Goal: Communication & Community: Answer question/provide support

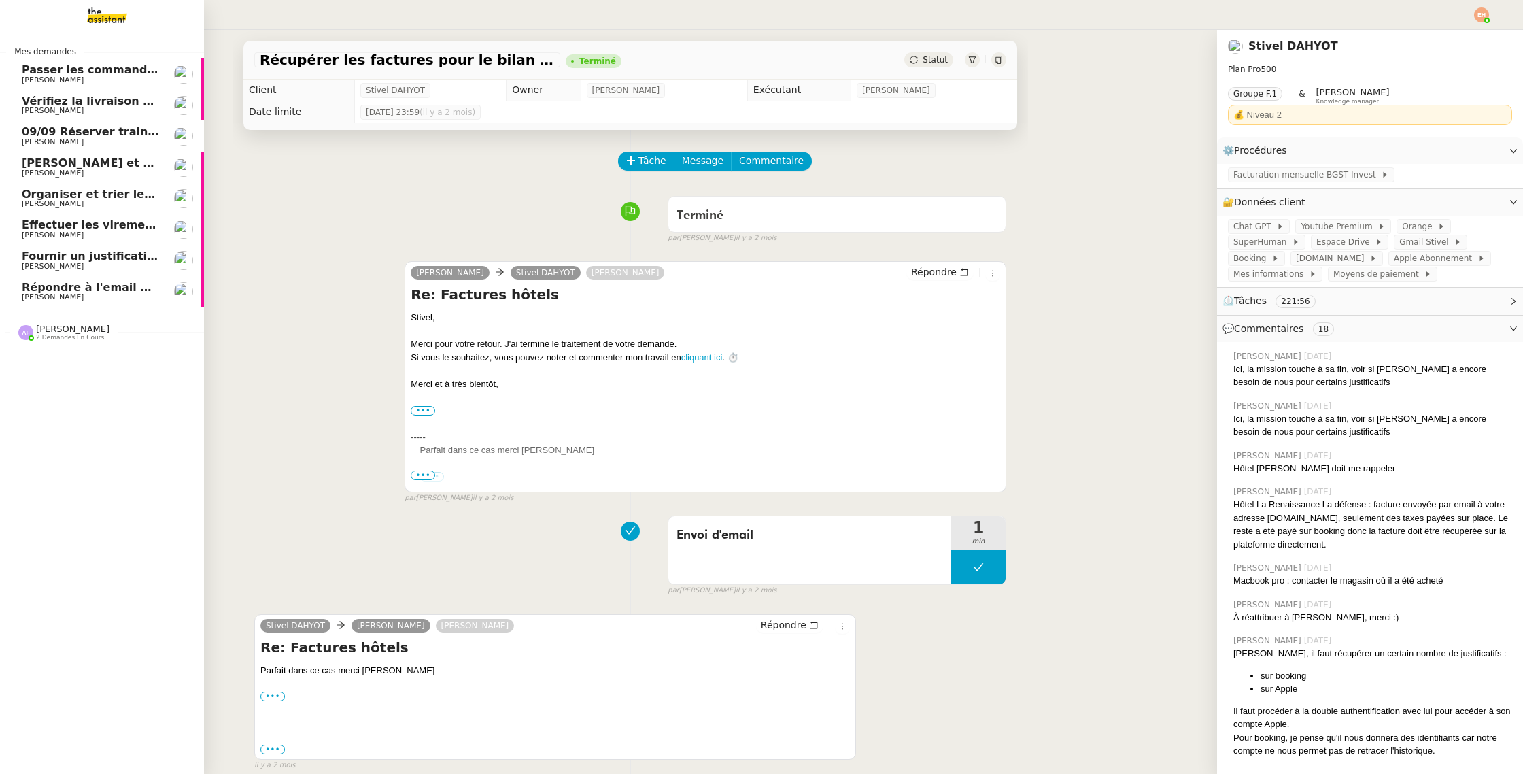
click at [94, 301] on span "[PERSON_NAME]" at bounding box center [90, 297] width 137 height 8
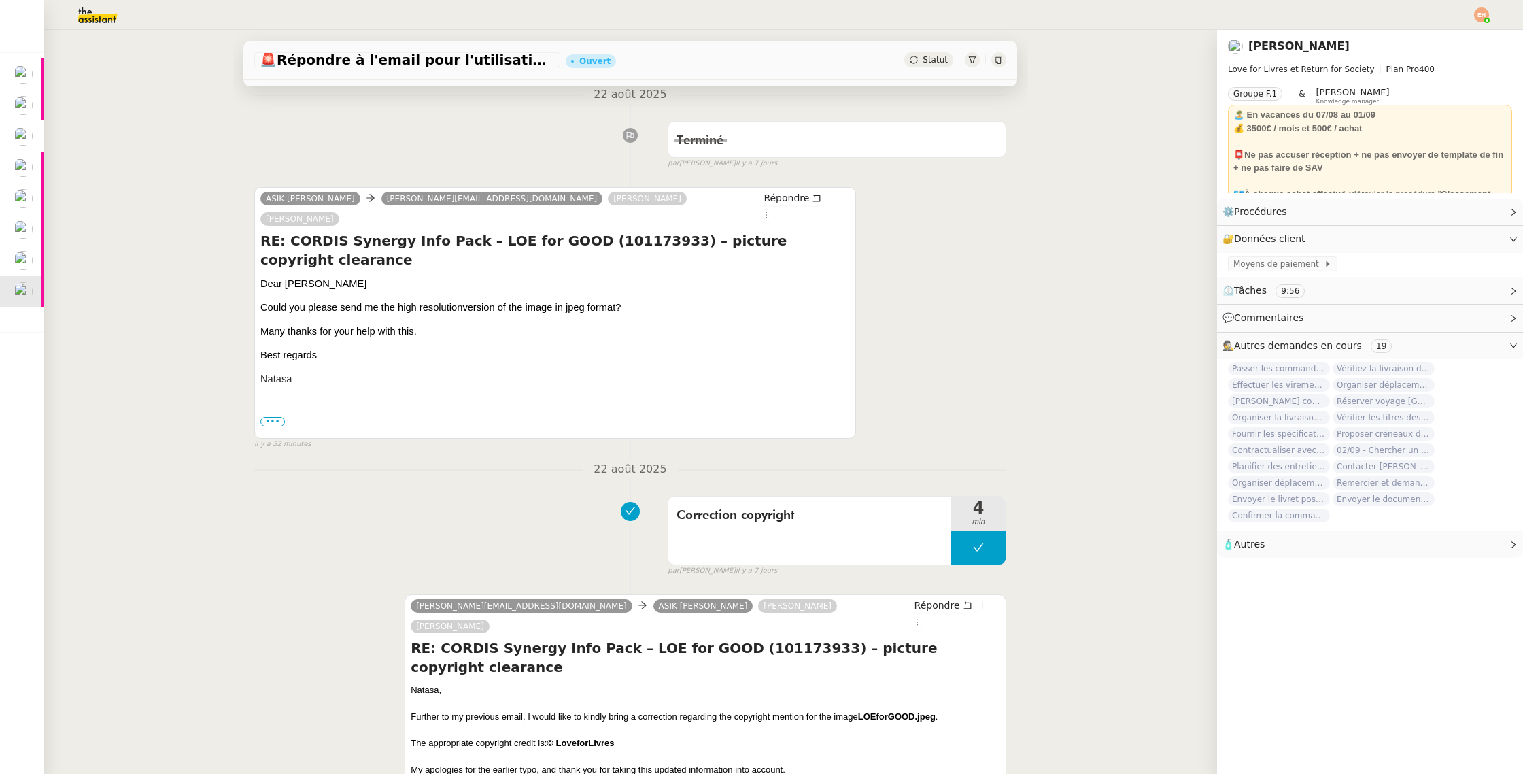
scroll to position [167, 0]
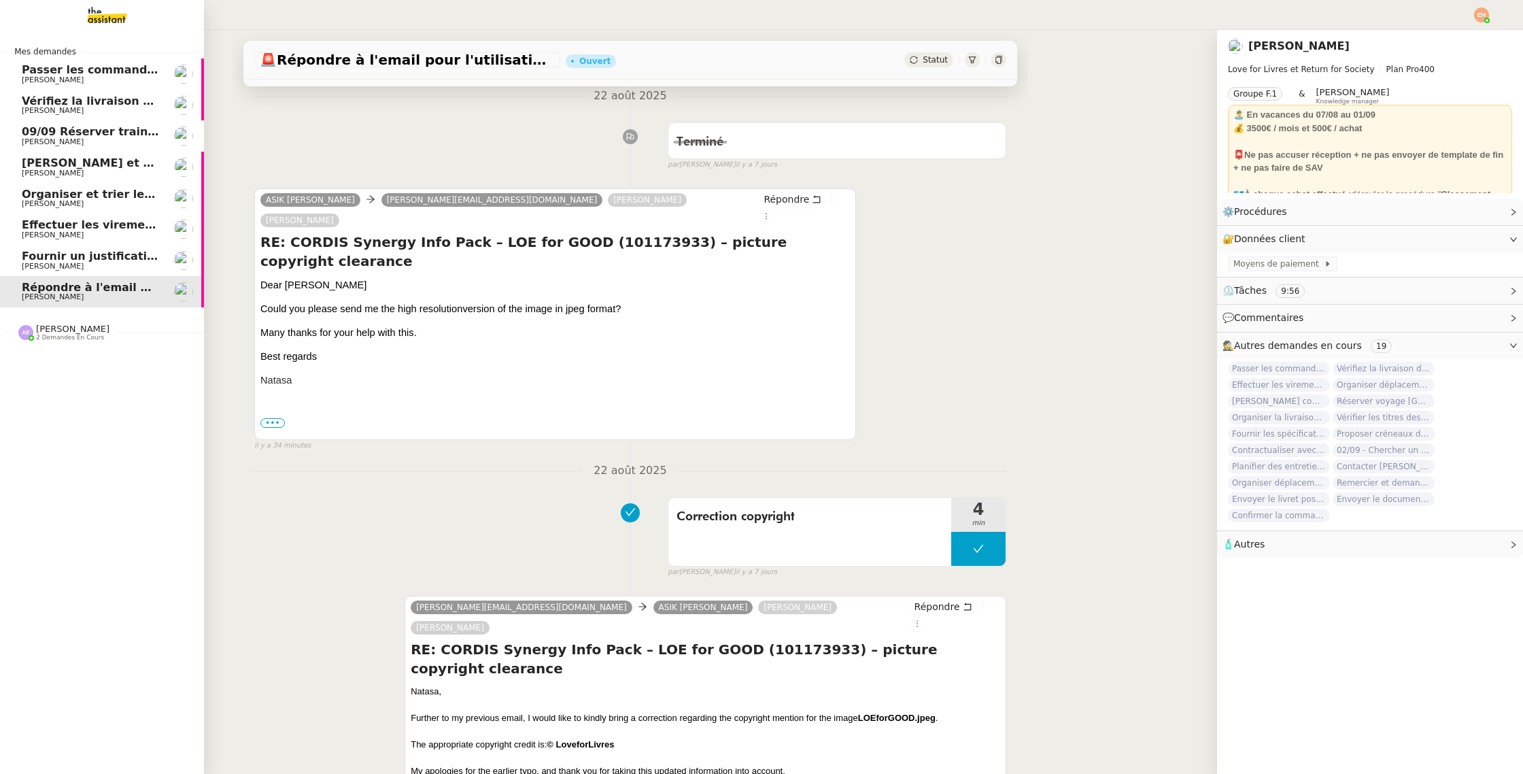
click at [33, 263] on span "[PERSON_NAME]" at bounding box center [53, 266] width 62 height 9
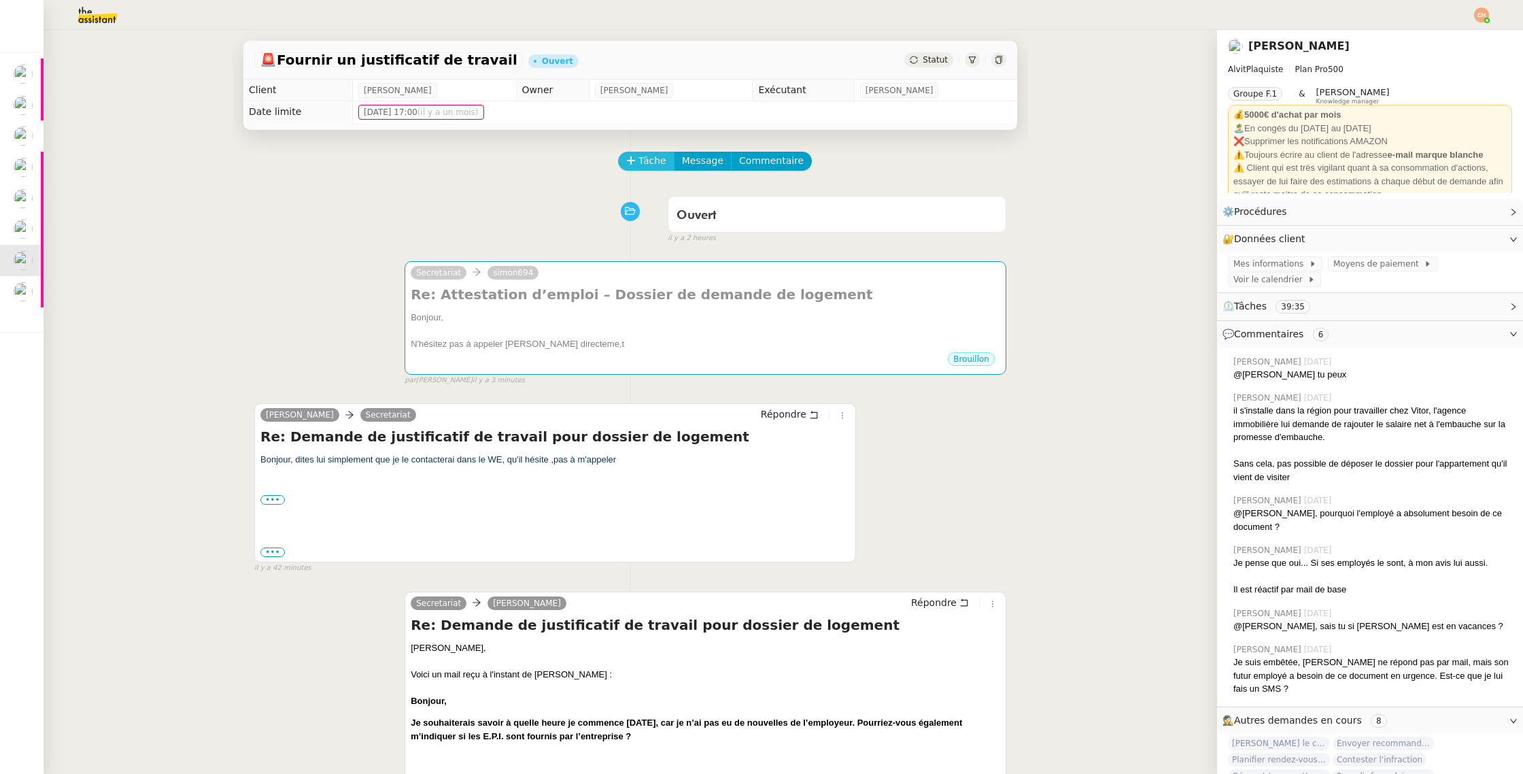
click at [663, 160] on span "Tâche" at bounding box center [653, 161] width 28 height 16
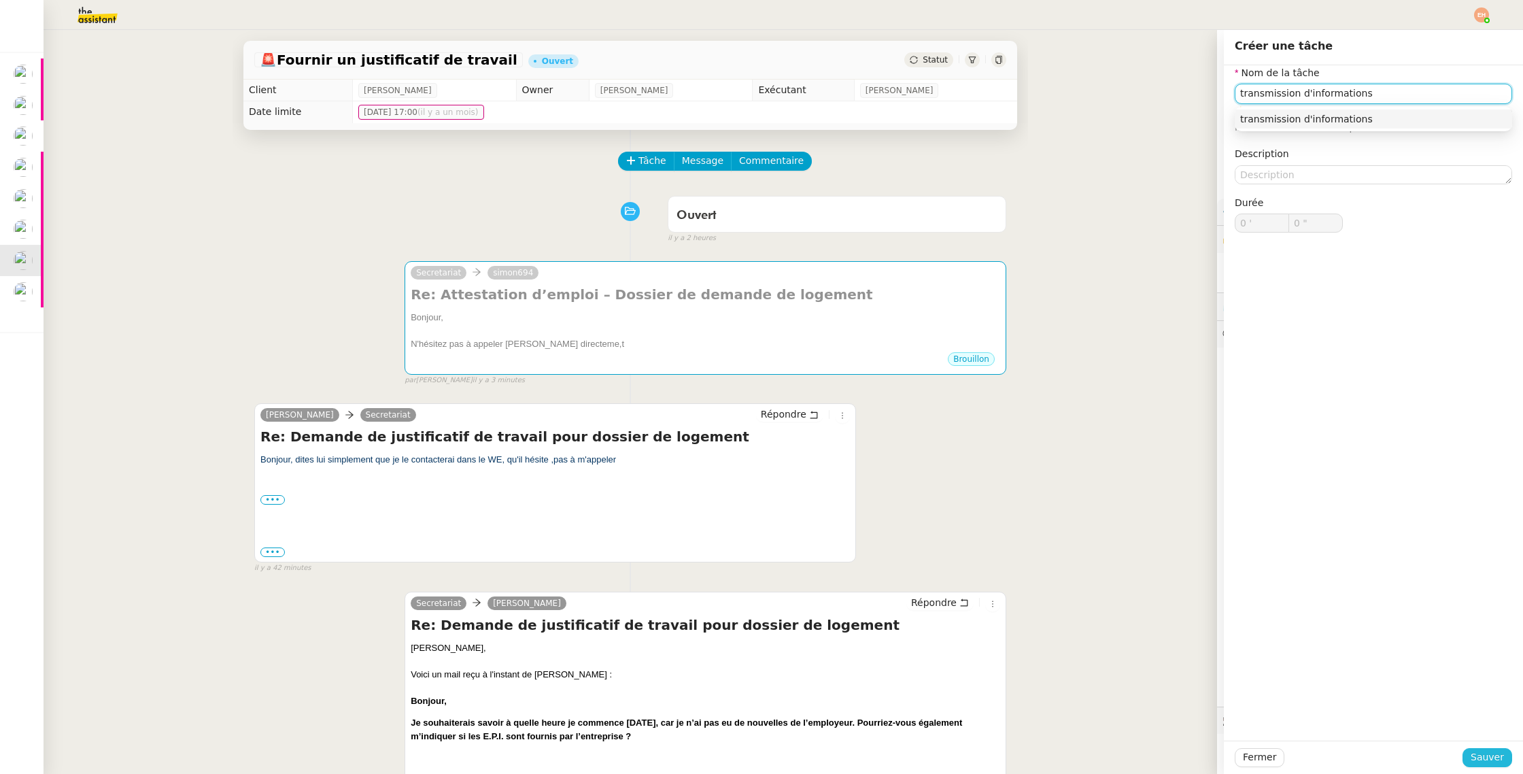
type input "transmission d'informations"
click at [1493, 751] on span "Sauver" at bounding box center [1487, 757] width 33 height 16
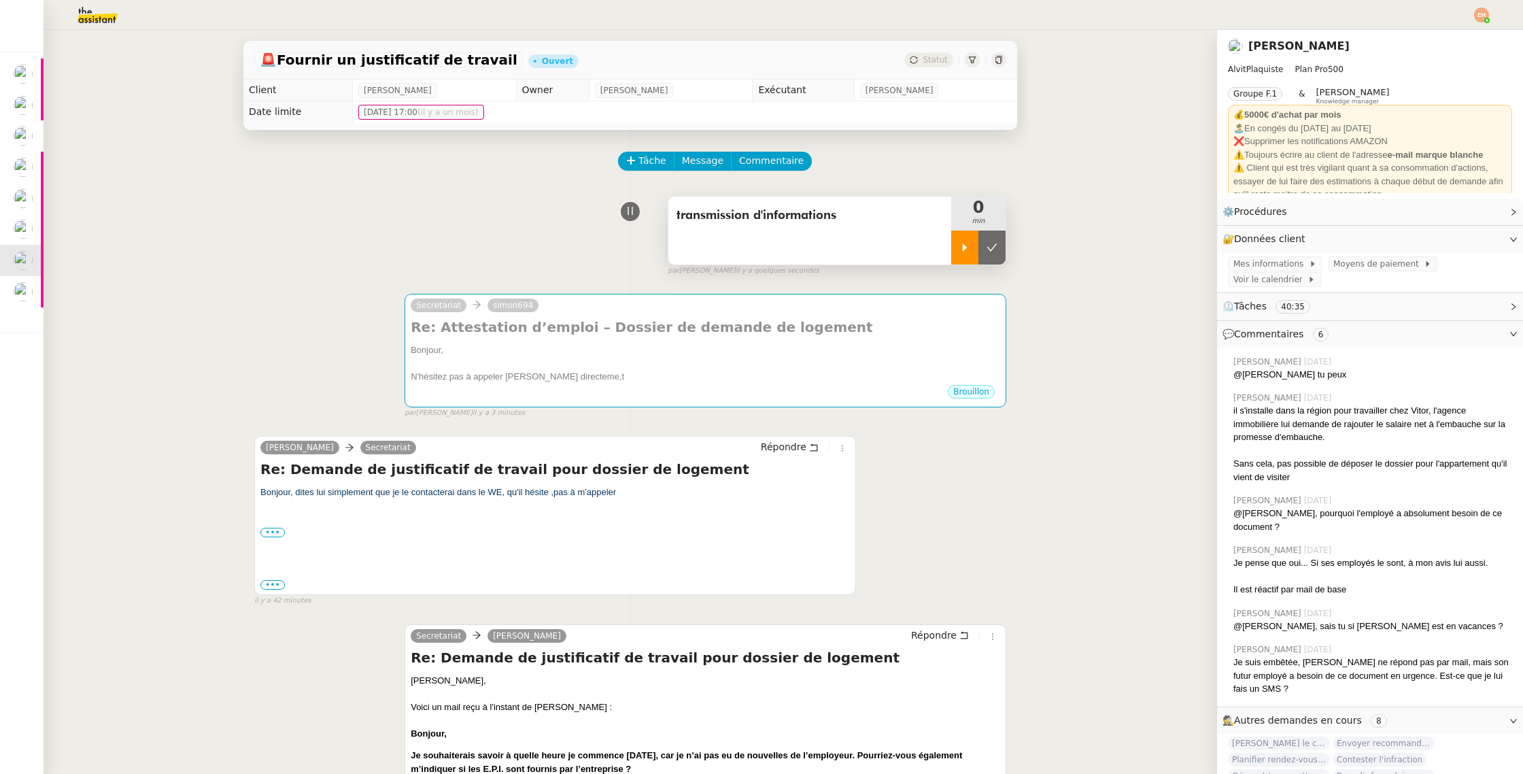
click at [958, 250] on div at bounding box center [964, 248] width 27 height 34
click at [981, 262] on div at bounding box center [978, 248] width 54 height 34
click at [990, 252] on icon at bounding box center [992, 247] width 11 height 11
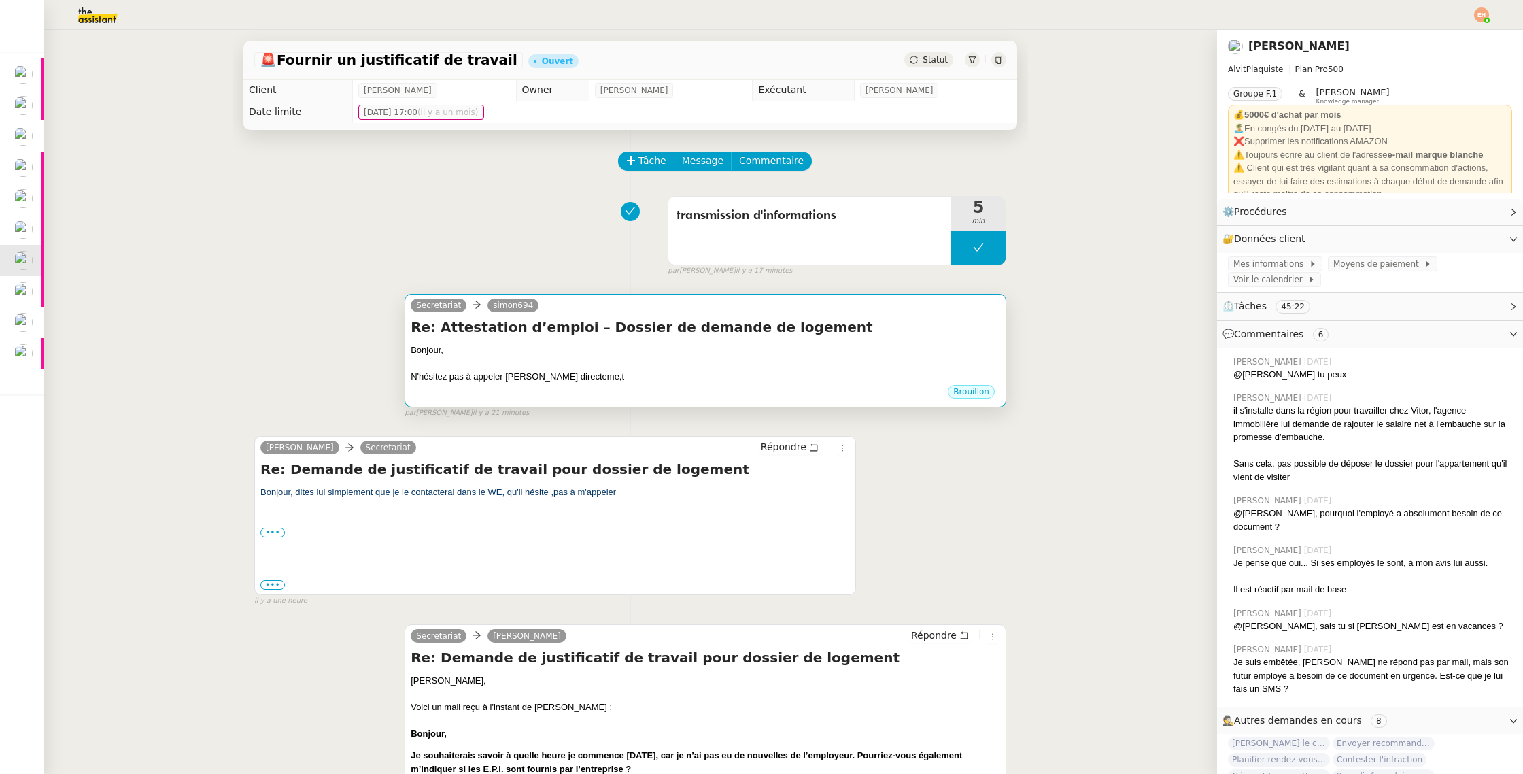
click at [586, 333] on h4 "Re: Attestation d’emploi – Dossier de demande de logement" at bounding box center [706, 327] width 590 height 19
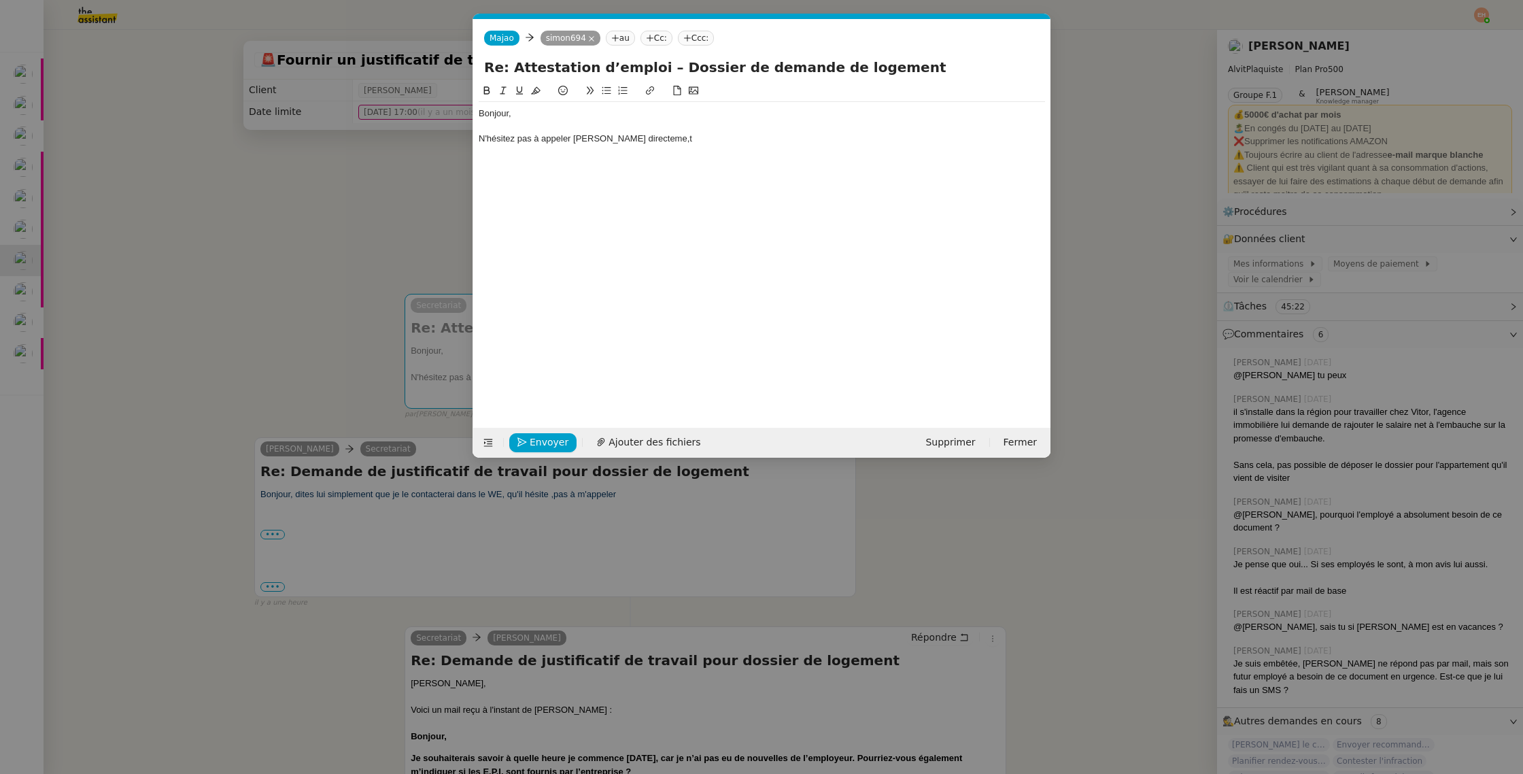
scroll to position [0, 29]
click at [702, 153] on div "Bonjour, N'hésitez pas à appeler Vitor directeme,t" at bounding box center [762, 245] width 566 height 324
click at [665, 139] on div "N'hésitez pas à appeler Vitor directeme,t" at bounding box center [762, 139] width 566 height 12
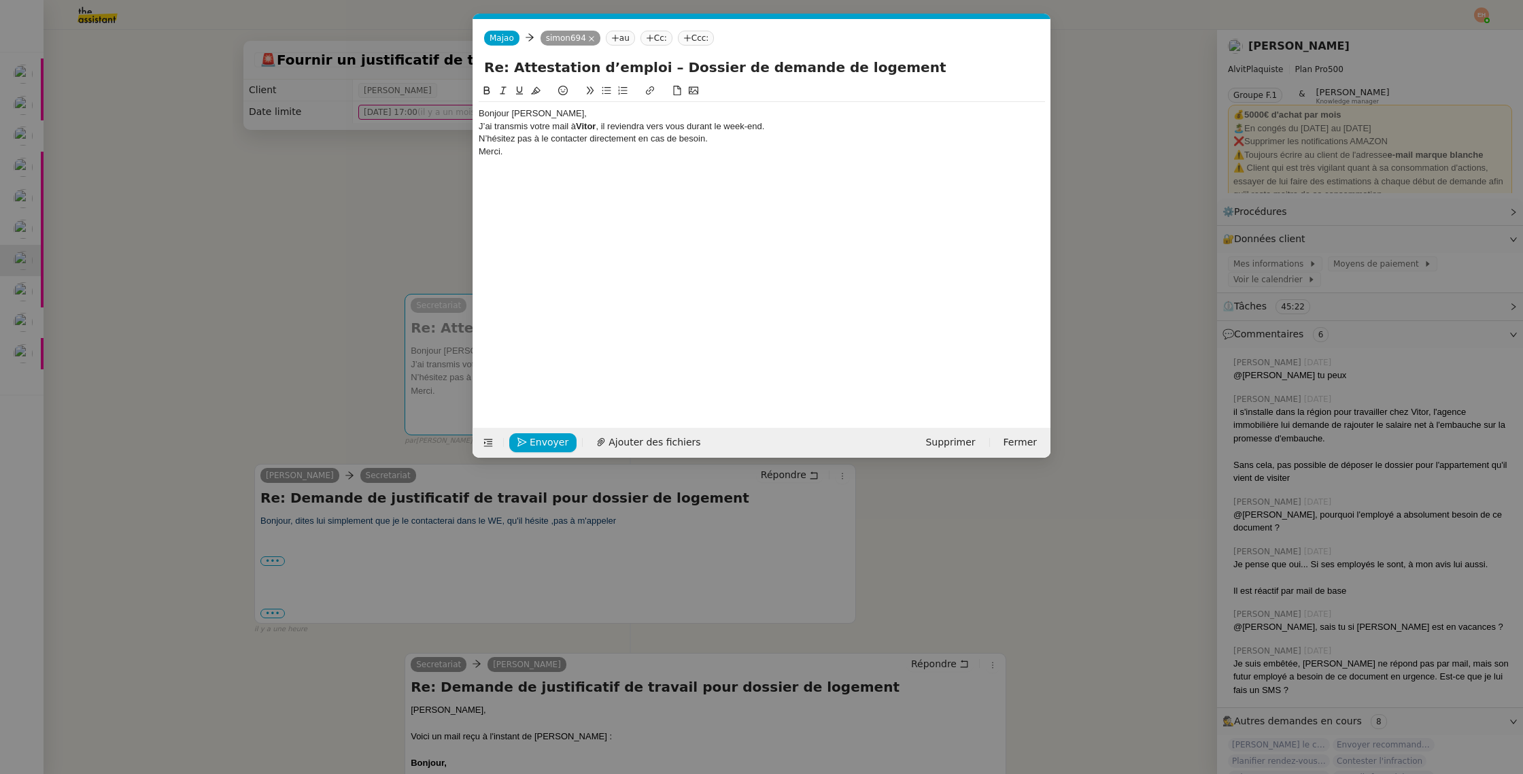
click at [625, 115] on div "Bonjour Simon," at bounding box center [762, 113] width 566 height 12
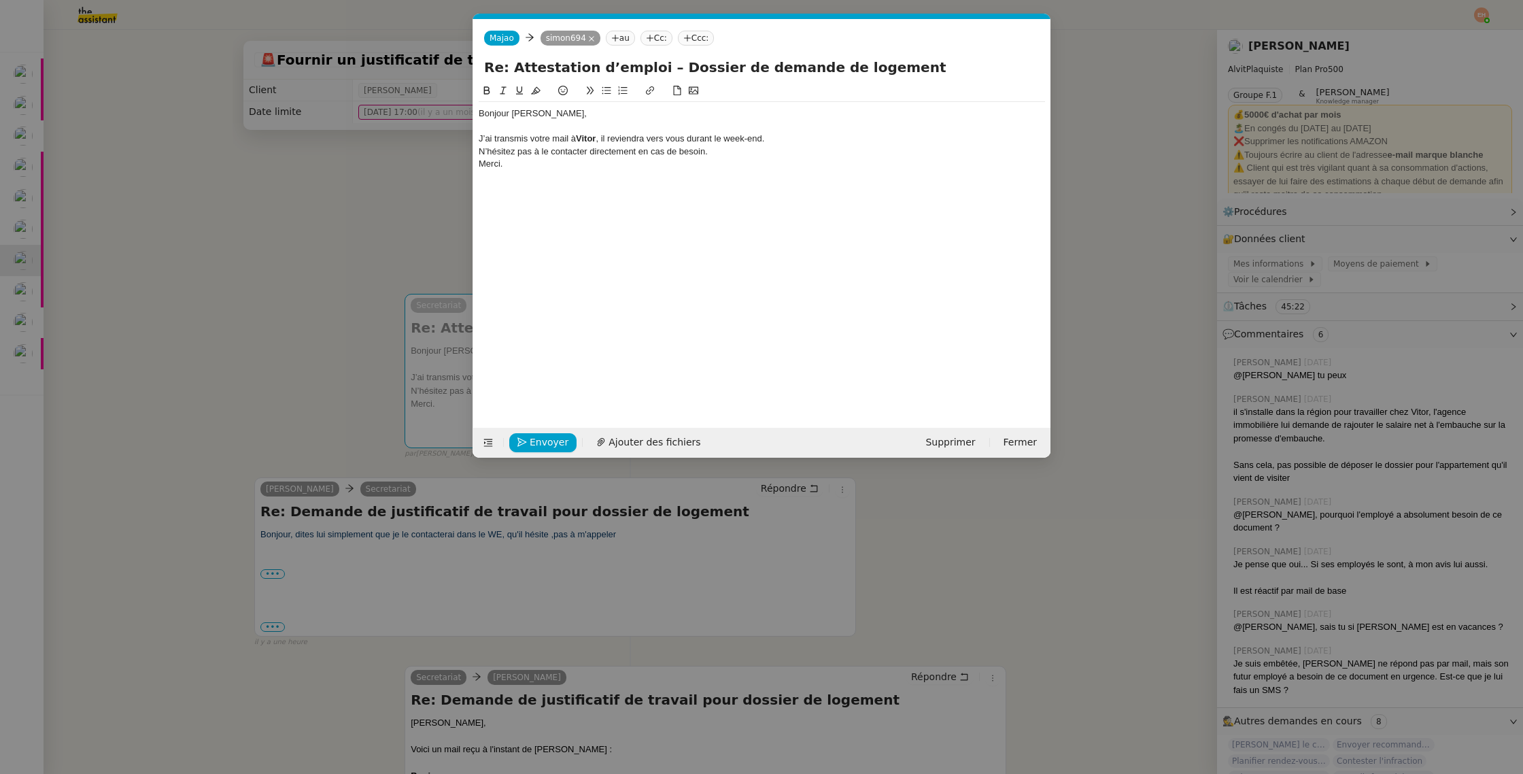
click at [589, 135] on strong "Vitor" at bounding box center [586, 138] width 20 height 10
click at [594, 137] on div "J’ai transmis votre mail à Vitor, il reviendra vers vous durant le week-end." at bounding box center [762, 139] width 566 height 12
click at [532, 144] on div "J’ai transmis votre mail à Vitor, il reviendra vers vous durant le week-end." at bounding box center [762, 139] width 566 height 12
click at [482, 153] on div "N’hésitez pas à le contacter directement en cas de besoin." at bounding box center [762, 152] width 566 height 12
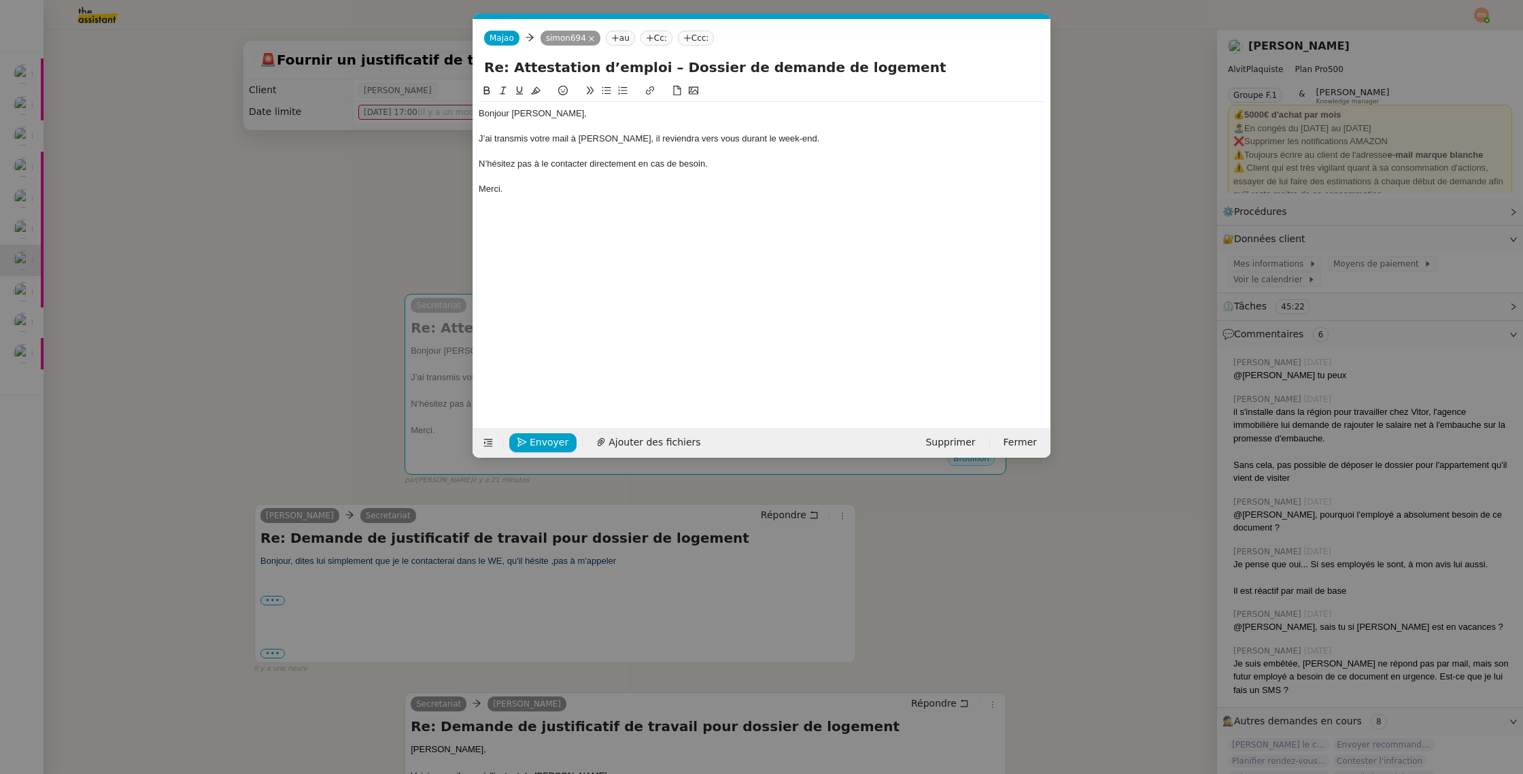
drag, startPoint x: 544, startPoint y: 163, endPoint x: 594, endPoint y: 163, distance: 49.6
click at [544, 163] on div "N’hésitez pas à le contacter directement en cas de besoin." at bounding box center [762, 164] width 566 height 12
click at [584, 164] on div "N’hésitez pas à le contacter directement en cas de besoin." at bounding box center [762, 164] width 566 height 12
click at [592, 162] on div "N’hésitez pas à le contacter directement en cas de besoin." at bounding box center [762, 164] width 566 height 12
click at [588, 163] on div "N’hésitez pas à le contacter directement en cas de besoin." at bounding box center [762, 164] width 566 height 12
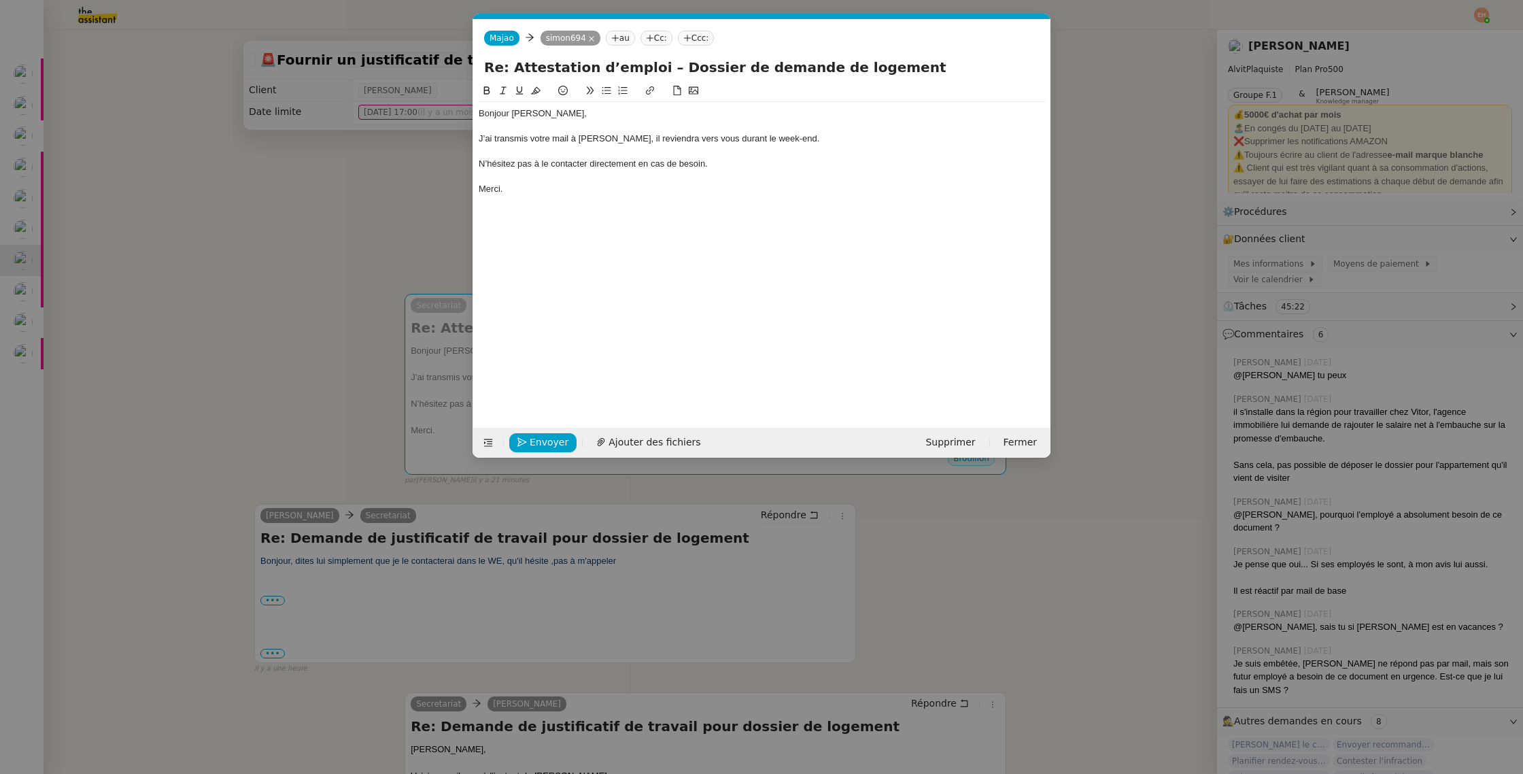
drag, startPoint x: 637, startPoint y: 165, endPoint x: 700, endPoint y: 177, distance: 63.9
click at [639, 165] on div "N’hésitez pas à le contacter directement en cas de besoin." at bounding box center [762, 164] width 566 height 12
click at [549, 440] on span "Envoyer" at bounding box center [549, 443] width 39 height 16
click at [549, 439] on span "Confirmer l'envoi" at bounding box center [571, 443] width 82 height 16
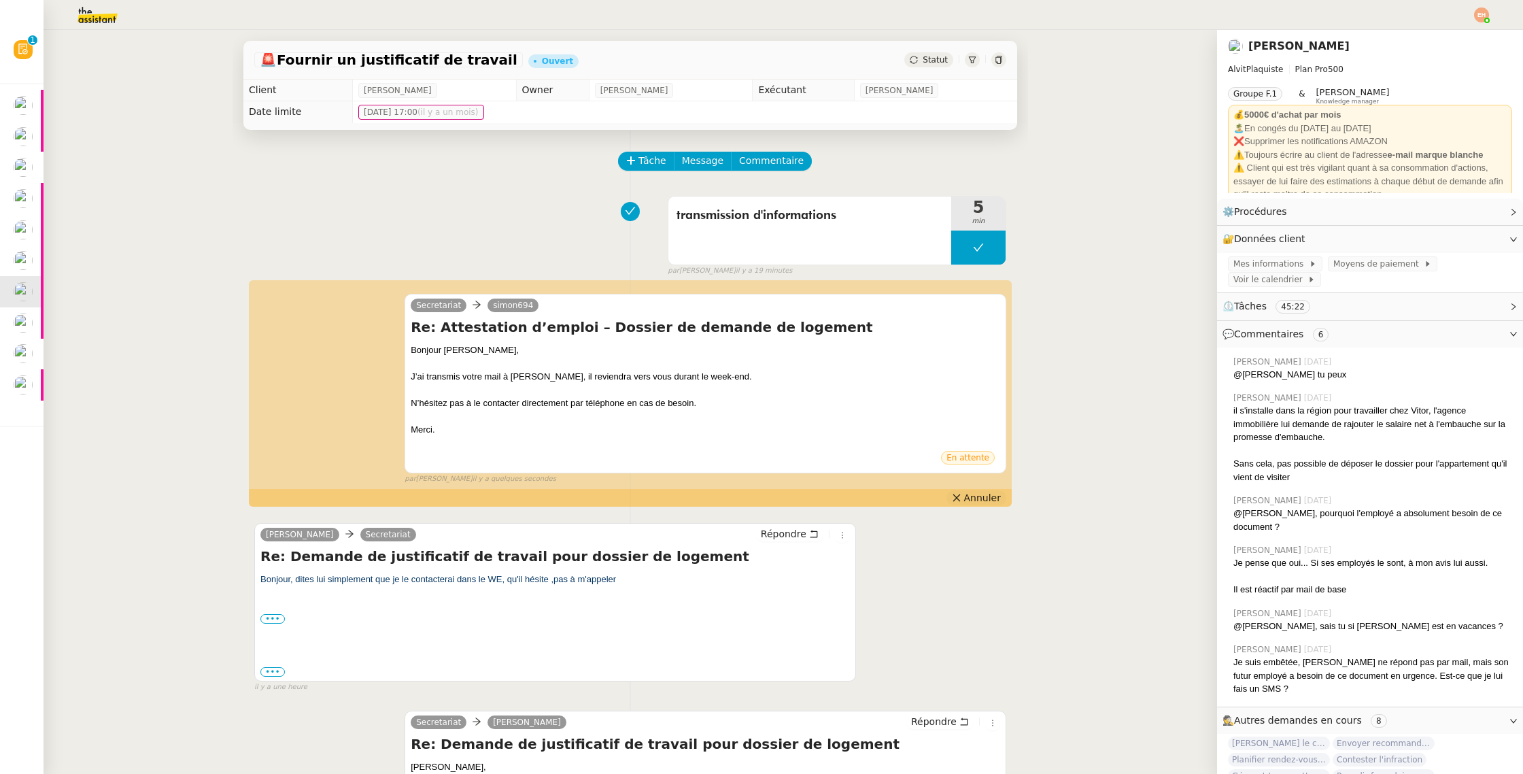
click at [974, 496] on span "Annuler" at bounding box center [982, 498] width 37 height 14
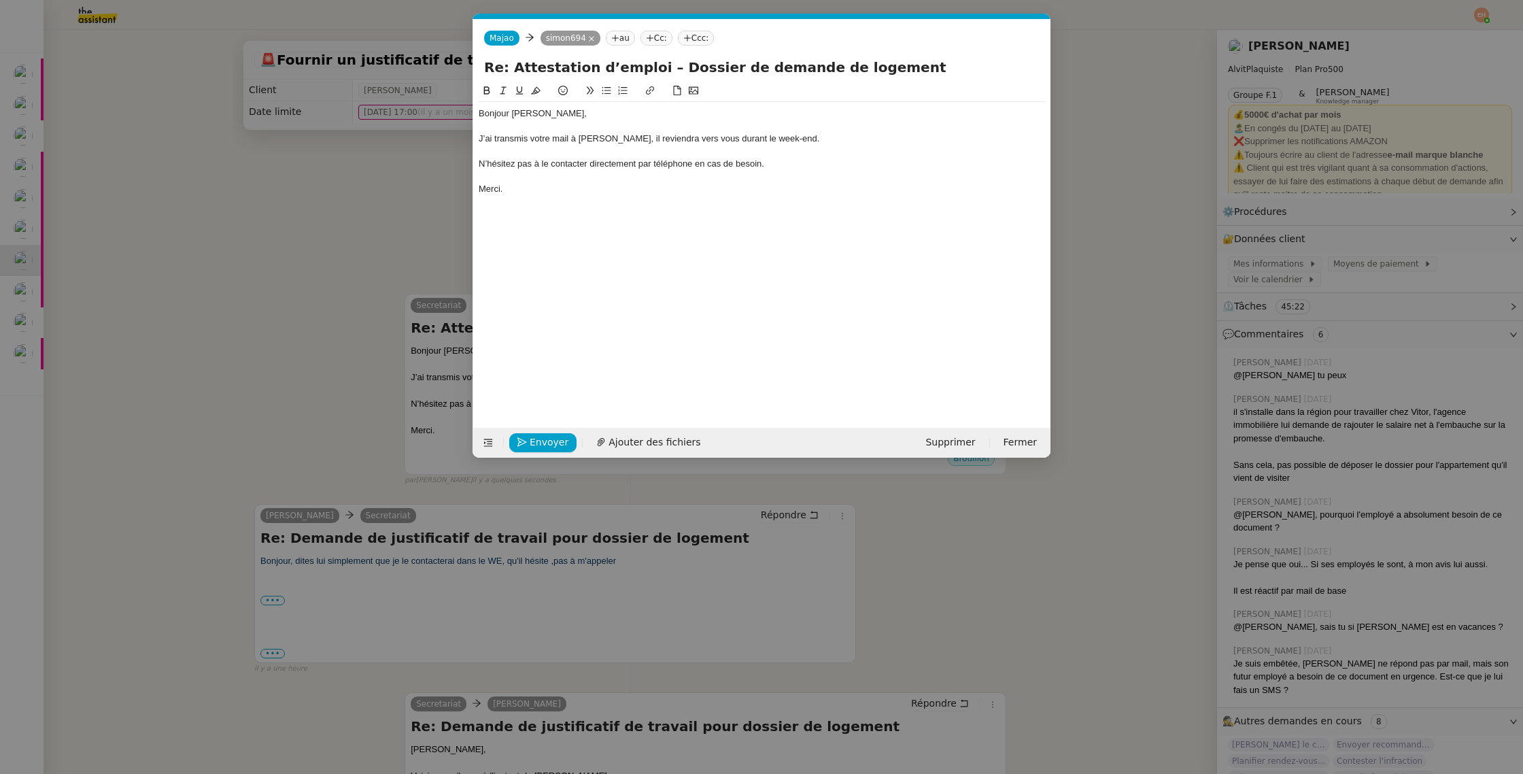
scroll to position [0, 29]
click at [663, 41] on nz-tag "Cc:" at bounding box center [657, 38] width 32 height 15
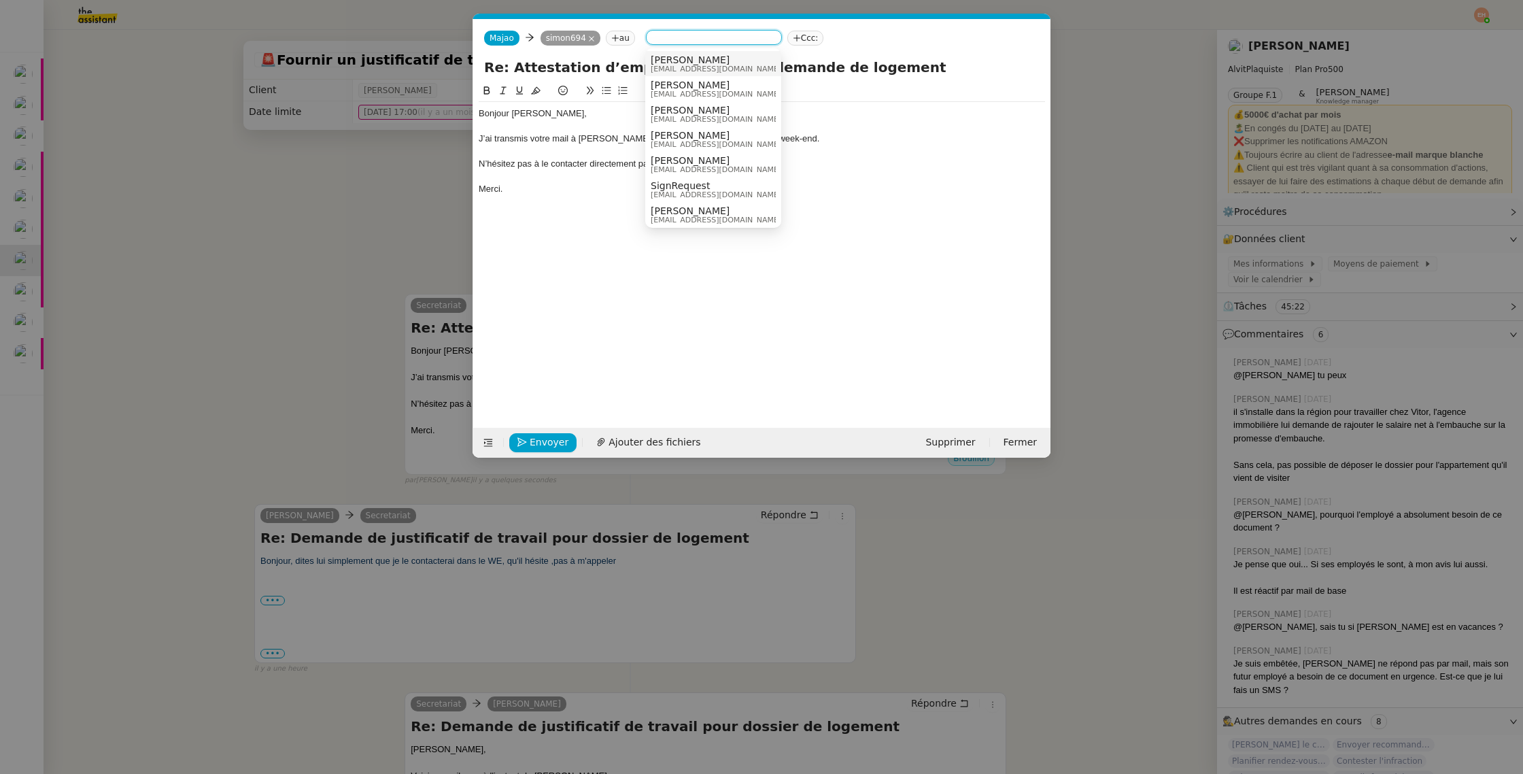
click at [681, 61] on span "ALVIT PLAQUISTE" at bounding box center [716, 59] width 131 height 11
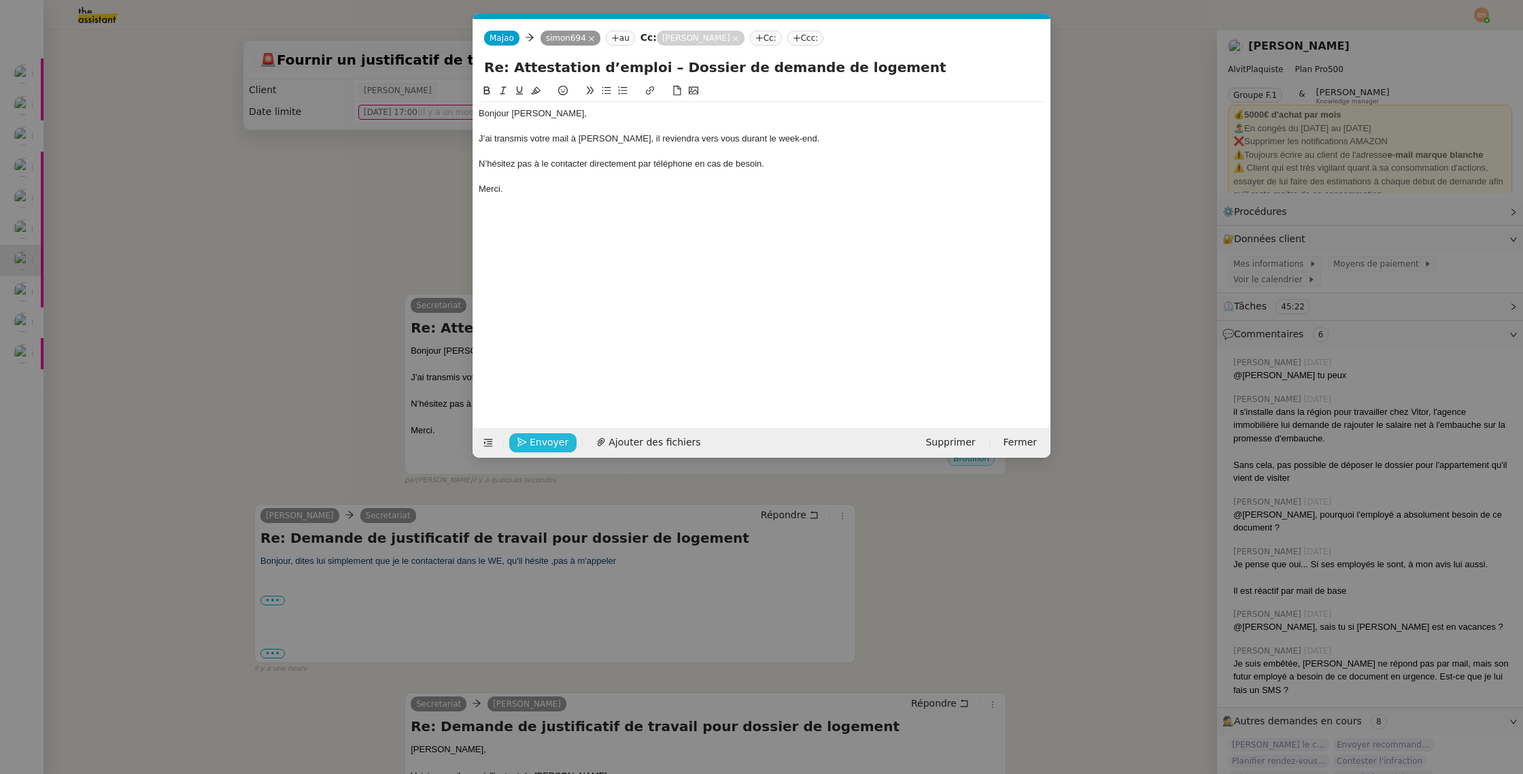
click at [532, 441] on span "Envoyer" at bounding box center [549, 443] width 39 height 16
click at [532, 441] on span "Confirmer l'envoi" at bounding box center [571, 443] width 82 height 16
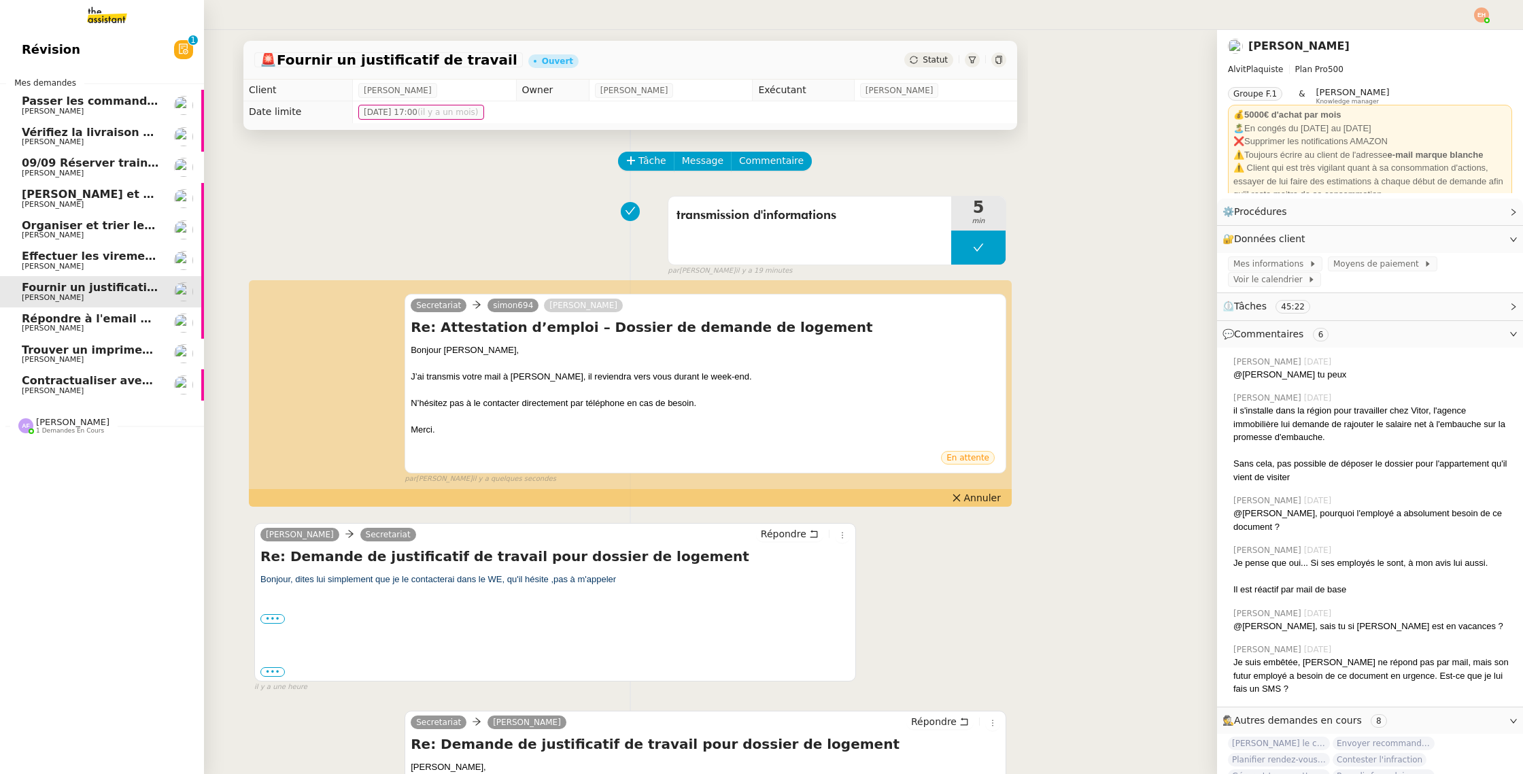
click at [126, 260] on span "Effectuer les virements des salaires" at bounding box center [132, 256] width 220 height 13
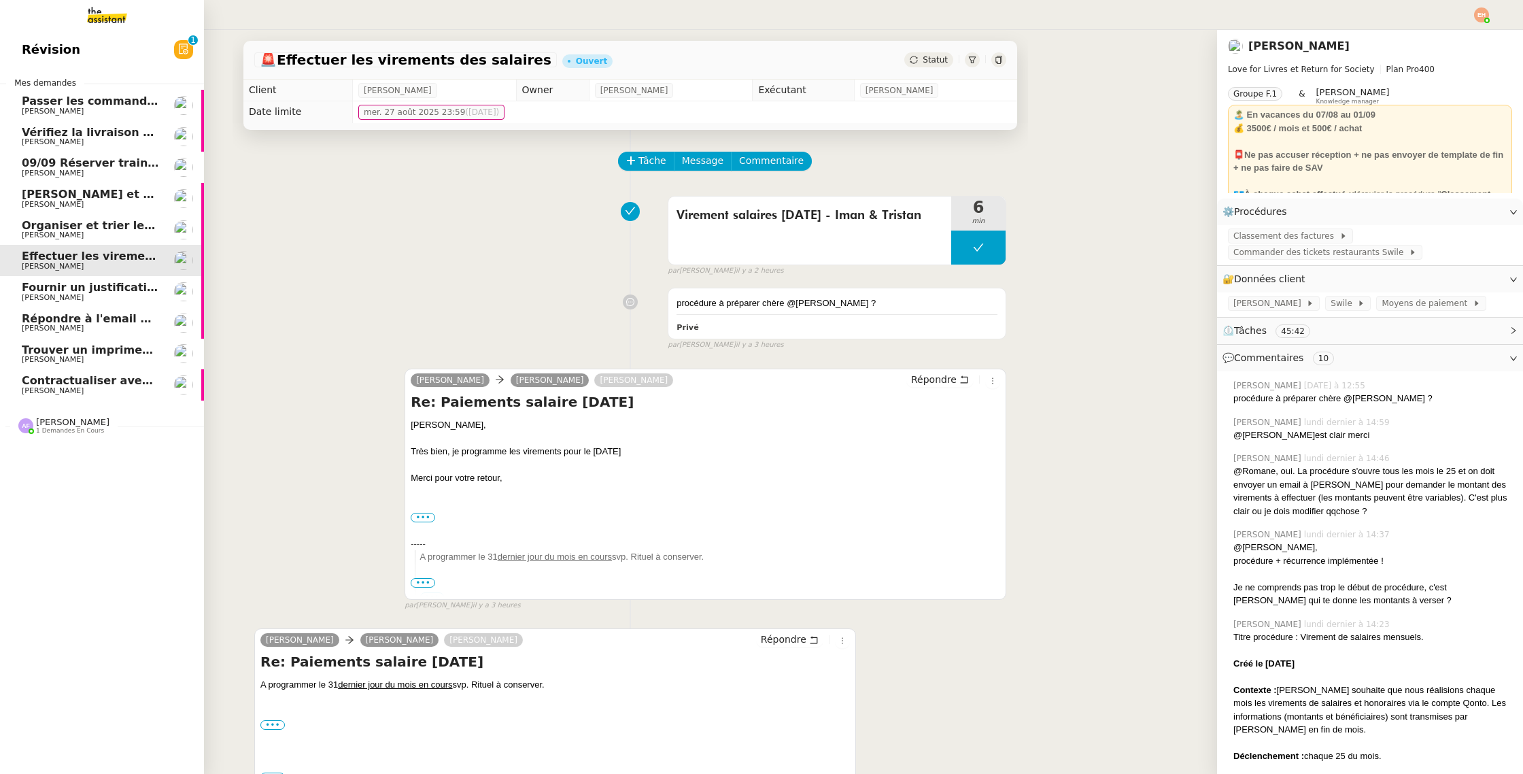
click at [78, 301] on span "[PERSON_NAME]" at bounding box center [90, 298] width 137 height 8
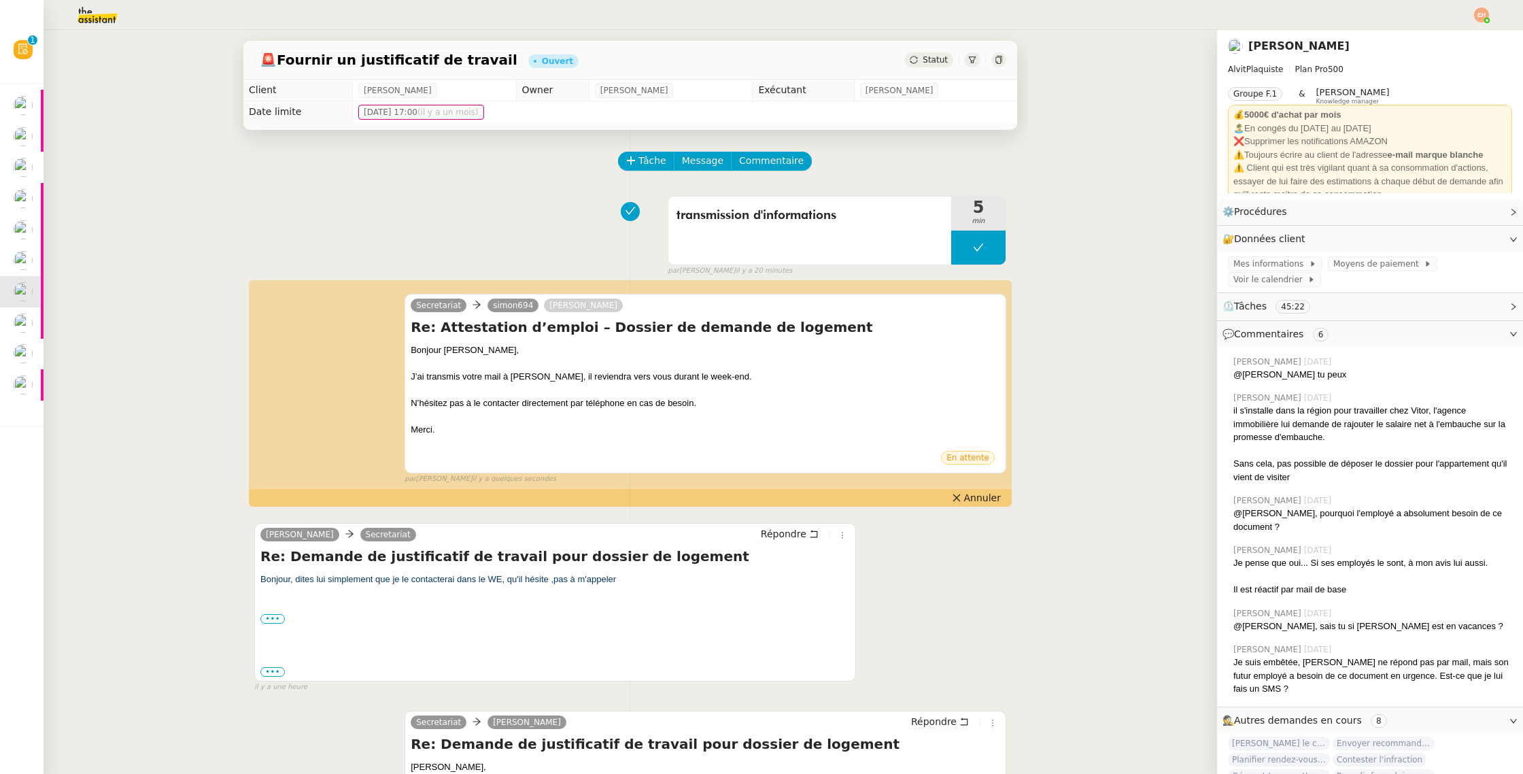
click at [925, 65] on span "Statut" at bounding box center [935, 60] width 25 height 10
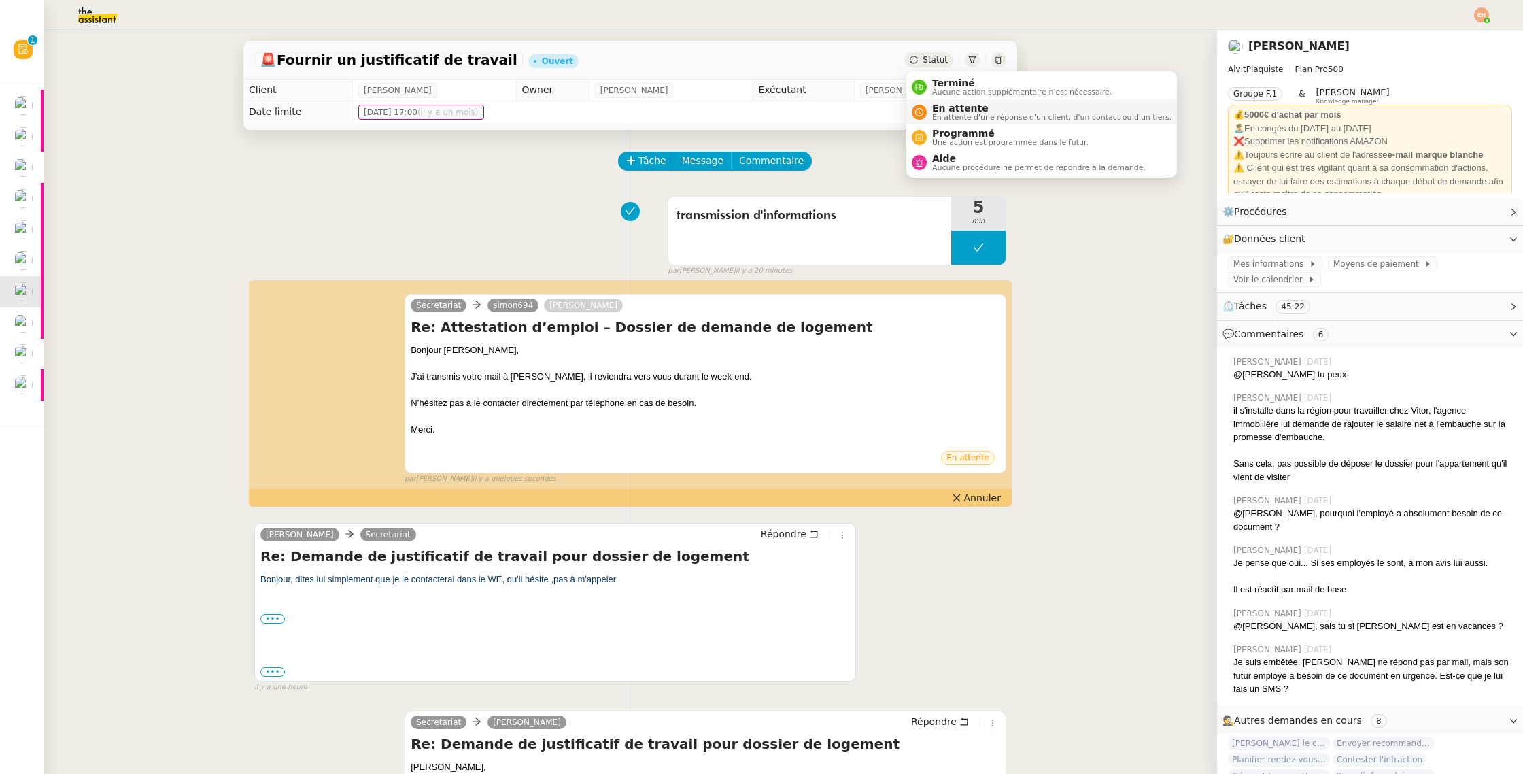
click at [930, 99] on li "En attente En attente d'une réponse d'un client, d'un contact ou d'un tiers." at bounding box center [1041, 111] width 271 height 25
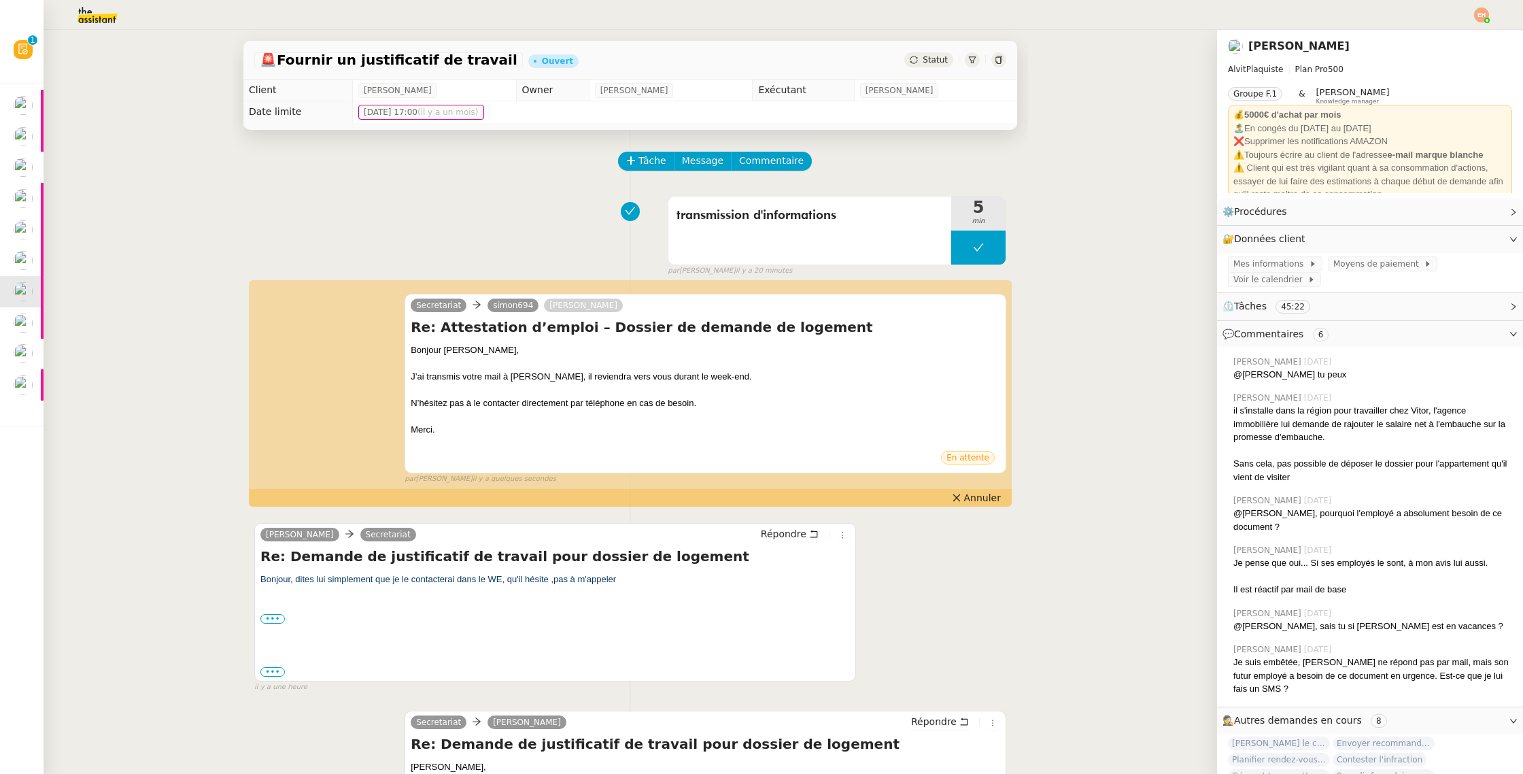
drag, startPoint x: 930, startPoint y: 99, endPoint x: 935, endPoint y: 110, distance: 11.9
click at [930, 99] on body "Révision 0 1 2 3 4 5 6 7 8 9 Mes demandes Passer les commandes de livres Impact…" at bounding box center [761, 387] width 1523 height 774
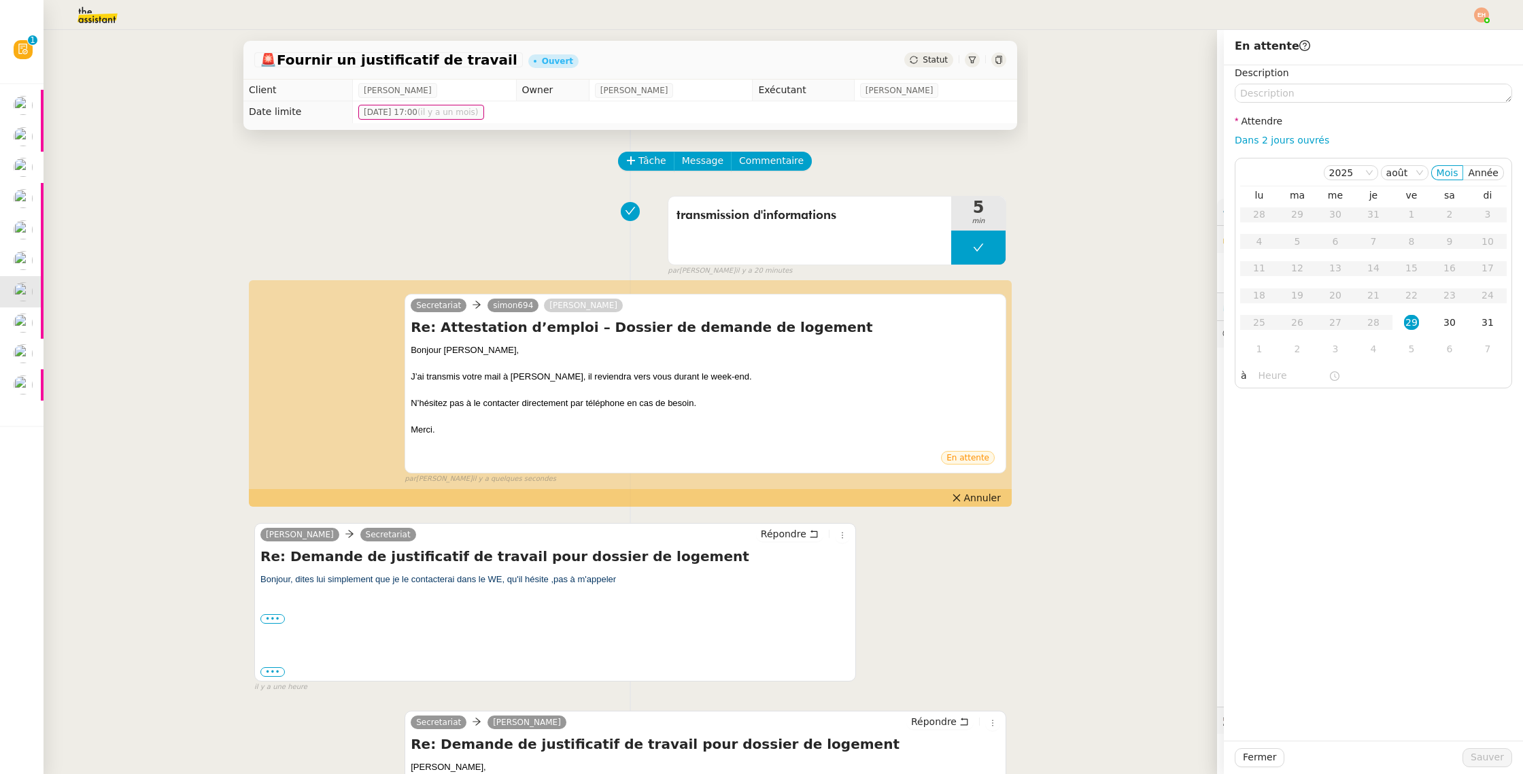
click at [934, 110] on td "sam. 2 août 2025 17:00 (il y a un mois)" at bounding box center [684, 112] width 665 height 22
drag, startPoint x: 1286, startPoint y: 139, endPoint x: 1316, endPoint y: 222, distance: 87.6
click at [1286, 139] on link "Dans 2 jours ouvrés" at bounding box center [1282, 140] width 95 height 11
type input "07:00"
click at [1471, 754] on button "Sauver" at bounding box center [1488, 757] width 50 height 19
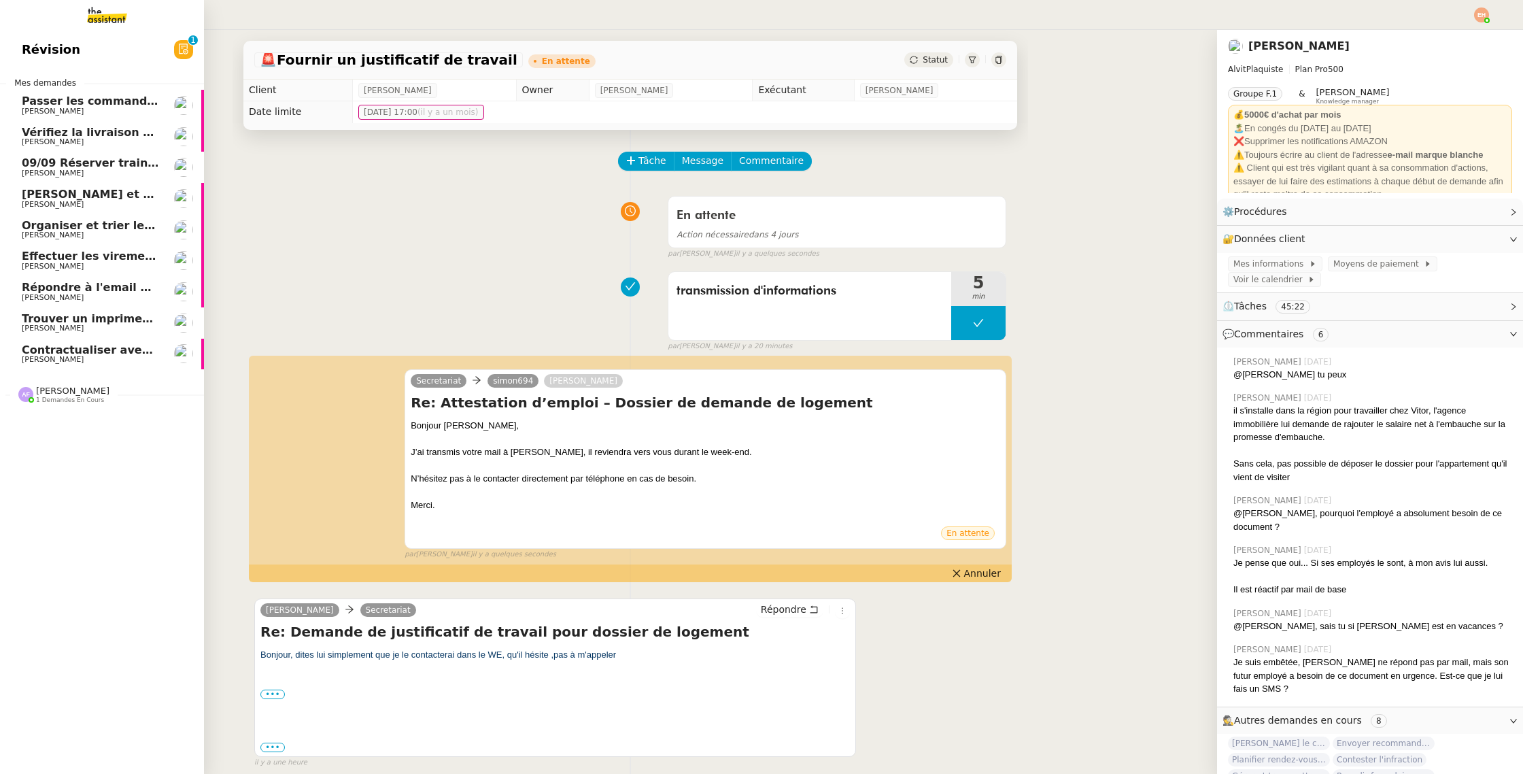
click at [84, 196] on span "[PERSON_NAME] et analyser les candidatures LinkedIn" at bounding box center [189, 194] width 335 height 13
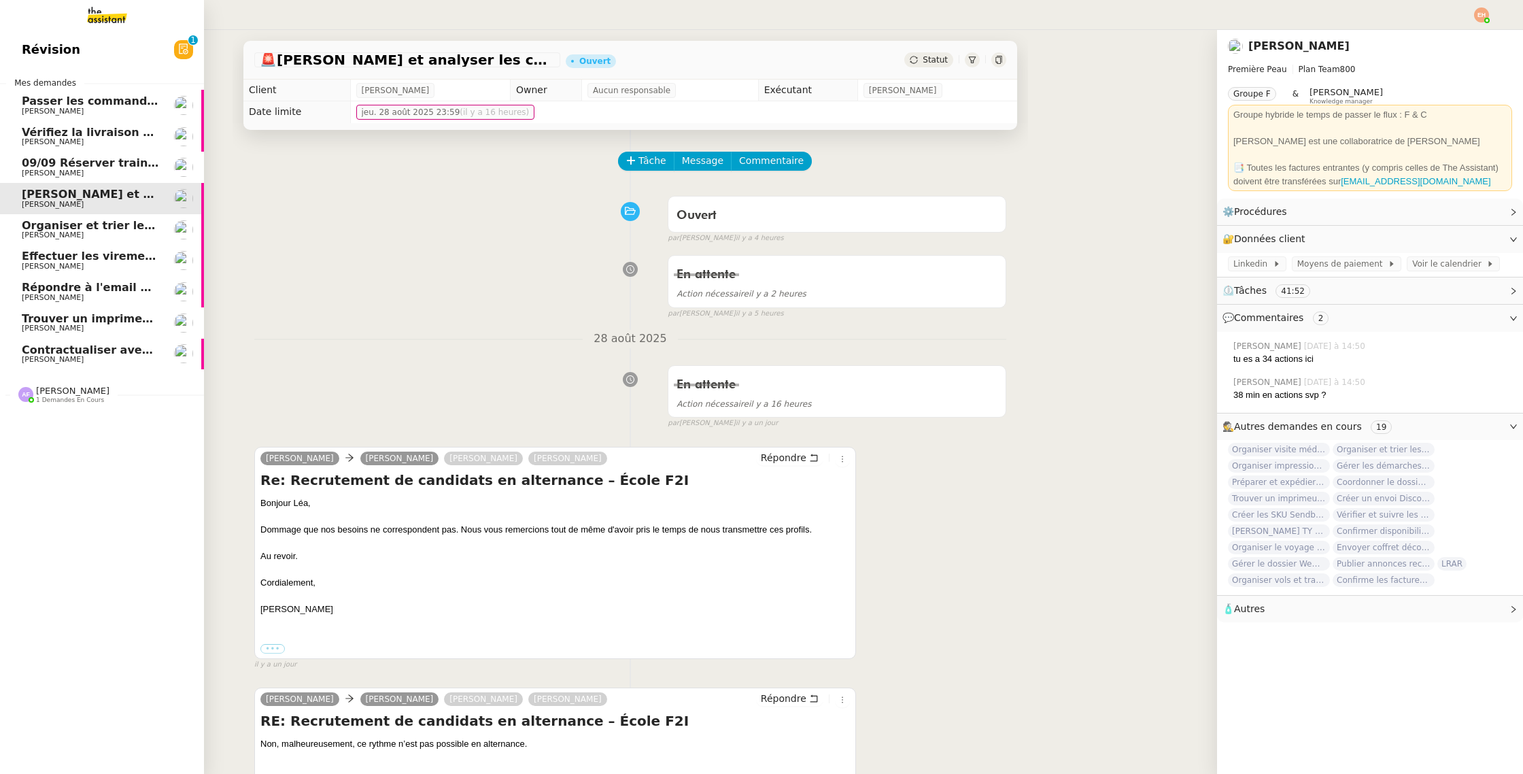
click at [132, 159] on span "09/09 Réserver train et hôtel pour [GEOGRAPHIC_DATA]" at bounding box center [192, 162] width 341 height 13
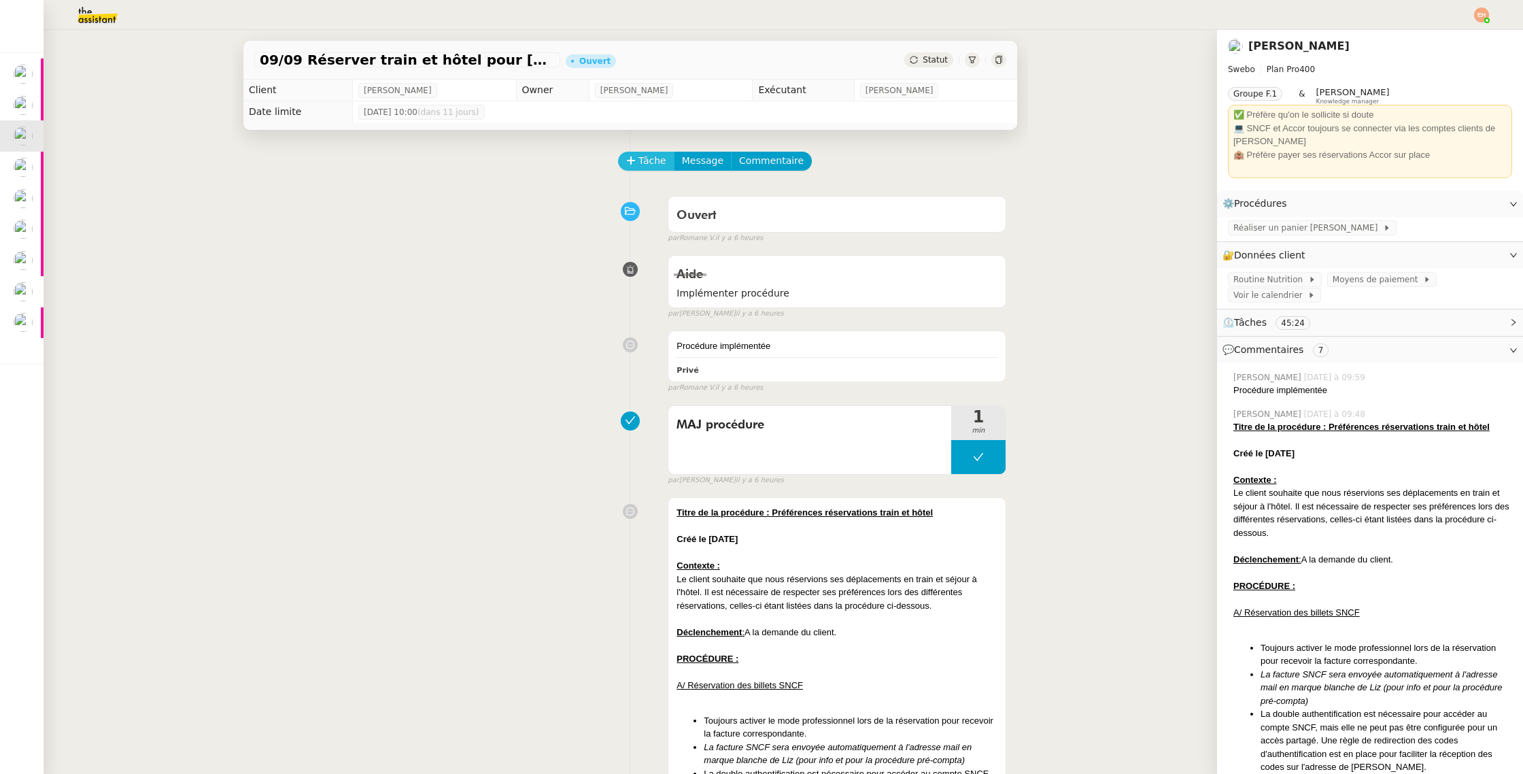
click at [648, 160] on span "Tâche" at bounding box center [653, 161] width 28 height 16
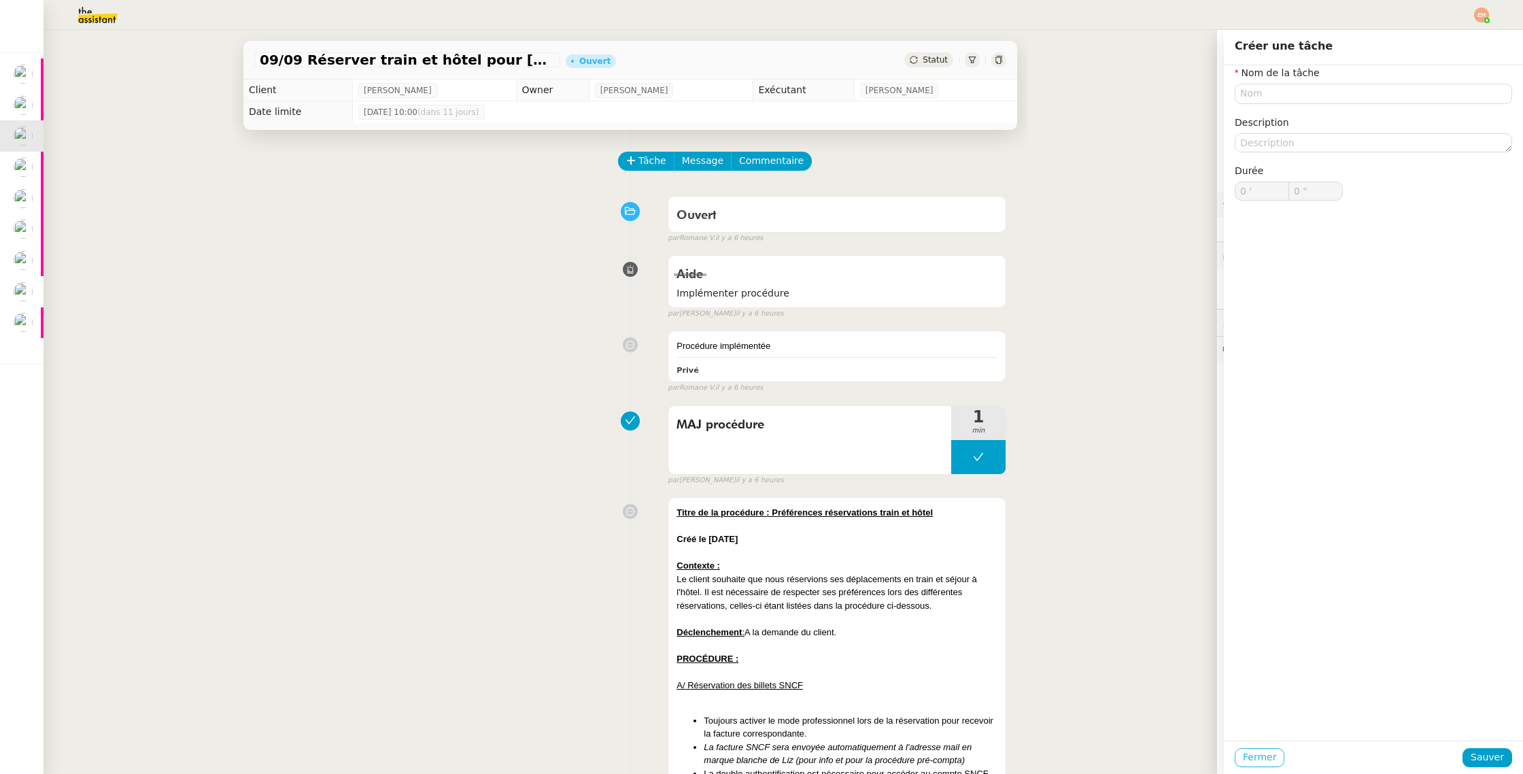
click at [1257, 762] on span "Fermer" at bounding box center [1259, 757] width 33 height 16
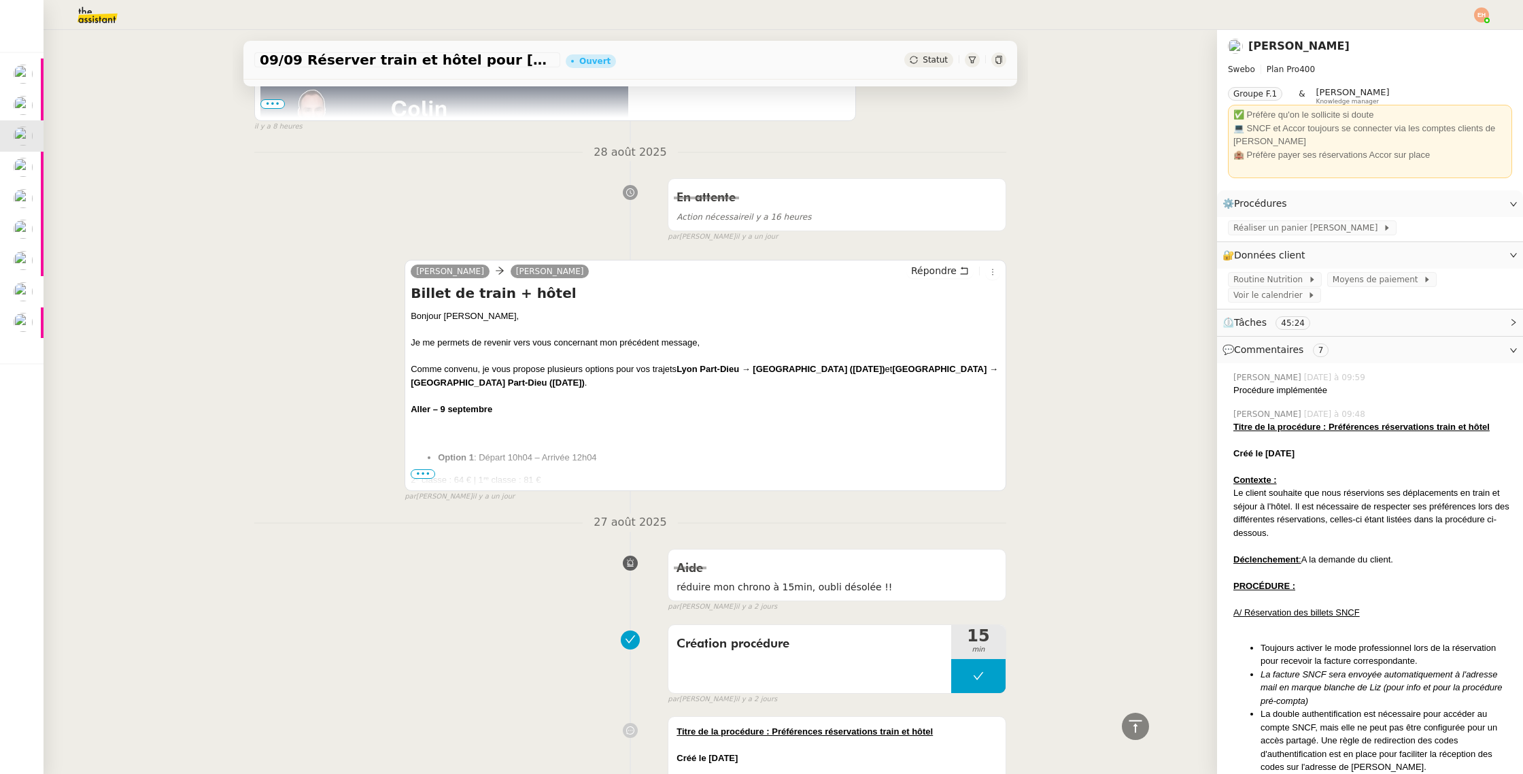
scroll to position [1498, 0]
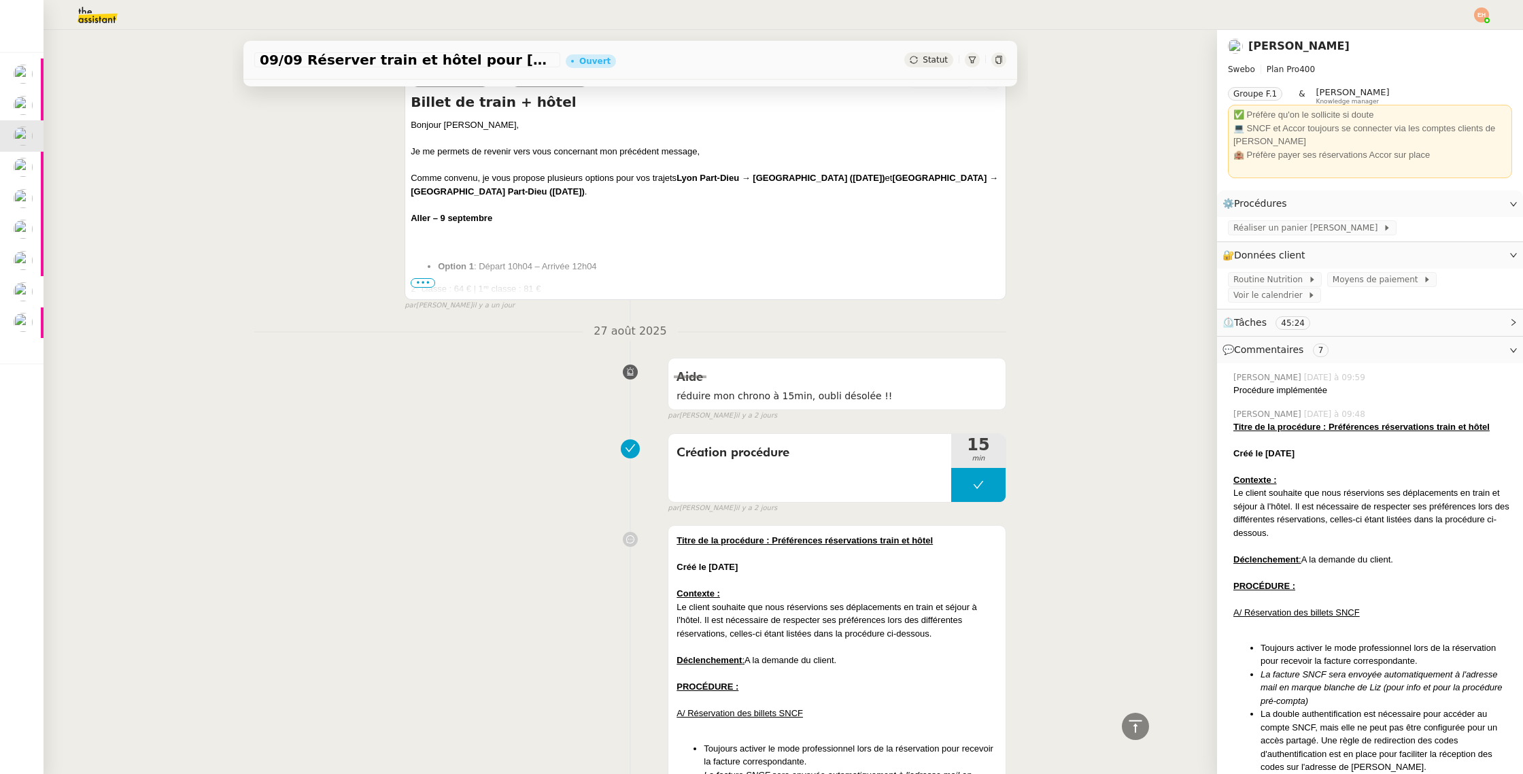
click at [420, 280] on span "•••" at bounding box center [423, 283] width 24 height 10
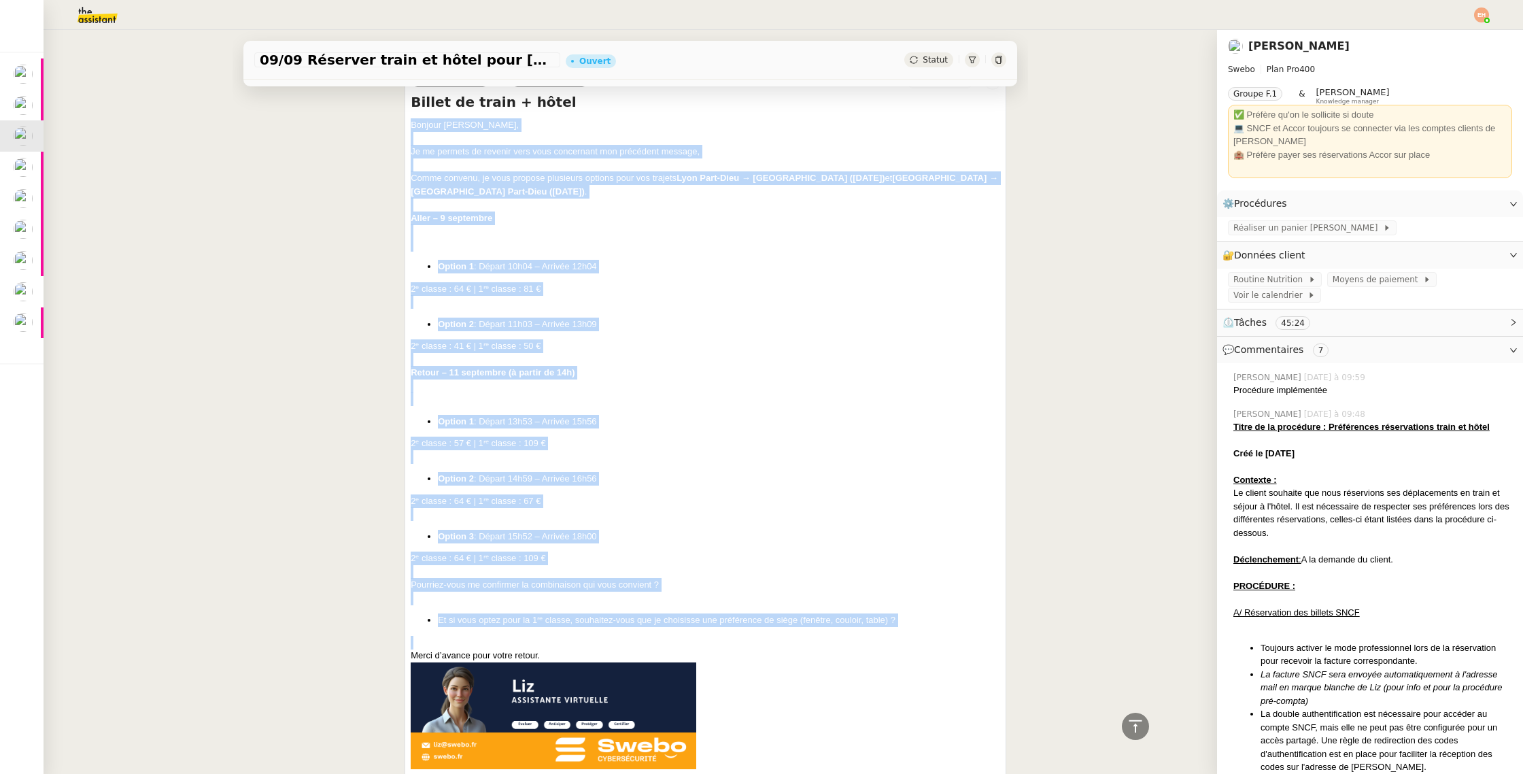
drag, startPoint x: 413, startPoint y: 125, endPoint x: 728, endPoint y: 630, distance: 595.0
copy div "Bonjour Colin, Je me permets de revenir vers vous concernant mon précédent mess…"
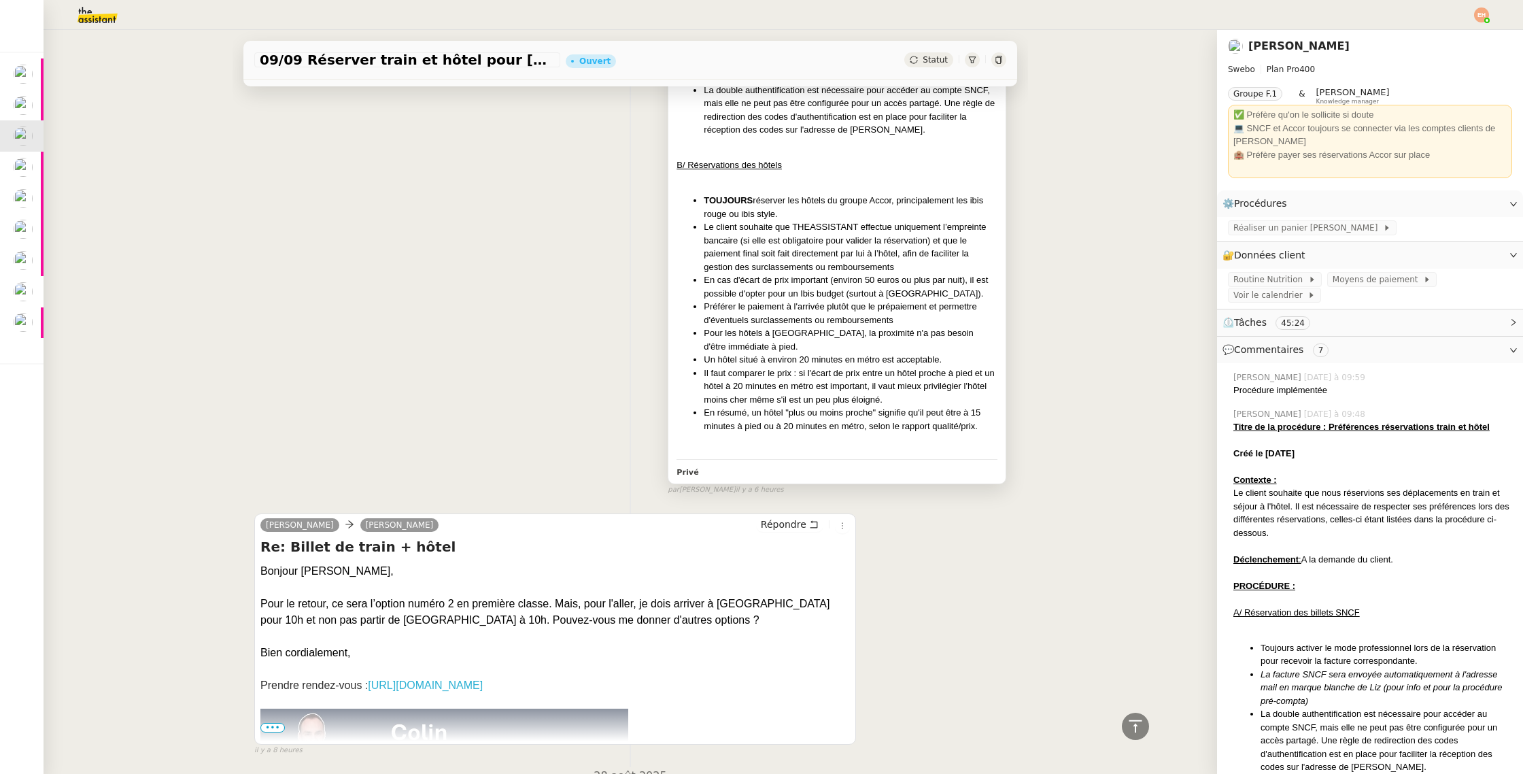
scroll to position [943, 0]
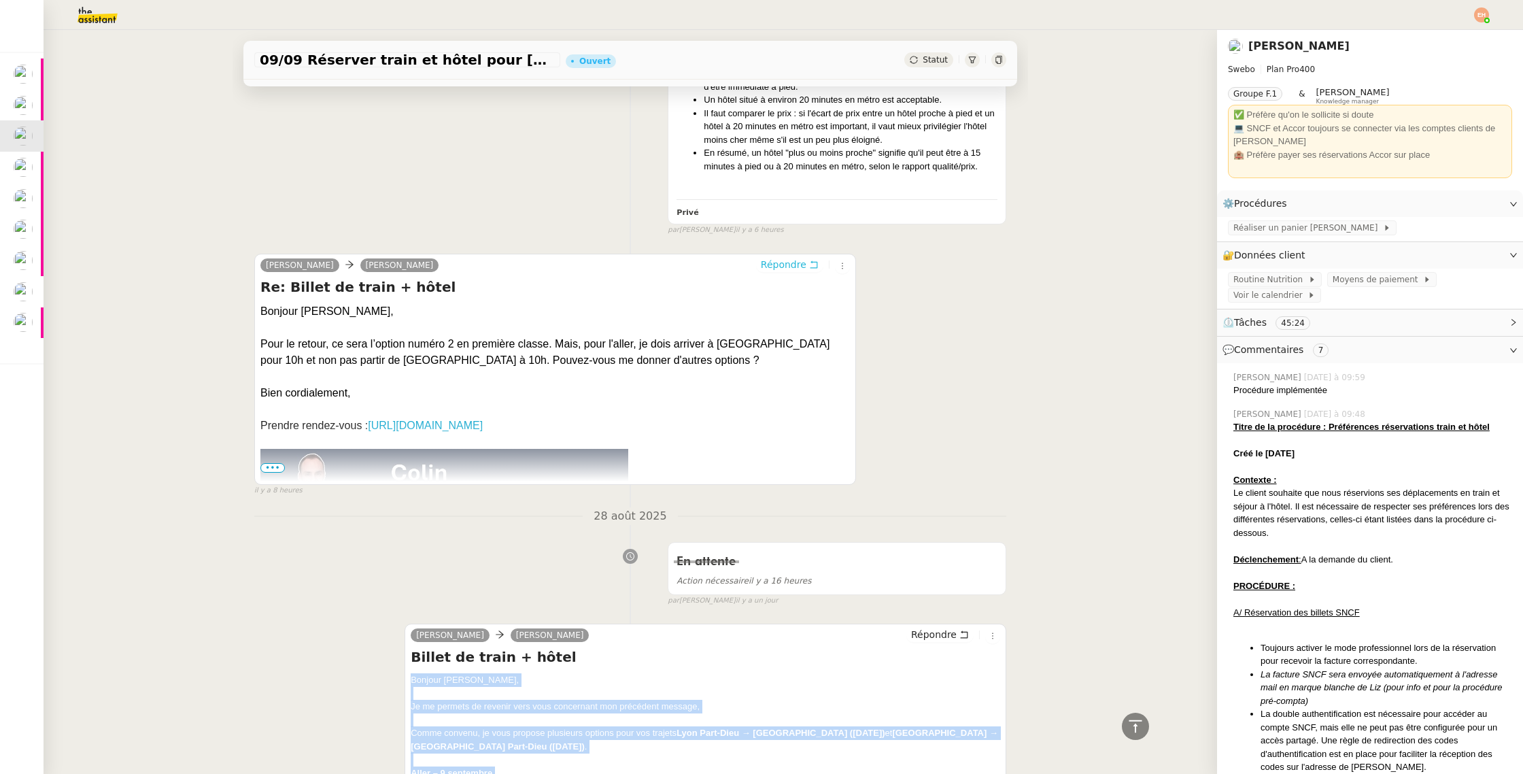
click at [787, 260] on span "Répondre" at bounding box center [784, 265] width 46 height 14
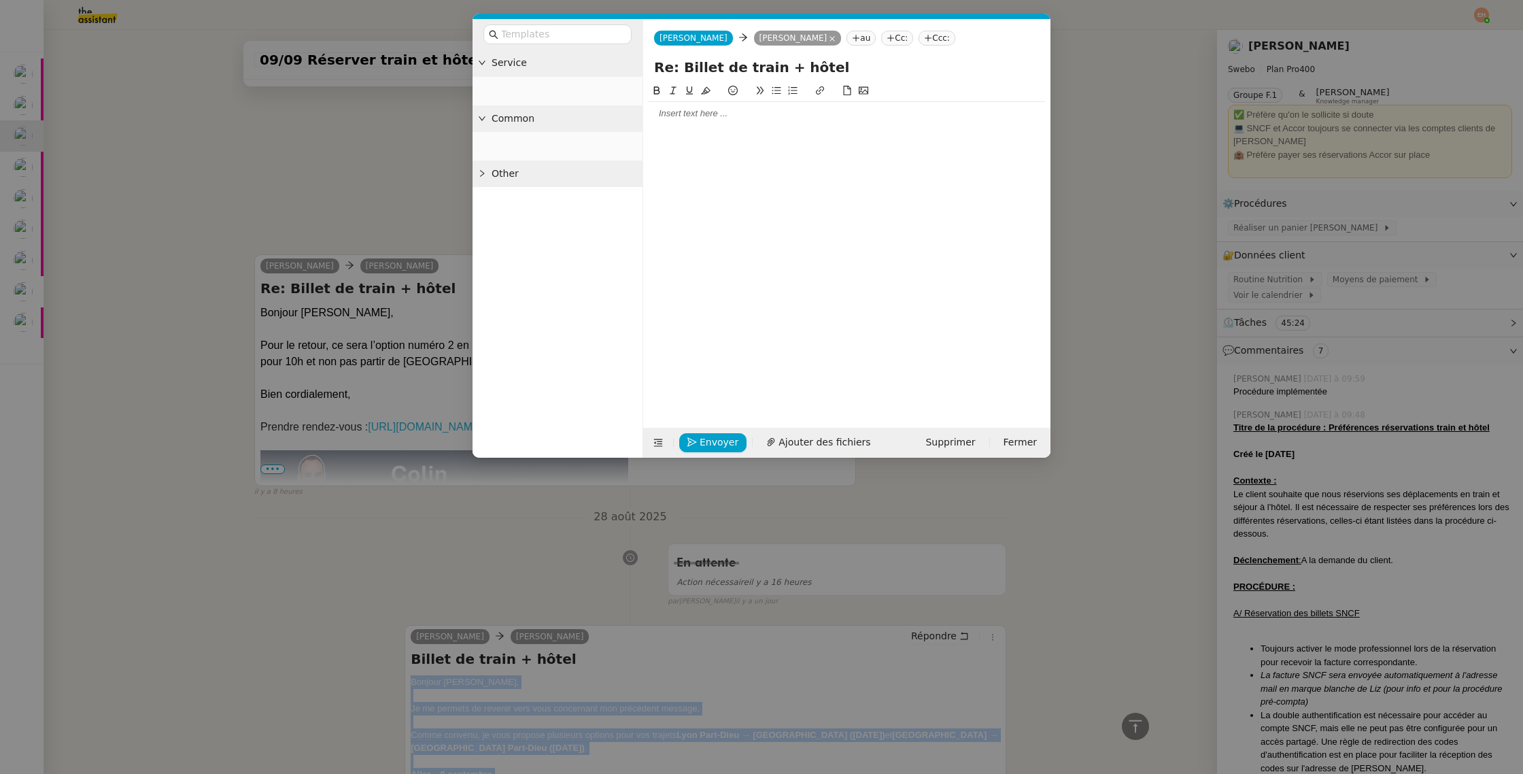
scroll to position [1047, 0]
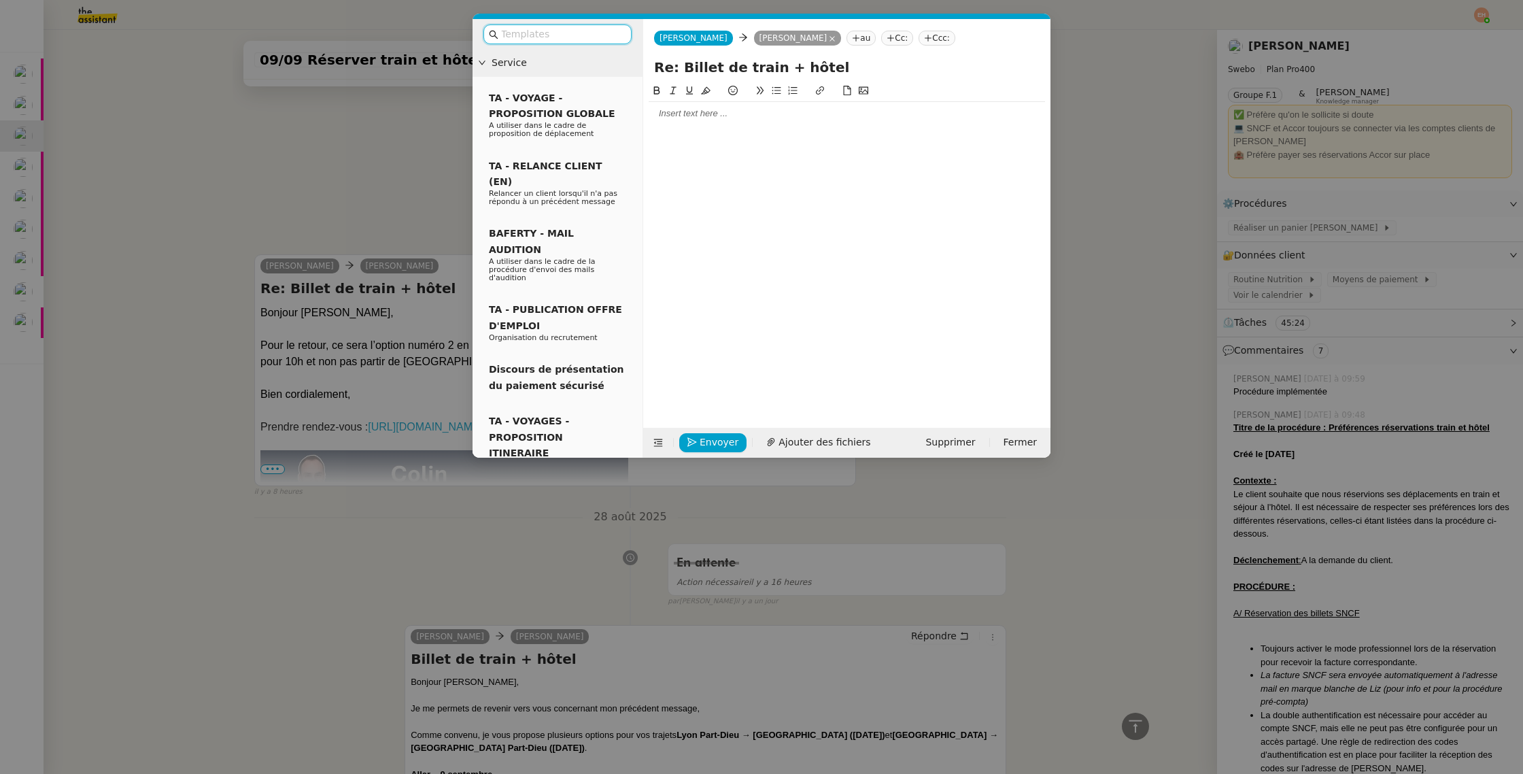
click at [685, 103] on div at bounding box center [847, 113] width 396 height 23
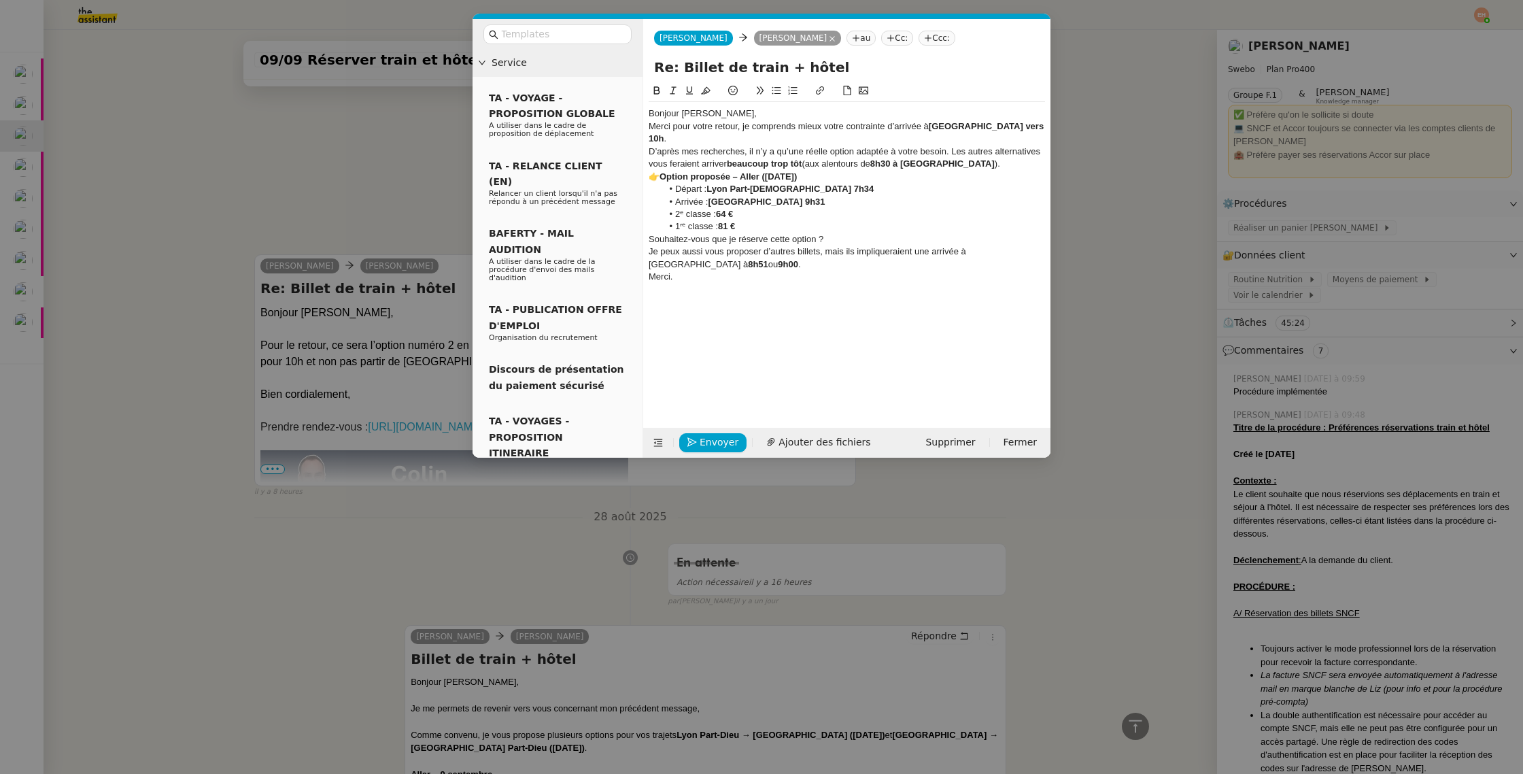
scroll to position [1225, 0]
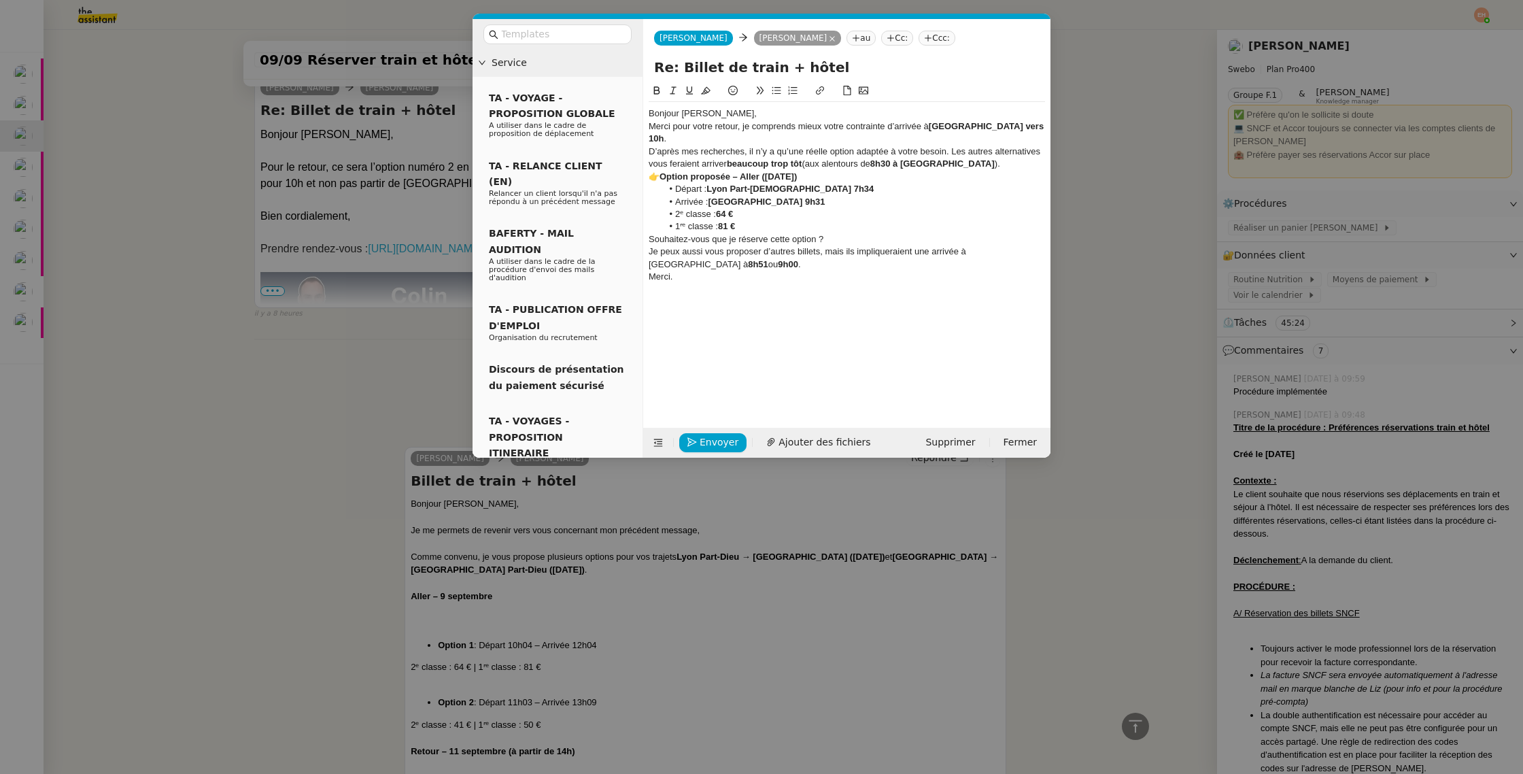
click at [725, 114] on div "Bonjour Colin," at bounding box center [847, 113] width 396 height 12
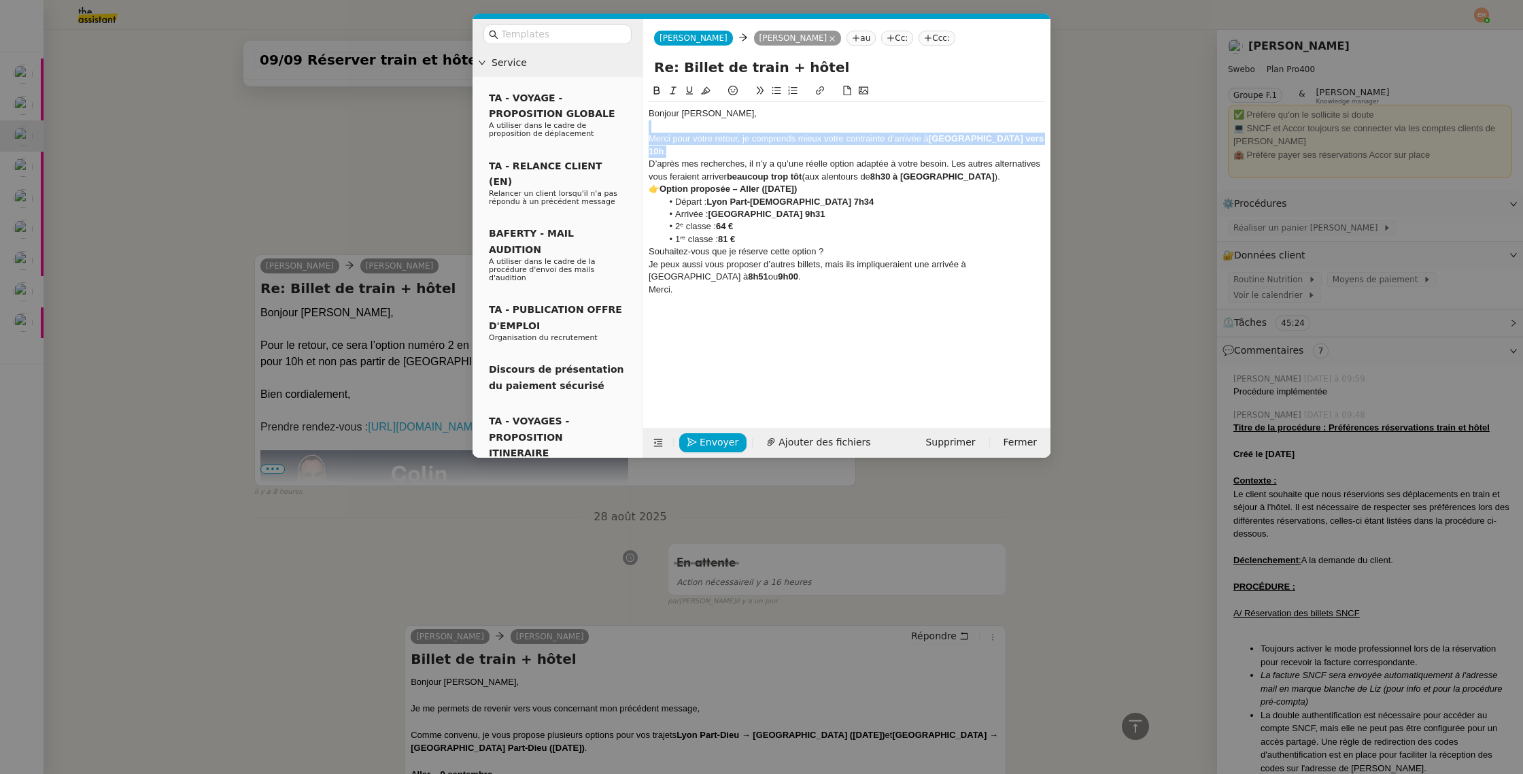
drag, startPoint x: 745, startPoint y: 126, endPoint x: 993, endPoint y: 135, distance: 247.7
click at [992, 135] on div "Bonjour Colin, Merci pour votre retour, je comprends mieux votre contrainte d’a…" at bounding box center [847, 207] width 396 height 211
click at [1001, 137] on div "Merci pour votre retour, je comprends mieux votre contrainte d’arrivée à Paris …" at bounding box center [847, 145] width 396 height 25
click at [800, 137] on div "Merci pour votre retour, je comprends mieux votre contrainte d’arrivée à Paris …" at bounding box center [847, 145] width 396 height 25
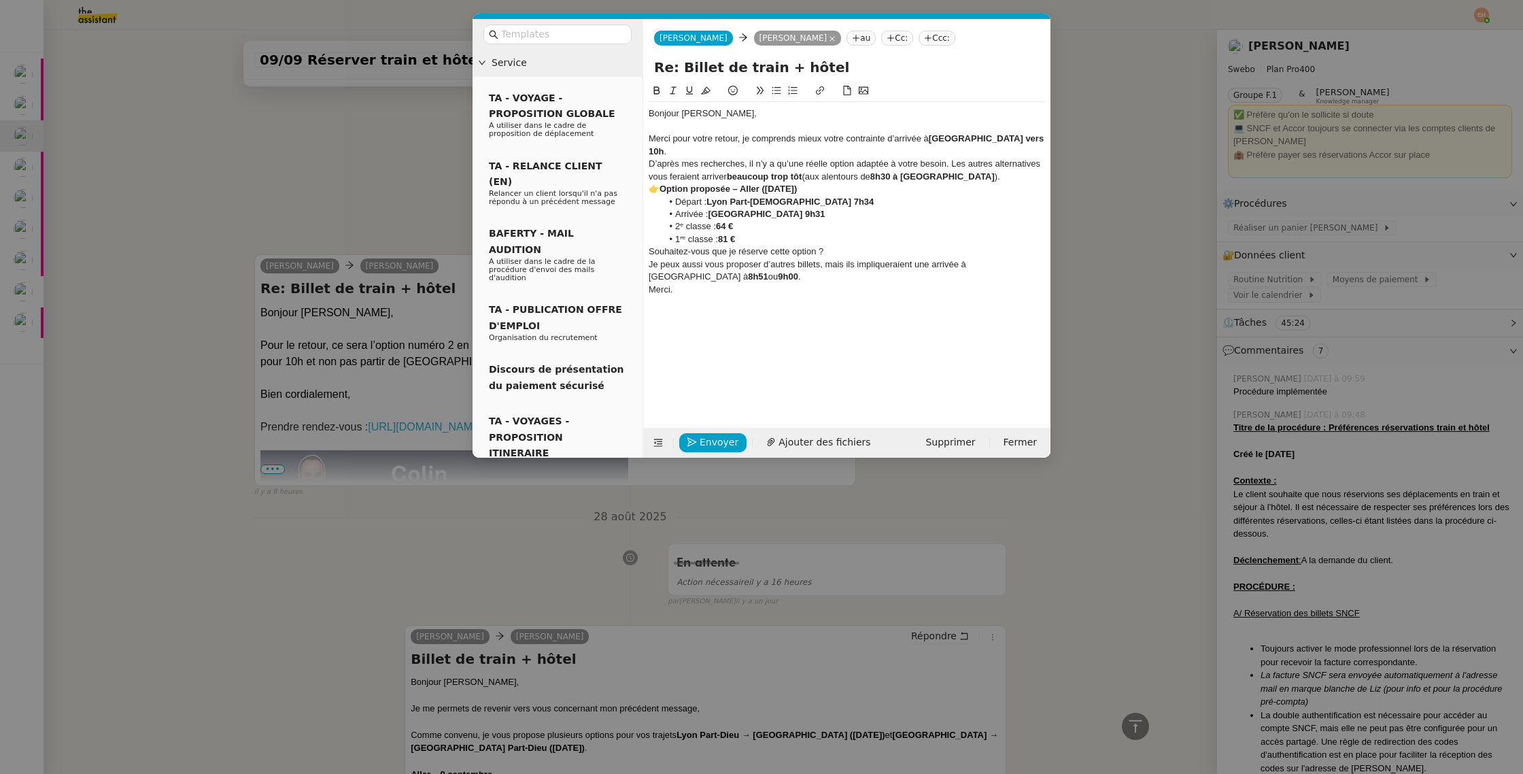
click at [791, 139] on div "Merci pour votre retour, je comprends mieux votre contrainte d’arrivée à Paris …" at bounding box center [847, 145] width 396 height 25
drag, startPoint x: 1002, startPoint y: 131, endPoint x: 1001, endPoint y: 138, distance: 6.9
click at [1002, 131] on div at bounding box center [847, 126] width 396 height 12
click at [1001, 139] on div "Merci pour votre retour, je comprends mieux votre contrainte d’arrivée à Paris …" at bounding box center [847, 145] width 396 height 25
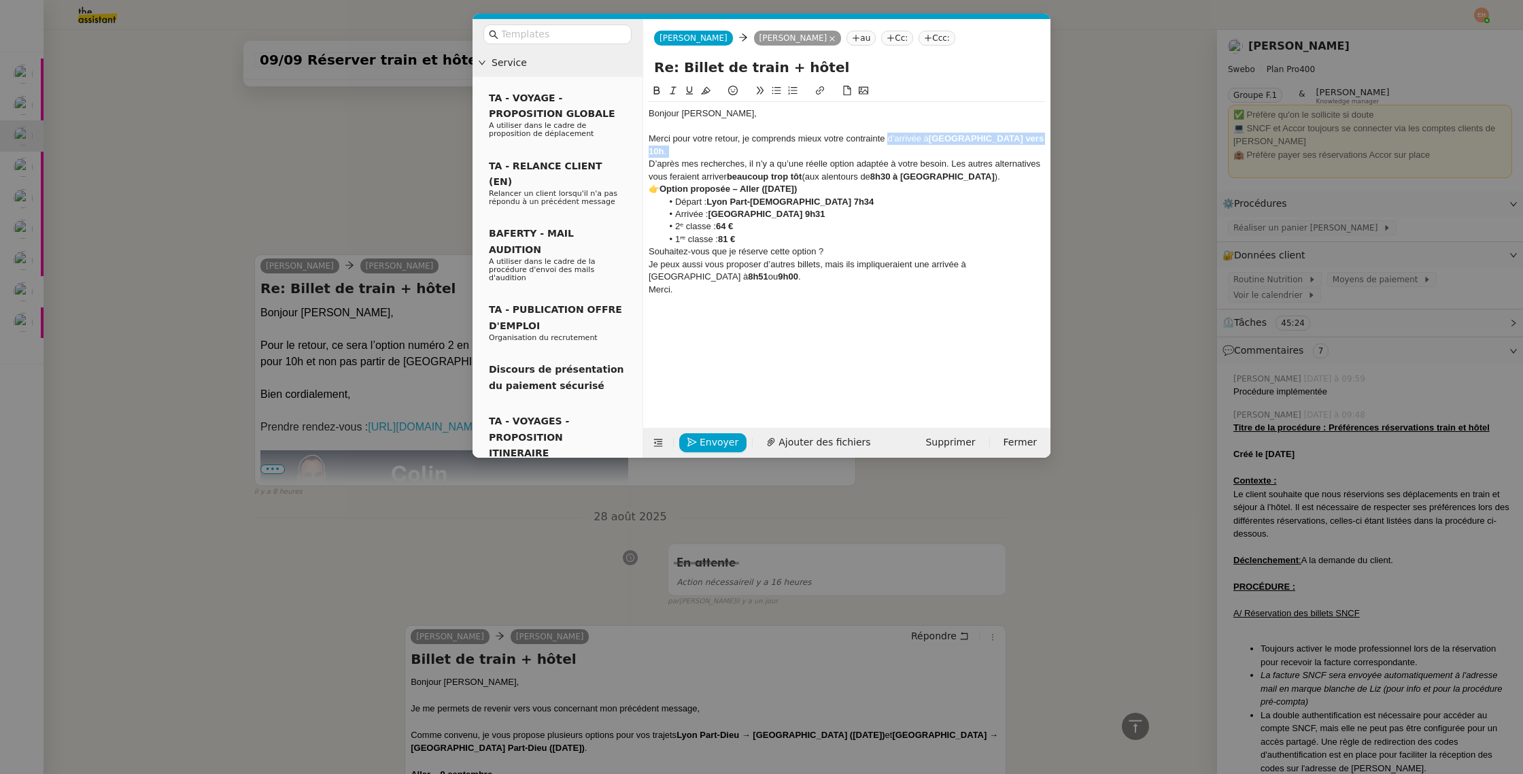
drag, startPoint x: 997, startPoint y: 139, endPoint x: 908, endPoint y: 141, distance: 89.1
click at [908, 141] on div "Merci pour votre retour, je comprends mieux votre contrainte d’arrivée à Paris …" at bounding box center [847, 145] width 396 height 25
click at [799, 141] on div "Merci pour votre retour, je comprends mieux votre contrainte d’arrivée à Paris …" at bounding box center [847, 145] width 396 height 25
click at [804, 139] on div "Merci pour votre retour, je comprends mieux votre contrainte d’arrivée à Paris …" at bounding box center [847, 145] width 396 height 25
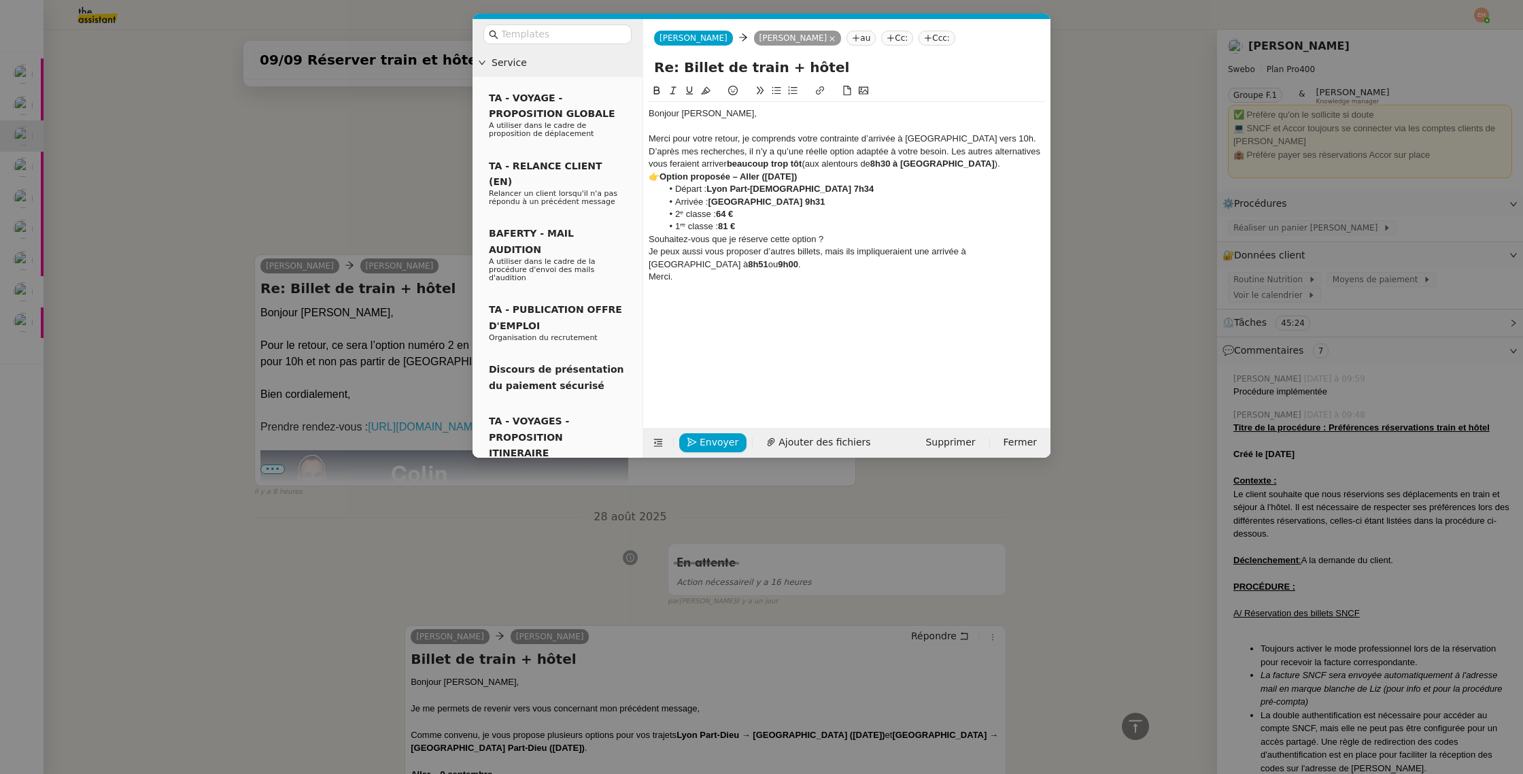
click at [974, 135] on div "Merci pour votre retour, je comprends votre contrainte d’arrivée à Paris vers 1…" at bounding box center [847, 139] width 396 height 12
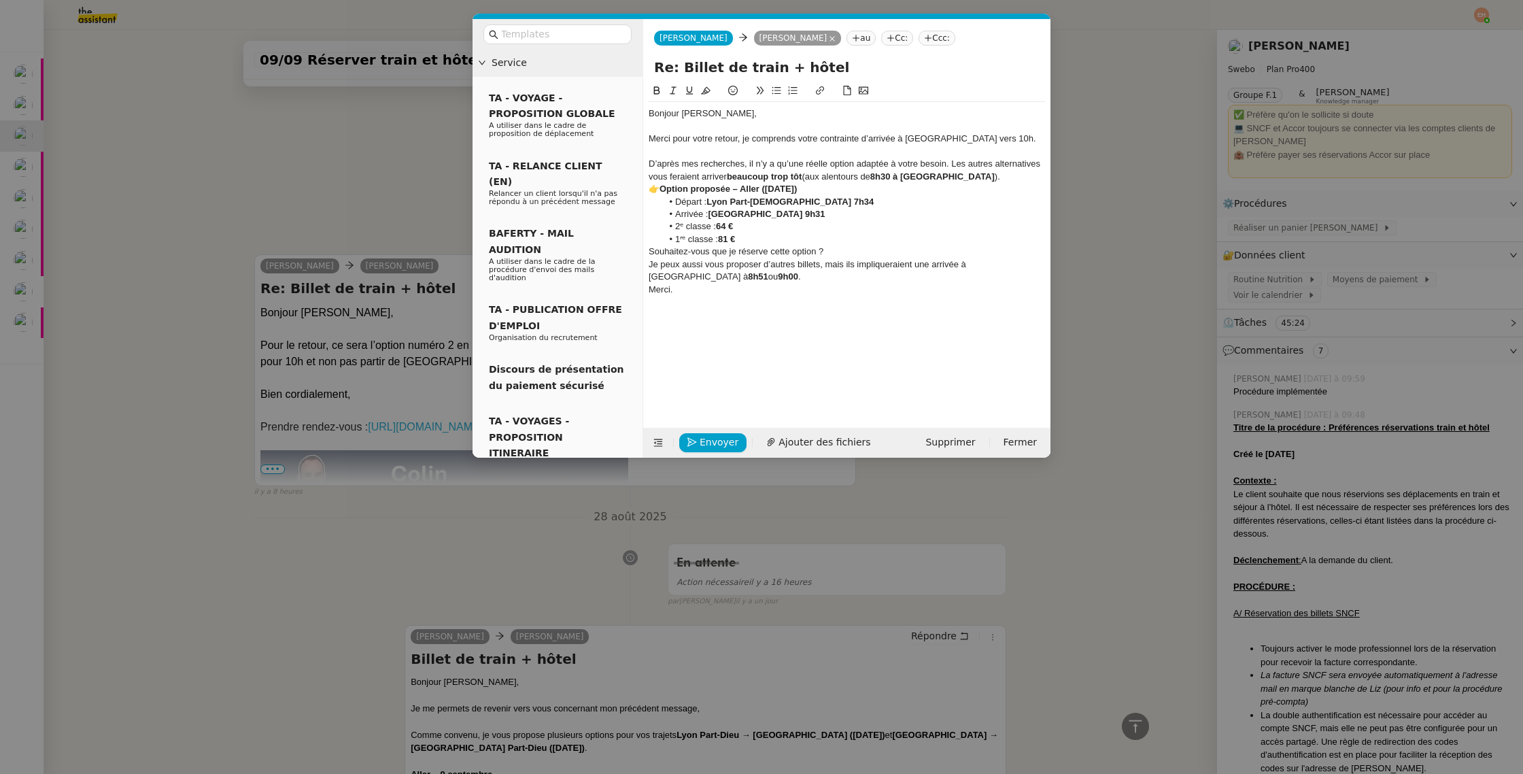
click at [218, 278] on nz-modal-container "Service TA - VOYAGE - PROPOSITION GLOBALE A utiliser dans le cadre de propositi…" at bounding box center [761, 387] width 1523 height 774
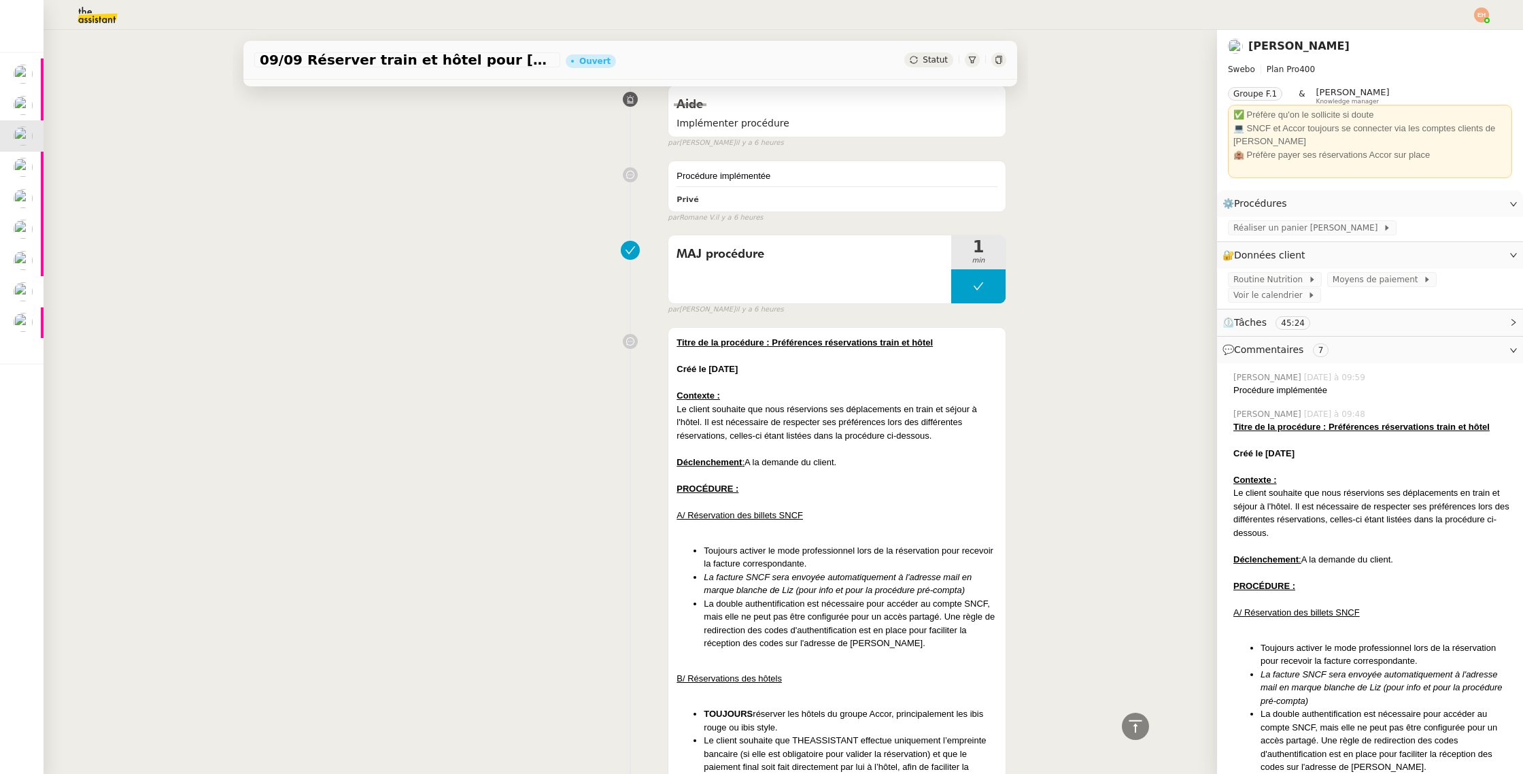
scroll to position [0, 0]
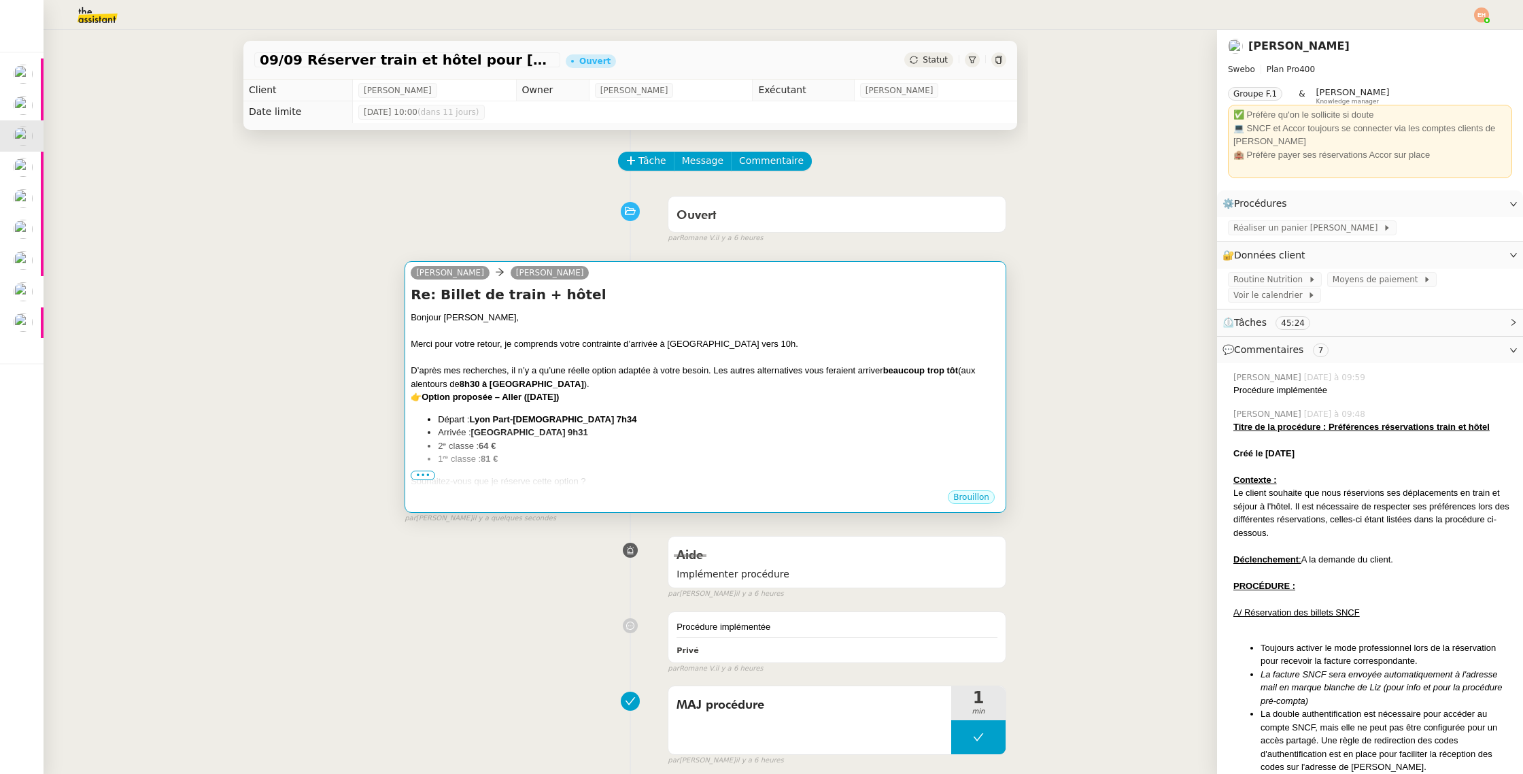
click at [505, 361] on div at bounding box center [706, 358] width 590 height 14
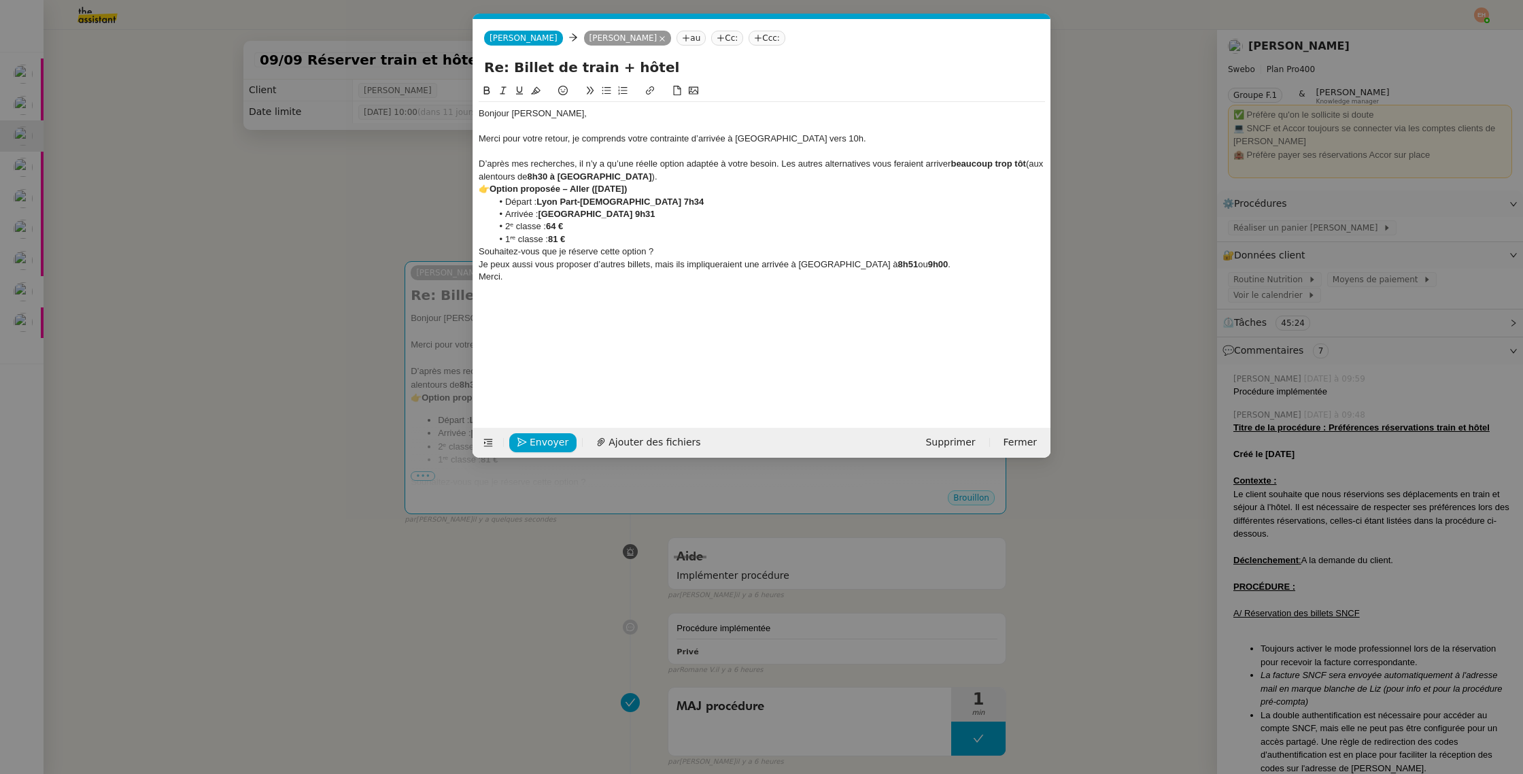
scroll to position [0, 29]
click at [531, 167] on div "D’après mes recherches, il n’y a qu’une réelle option adaptée à votre besoin. L…" at bounding box center [762, 170] width 566 height 25
click at [649, 173] on div "D’après mes recherches, il n’y a qu’une réelle option adaptée à votre besoin. L…" at bounding box center [762, 170] width 566 height 25
click at [631, 168] on div "D’après mes recherches, il n’y a qu’une réelle option adaptée à votre besoin. L…" at bounding box center [762, 170] width 566 height 25
click at [616, 174] on div "D’après mes recherches, il n’y a qu’une réelle option adaptée à votre besoin. L…" at bounding box center [762, 170] width 566 height 25
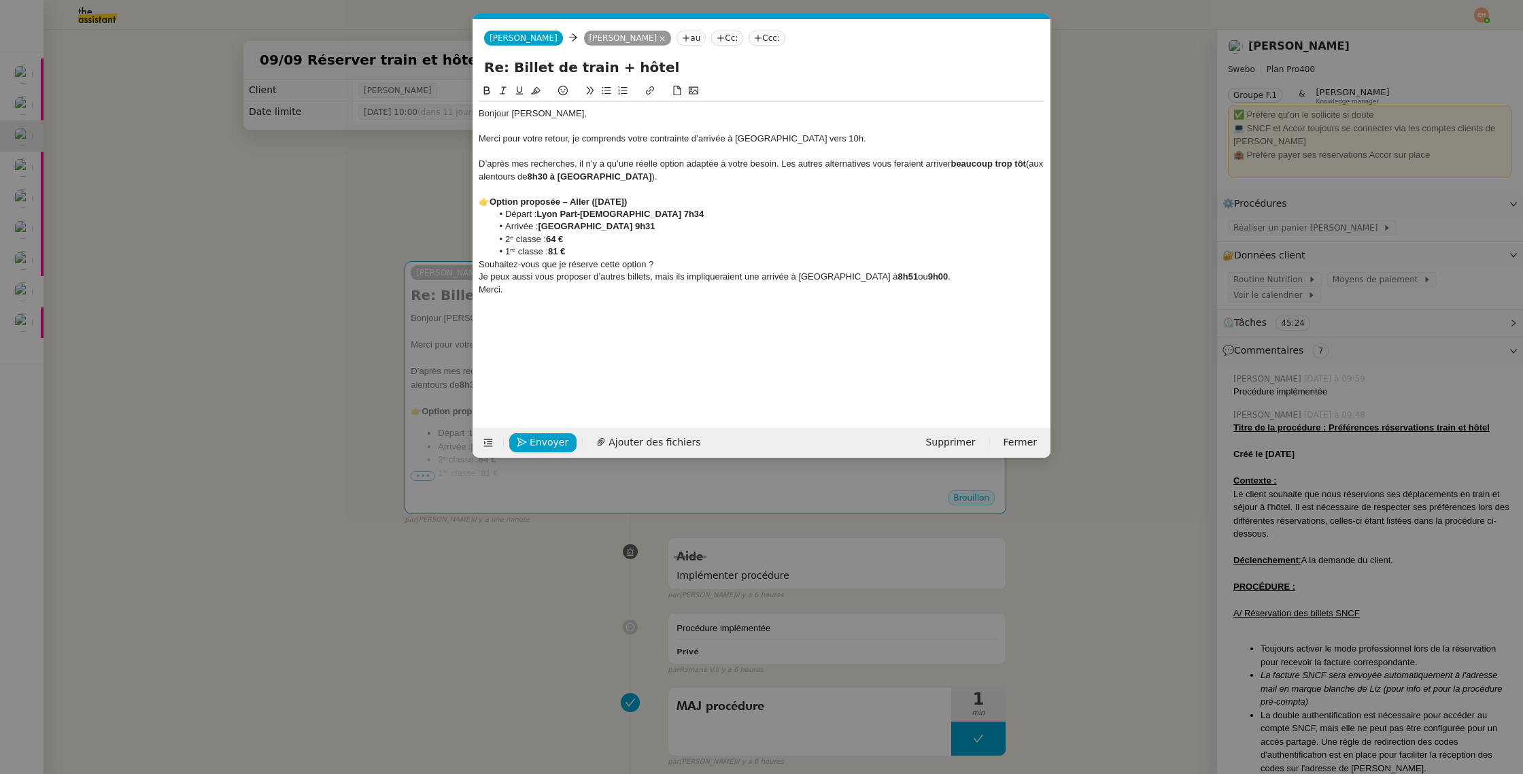
drag, startPoint x: 489, startPoint y: 199, endPoint x: 465, endPoint y: 197, distance: 23.9
click at [467, 197] on nz-modal-container "Service TA - VOYAGE - PROPOSITION GLOBALE A utiliser dans le cadre de propositi…" at bounding box center [761, 387] width 1523 height 774
click at [562, 202] on strong "Option proposée – Aller (9 septembre)" at bounding box center [547, 202] width 137 height 10
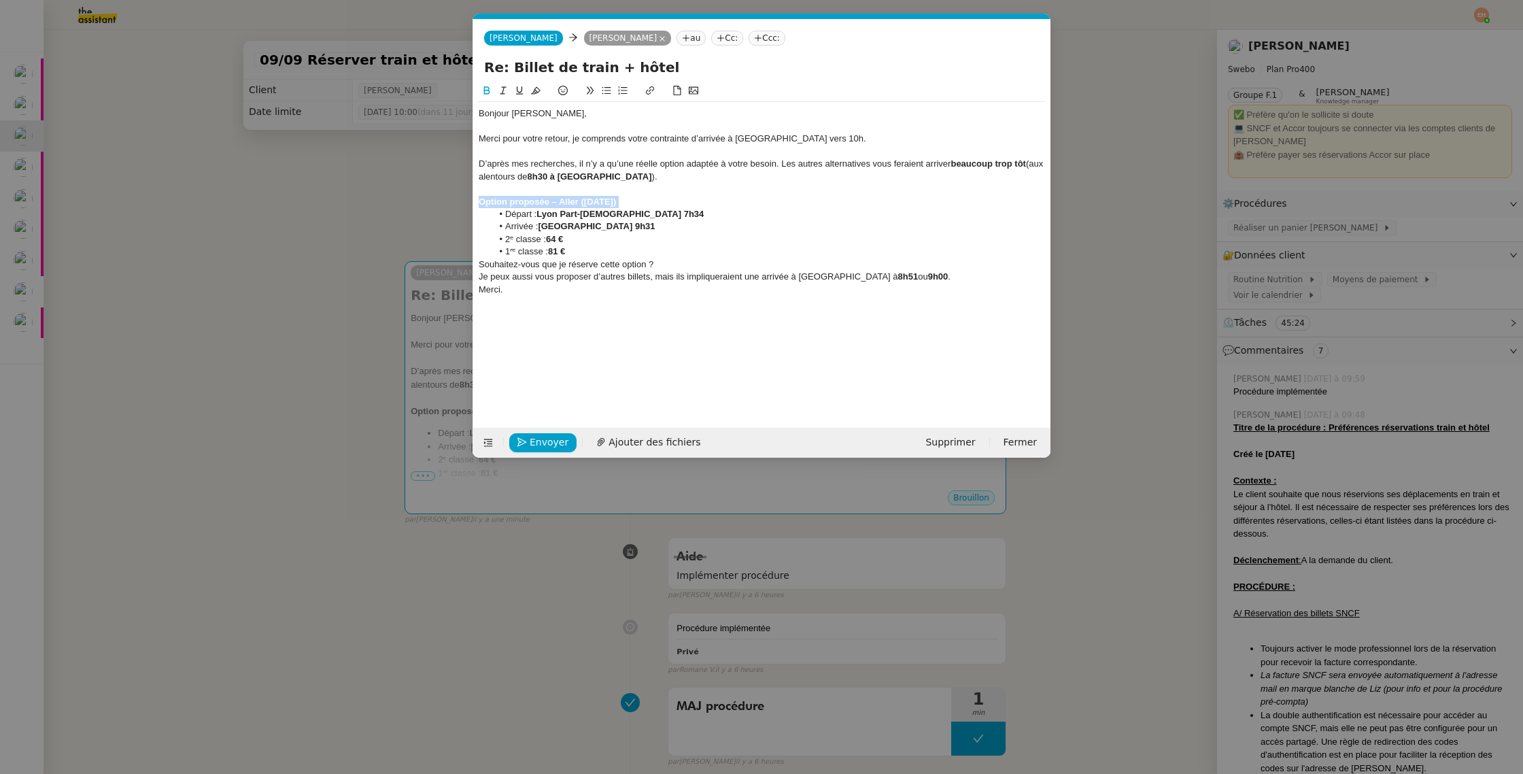
click at [562, 202] on strong "Option proposée – Aller (9 septembre)" at bounding box center [547, 202] width 137 height 10
click at [548, 202] on strong "Option proposée – Aller (9 septembre)" at bounding box center [547, 202] width 137 height 10
drag, startPoint x: 548, startPoint y: 202, endPoint x: 654, endPoint y: 199, distance: 106.1
click at [654, 199] on div "Option proposée – Aller (9 septembre)" at bounding box center [762, 202] width 566 height 12
click at [679, 228] on li "Arrivée : Paris Gare de Lyon 9h31" at bounding box center [769, 226] width 554 height 12
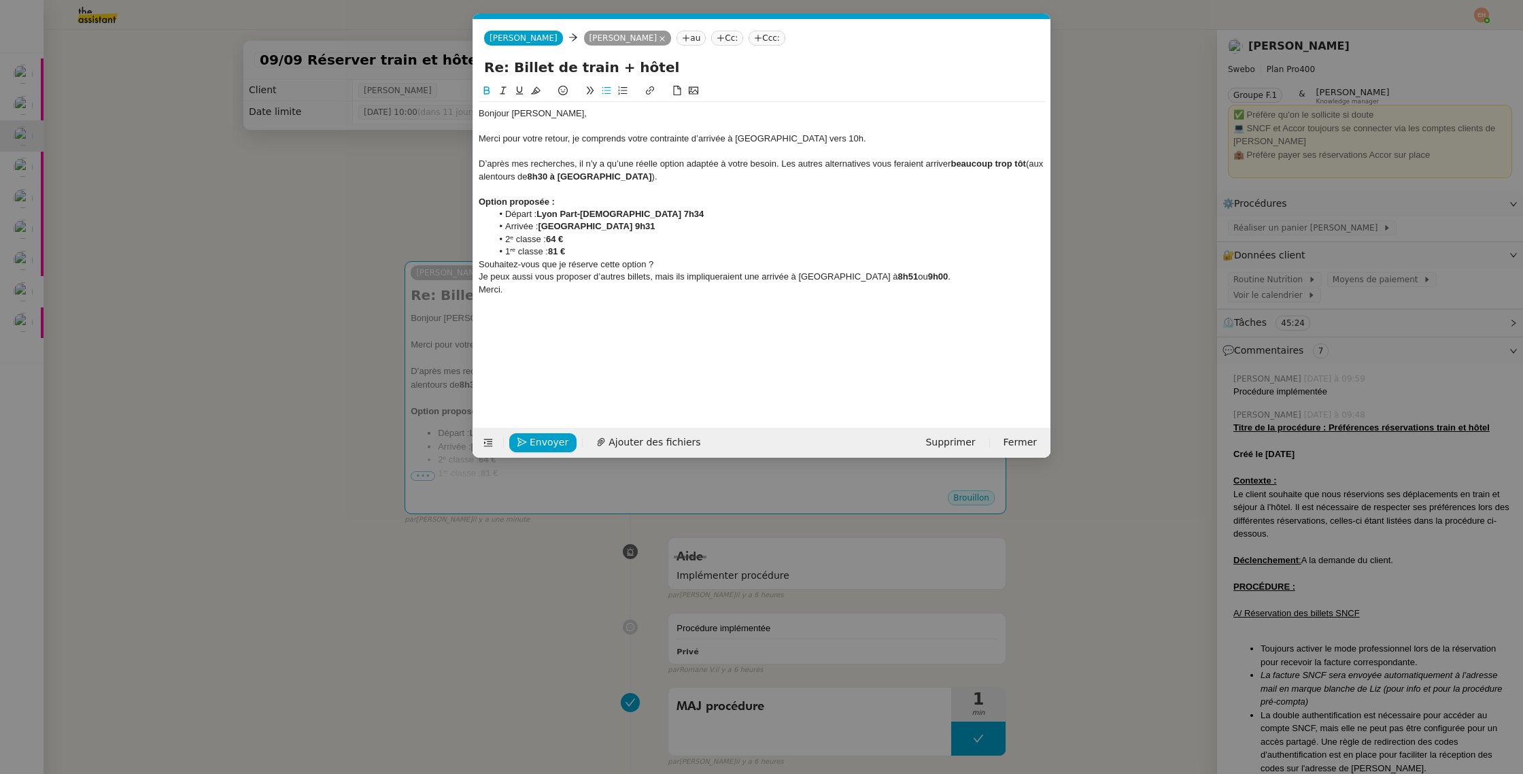
click at [623, 228] on strong "Paris Gare de Lyon 9h31" at bounding box center [596, 226] width 117 height 10
click at [605, 213] on strong "Lyon Part-Dieu 7h34" at bounding box center [620, 214] width 167 height 10
click at [626, 227] on strong "Paris Gare de Lyon 9h31" at bounding box center [596, 226] width 117 height 10
click at [506, 239] on li "2ᵉ classe : 64 €" at bounding box center [769, 239] width 554 height 12
click at [356, 307] on nz-modal-container "Service TA - VOYAGE - PROPOSITION GLOBALE A utiliser dans le cadre de propositi…" at bounding box center [761, 387] width 1523 height 774
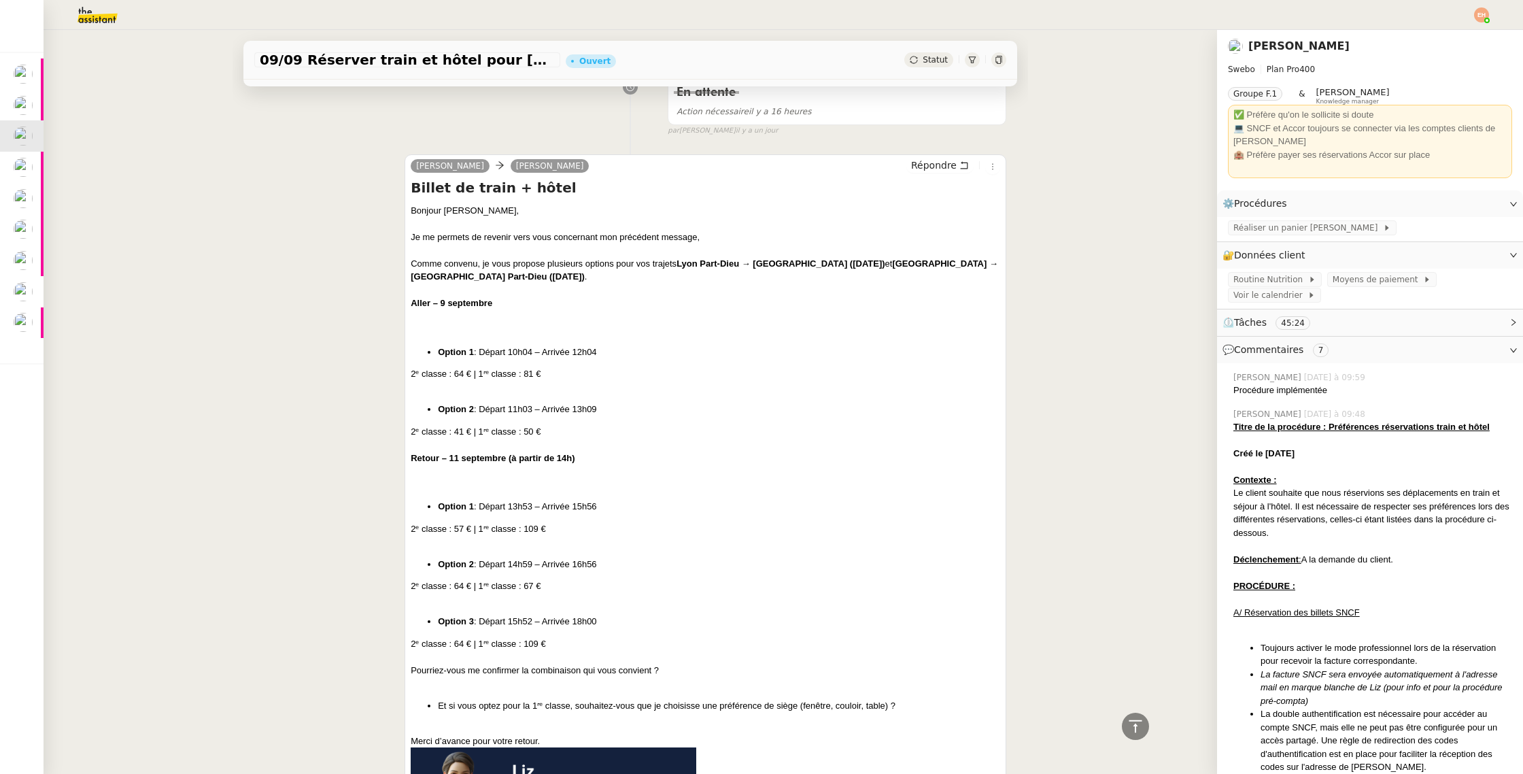
scroll to position [1754, 0]
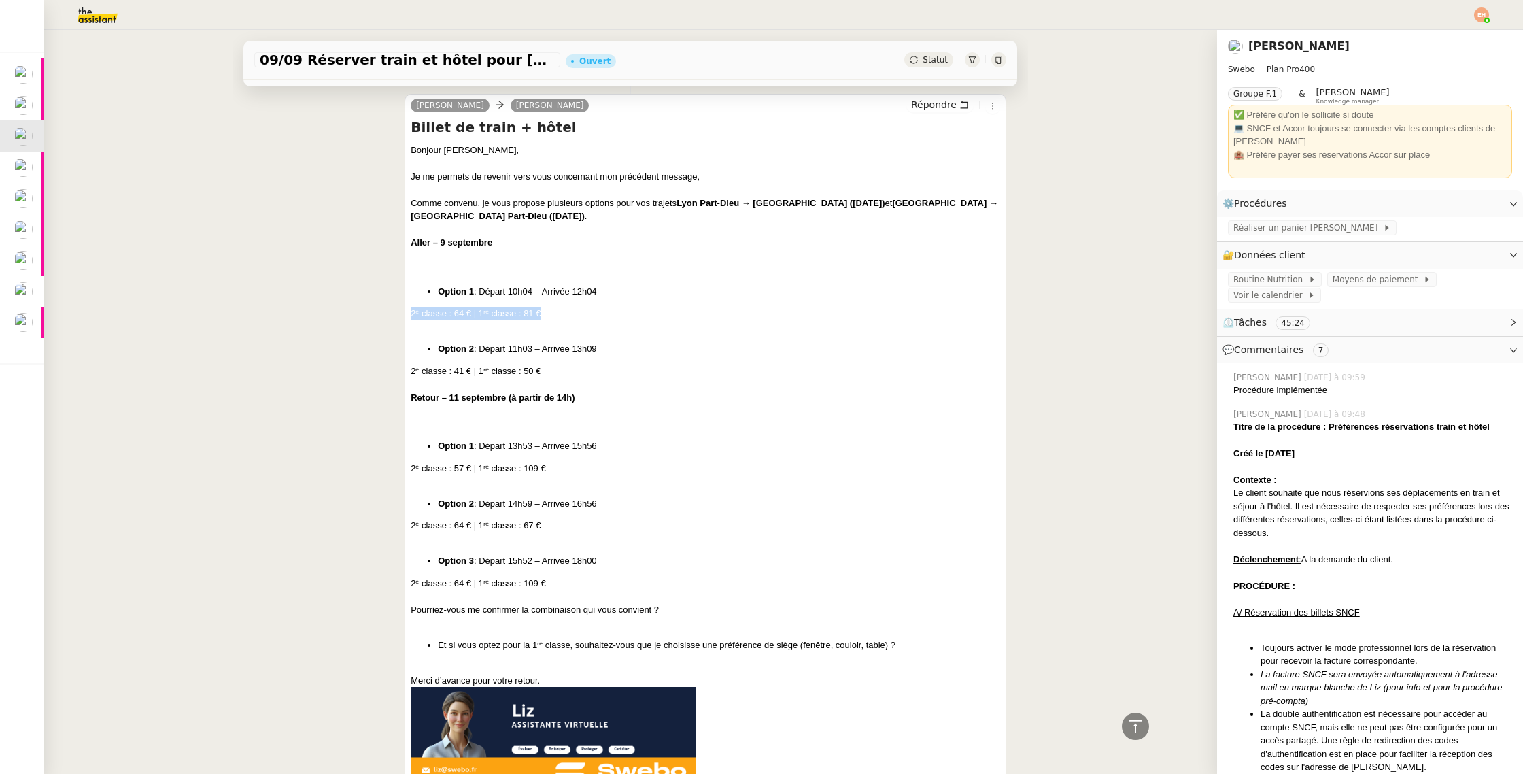
drag, startPoint x: 600, startPoint y: 312, endPoint x: 443, endPoint y: 306, distance: 157.2
copy div "2ᵉ classe : 64 € | 1ʳᵉ classe : 81 €"
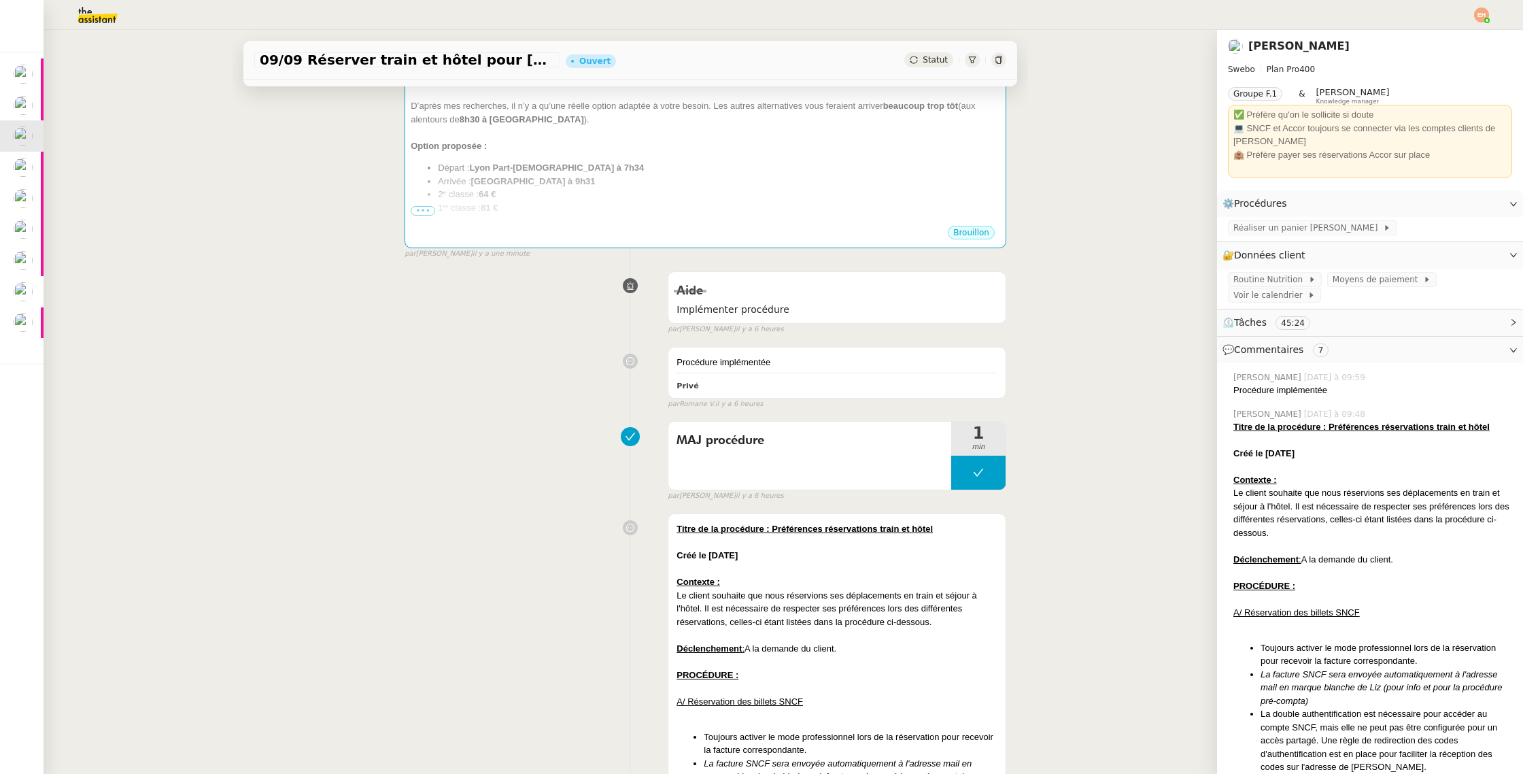
scroll to position [0, 0]
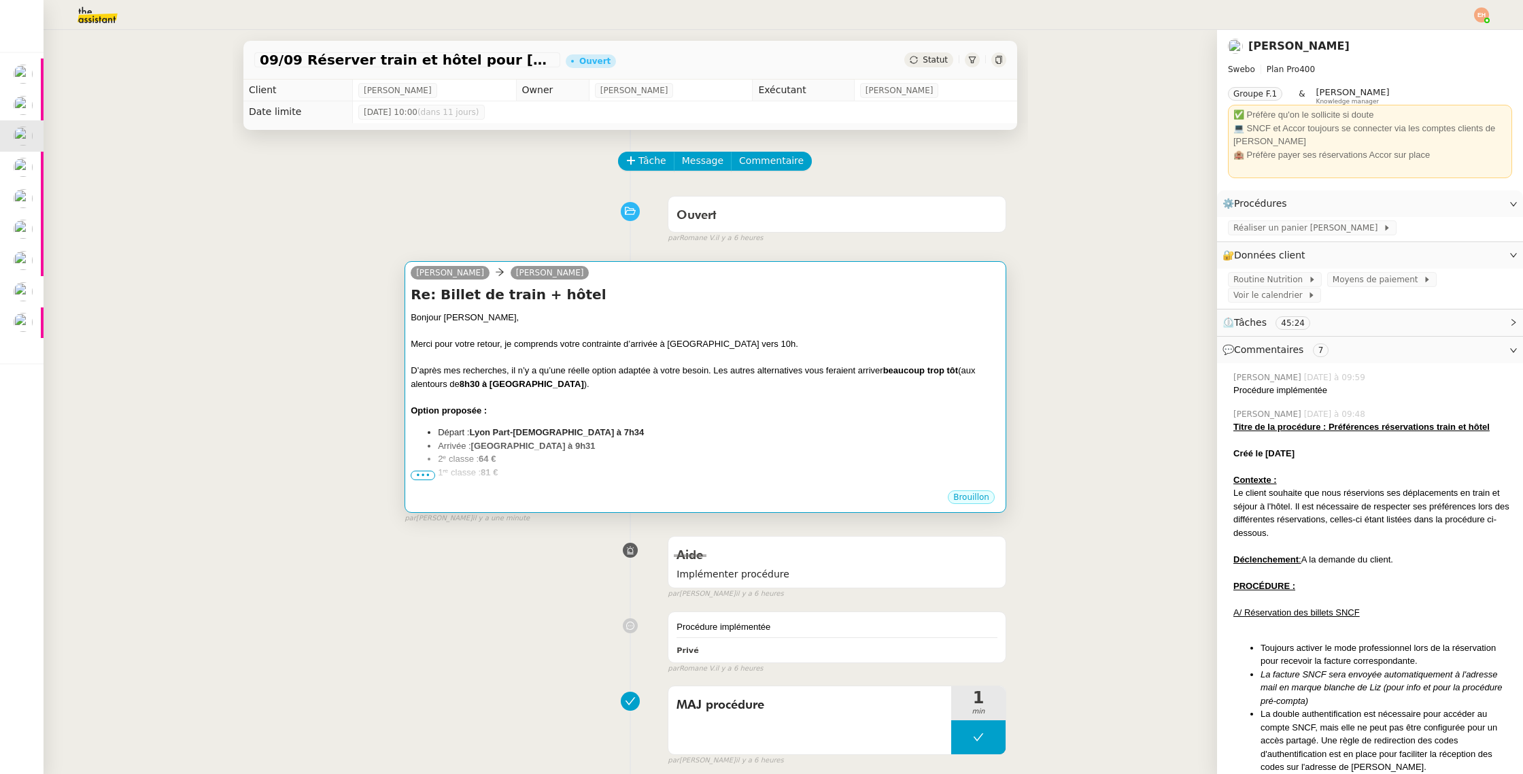
click at [561, 347] on div "Merci pour votre retour, je comprends votre contrainte d’arrivée à Paris vers 1…" at bounding box center [706, 344] width 590 height 14
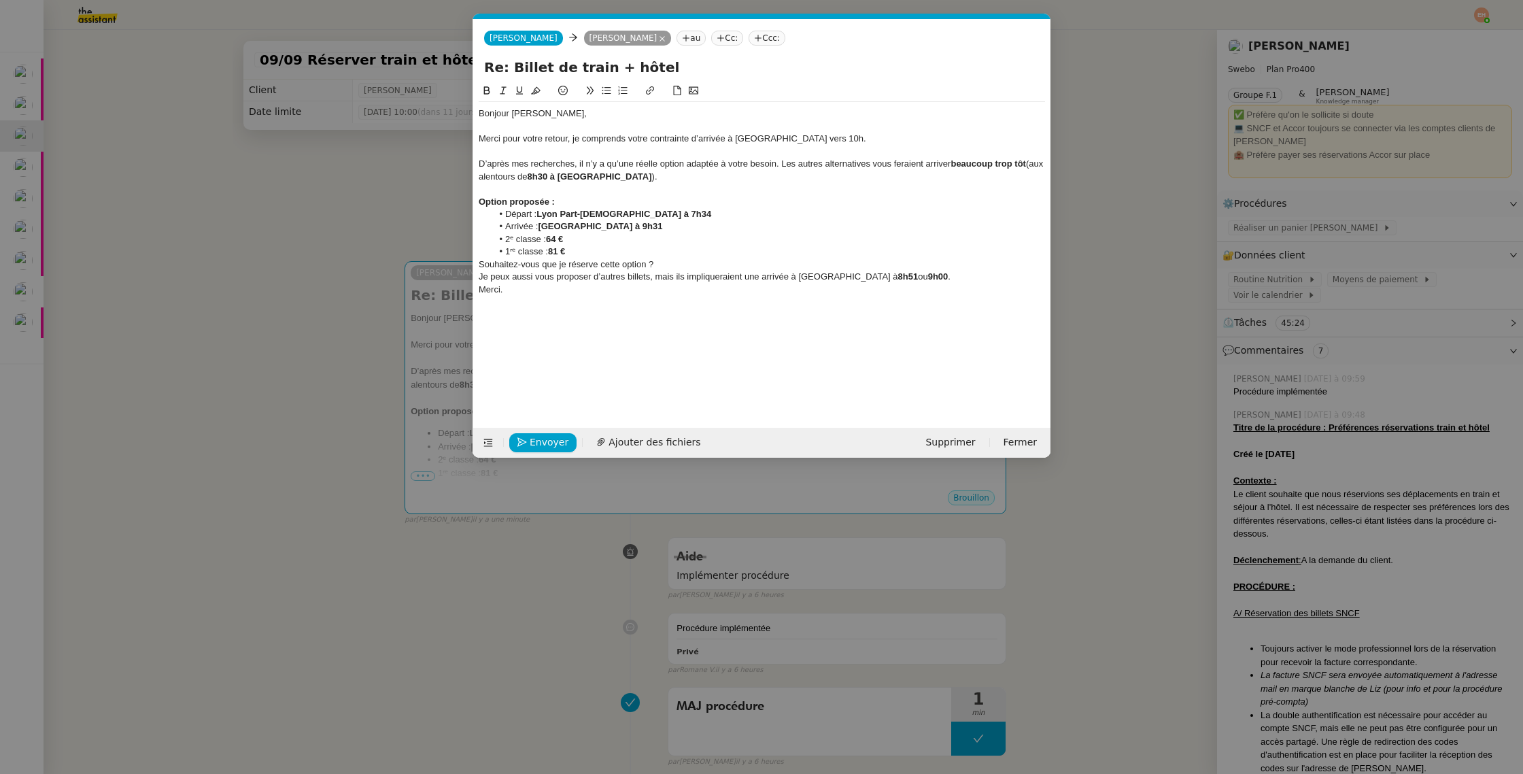
scroll to position [0, 29]
click at [673, 226] on li "Arrivée : Paris Gare de Lyon à 9h31" at bounding box center [769, 226] width 554 height 12
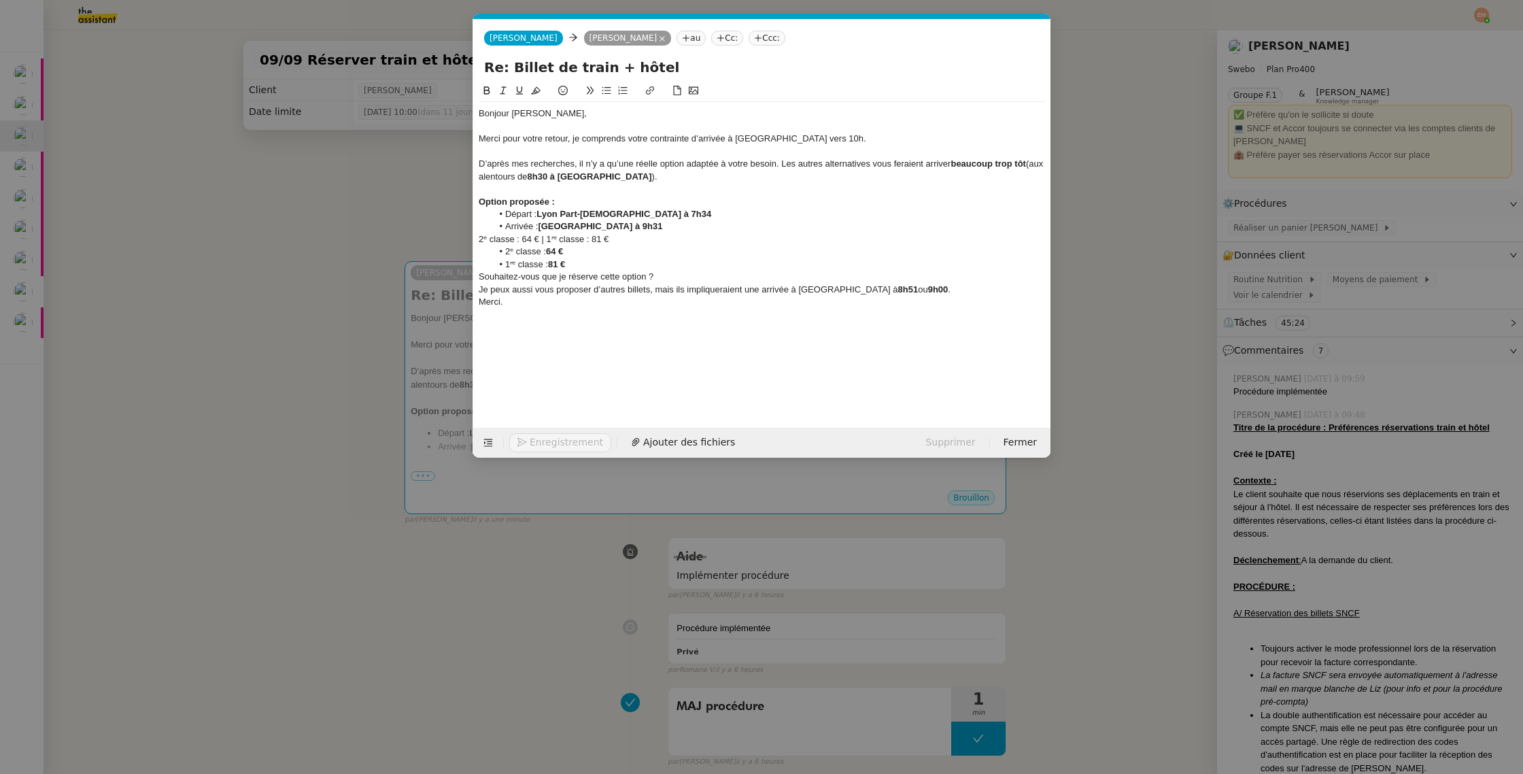
scroll to position [0, 0]
drag, startPoint x: 591, startPoint y: 258, endPoint x: 481, endPoint y: 258, distance: 109.5
click at [481, 258] on ul "2ᵉ classe : 64 € 1ʳᵉ classe : 81 €" at bounding box center [762, 257] width 566 height 25
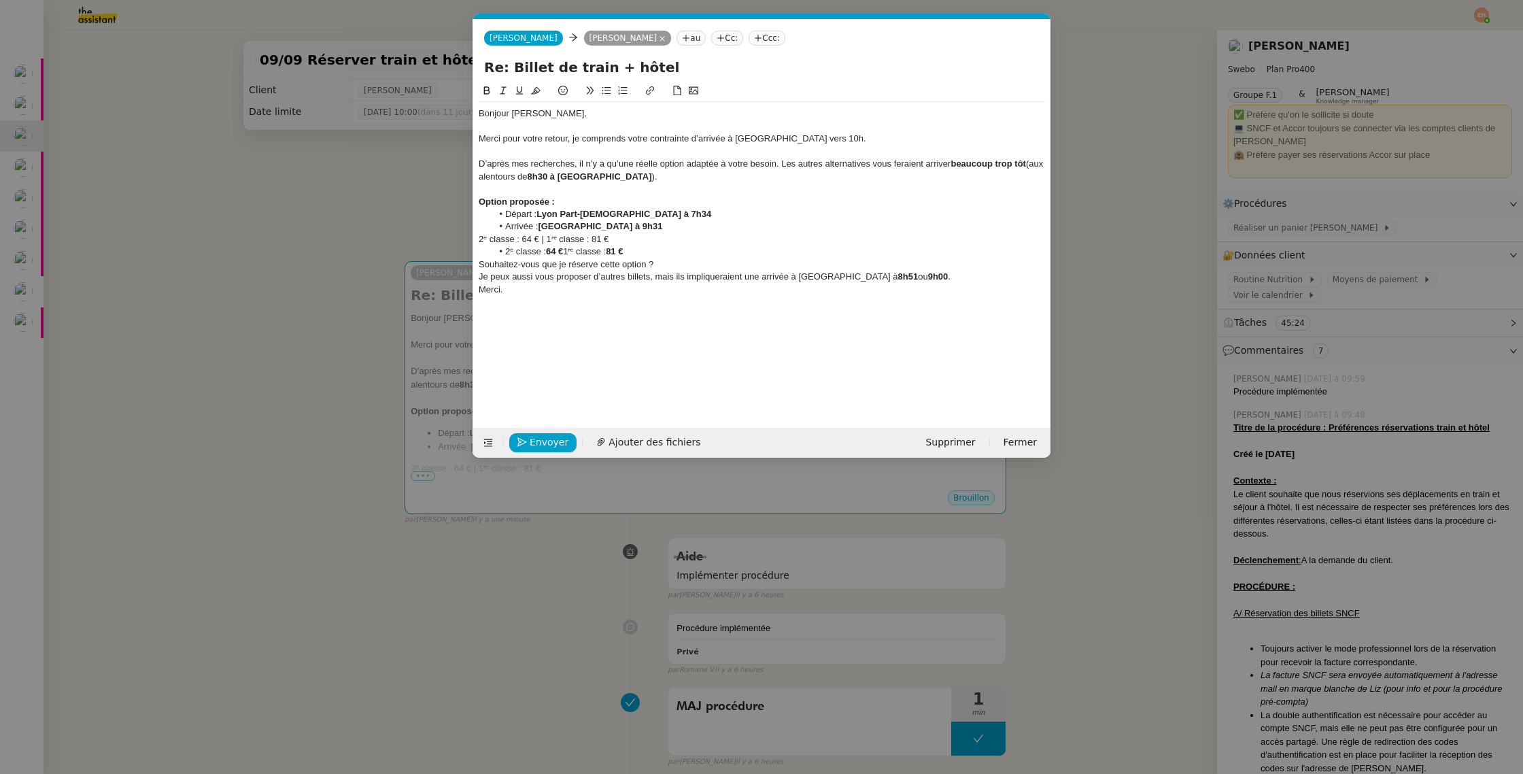
click at [533, 252] on li "2ᵉ classe : 64 € 1ʳᵉ classe : 81 €" at bounding box center [769, 251] width 554 height 12
click at [606, 92] on icon at bounding box center [607, 91] width 10 height 10
click at [723, 269] on li "Souhaitez-vous que je réserve cette option ?" at bounding box center [769, 264] width 554 height 12
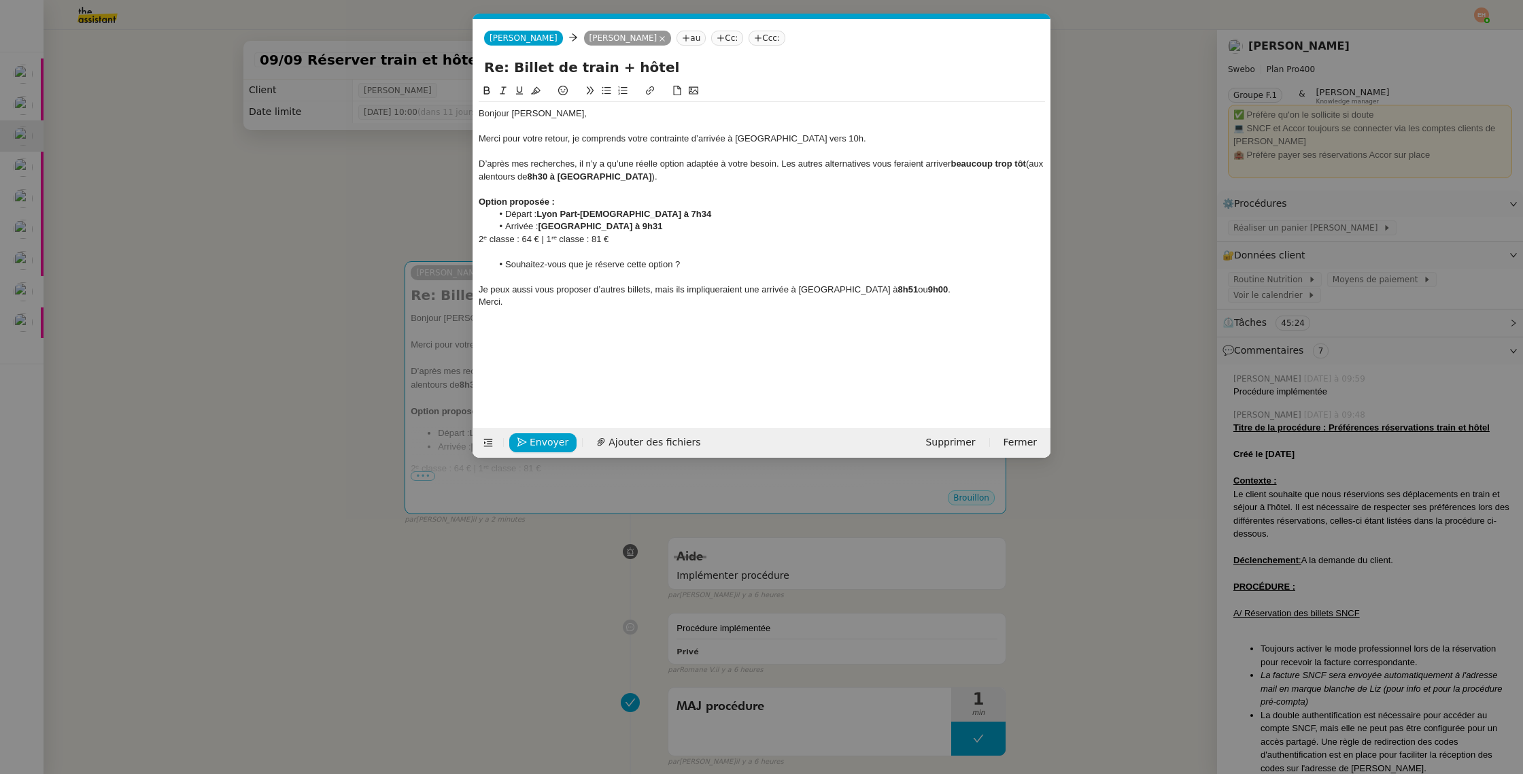
click at [673, 290] on div "Je peux aussi vous proposer d’autres billets, mais ils impliqueraient une arriv…" at bounding box center [762, 290] width 566 height 12
click at [917, 288] on div "Je peux aussi vous proposer d’autres billets, mais ils impliqueraient une arriv…" at bounding box center [762, 290] width 566 height 12
click at [731, 271] on div at bounding box center [762, 277] width 566 height 12
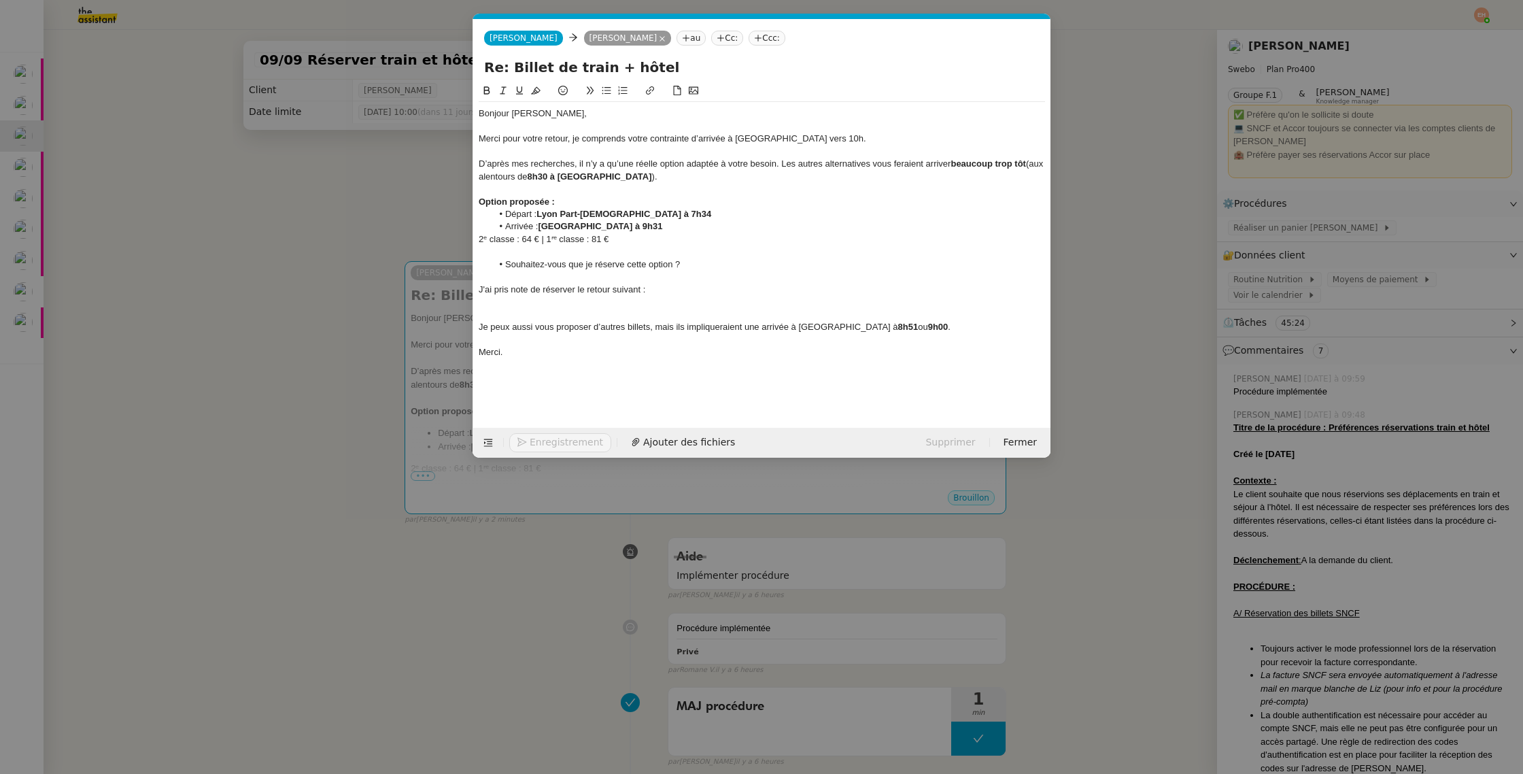
click at [317, 298] on nz-modal-container "Service TA - VOYAGE - PROPOSITION GLOBALE A utiliser dans le cadre de propositi…" at bounding box center [761, 387] width 1523 height 774
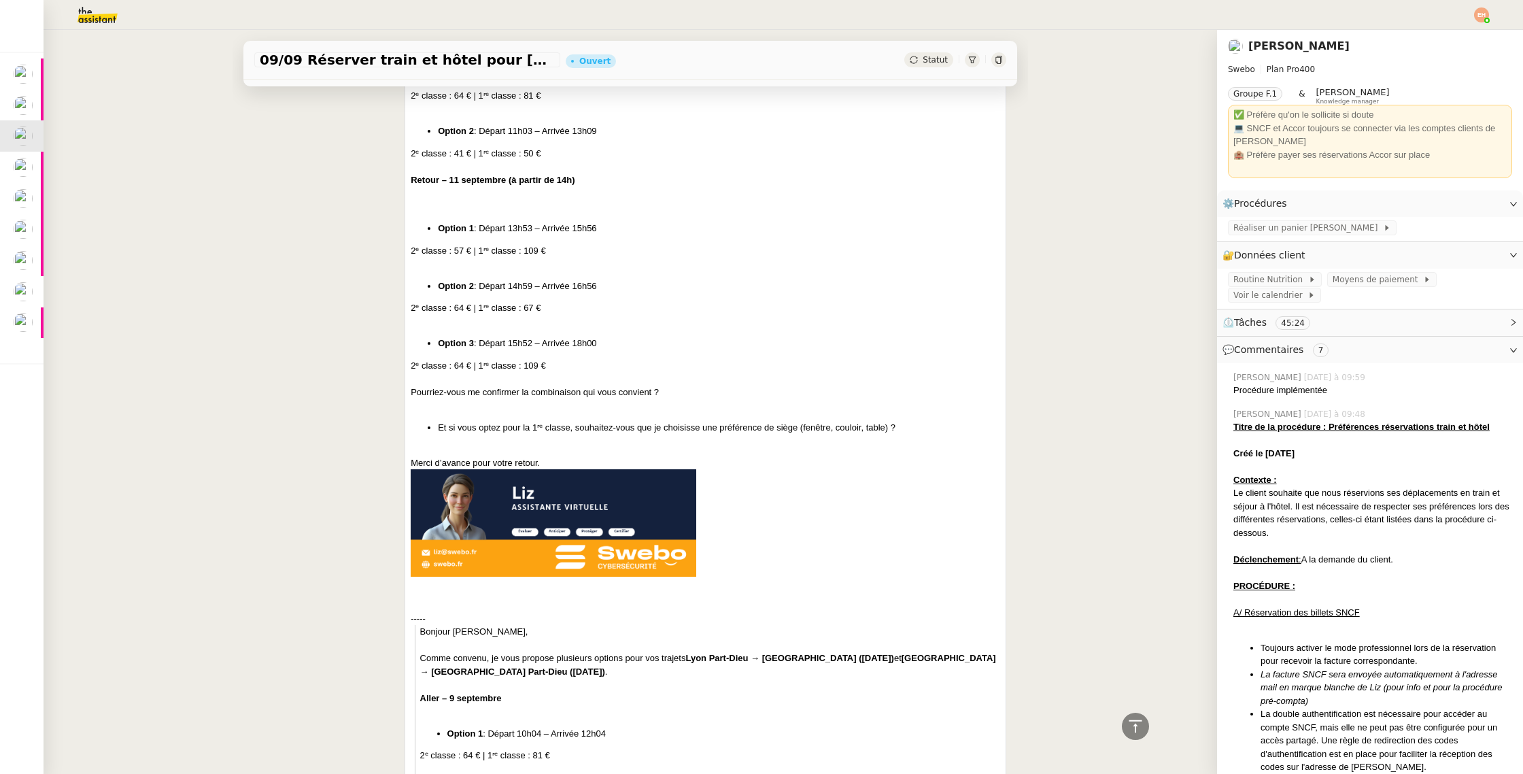
scroll to position [1911, 0]
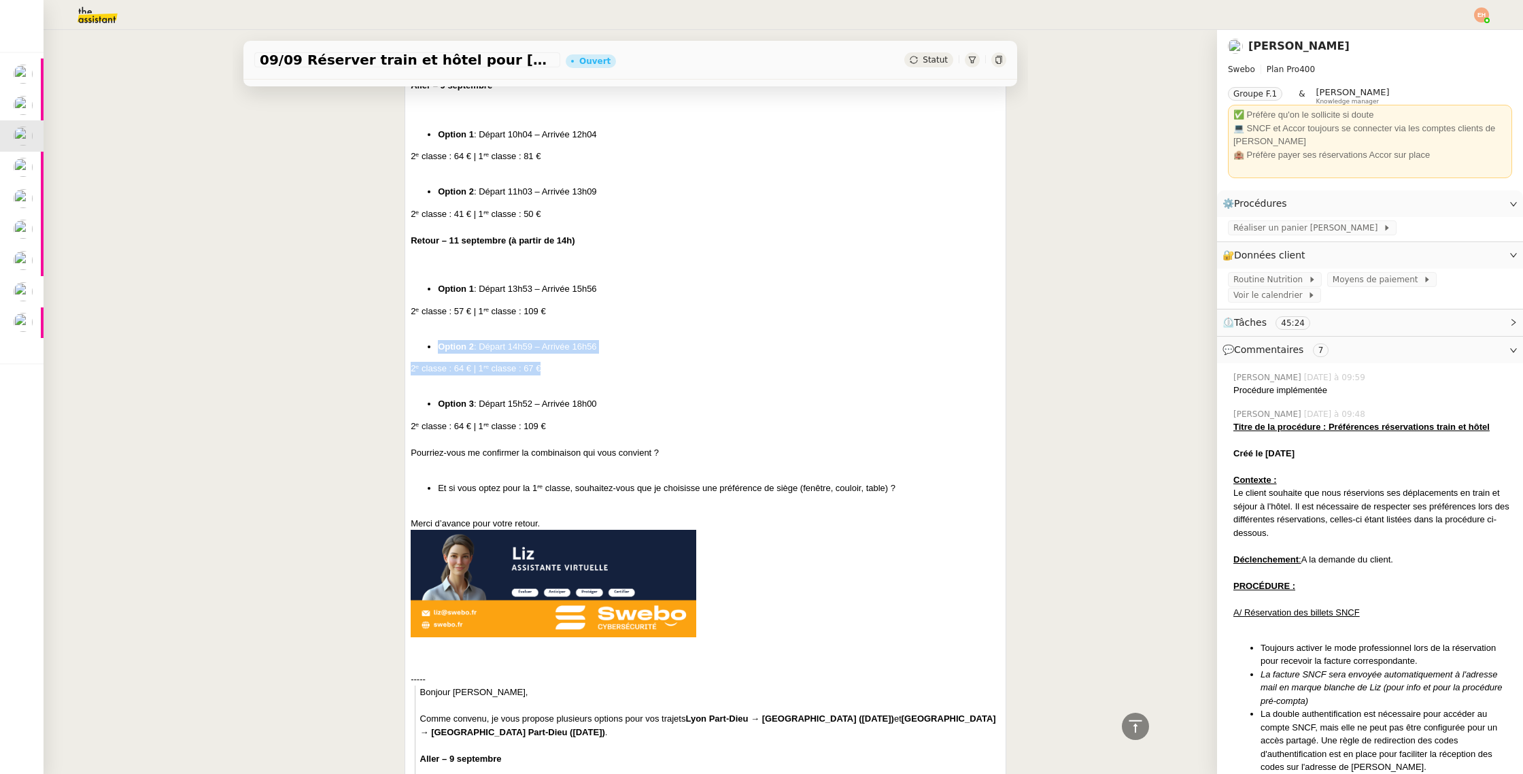
drag, startPoint x: 434, startPoint y: 344, endPoint x: 677, endPoint y: 367, distance: 244.5
copy div "Option 2 : Départ 14h59 – Arrivée 16h56 2ᵉ classe : 64 € | 1ʳᵉ classe : 67 €"
drag, startPoint x: 413, startPoint y: 241, endPoint x: 573, endPoint y: 337, distance: 185.4
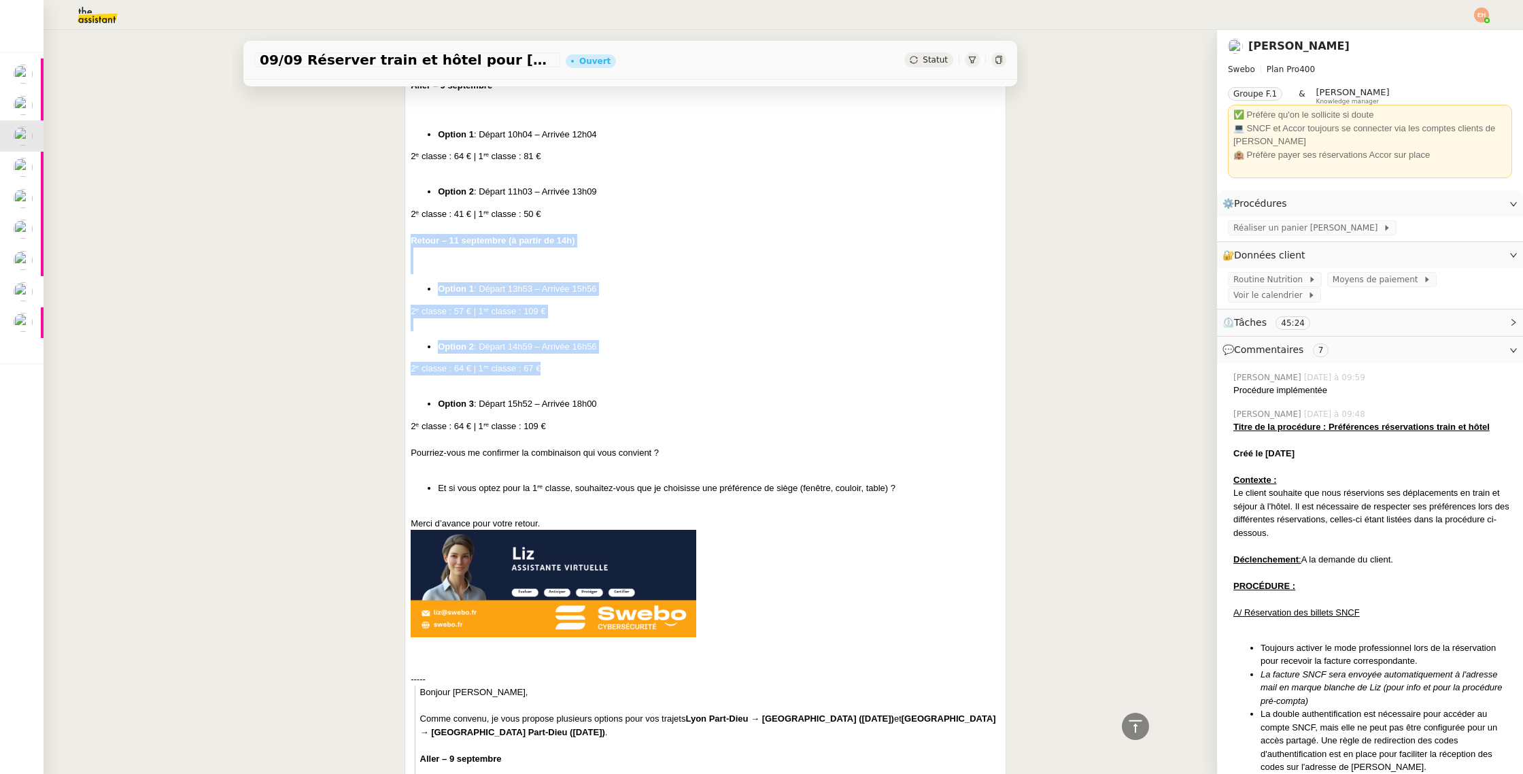
copy div "Retour – 11 septembre (à partir de 14h) Option 1 : Départ 13h53 – Arrivée 15h56…"
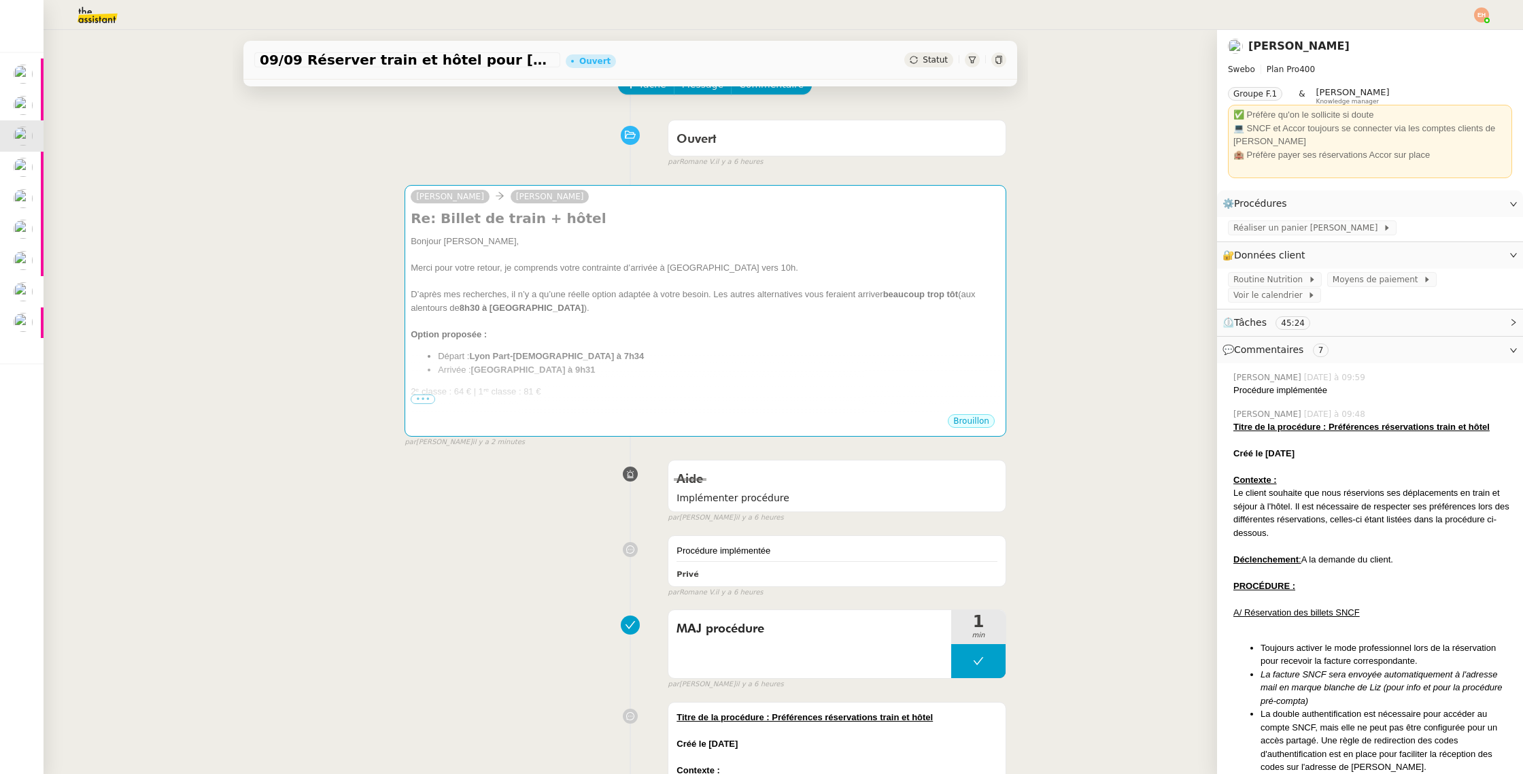
scroll to position [0, 0]
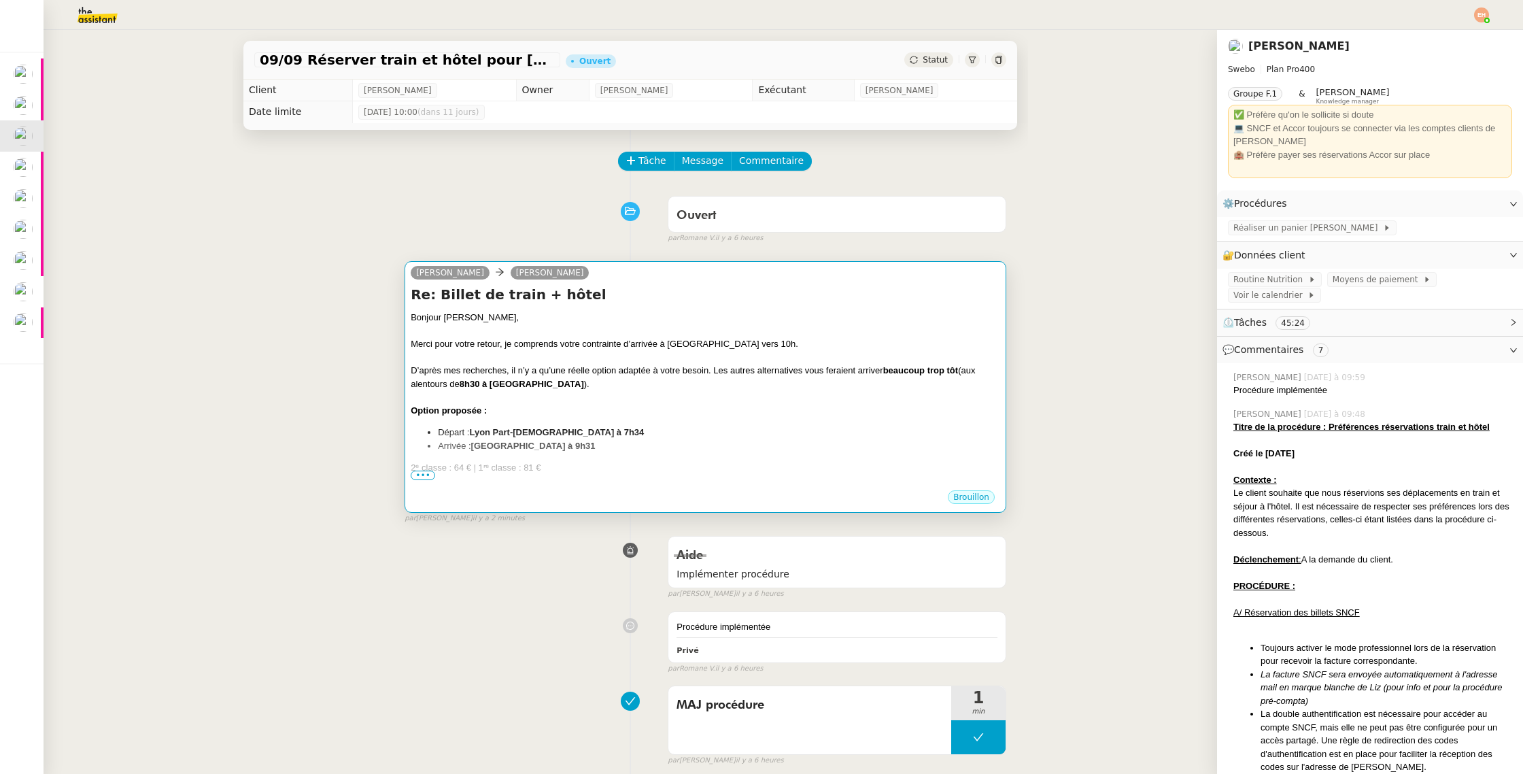
click at [573, 330] on div at bounding box center [706, 331] width 590 height 14
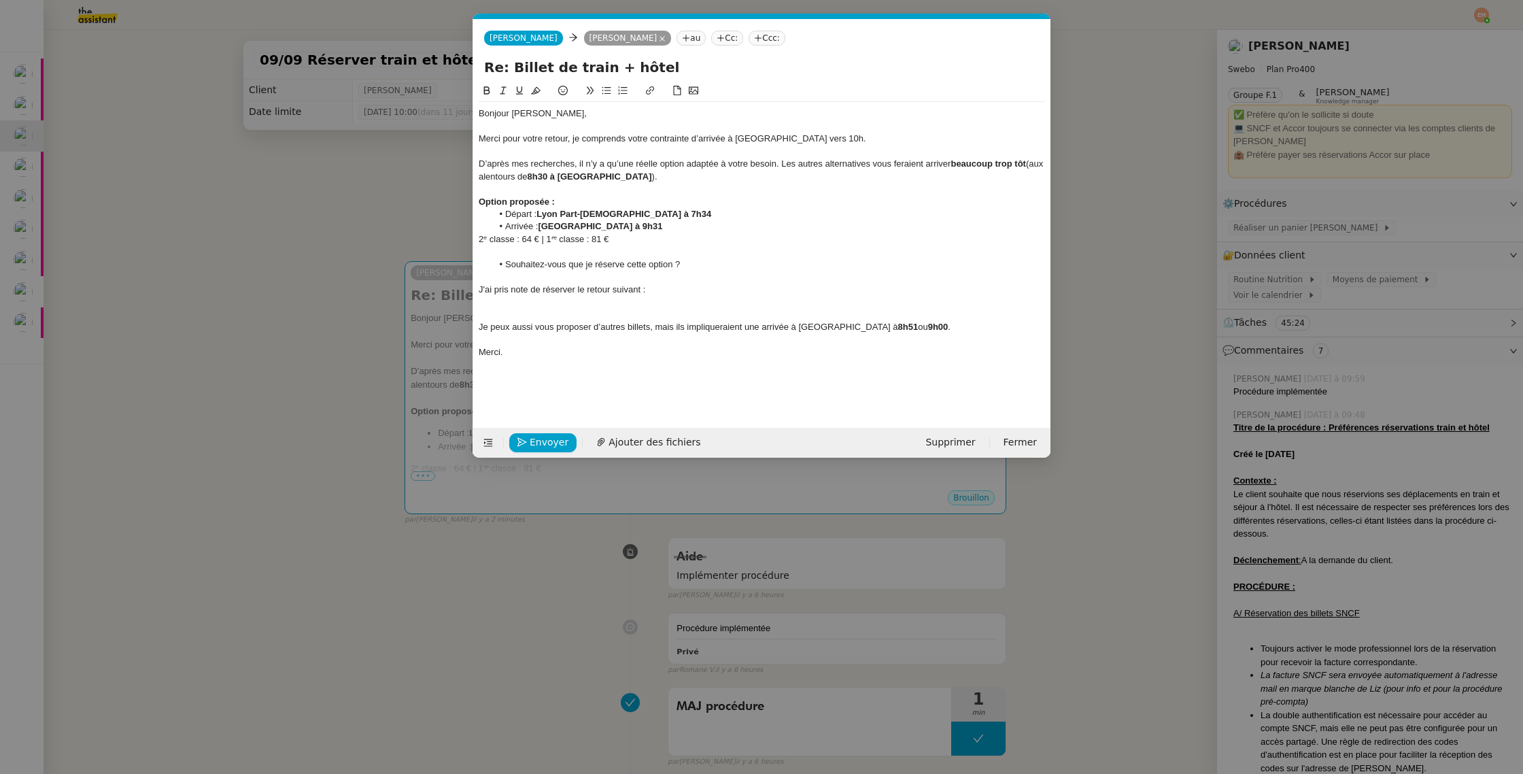
scroll to position [0, 29]
click at [592, 312] on div at bounding box center [762, 315] width 566 height 12
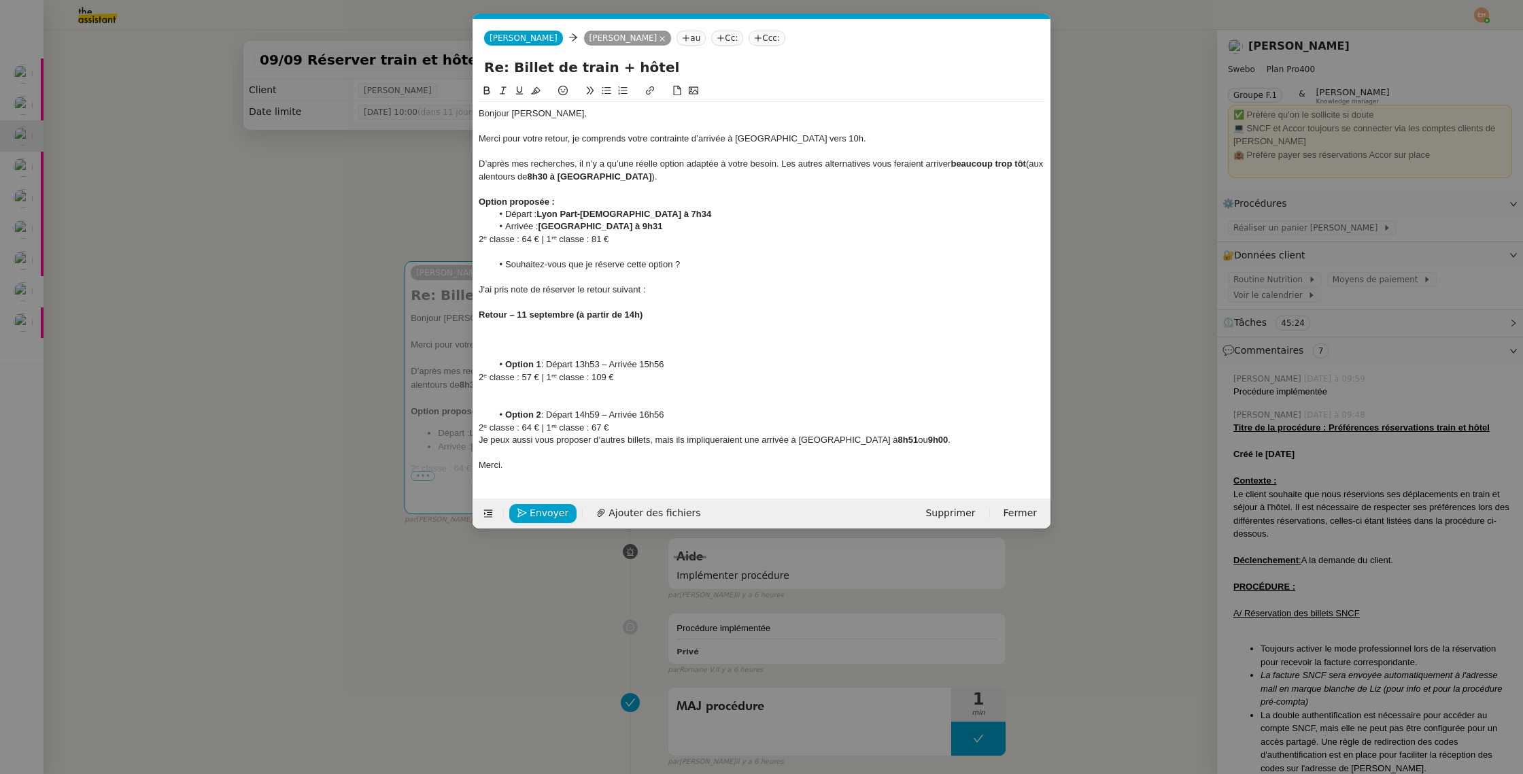
click at [564, 338] on div at bounding box center [762, 339] width 566 height 12
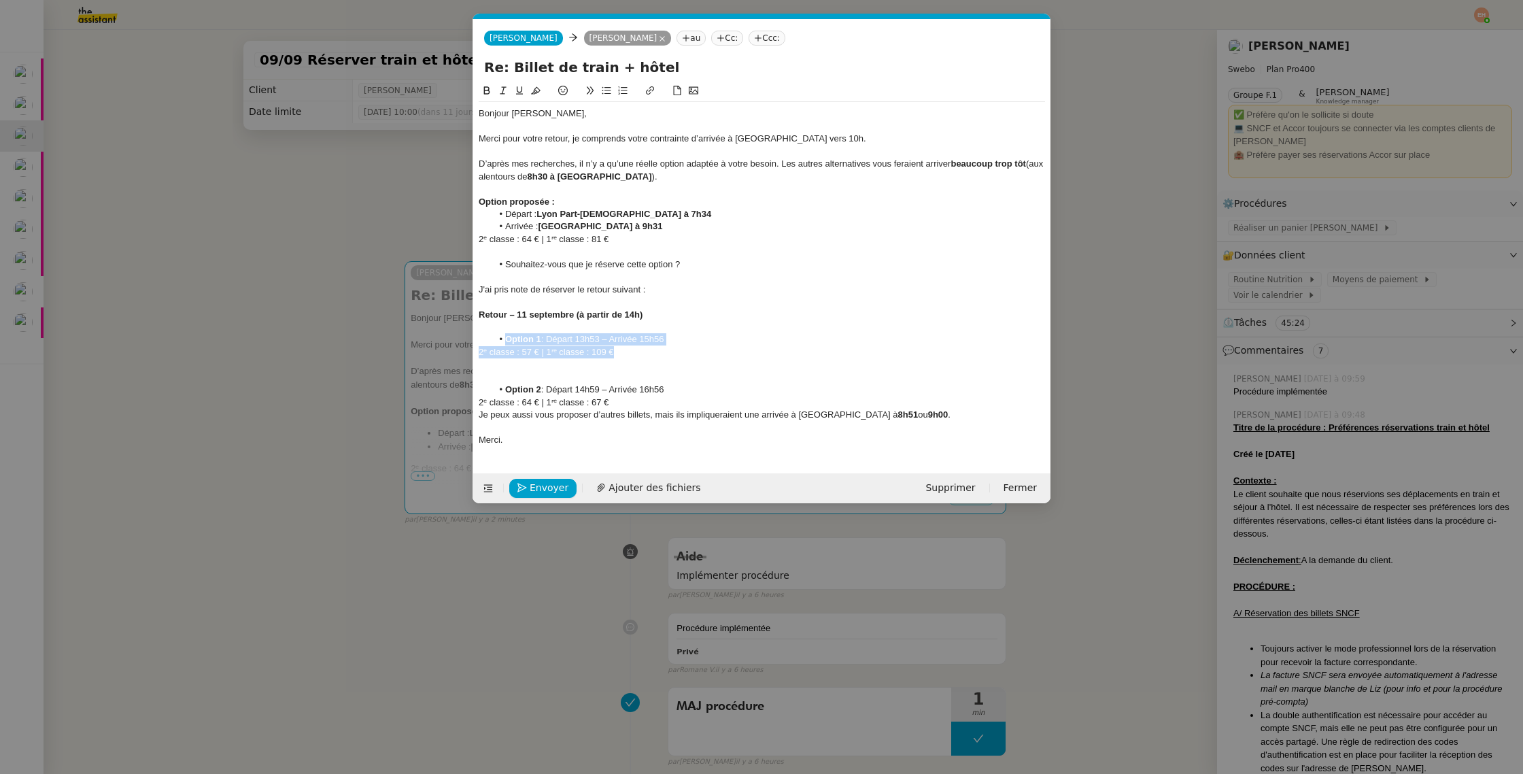
drag, startPoint x: 644, startPoint y: 351, endPoint x: 395, endPoint y: 345, distance: 249.0
click at [395, 345] on nz-modal-container "Service TA - VOYAGE - PROPOSITION GLOBALE A utiliser dans le cadre de propositi…" at bounding box center [761, 387] width 1523 height 774
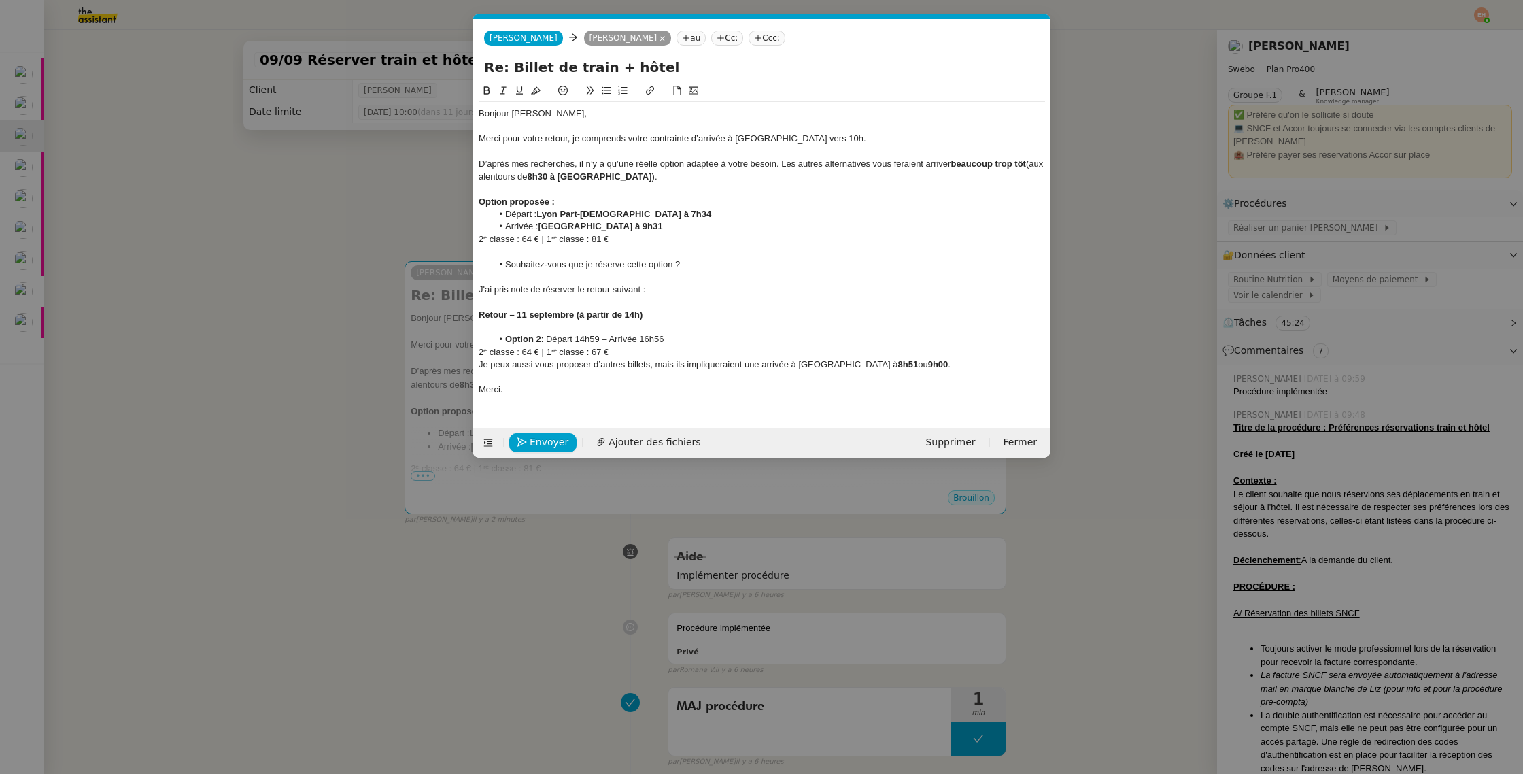
click at [680, 351] on div "2ᵉ classe : 64 € | 1ʳᵉ classe : 67 €" at bounding box center [762, 352] width 566 height 12
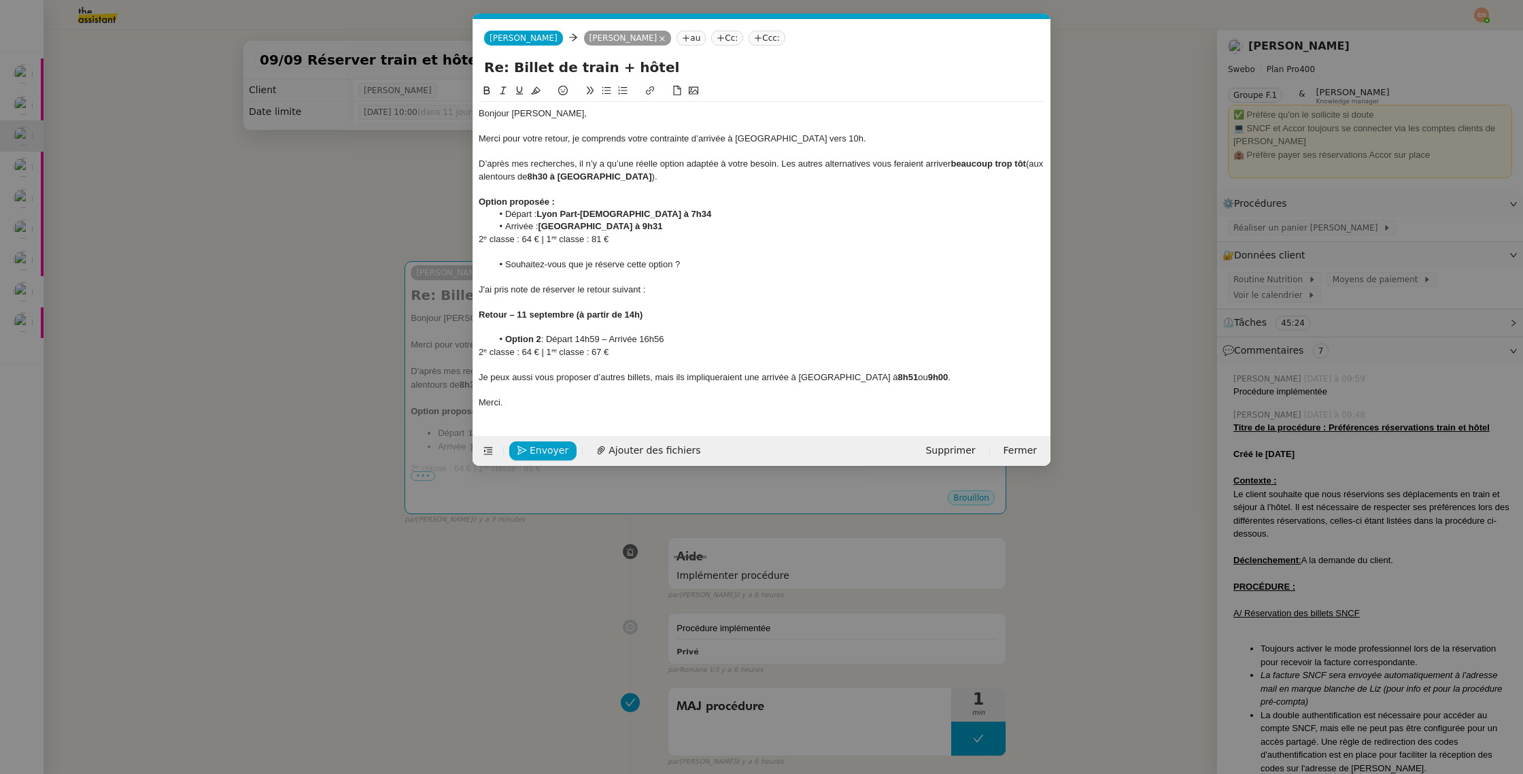
click at [696, 384] on div at bounding box center [762, 390] width 566 height 12
click at [702, 374] on div "Je peux aussi vous proposer d’autres billets, mais ils impliqueraient une arriv…" at bounding box center [762, 377] width 566 height 12
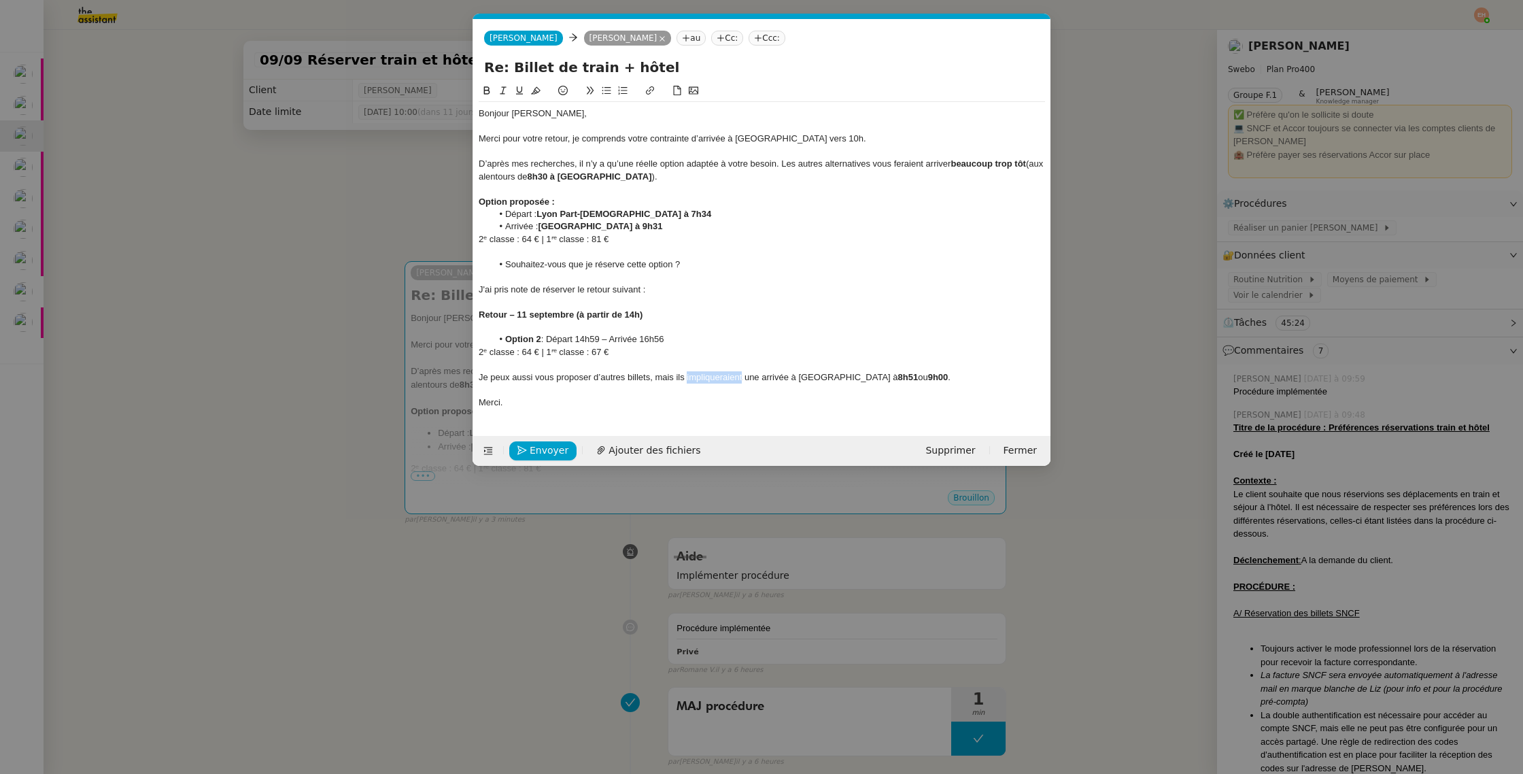
click at [702, 374] on div "Je peux aussi vous proposer d’autres billets, mais ils impliqueraient une arriv…" at bounding box center [762, 377] width 566 height 12
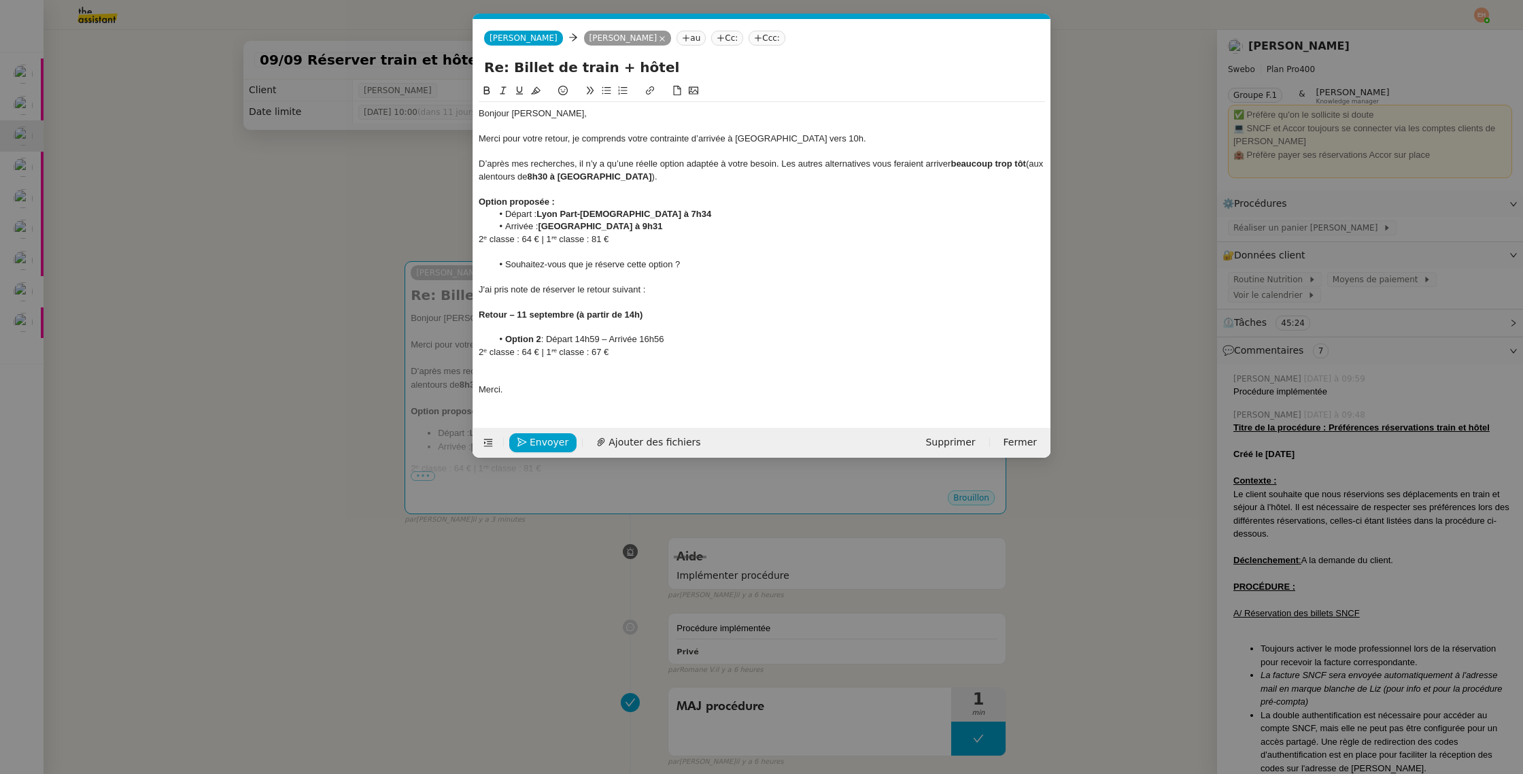
click at [665, 277] on div at bounding box center [762, 277] width 566 height 12
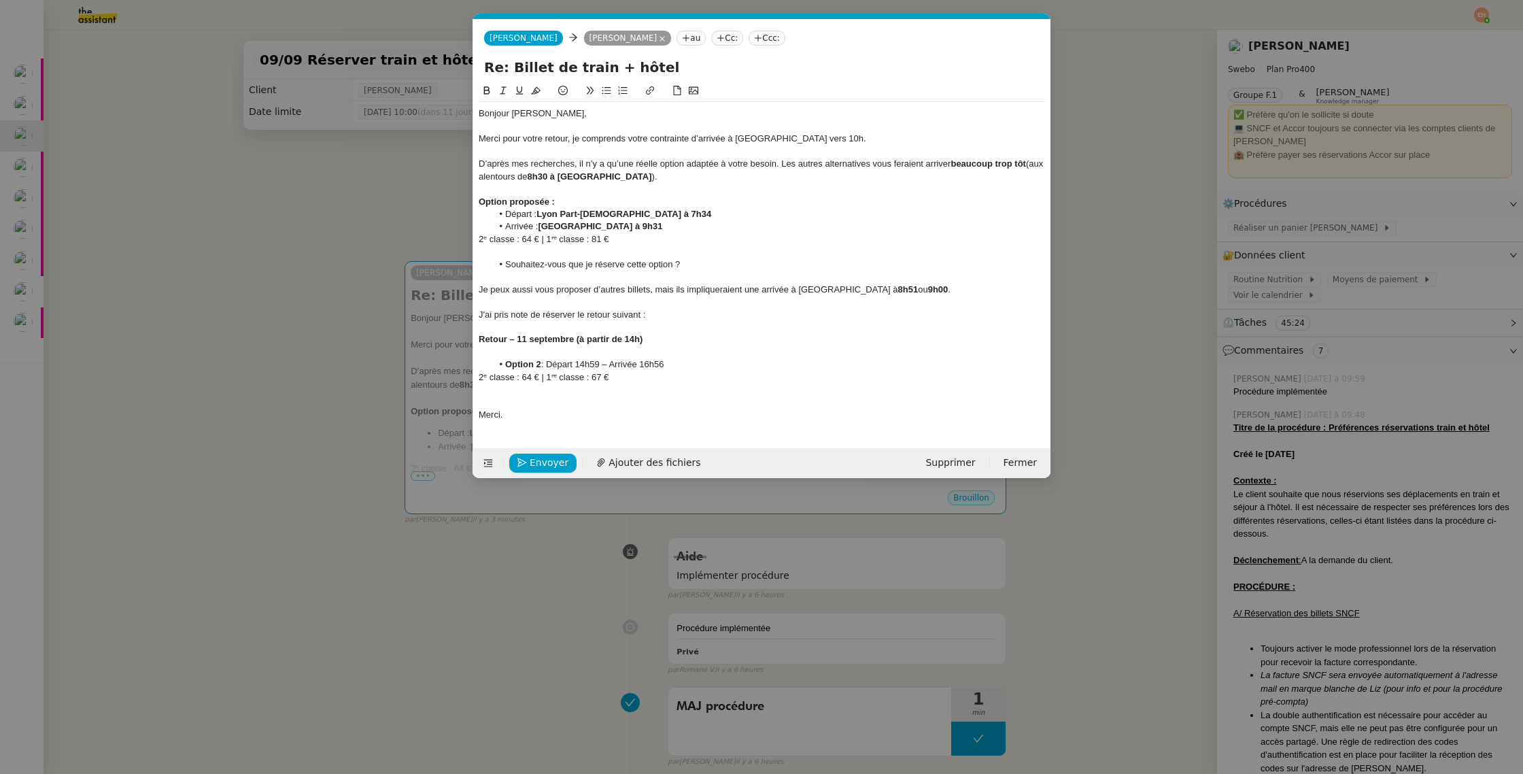
click at [626, 311] on div "J'ai pris note de réserver le retour suivant :" at bounding box center [762, 315] width 566 height 12
click at [620, 382] on div "2ᵉ classe : 64 € | 1ʳᵉ classe : 67 €" at bounding box center [762, 377] width 566 height 12
click at [584, 396] on div at bounding box center [762, 402] width 566 height 12
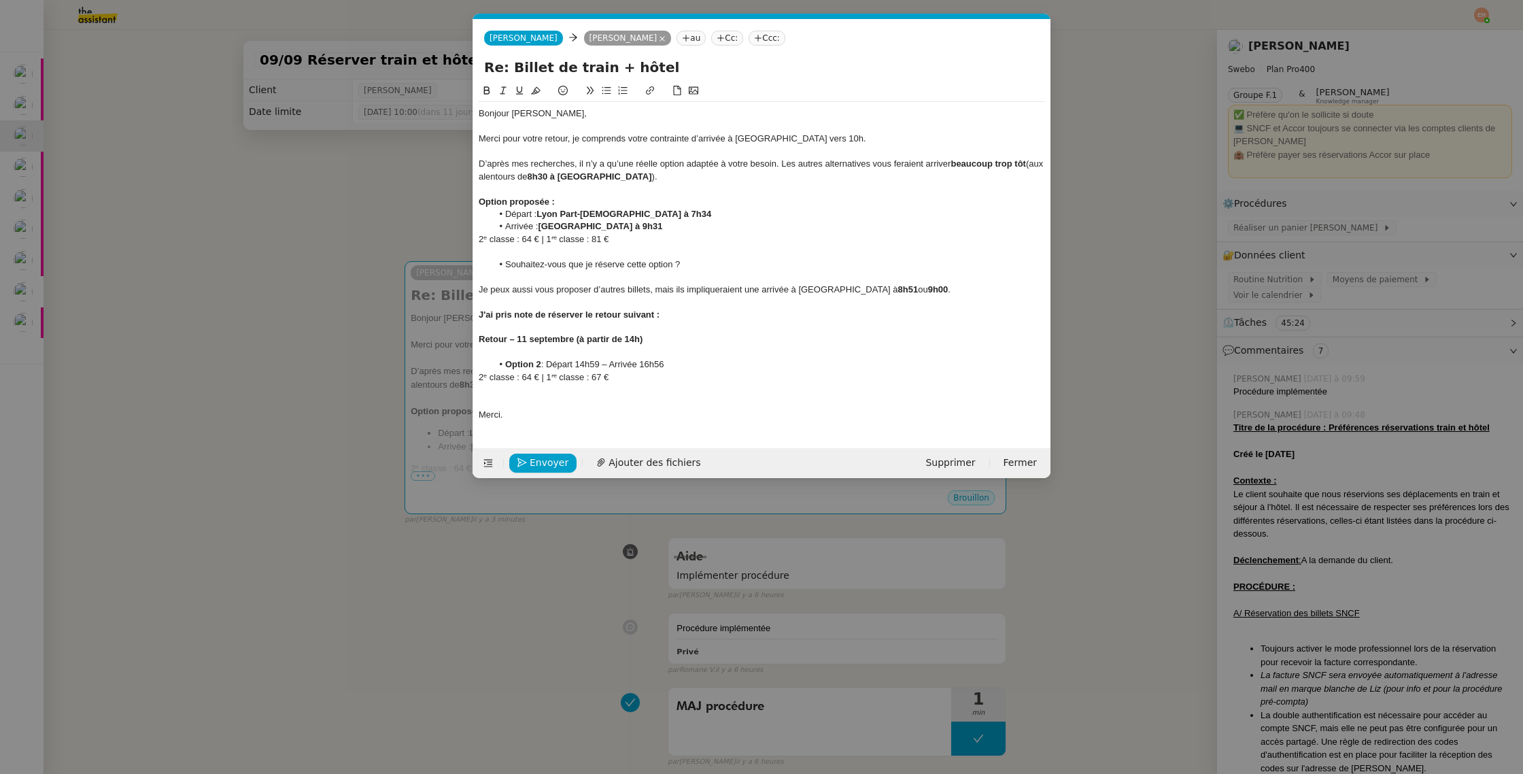
click at [560, 411] on div "Merci." at bounding box center [762, 415] width 566 height 12
click at [546, 400] on div at bounding box center [762, 402] width 566 height 12
click at [728, 375] on div "2ᵉ classe : 64 € | 1ʳᵉ classe : 67 €" at bounding box center [762, 377] width 566 height 12
click at [717, 262] on li "Souhaitez-vous que je réserve cette option ?" at bounding box center [769, 264] width 554 height 12
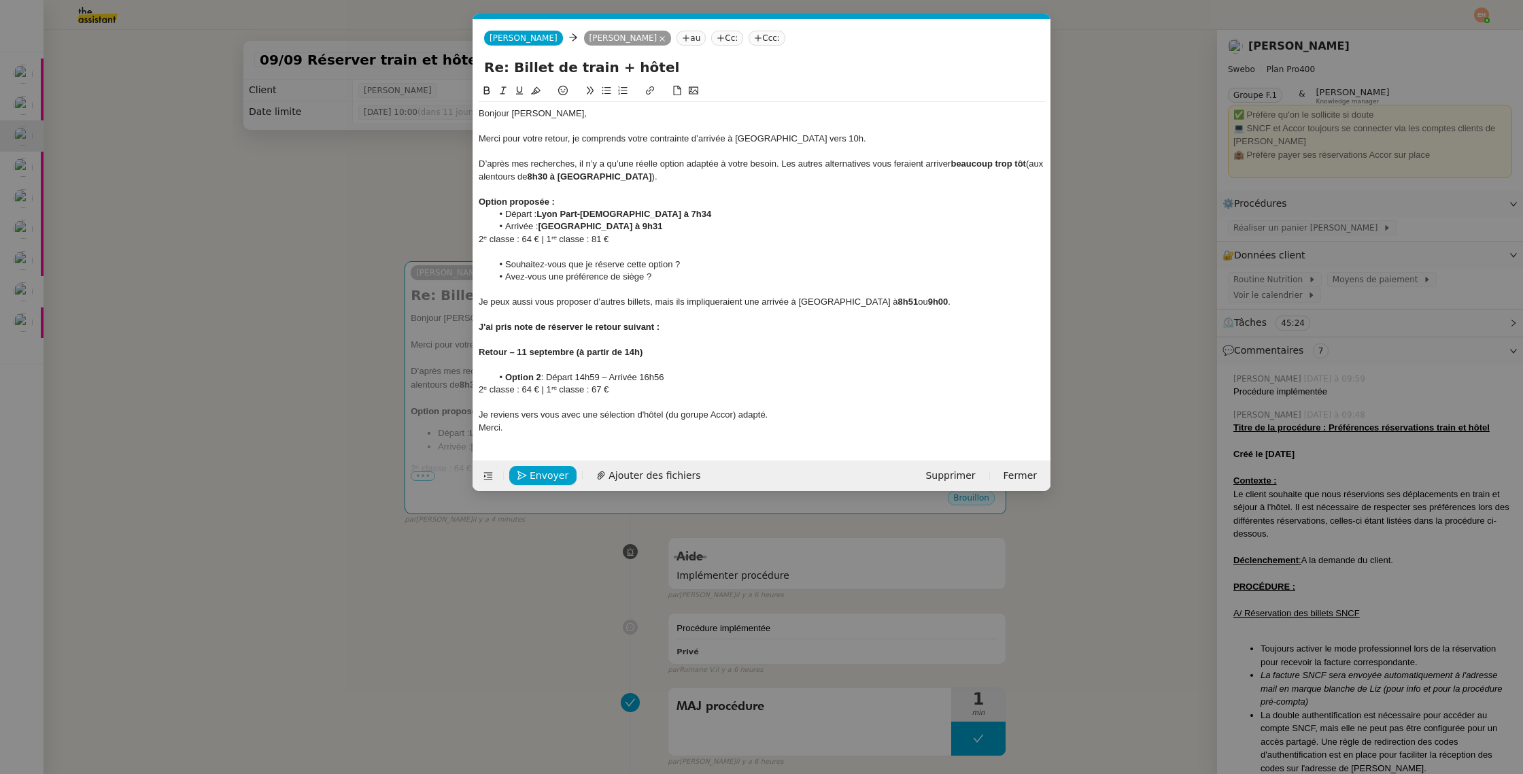
click at [787, 413] on div "Je reviens vers vous avec une sélection d'hôtel (du gorupe Accor) adapté." at bounding box center [762, 415] width 566 height 12
click at [702, 417] on div "Je reviens vers vous avec une sélection d'hôtel (du gorupe Accor) adapté." at bounding box center [762, 415] width 566 height 12
click at [0, 0] on lt-span "g ro upe" at bounding box center [0, 0] width 0 height 0
click at [776, 412] on div "Je reviens vers vous avec une sélection d'hôtel (du groupe Accor) adapté." at bounding box center [762, 415] width 566 height 12
click at [762, 415] on div "Je reviens vers vous avec une sélection d'hôtel (du groupe Accor) adapté." at bounding box center [762, 415] width 566 height 12
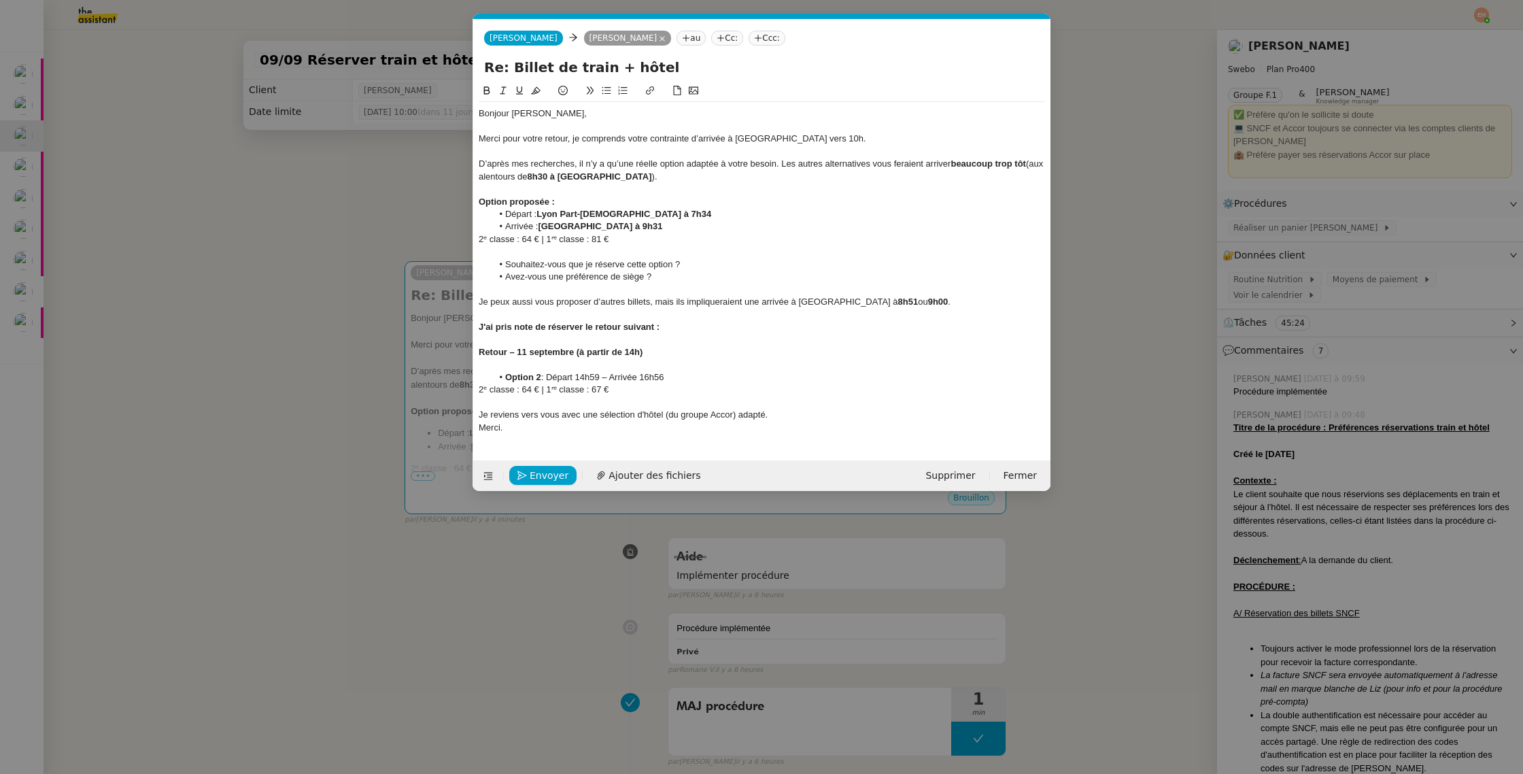
click at [765, 416] on div "Je reviens vers vous avec une sélection d'hôtel (du groupe Accor) adapté." at bounding box center [762, 415] width 566 height 12
click at [760, 413] on div "Je reviens vers vous avec une sélection d'hôtel (du groupe Accor) adapté." at bounding box center [762, 415] width 566 height 12
click at [364, 388] on nz-modal-container "Service TA - VOYAGE - PROPOSITION GLOBALE A utiliser dans le cadre de propositi…" at bounding box center [761, 387] width 1523 height 774
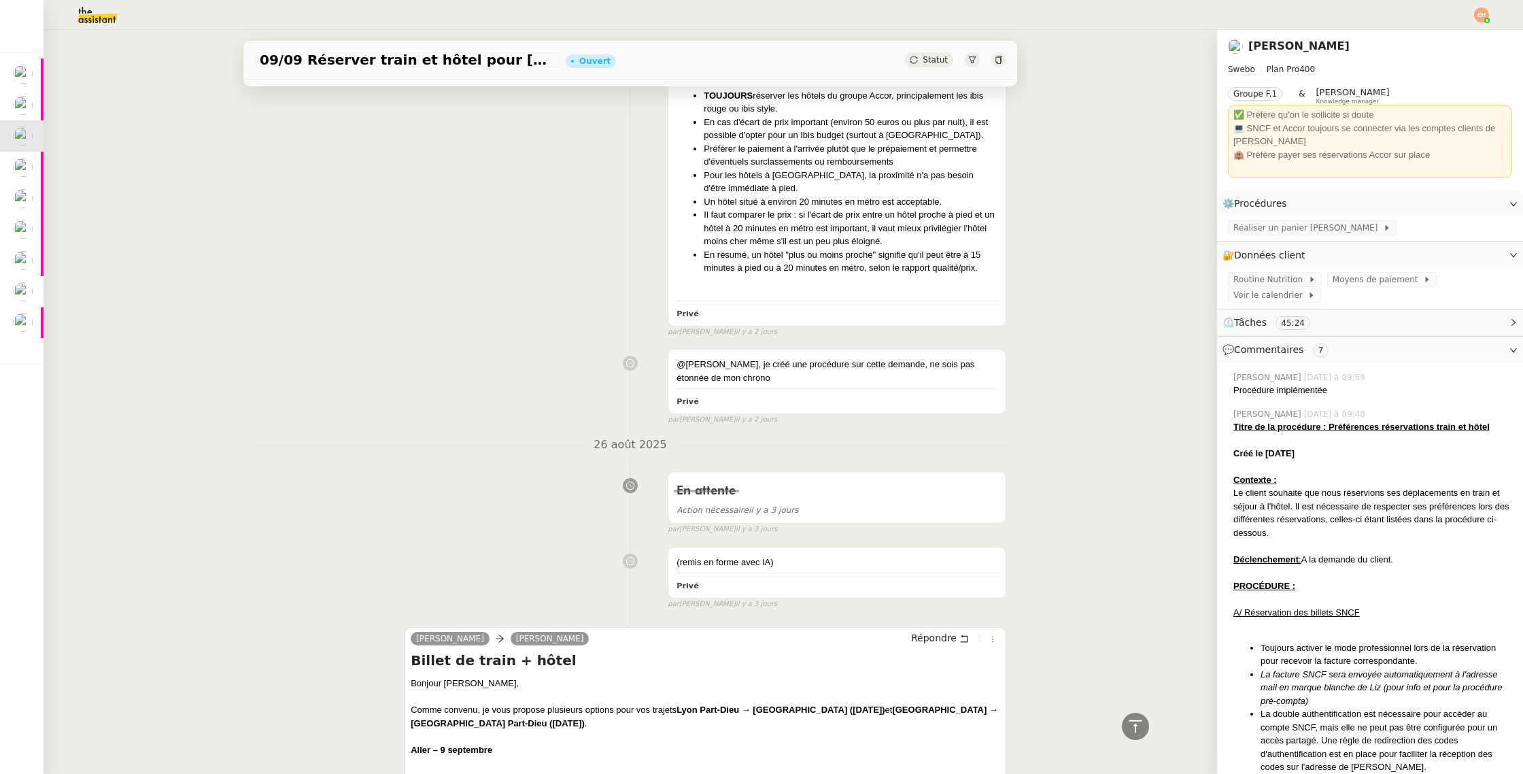
scroll to position [5794, 0]
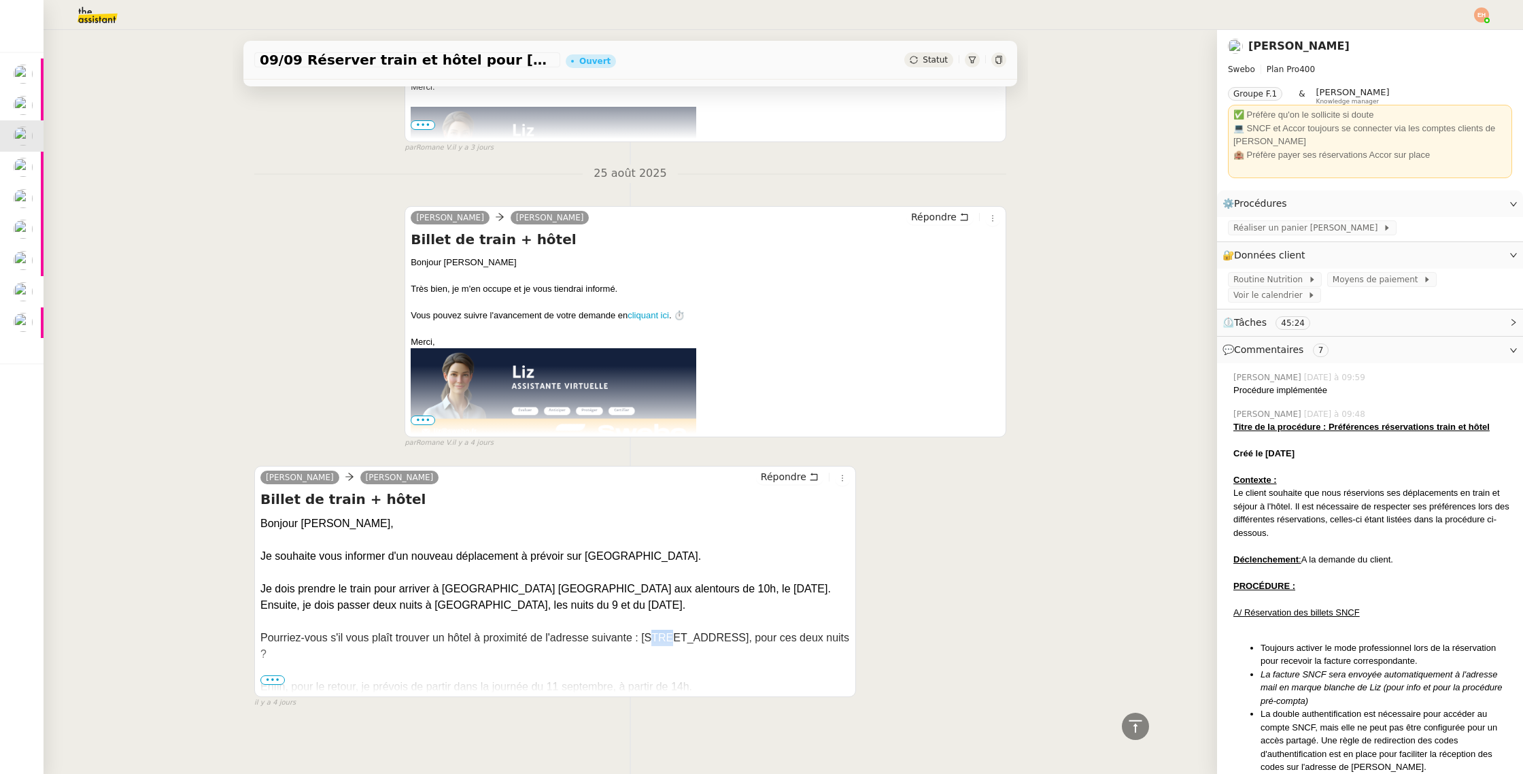
drag, startPoint x: 654, startPoint y: 639, endPoint x: 668, endPoint y: 641, distance: 14.3
click at [668, 641] on div "Pourriez-vous s'il vous plaît trouver un hôtel à proximité de l'adresse suivant…" at bounding box center [555, 646] width 590 height 33
click at [641, 639] on div "Pourriez-vous s'il vous plaît trouver un hôtel à proximité de l'adresse suivant…" at bounding box center [555, 646] width 590 height 33
drag, startPoint x: 643, startPoint y: 637, endPoint x: 794, endPoint y: 643, distance: 150.4
click at [792, 643] on div "Pourriez-vous s'il vous plaît trouver un hôtel à proximité de l'adresse suivant…" at bounding box center [555, 646] width 590 height 33
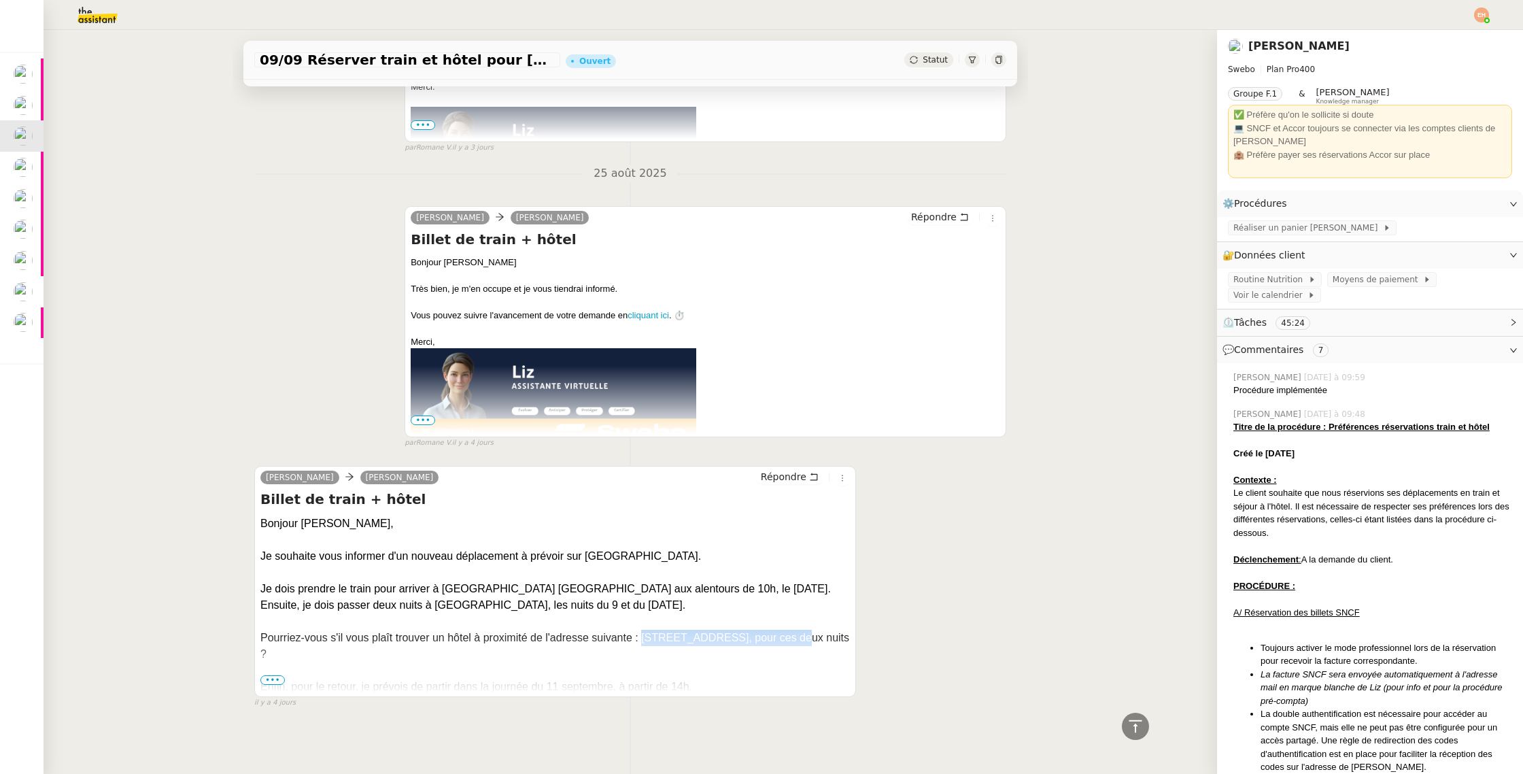
copy div "19 Rue de Rocroy, 75010 Paris"
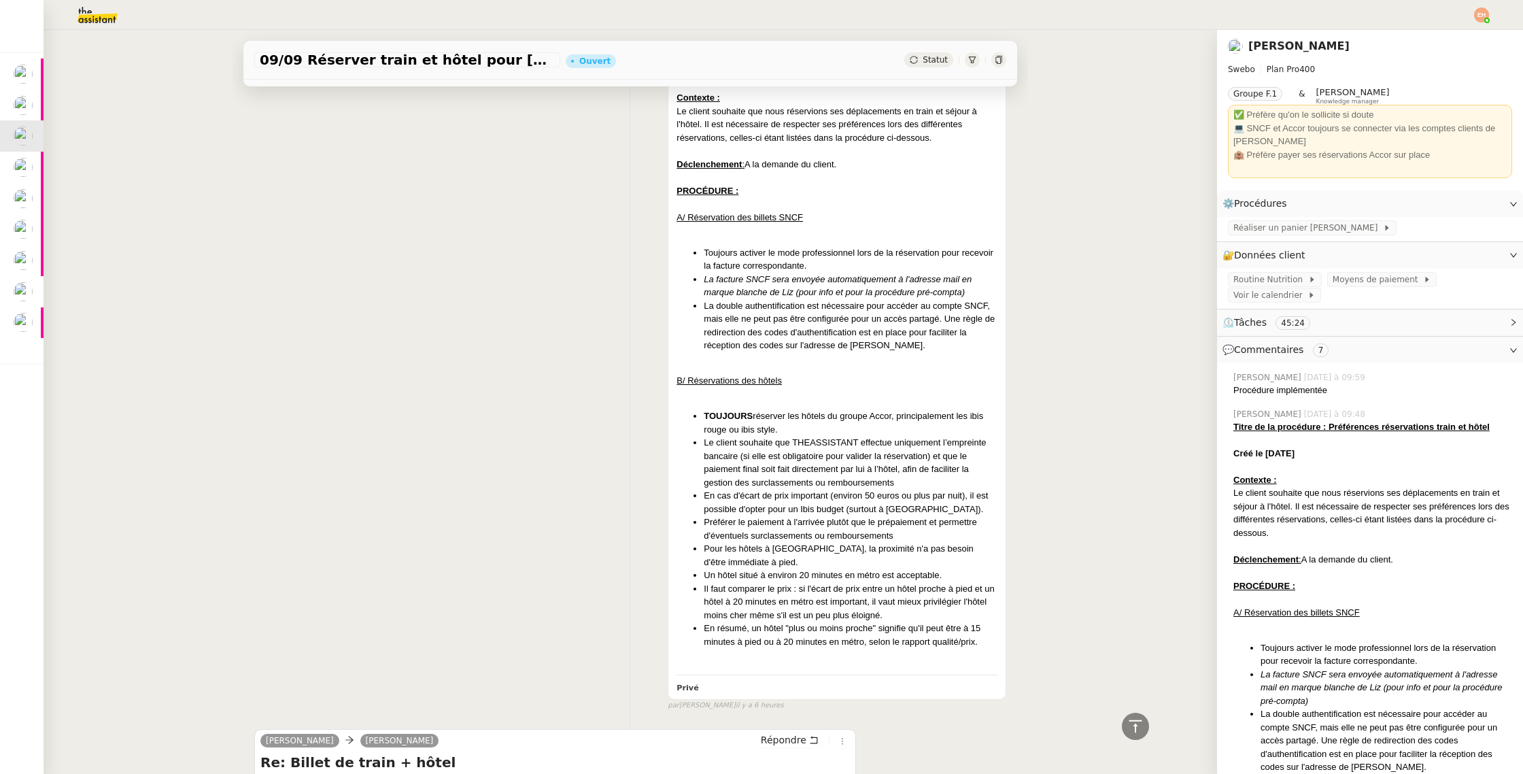
scroll to position [0, 0]
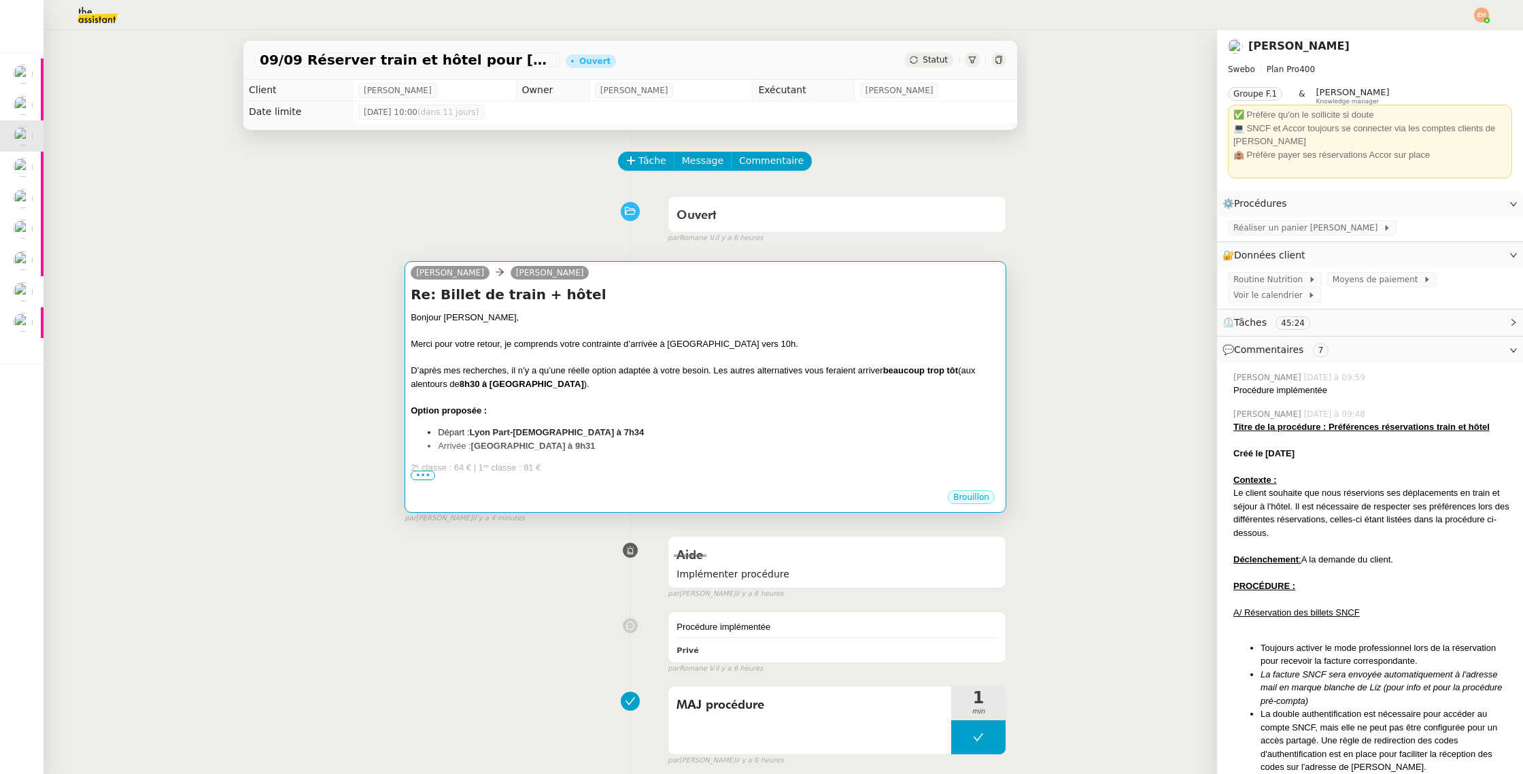
click at [558, 372] on div "D’après mes recherches, il n’y a qu’une réelle option adaptée à votre besoin. L…" at bounding box center [706, 377] width 590 height 27
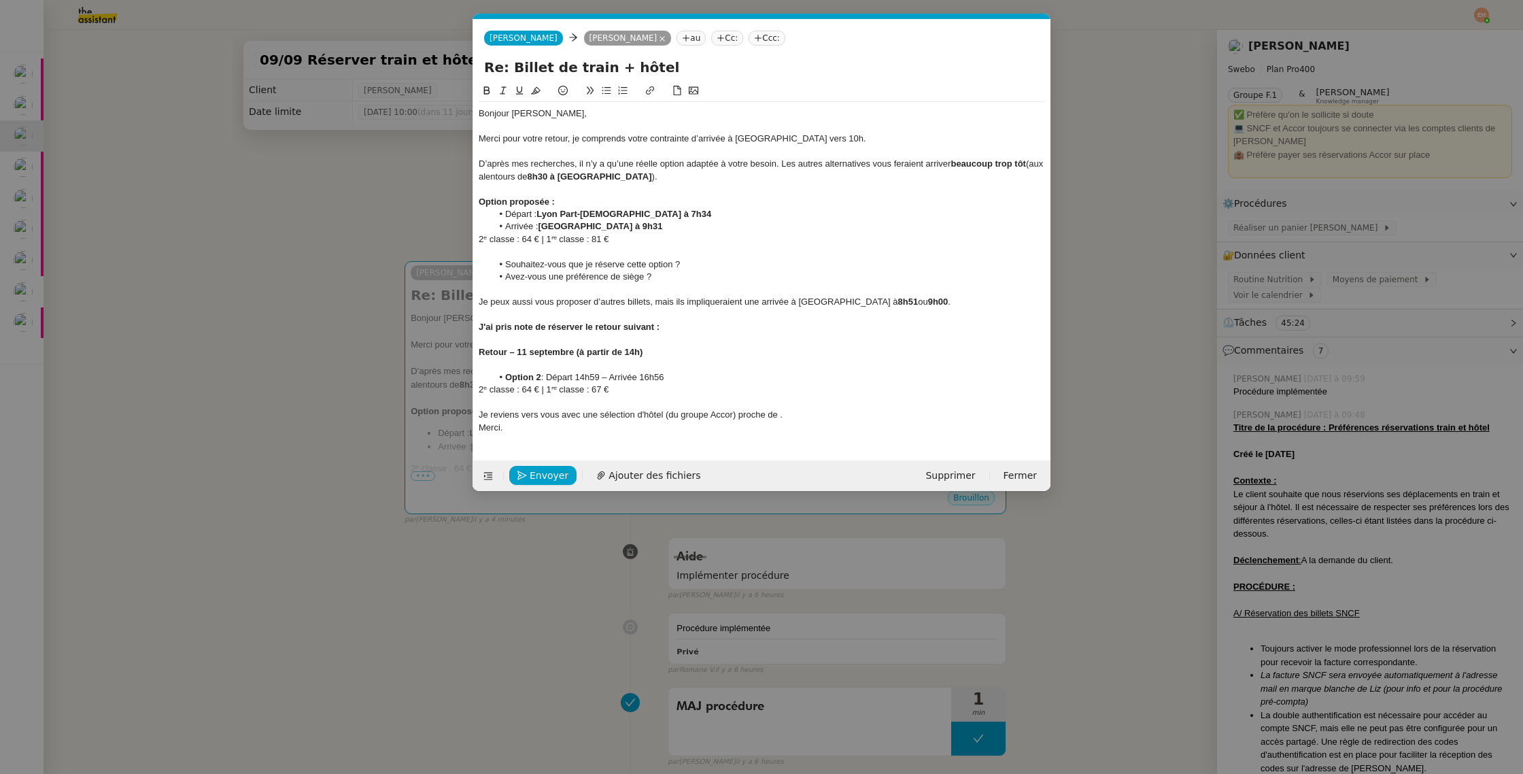
scroll to position [0, 29]
drag, startPoint x: 779, startPoint y: 413, endPoint x: 795, endPoint y: 420, distance: 17.3
click at [779, 413] on div "Je reviens vers vous avec une sélection d'hôtel (du groupe Accor) proche de ." at bounding box center [762, 415] width 566 height 12
click at [783, 415] on div "Je reviens vers vous avec une sélection d'hôtel (du groupe Accor) proche de 19 …" at bounding box center [762, 415] width 566 height 12
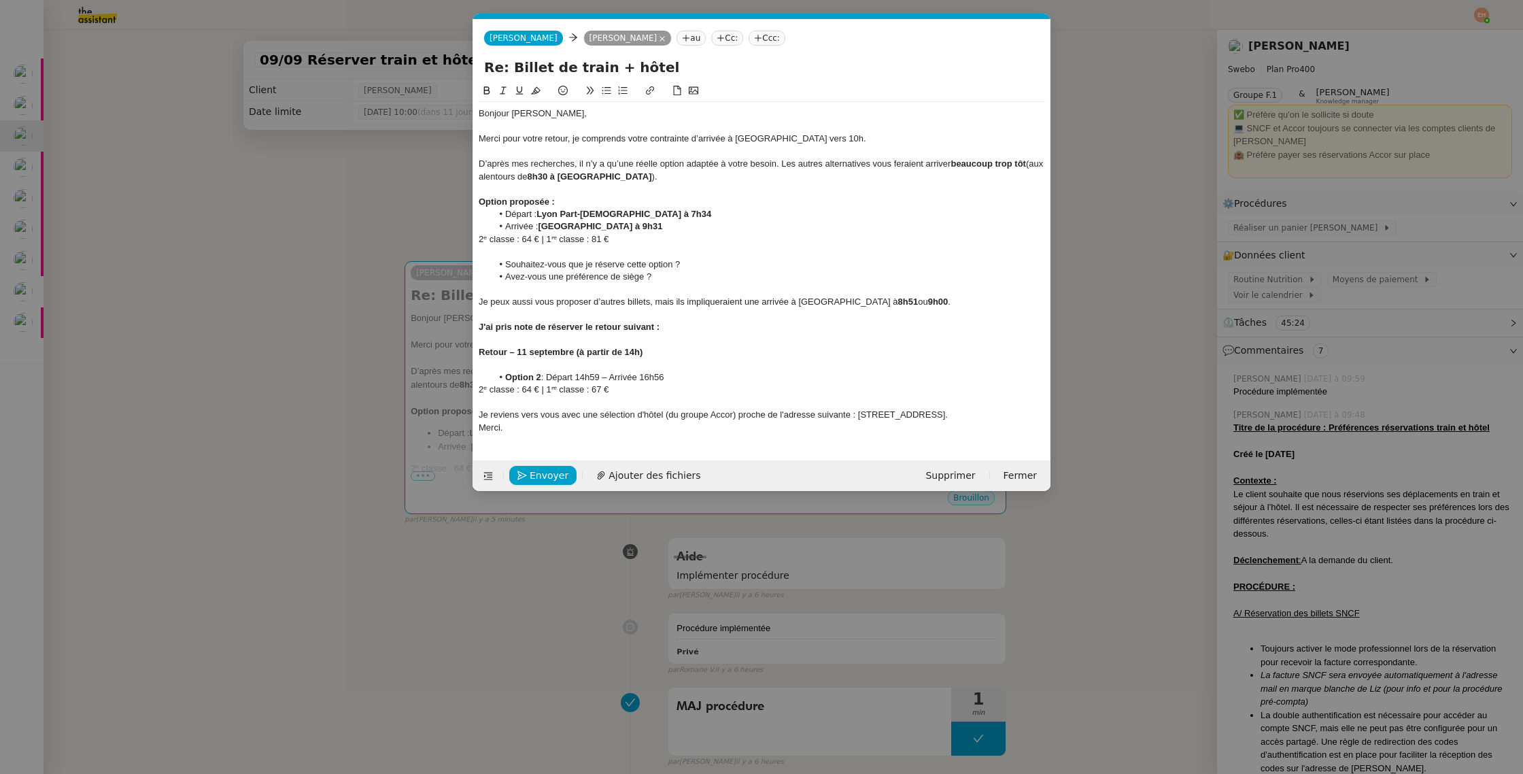
click at [996, 416] on div "Je reviens vers vous avec une sélection d'hôtel (du groupe Accor) proche de l'a…" at bounding box center [762, 415] width 566 height 12
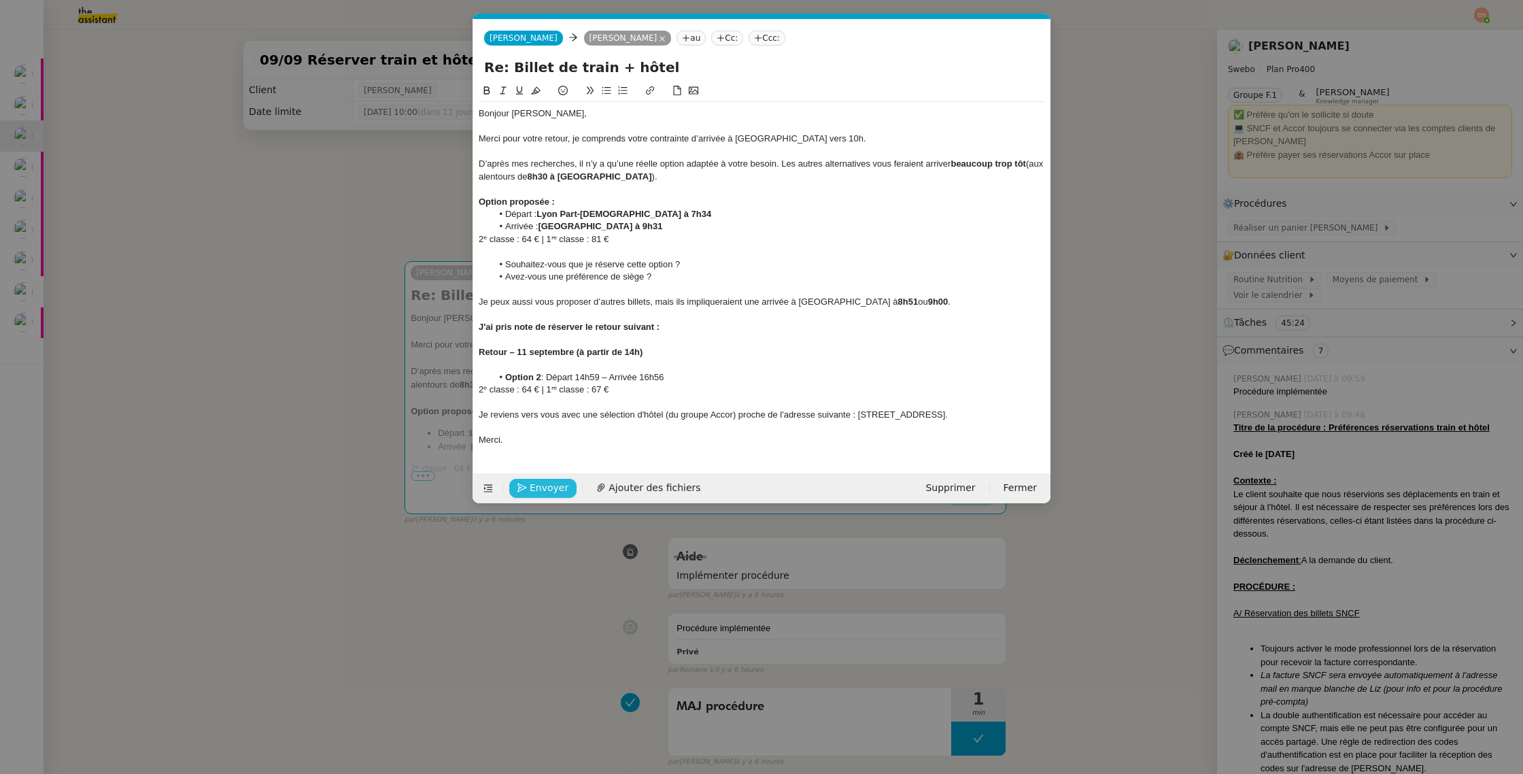
click at [565, 487] on button "Envoyer" at bounding box center [542, 488] width 67 height 19
click at [565, 487] on span "Confirmer l'envoi" at bounding box center [571, 488] width 82 height 16
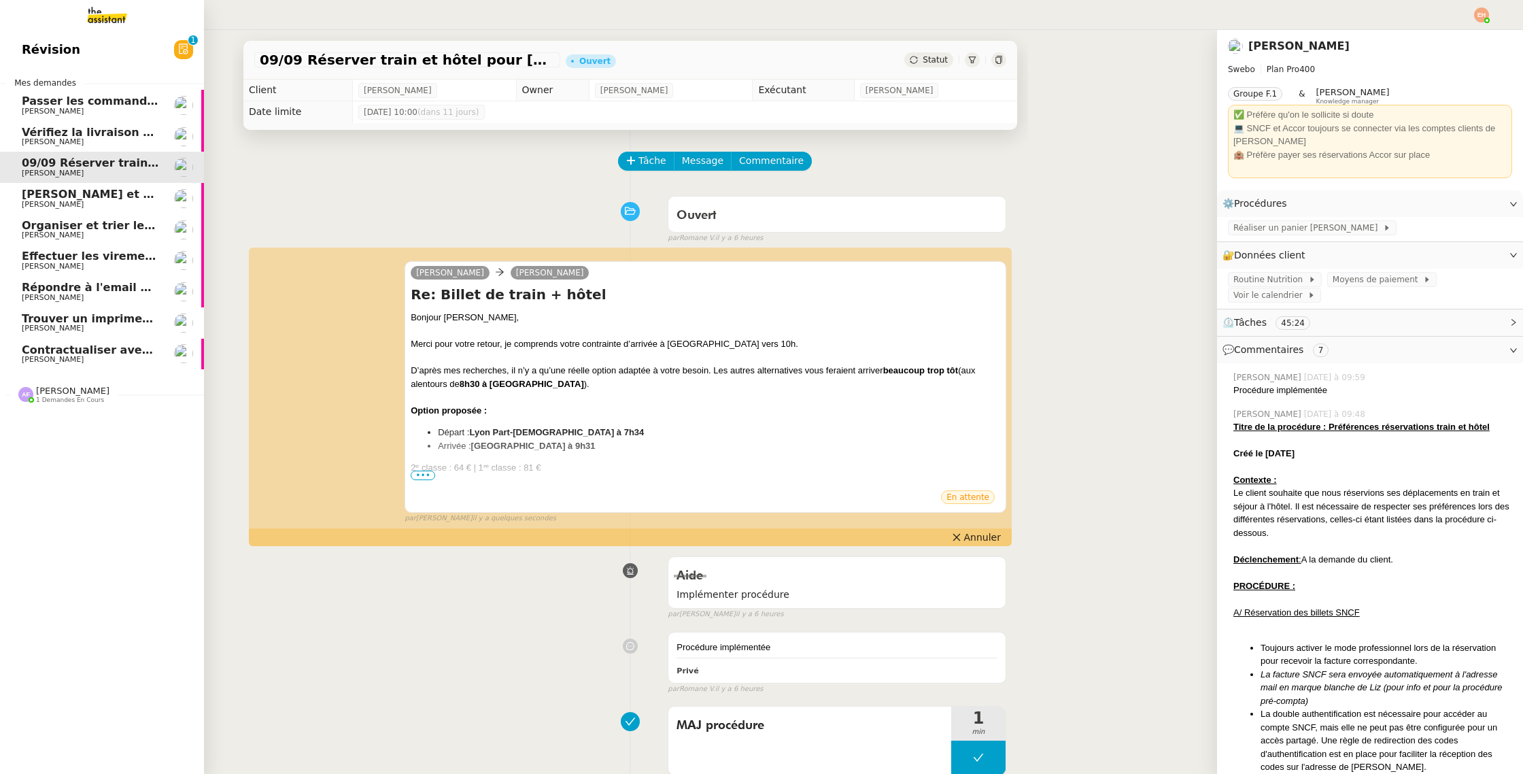
click at [99, 345] on span "Contractualiser avec SKEMA pour apprentissage" at bounding box center [170, 349] width 297 height 13
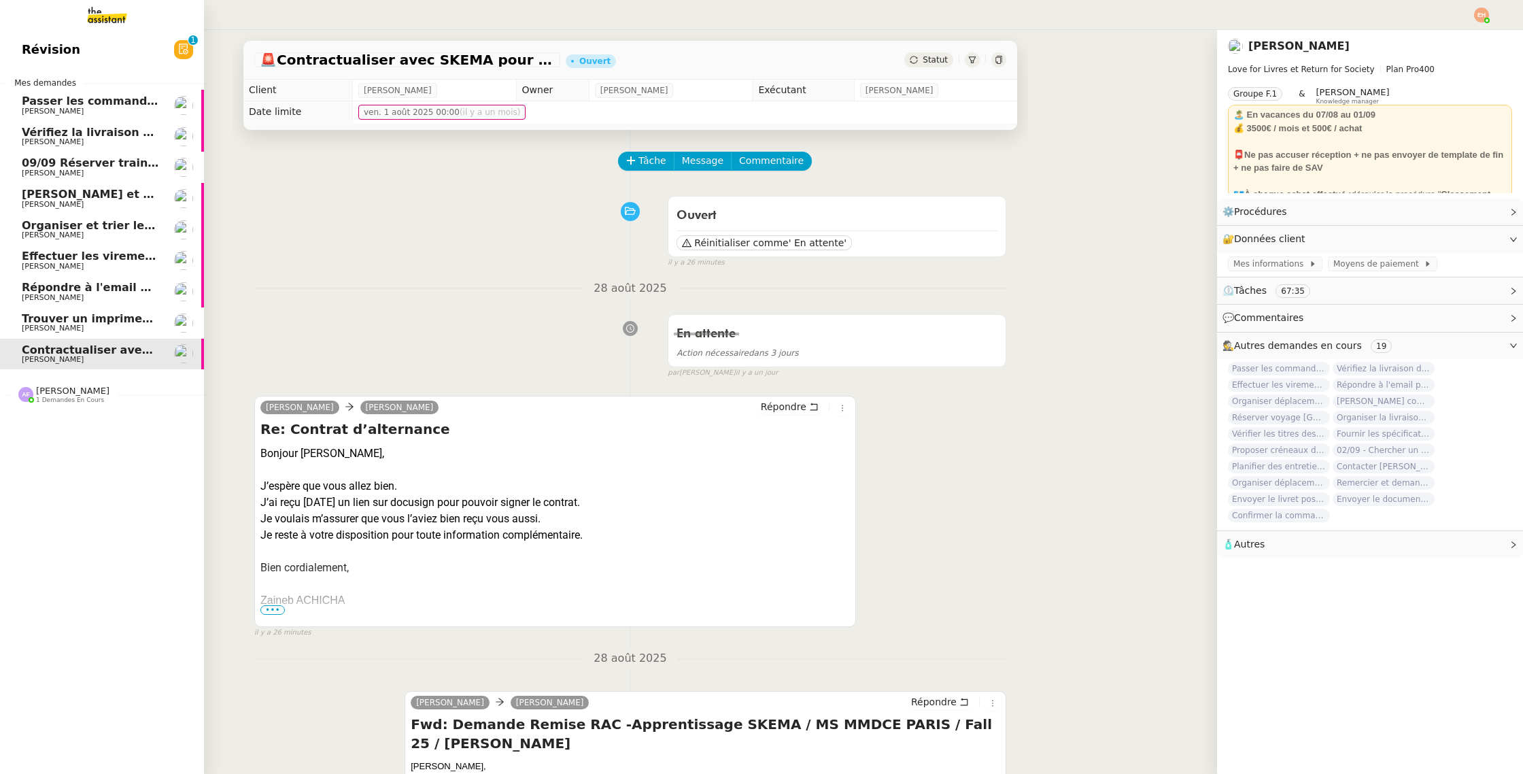
click at [112, 141] on span "[PERSON_NAME]" at bounding box center [90, 142] width 137 height 8
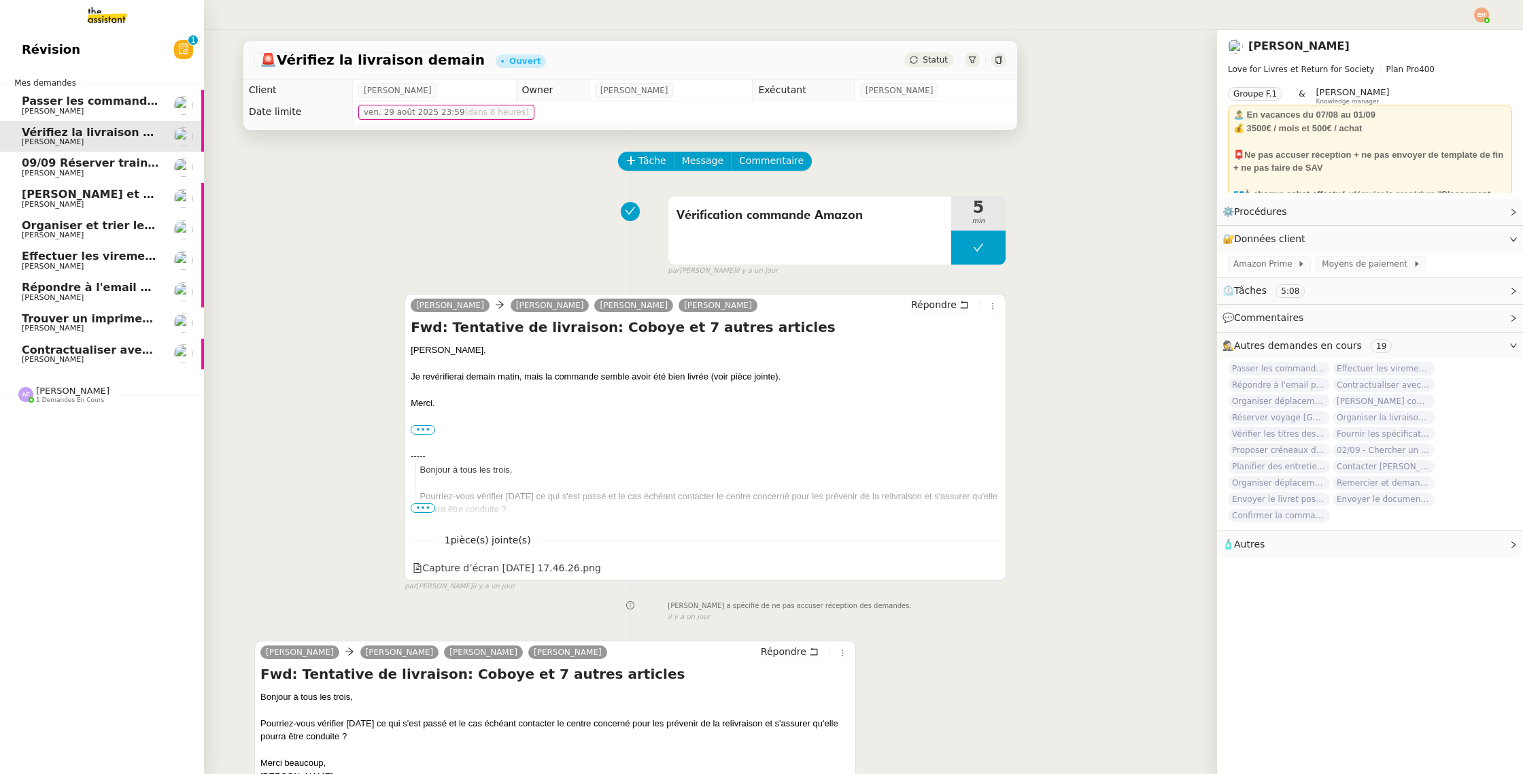
click at [118, 118] on link "Passer les commandes de livres Impactes Céline MAS" at bounding box center [102, 105] width 204 height 31
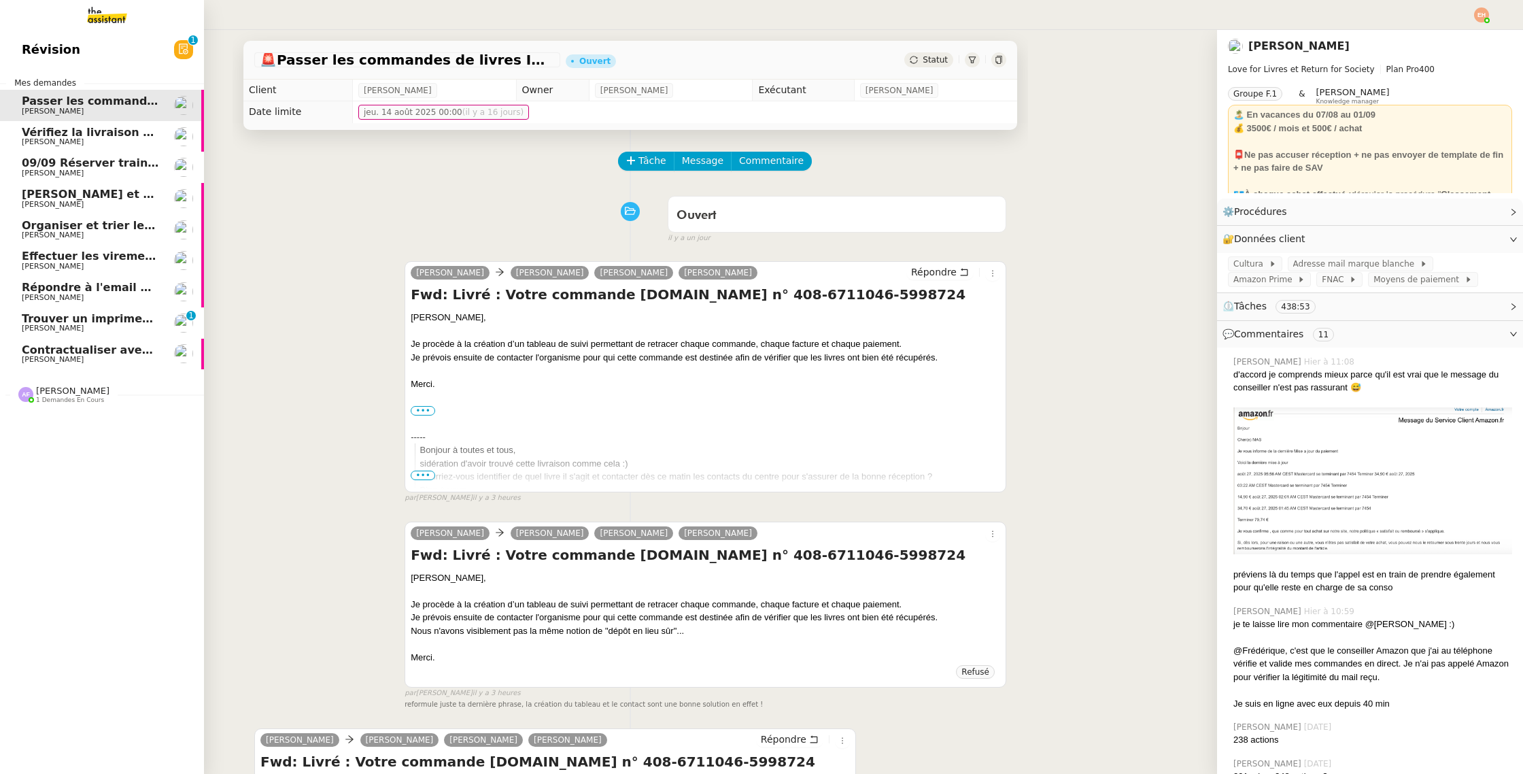
click at [95, 324] on span "Trouver un imprimeur parisien (TRES URGENT)" at bounding box center [165, 318] width 286 height 13
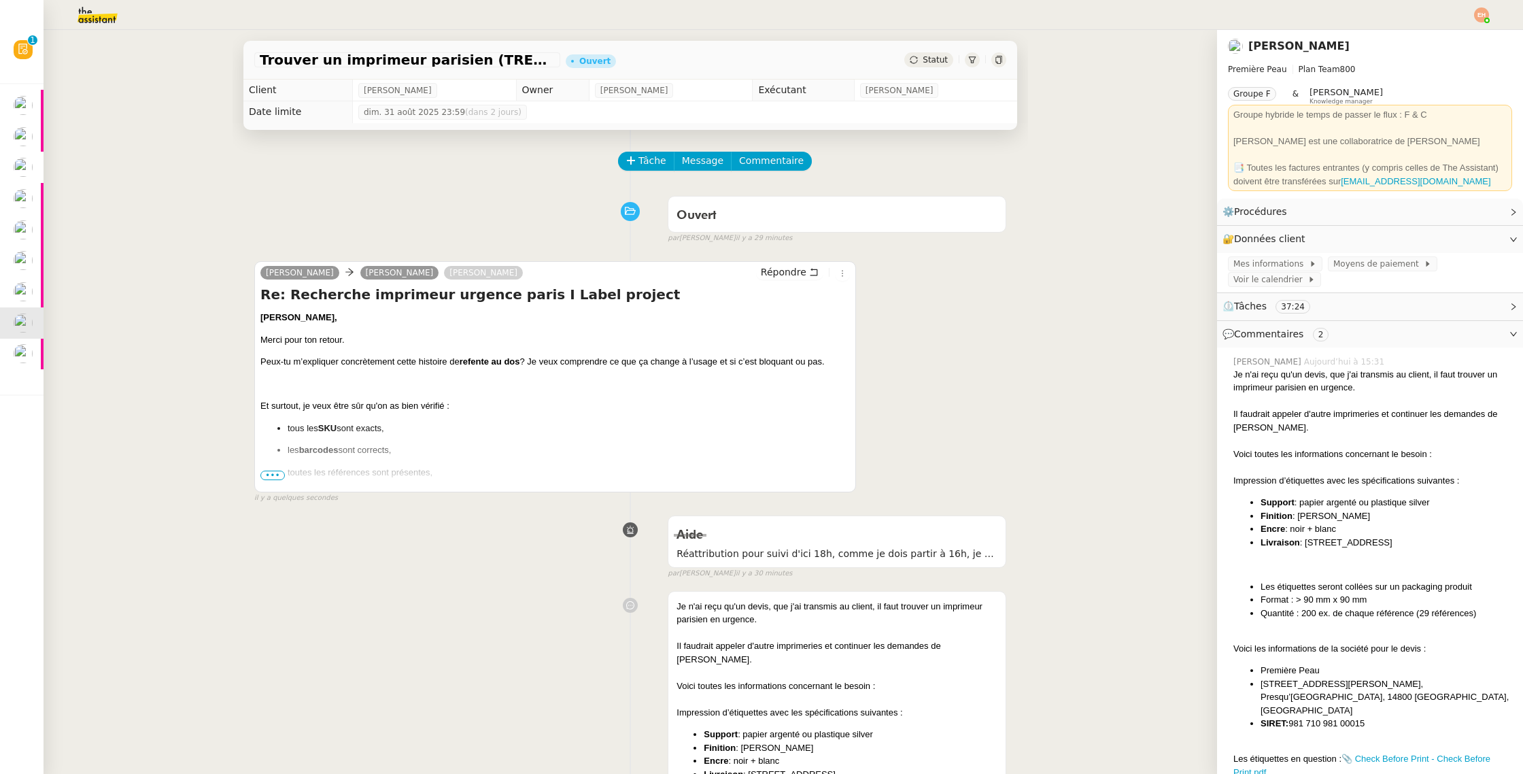
click at [276, 475] on span "•••" at bounding box center [272, 476] width 24 height 10
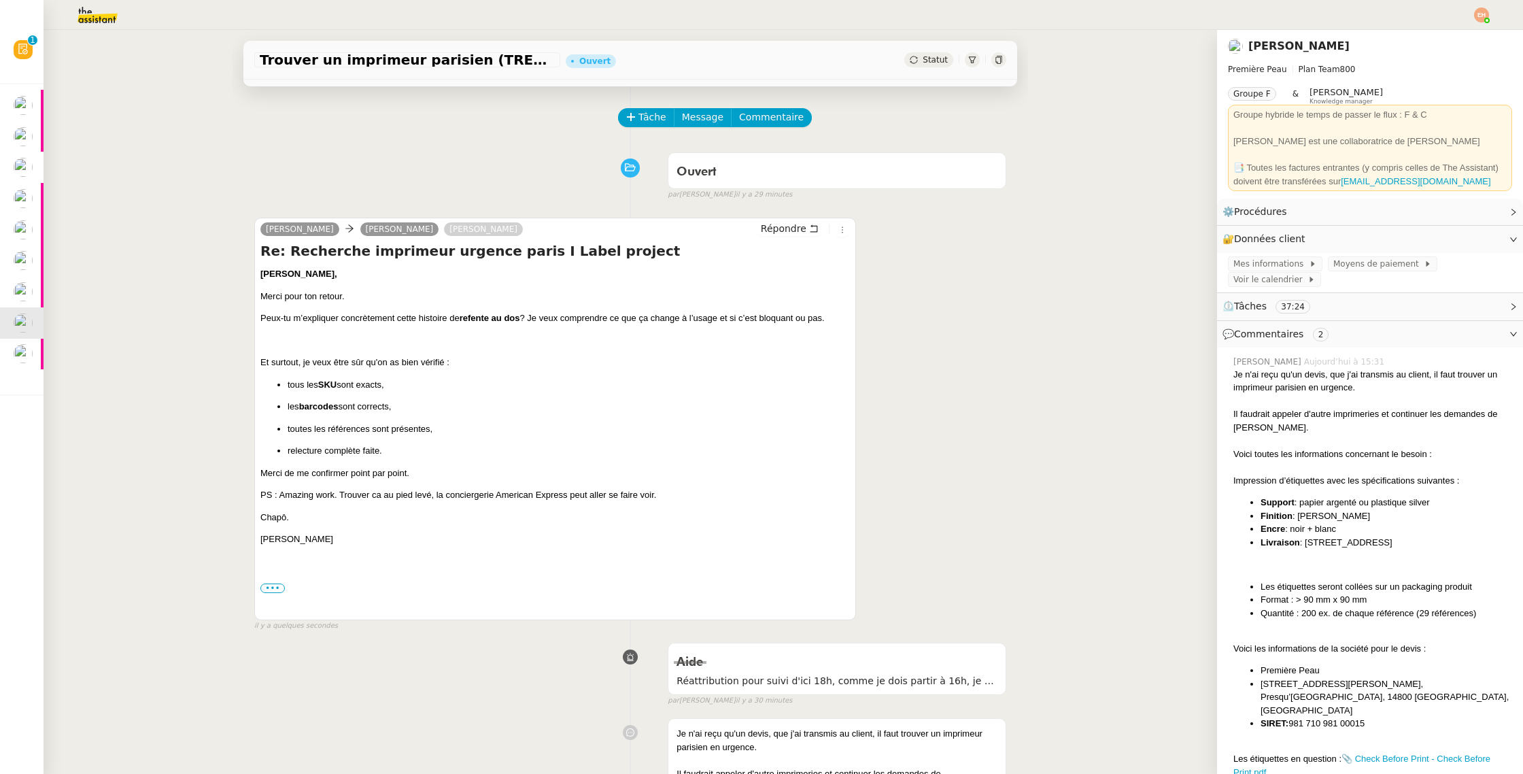
scroll to position [44, 0]
drag, startPoint x: 260, startPoint y: 492, endPoint x: 507, endPoint y: 492, distance: 246.9
click at [507, 492] on p "PS : Amazing work. Trouver ca au pied levé, la conciergerie American Express pe…" at bounding box center [555, 495] width 590 height 14
click at [497, 505] on div "Camille, Merci pour ton retour. Peux-tu m’expliquer concrètement cette histoire…" at bounding box center [555, 441] width 590 height 349
click at [330, 494] on p "PS : Amazing work. Trouver ca au pied levé, la conciergerie American Express pe…" at bounding box center [555, 495] width 590 height 14
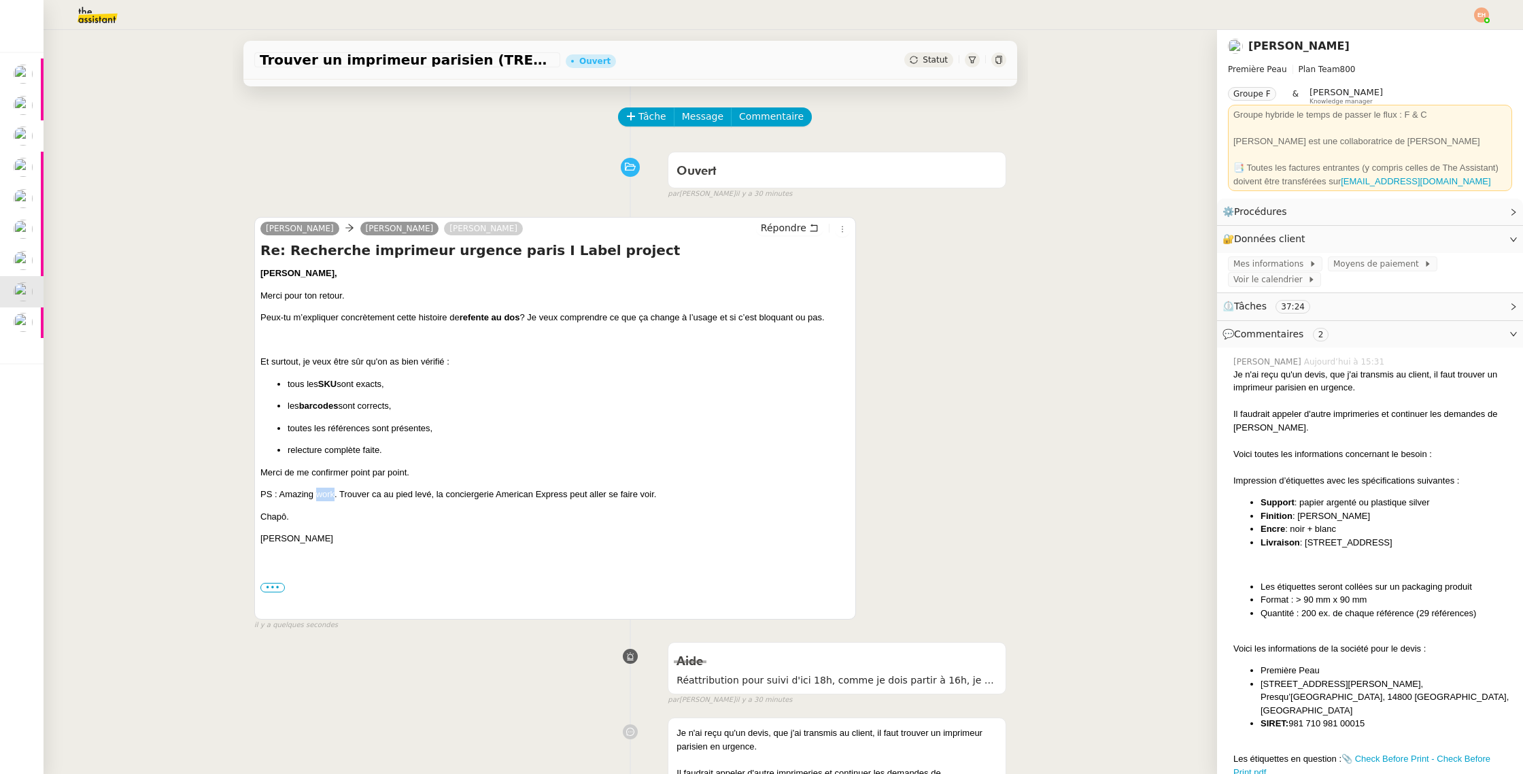
click at [330, 494] on p "PS : Amazing work. Trouver ca au pied levé, la conciergerie American Express pe…" at bounding box center [555, 495] width 590 height 14
click at [362, 520] on p "Chapô." at bounding box center [555, 517] width 590 height 14
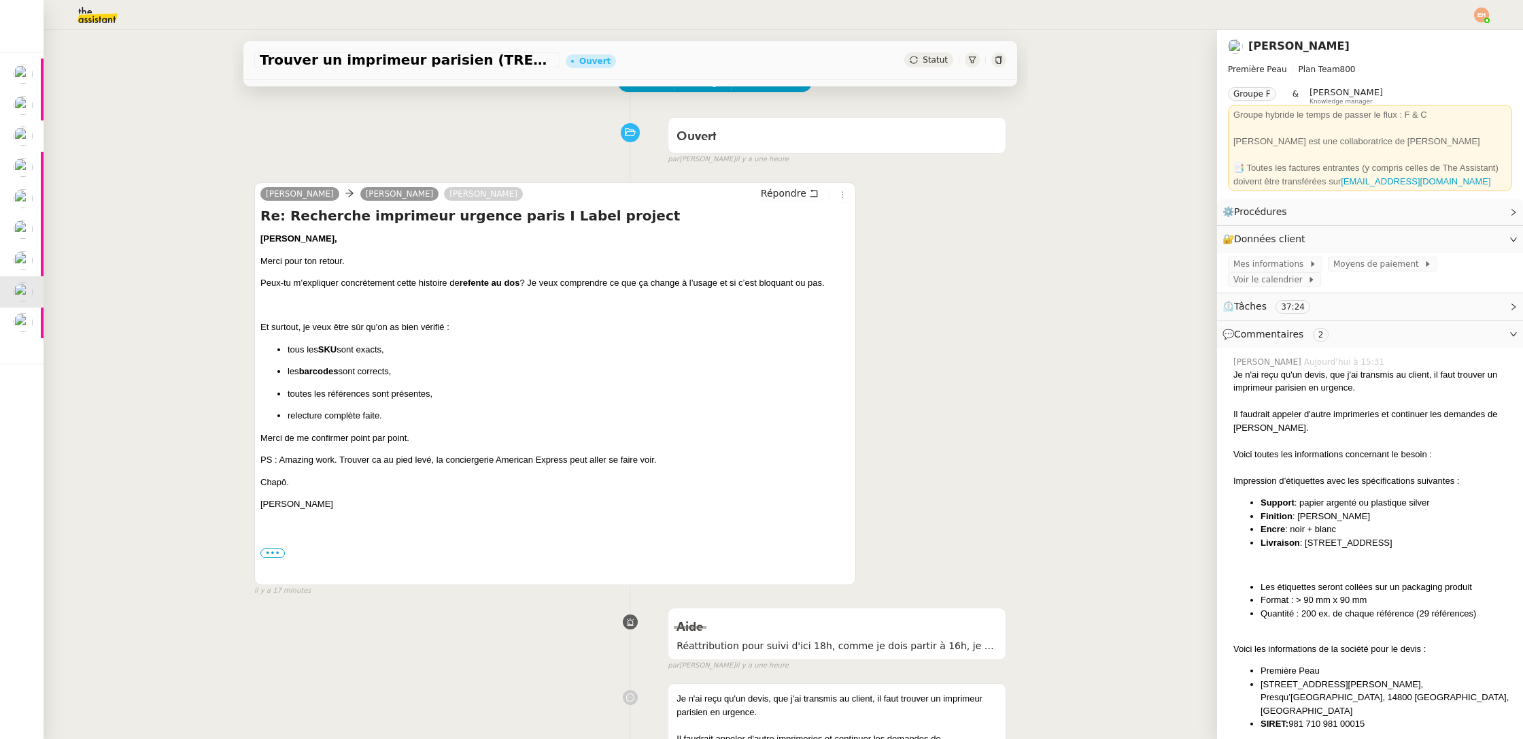
scroll to position [0, 0]
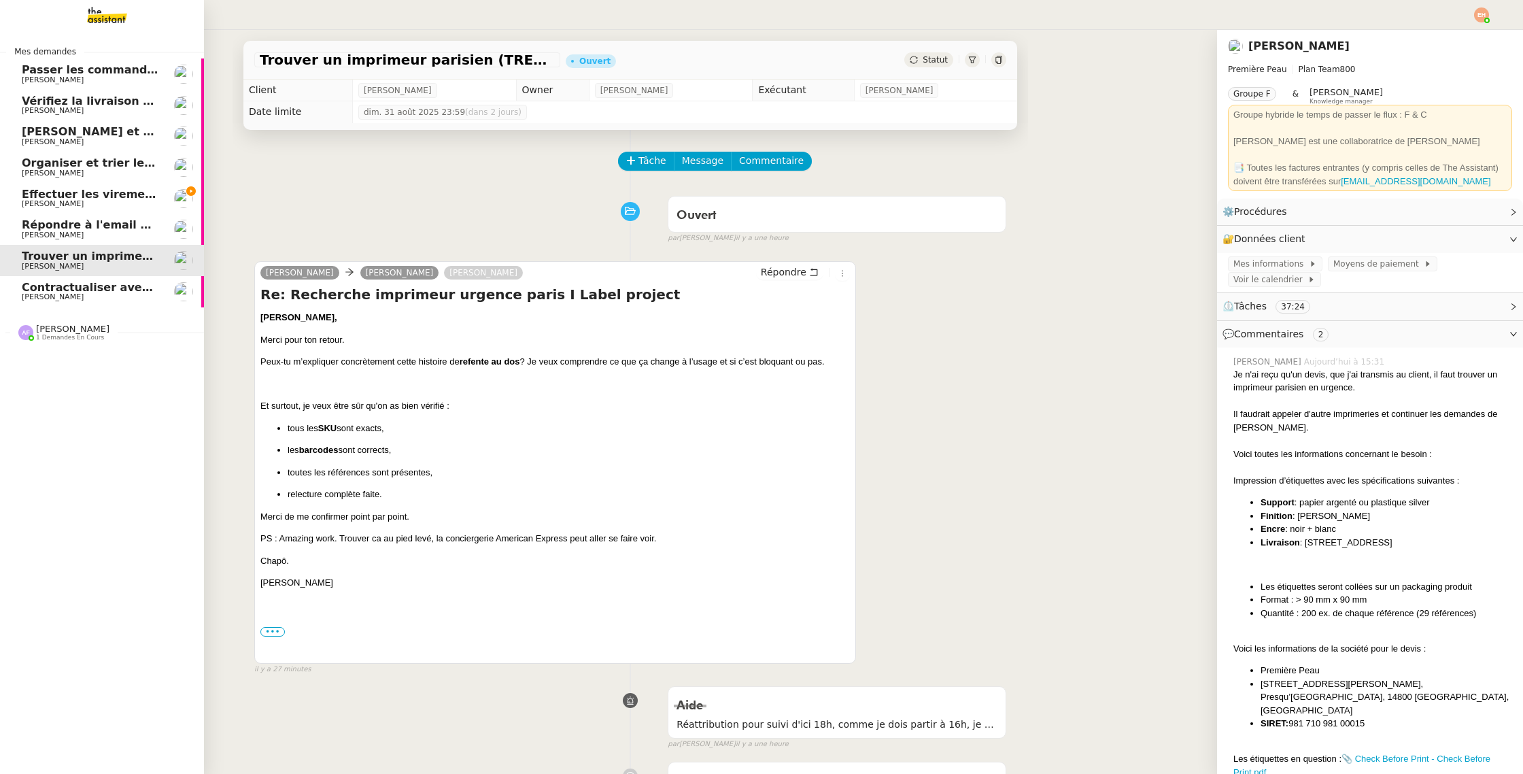
click at [20, 192] on link "Effectuer les virements des salaires Céline MAS" at bounding box center [102, 198] width 204 height 31
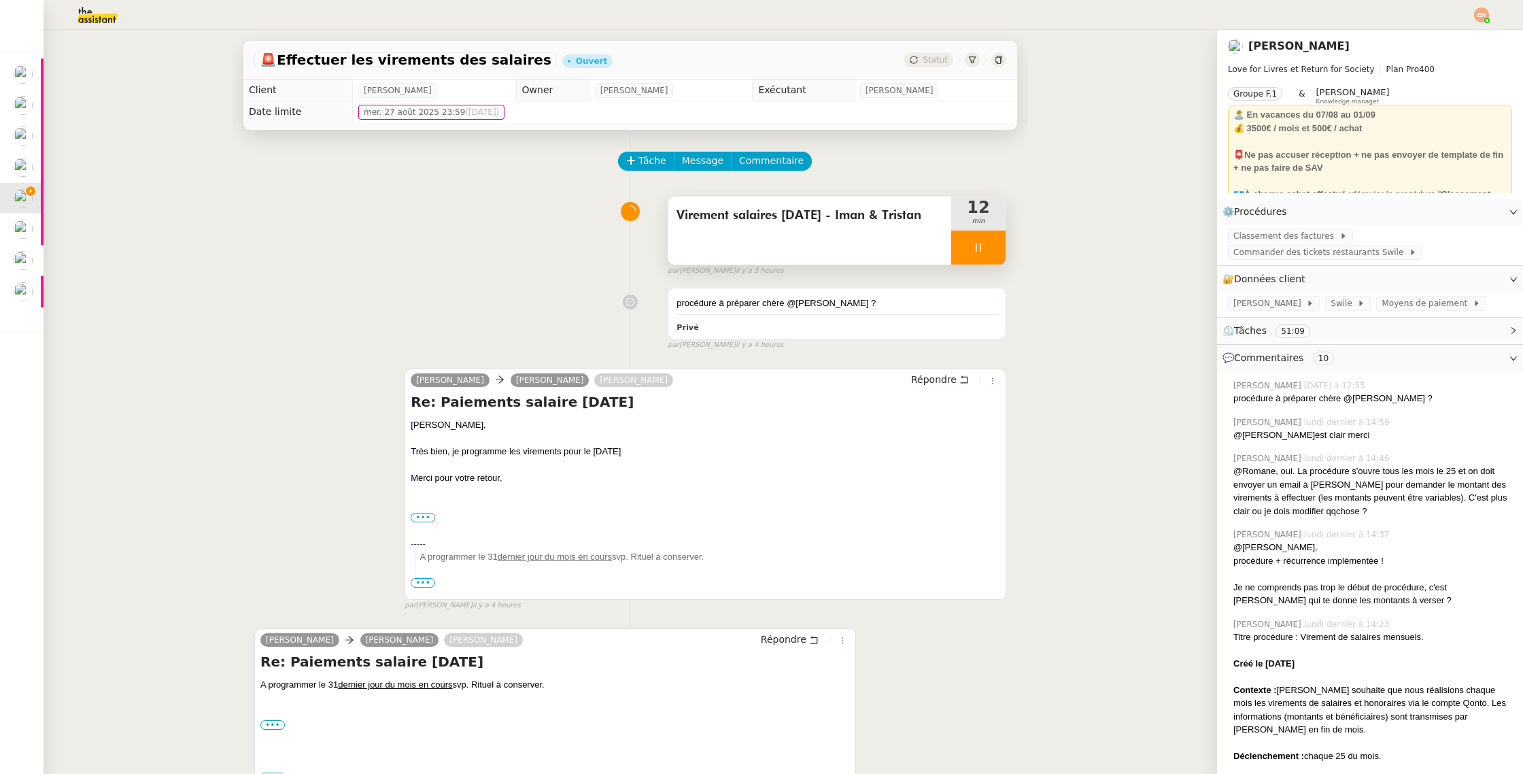
click at [973, 251] on icon at bounding box center [978, 247] width 11 height 11
click at [983, 250] on button at bounding box center [992, 248] width 27 height 34
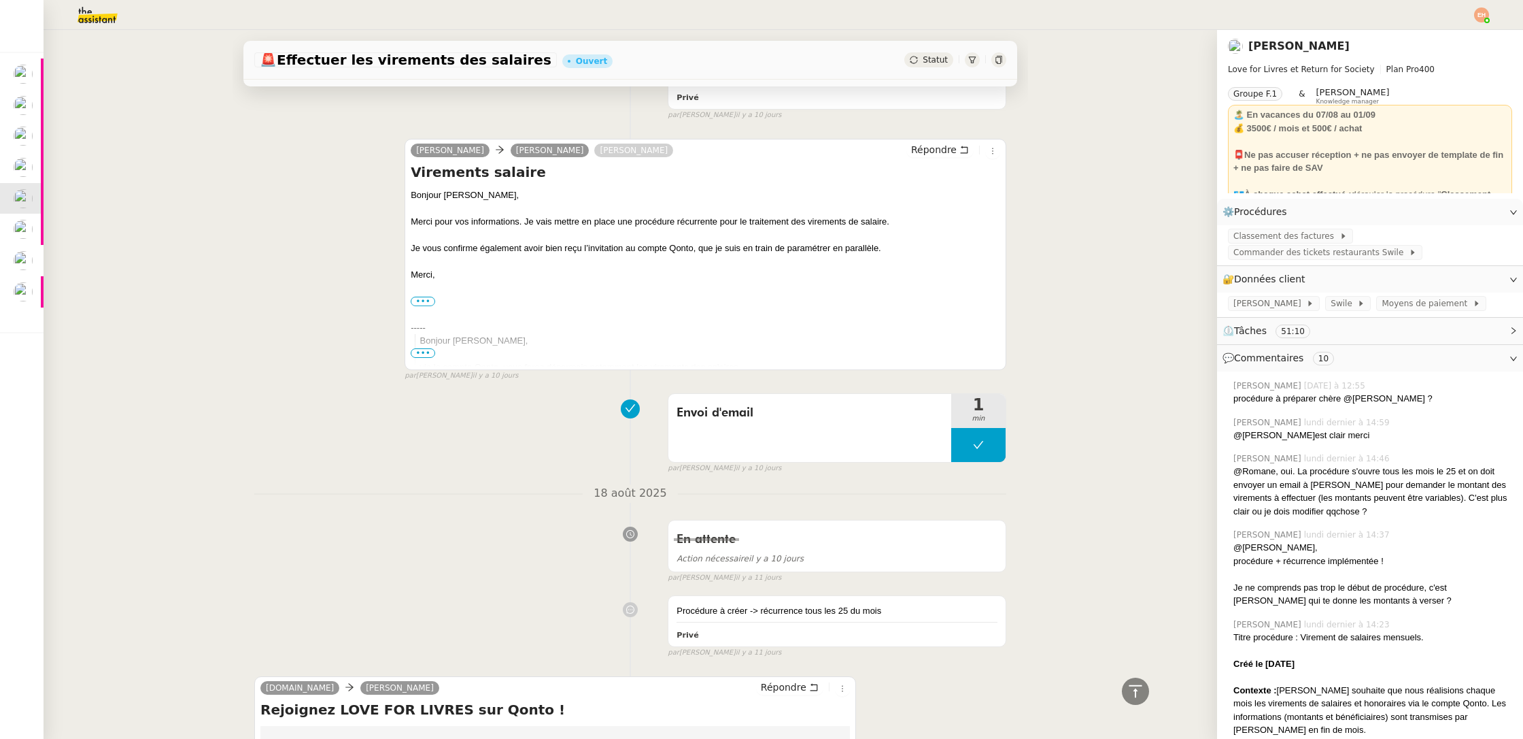
scroll to position [7876, 0]
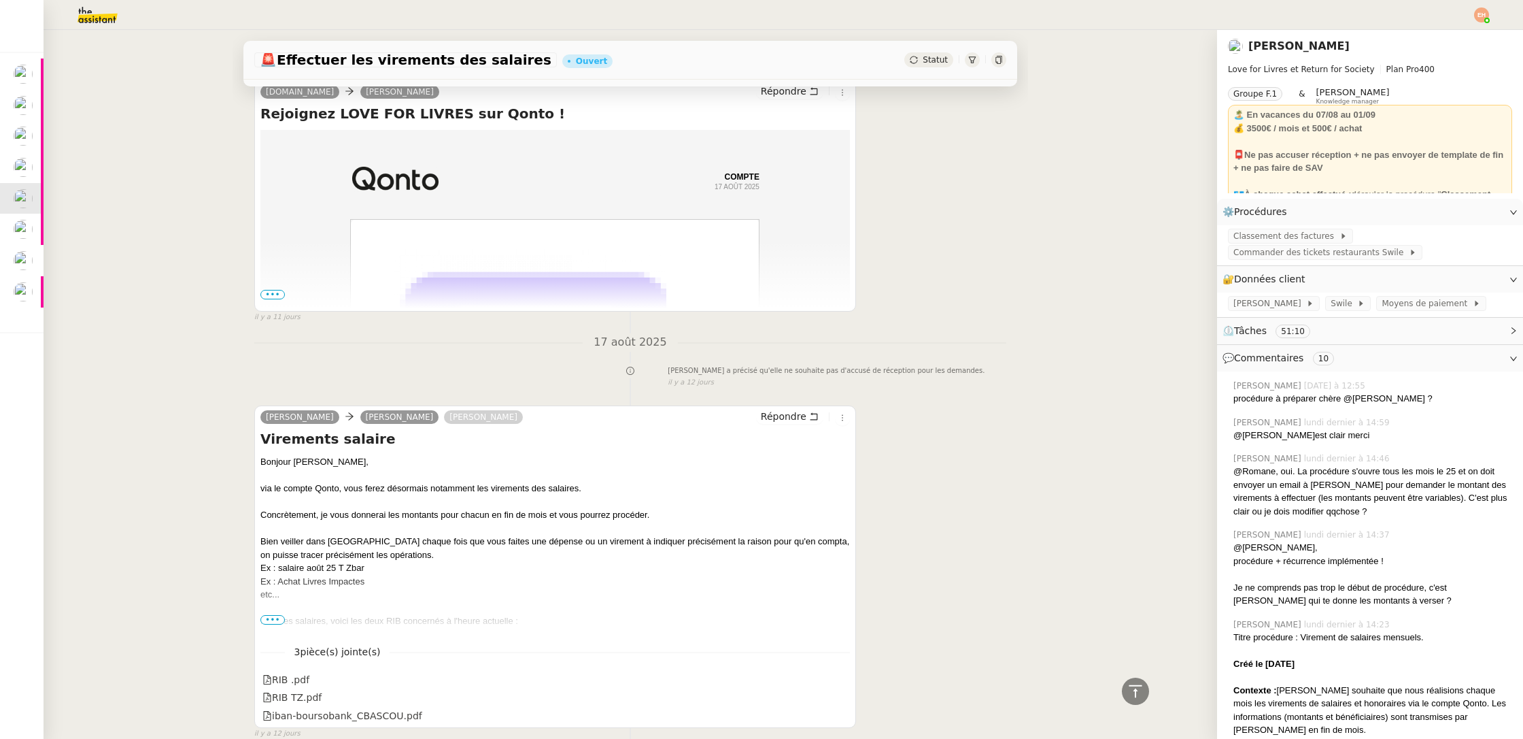
drag, startPoint x: 372, startPoint y: 503, endPoint x: 277, endPoint y: 505, distance: 95.2
click at [277, 561] on div "Ex : salaire août 25 T Zbar" at bounding box center [555, 568] width 590 height 14
copy div "salaire août 25 T Zbar"
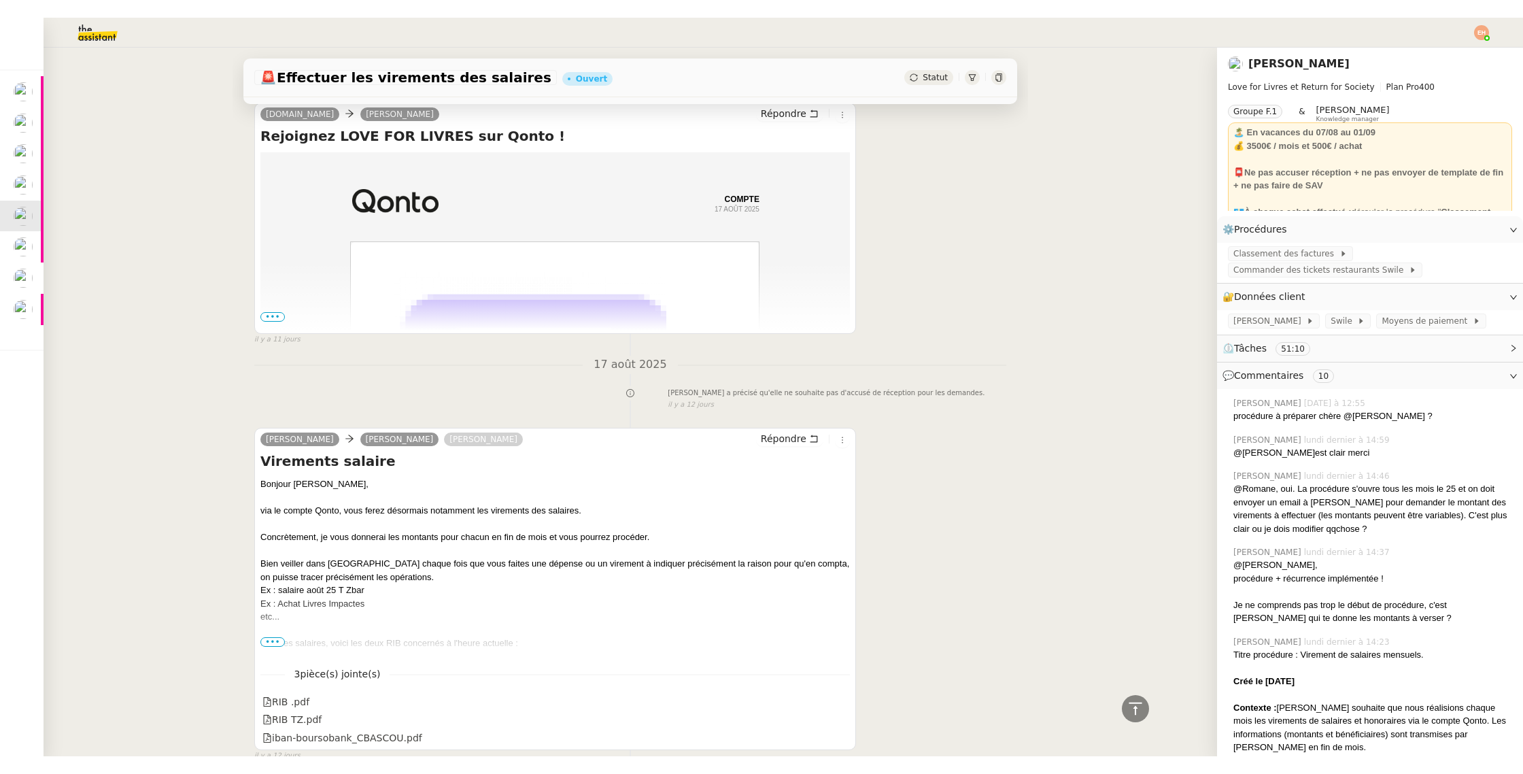
scroll to position [7862, 0]
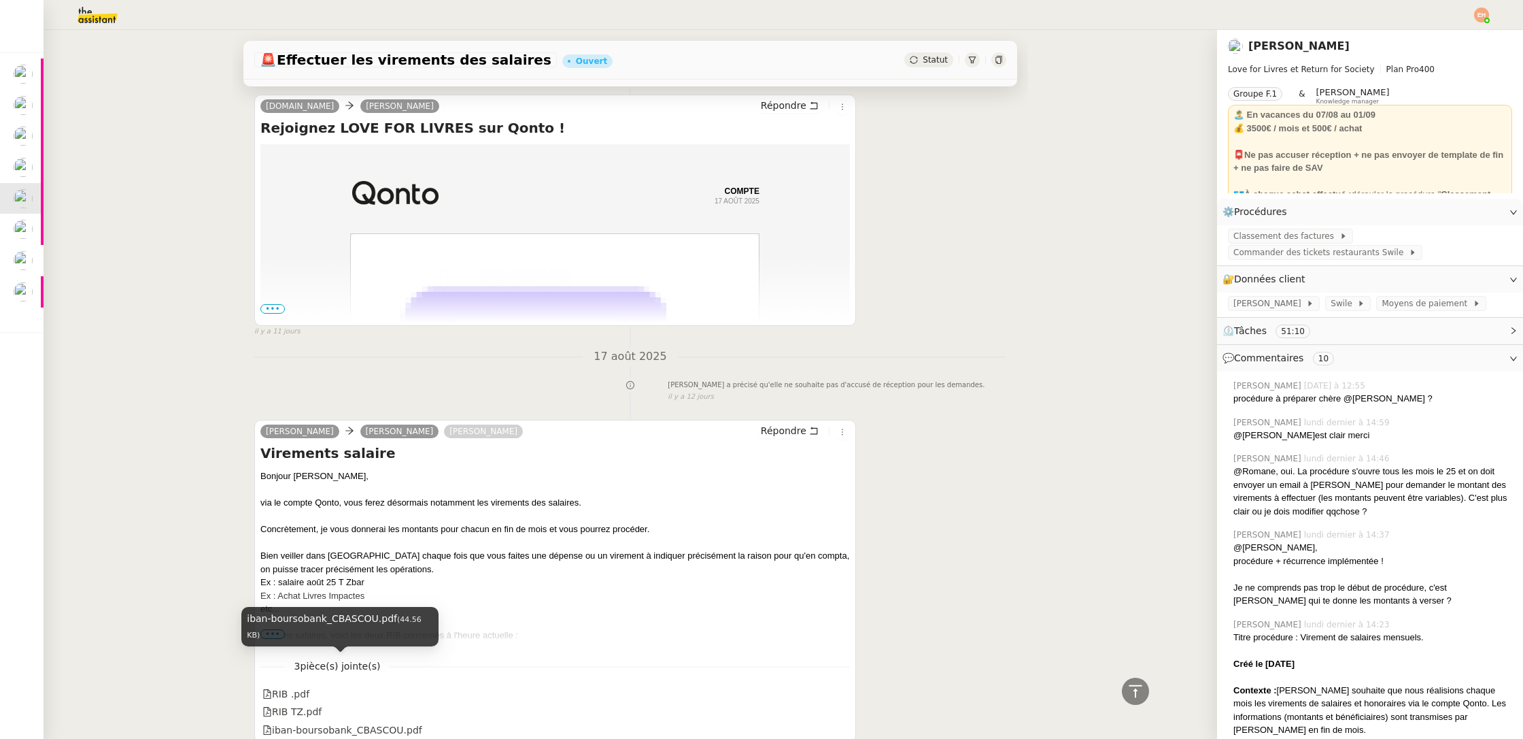
click at [188, 551] on div "🚨 Effectuer les virements des salaires Ouvert Statut Client Céline MAS Owner Ro…" at bounding box center [631, 384] width 1174 height 709
click at [286, 686] on div "RIB .pdf" at bounding box center [285, 694] width 47 height 16
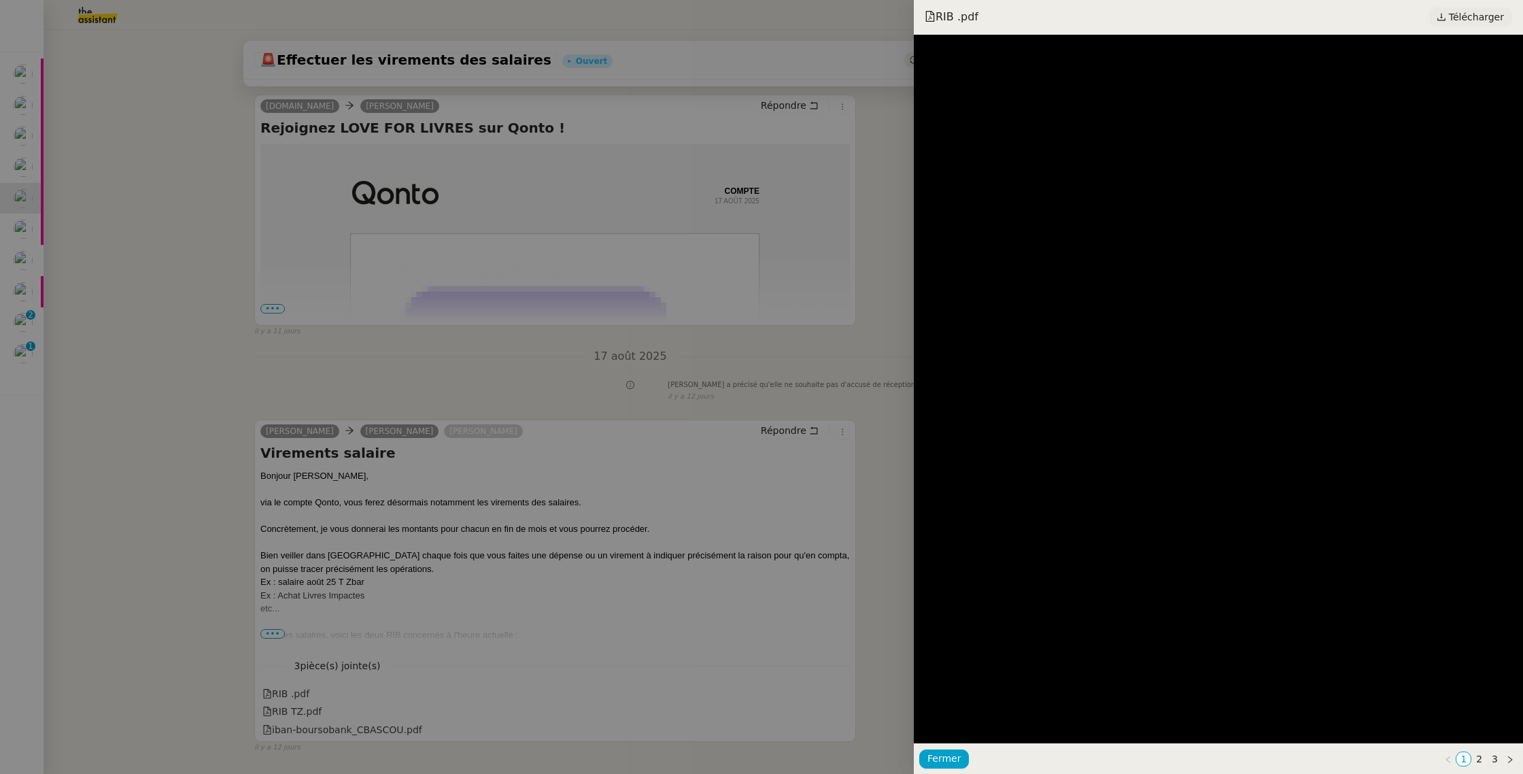
scroll to position [7841, 0]
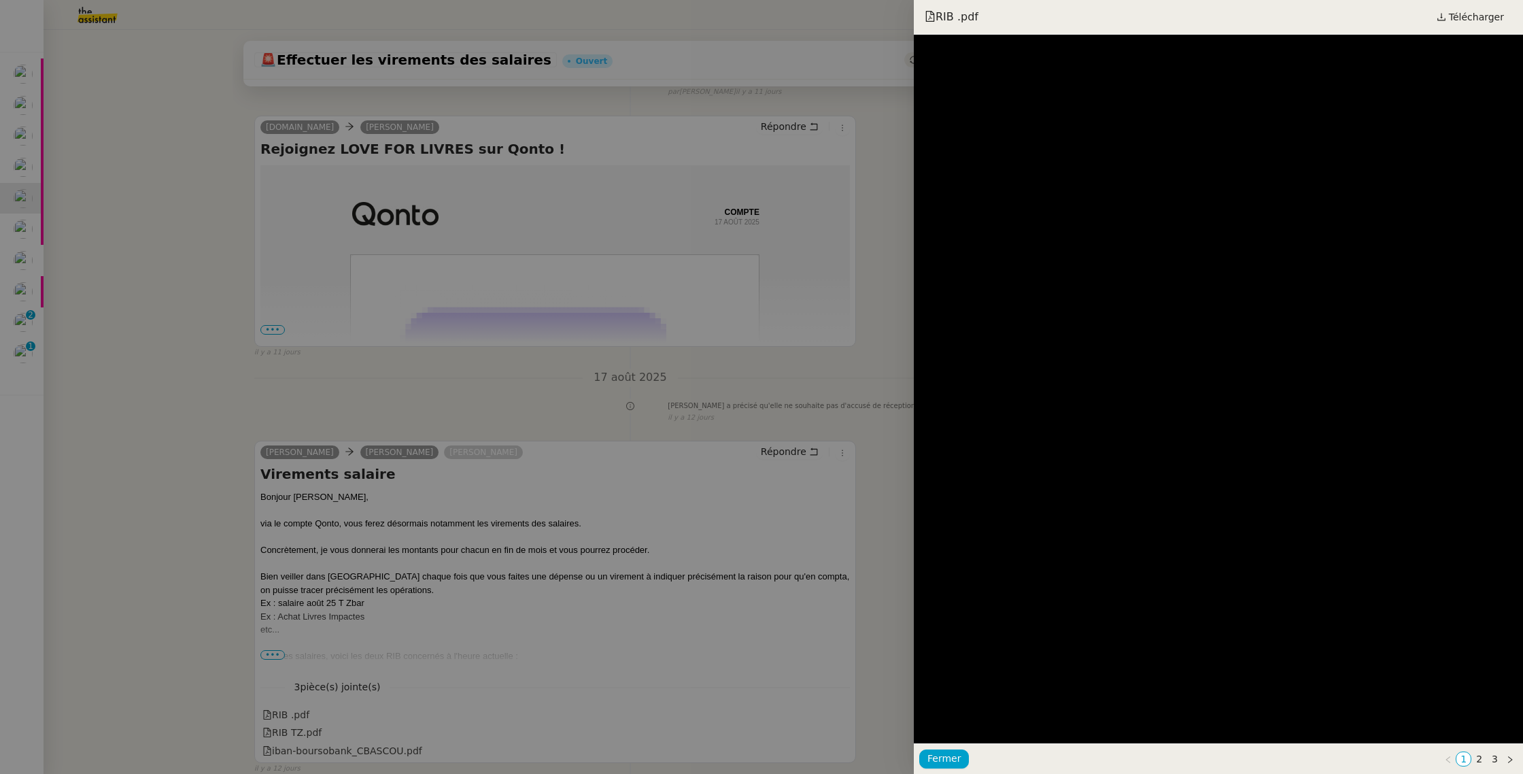
drag, startPoint x: 689, startPoint y: 491, endPoint x: 672, endPoint y: 498, distance: 18.6
click at [688, 491] on div at bounding box center [761, 387] width 1523 height 774
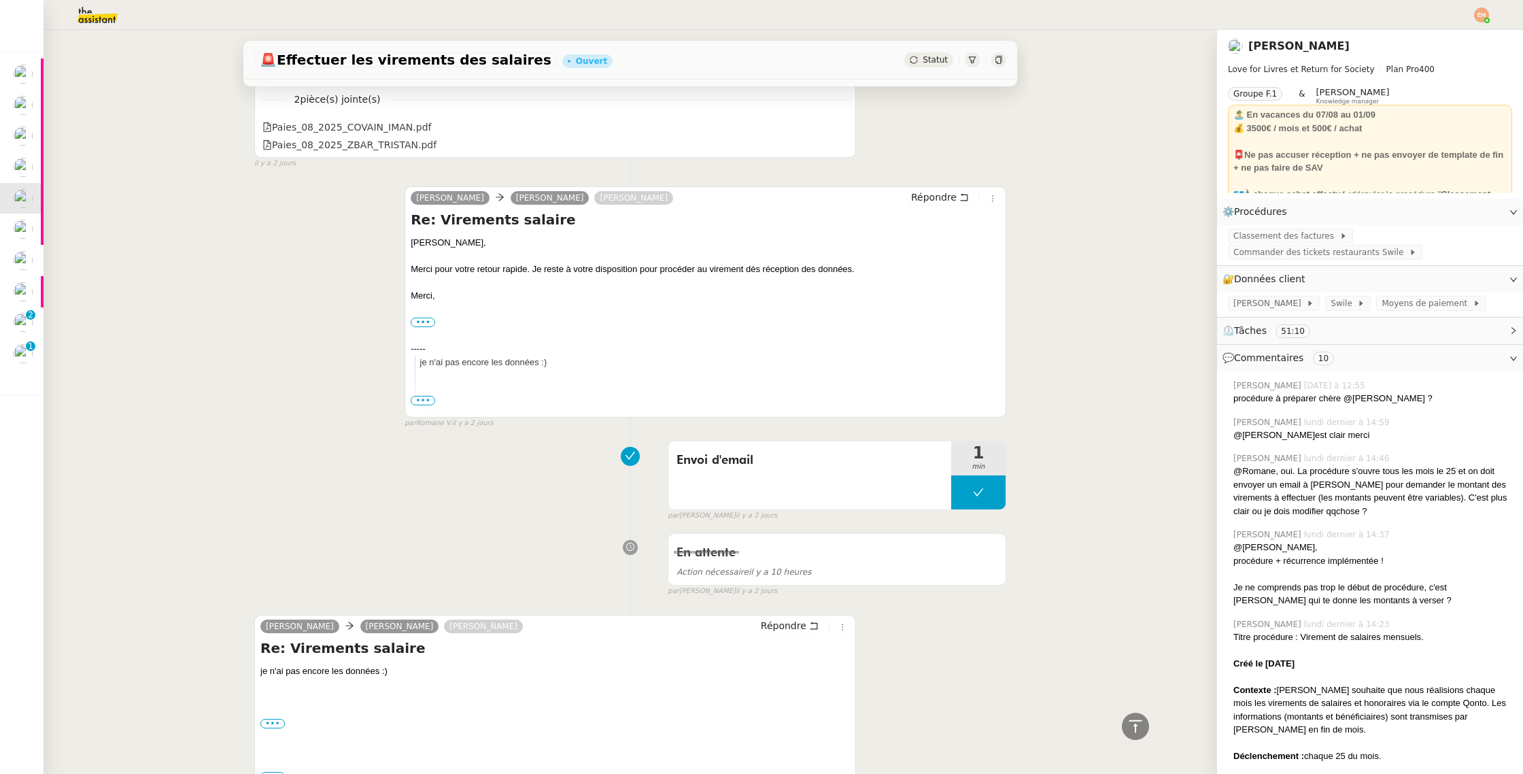
scroll to position [1830, 0]
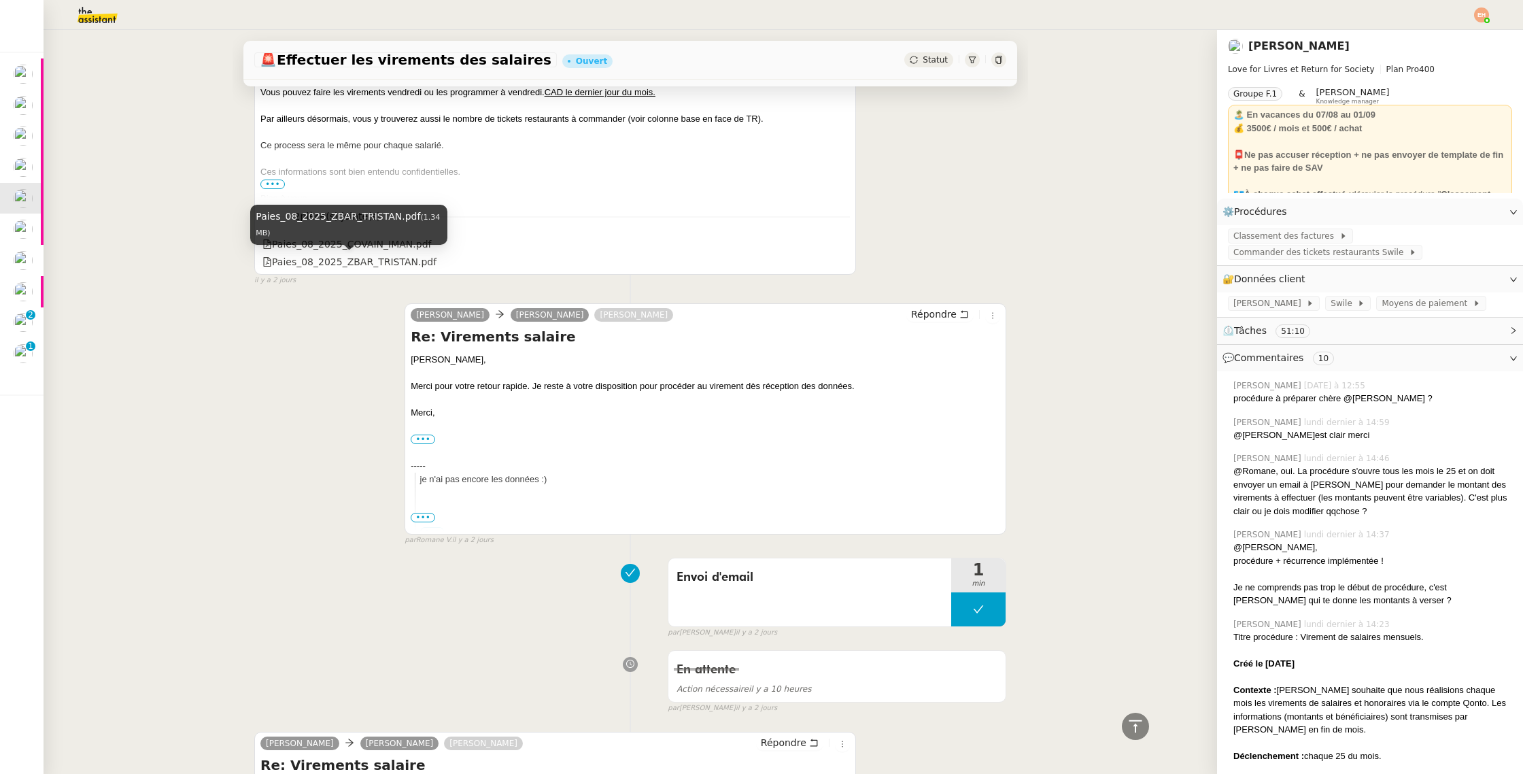
drag, startPoint x: 407, startPoint y: 246, endPoint x: 441, endPoint y: 245, distance: 34.7
click at [406, 246] on div "Paies_08_2025_ZBAR_TRISTAN.pdf (1.34 MB)" at bounding box center [348, 230] width 197 height 50
click at [518, 241] on div "Paies_08_2025_COVAIN_IMAN.pdf" at bounding box center [555, 244] width 590 height 18
click at [390, 240] on div "Paies_08_2025_COVAIN_IMAN.pdf" at bounding box center [346, 245] width 169 height 16
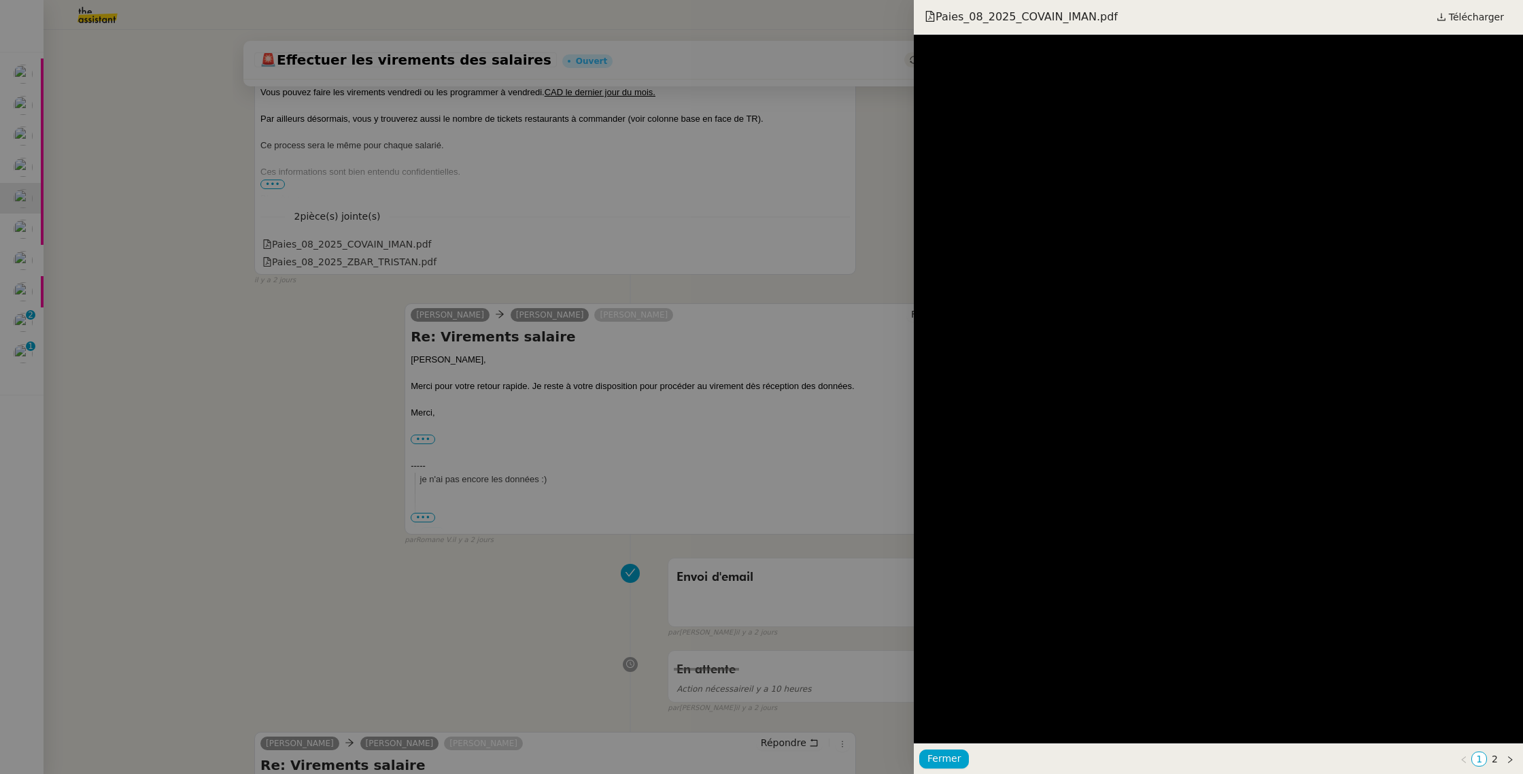
click at [326, 298] on div at bounding box center [761, 387] width 1523 height 774
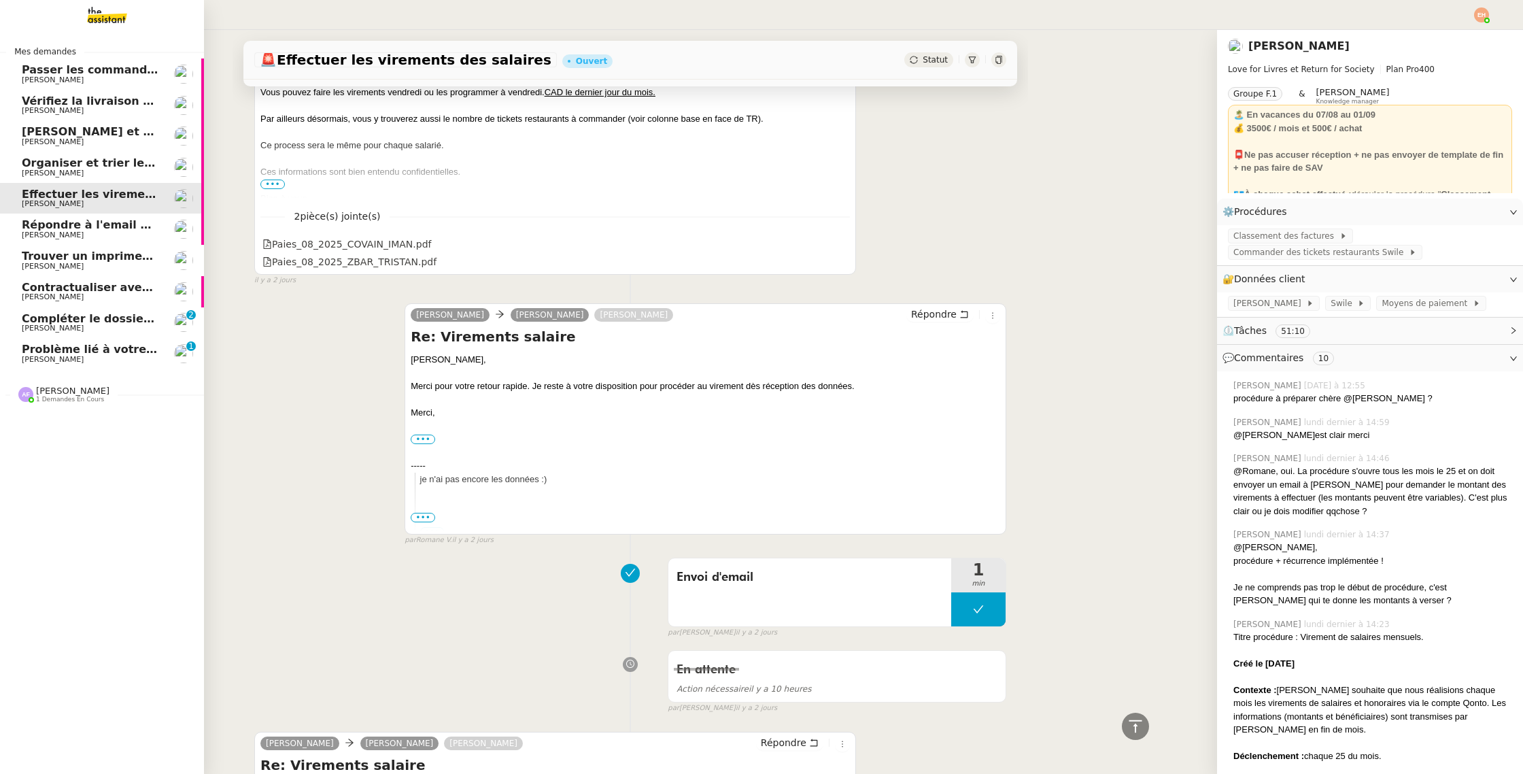
click at [101, 326] on span "[PERSON_NAME]" at bounding box center [90, 328] width 137 height 8
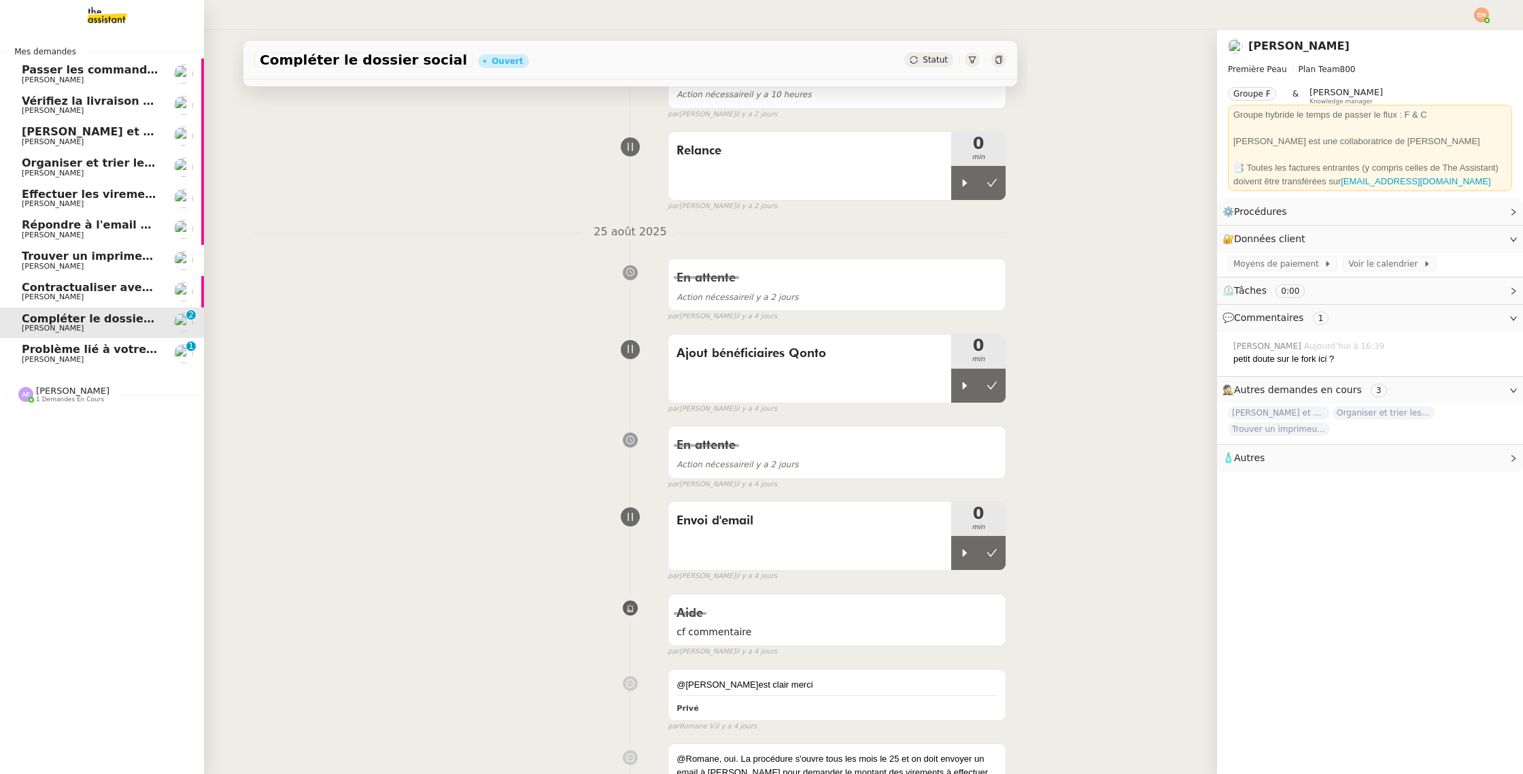
scroll to position [173, 0]
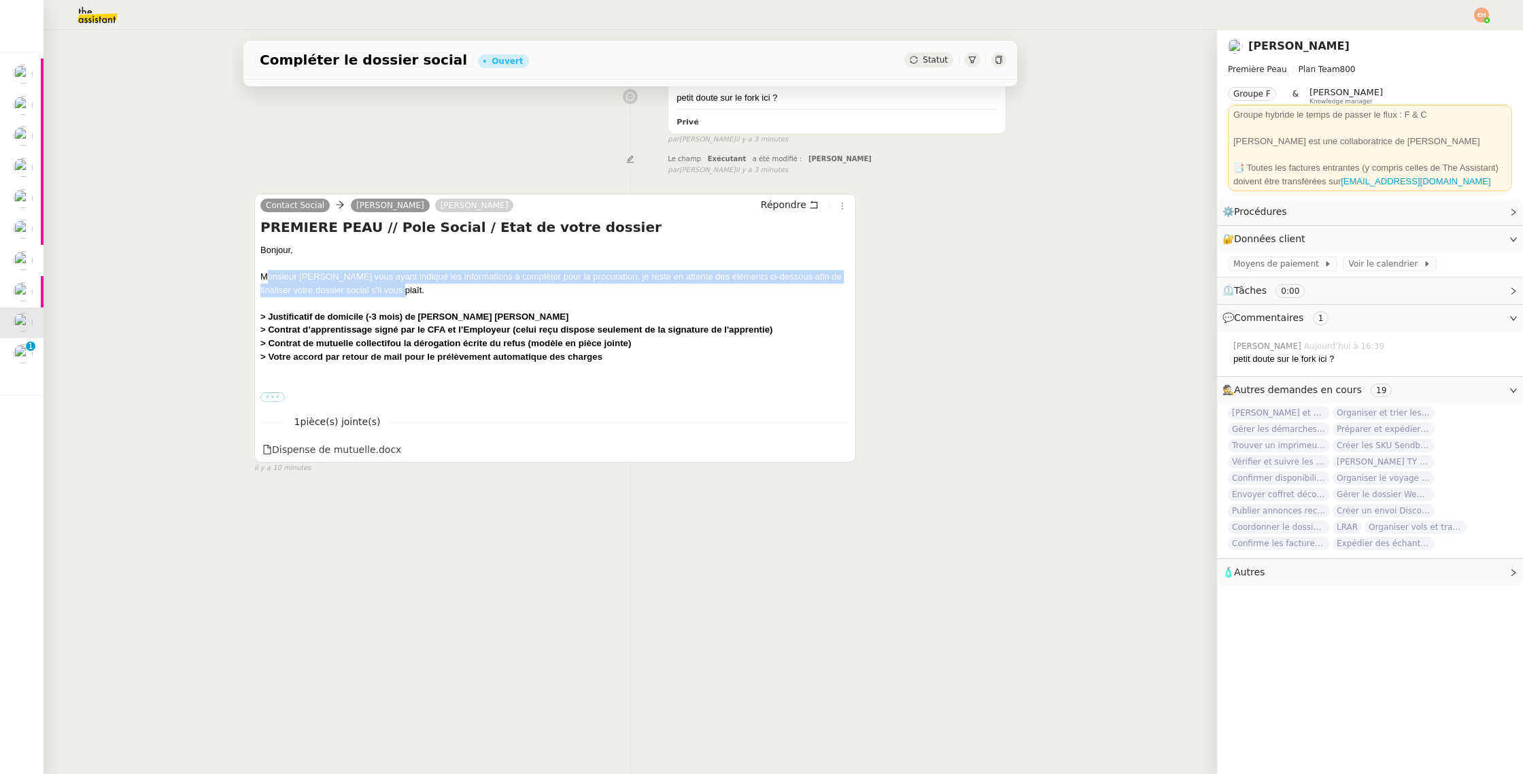
drag, startPoint x: 325, startPoint y: 271, endPoint x: 454, endPoint y: 288, distance: 129.6
click at [454, 288] on div "Monsieur Mergui vous ayant indiqué les informations à compléter pour la procura…" at bounding box center [555, 283] width 590 height 27
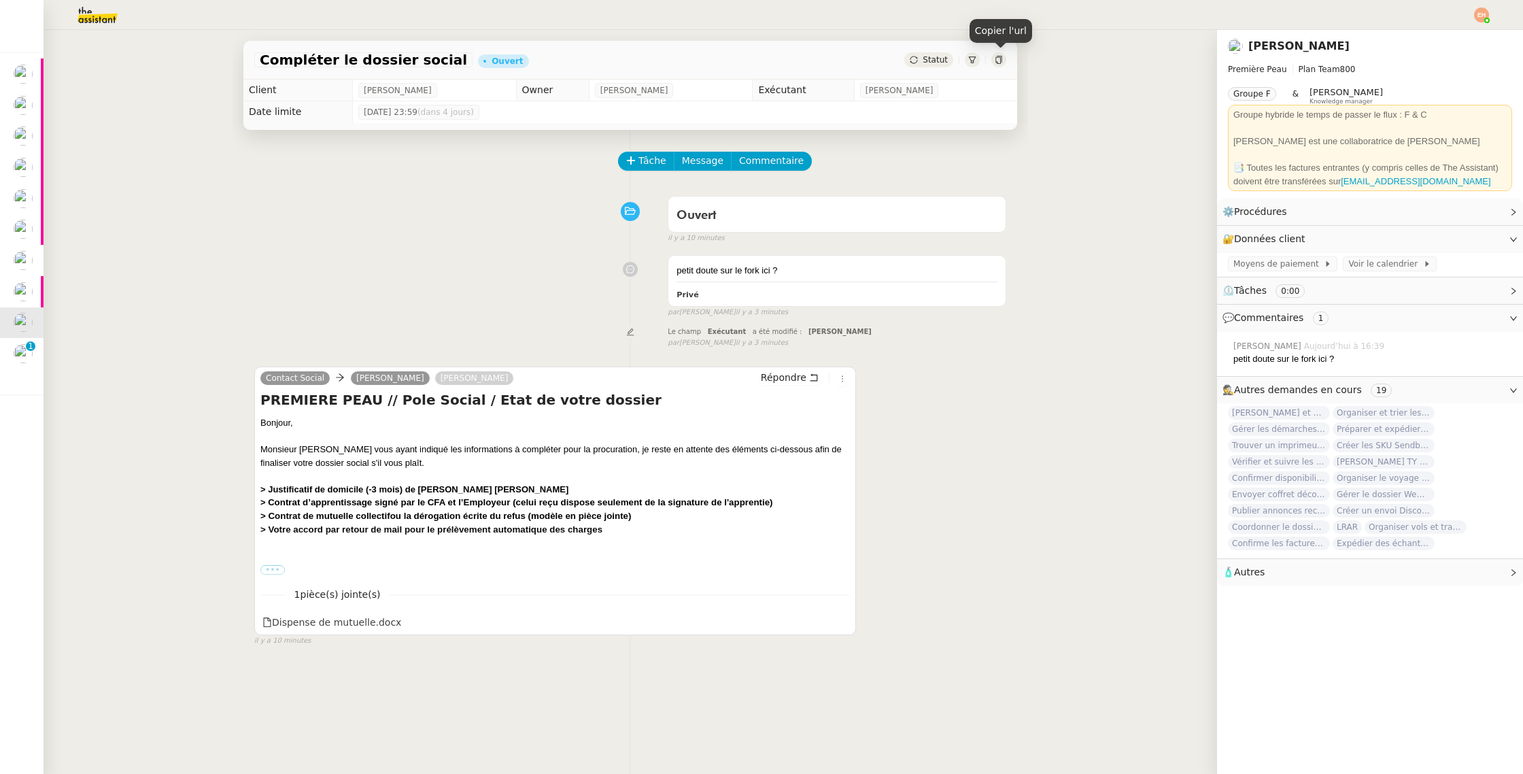
click at [1002, 60] on icon at bounding box center [999, 60] width 6 height 8
click at [309, 348] on div "contact.social@keobiz.fr" at bounding box center [333, 342] width 197 height 40
copy div "contact.social@keobiz.fr"
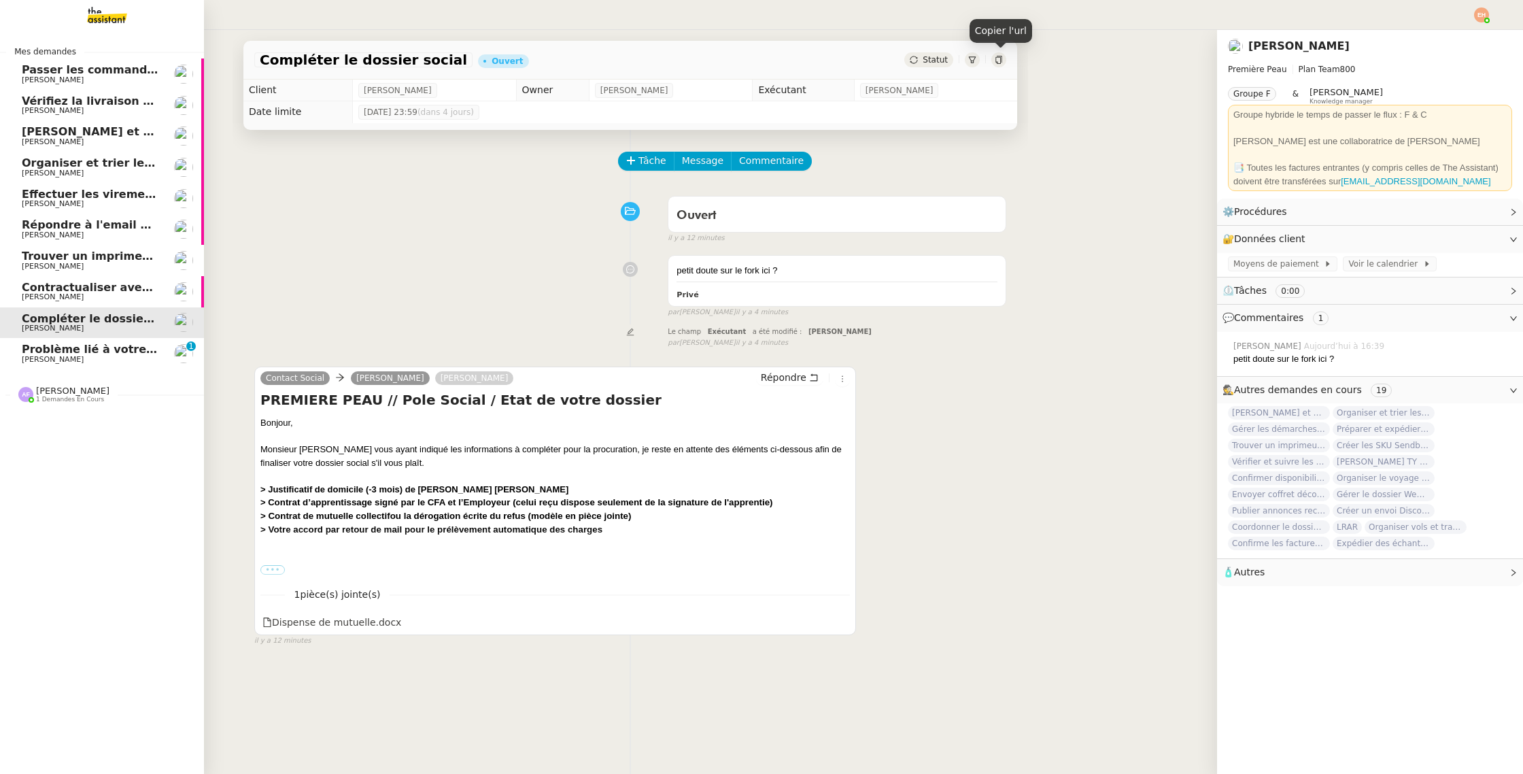
click at [27, 351] on span "Problème lié à votre paiement" at bounding box center [115, 349] width 186 height 13
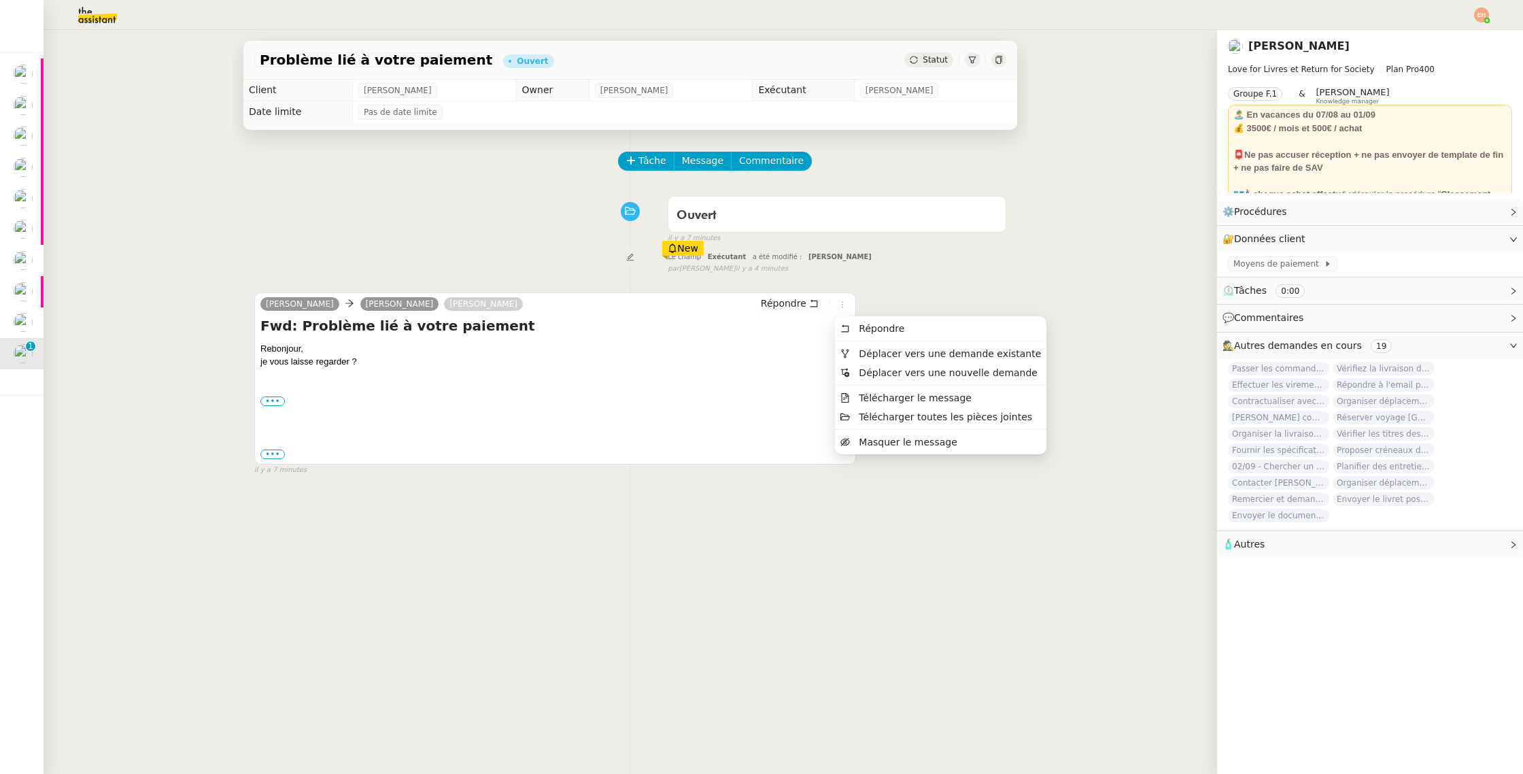
click at [836, 304] on icon at bounding box center [842, 305] width 15 height 8
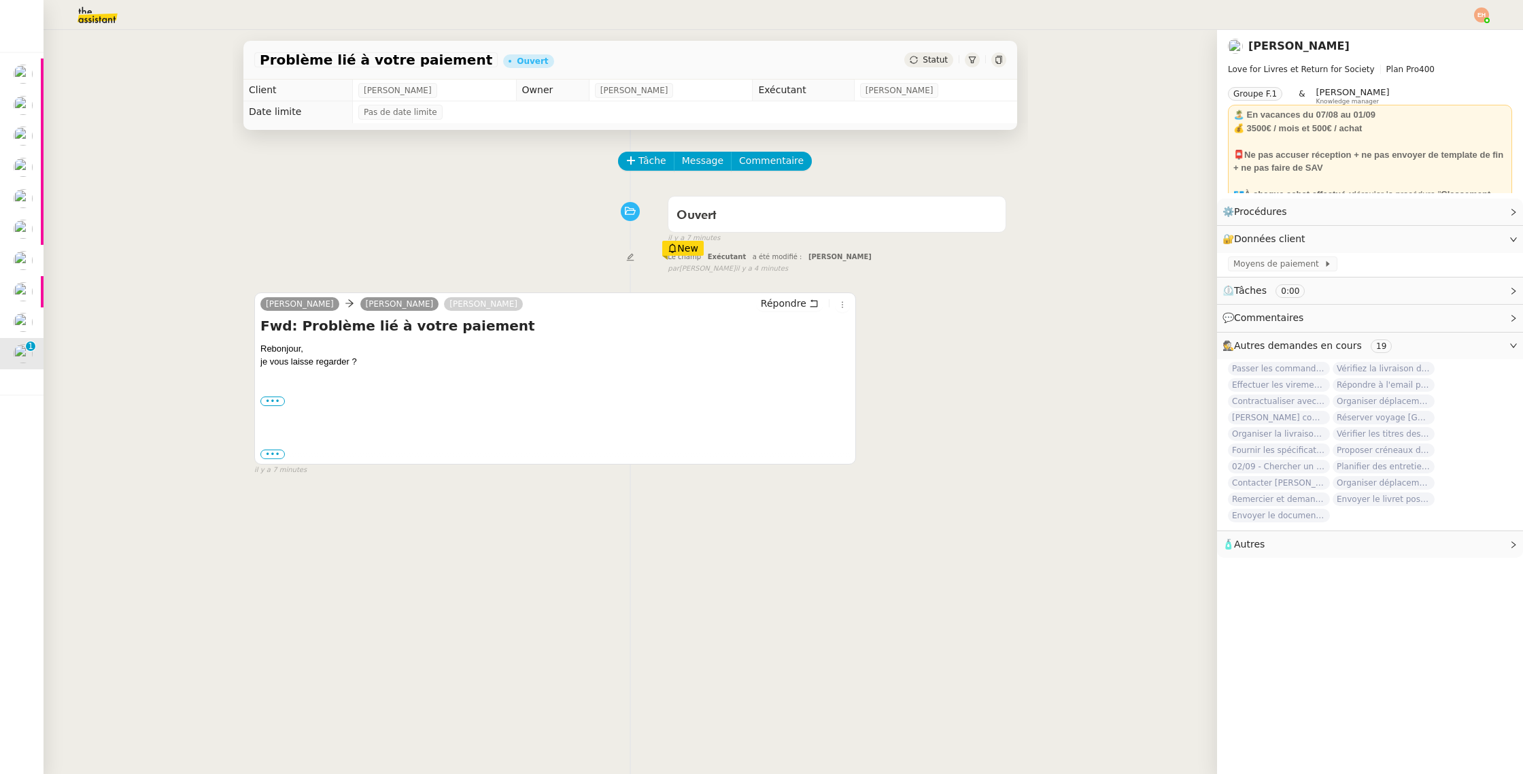
drag, startPoint x: 499, startPoint y: 394, endPoint x: 326, endPoint y: 420, distance: 175.4
click at [497, 394] on div "Rebonjour, je vous laisse regarder ? ••• Céline Mas Cofounder https://loveforli…" at bounding box center [555, 401] width 590 height 119
click at [276, 456] on label "•••" at bounding box center [272, 455] width 24 height 10
click at [0, 0] on input "•••" at bounding box center [0, 0] width 0 height 0
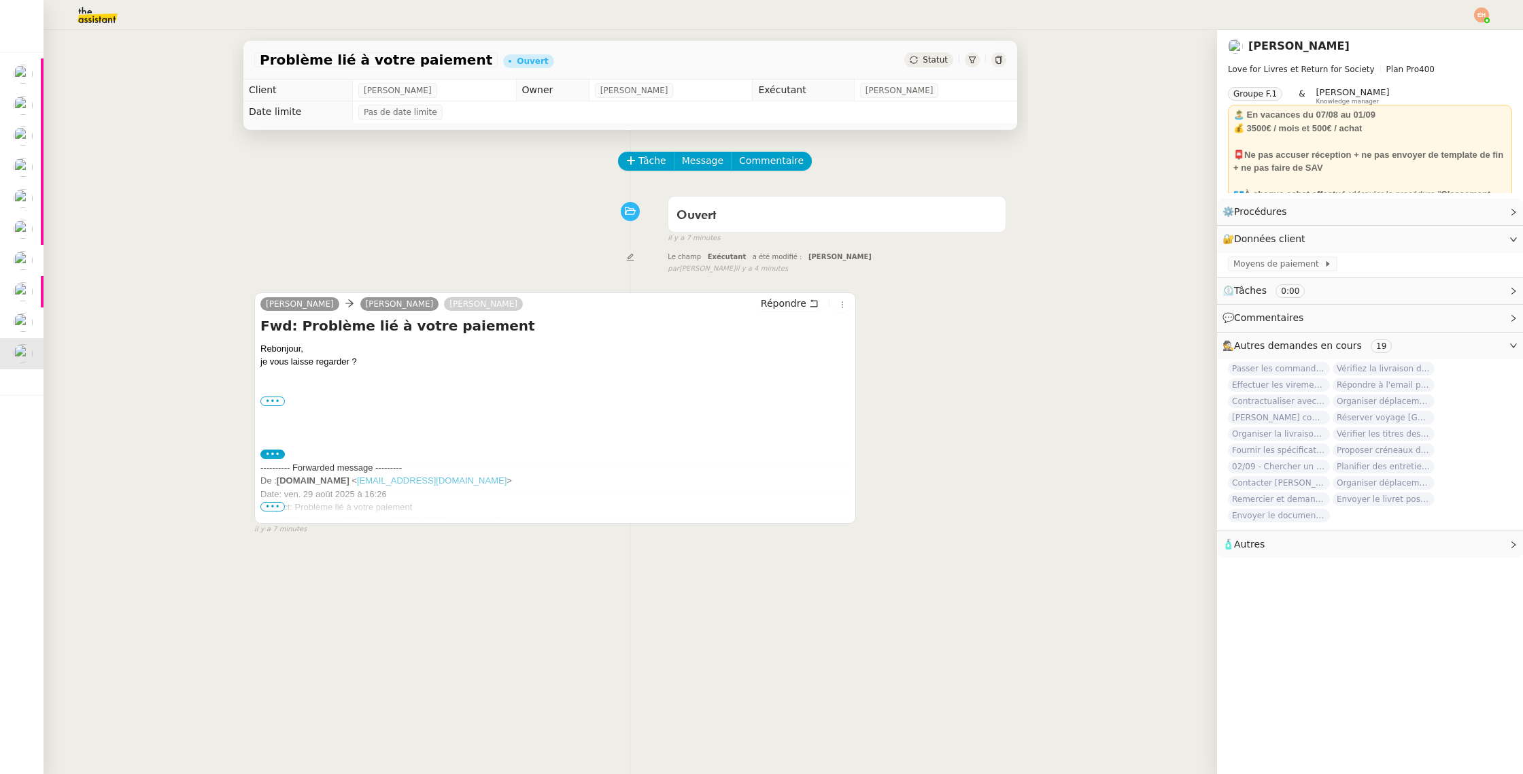
click at [286, 505] on div "---------- Forwarded message --------- De : Amazon.fr < payments-update@amazon.…" at bounding box center [555, 494] width 590 height 67
click at [277, 500] on div "---------- Forwarded message --------- De : Amazon.fr < payments-update@amazon.…" at bounding box center [555, 494] width 590 height 67
click at [275, 504] on span "•••" at bounding box center [272, 507] width 24 height 10
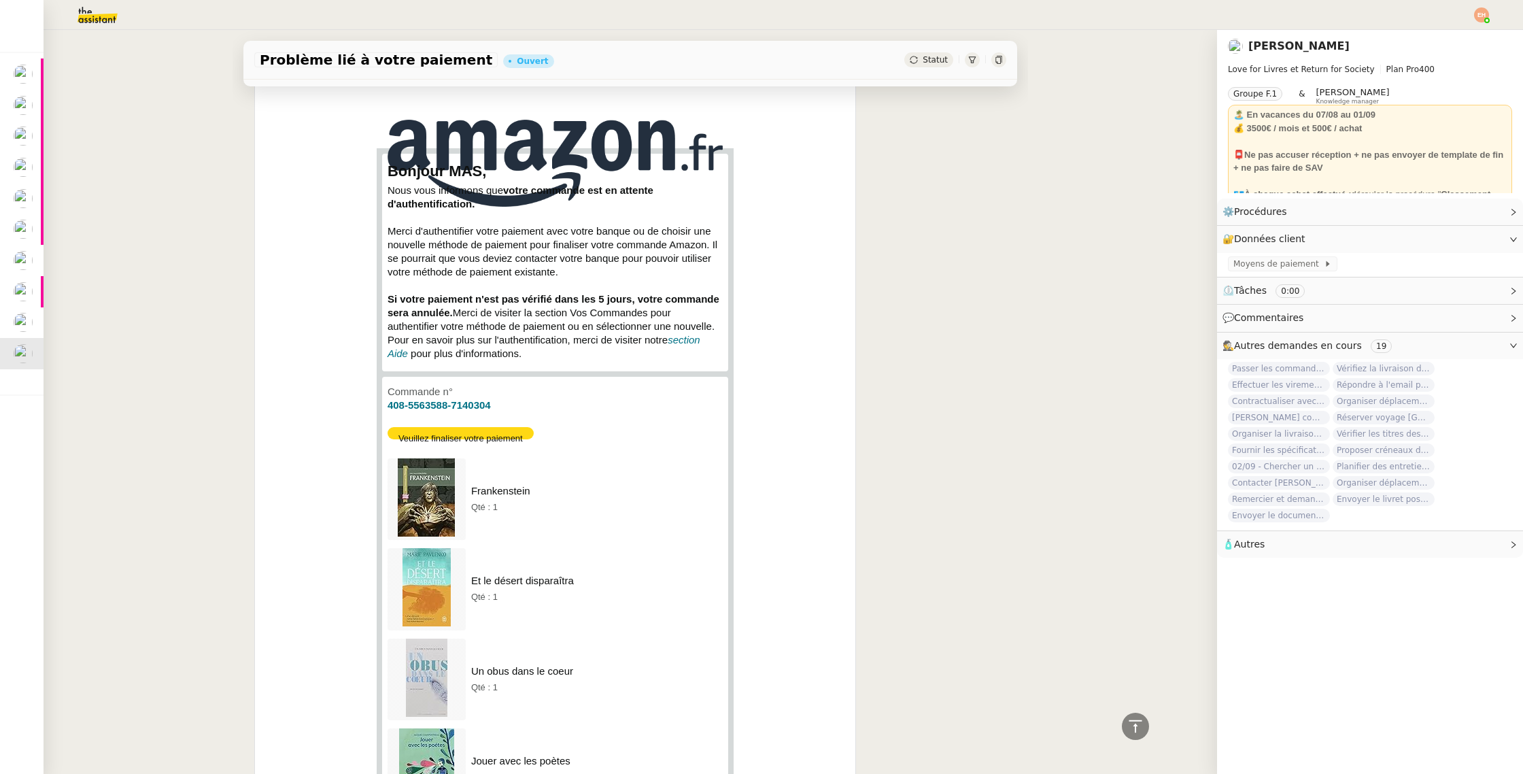
scroll to position [447, 0]
click at [489, 426] on link "Veuillez finaliser votre paiement" at bounding box center [461, 432] width 146 height 12
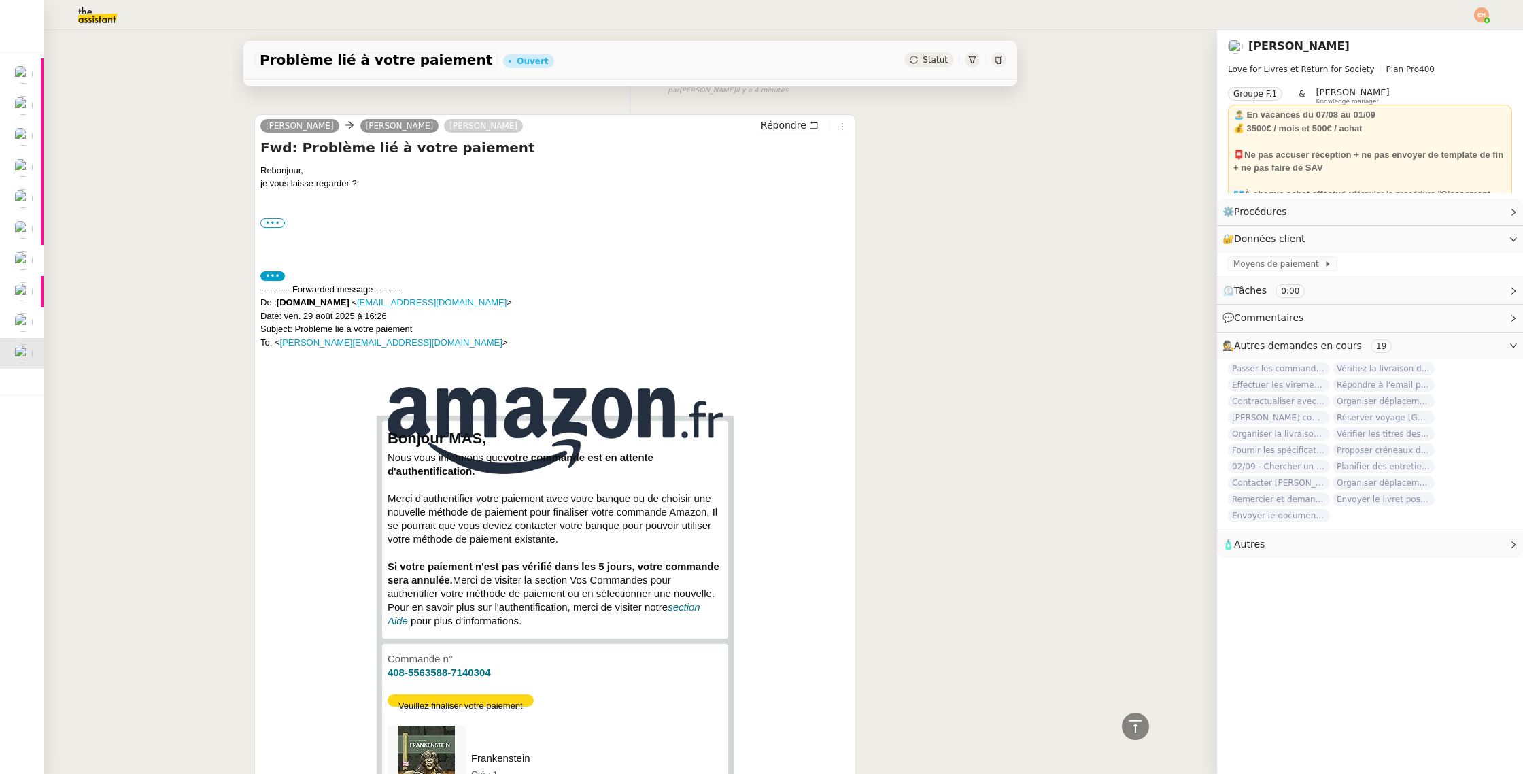
scroll to position [69, 0]
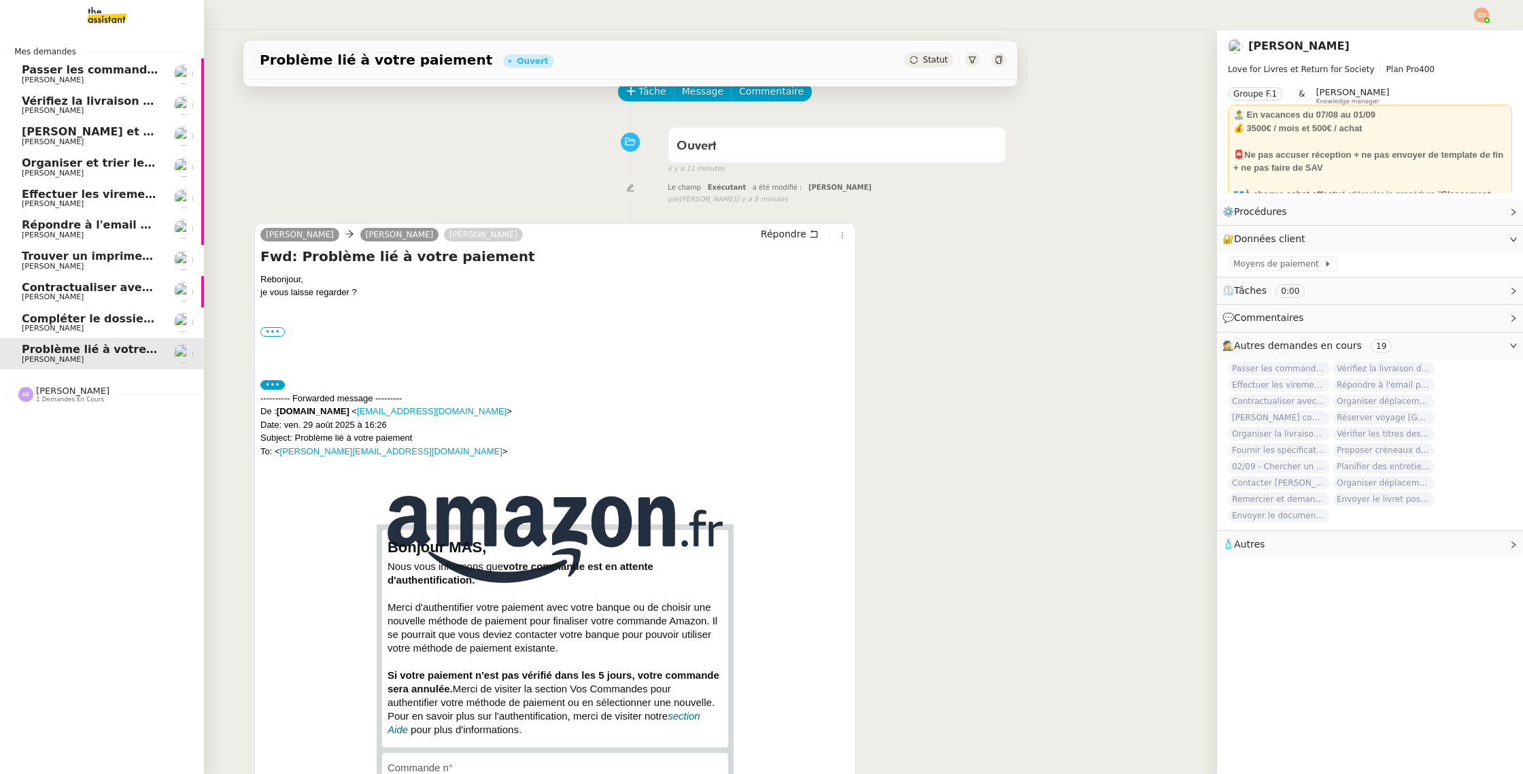
click at [103, 332] on span "[PERSON_NAME]" at bounding box center [90, 328] width 137 height 8
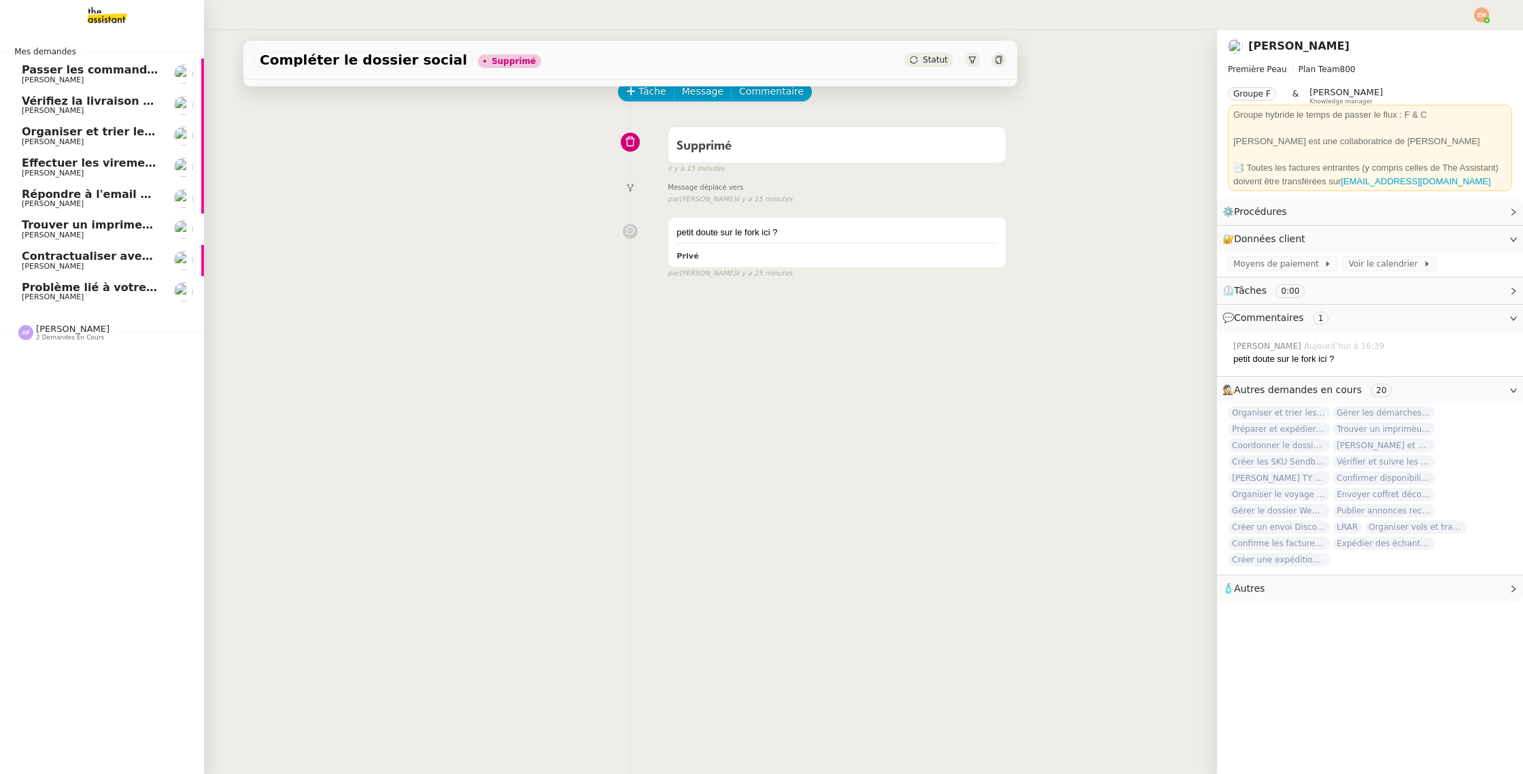
click at [35, 70] on span "Passer les commandes de livres Impactes" at bounding box center [150, 69] width 256 height 13
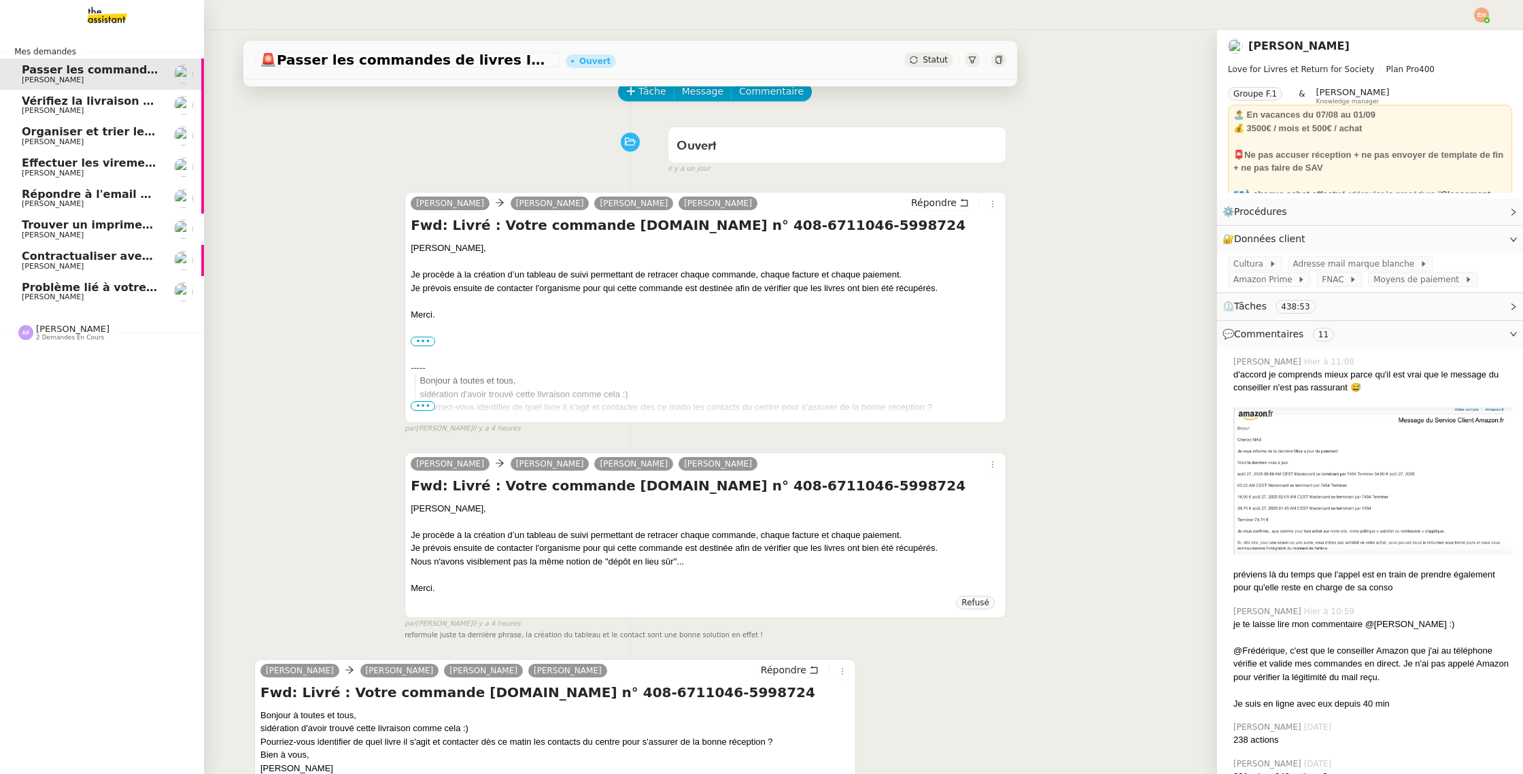
click at [42, 97] on span "Vérifiez la livraison demain" at bounding box center [105, 101] width 167 height 13
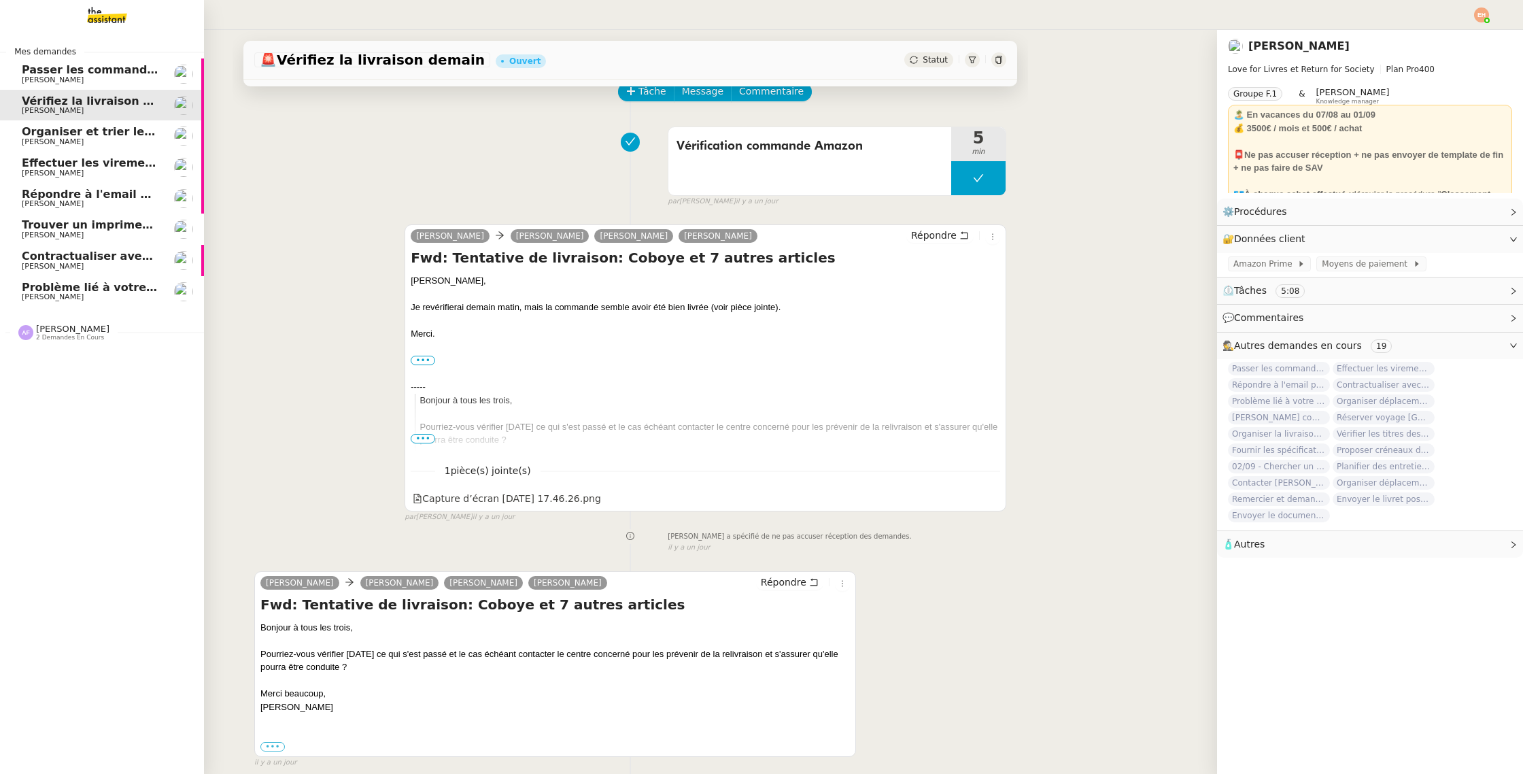
click at [43, 77] on span "[PERSON_NAME]" at bounding box center [53, 79] width 62 height 9
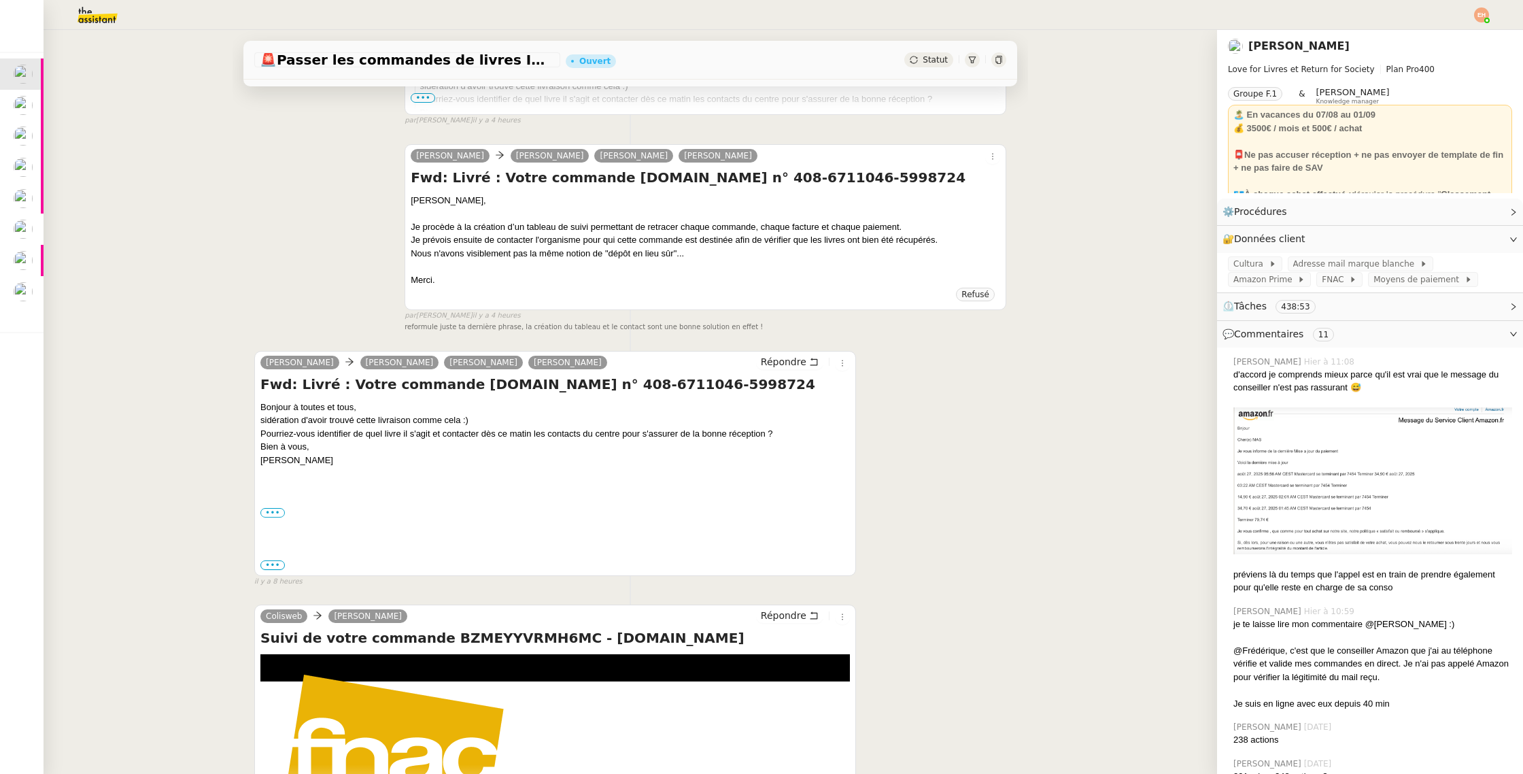
scroll to position [460, 0]
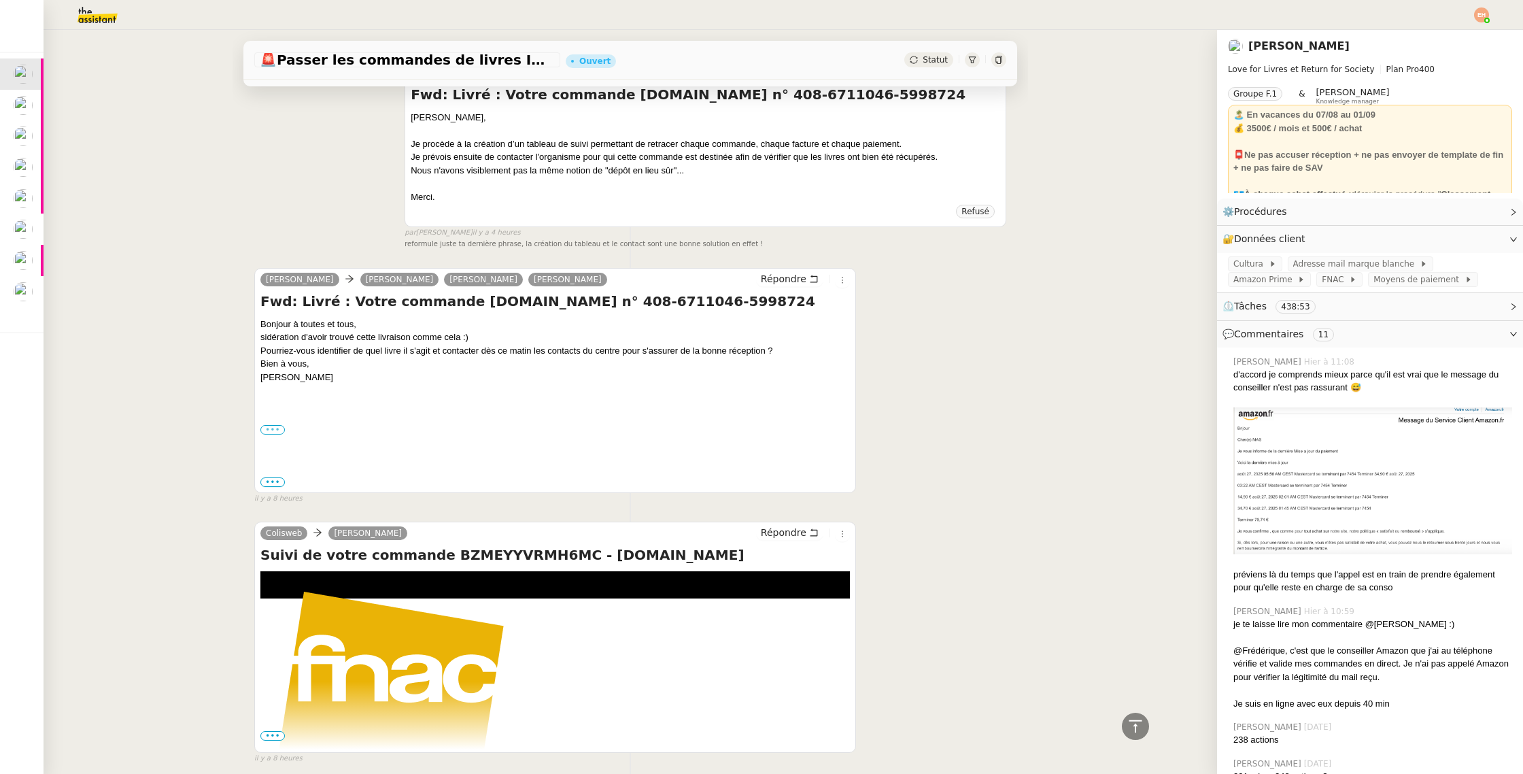
click at [276, 427] on label "•••" at bounding box center [272, 430] width 24 height 10
click at [0, 0] on input "•••" at bounding box center [0, 0] width 0 height 0
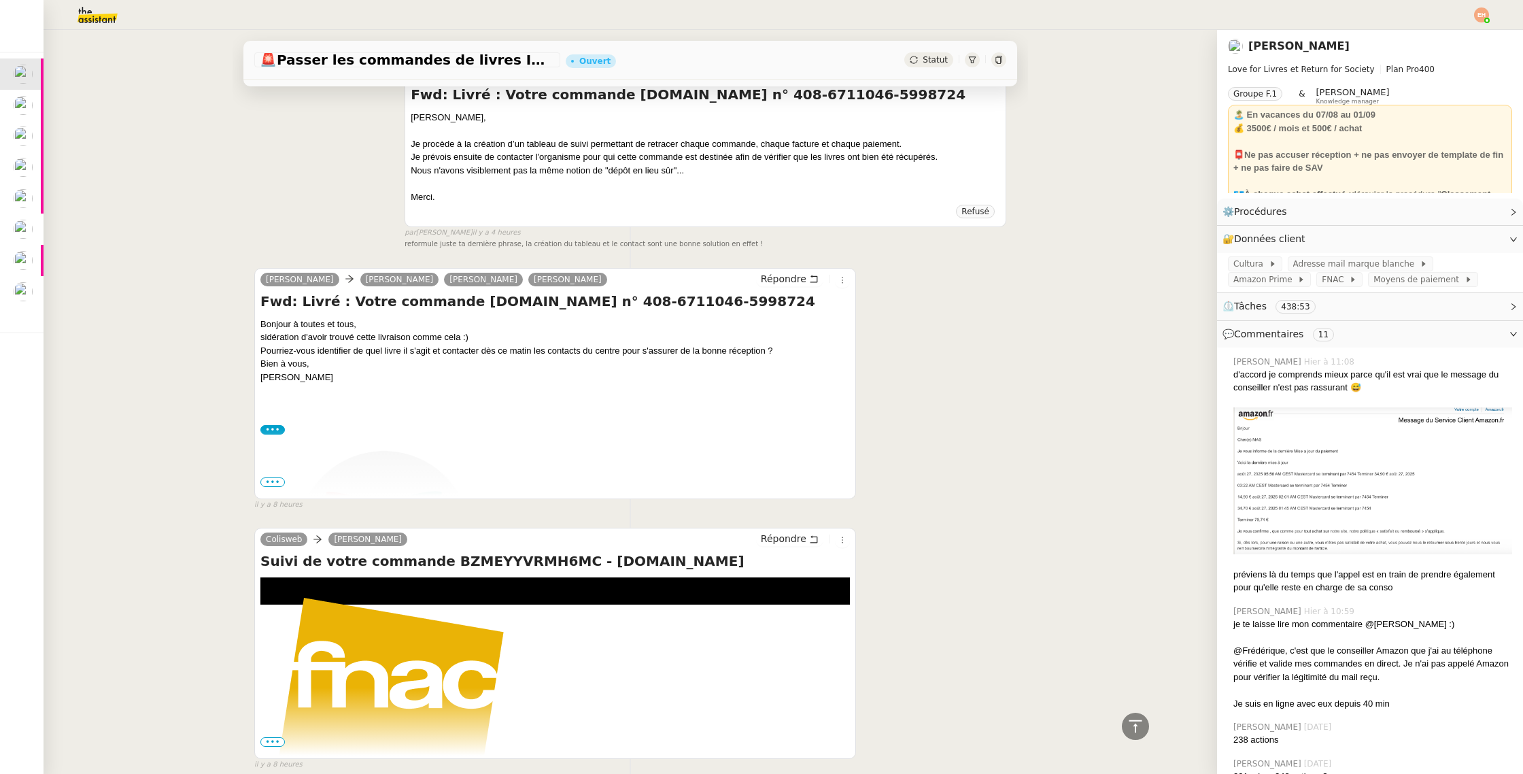
click at [266, 482] on span "•••" at bounding box center [272, 482] width 24 height 10
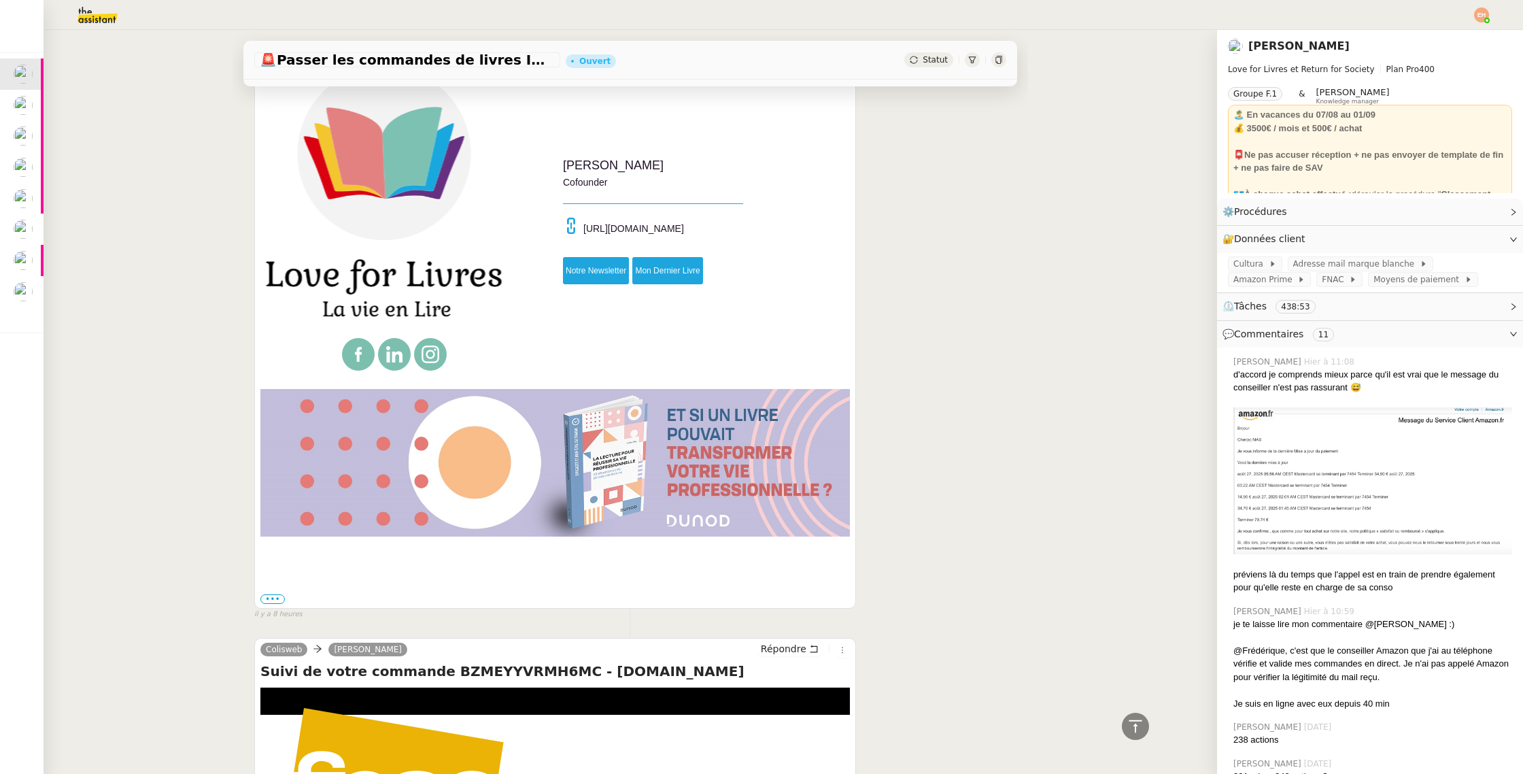
scroll to position [1014, 0]
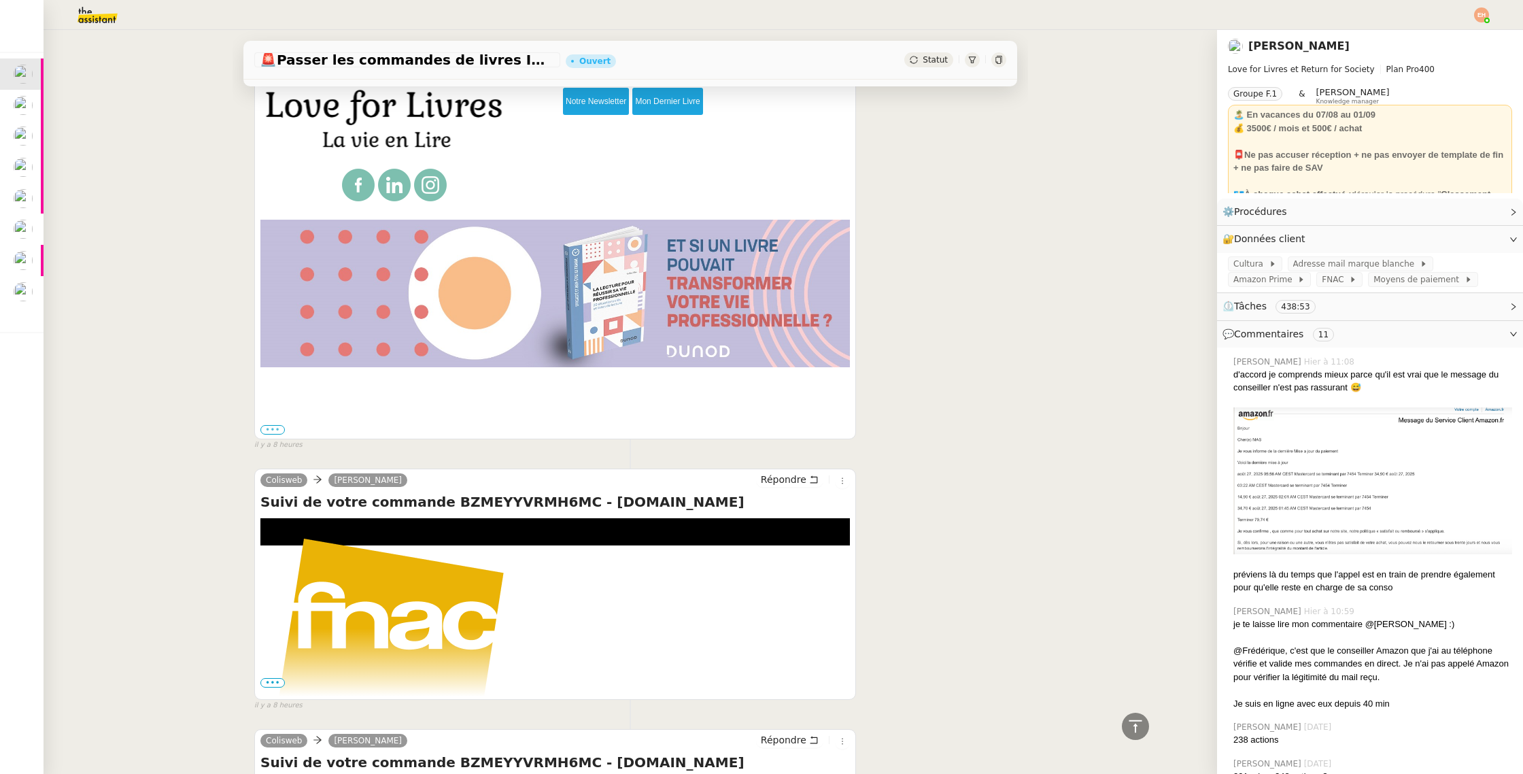
click at [275, 425] on label "•••" at bounding box center [272, 430] width 24 height 10
click at [0, 0] on input "•••" at bounding box center [0, 0] width 0 height 0
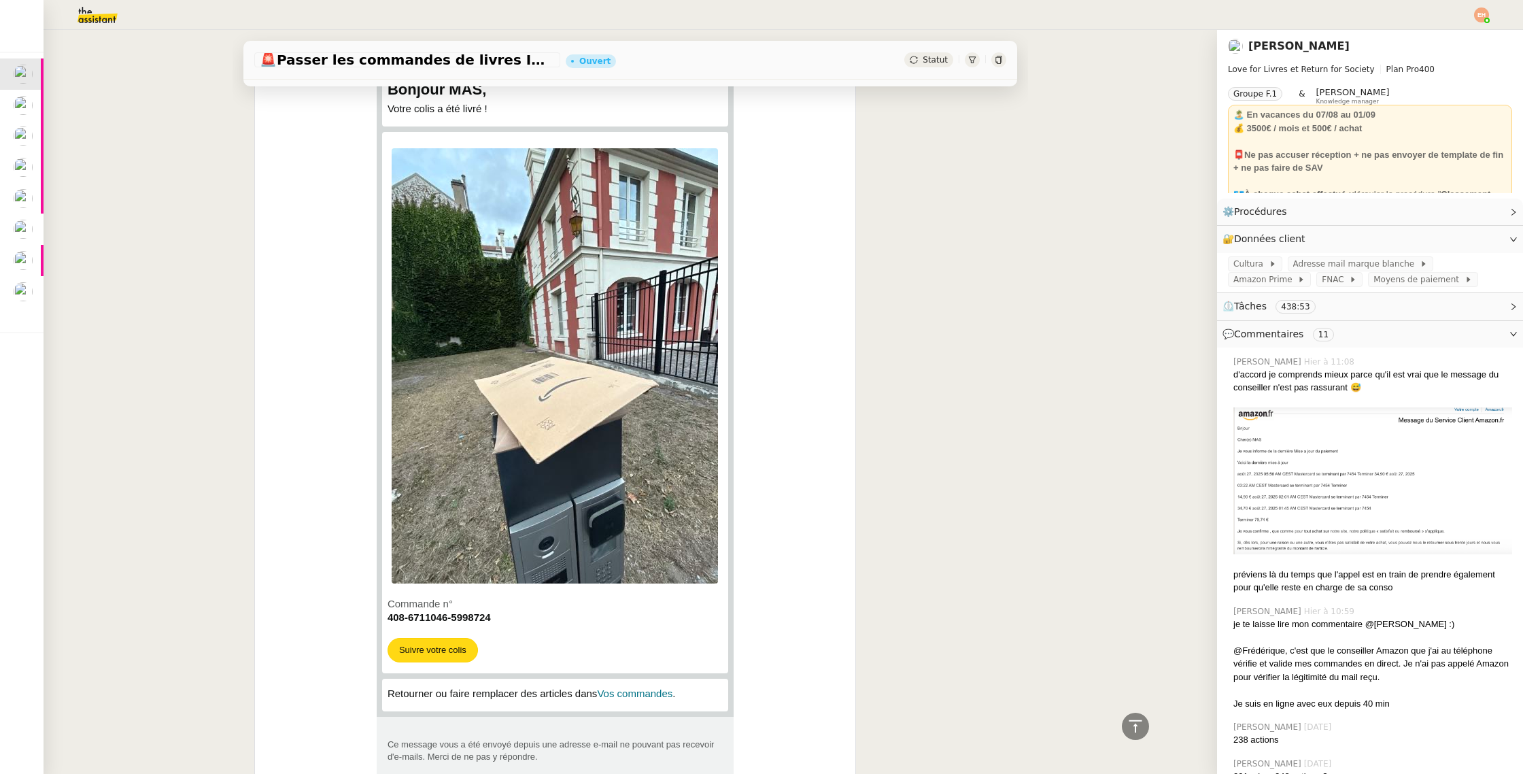
scroll to position [1616, 0]
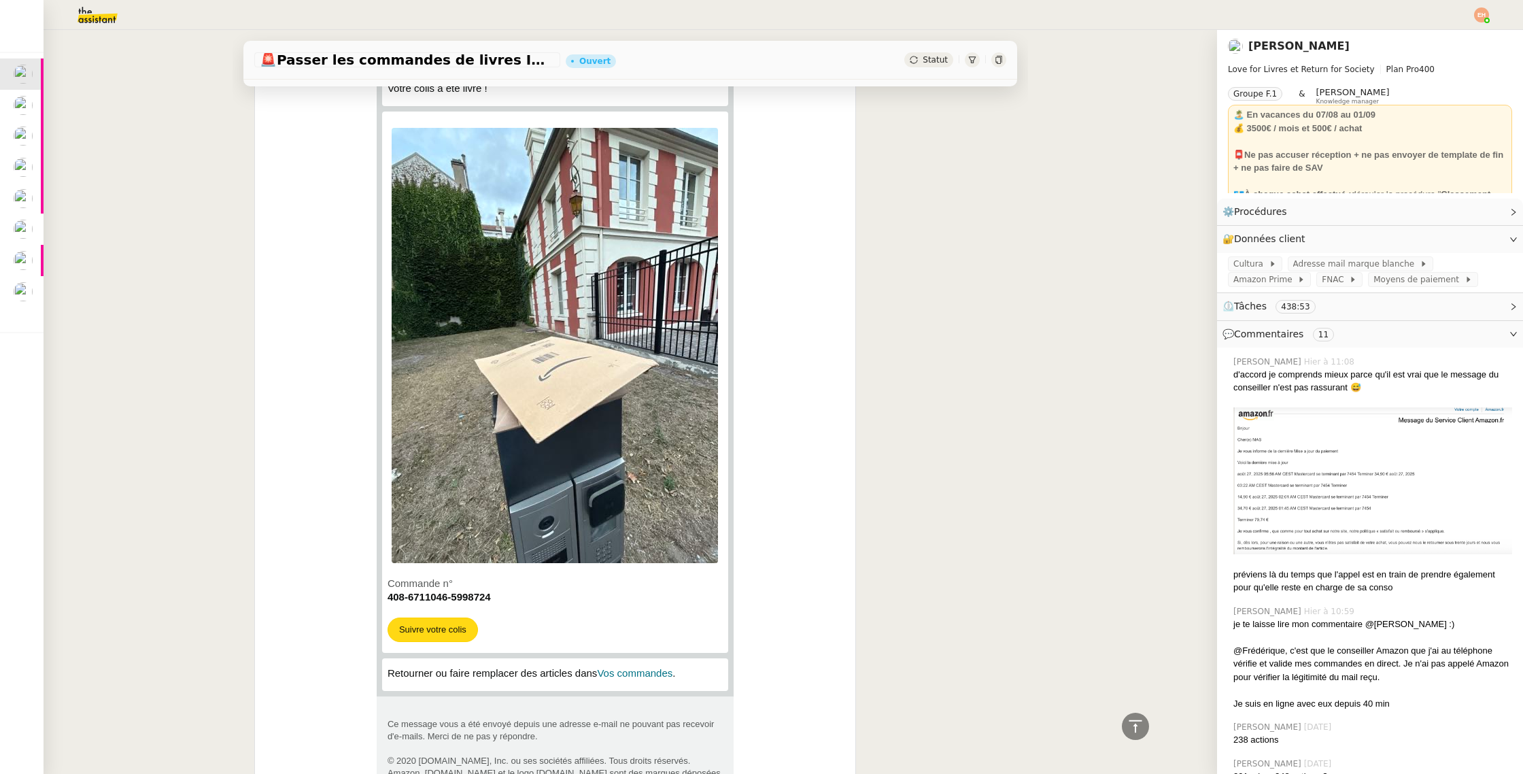
click at [295, 413] on div "Bonjour MAS, Votre colis a été livré !" at bounding box center [555, 387] width 590 height 920
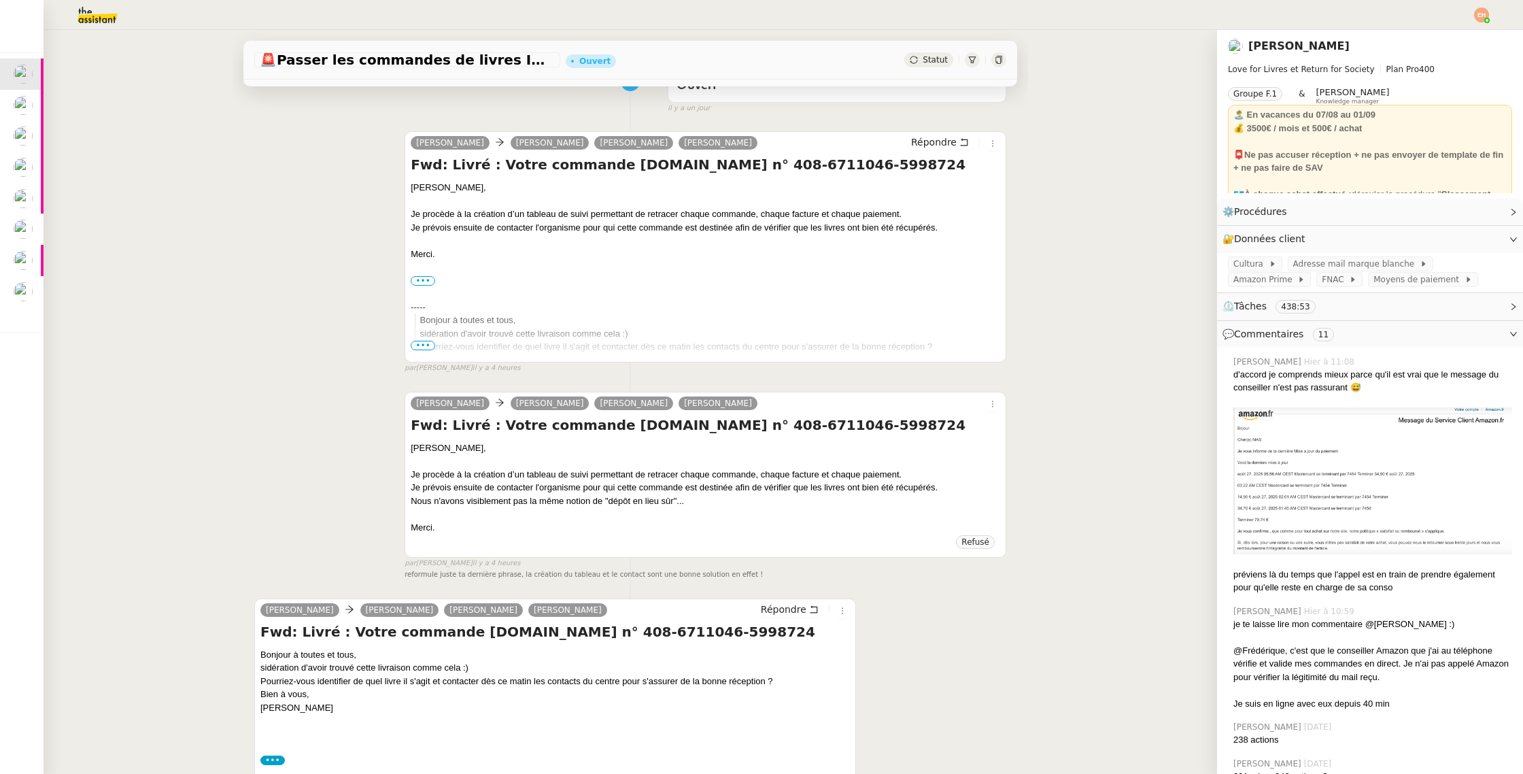
scroll to position [0, 0]
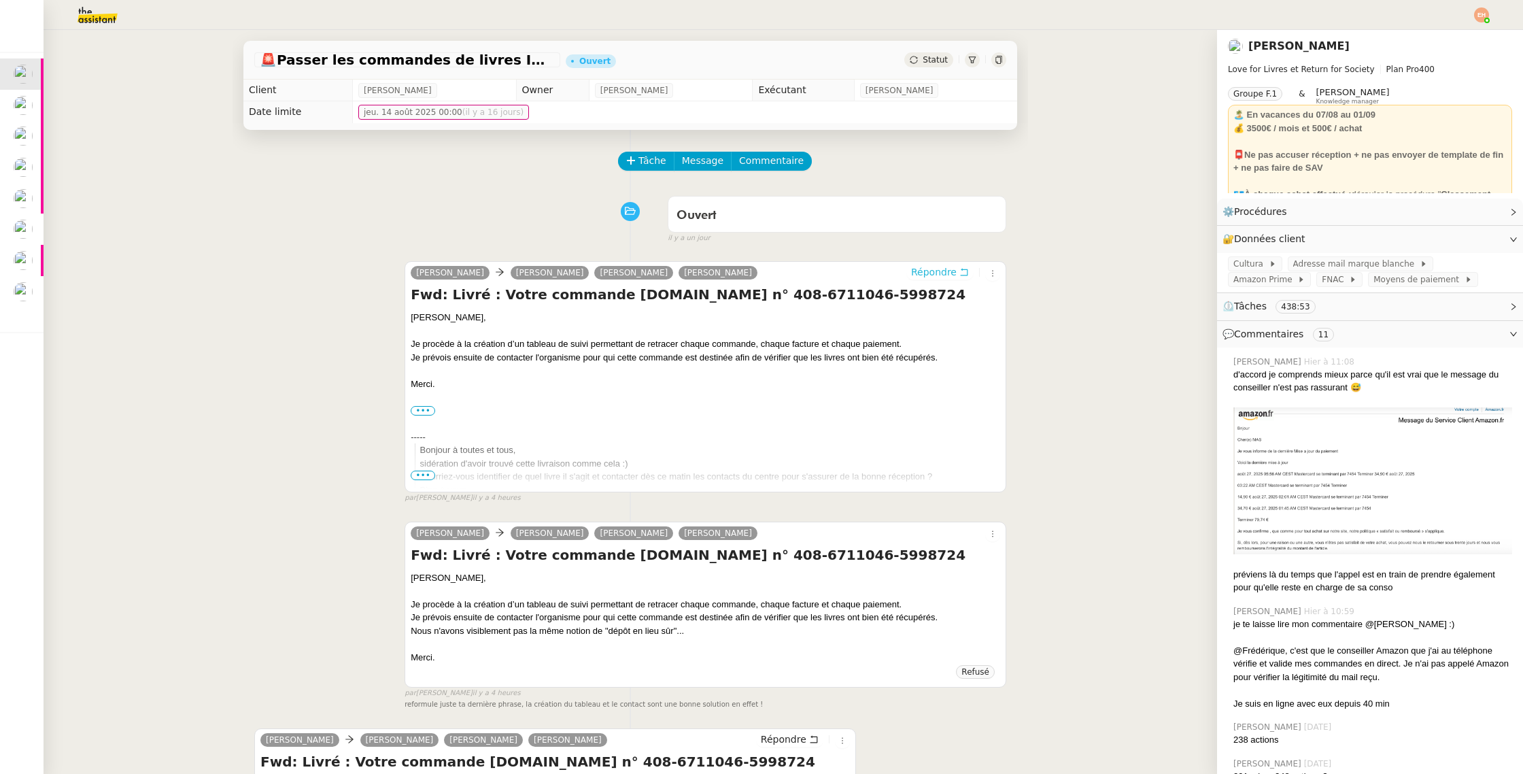
click at [960, 269] on icon at bounding box center [965, 272] width 10 height 10
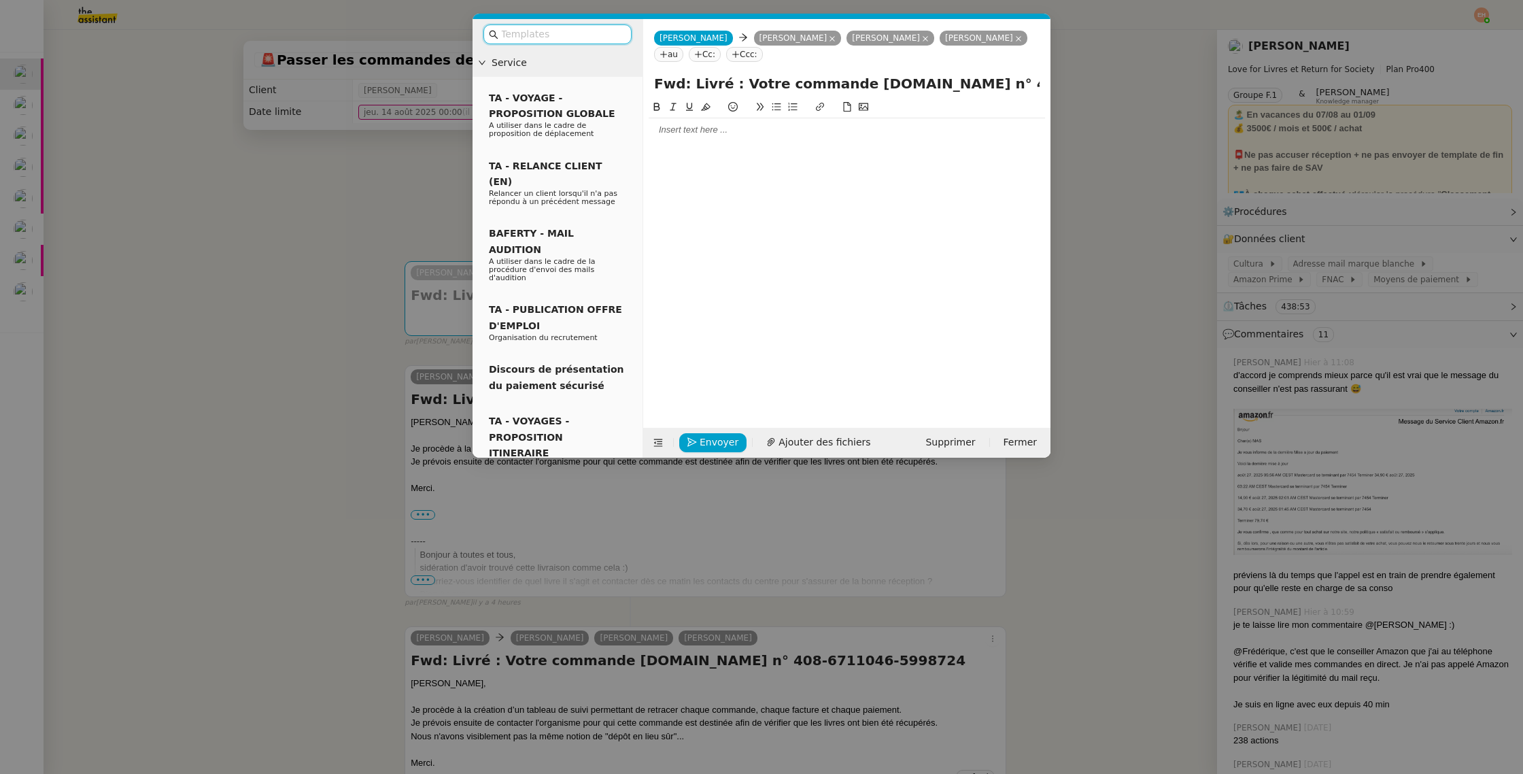
click at [704, 140] on div at bounding box center [847, 129] width 396 height 23
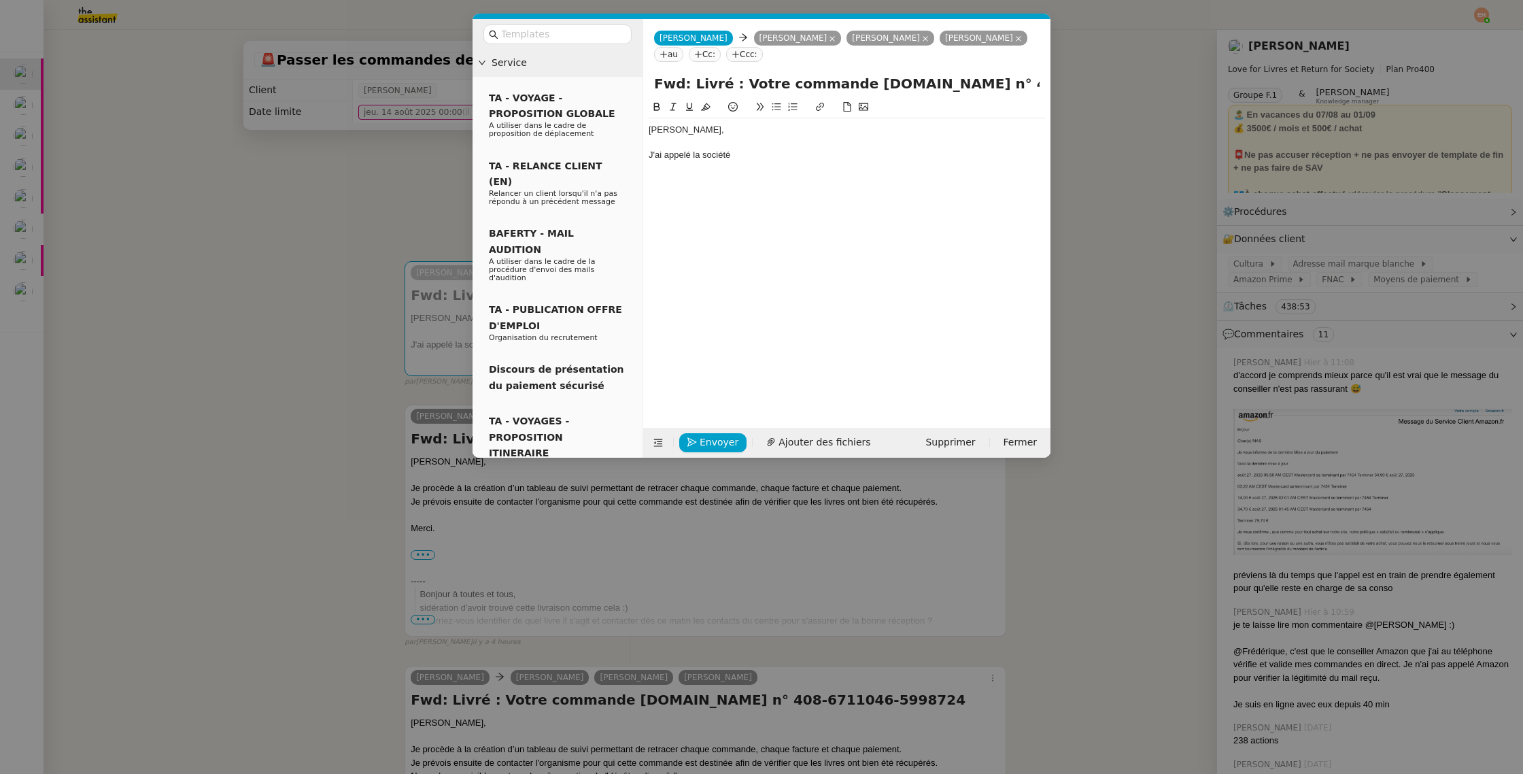
click at [716, 160] on div "J'ai appelé la société" at bounding box center [847, 155] width 396 height 12
drag, startPoint x: 106, startPoint y: 248, endPoint x: 139, endPoint y: 240, distance: 33.6
click at [118, 243] on nz-modal-container "Service TA - VOYAGE - PROPOSITION GLOBALE A utiliser dans le cadre de propositi…" at bounding box center [761, 387] width 1523 height 774
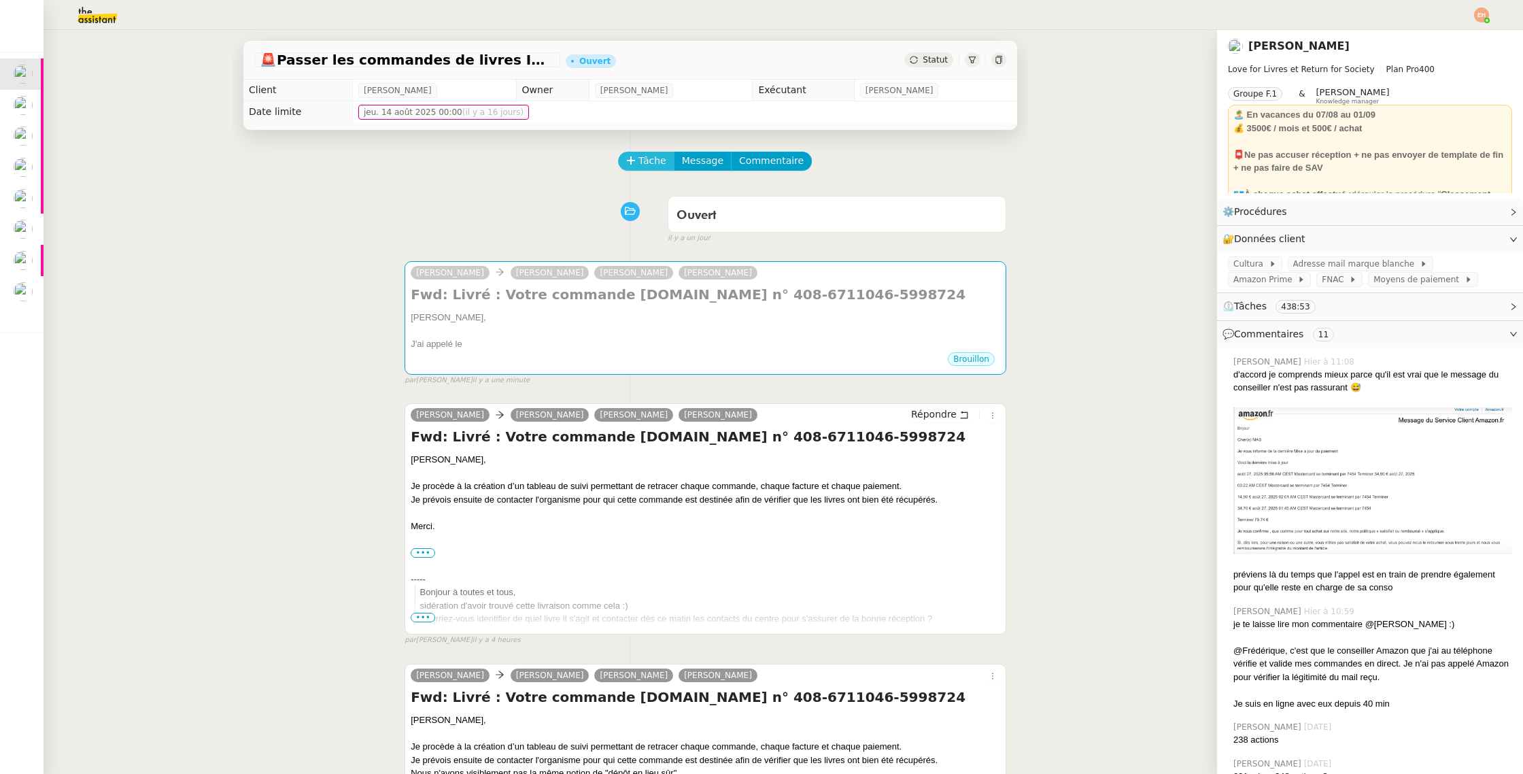
click at [639, 158] on span "Tâche" at bounding box center [653, 161] width 28 height 16
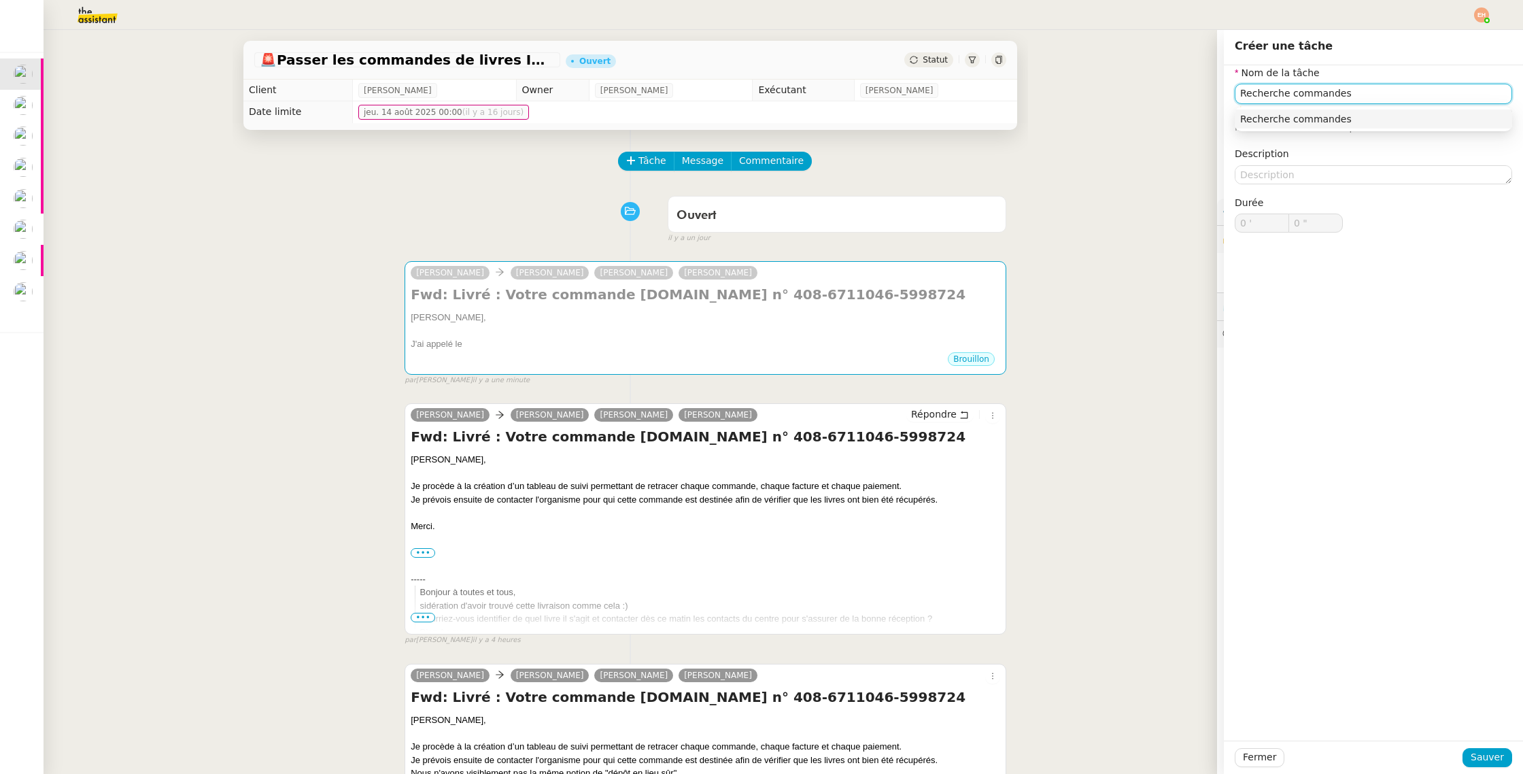
type input "Recherche commandes"
click at [1468, 753] on button "Sauver" at bounding box center [1488, 757] width 50 height 19
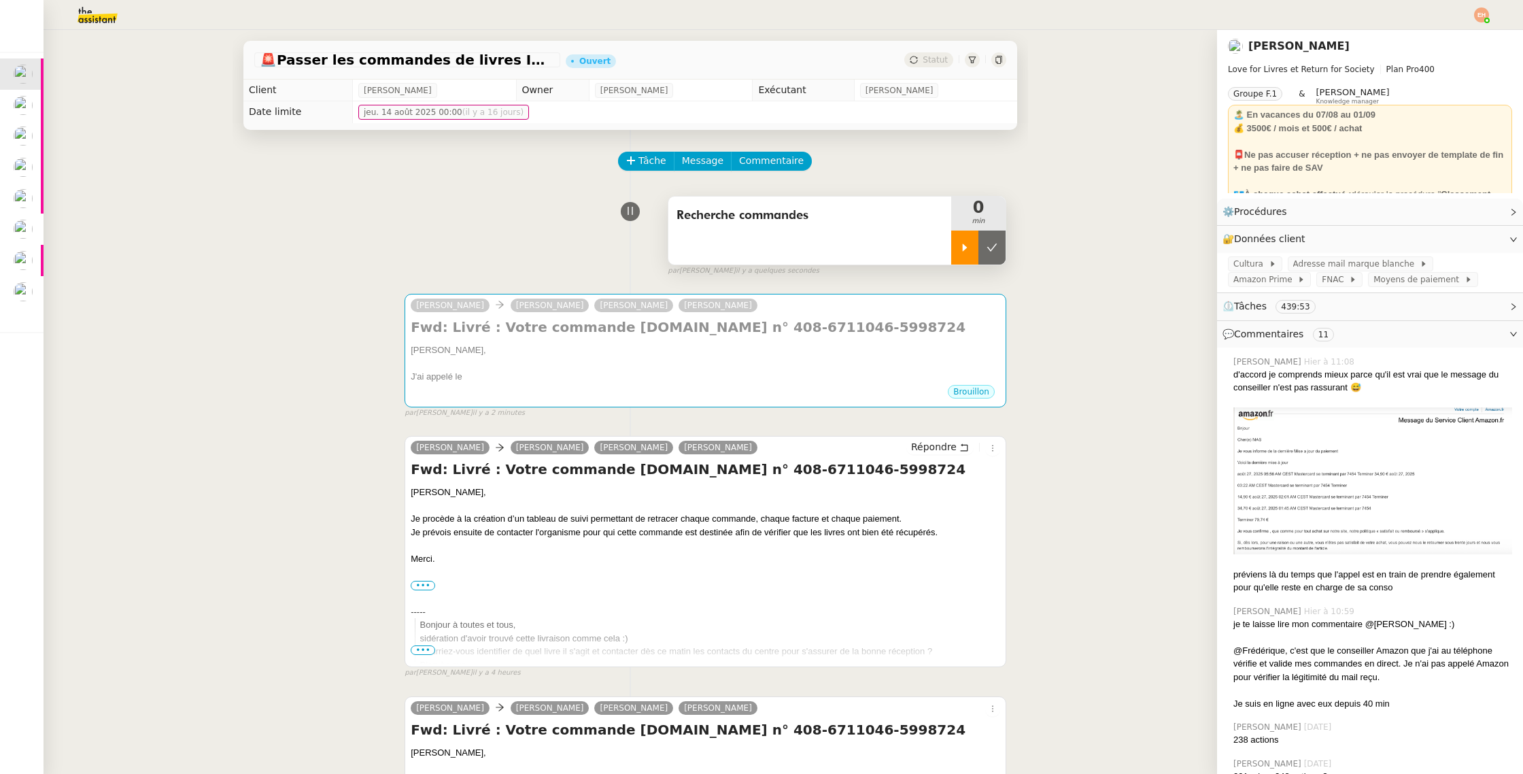
click at [960, 253] on div at bounding box center [964, 248] width 27 height 34
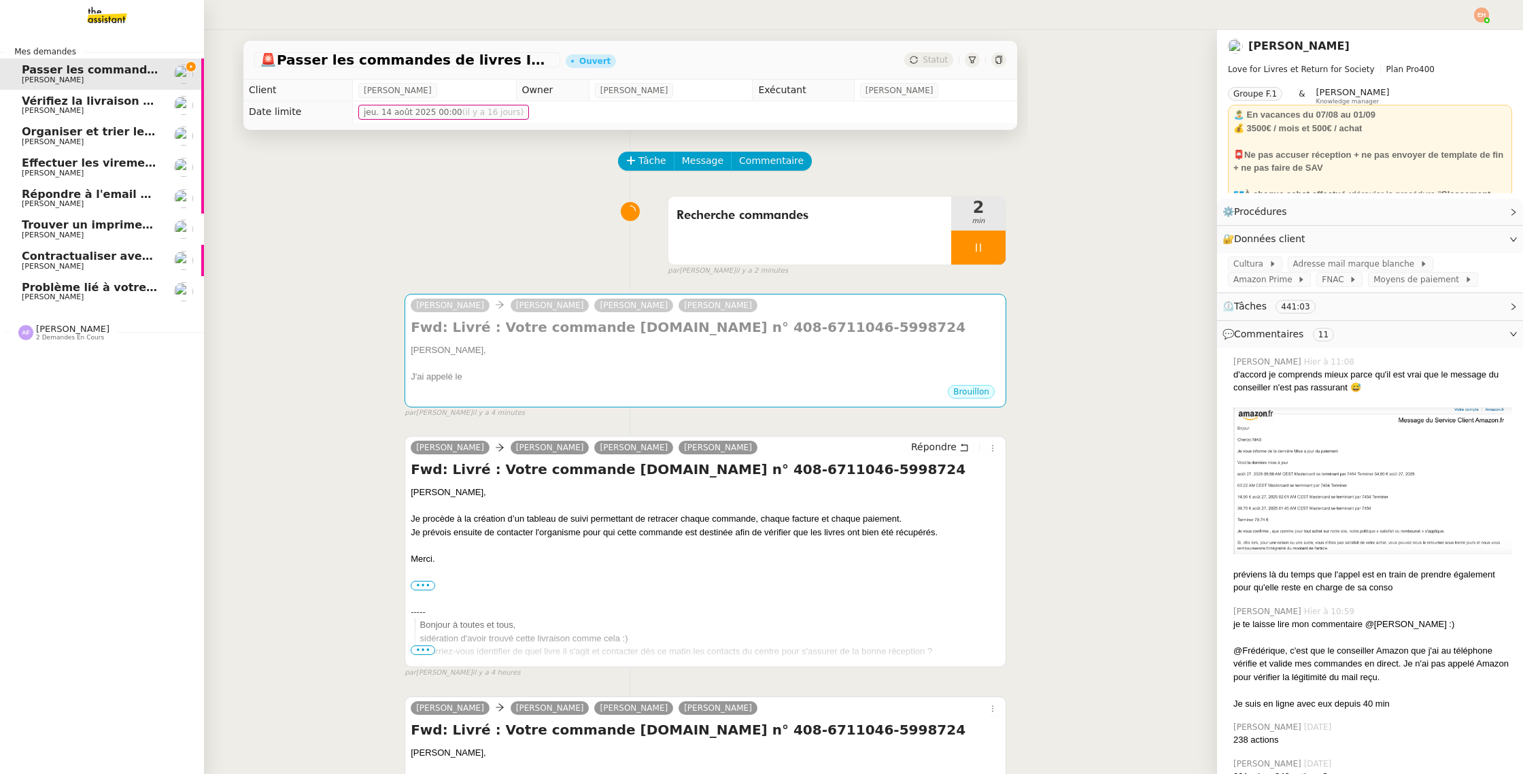
click at [41, 102] on span "Vérifiez la livraison demain" at bounding box center [105, 101] width 167 height 13
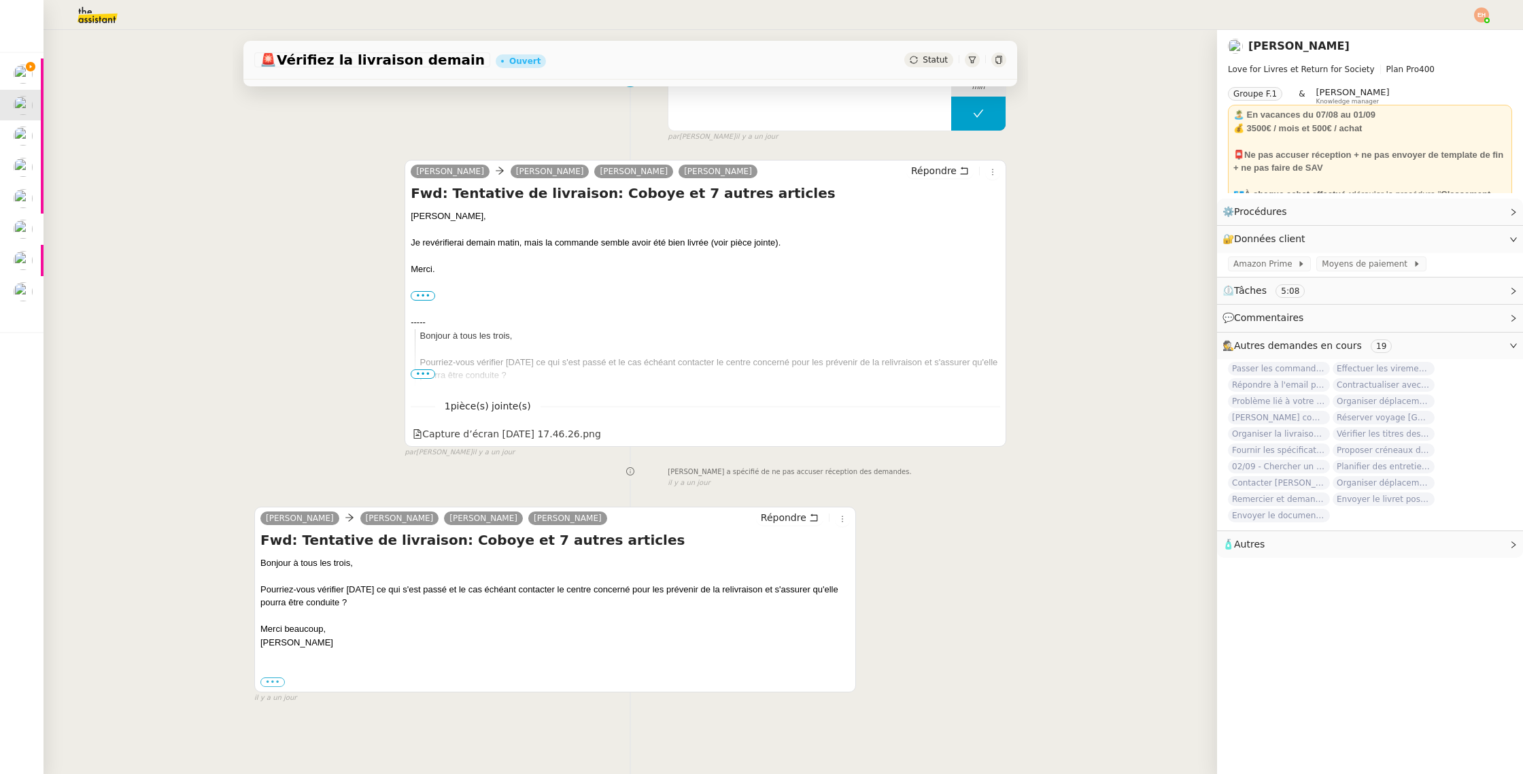
scroll to position [173, 0]
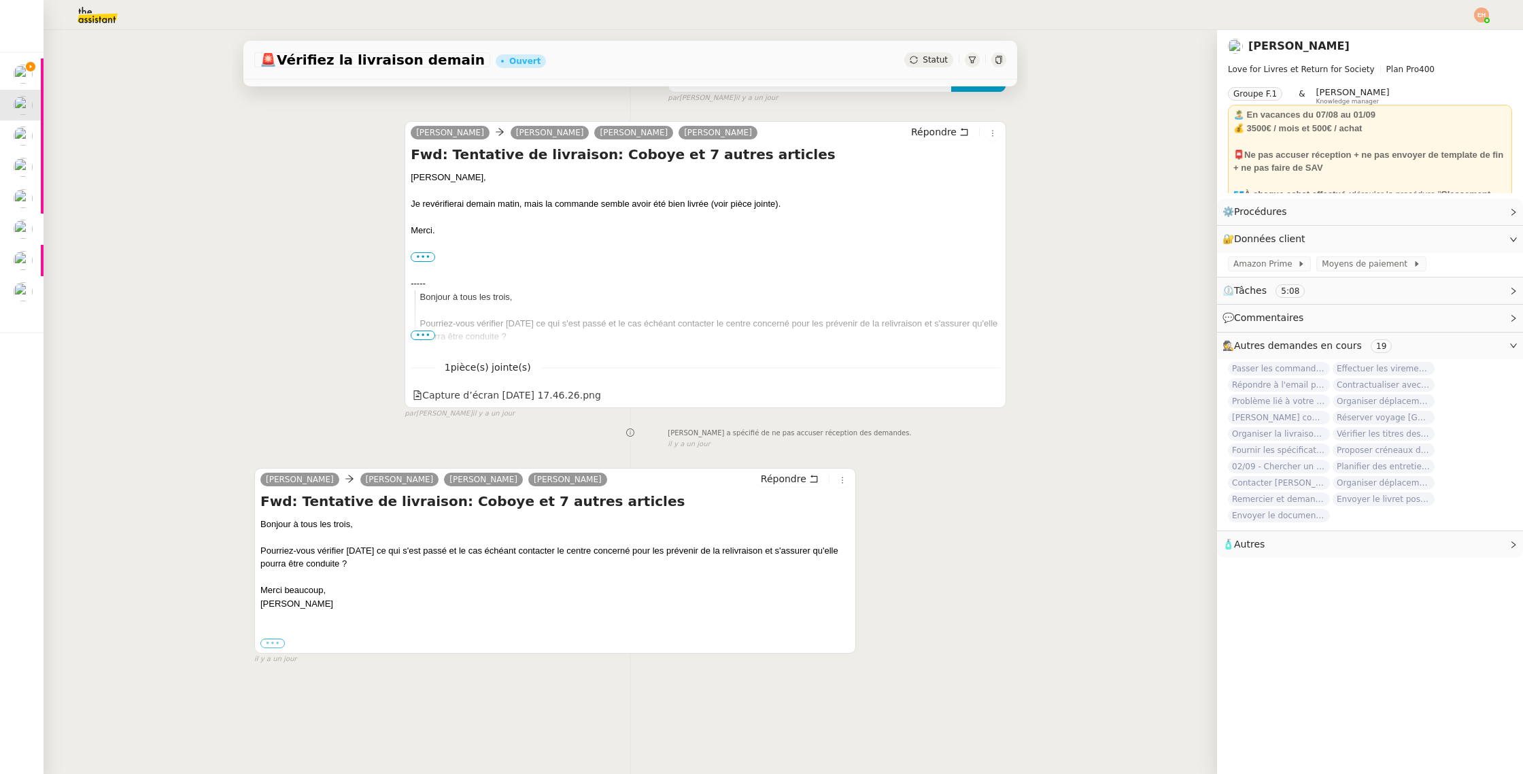
click at [269, 642] on label "•••" at bounding box center [272, 644] width 24 height 10
click at [0, 0] on input "•••" at bounding box center [0, 0] width 0 height 0
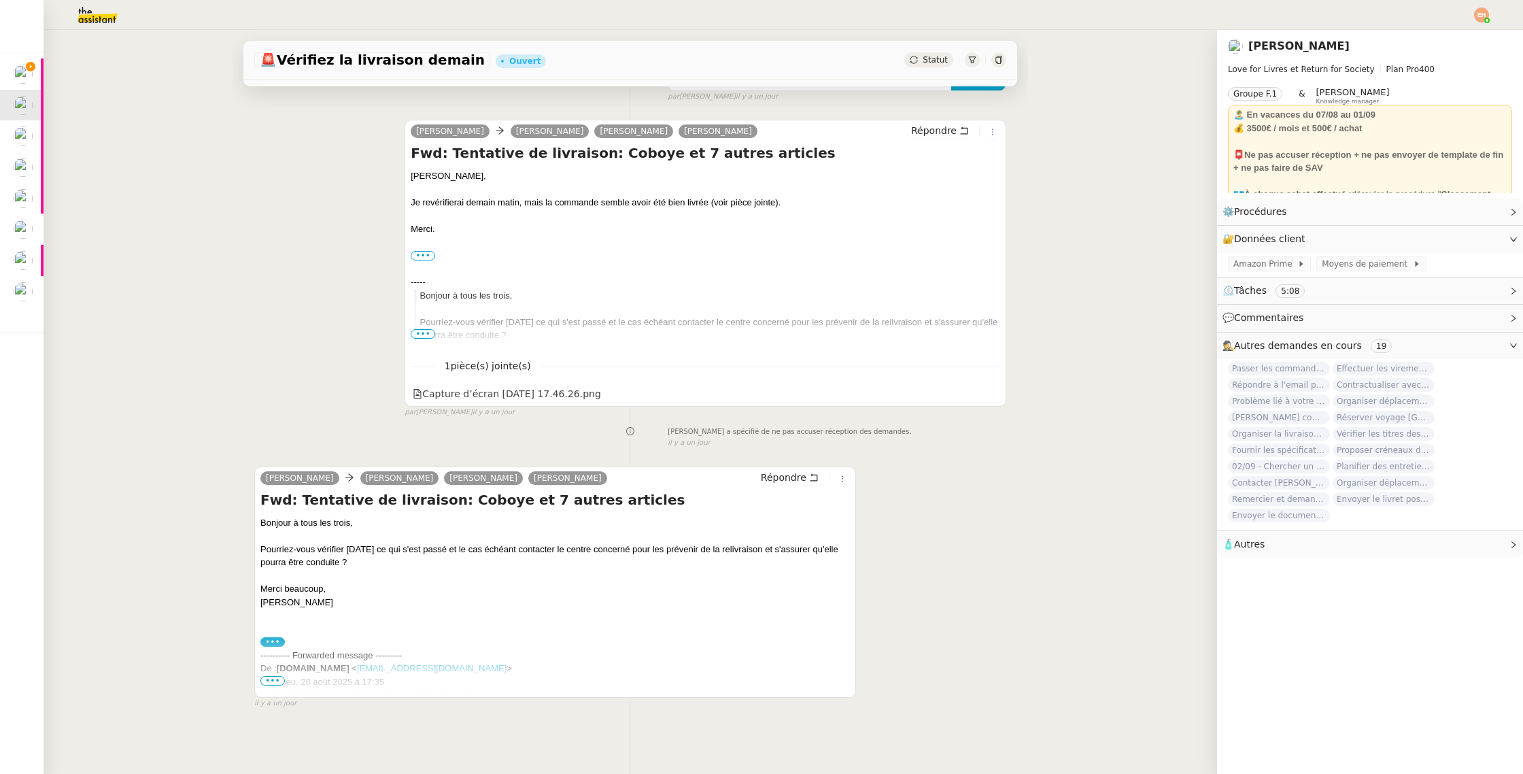
scroll to position [0, 0]
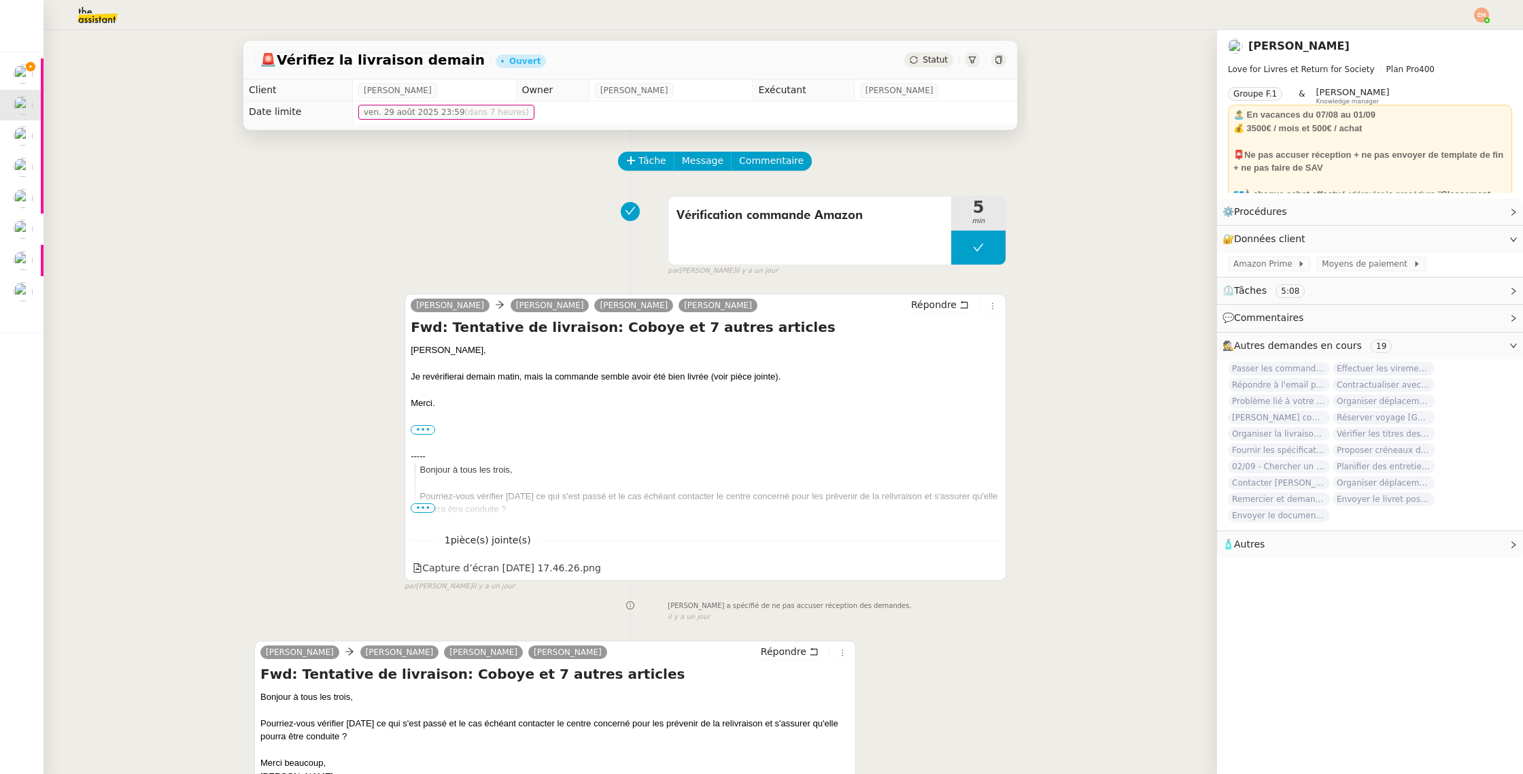
click at [932, 59] on span "Statut" at bounding box center [935, 60] width 25 height 10
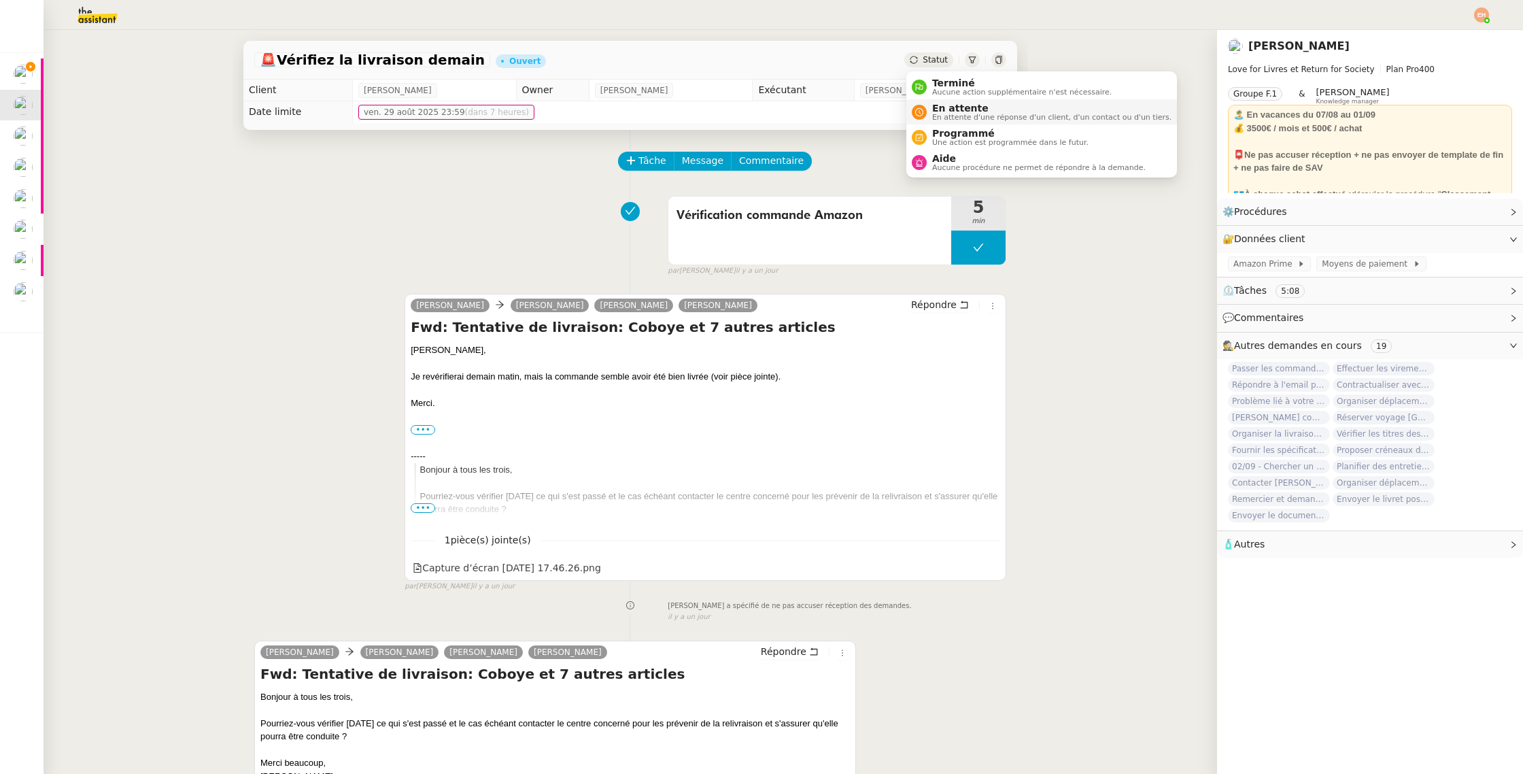
click at [956, 99] on li "En attente En attente d'une réponse d'un client, d'un contact ou d'un tiers." at bounding box center [1041, 111] width 271 height 25
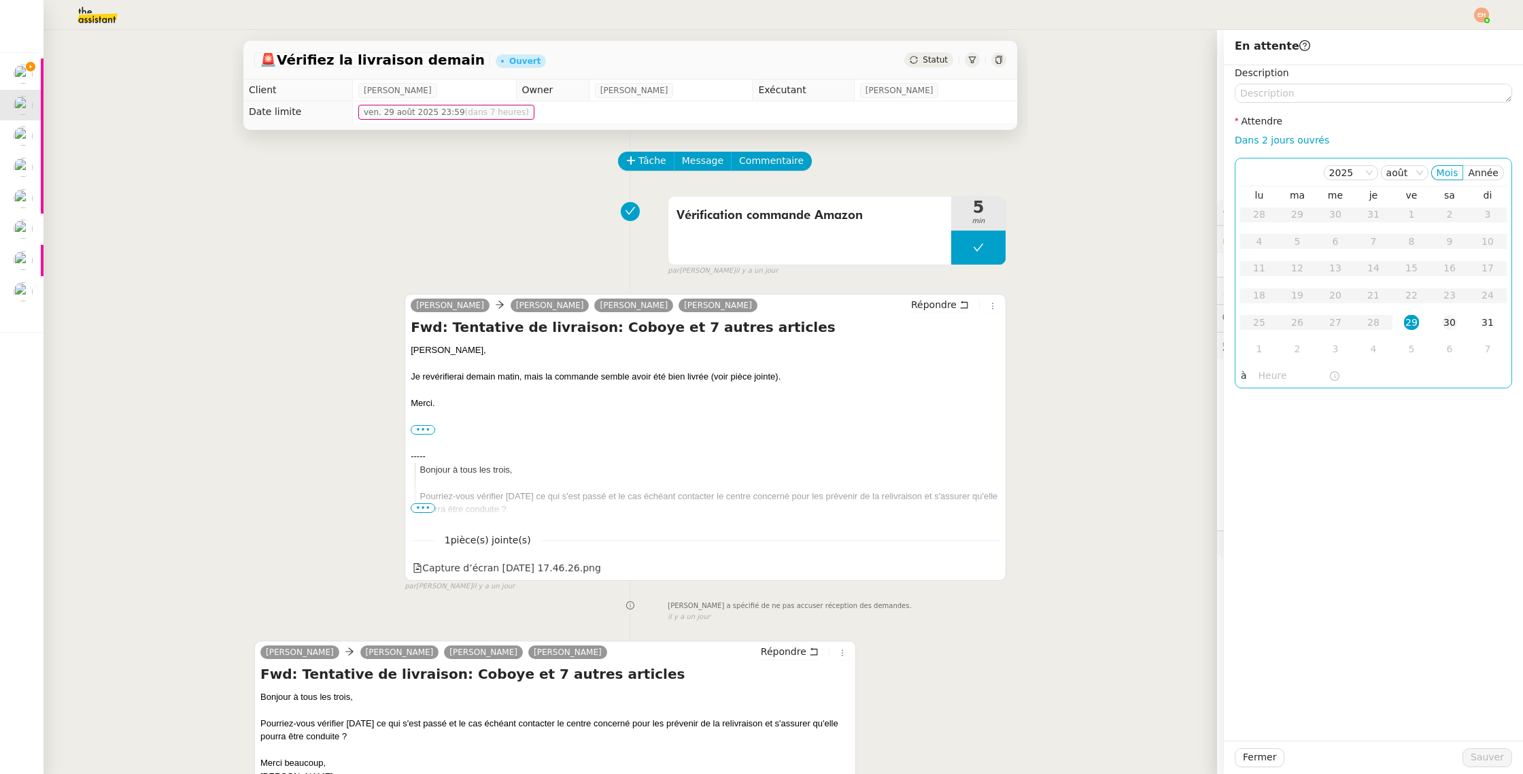
drag, startPoint x: 1456, startPoint y: 322, endPoint x: 1455, endPoint y: 329, distance: 7.6
click at [1455, 322] on div "30" at bounding box center [1449, 322] width 15 height 15
drag, startPoint x: 1489, startPoint y: 756, endPoint x: 1132, endPoint y: 637, distance: 377.2
click at [1489, 756] on span "Sauver" at bounding box center [1487, 757] width 33 height 16
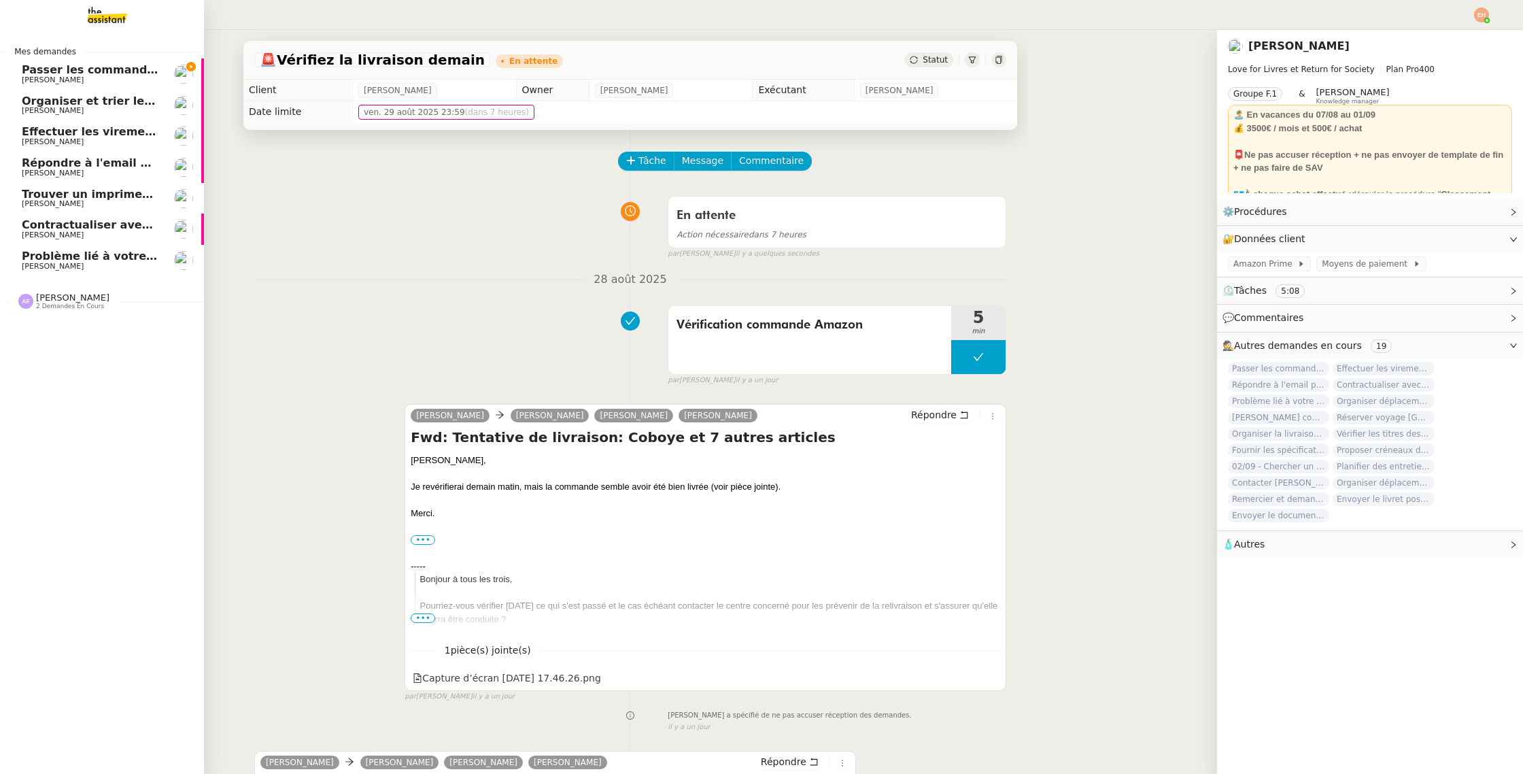
click at [74, 110] on span "[PERSON_NAME]" at bounding box center [90, 111] width 137 height 8
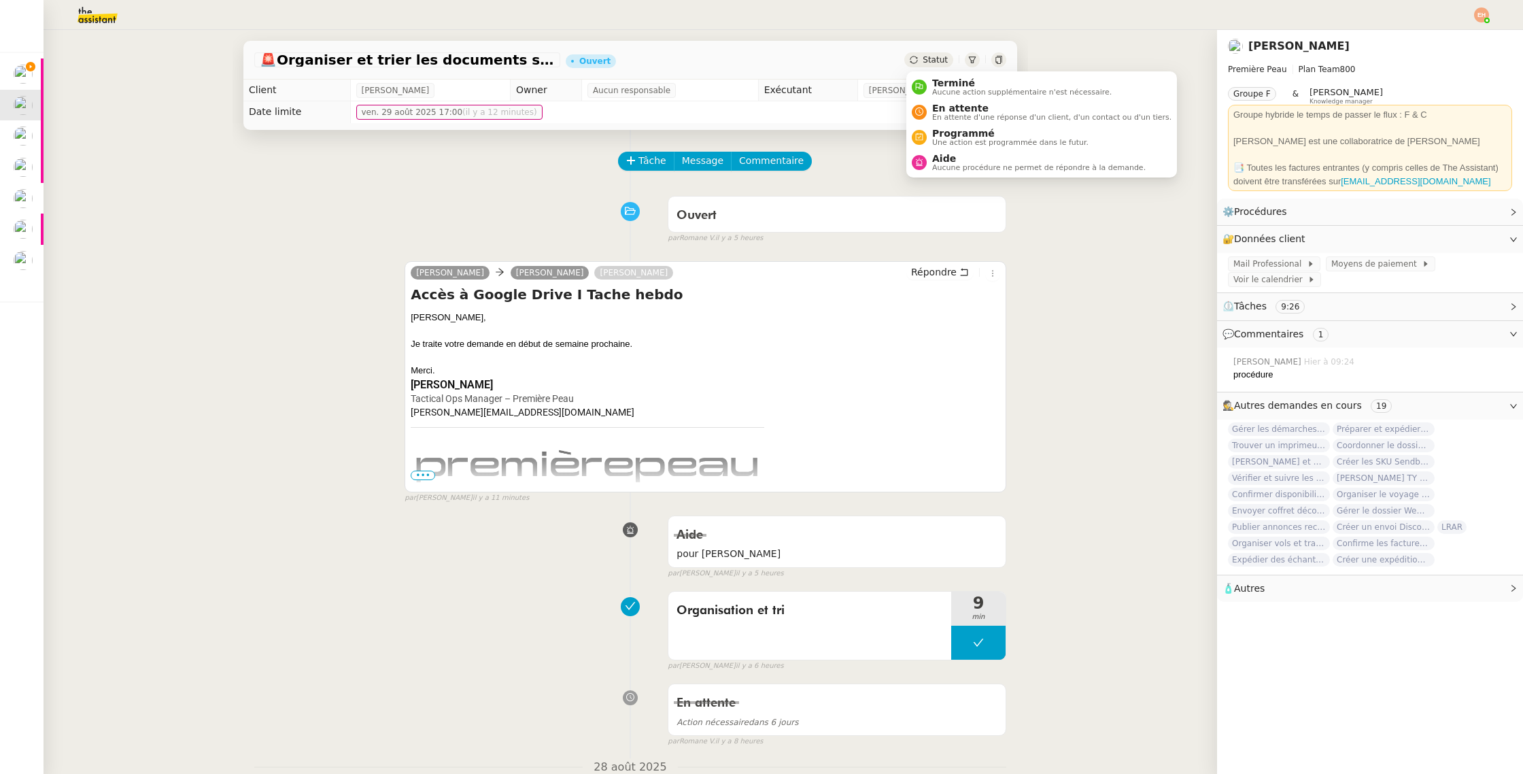
click at [917, 61] on icon at bounding box center [914, 60] width 8 height 8
click at [987, 114] on span "En attente d'une réponse d'un client, d'un contact ou d'un tiers." at bounding box center [1051, 117] width 239 height 7
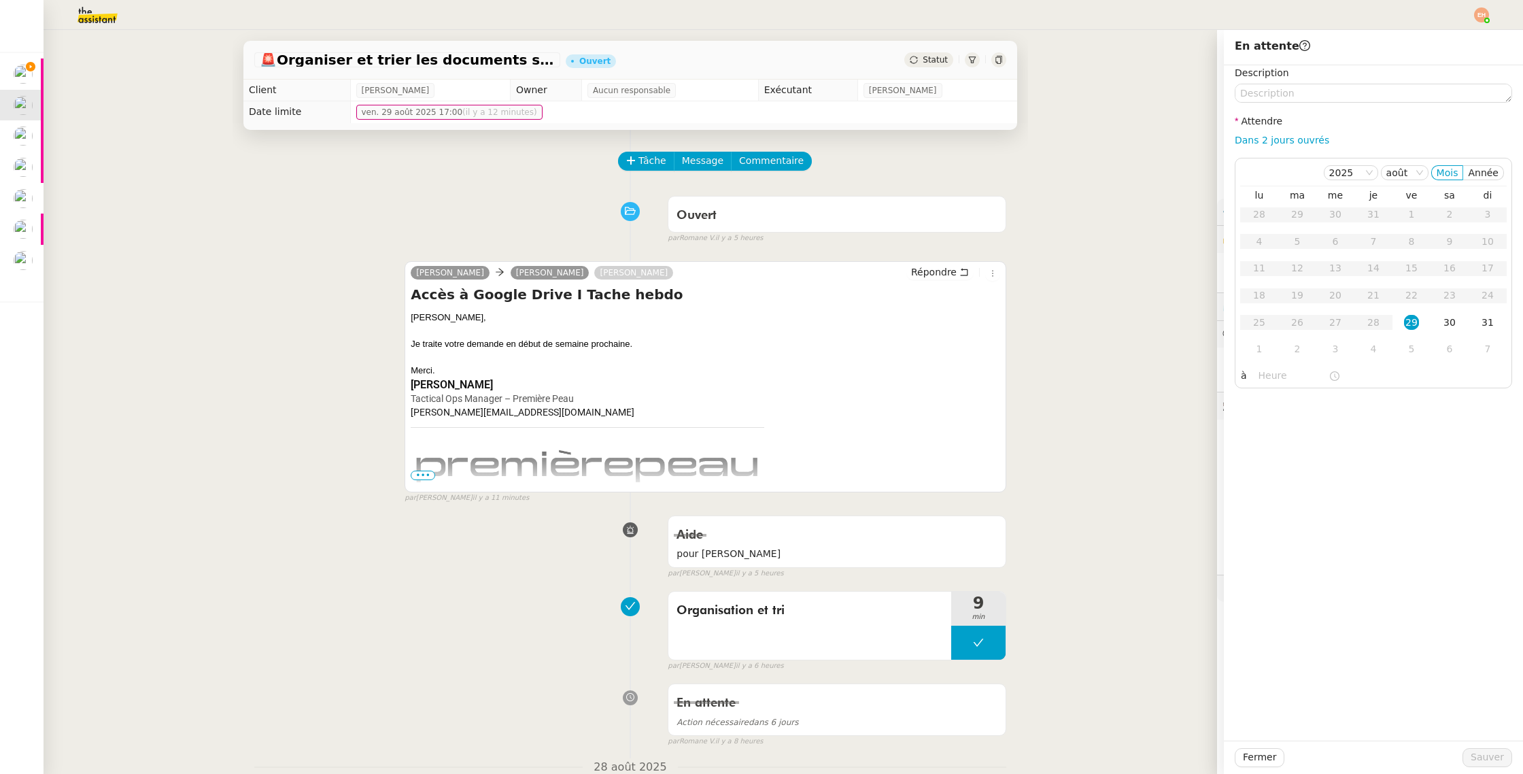
drag, startPoint x: 1450, startPoint y: 318, endPoint x: 1502, endPoint y: 684, distance: 370.2
click at [1449, 318] on div "30" at bounding box center [1449, 322] width 15 height 15
click at [1481, 749] on span "Sauver" at bounding box center [1487, 757] width 33 height 16
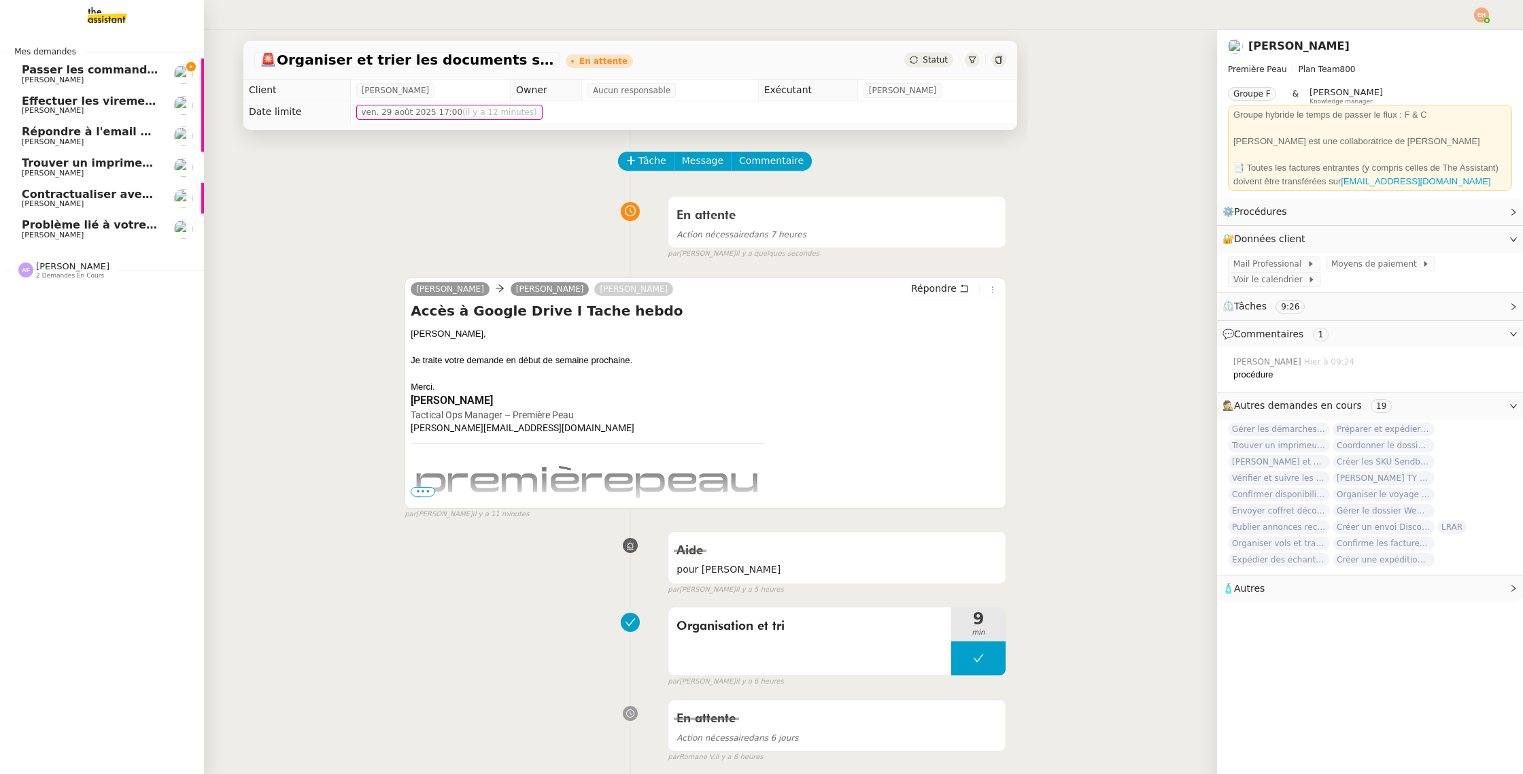
click at [34, 114] on span "[PERSON_NAME]" at bounding box center [53, 110] width 62 height 9
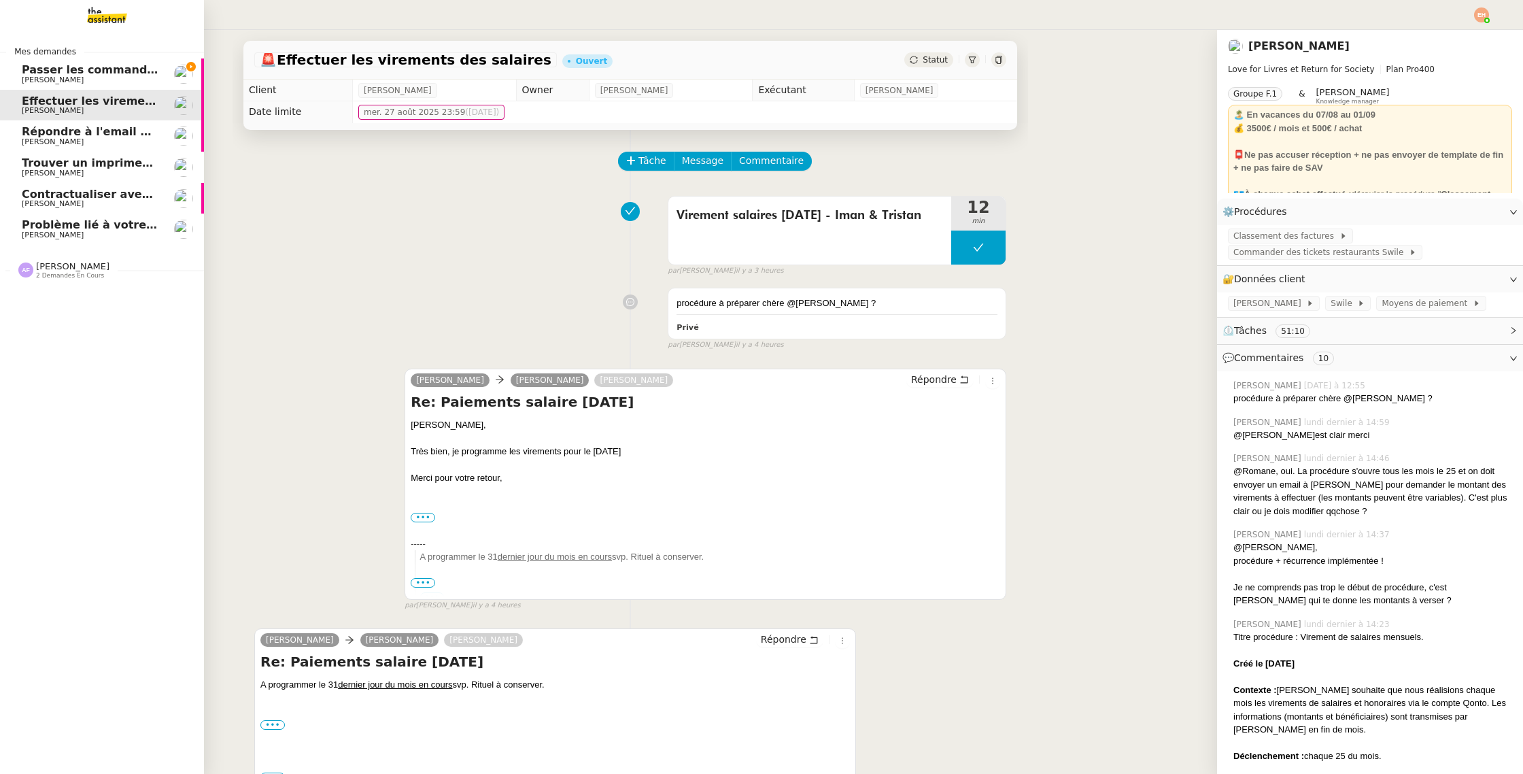
click at [97, 158] on span "Trouver un imprimeur parisien (TRES URGENT)" at bounding box center [165, 162] width 286 height 13
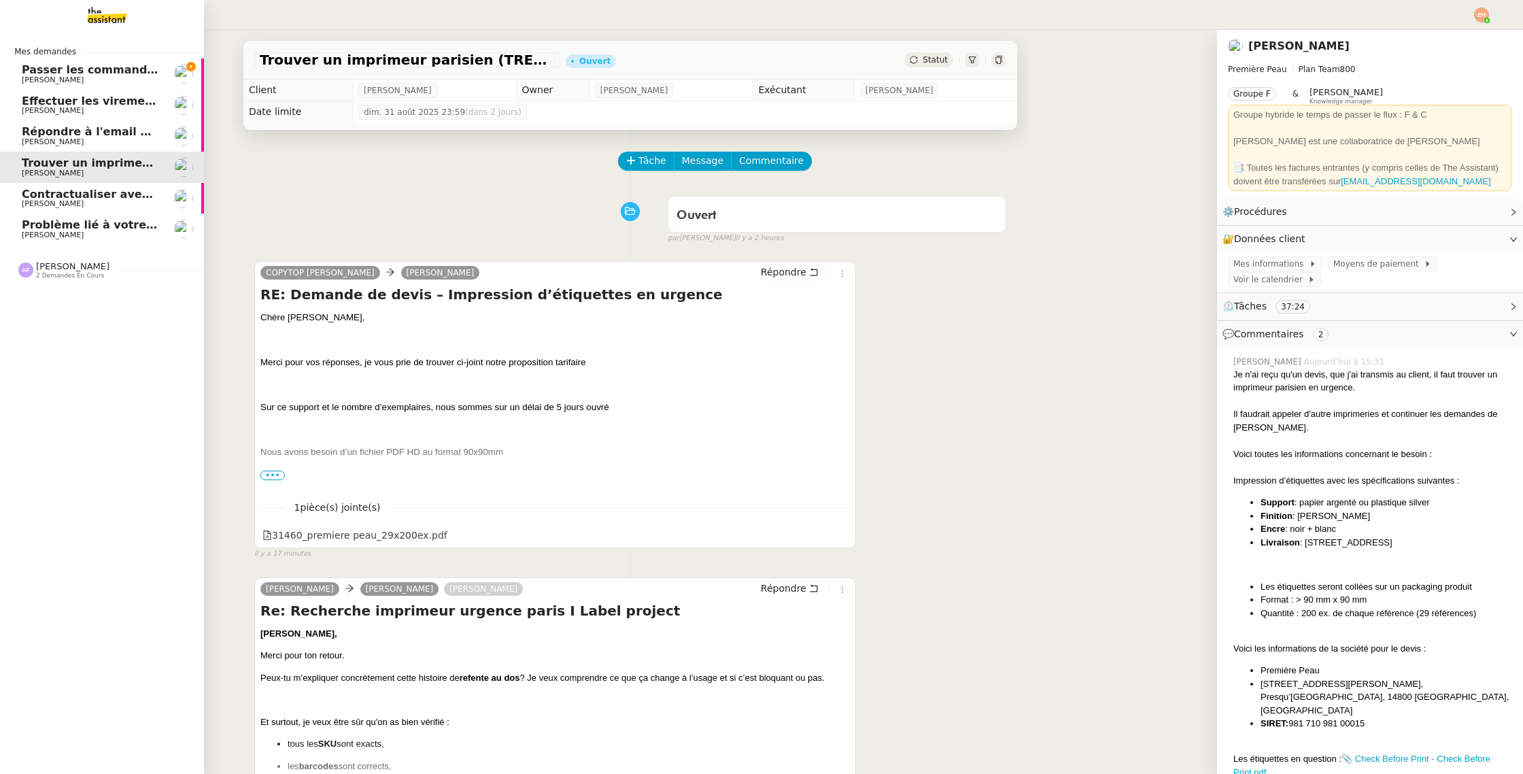
click at [126, 222] on span "Problème lié à votre paiement" at bounding box center [115, 224] width 186 height 13
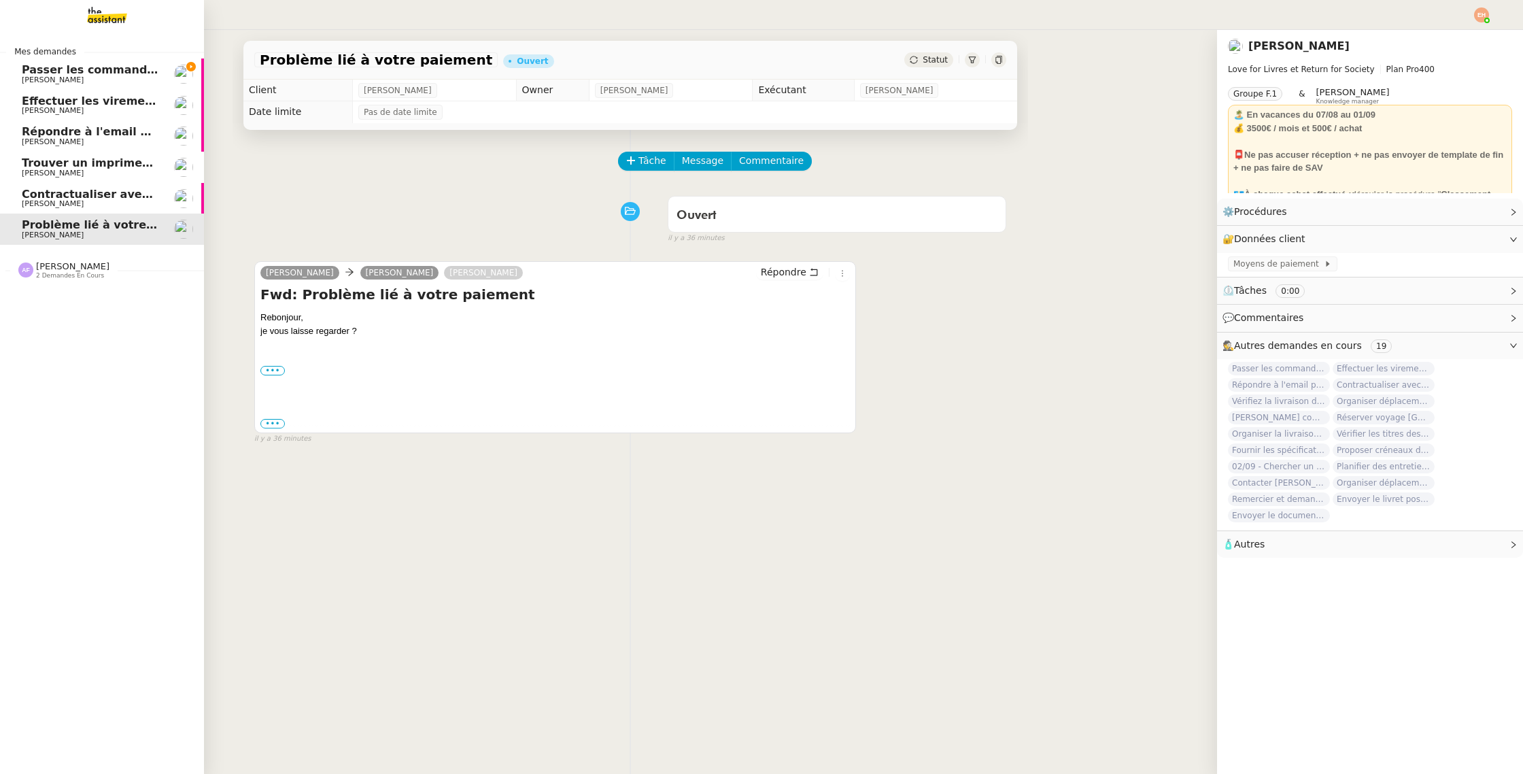
click at [32, 201] on span "[PERSON_NAME]" at bounding box center [53, 203] width 62 height 9
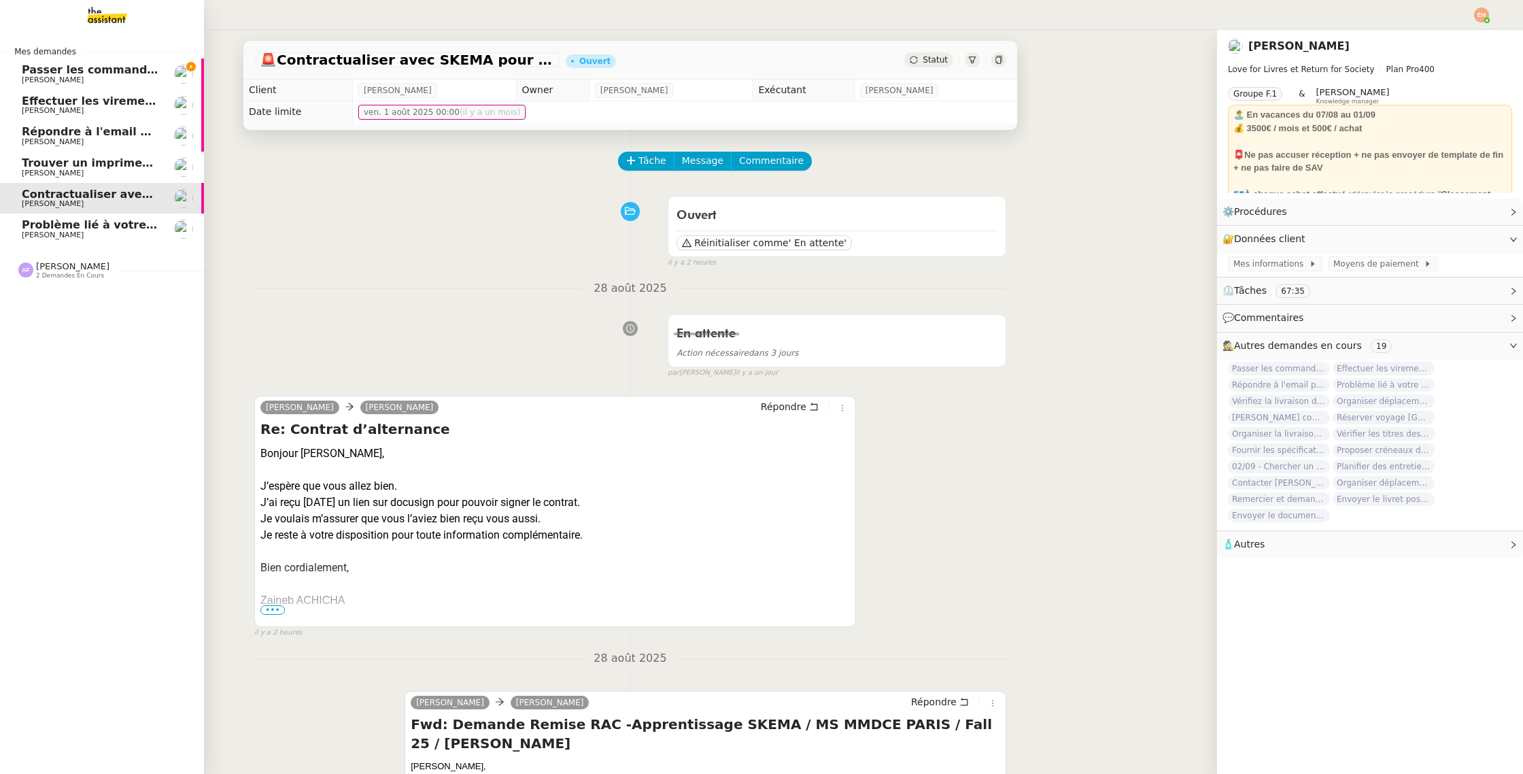
click at [39, 229] on span "Problème lié à votre paiement" at bounding box center [115, 224] width 186 height 13
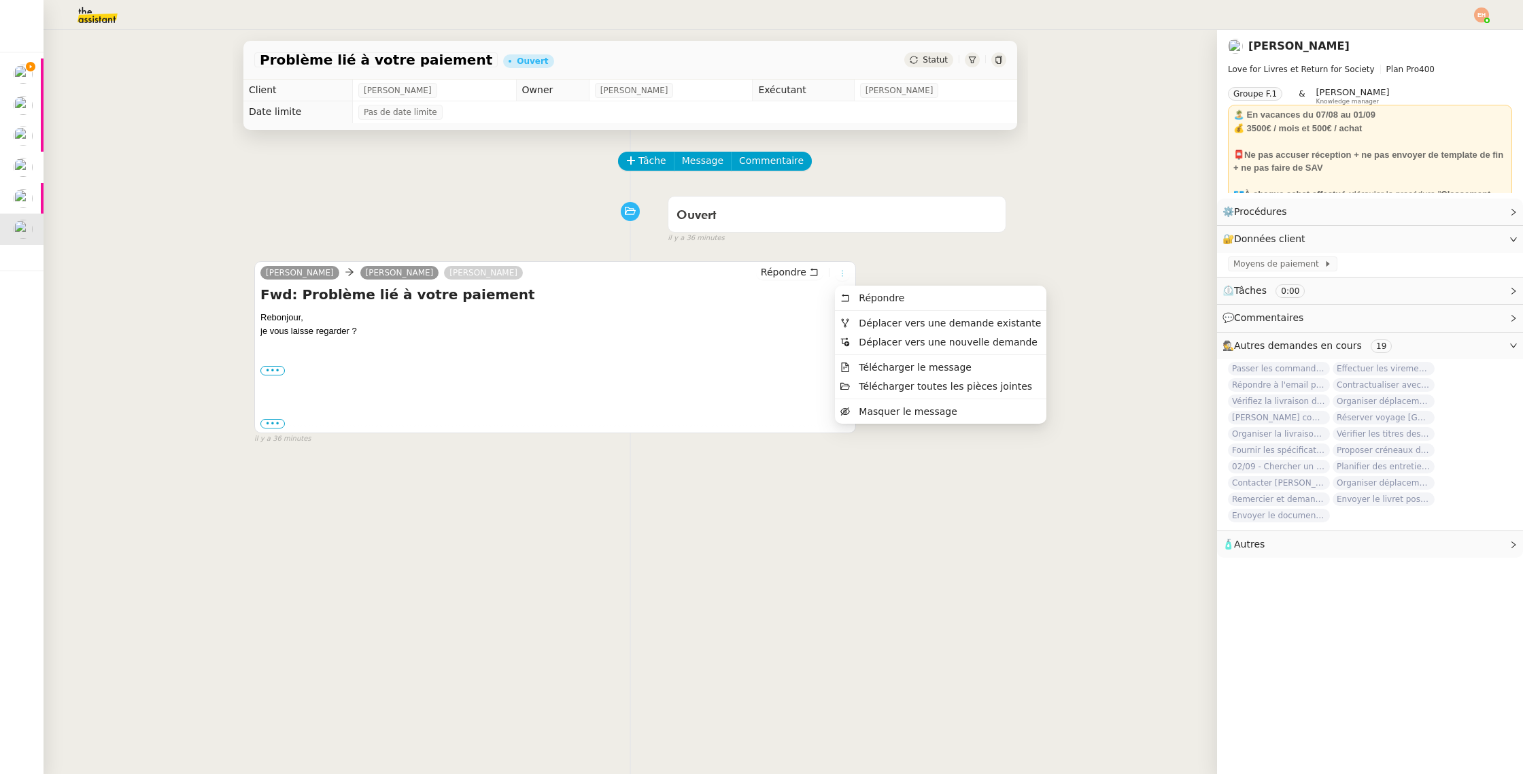
click at [847, 271] on icon at bounding box center [842, 273] width 15 height 8
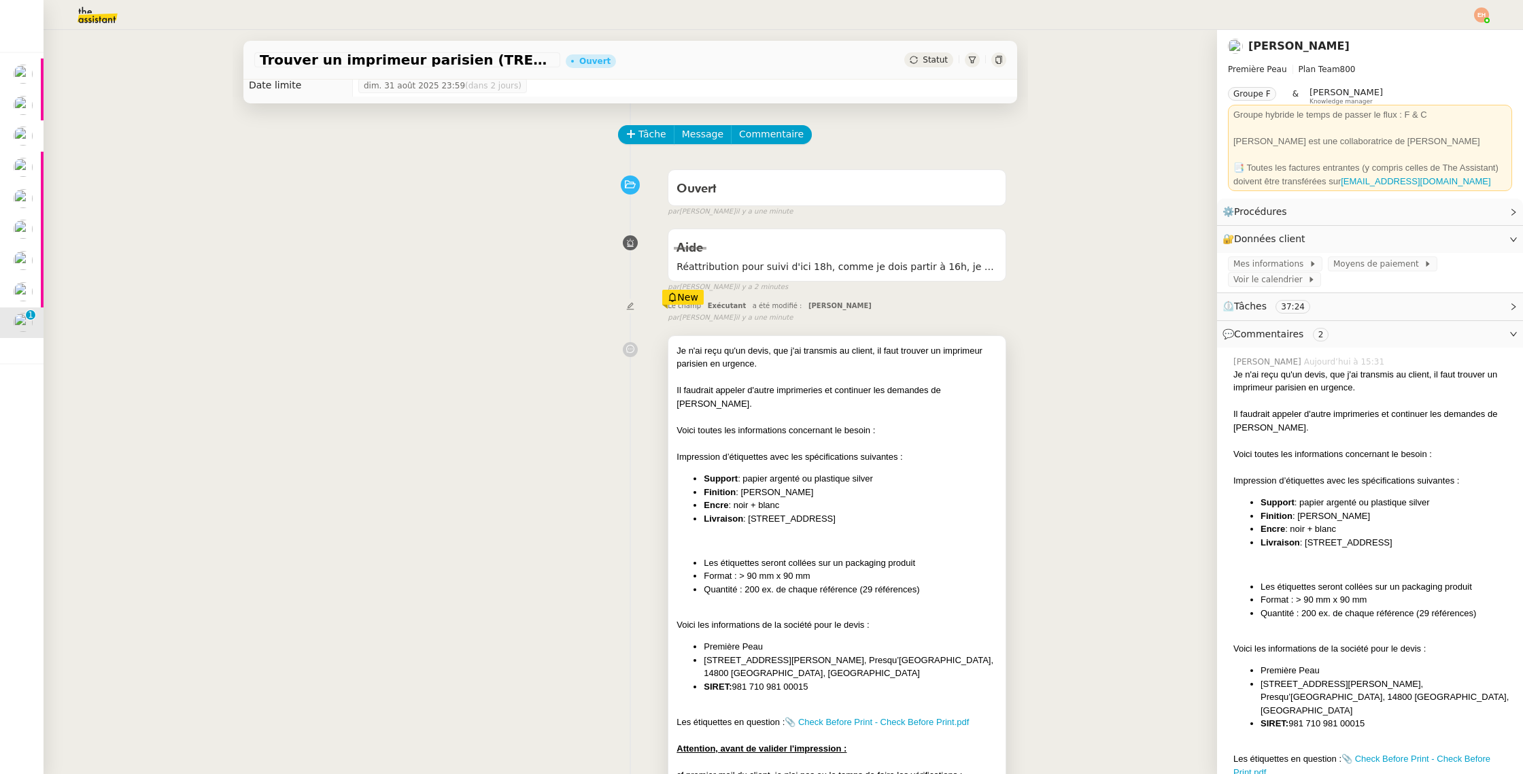
scroll to position [40, 0]
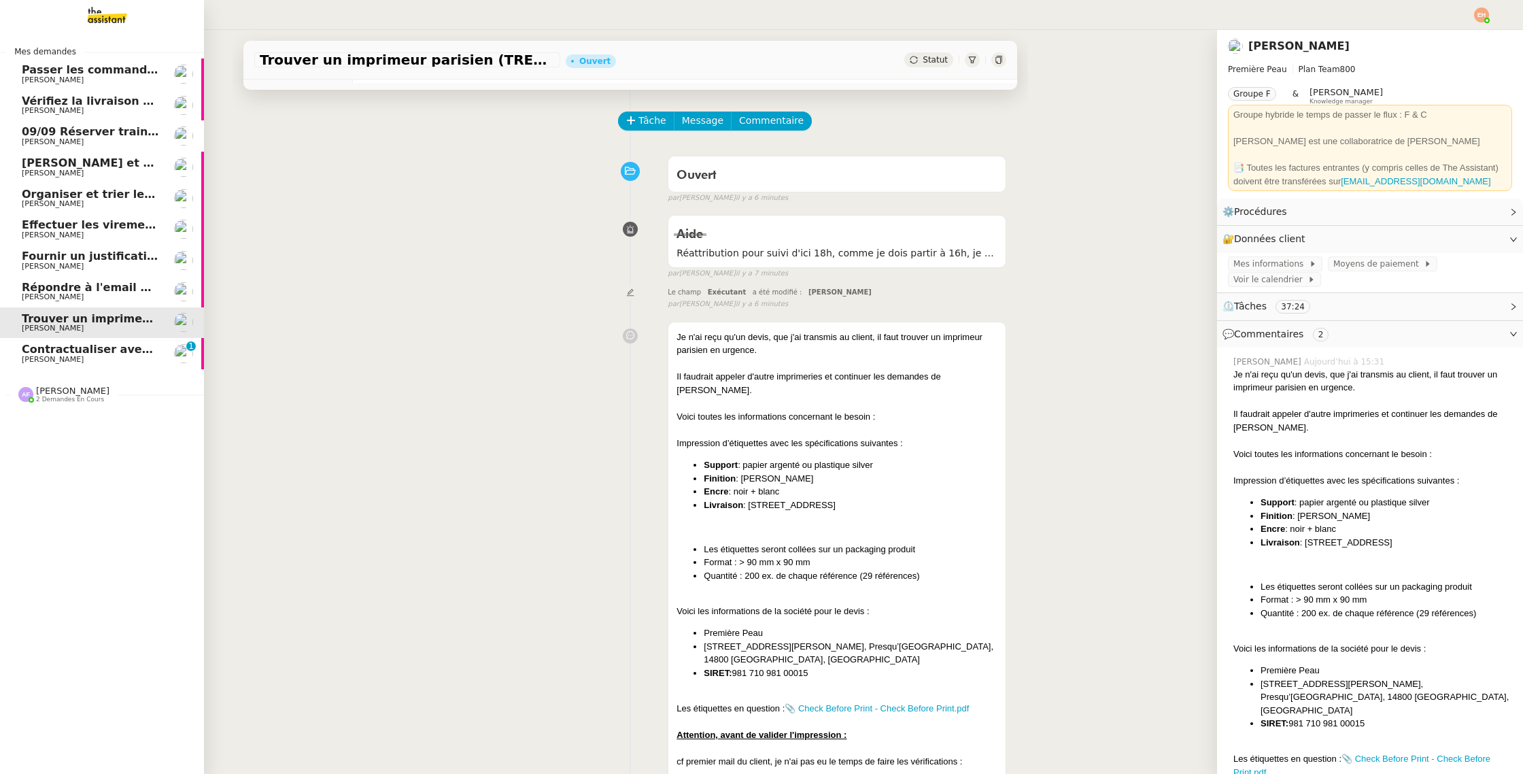
click at [88, 358] on span "[PERSON_NAME]" at bounding box center [90, 360] width 137 height 8
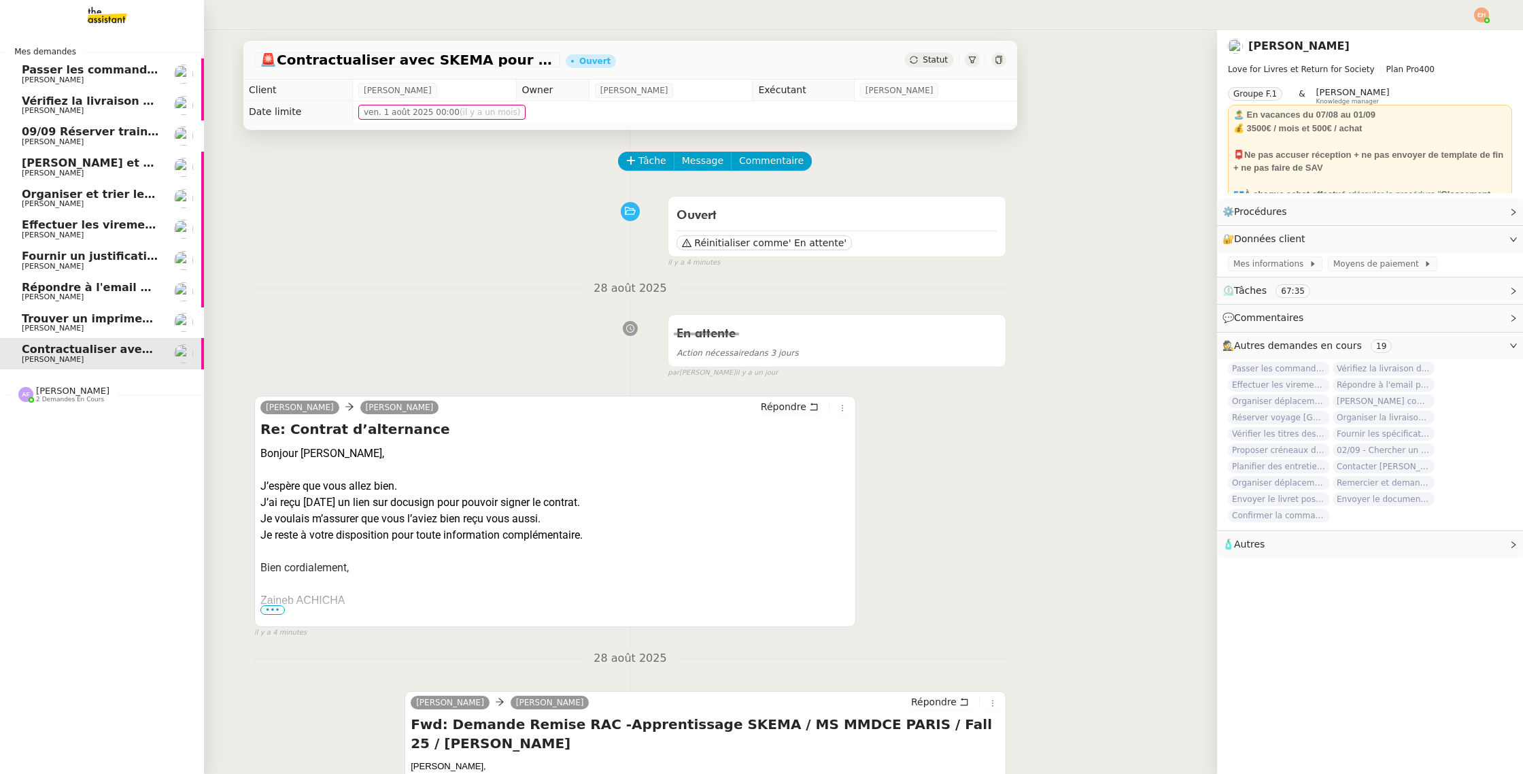
click at [45, 301] on link "Répondre à l'email pour l'utilisation de l'image [PERSON_NAME]" at bounding box center [102, 291] width 204 height 31
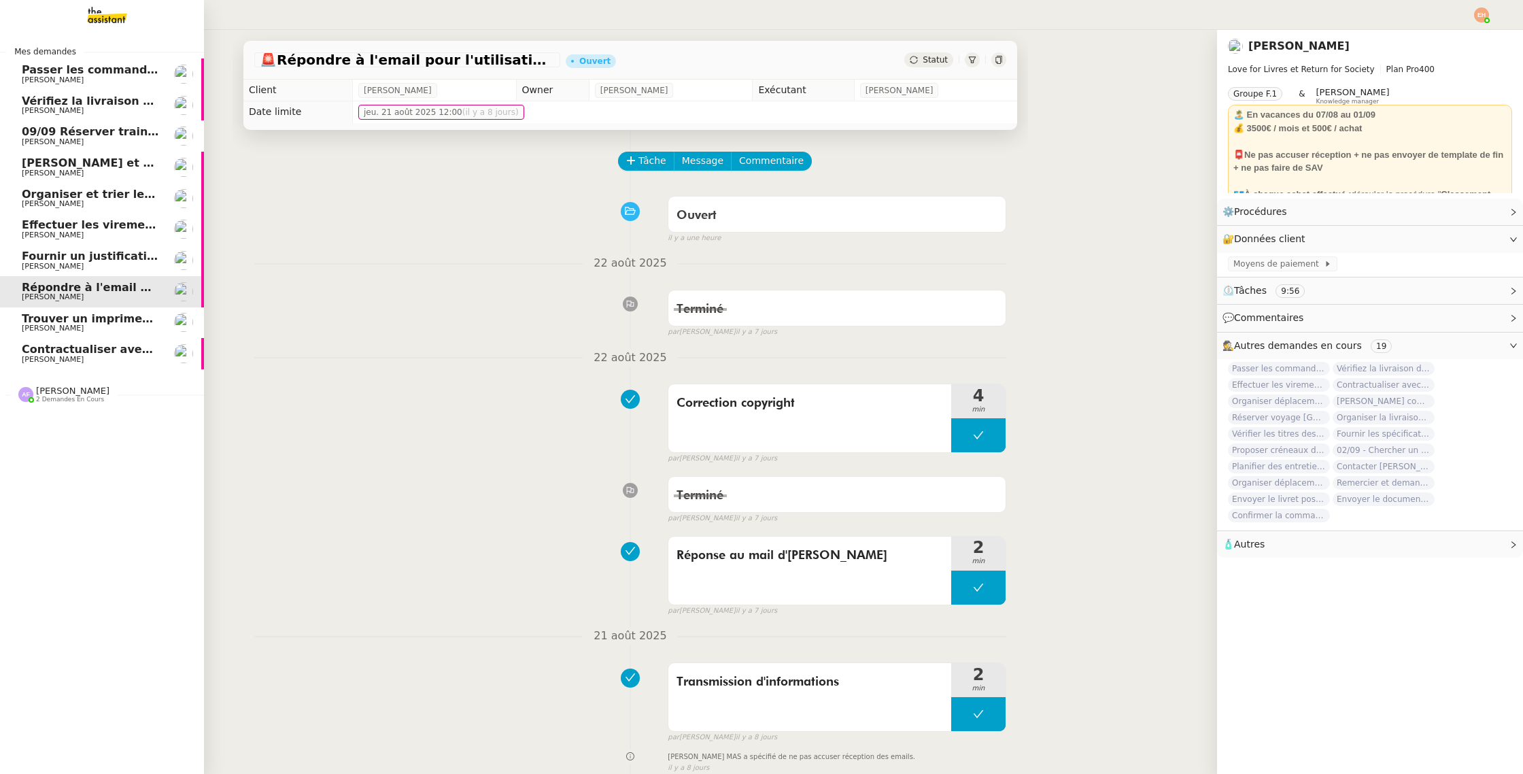
click at [79, 322] on span "Trouver un imprimeur parisien (TRES URGENT)" at bounding box center [165, 318] width 286 height 13
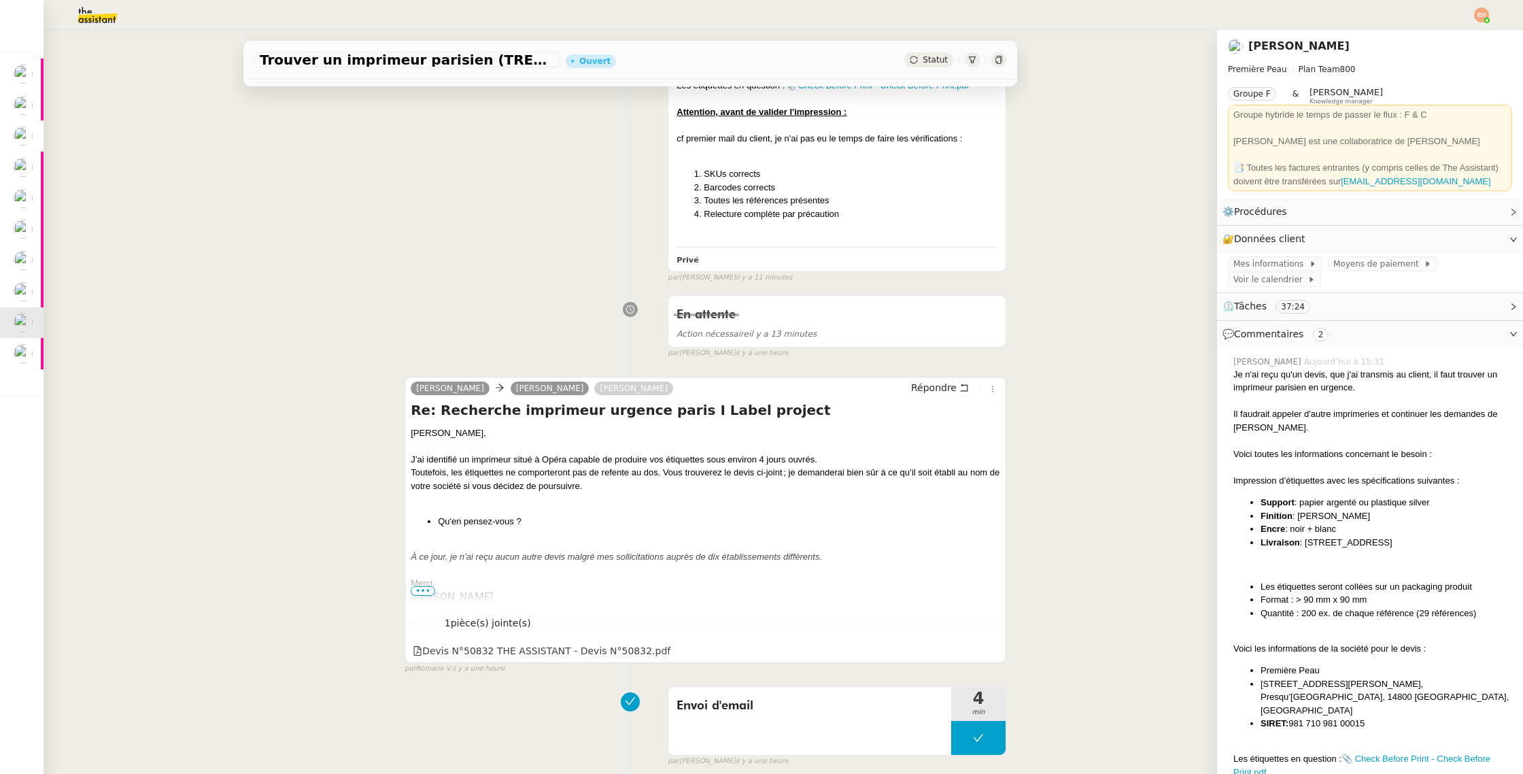
scroll to position [646, 0]
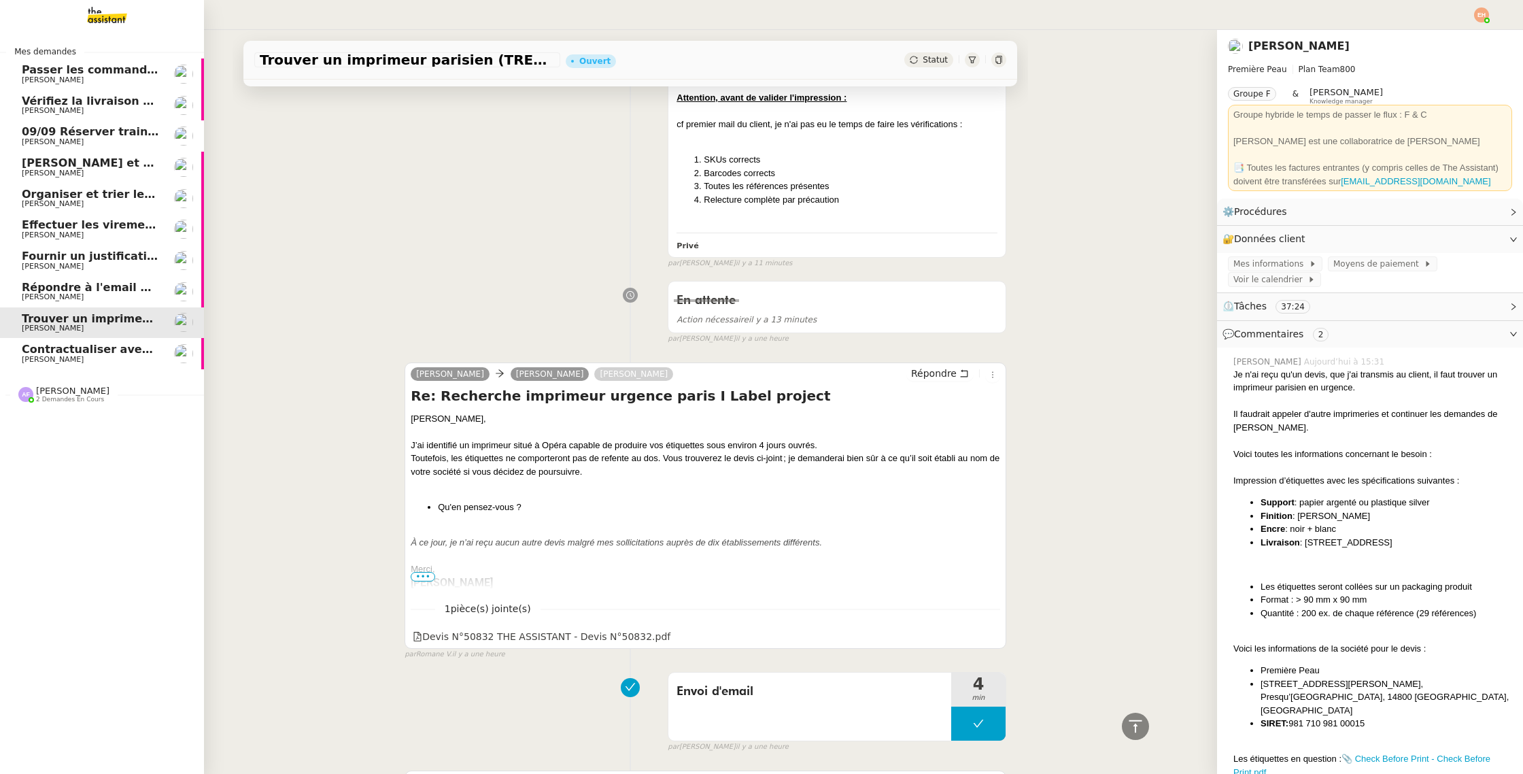
drag, startPoint x: 40, startPoint y: 354, endPoint x: 53, endPoint y: 349, distance: 13.8
click at [40, 354] on span "Contractualiser avec SKEMA pour apprentissage" at bounding box center [170, 349] width 297 height 13
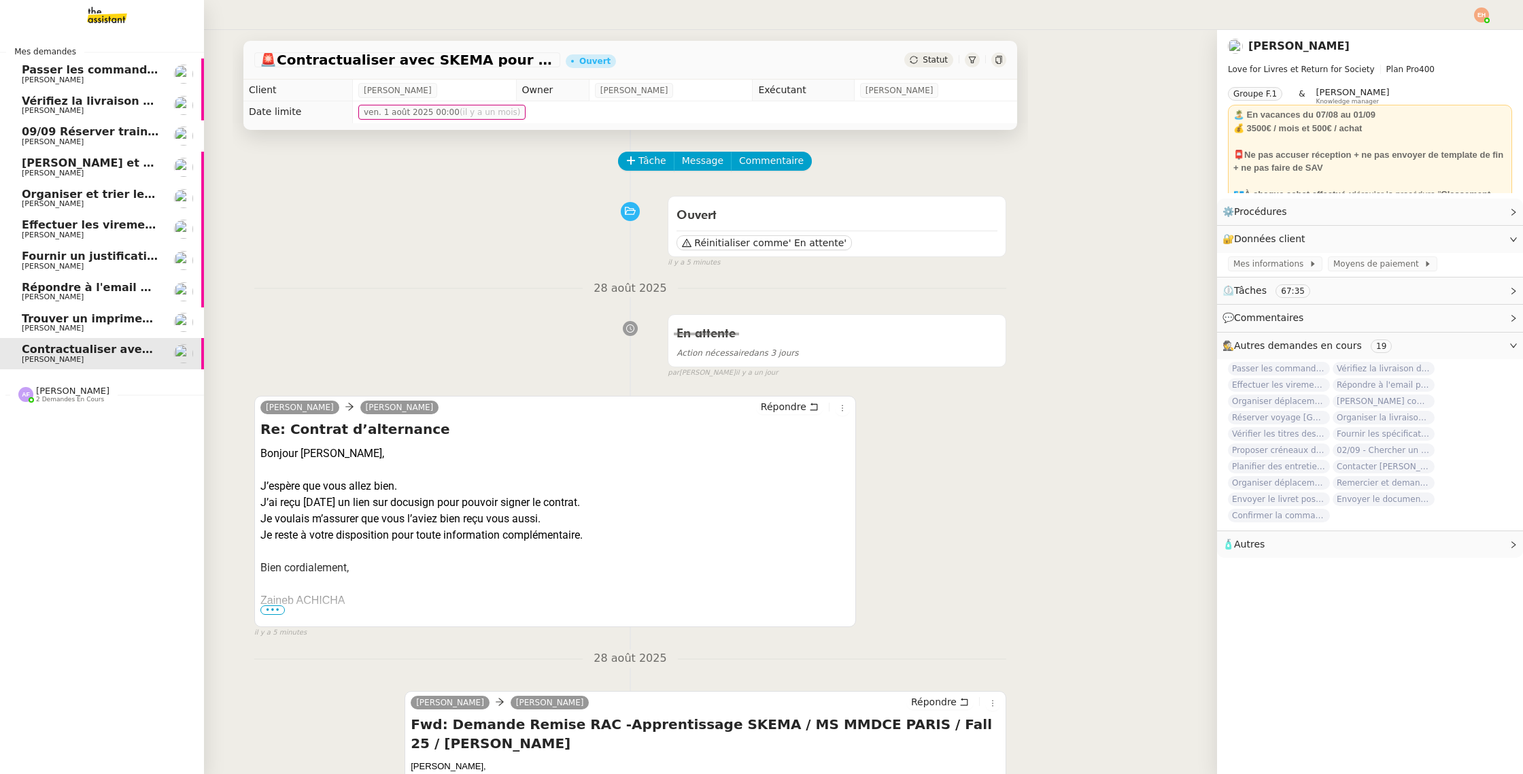
click at [49, 322] on span "Trouver un imprimeur parisien (TRES URGENT)" at bounding box center [165, 318] width 286 height 13
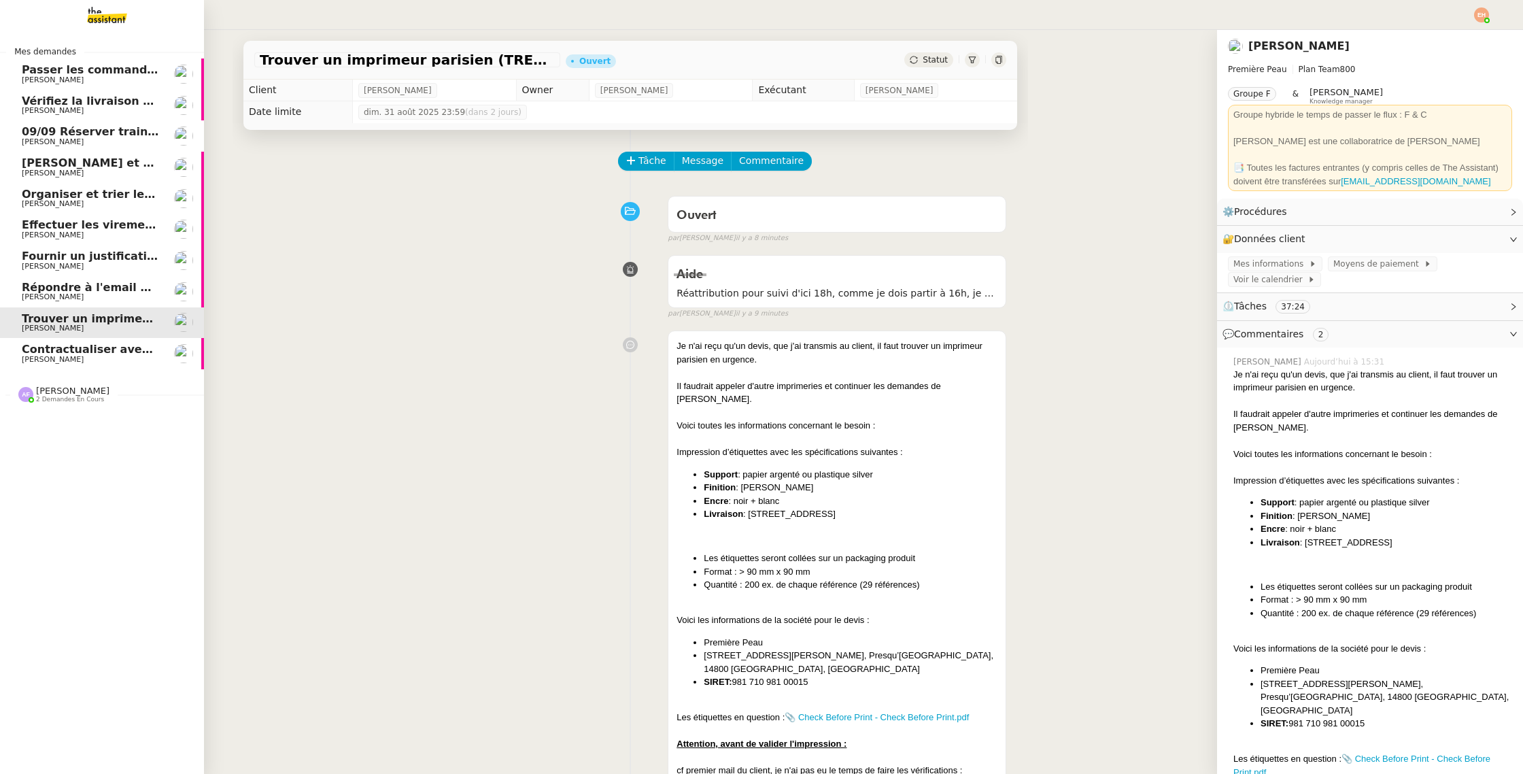
click at [109, 286] on span "Répondre à l'email pour l'utilisation de l'image" at bounding box center [165, 287] width 287 height 13
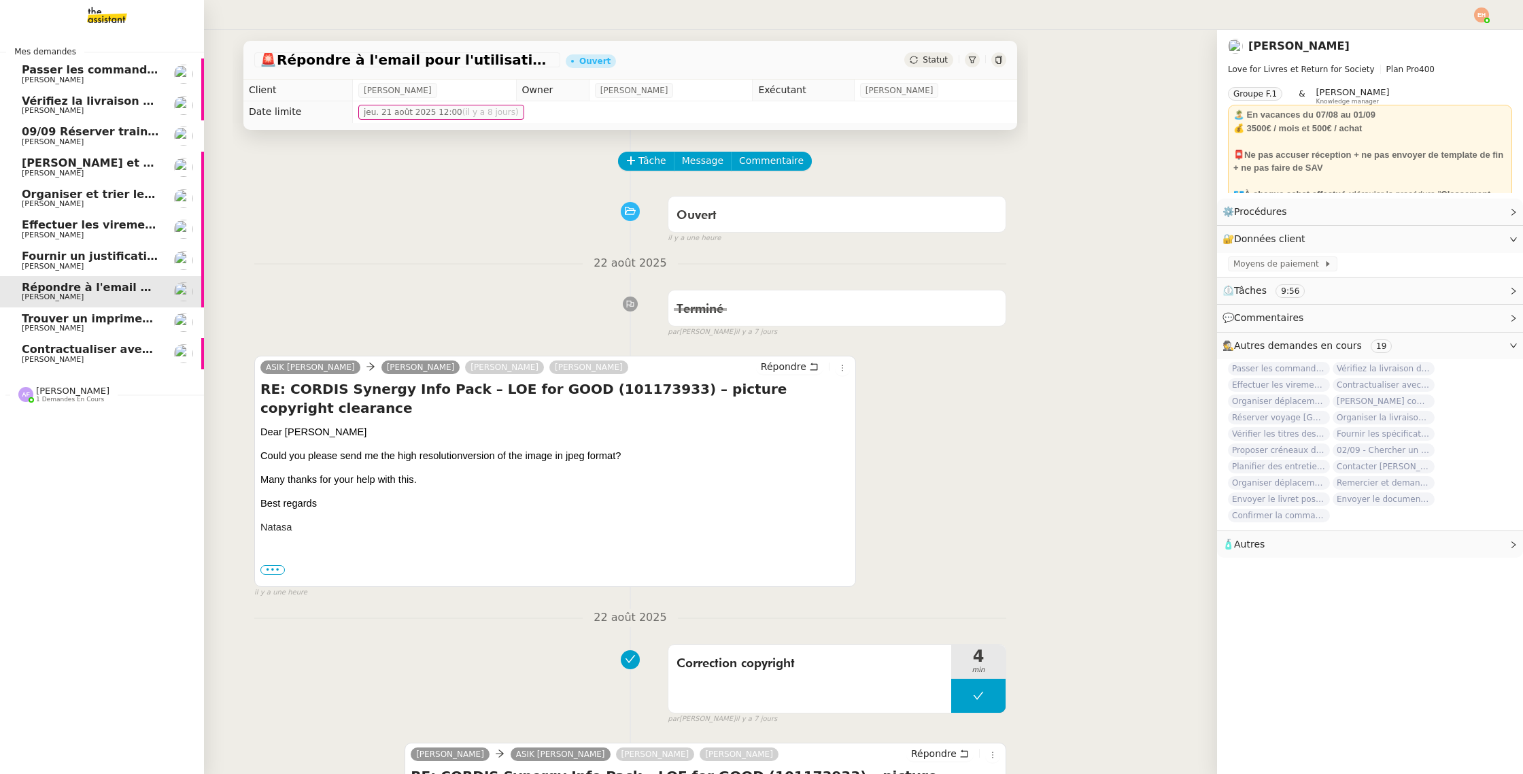
click at [81, 250] on span "Fournir un justificatif de travail" at bounding box center [118, 256] width 192 height 13
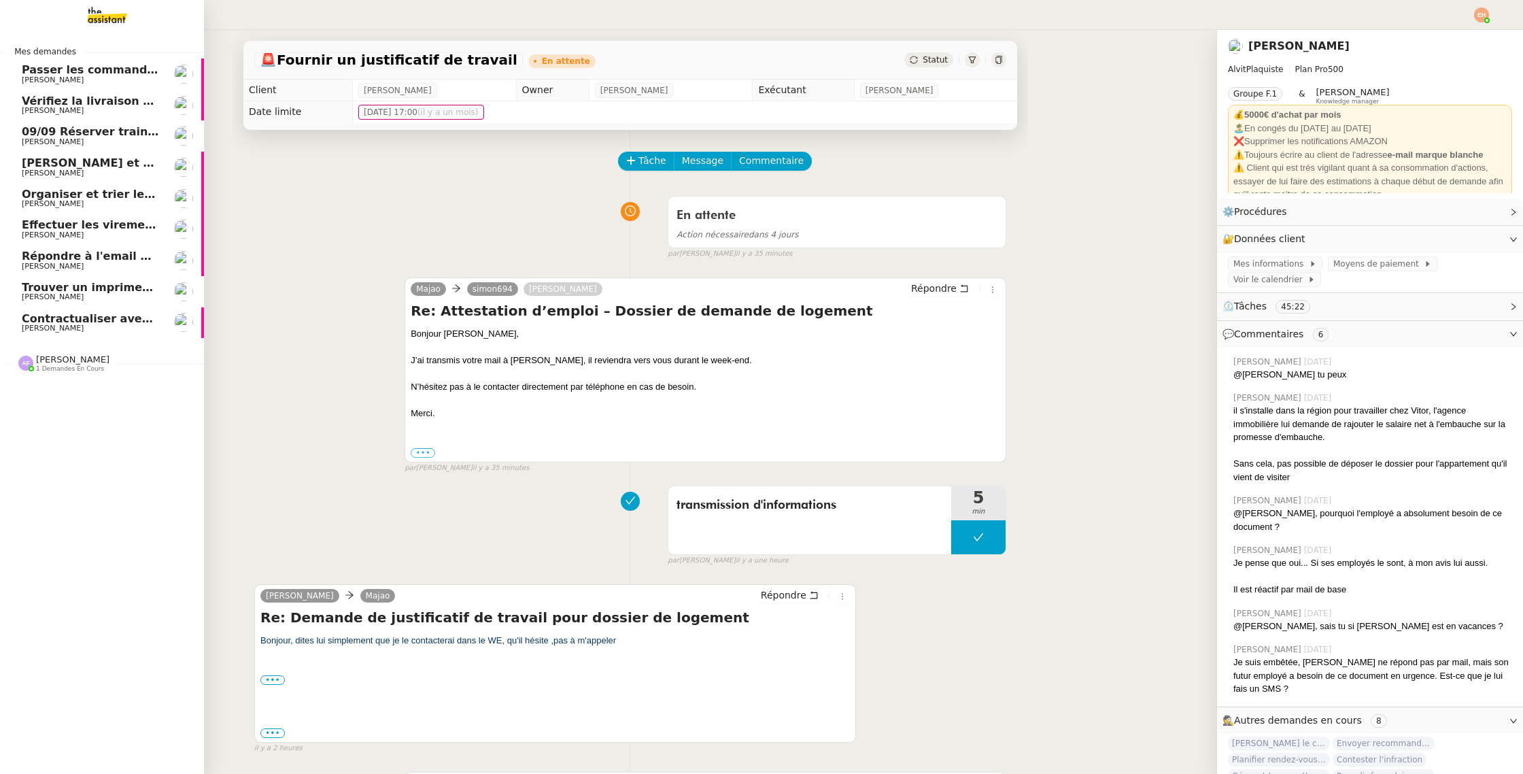
click at [35, 126] on span "09/09 Réserver train et hôtel pour [GEOGRAPHIC_DATA]" at bounding box center [192, 131] width 341 height 13
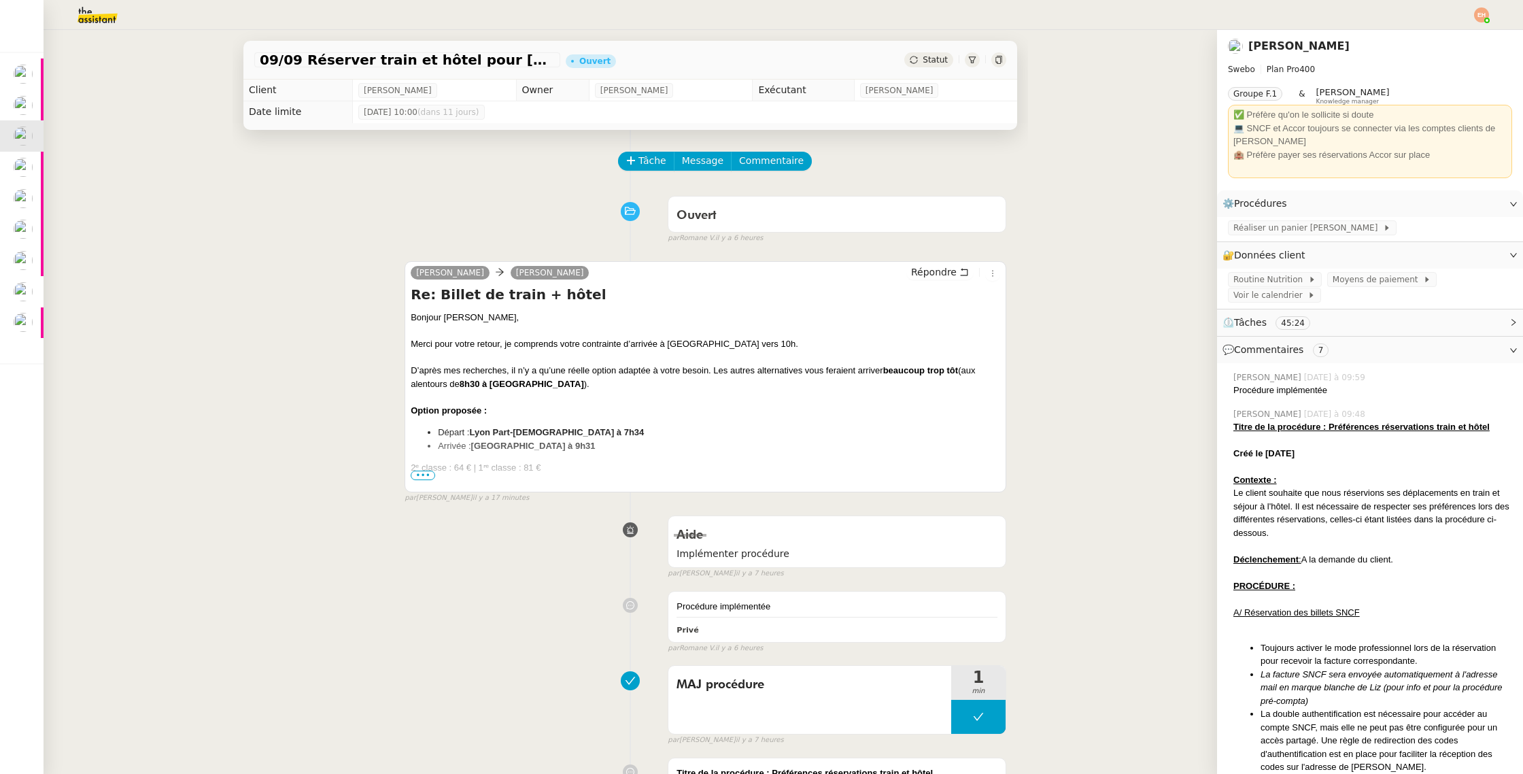
click at [425, 472] on span "•••" at bounding box center [423, 476] width 24 height 10
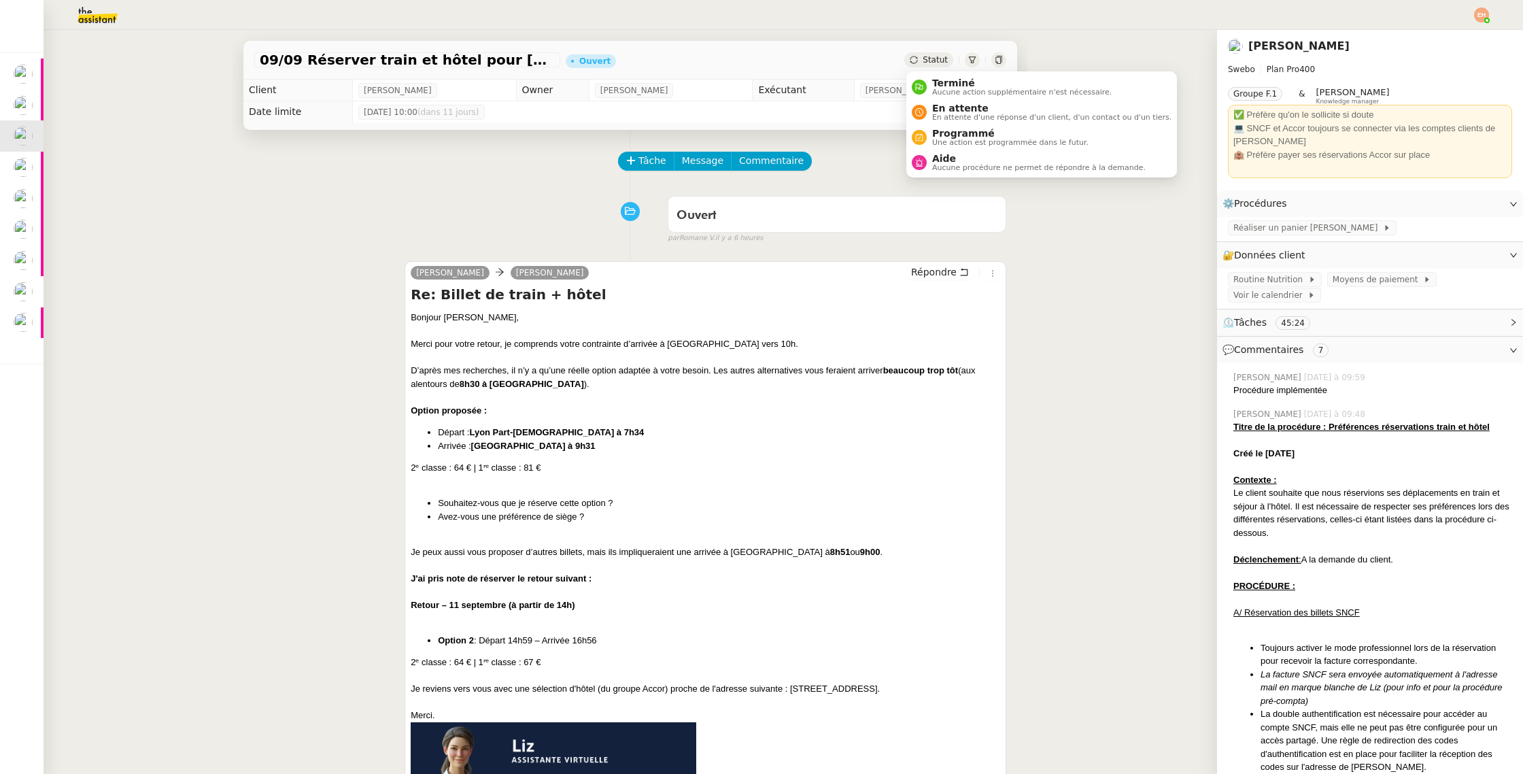
click at [929, 55] on span "Statut" at bounding box center [935, 60] width 25 height 10
click at [945, 120] on span "En attente d'une réponse d'un client, d'un contact ou d'un tiers." at bounding box center [1051, 117] width 239 height 7
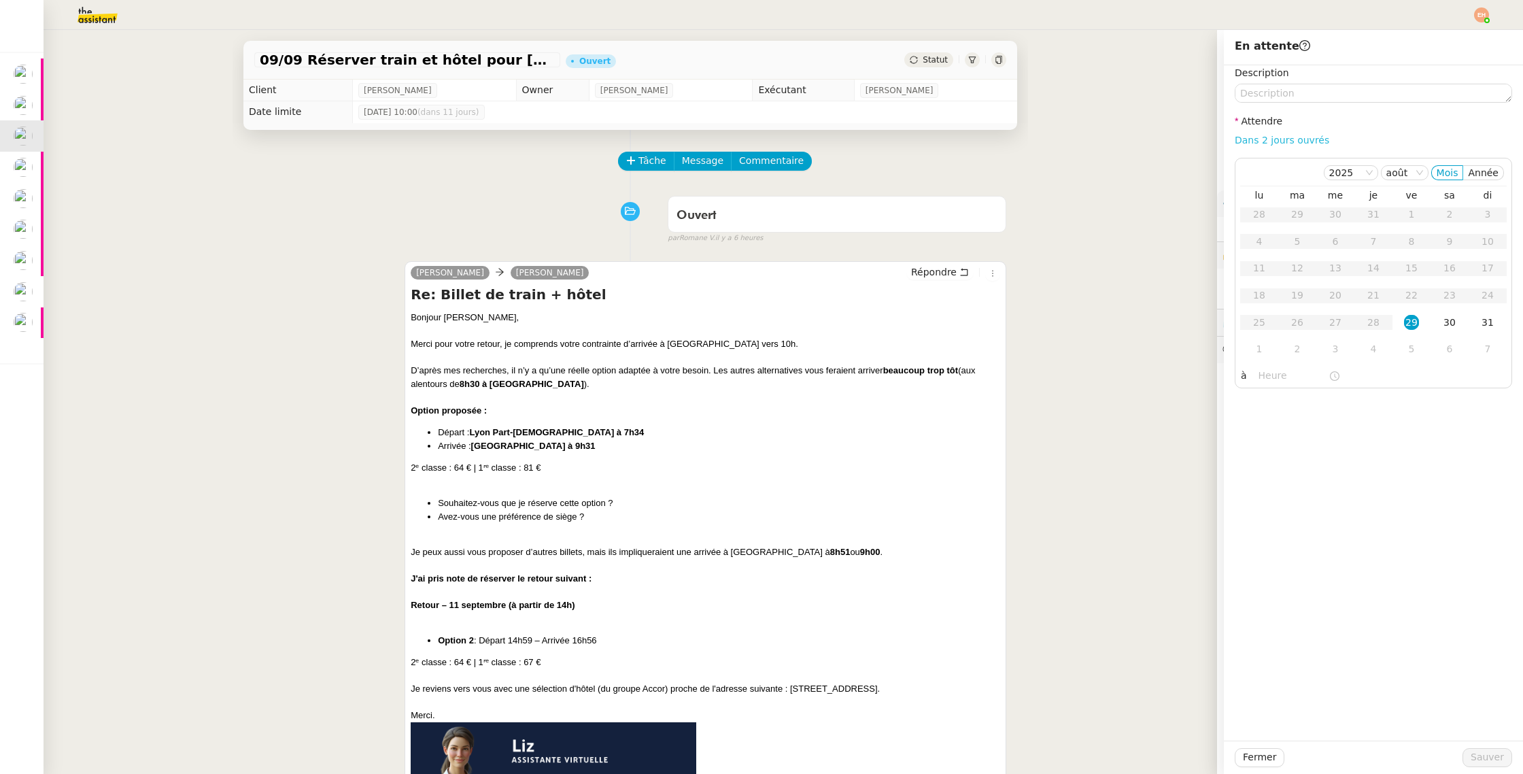
click at [1281, 141] on link "Dans 2 jours ouvrés" at bounding box center [1282, 140] width 95 height 11
type input "07:00"
drag, startPoint x: 1477, startPoint y: 760, endPoint x: 1410, endPoint y: 718, distance: 78.5
click at [1477, 760] on span "Sauver" at bounding box center [1487, 757] width 33 height 16
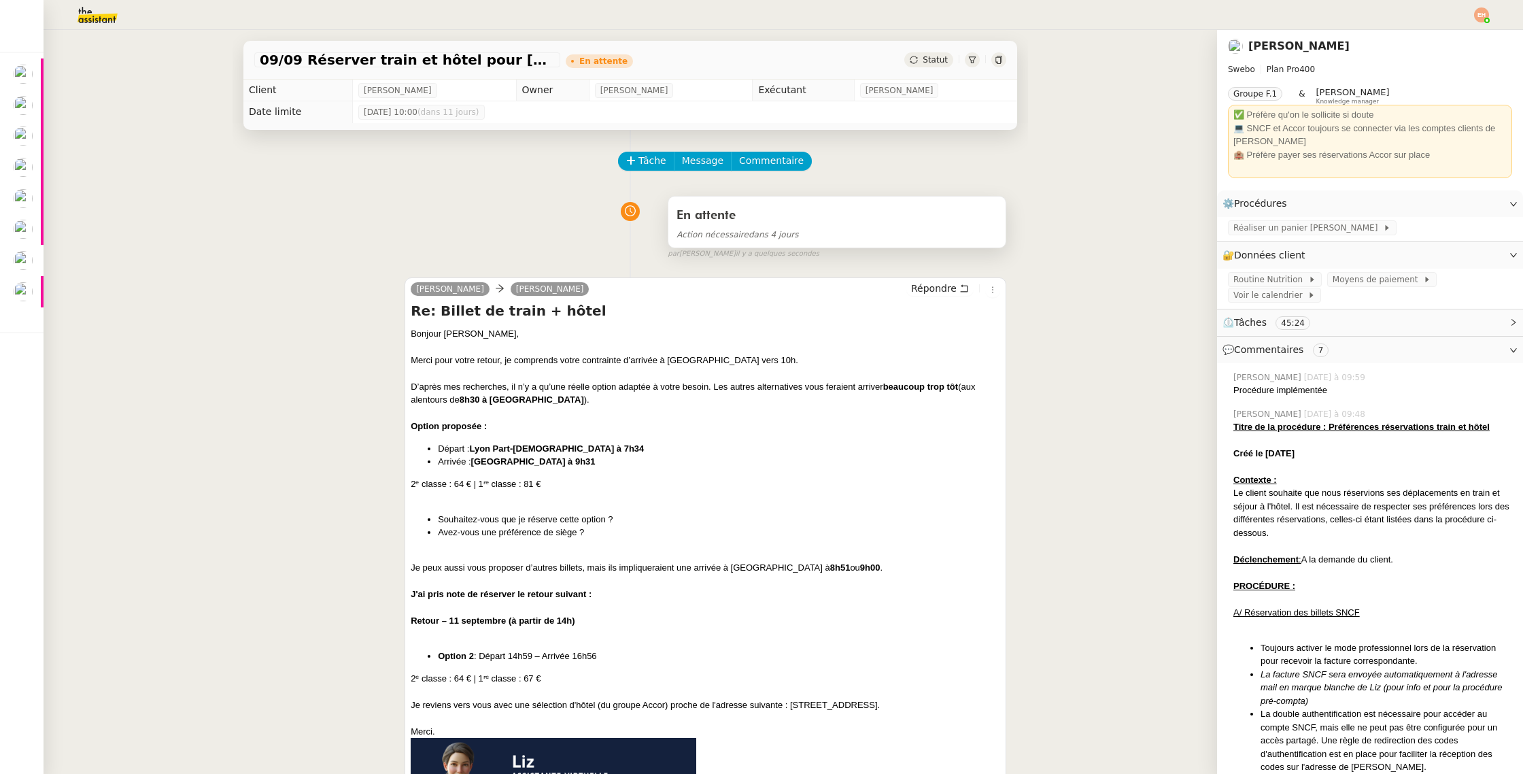
drag, startPoint x: 773, startPoint y: 229, endPoint x: 789, endPoint y: 235, distance: 16.6
click at [773, 230] on span "Action nécessaire dans 4 jours" at bounding box center [738, 235] width 122 height 10
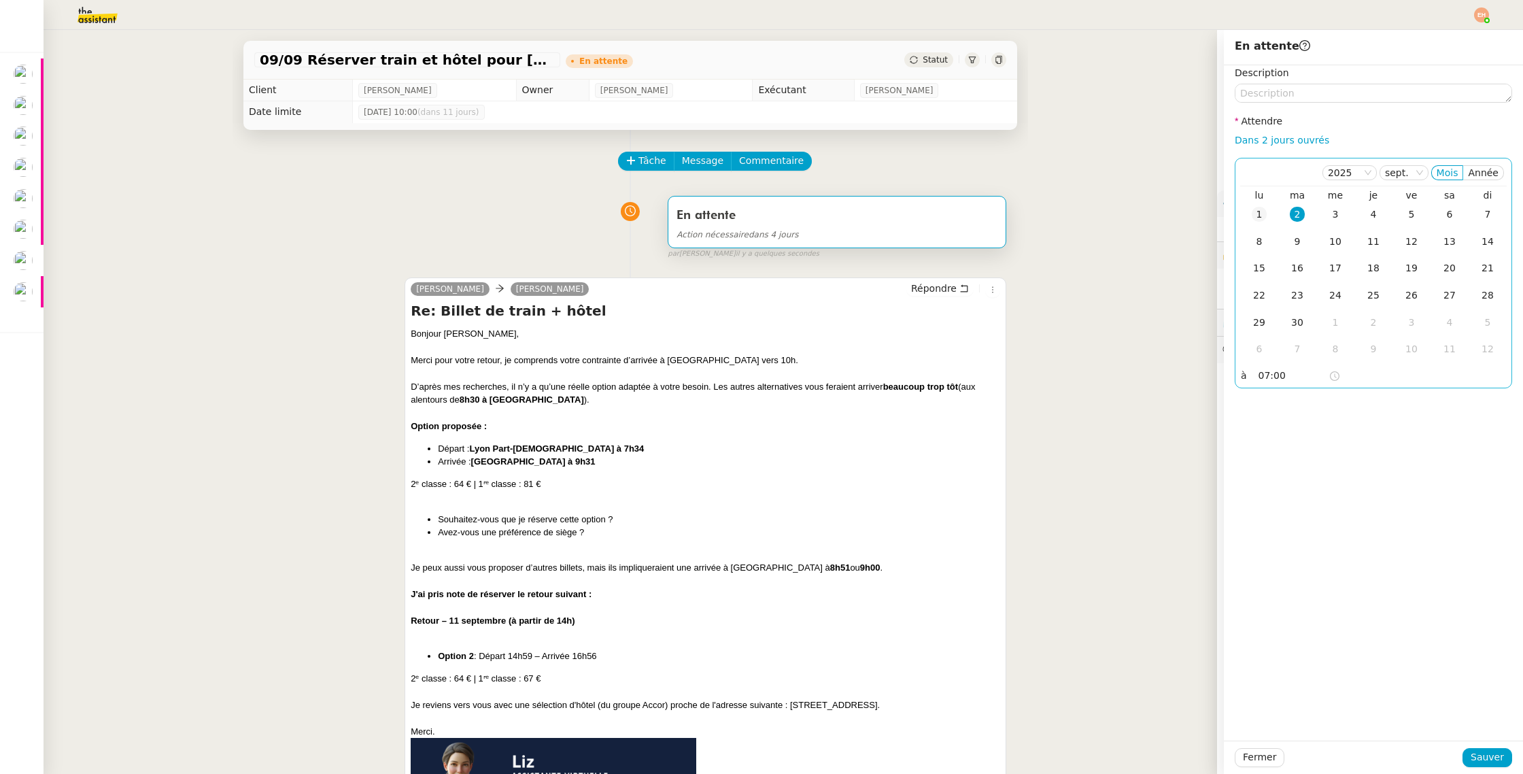
click at [1270, 219] on td "1" at bounding box center [1259, 214] width 38 height 27
drag, startPoint x: 1472, startPoint y: 762, endPoint x: 1354, endPoint y: 718, distance: 126.1
click at [1472, 762] on button "Sauver" at bounding box center [1488, 757] width 50 height 19
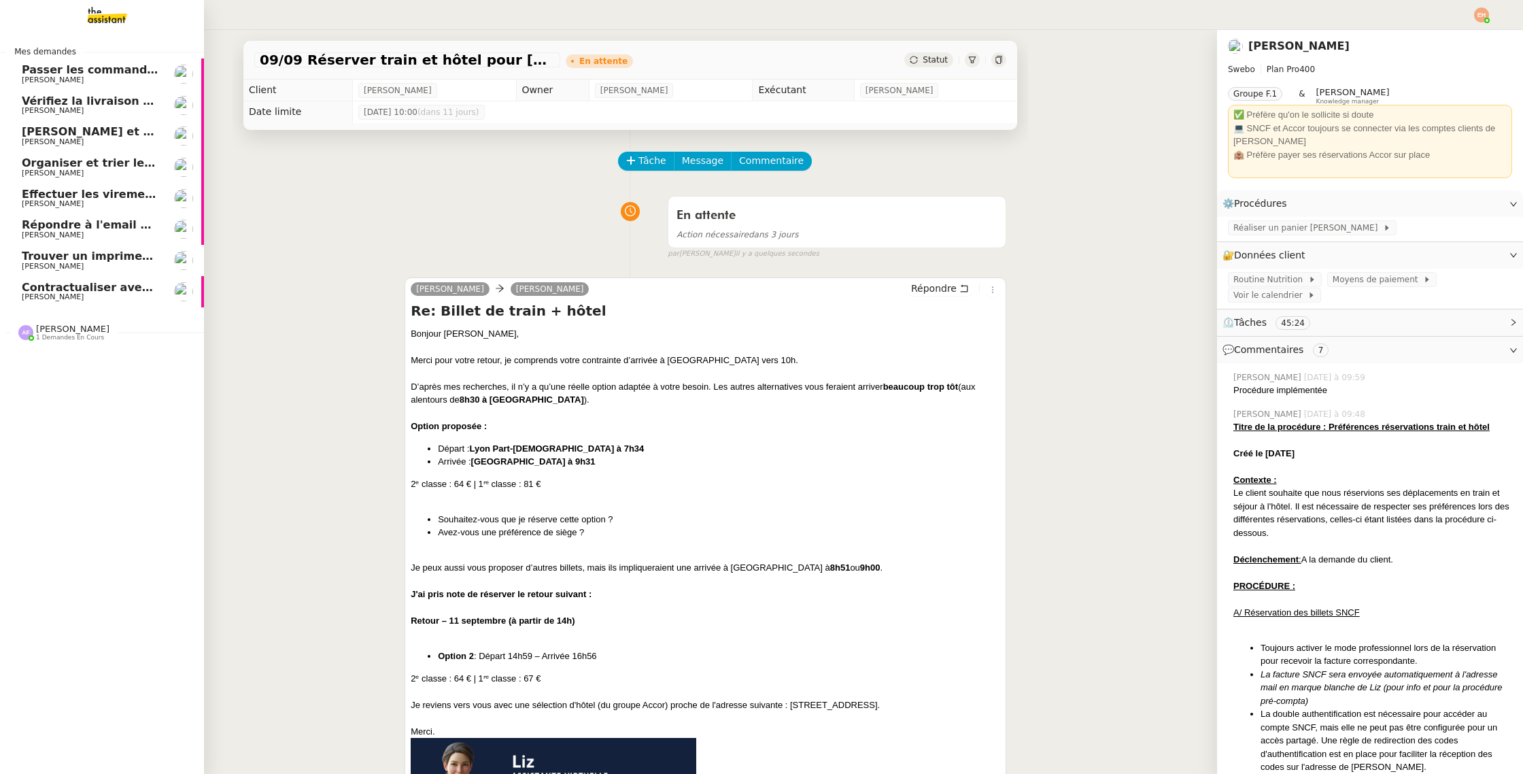
click at [48, 286] on span "Contractualiser avec SKEMA pour apprentissage" at bounding box center [170, 287] width 297 height 13
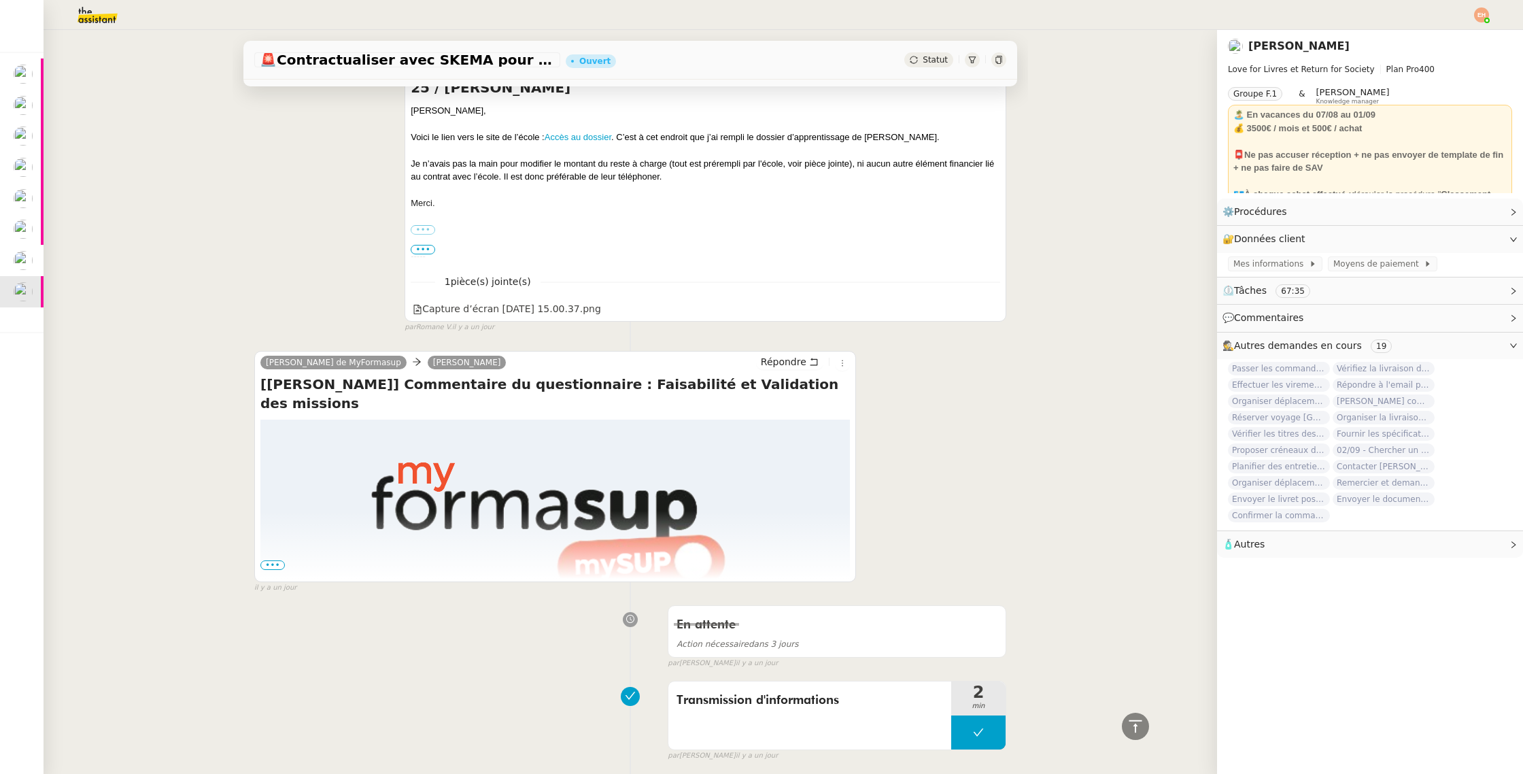
scroll to position [768, 0]
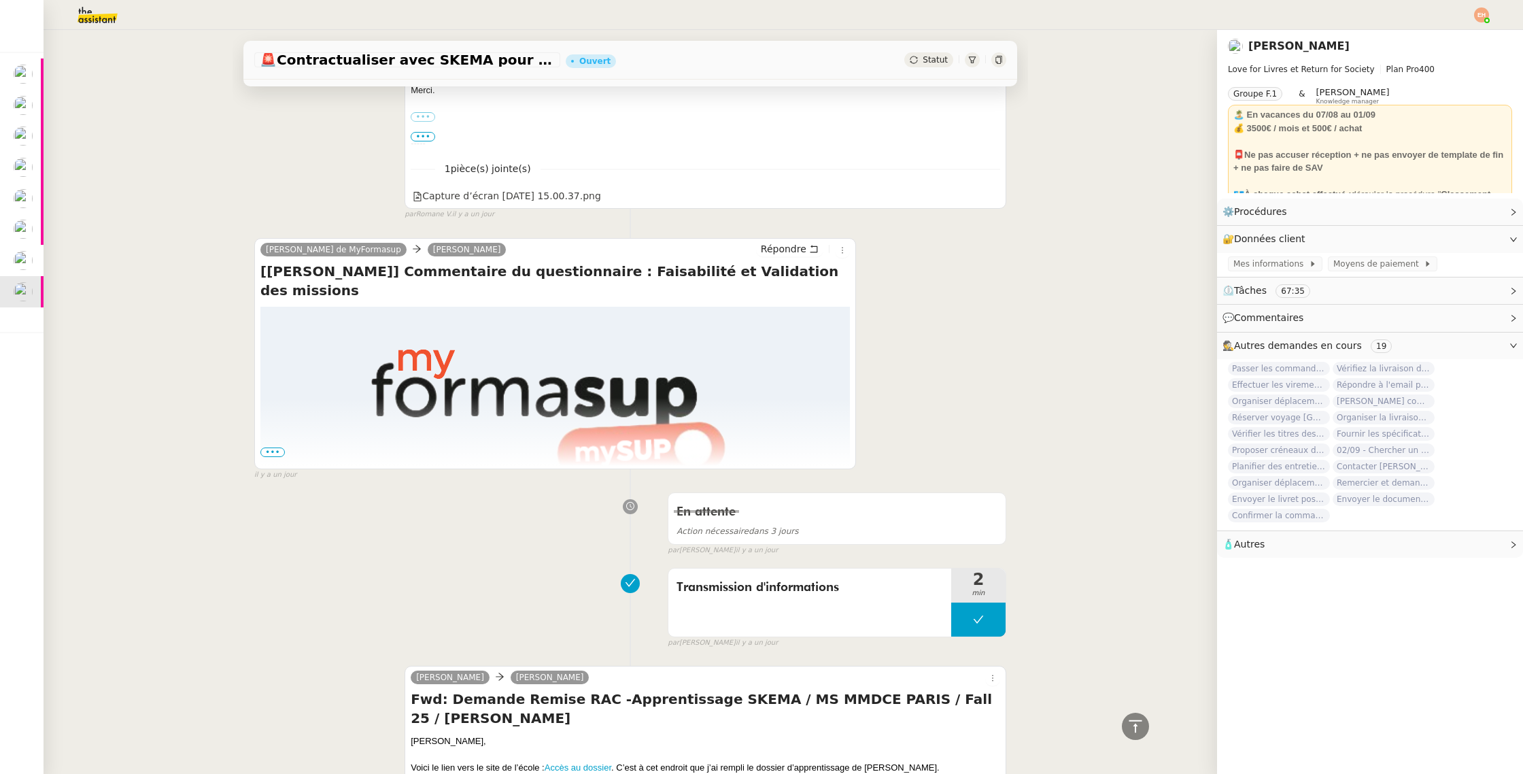
click at [277, 454] on span "•••" at bounding box center [272, 452] width 24 height 10
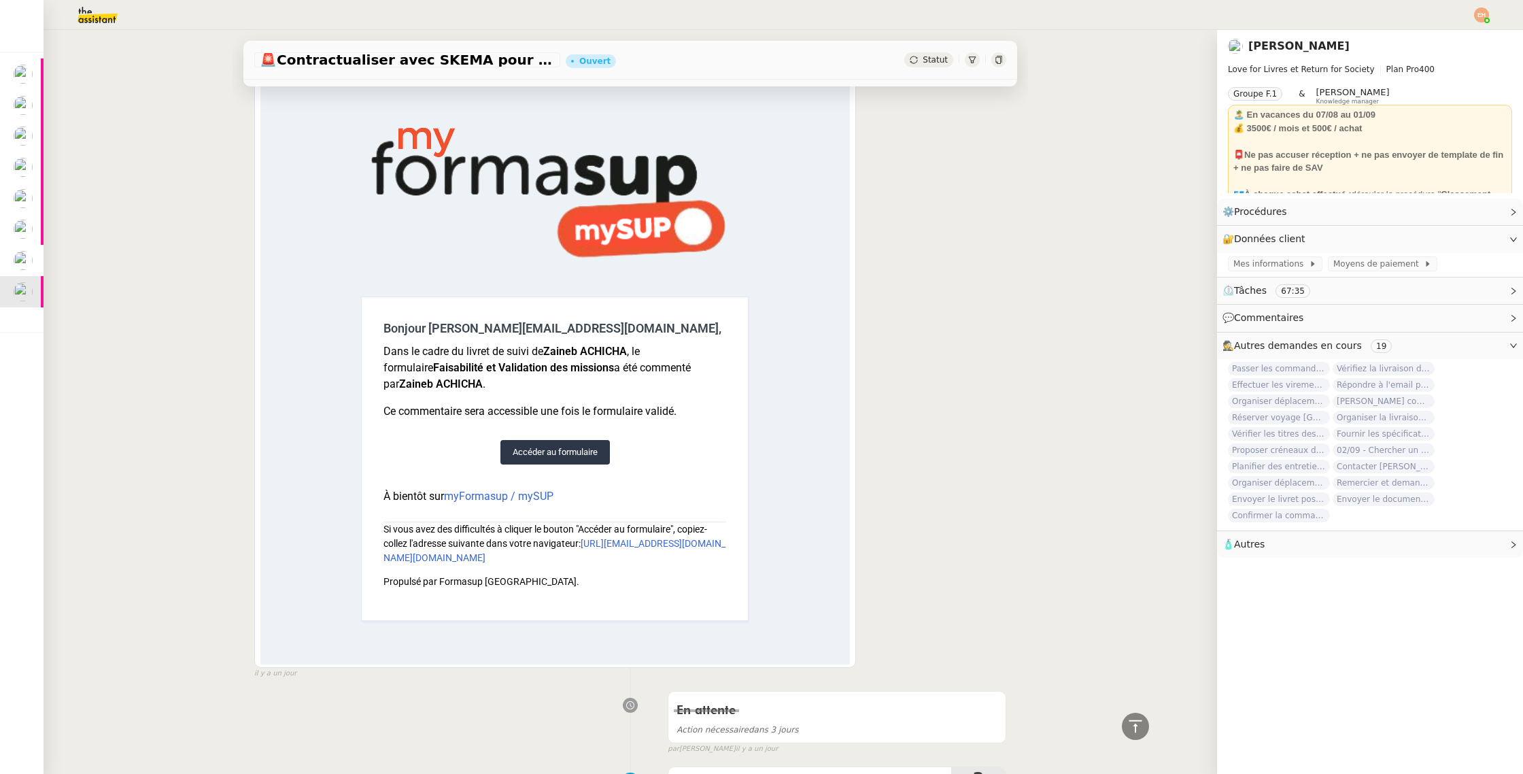
scroll to position [0, 0]
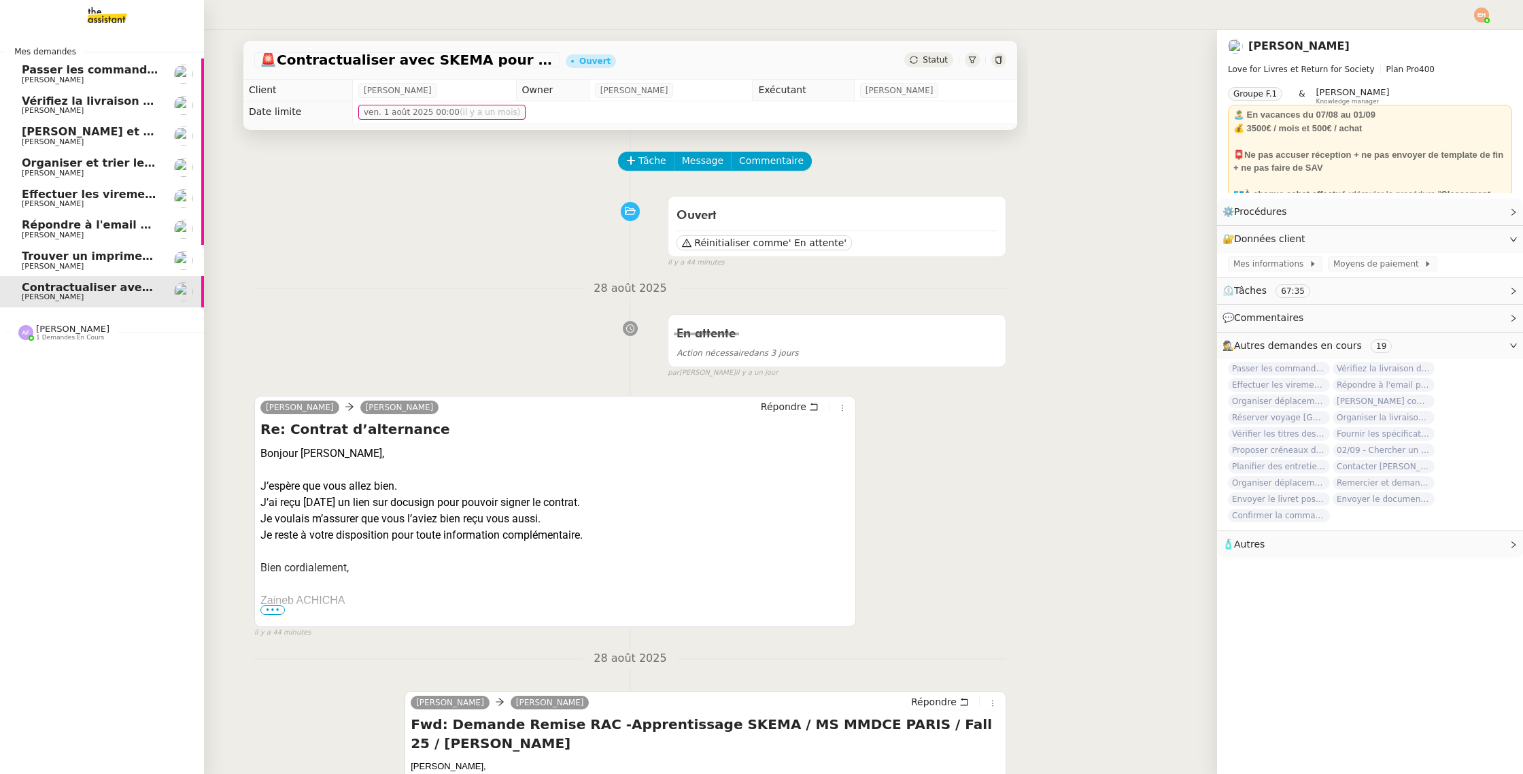
click at [87, 235] on span "[PERSON_NAME]" at bounding box center [90, 235] width 137 height 8
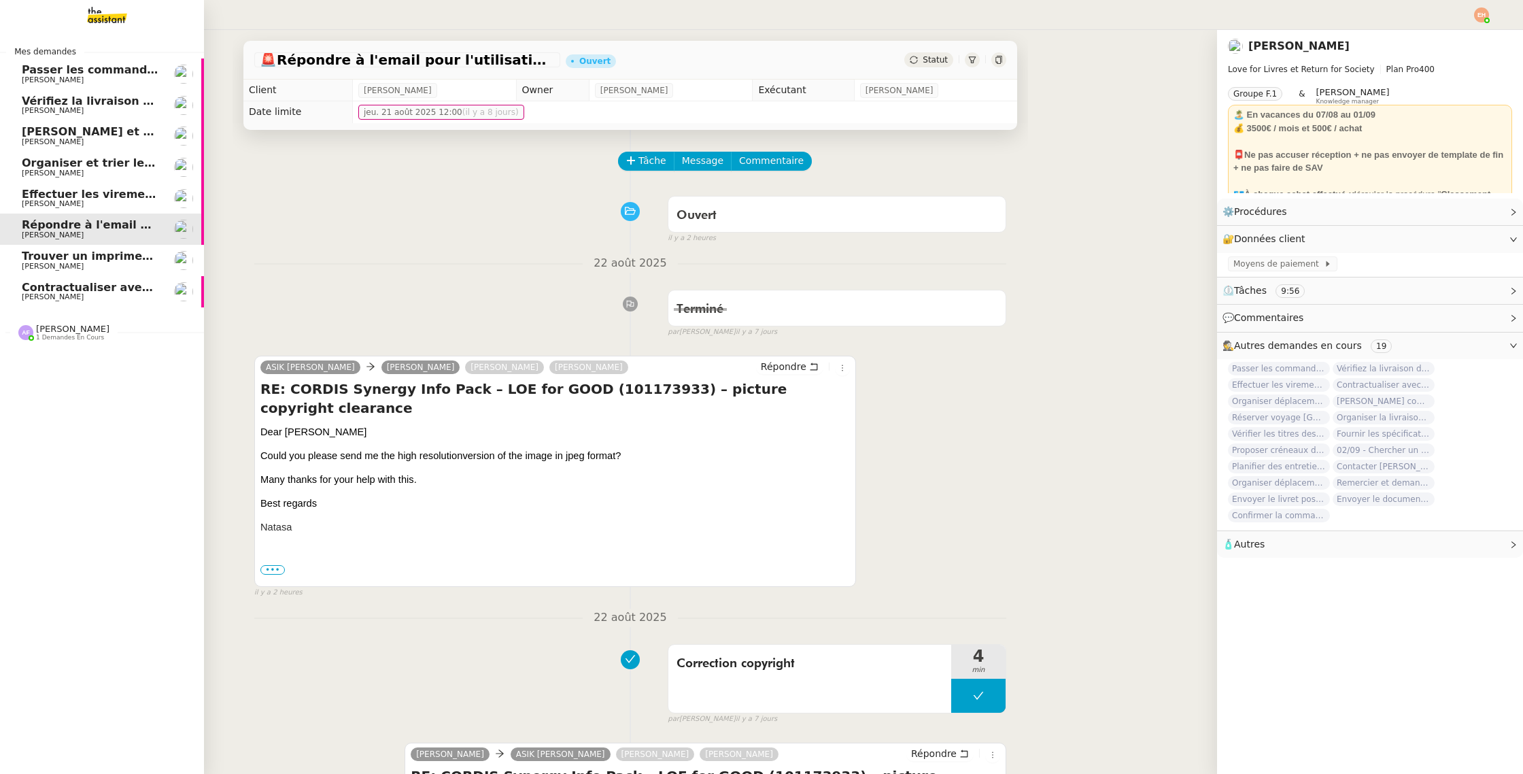
drag, startPoint x: 92, startPoint y: 295, endPoint x: 159, endPoint y: 290, distance: 67.5
click at [92, 295] on span "[PERSON_NAME]" at bounding box center [90, 297] width 137 height 8
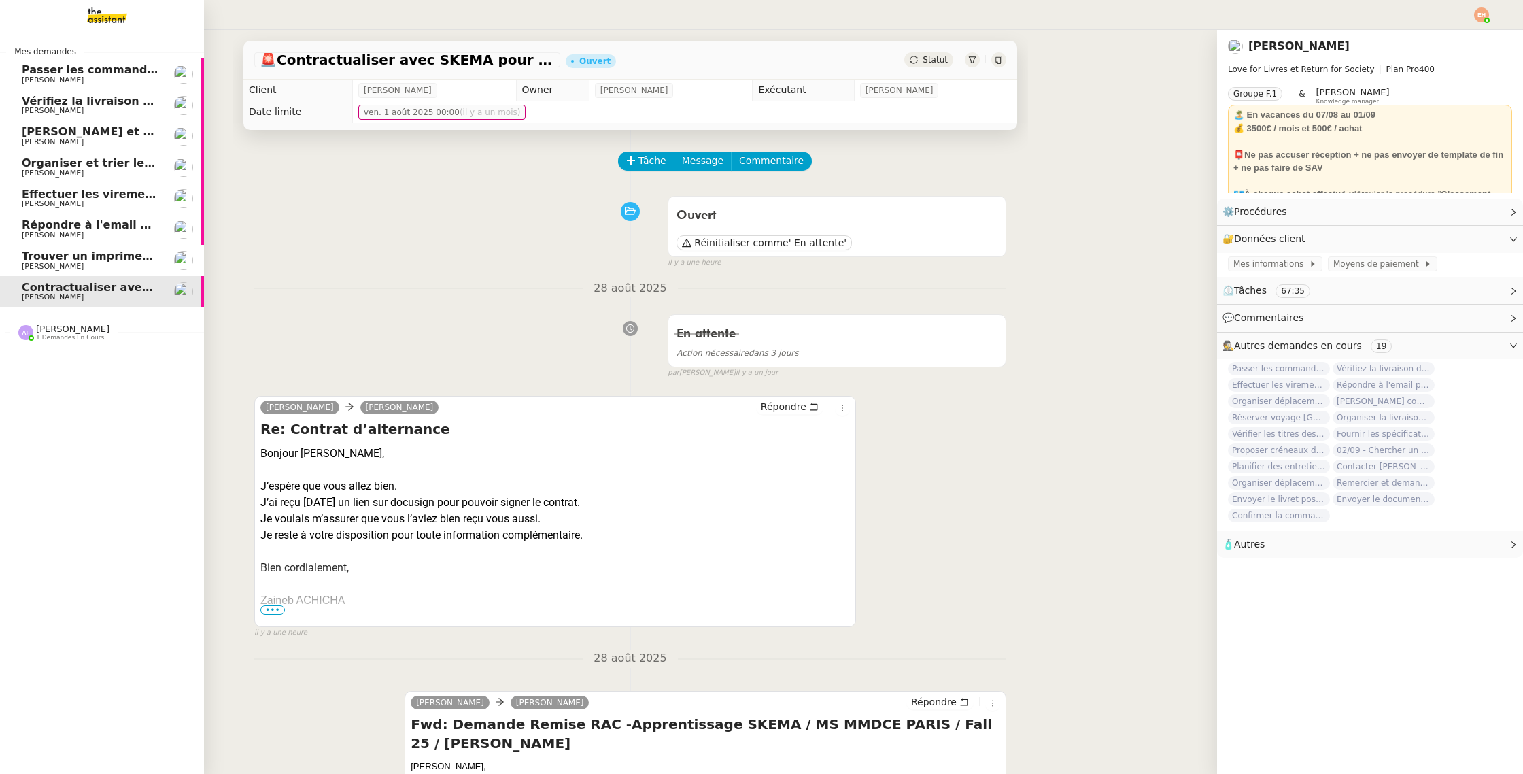
click at [62, 222] on span "Répondre à l'email pour l'utilisation de l'image" at bounding box center [165, 224] width 287 height 13
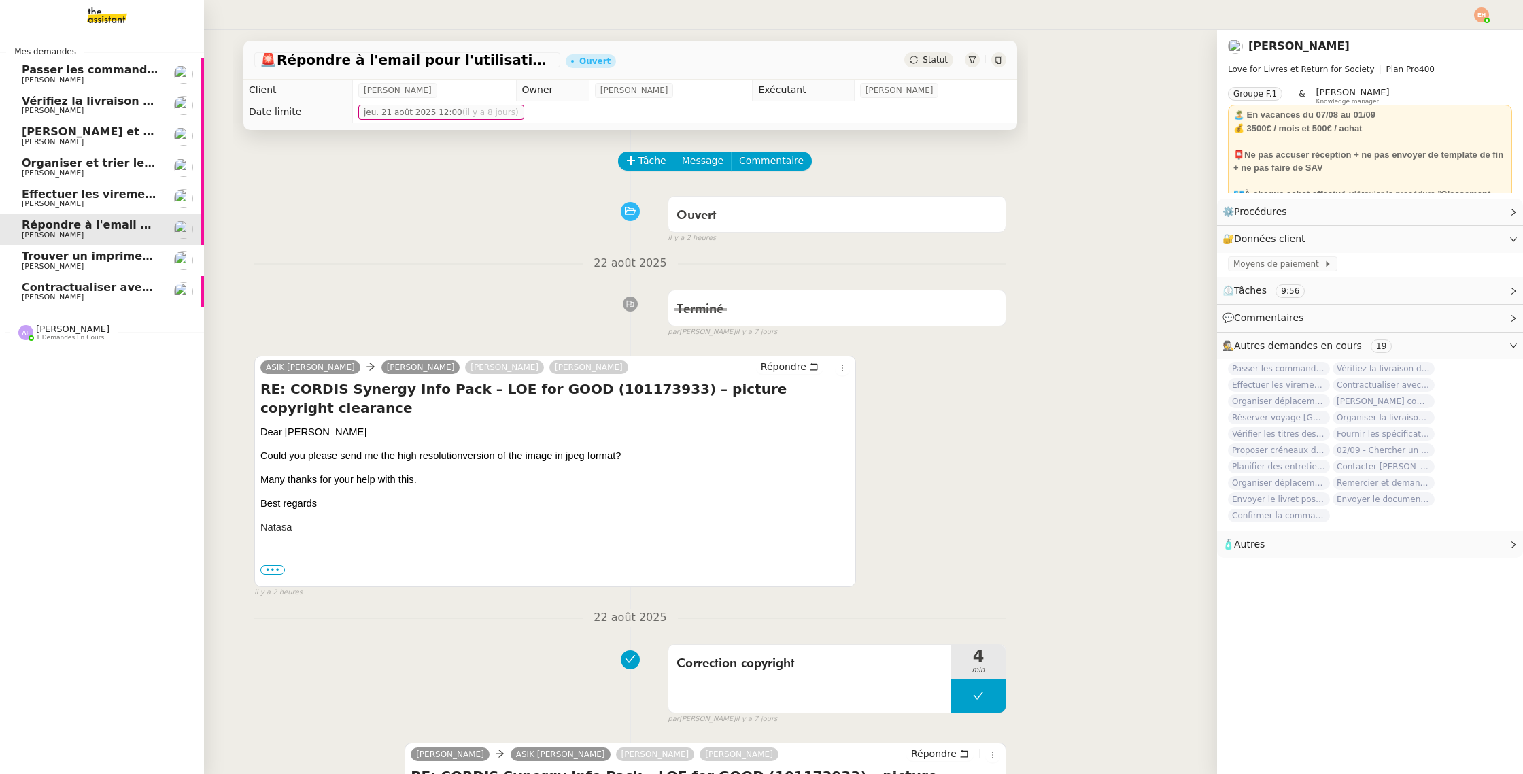
click at [88, 202] on span "[PERSON_NAME]" at bounding box center [90, 204] width 137 height 8
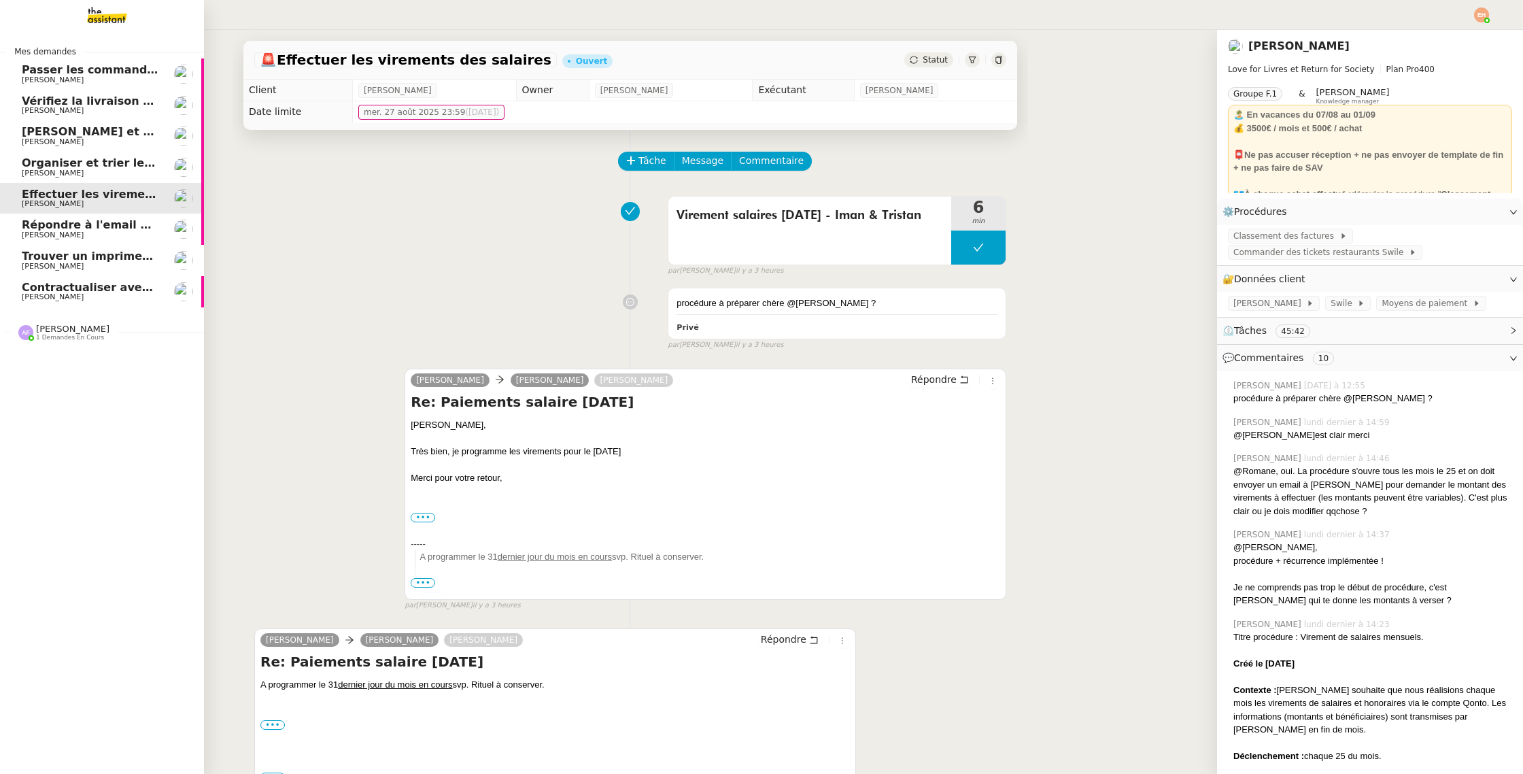
click at [137, 175] on span "[PERSON_NAME]" at bounding box center [90, 173] width 137 height 8
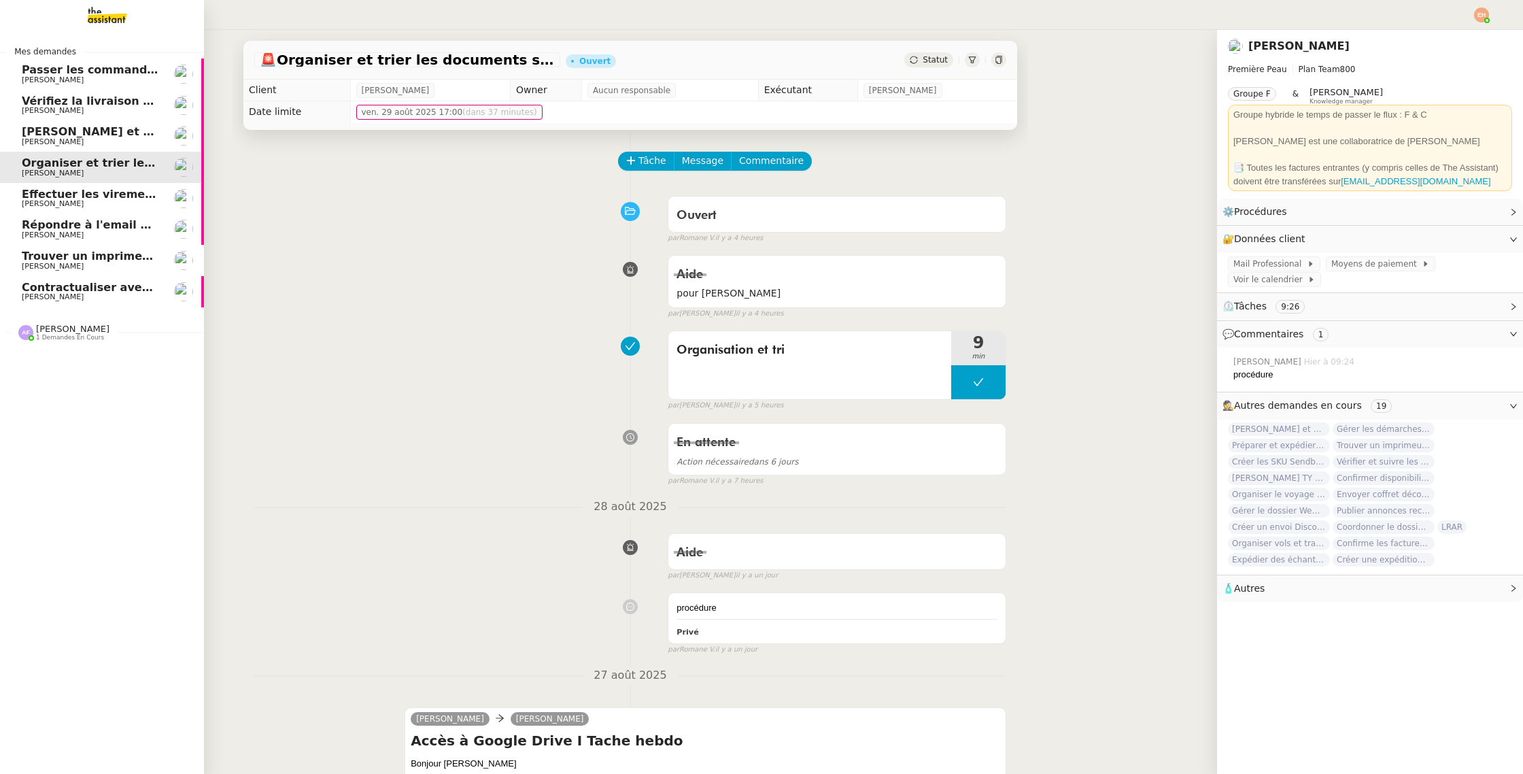
click at [129, 99] on span "Vérifiez la livraison demain" at bounding box center [105, 101] width 167 height 13
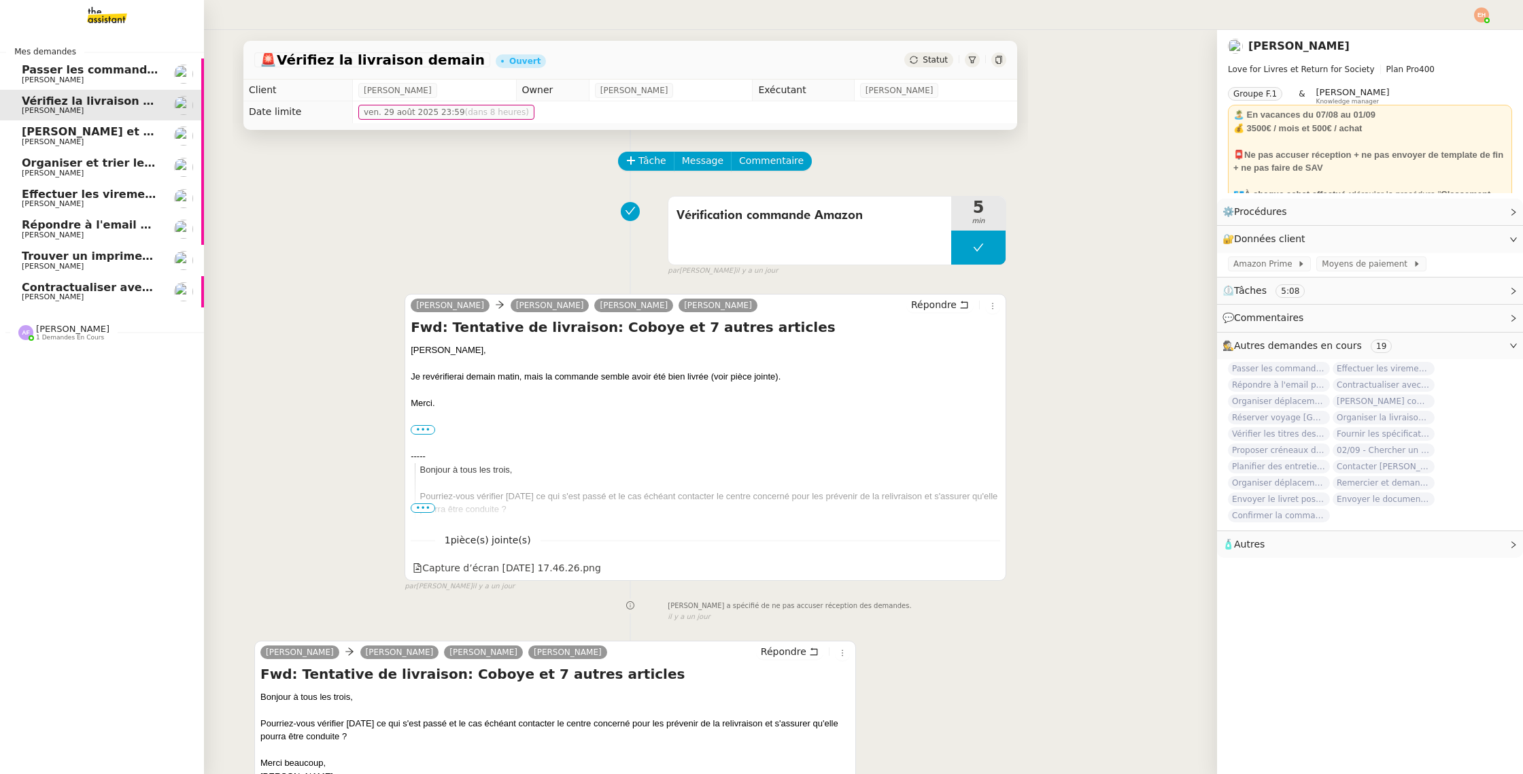
click at [127, 75] on span "Passer les commandes de livres Impactes" at bounding box center [150, 69] width 256 height 13
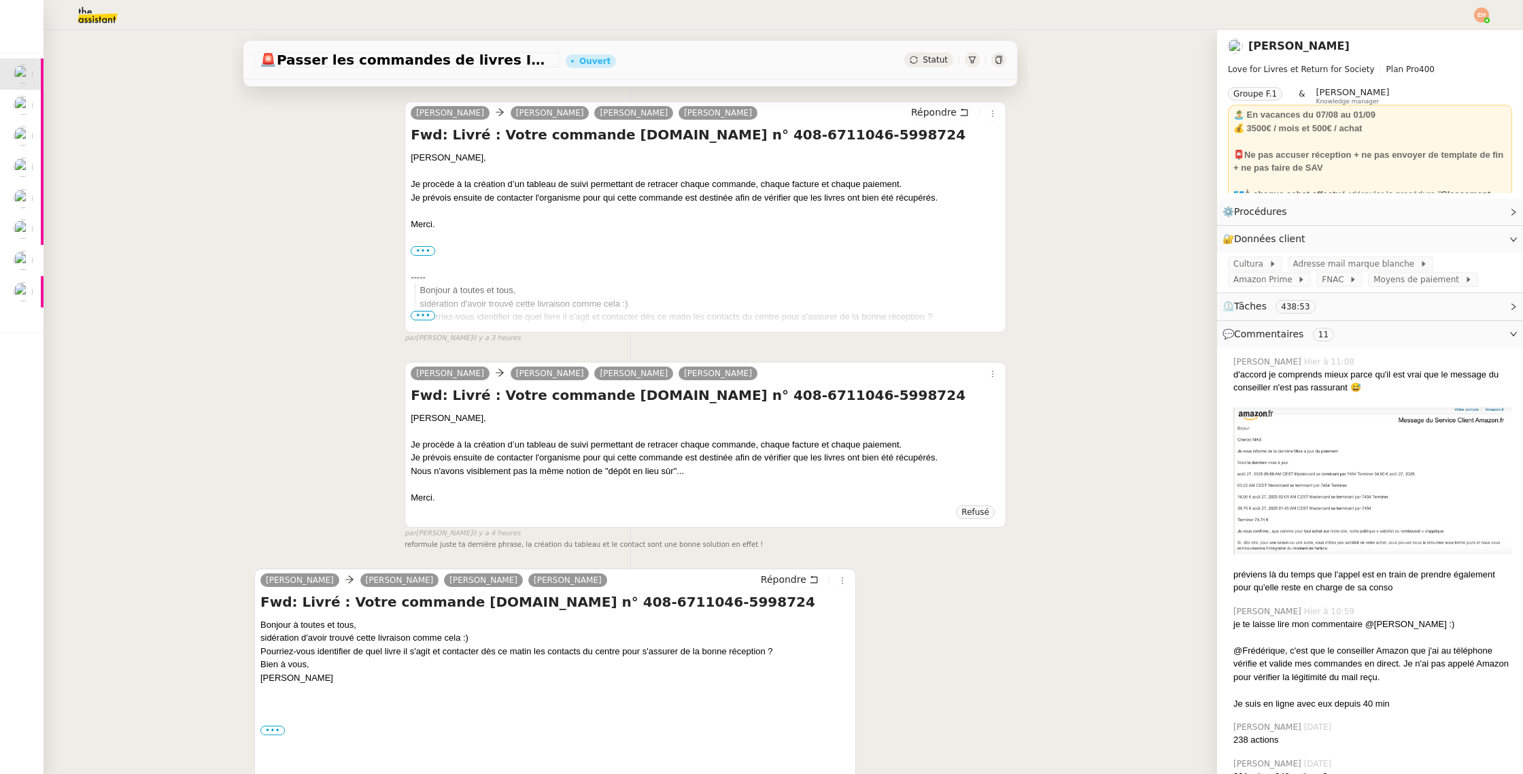
scroll to position [275, 0]
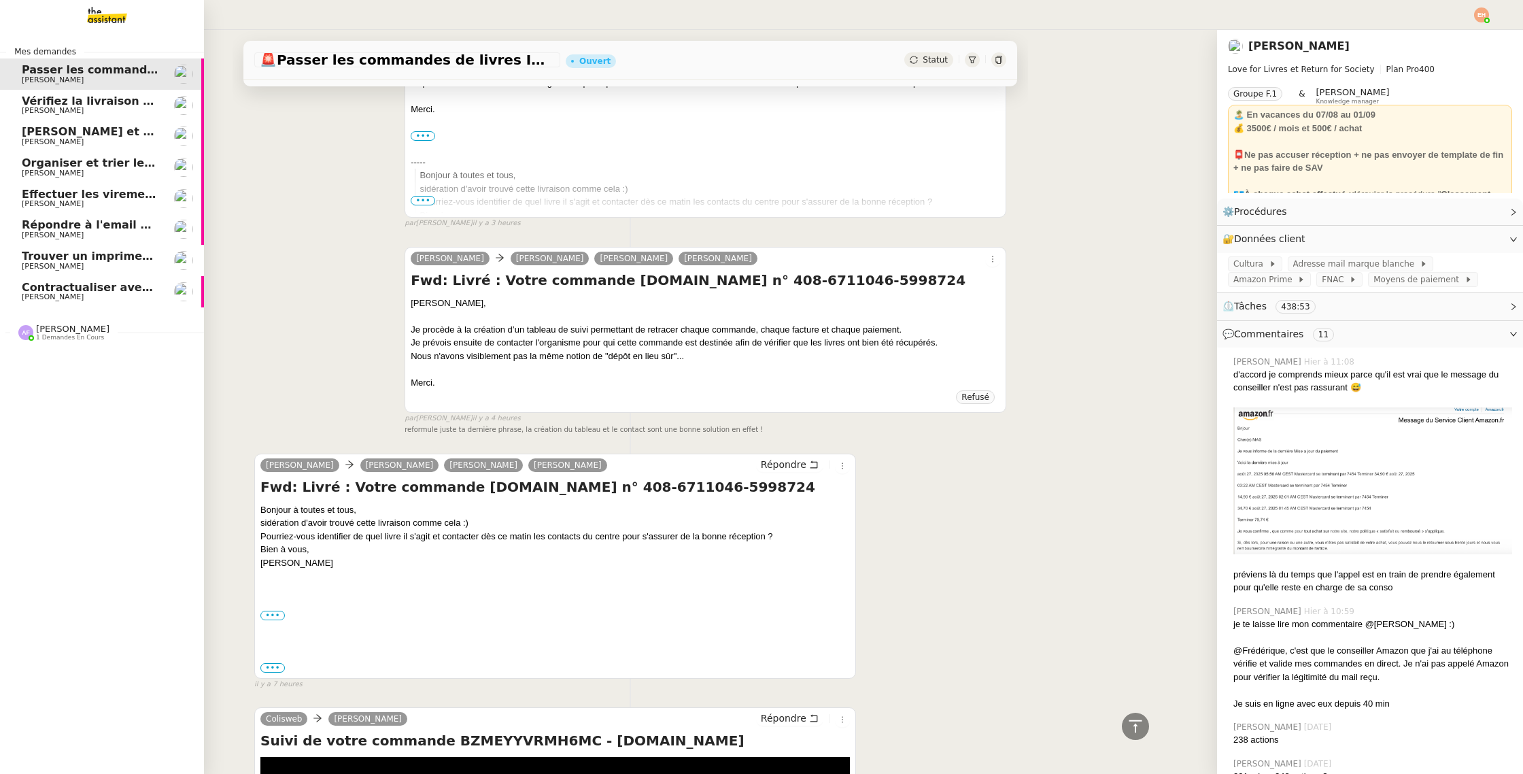
drag, startPoint x: 37, startPoint y: 255, endPoint x: 914, endPoint y: 20, distance: 907.4
click at [37, 255] on span "Trouver un imprimeur parisien (TRES URGENT)" at bounding box center [165, 256] width 286 height 13
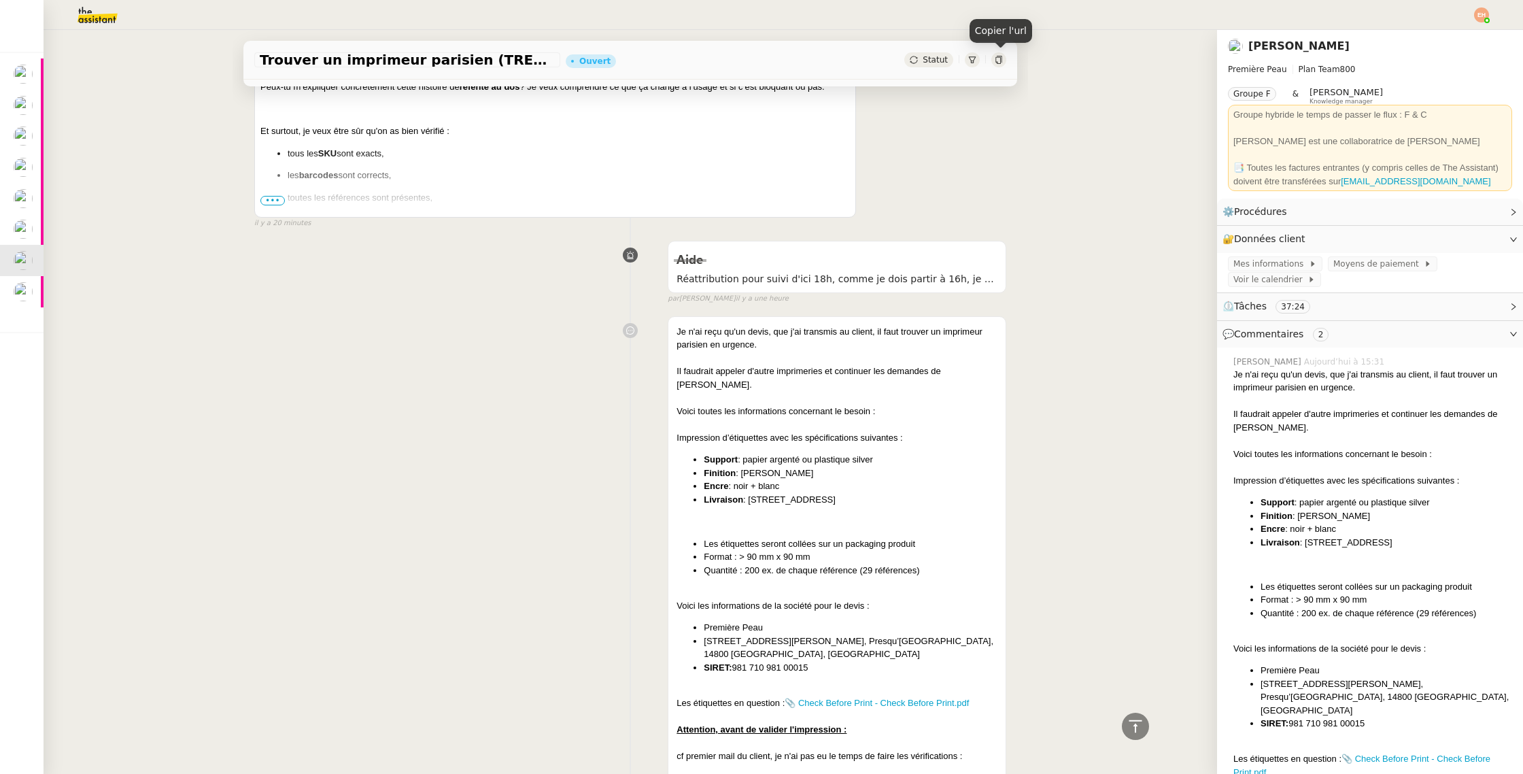
click at [998, 64] on icon at bounding box center [999, 60] width 6 height 8
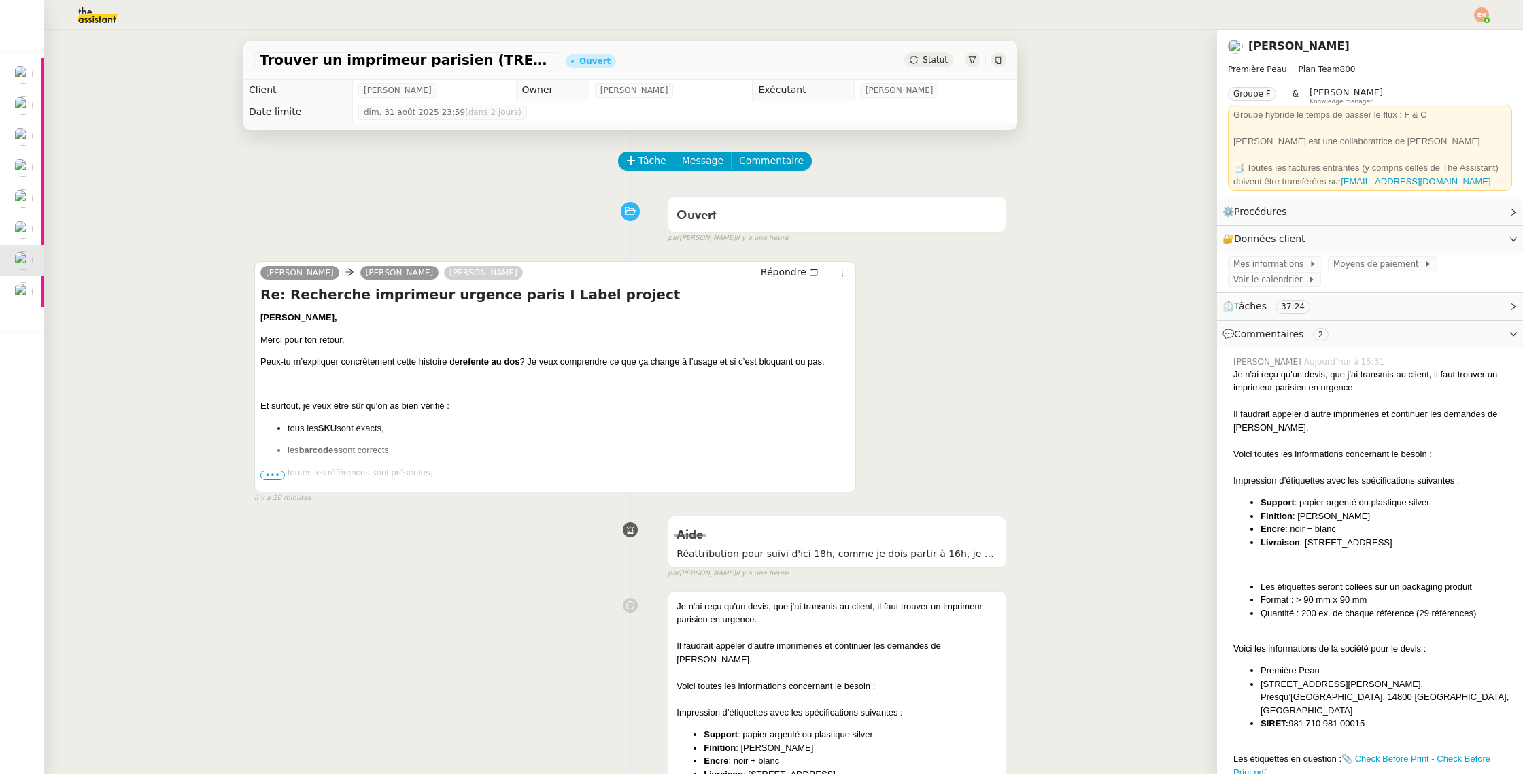
click at [279, 469] on ul "tous les SKU sont exacts, les barcodes sont corrects, toutes les références son…" at bounding box center [555, 462] width 590 height 80
click at [279, 479] on span "•••" at bounding box center [272, 476] width 24 height 10
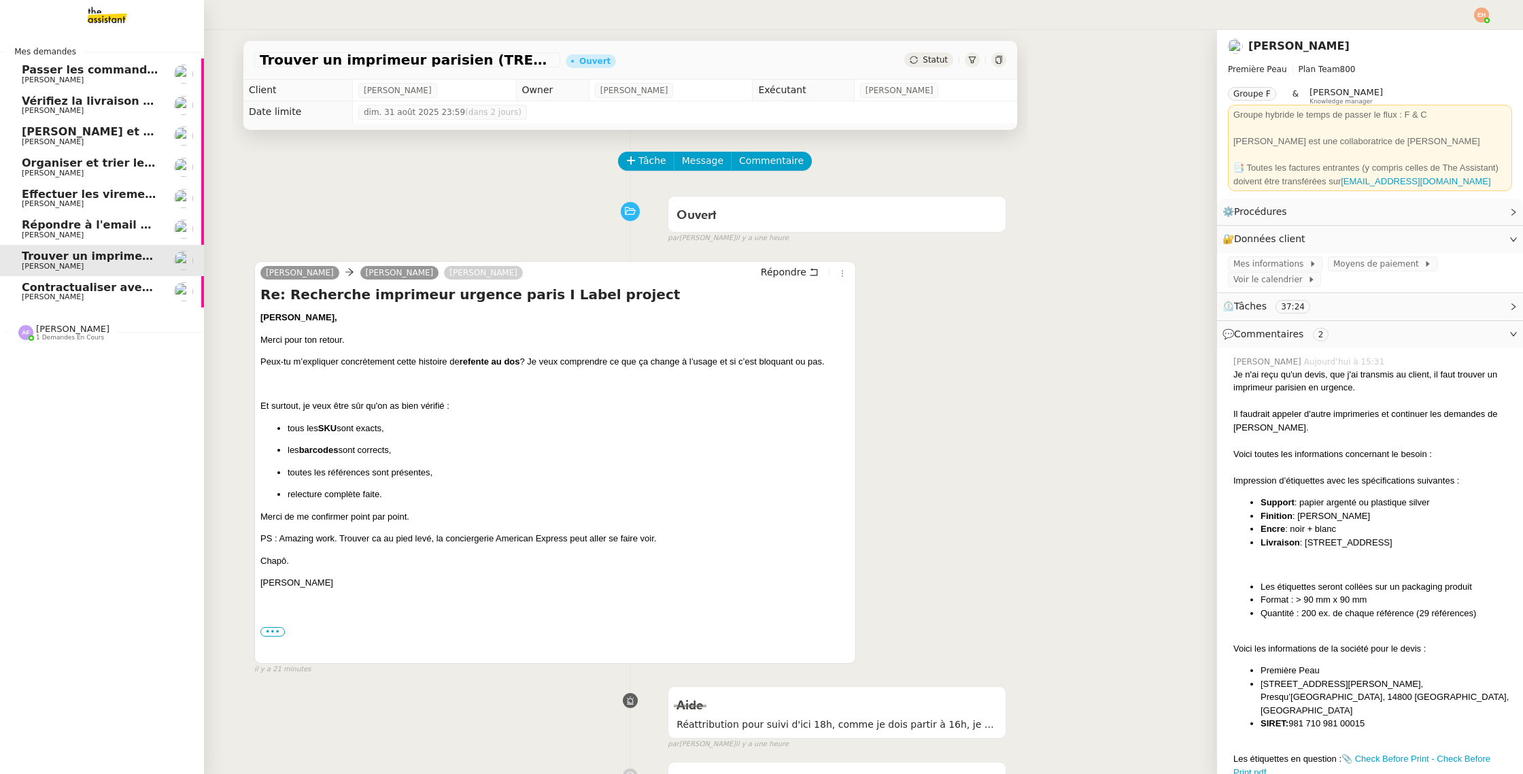
click at [56, 205] on span "[PERSON_NAME]" at bounding box center [53, 203] width 62 height 9
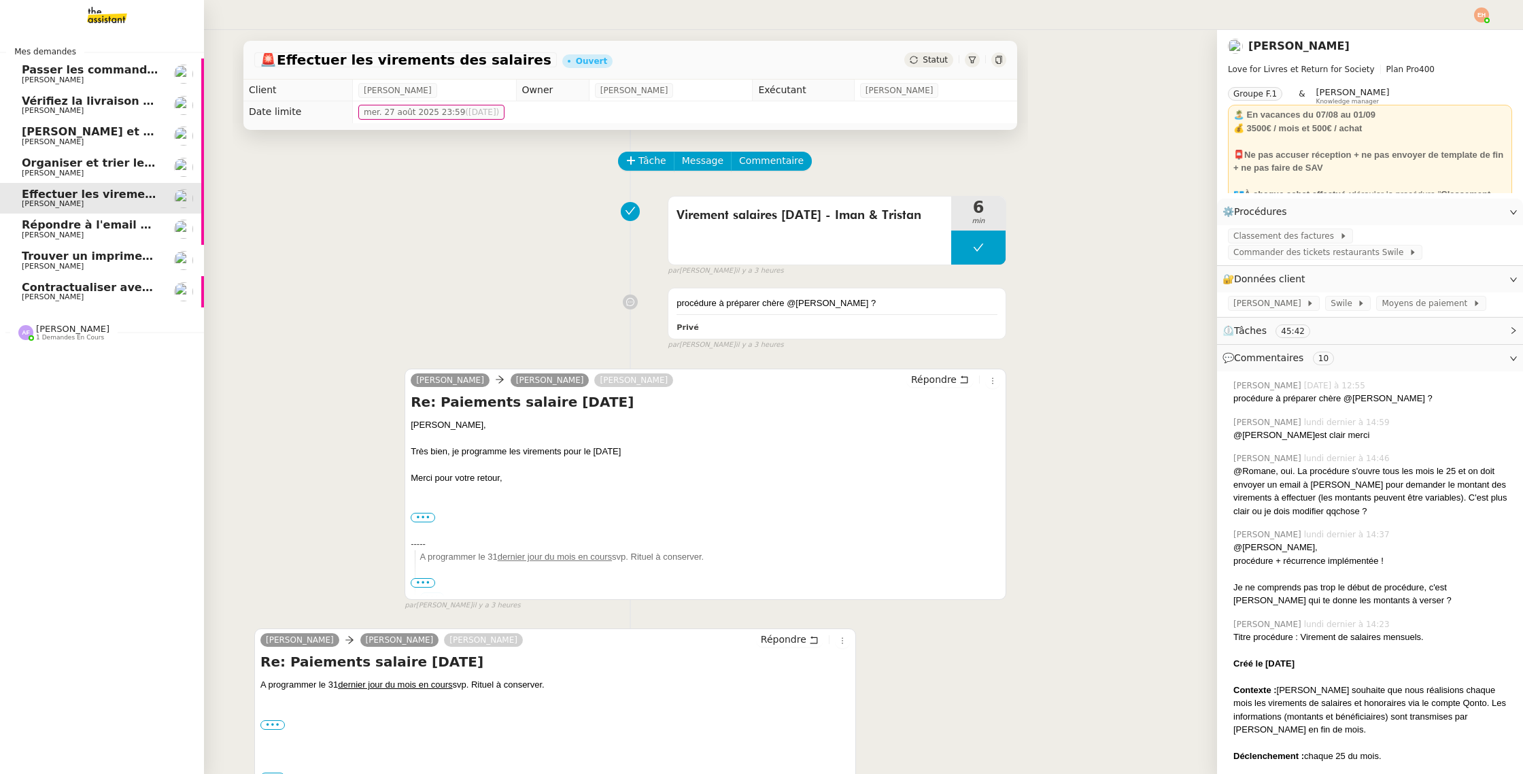
click at [88, 160] on span "Organiser et trier les documents sur Google Drive" at bounding box center [175, 162] width 307 height 13
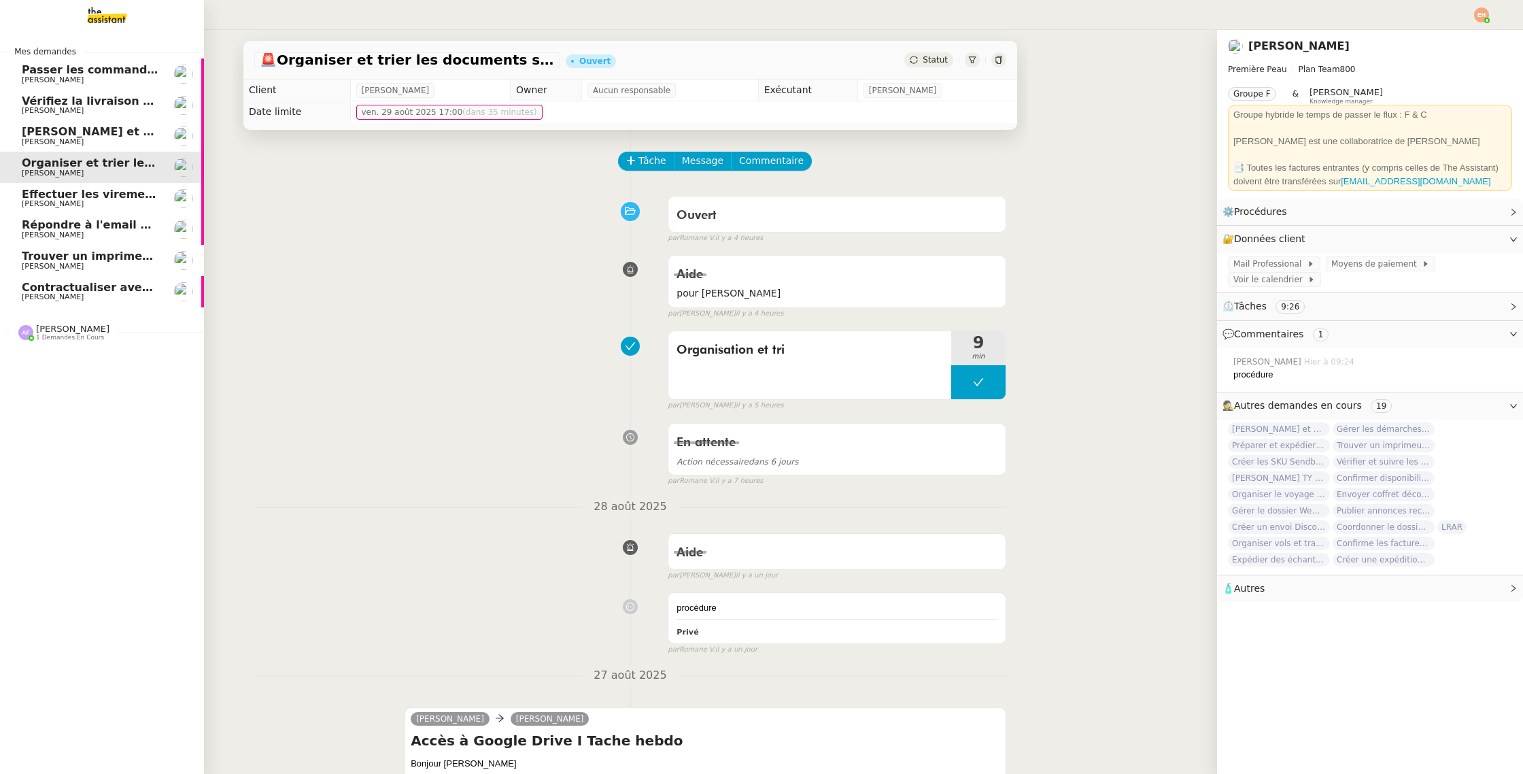
click at [90, 194] on span "Effectuer les virements des salaires" at bounding box center [132, 194] width 220 height 13
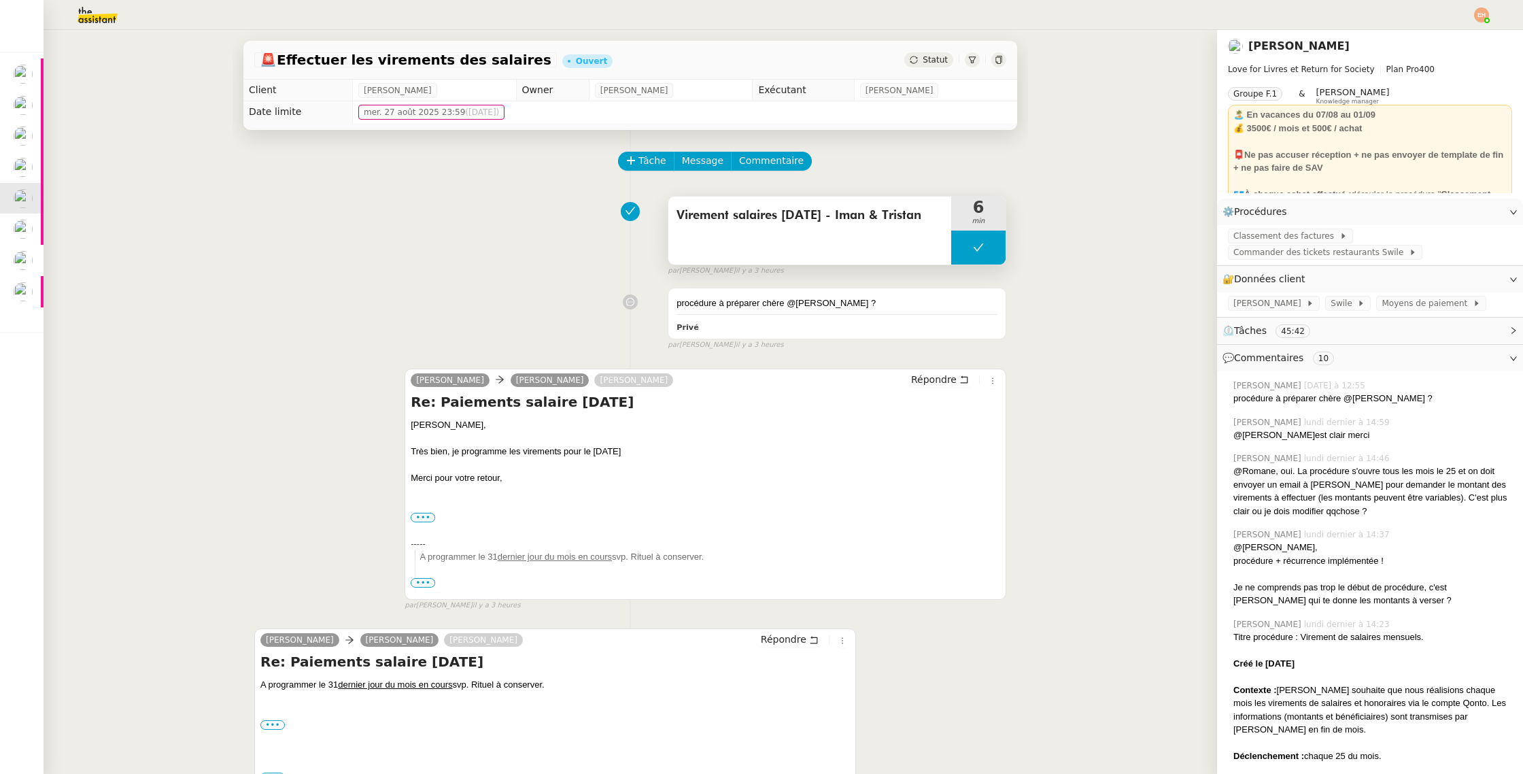
click at [983, 250] on icon at bounding box center [978, 247] width 11 height 11
click at [971, 254] on div at bounding box center [964, 248] width 27 height 34
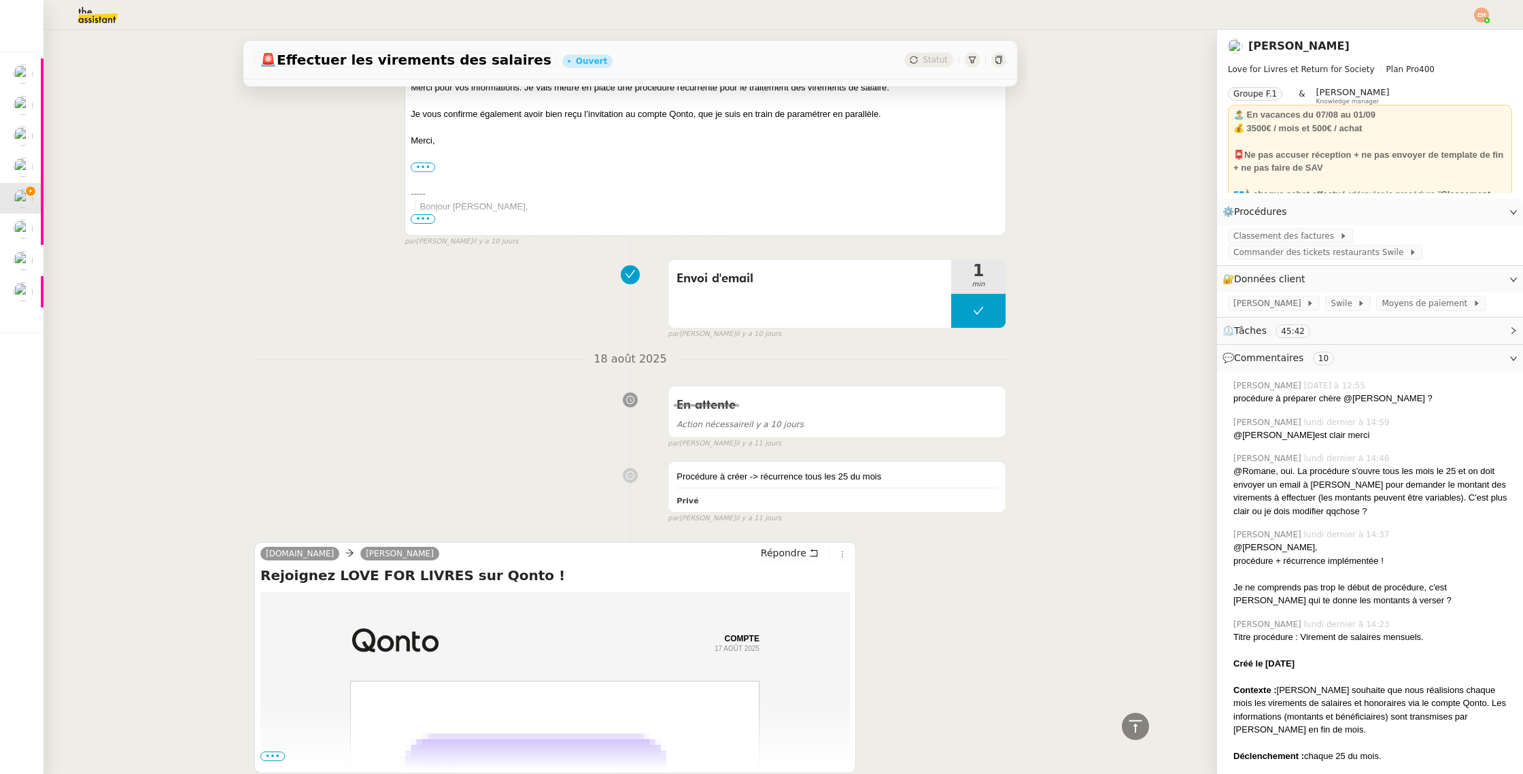
scroll to position [7841, 0]
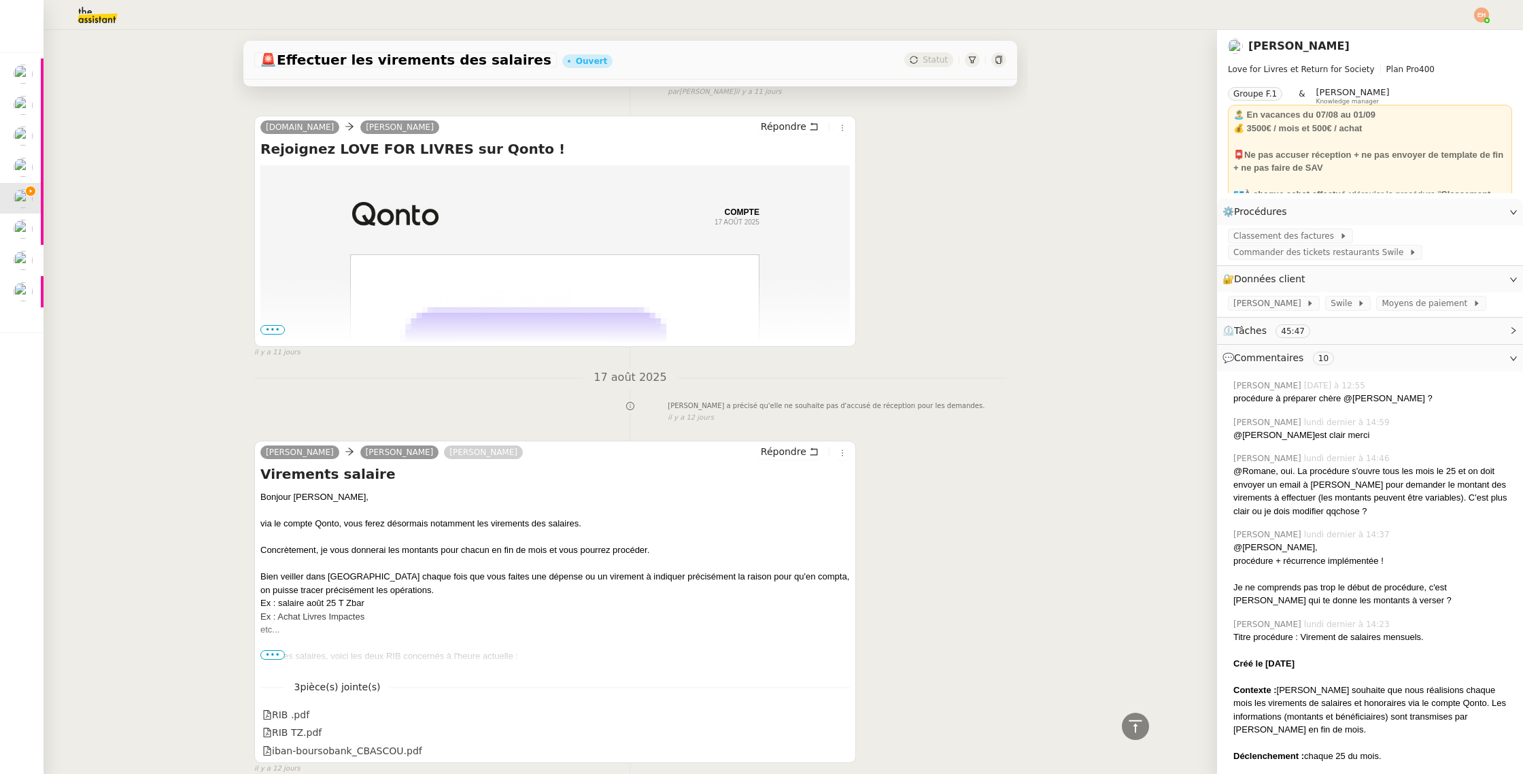
click at [277, 650] on span "•••" at bounding box center [272, 655] width 24 height 10
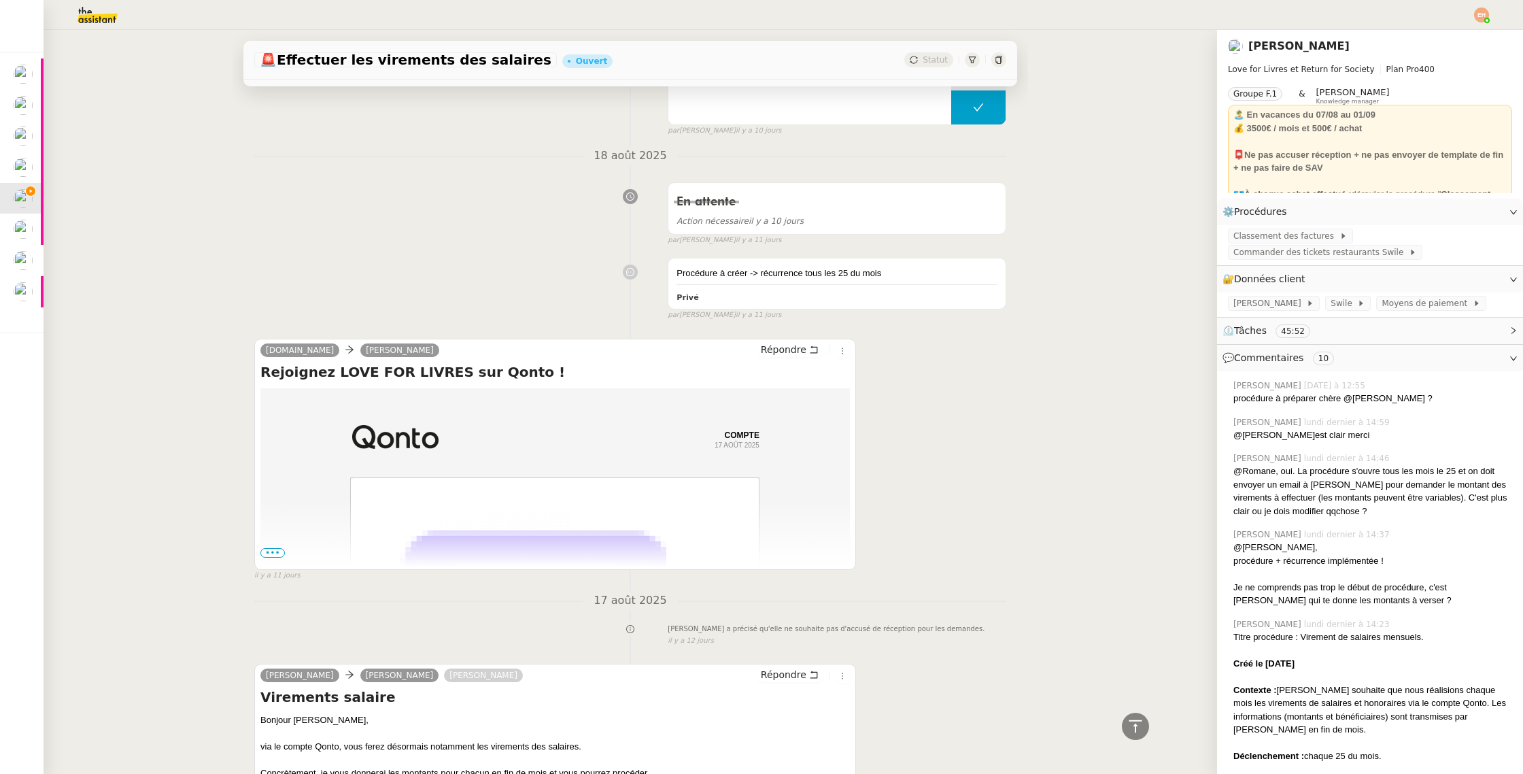
scroll to position [7999, 0]
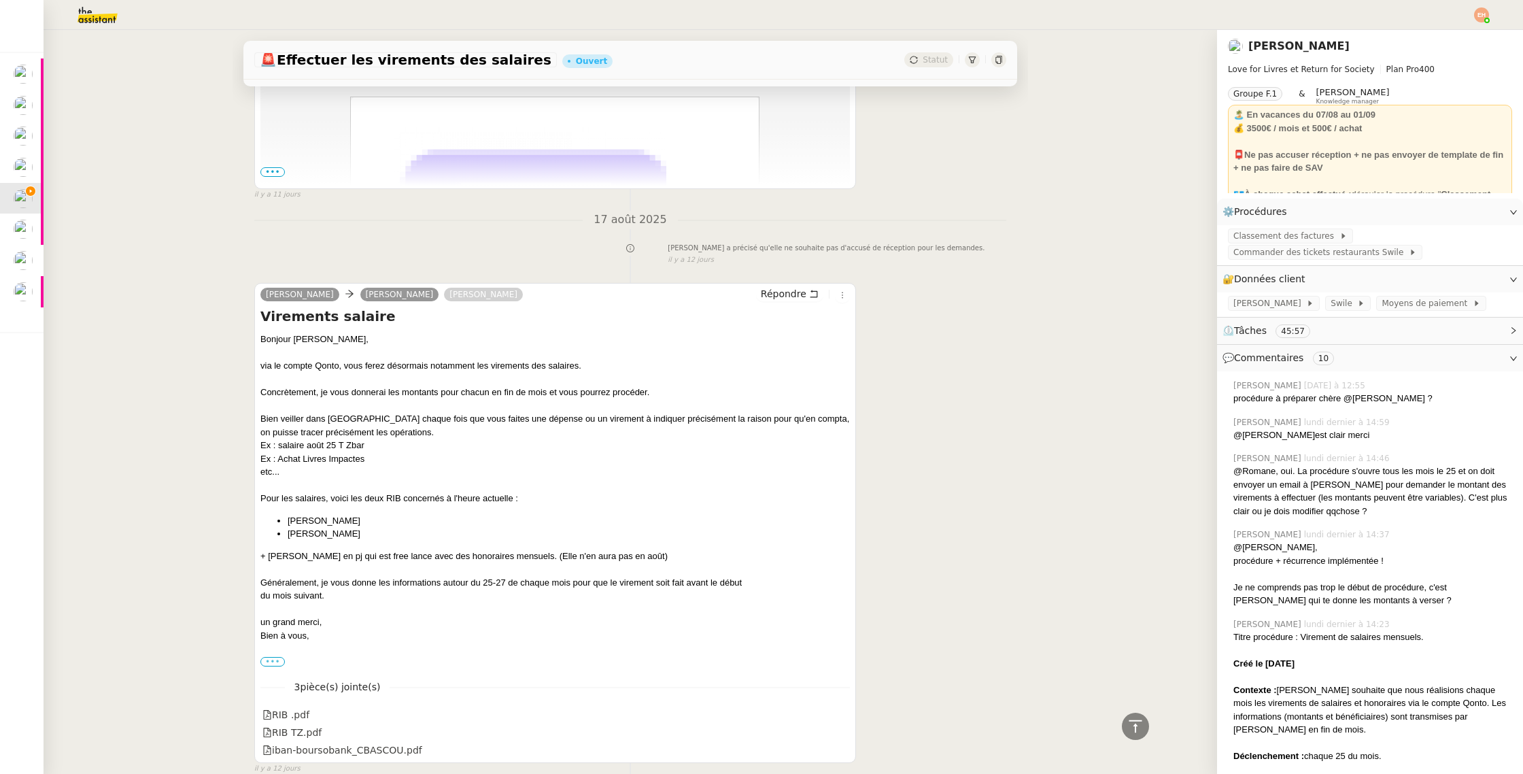
click at [274, 657] on label "•••" at bounding box center [272, 662] width 24 height 10
click at [0, 0] on input "•••" at bounding box center [0, 0] width 0 height 0
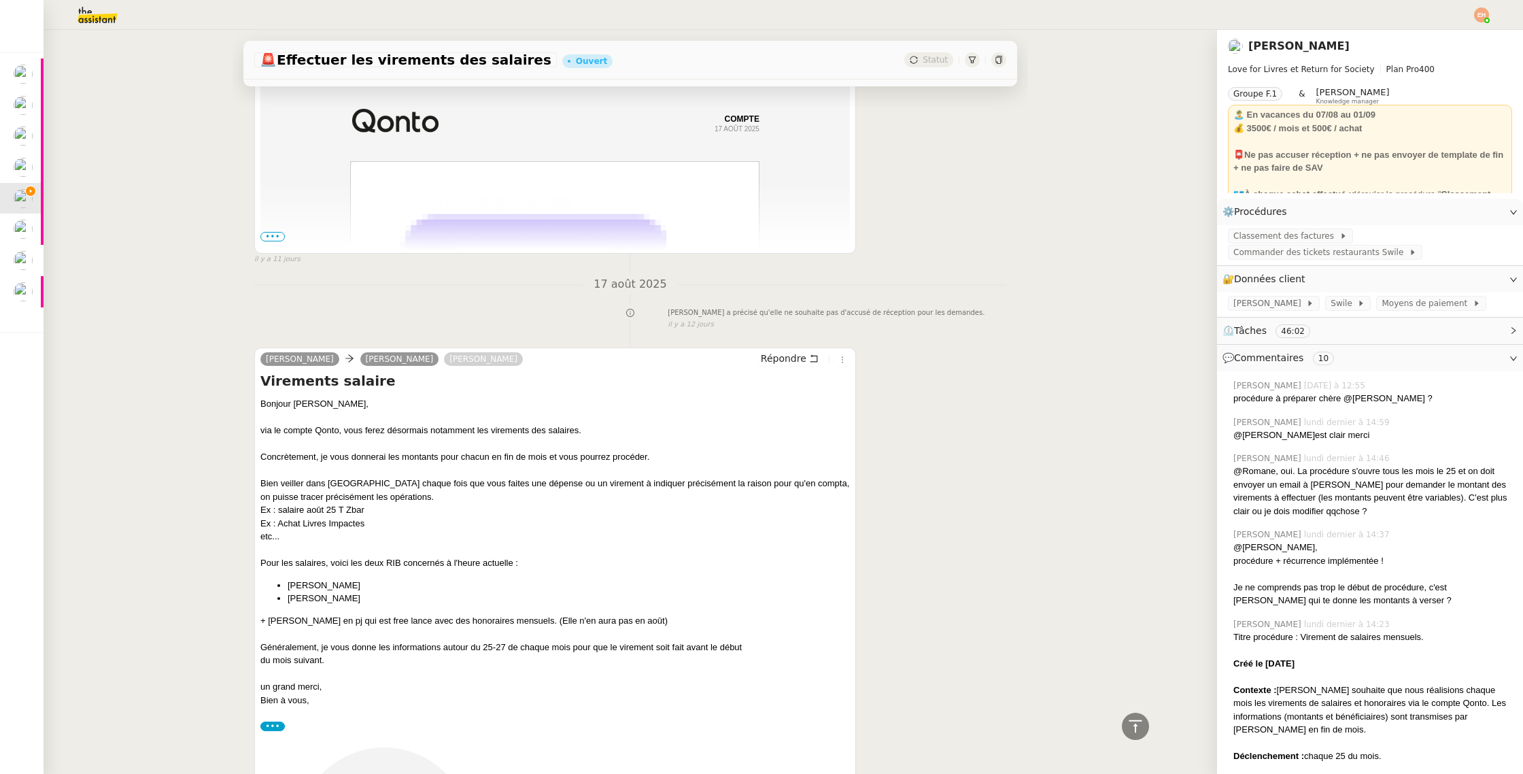
scroll to position [7938, 0]
click at [1400, 328] on span "⏲️ Tâches 46:02" at bounding box center [1359, 331] width 273 height 16
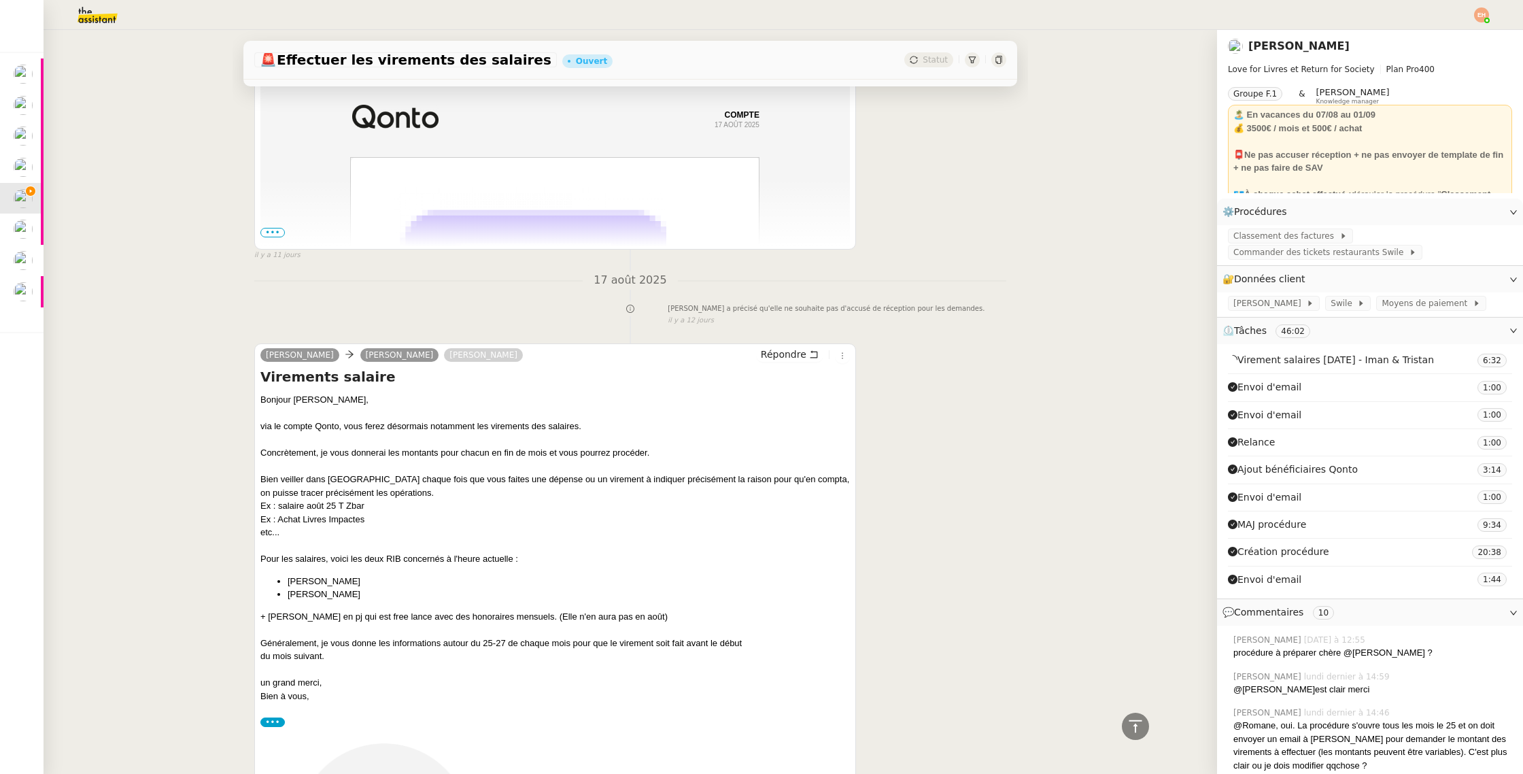
click at [1400, 329] on span "⏲️ Tâches 46:02" at bounding box center [1359, 331] width 273 height 16
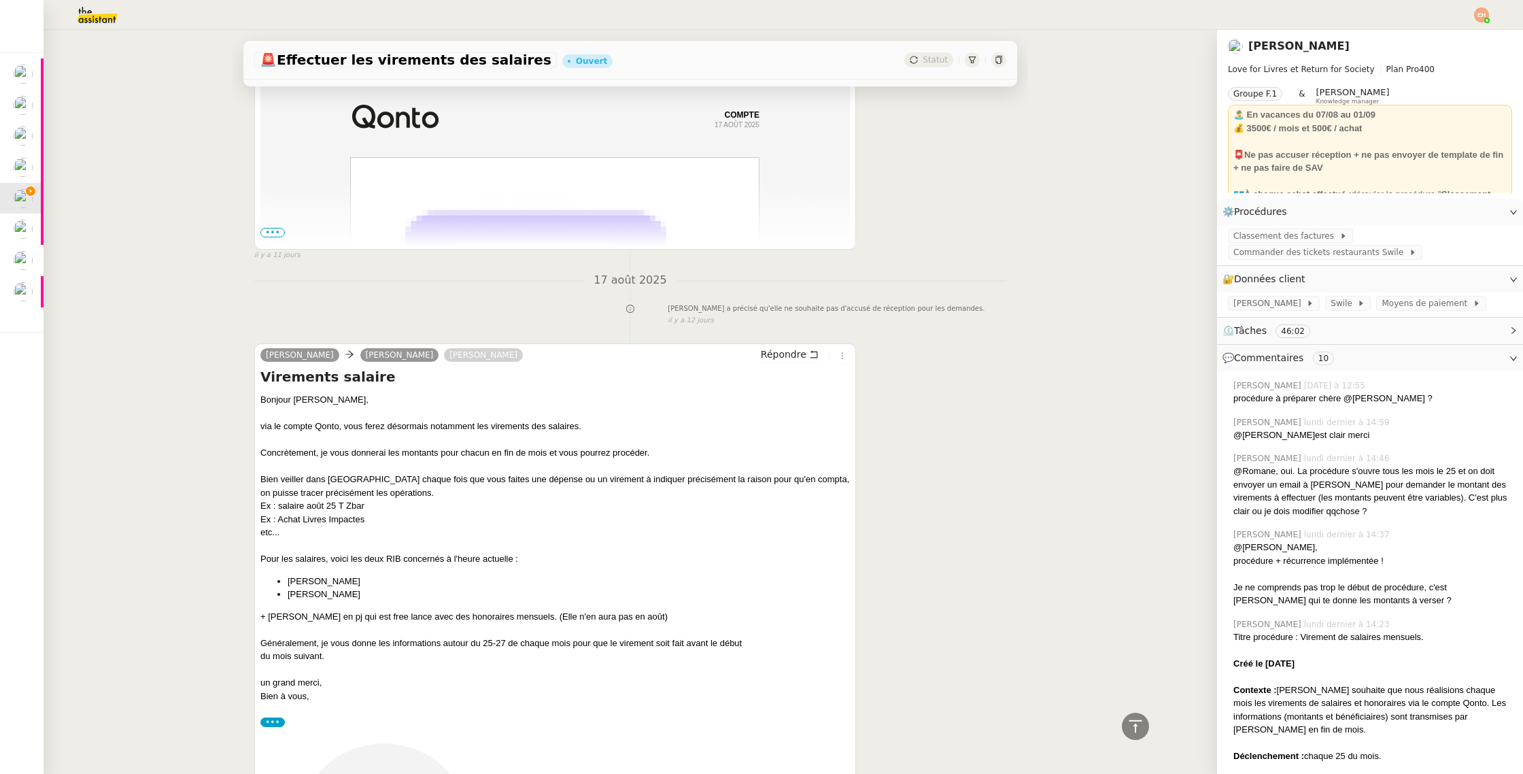
click at [1400, 350] on span "💬 Commentaires 10" at bounding box center [1359, 358] width 273 height 16
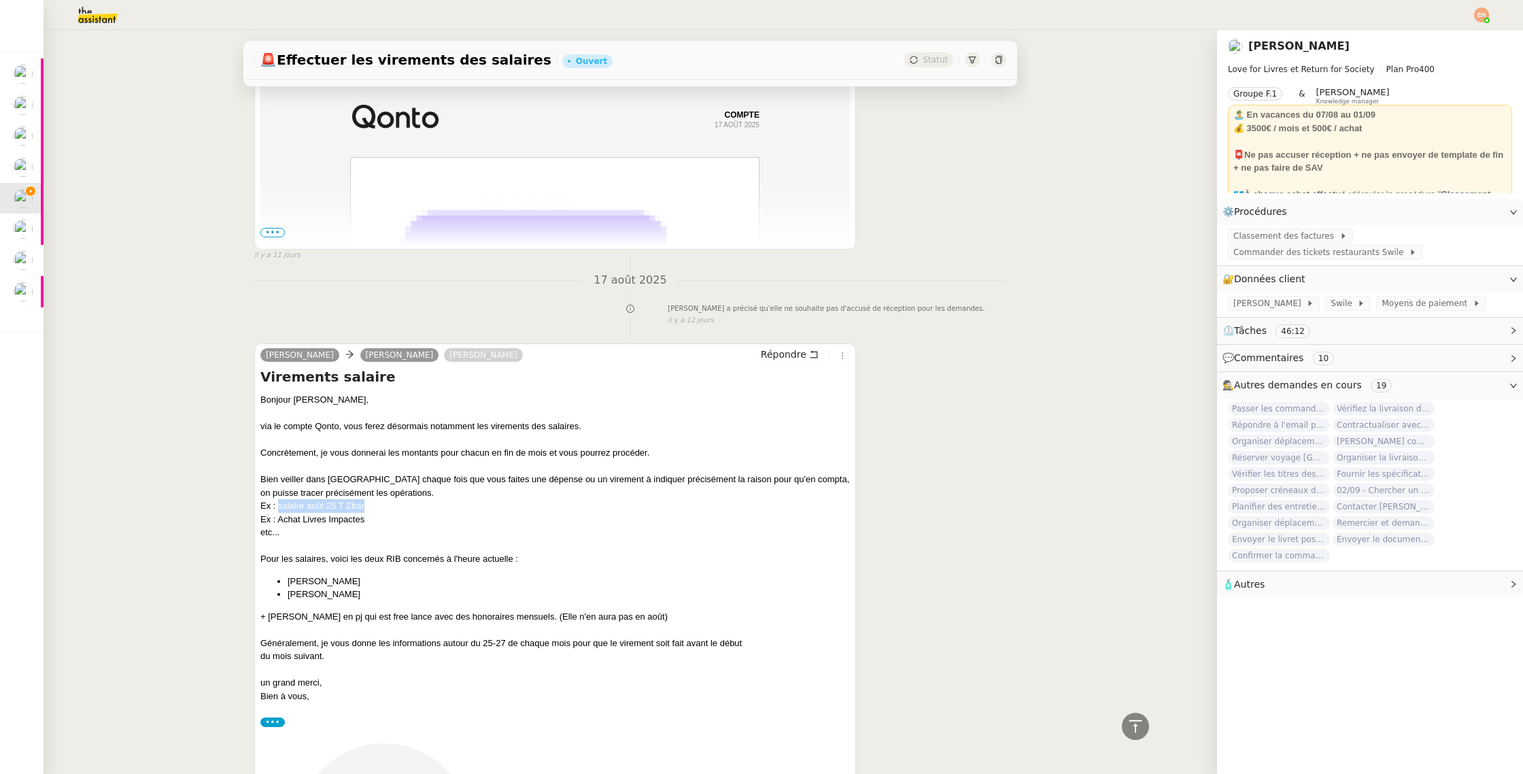
drag, startPoint x: 366, startPoint y: 437, endPoint x: 279, endPoint y: 439, distance: 86.4
click at [279, 499] on div "Ex : salaire août 25 T Zbar" at bounding box center [555, 506] width 590 height 14
copy div "salaire août 25 T Zbar"
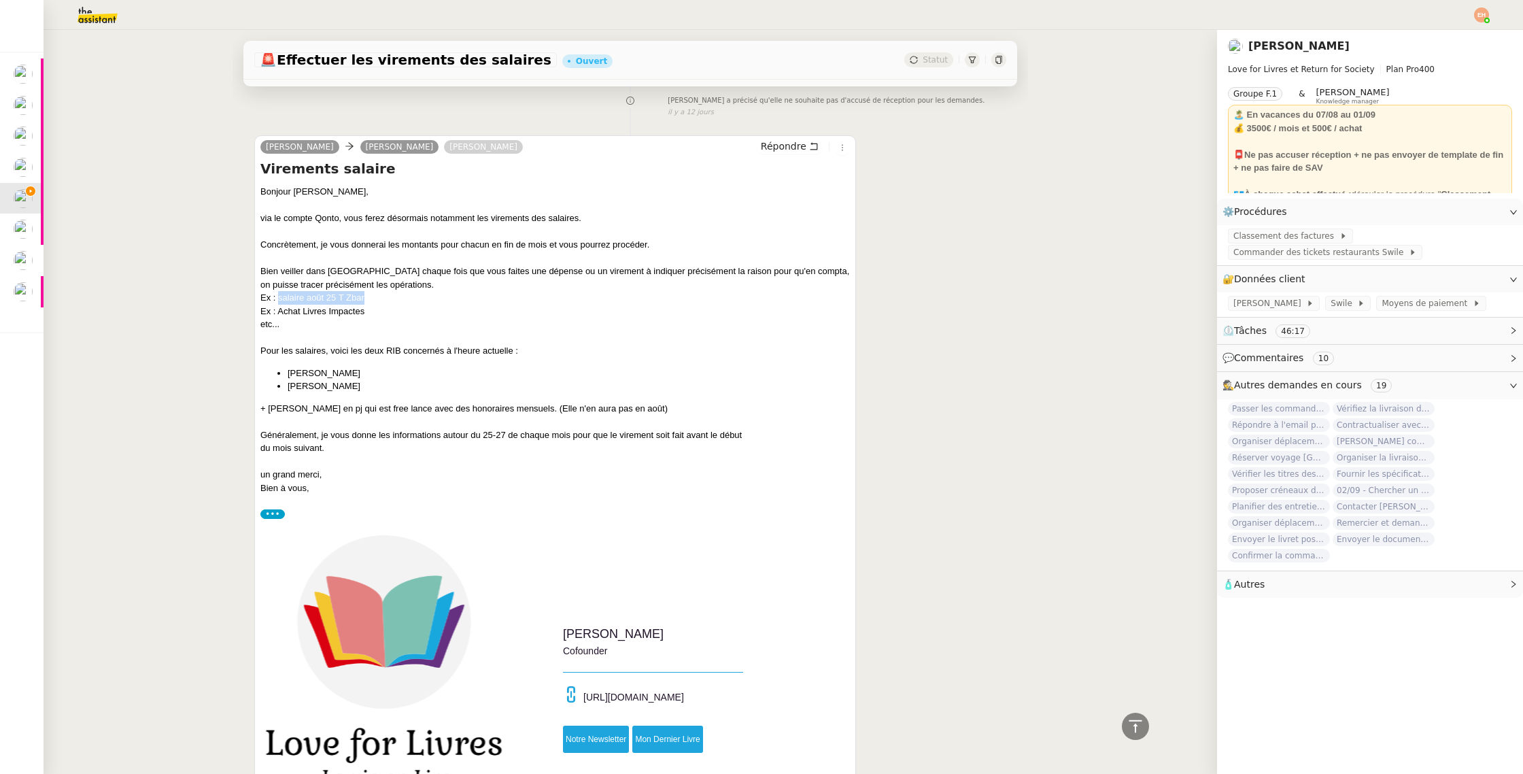
scroll to position [8148, 0]
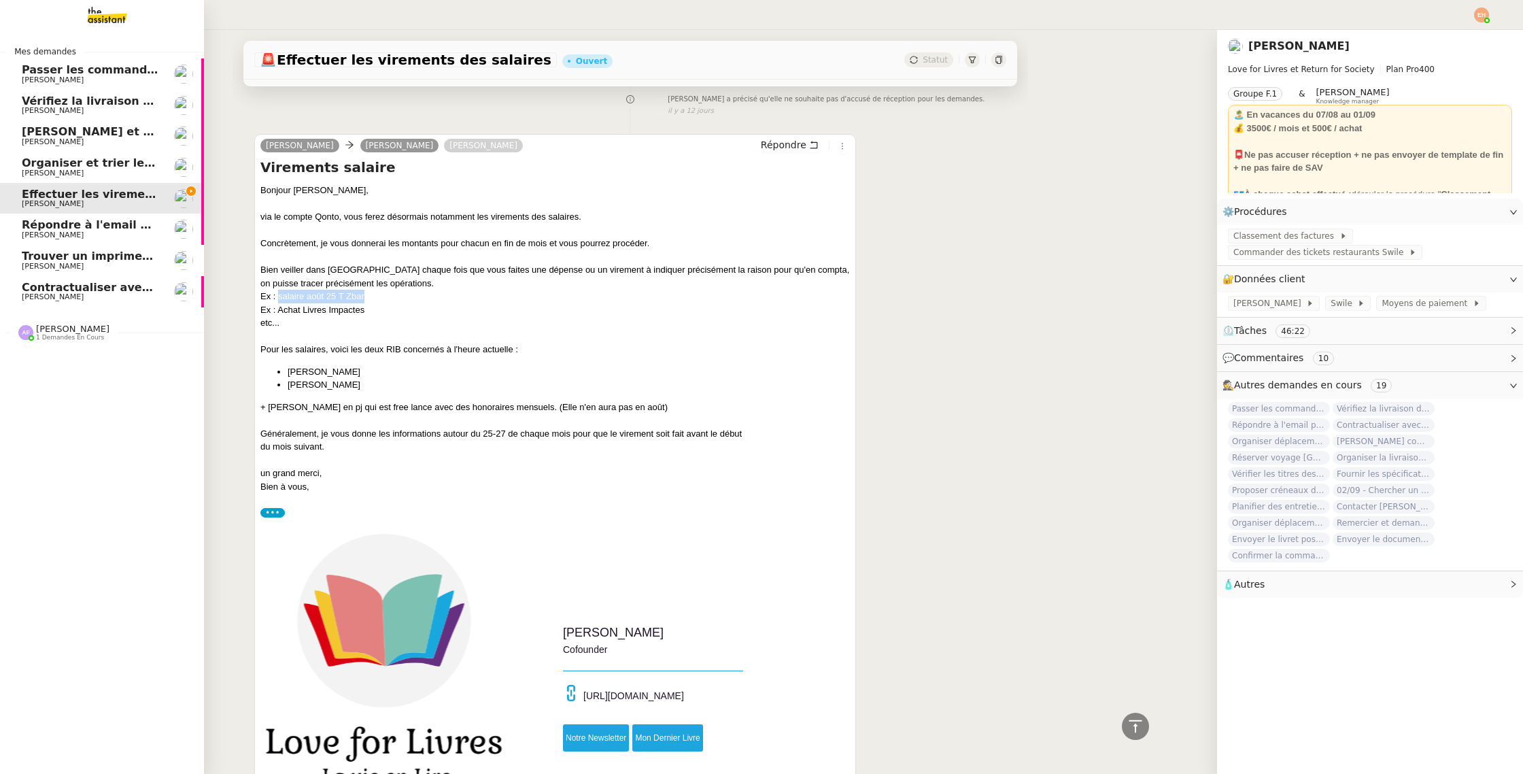
click at [35, 226] on span "Répondre à l'email pour l'utilisation de l'image" at bounding box center [165, 224] width 287 height 13
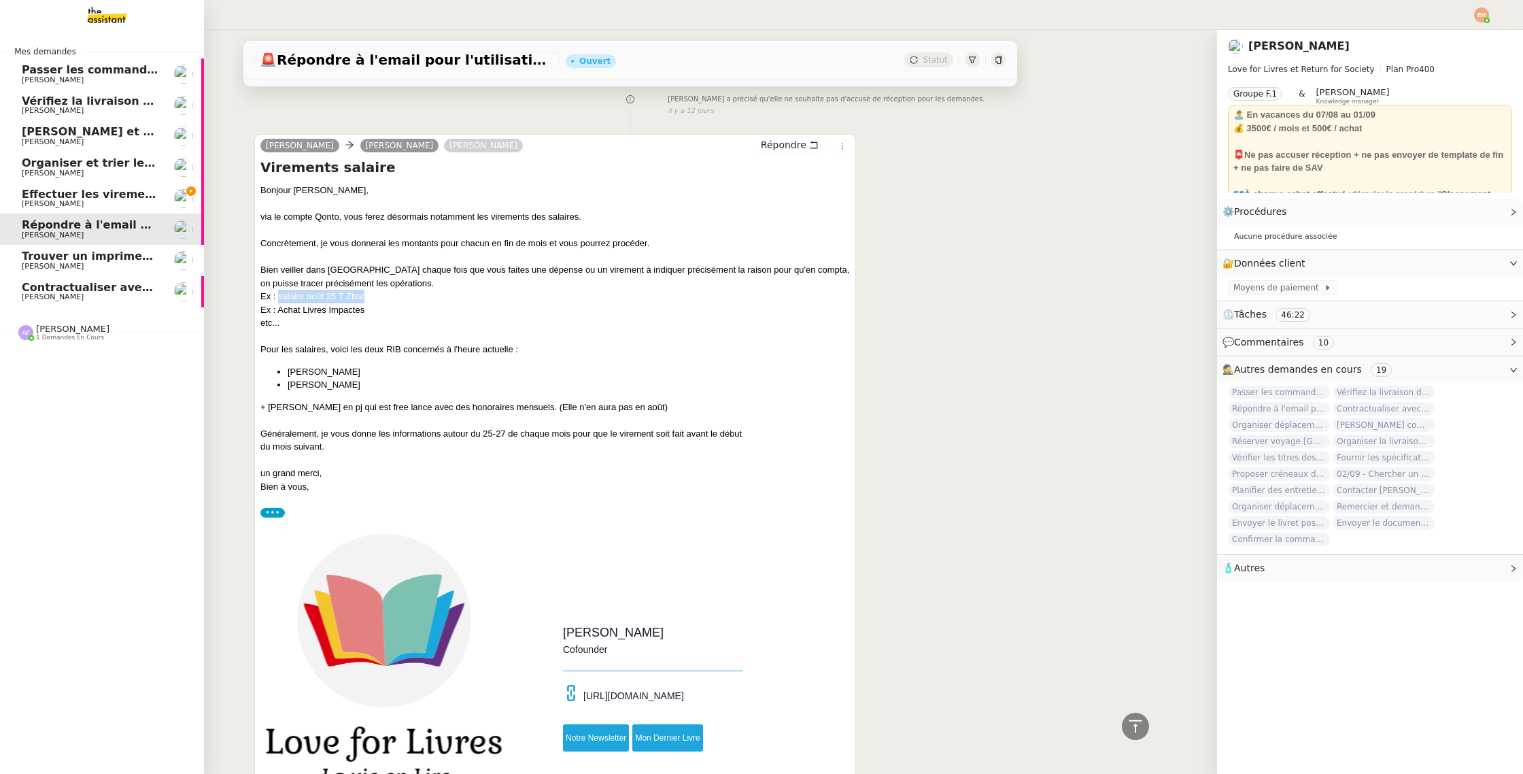
scroll to position [1931, 0]
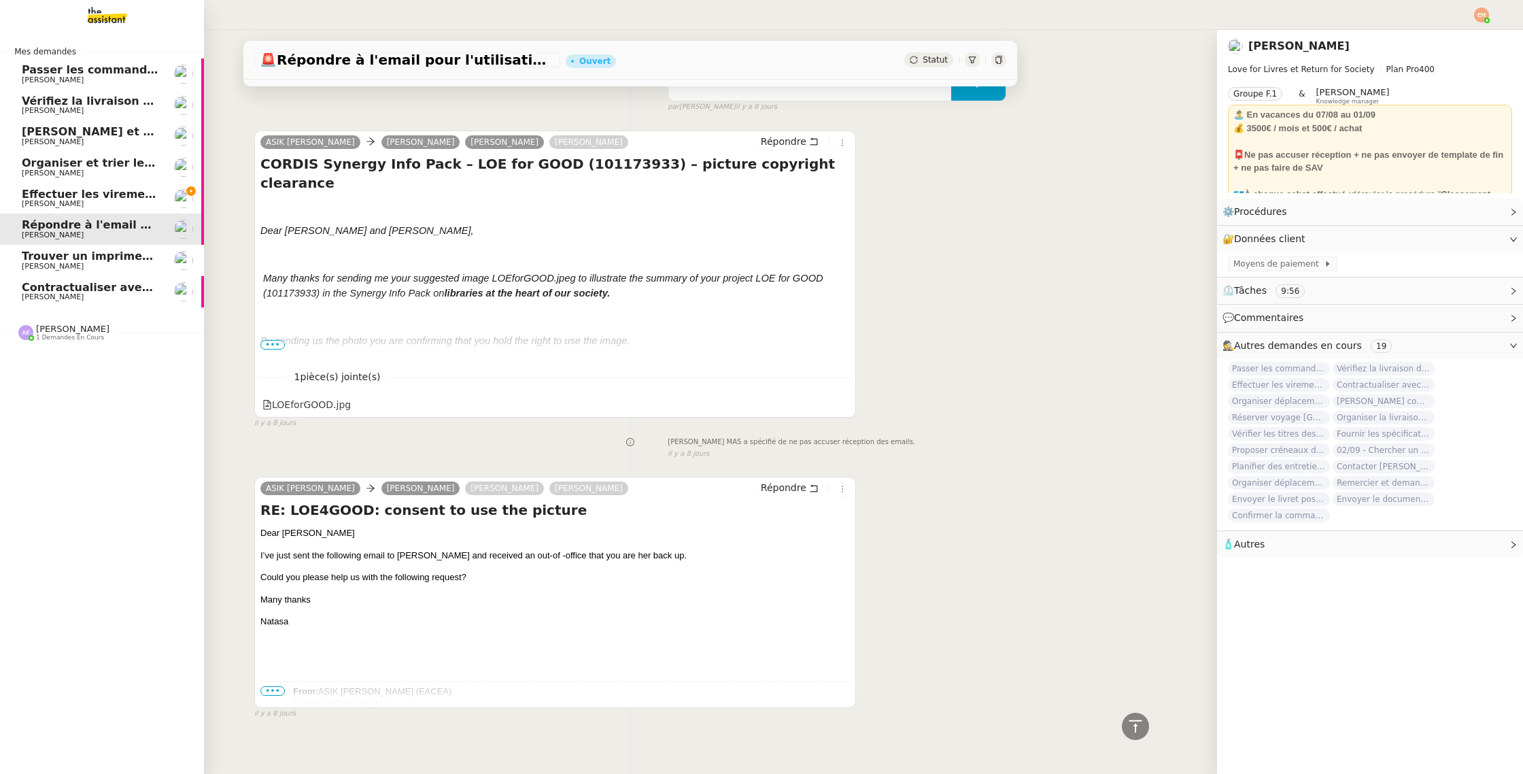
click at [82, 201] on span "[PERSON_NAME]" at bounding box center [90, 204] width 137 height 8
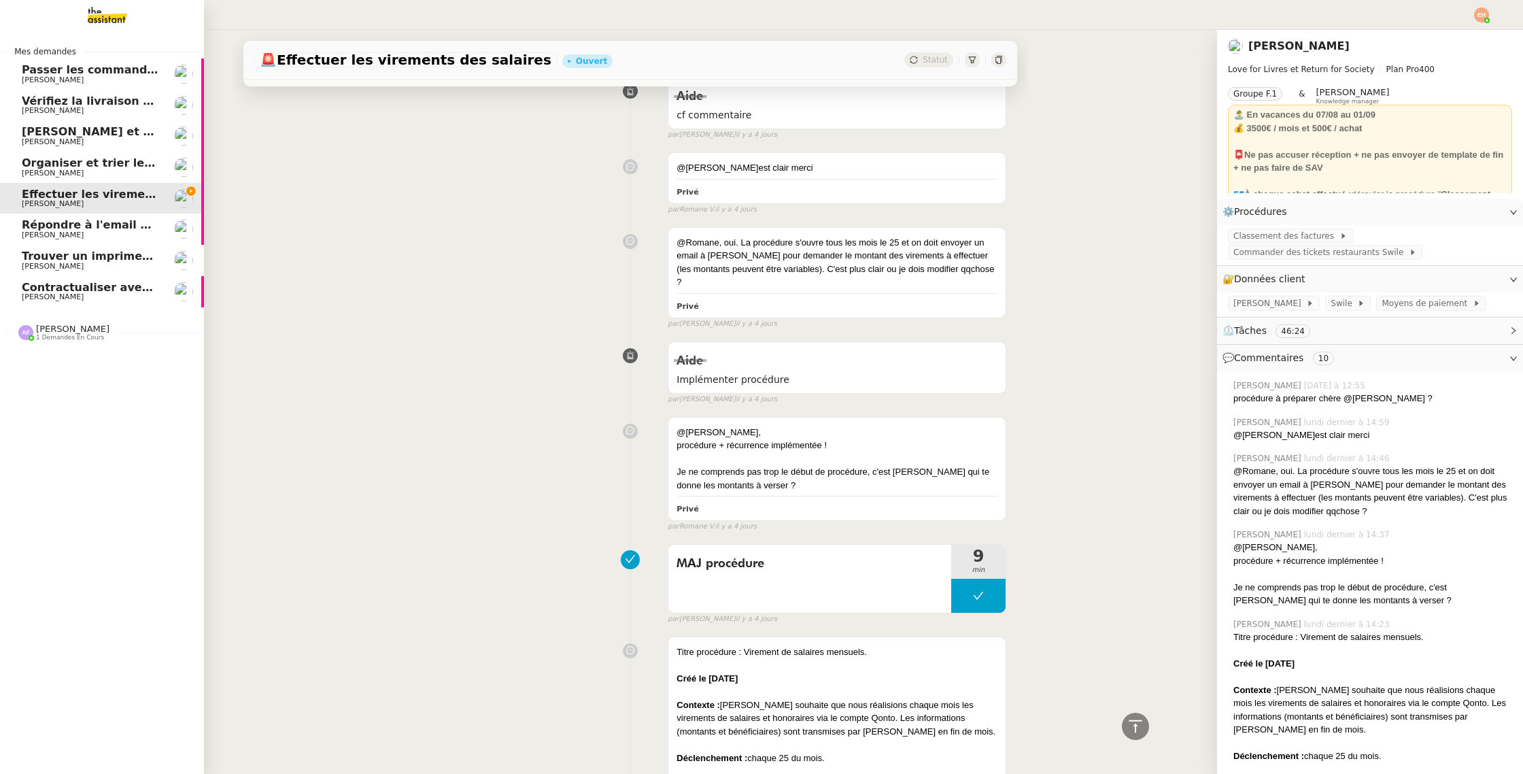
click at [95, 104] on span "Vérifiez la livraison demain" at bounding box center [105, 101] width 167 height 13
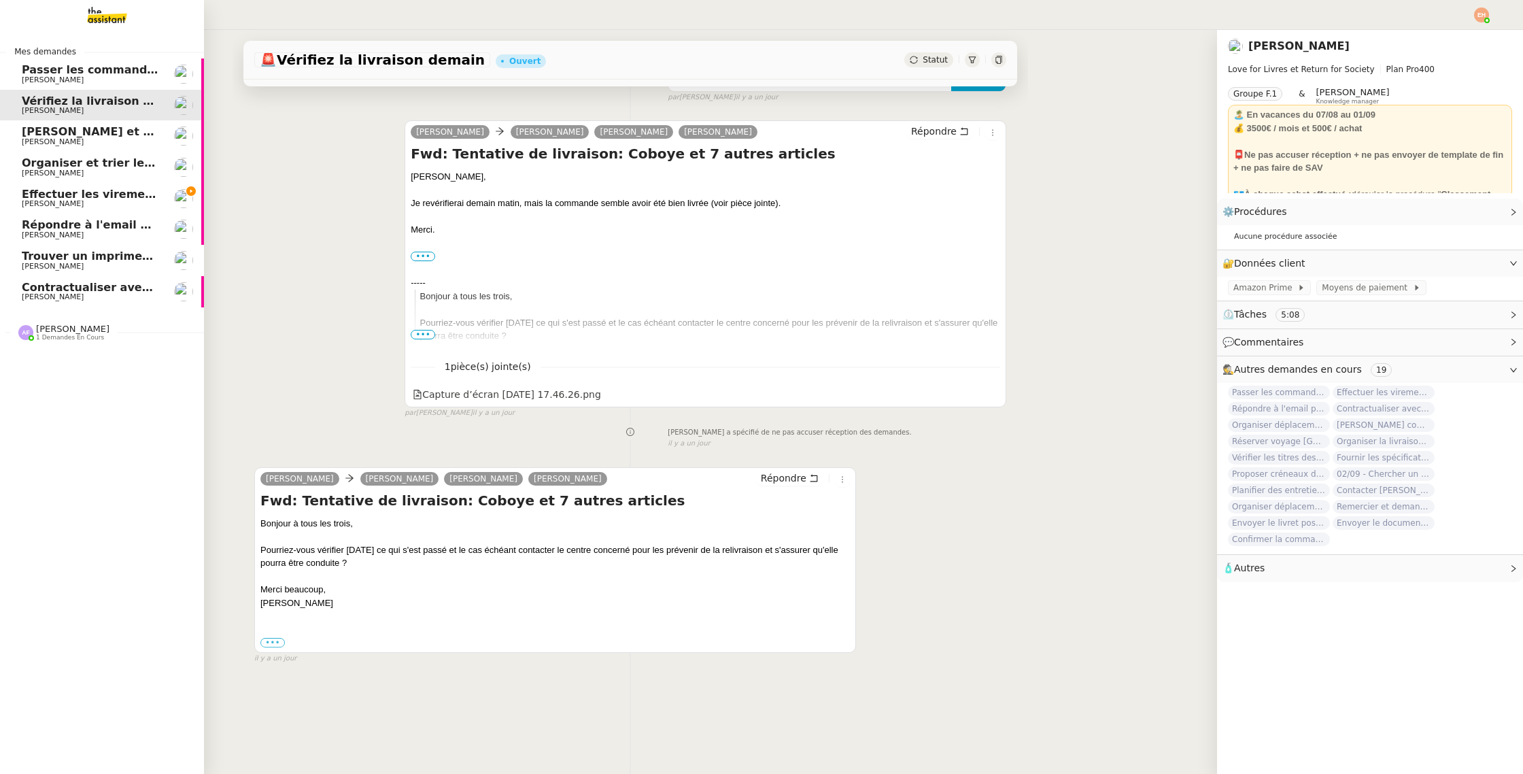
scroll to position [173, 0]
click at [100, 80] on span "[PERSON_NAME]" at bounding box center [90, 80] width 137 height 8
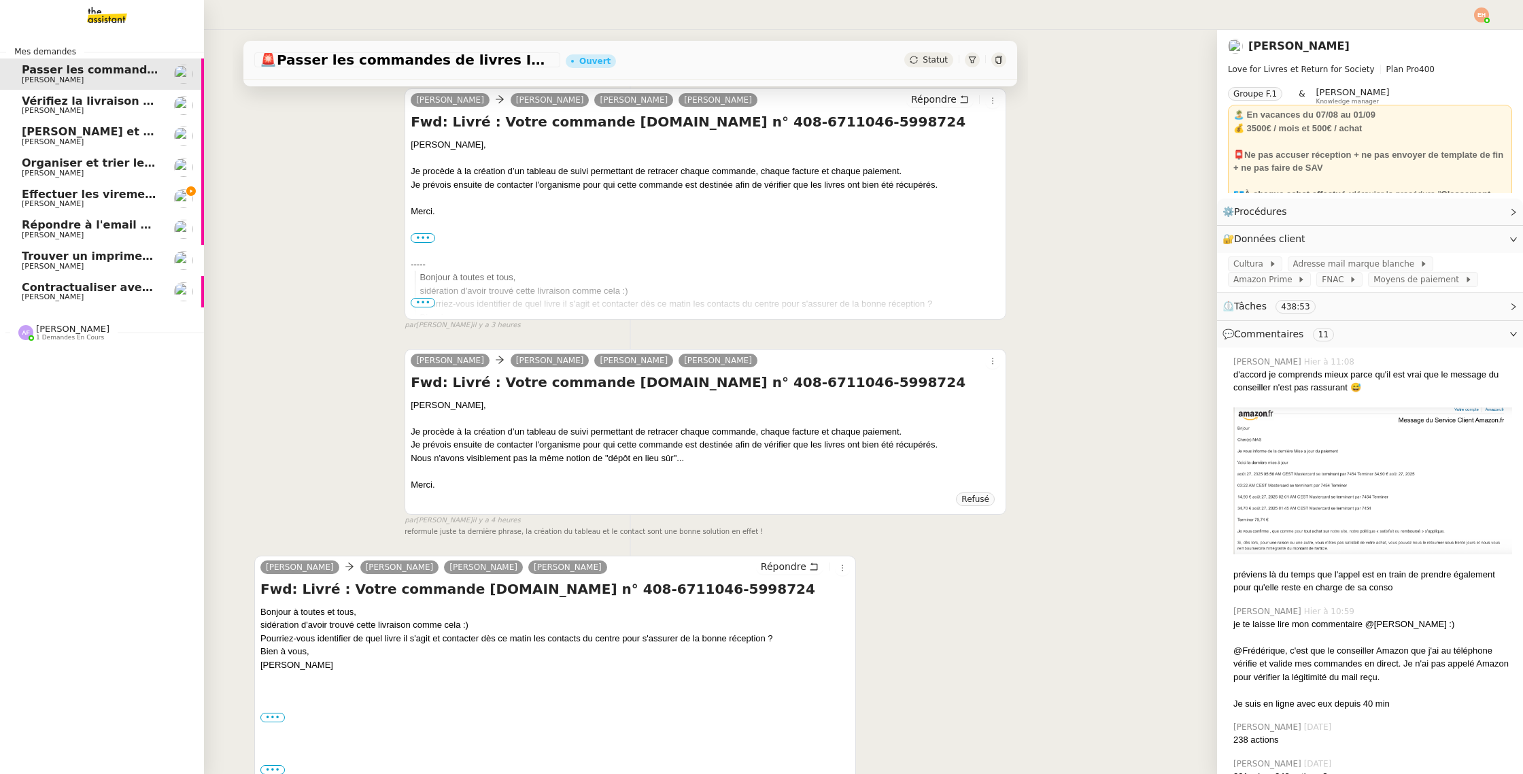
scroll to position [3662, 0]
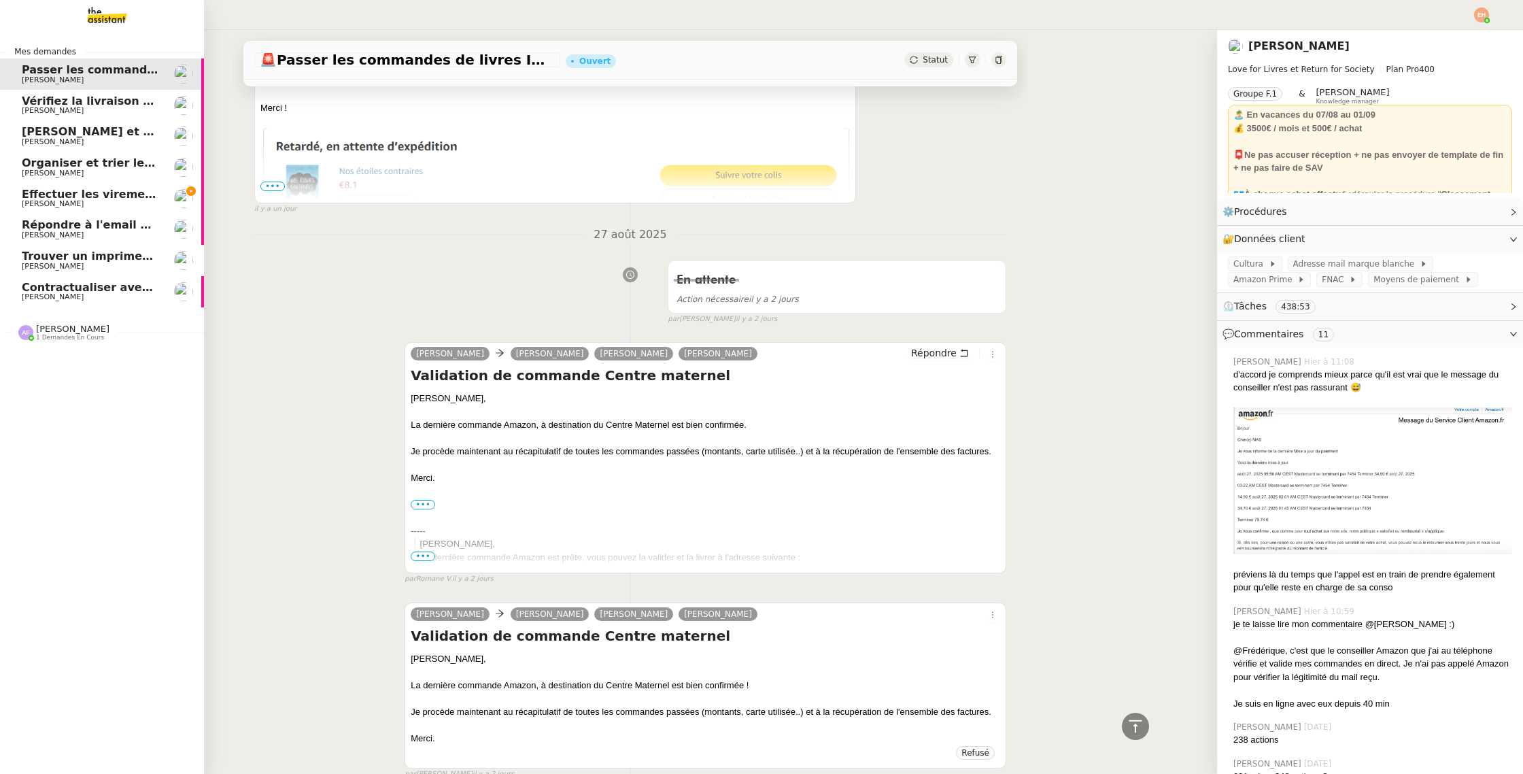
click at [97, 284] on span "Contractualiser avec SKEMA pour apprentissage" at bounding box center [170, 287] width 297 height 13
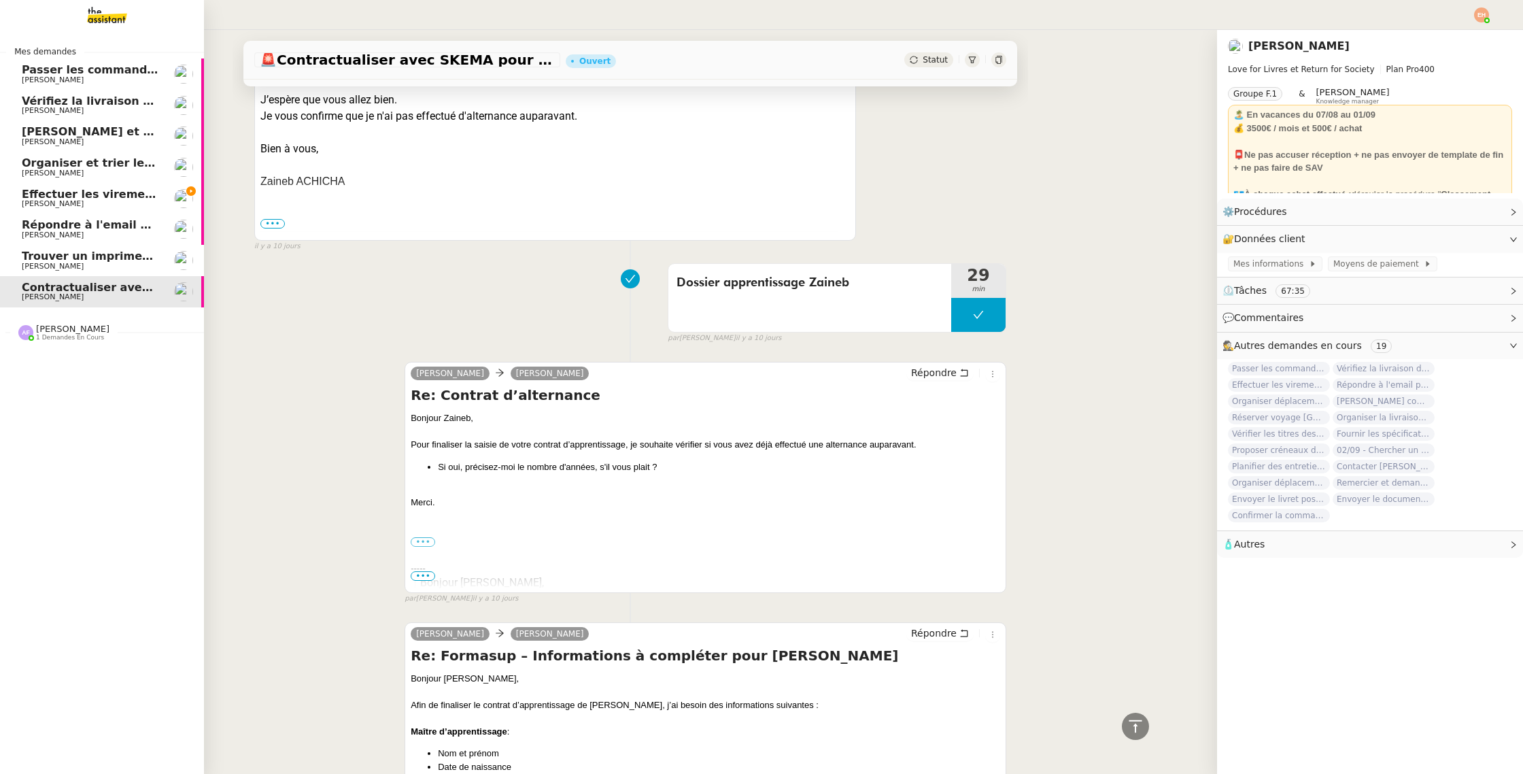
click at [114, 205] on span "[PERSON_NAME]" at bounding box center [90, 204] width 137 height 8
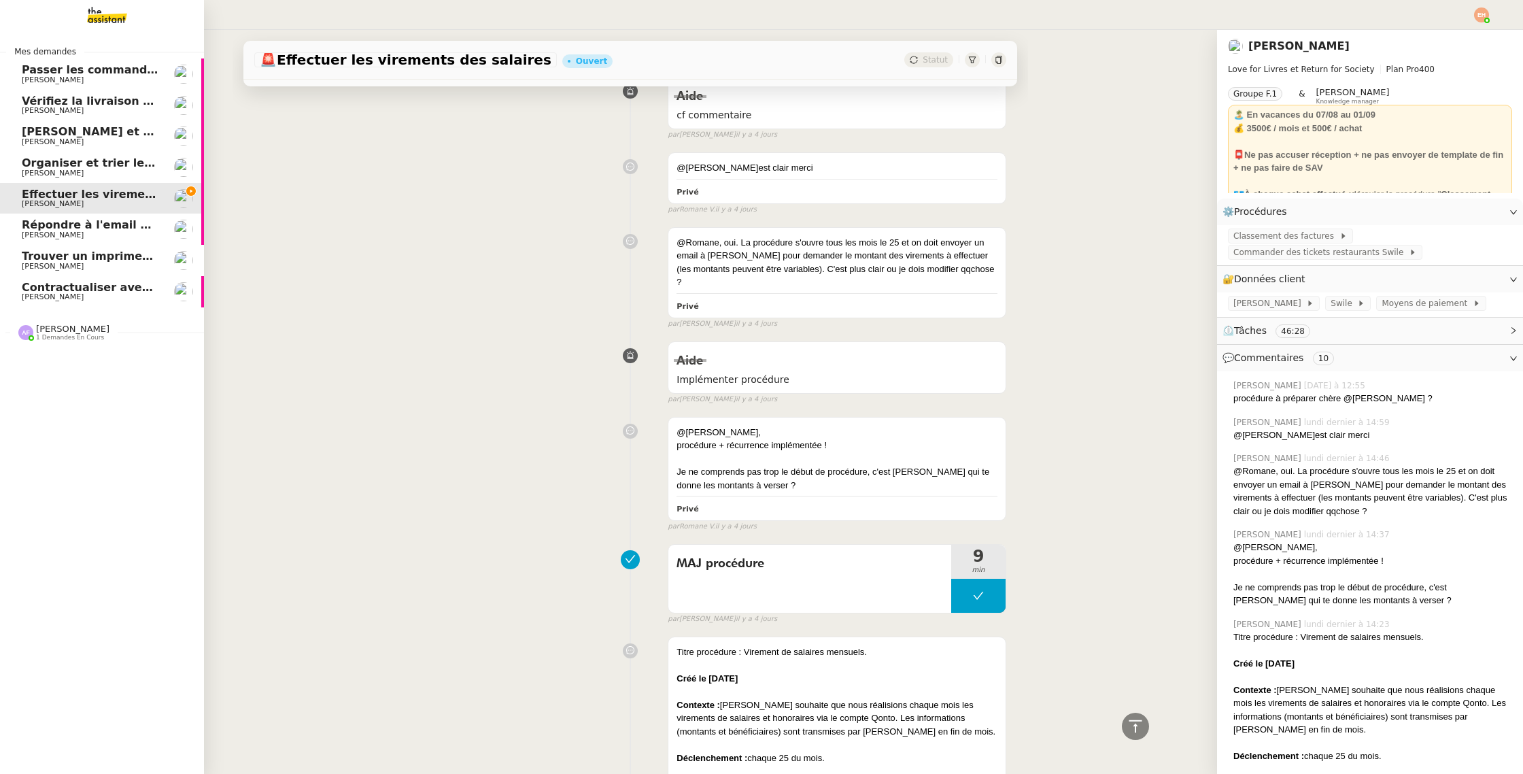
scroll to position [3662, 0]
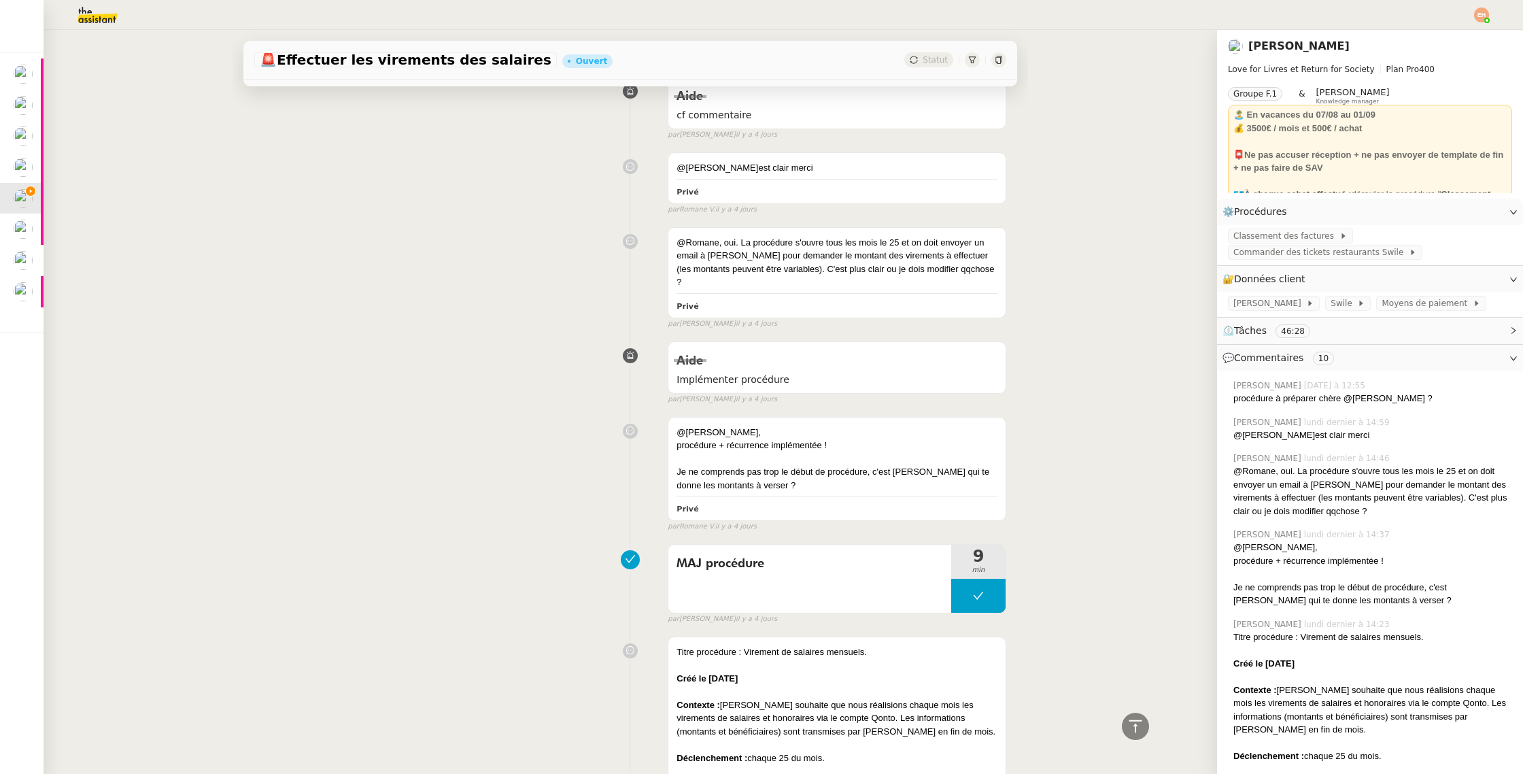
click at [1379, 353] on span "💬 Commentaires 10" at bounding box center [1359, 358] width 273 height 16
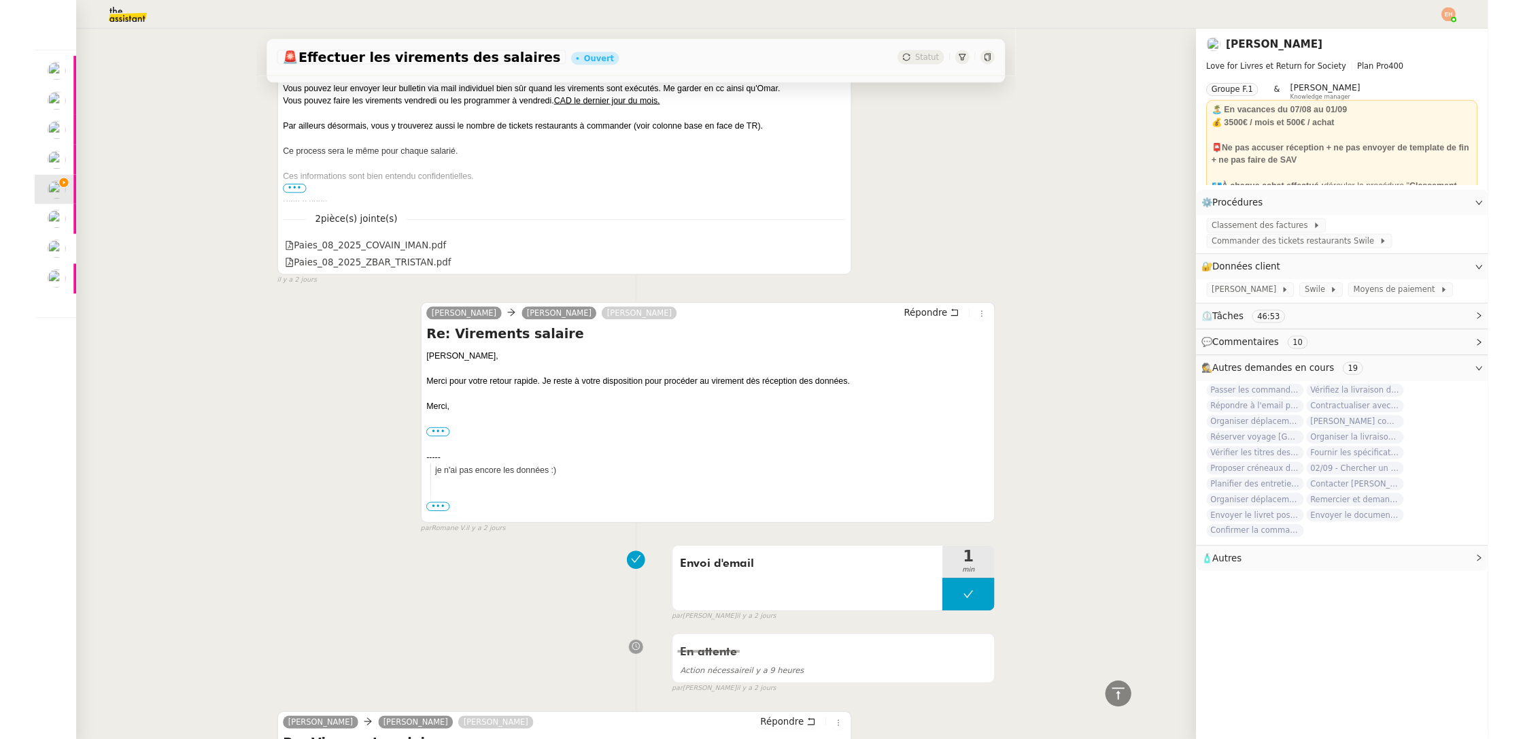
scroll to position [1570, 0]
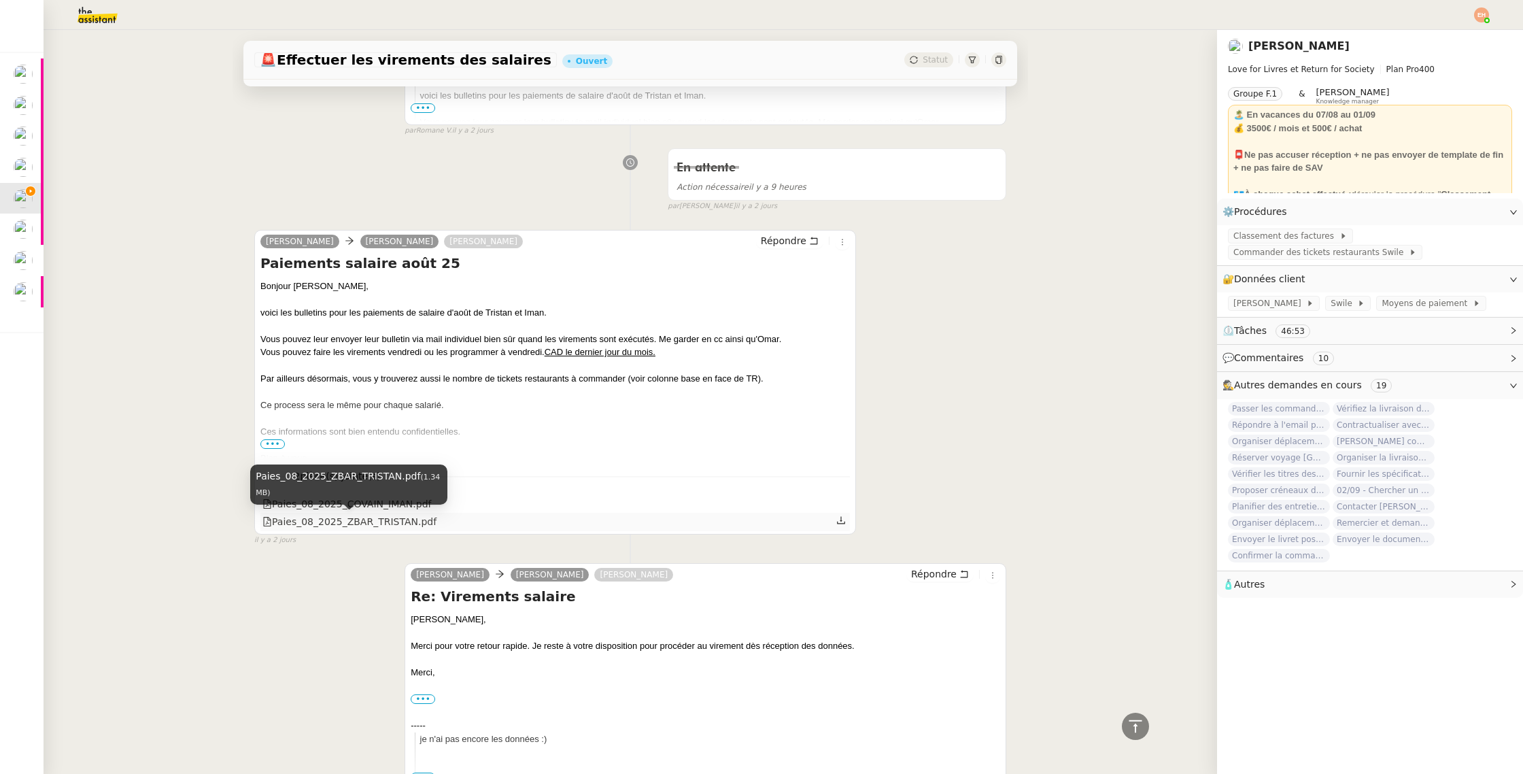
click at [380, 522] on div "Paies_08_2025_ZBAR_TRISTAN.pdf" at bounding box center [349, 522] width 174 height 16
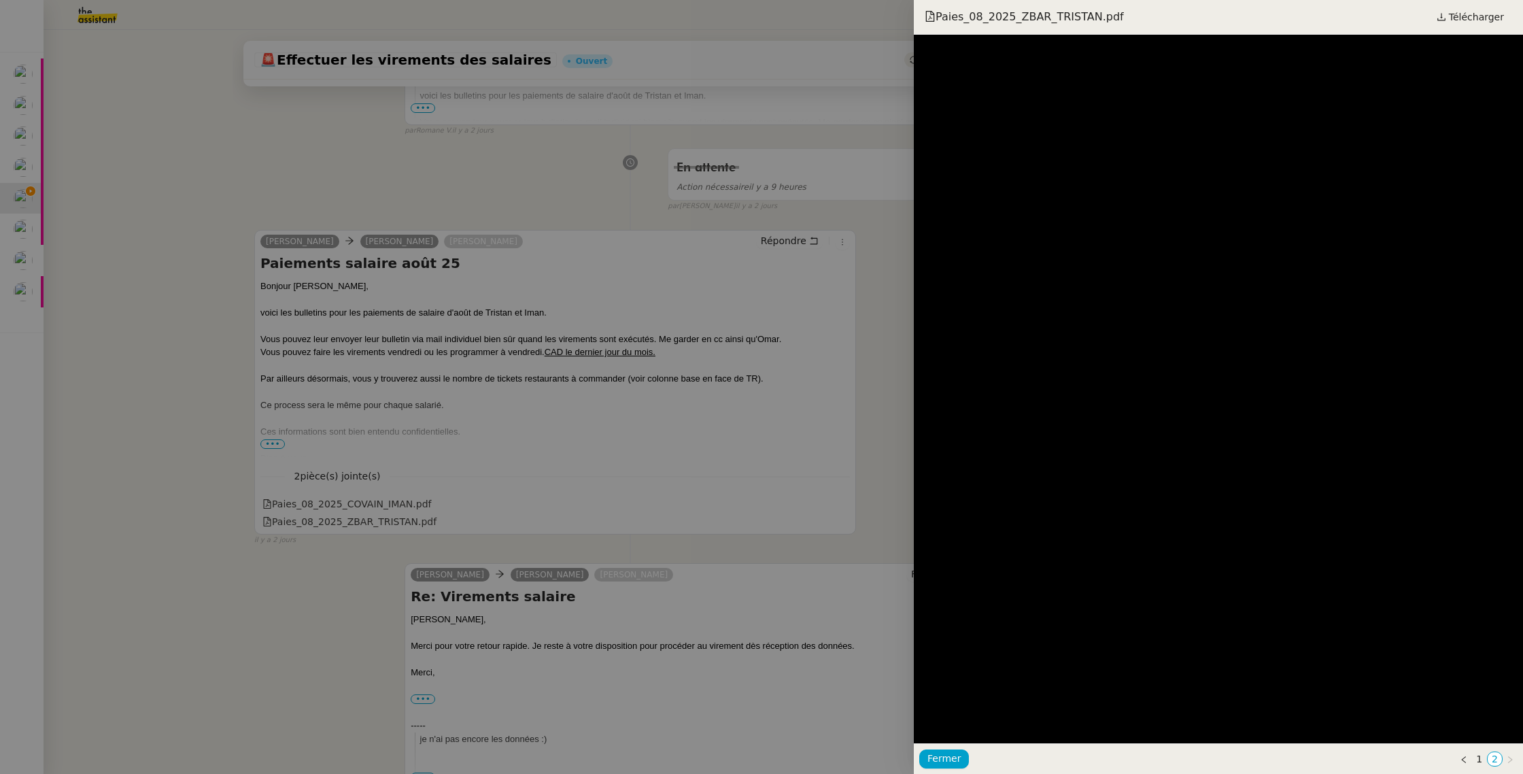
click at [362, 527] on div at bounding box center [761, 387] width 1523 height 774
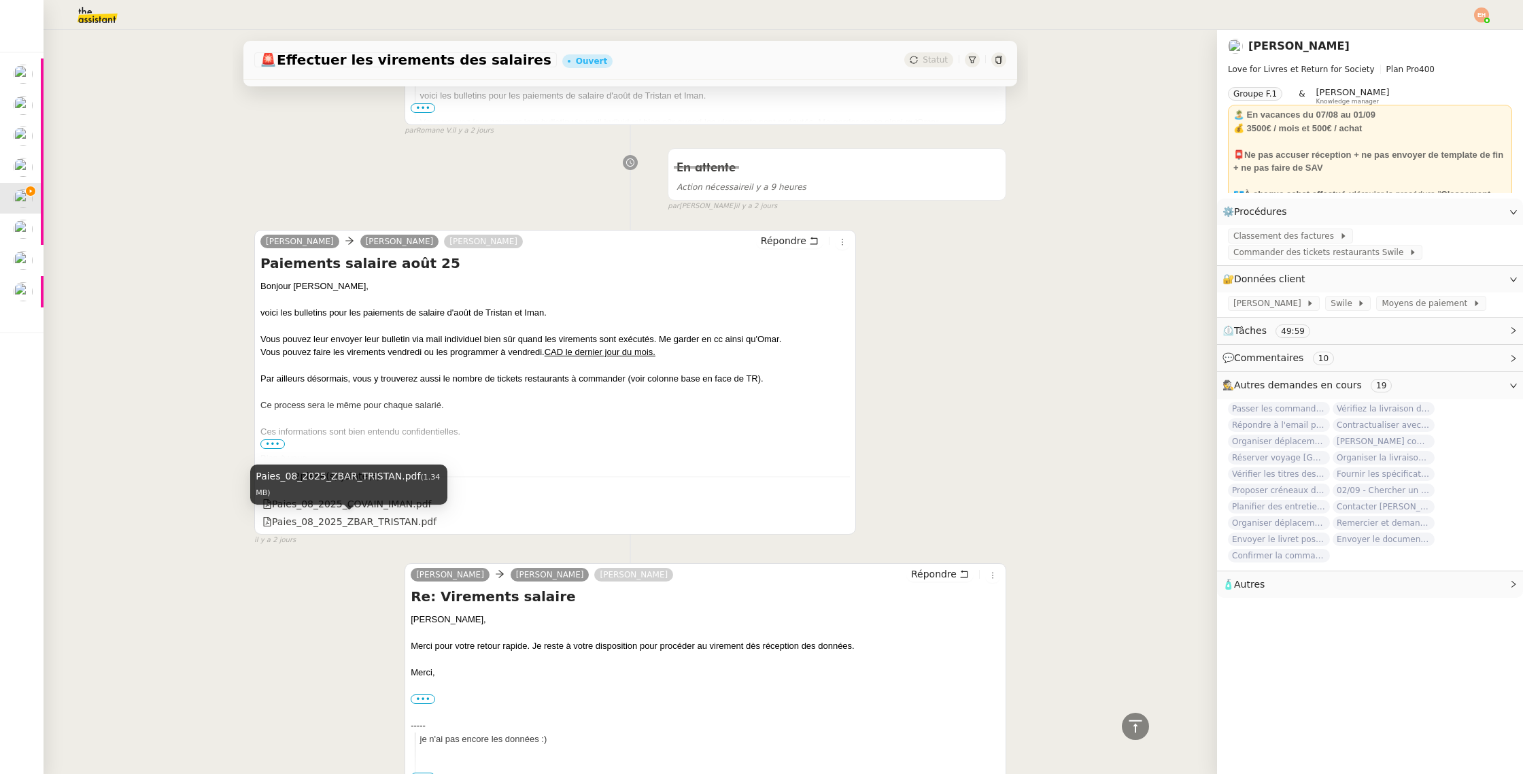
click at [388, 505] on div "Paies_08_2025_ZBAR_TRISTAN.pdf (1.34 MB)" at bounding box center [348, 489] width 197 height 50
click at [496, 505] on div "Paies_08_2025_COVAIN_IMAN.pdf" at bounding box center [555, 504] width 590 height 18
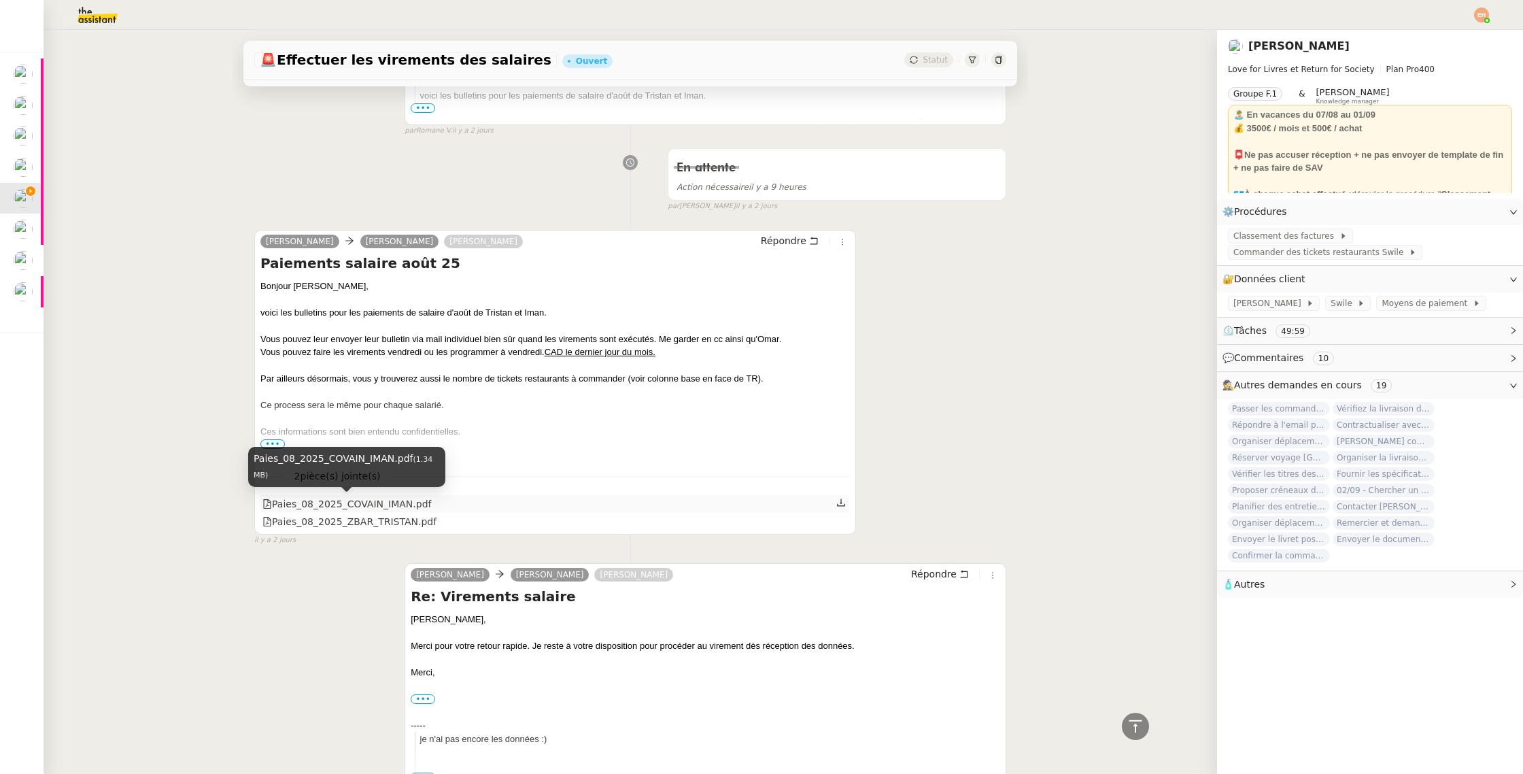
click at [396, 503] on div "Paies_08_2025_COVAIN_IMAN.pdf" at bounding box center [346, 504] width 169 height 16
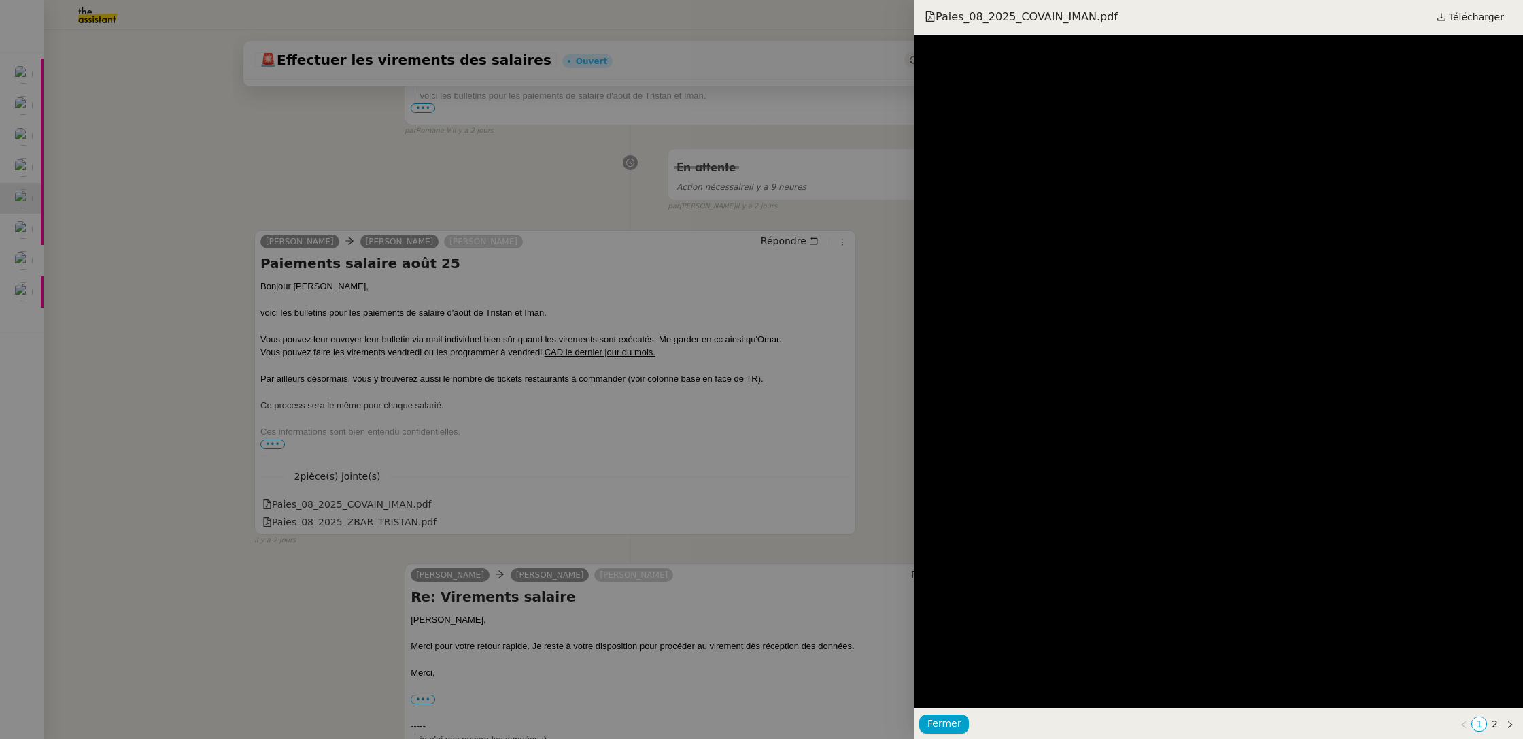
click at [494, 303] on div at bounding box center [761, 369] width 1523 height 739
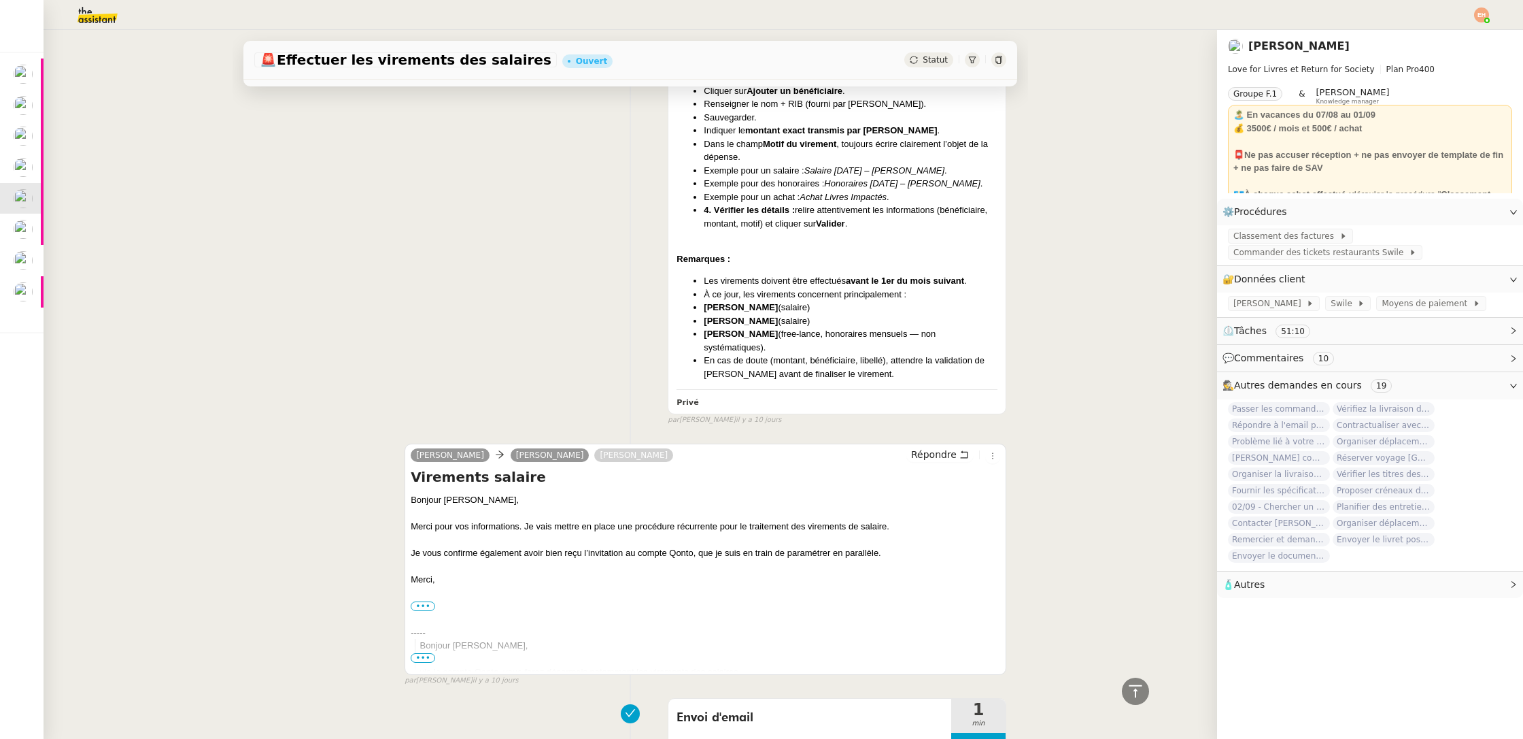
scroll to position [7876, 0]
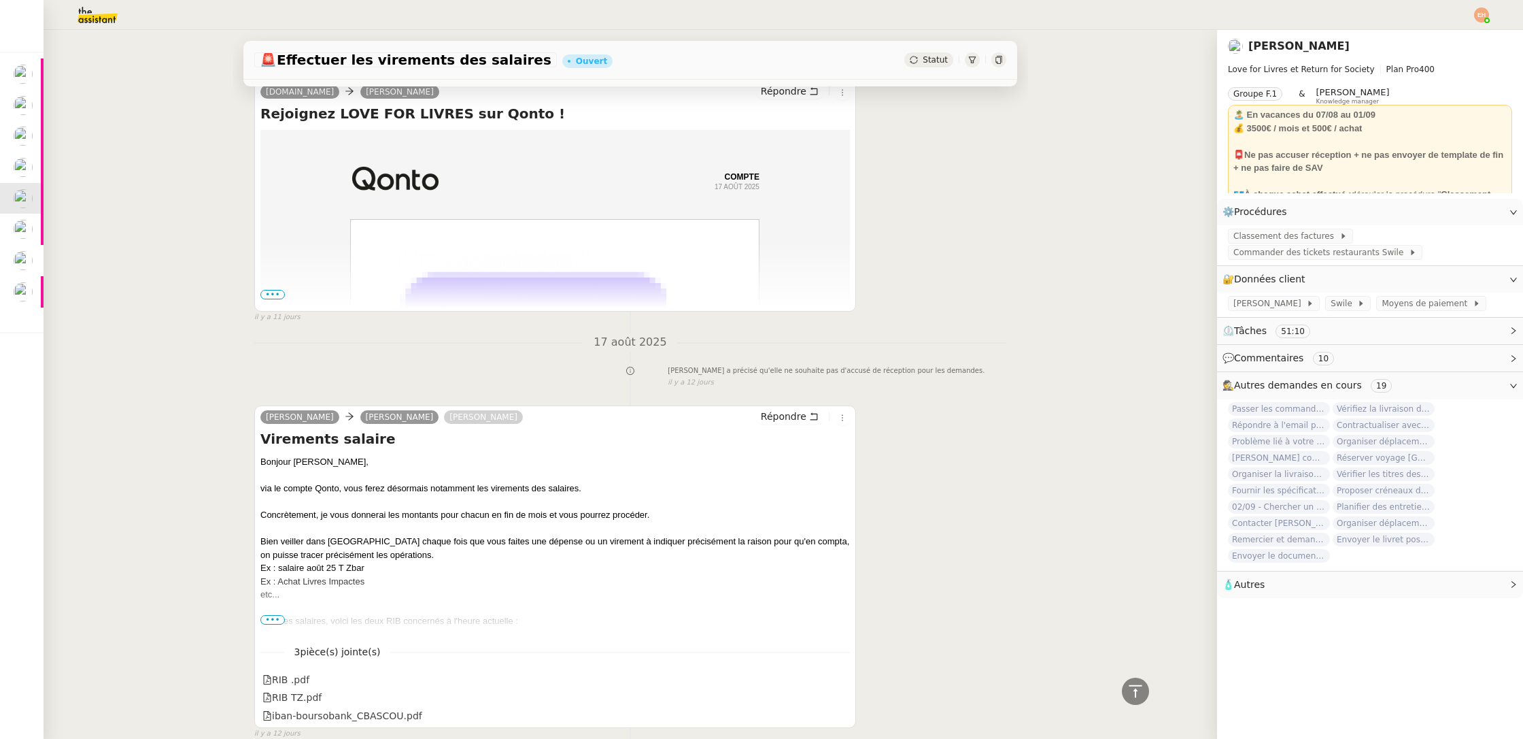
drag, startPoint x: 351, startPoint y: 499, endPoint x: 282, endPoint y: 494, distance: 69.6
click at [277, 561] on div "Ex : salaire août 25 T Zbar" at bounding box center [555, 568] width 590 height 14
copy div "salaire août 25 T Zbar"
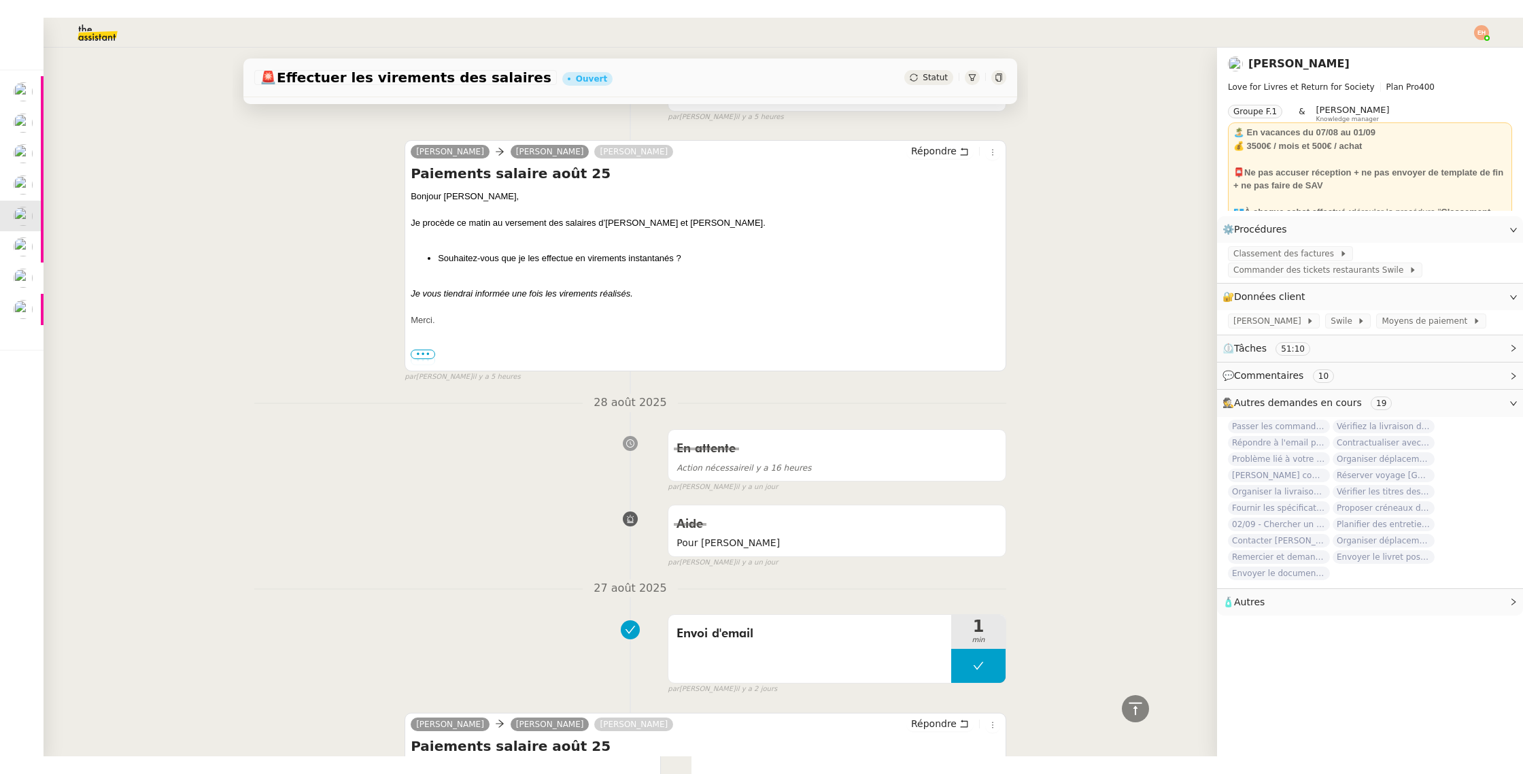
scroll to position [0, 0]
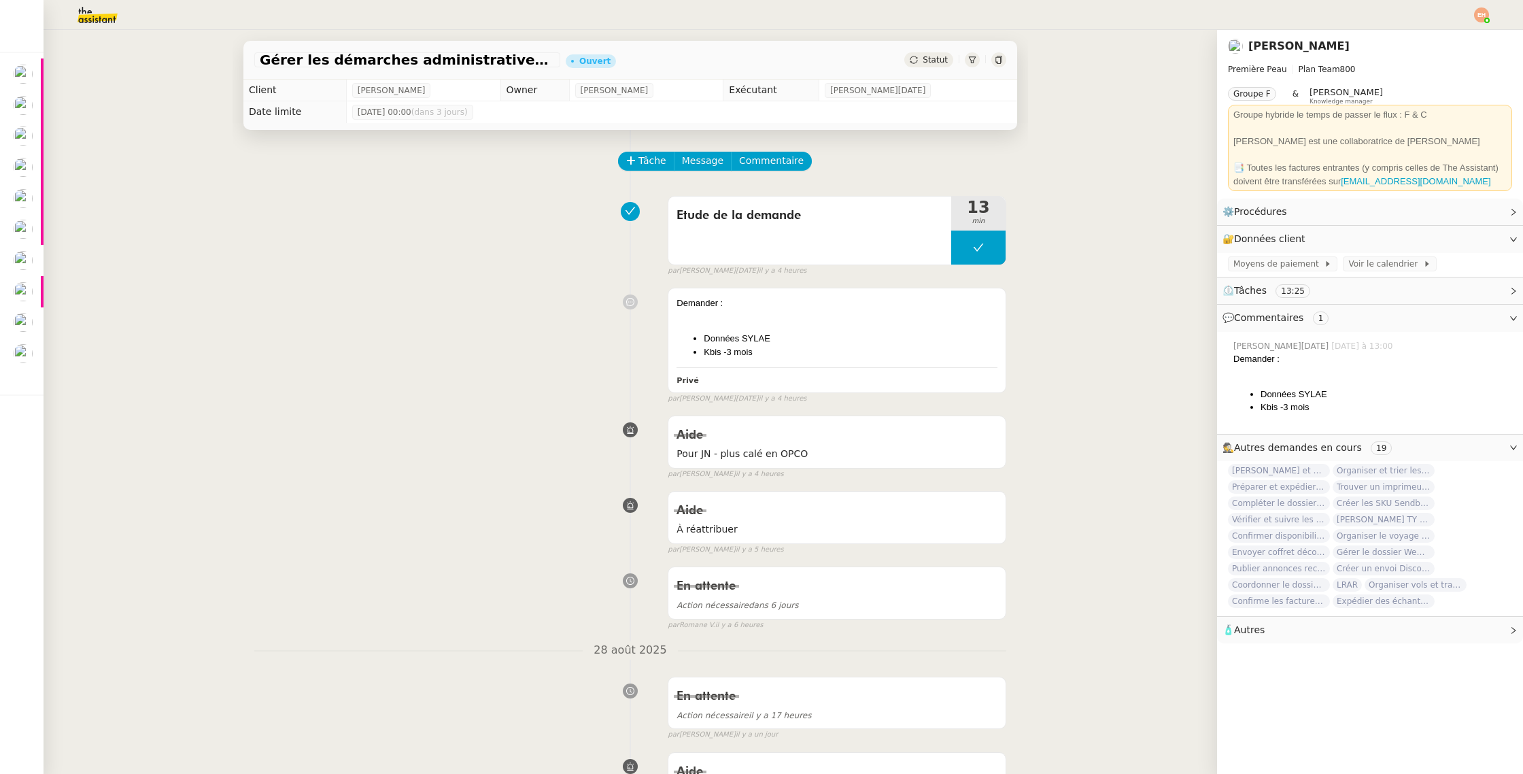
click at [427, 60] on span "Gérer les démarches administratives pour le contrat d'[PERSON_NAME]" at bounding box center [407, 60] width 295 height 14
click at [423, 59] on span "Gérer les démarches administratives pour le contrat d'[PERSON_NAME]" at bounding box center [407, 60] width 295 height 14
click at [423, 58] on span "Gérer les démarches administratives pour le contrat d'[PERSON_NAME]" at bounding box center [407, 60] width 295 height 14
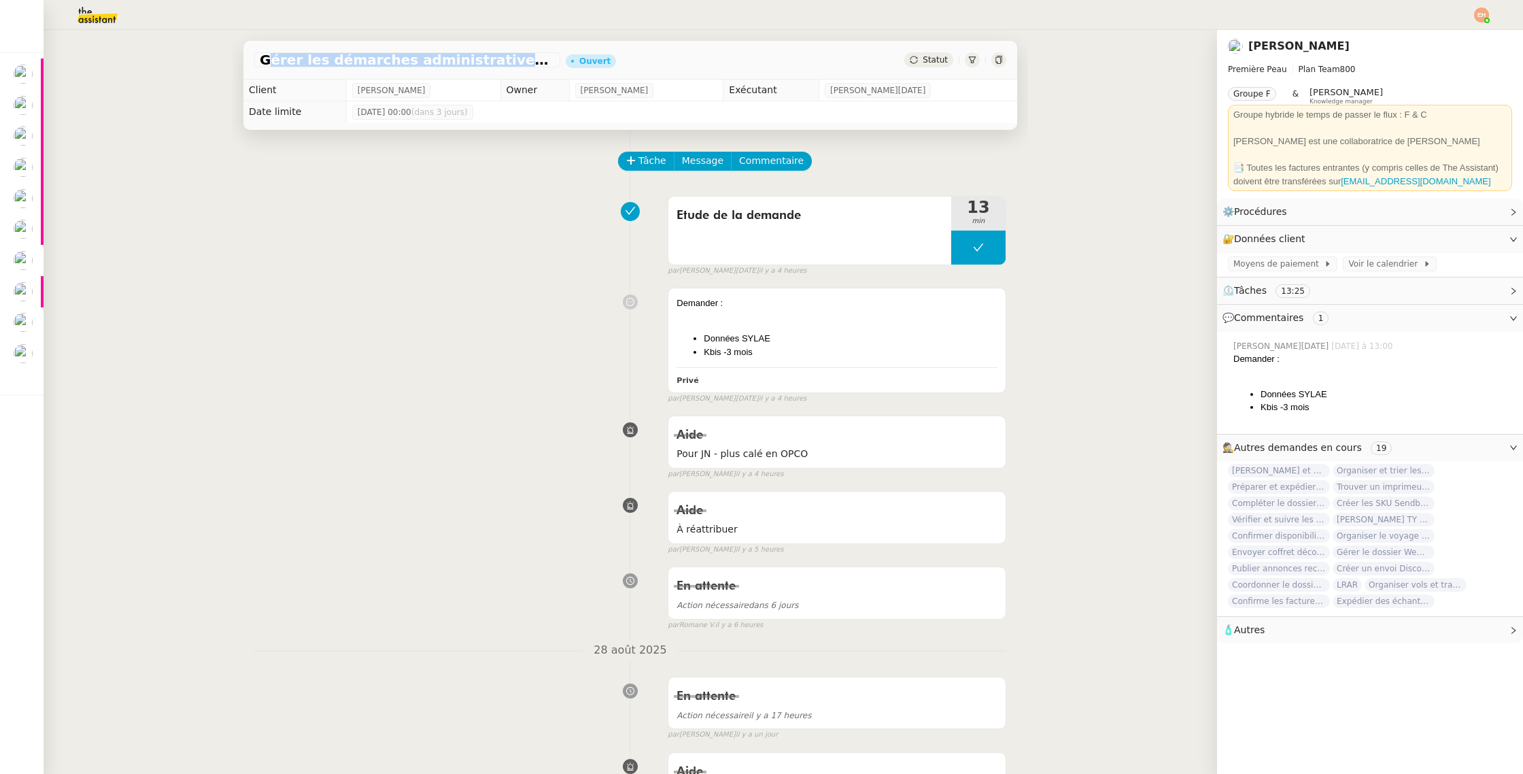
copy span "Gérer les démarches administratives pour le contrat d'[PERSON_NAME]"
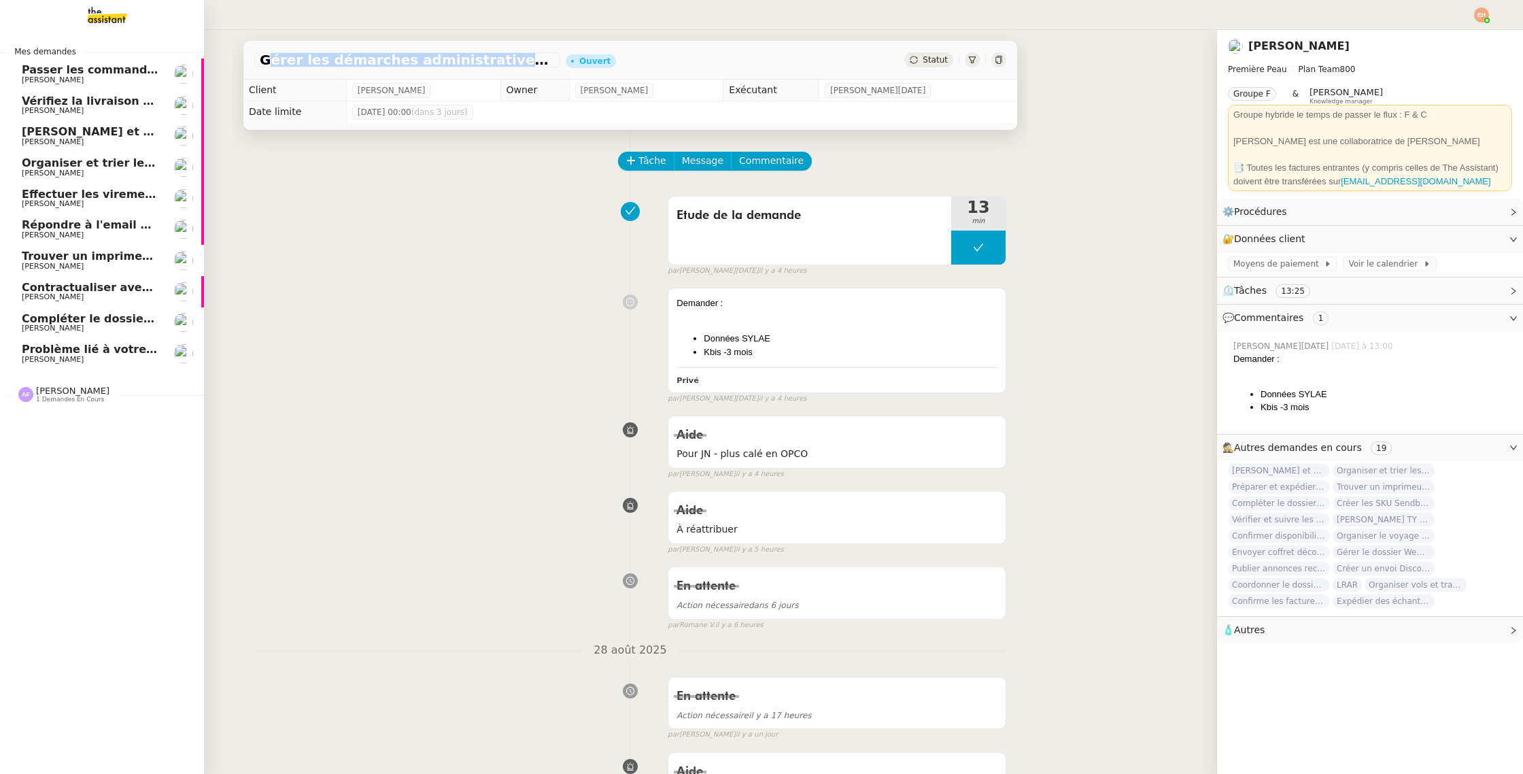
click at [84, 347] on span "Problème lié à votre paiement" at bounding box center [115, 349] width 186 height 13
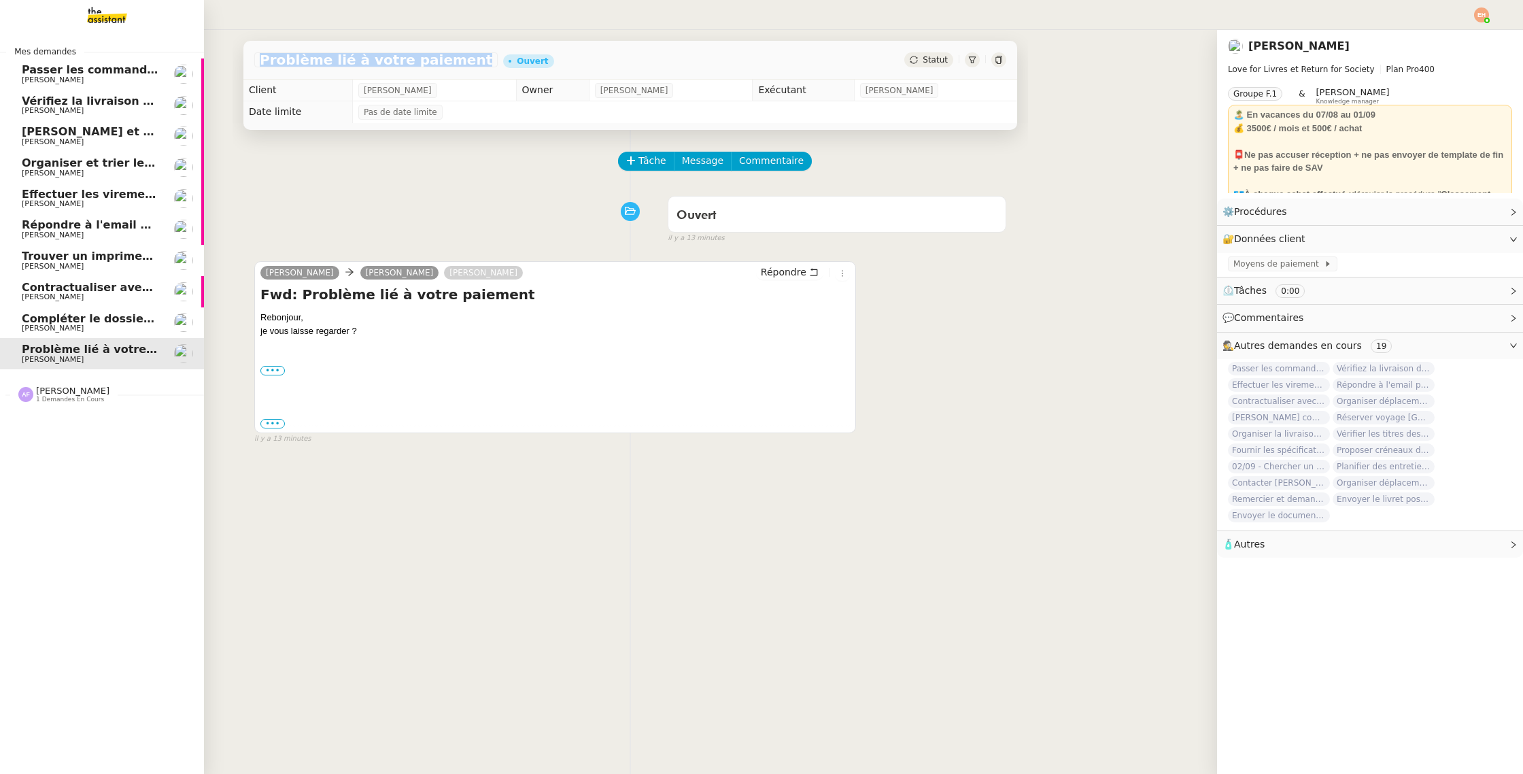
click at [91, 302] on link "Contractualiser avec SKEMA pour apprentissage [PERSON_NAME]" at bounding box center [102, 291] width 204 height 31
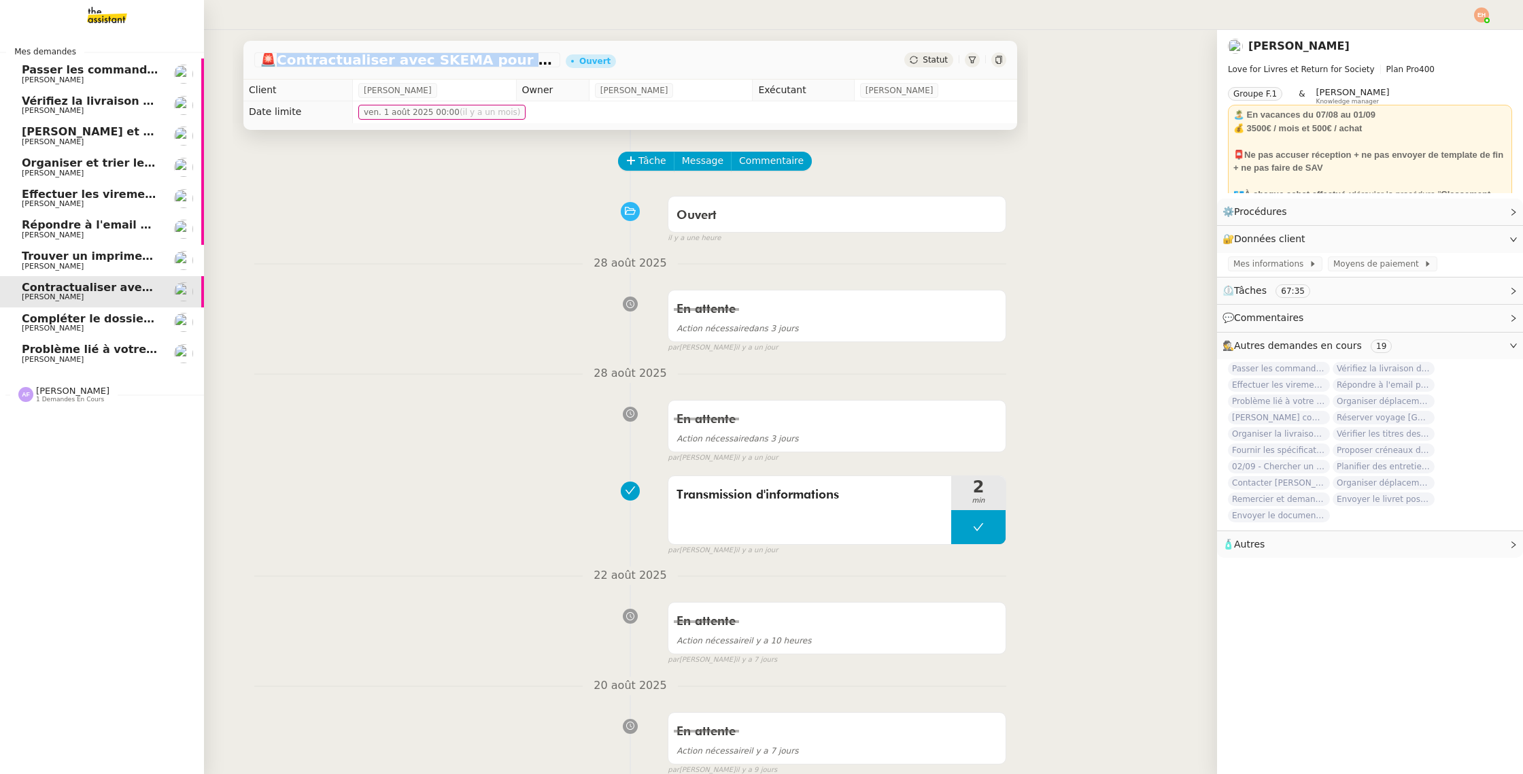
click at [85, 326] on span "[PERSON_NAME]" at bounding box center [90, 328] width 137 height 8
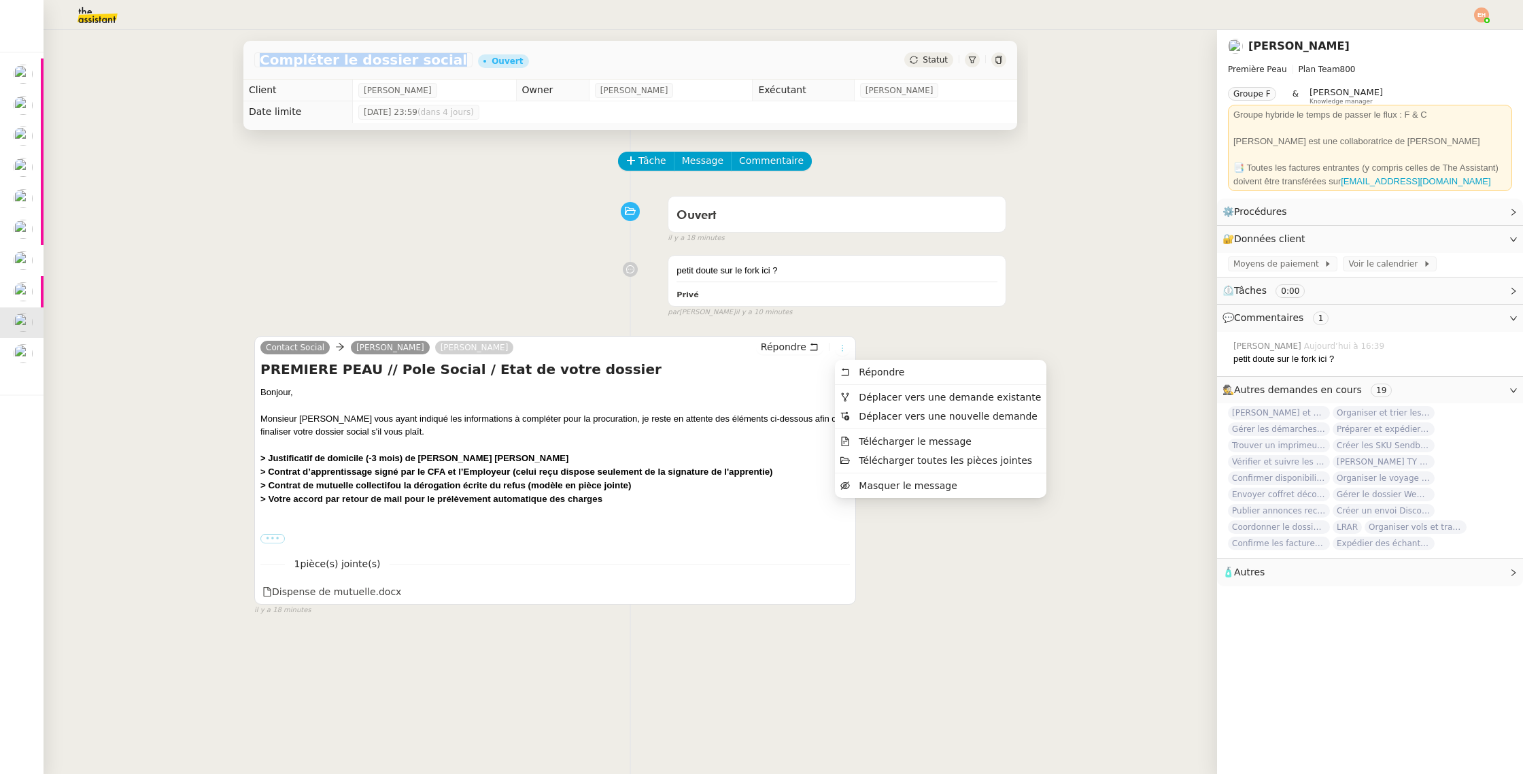
click at [842, 348] on icon at bounding box center [842, 348] width 1 height 6
click at [888, 395] on span "Déplacer vers une demande existante" at bounding box center [950, 397] width 182 height 11
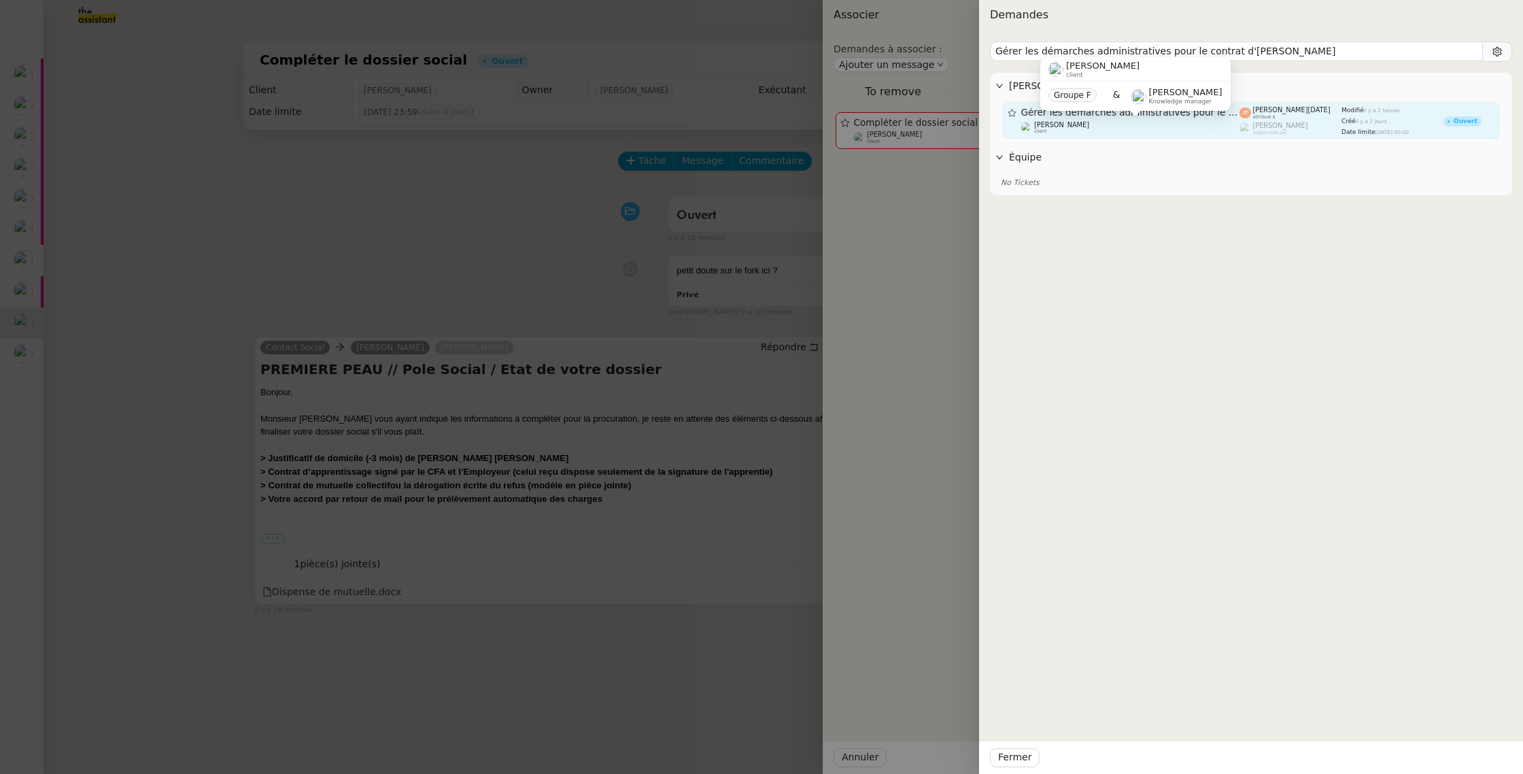
type input "Gérer les démarches administratives pour le contrat d'[PERSON_NAME]"
click at [1157, 130] on div "Pierre Mergui client" at bounding box center [1130, 128] width 219 height 14
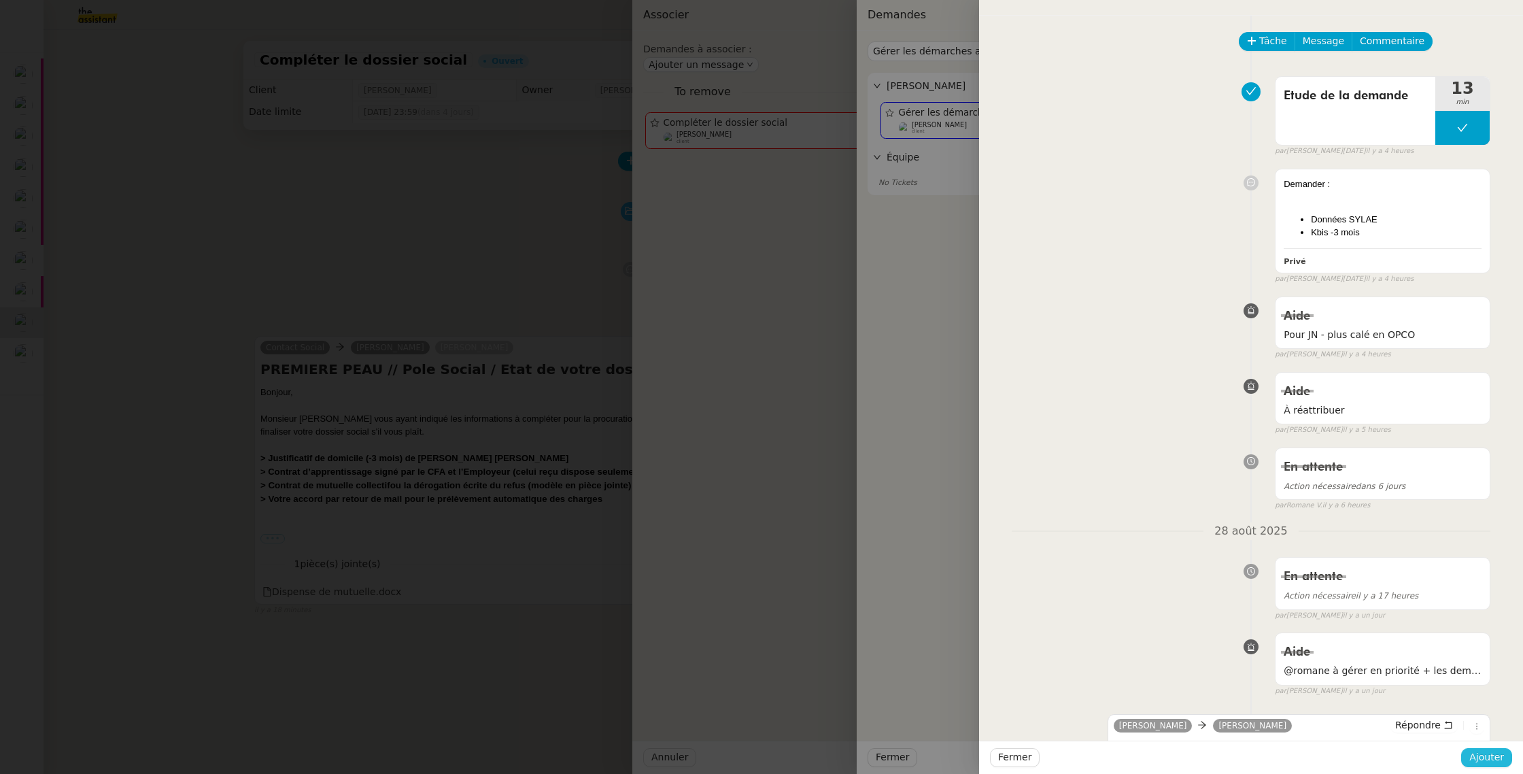
click at [1472, 758] on button "Ajouter" at bounding box center [1486, 757] width 51 height 19
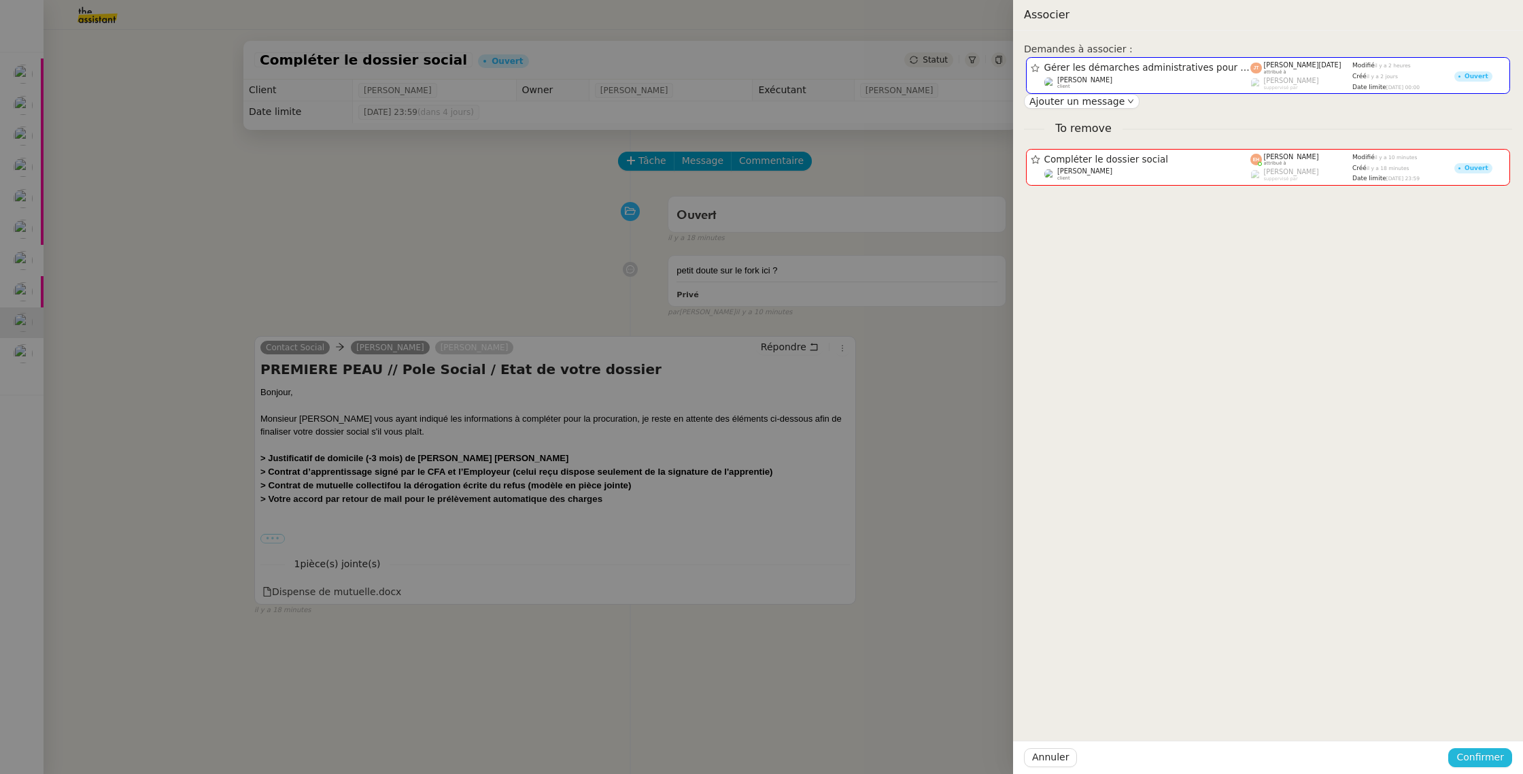
click at [1472, 758] on span "Confirmer" at bounding box center [1481, 757] width 48 height 16
click at [1489, 722] on span "Ajouter" at bounding box center [1481, 721] width 35 height 14
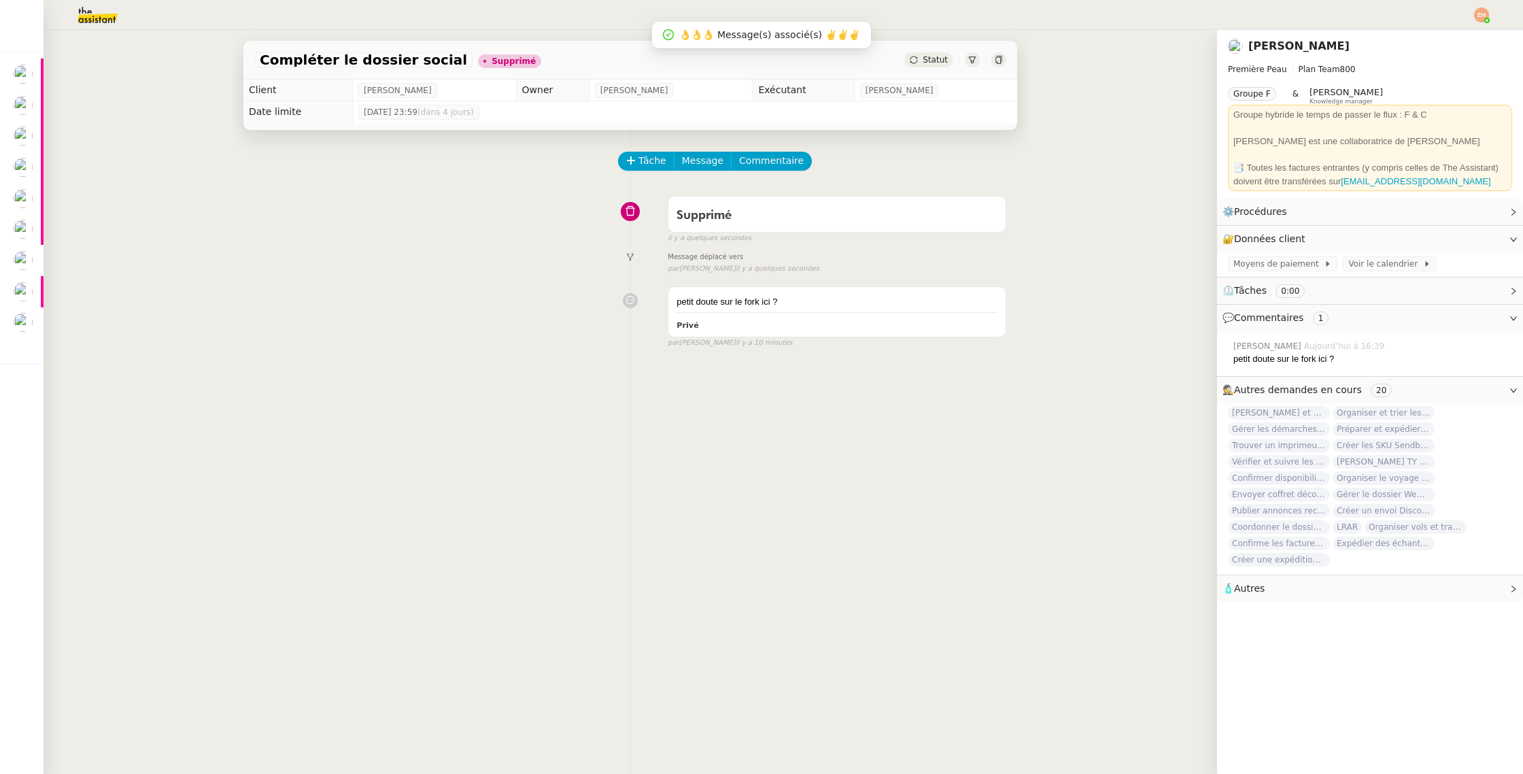
click at [1237, 41] on img at bounding box center [1235, 46] width 15 height 15
click at [1234, 46] on img at bounding box center [1235, 46] width 15 height 15
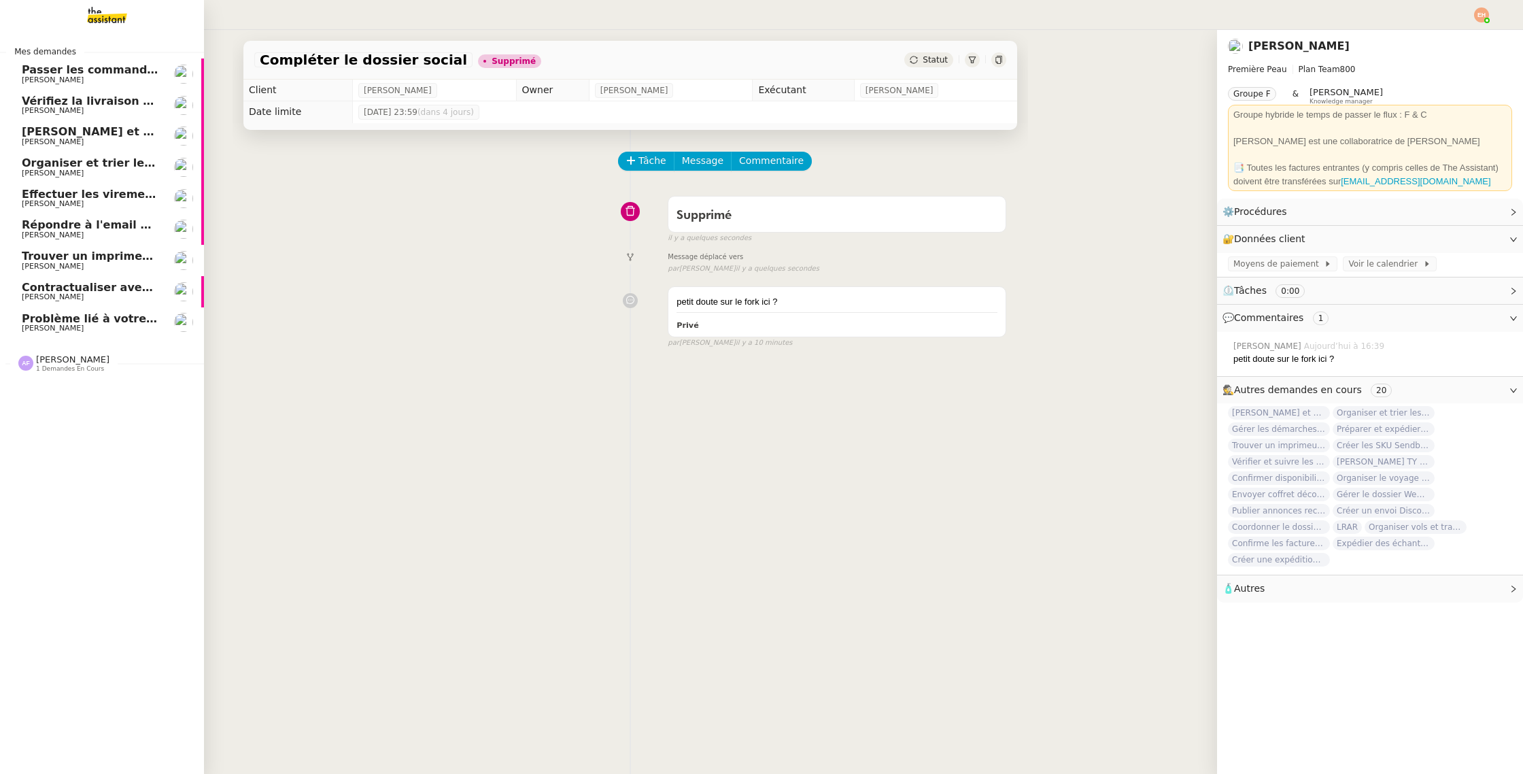
click at [91, 261] on span "Trouver un imprimeur parisien (TRES URGENT)" at bounding box center [165, 256] width 286 height 13
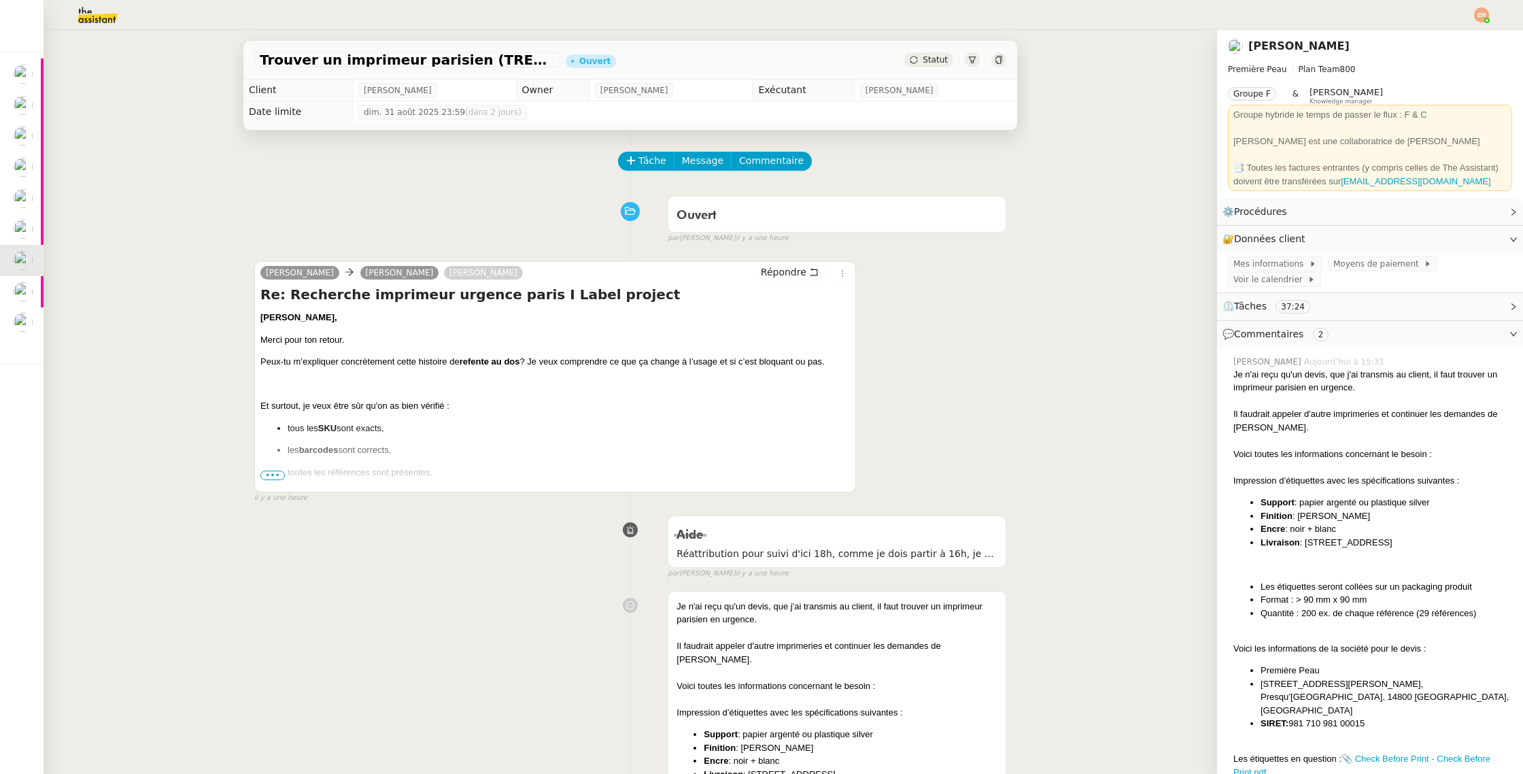
click at [284, 479] on ul "tous les SKU sont exacts, les barcodes sont corrects, toutes les références son…" at bounding box center [555, 462] width 590 height 80
click at [275, 474] on span "•••" at bounding box center [272, 476] width 24 height 10
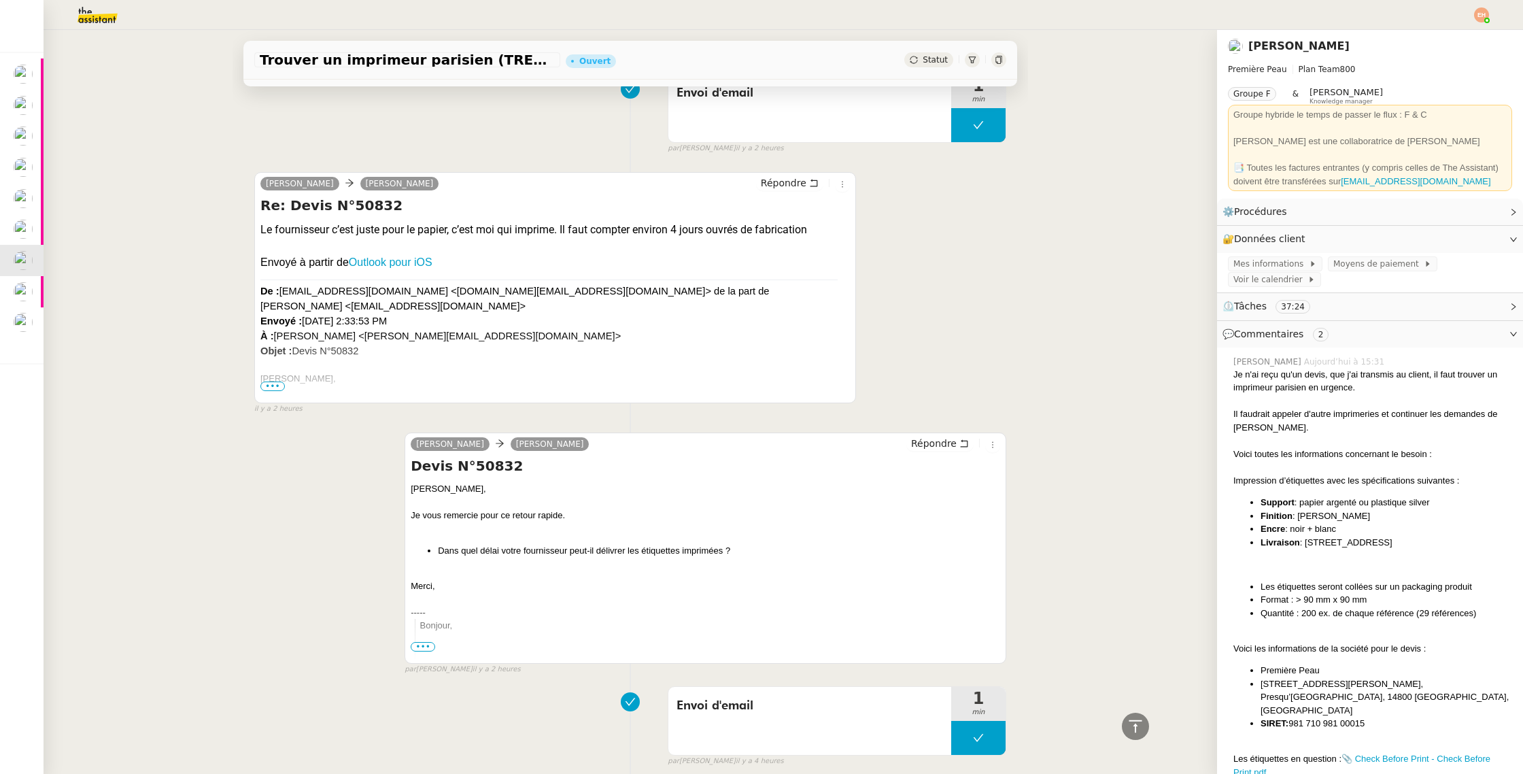
scroll to position [2029, 0]
click at [271, 381] on span "•••" at bounding box center [272, 386] width 24 height 10
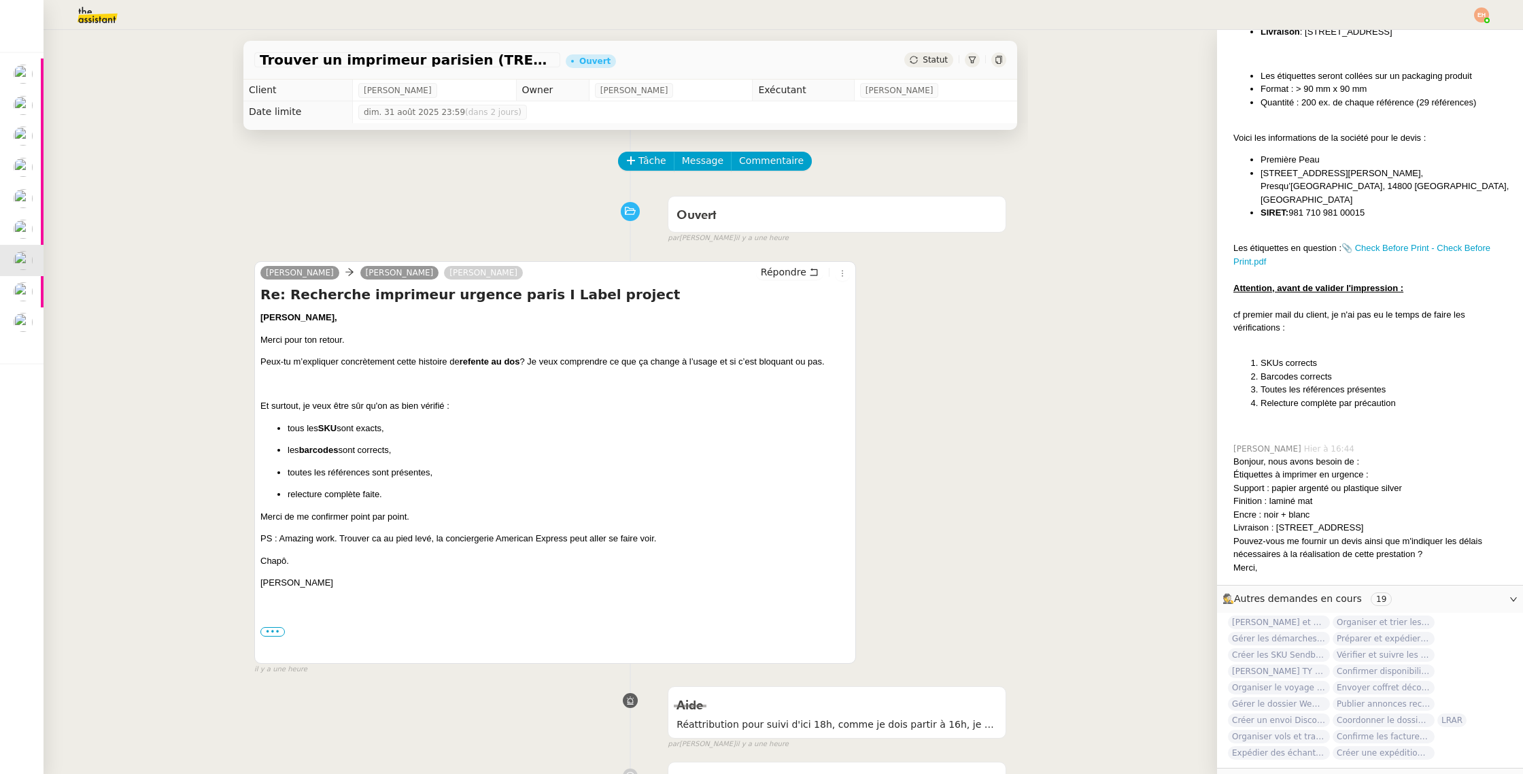
scroll to position [518, 0]
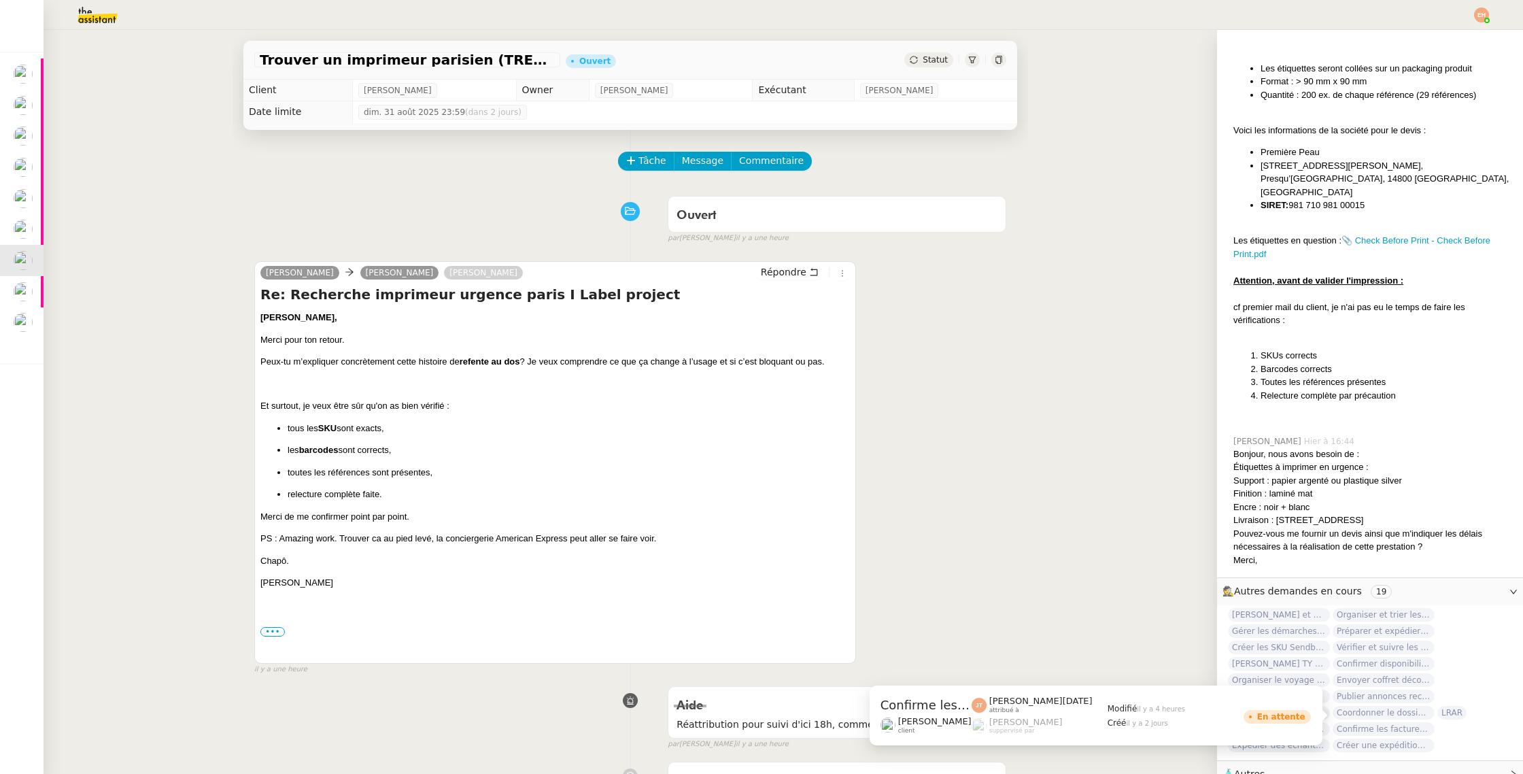
click at [1394, 722] on span "Confirme les factures et vidéos" at bounding box center [1384, 729] width 102 height 14
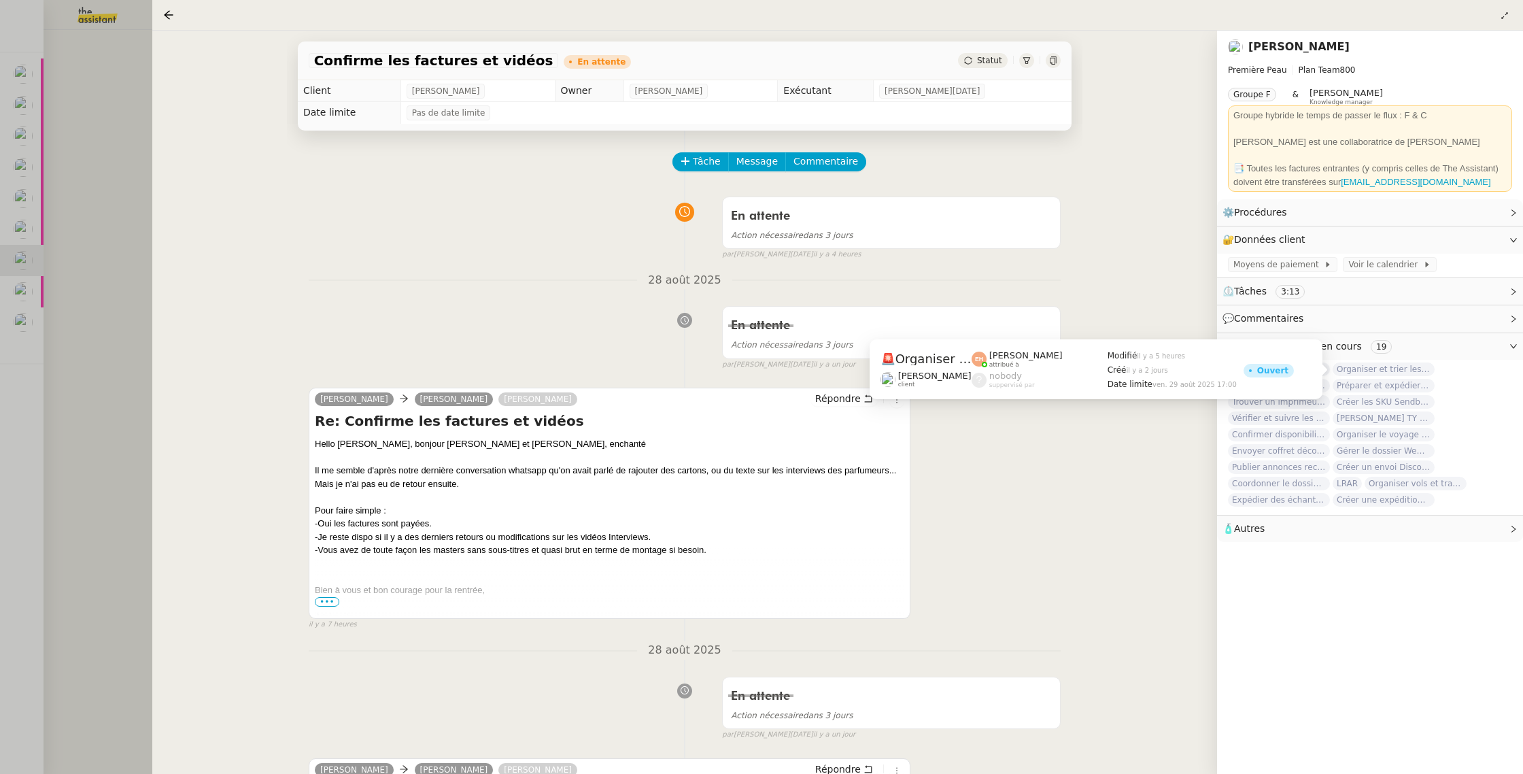
click at [1400, 369] on span "Organiser et trier les documents sur Google Drive" at bounding box center [1384, 369] width 102 height 14
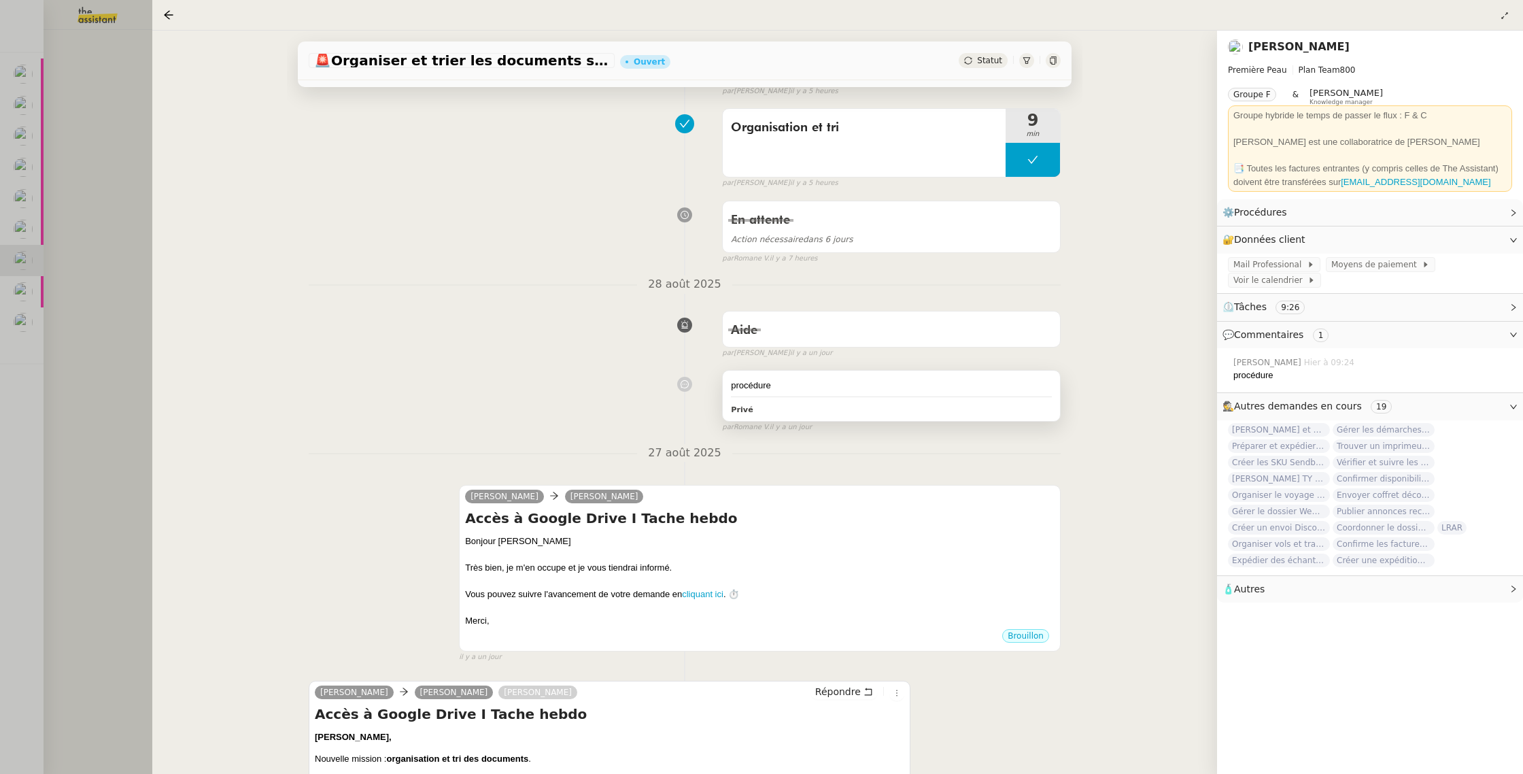
scroll to position [438, 0]
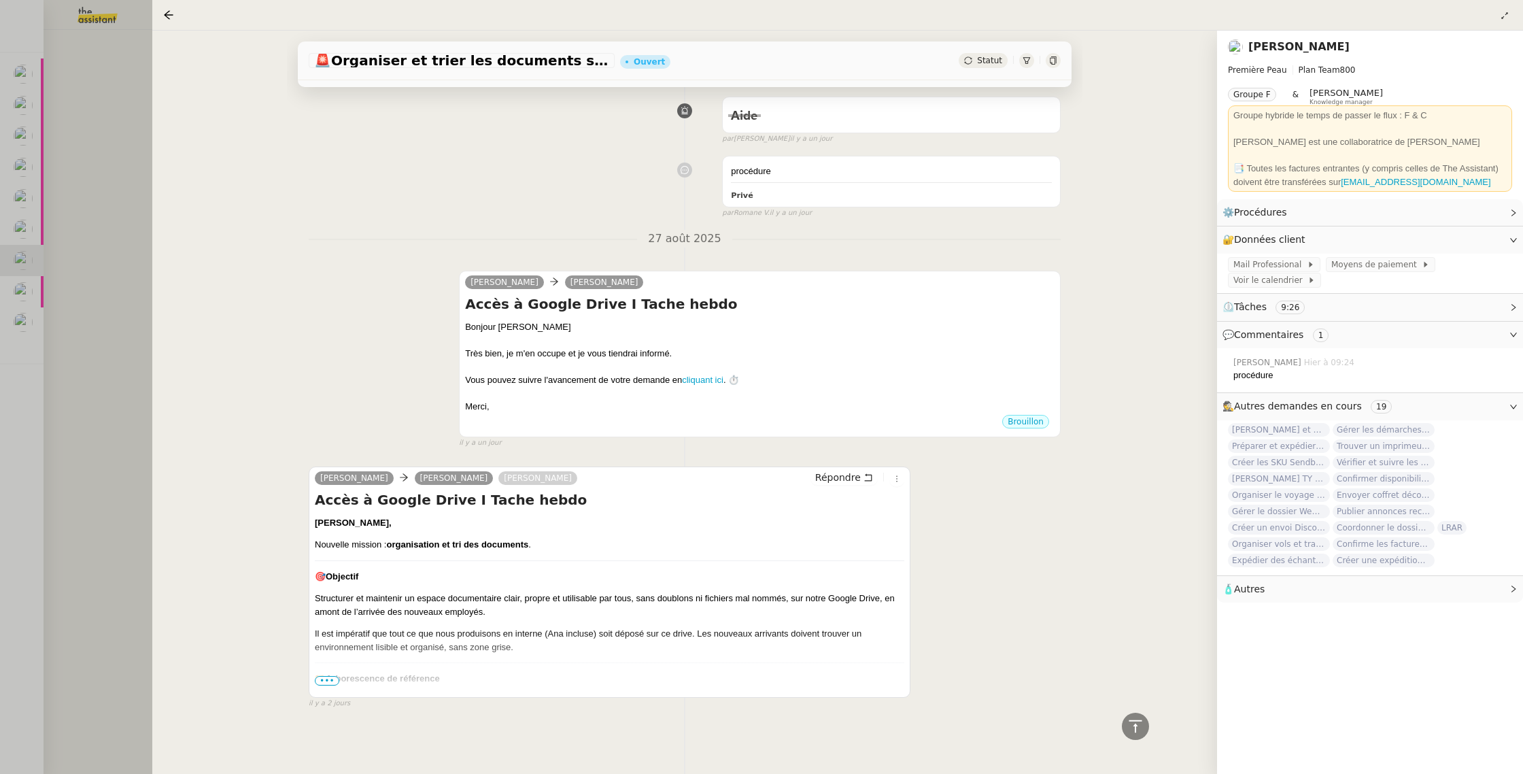
click at [328, 679] on span "•••" at bounding box center [327, 681] width 24 height 10
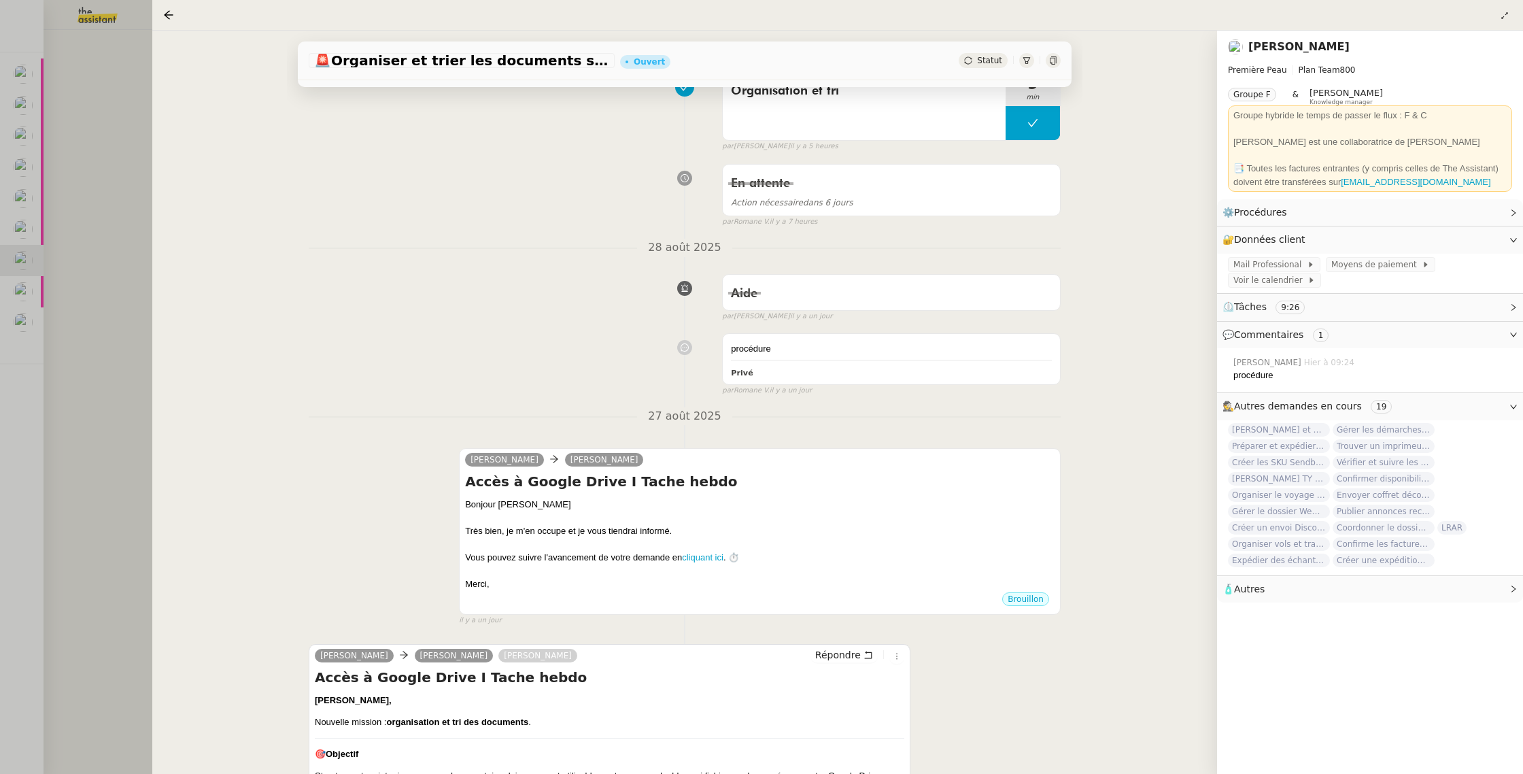
scroll to position [0, 0]
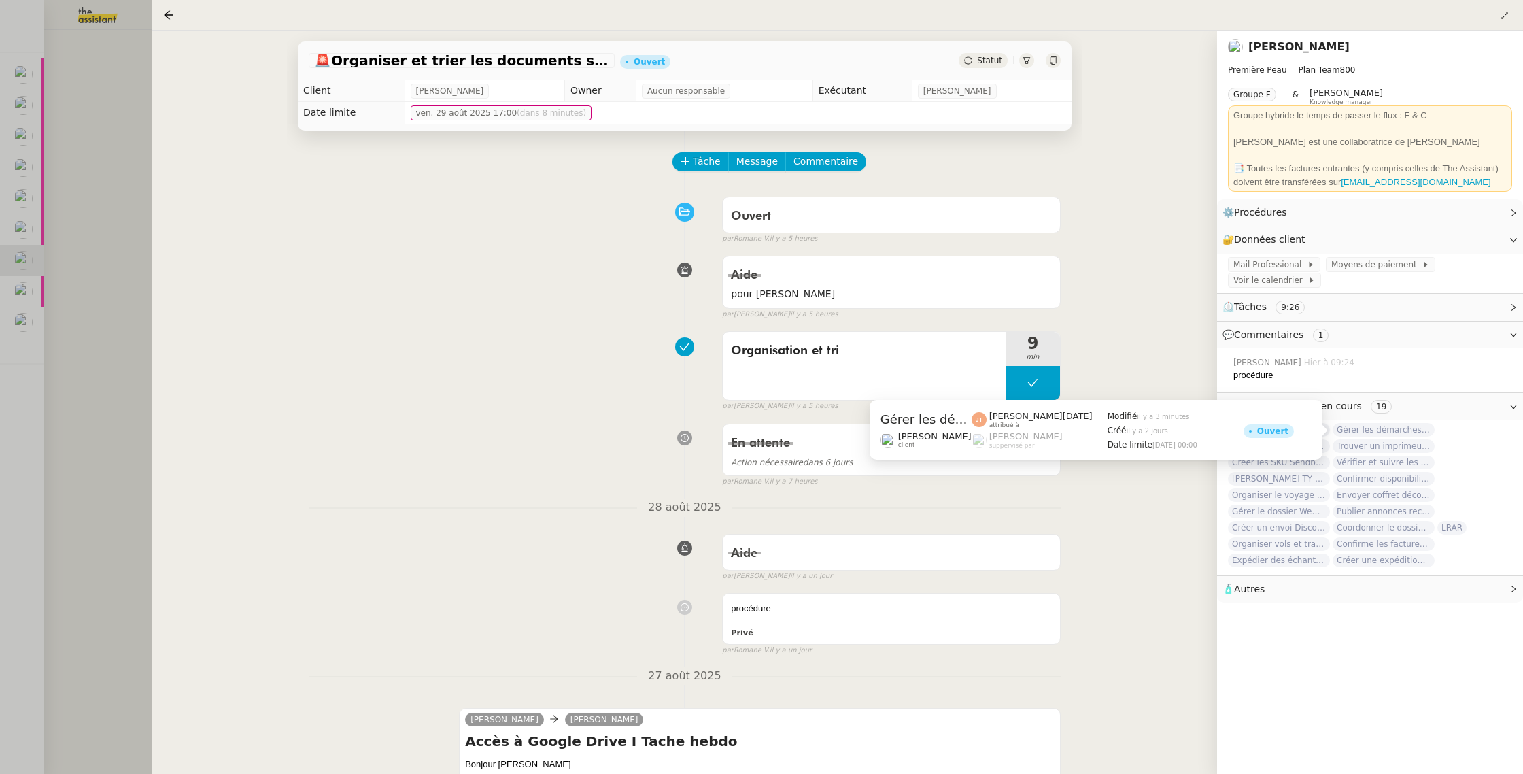
click at [1400, 430] on span "Gérer les démarches administratives pour le contrat d'[PERSON_NAME]" at bounding box center [1384, 430] width 102 height 14
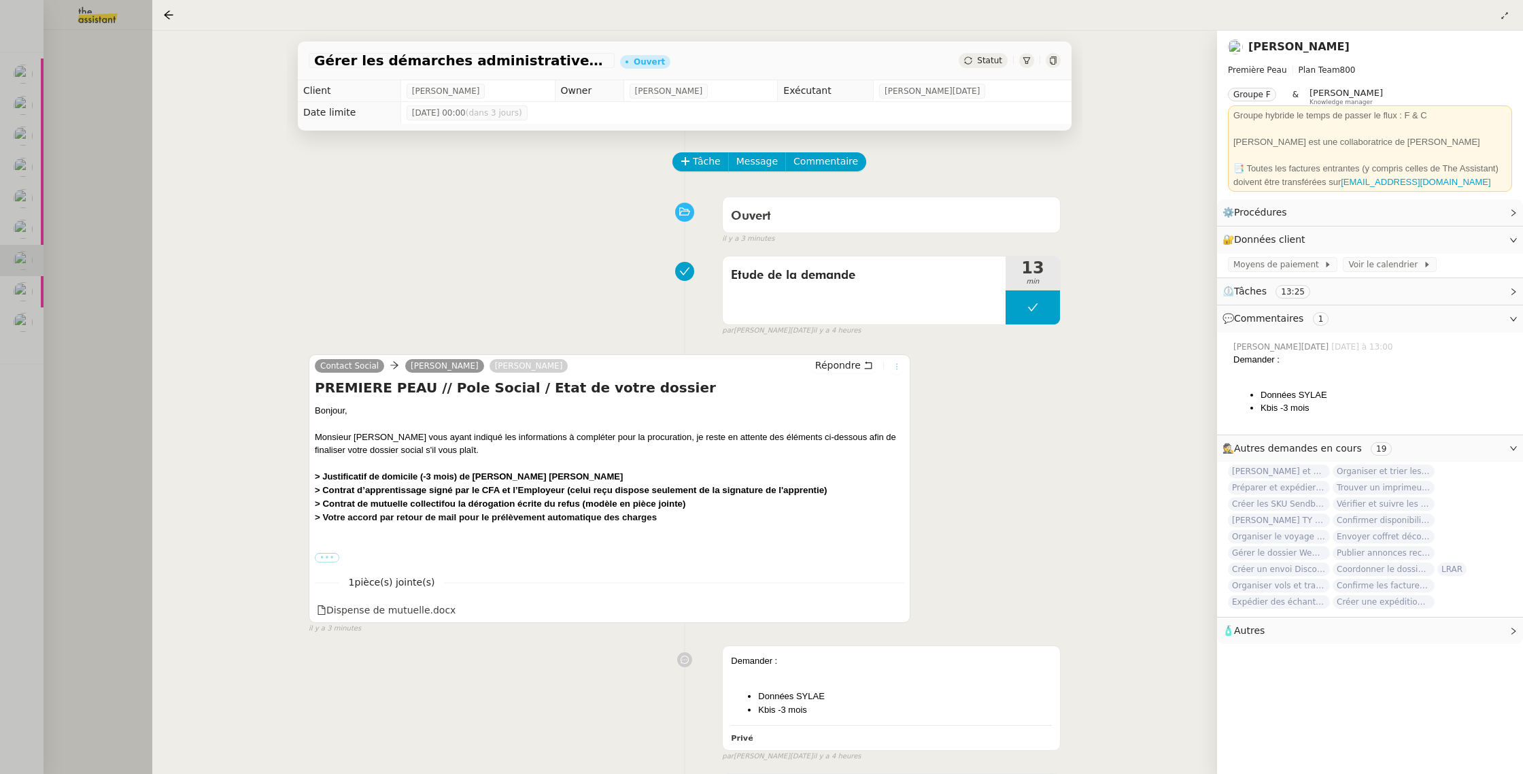
click at [892, 365] on icon at bounding box center [896, 366] width 15 height 8
click at [947, 421] on span "Déplacer vers une demande existante" at bounding box center [1004, 416] width 182 height 11
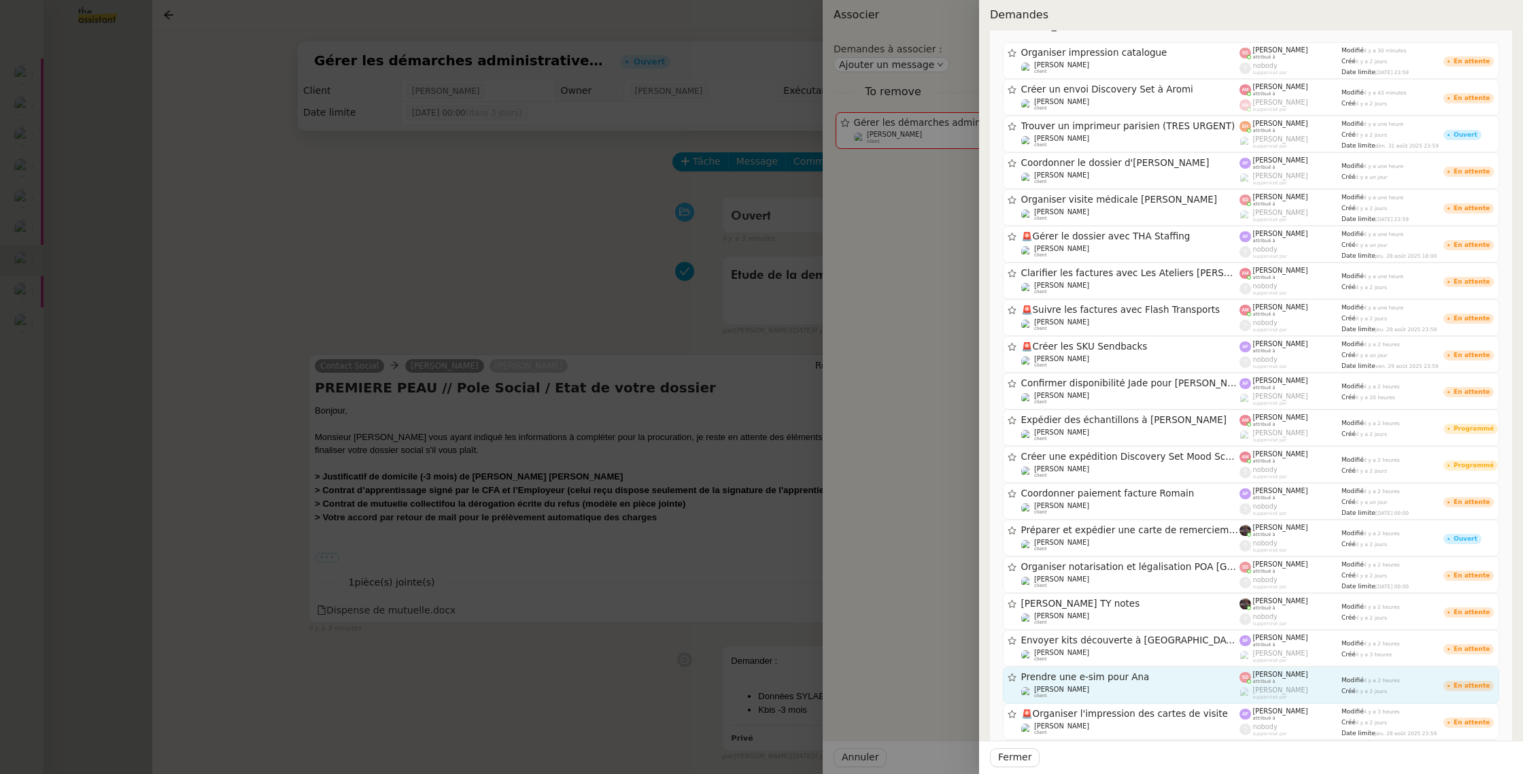
scroll to position [61, 0]
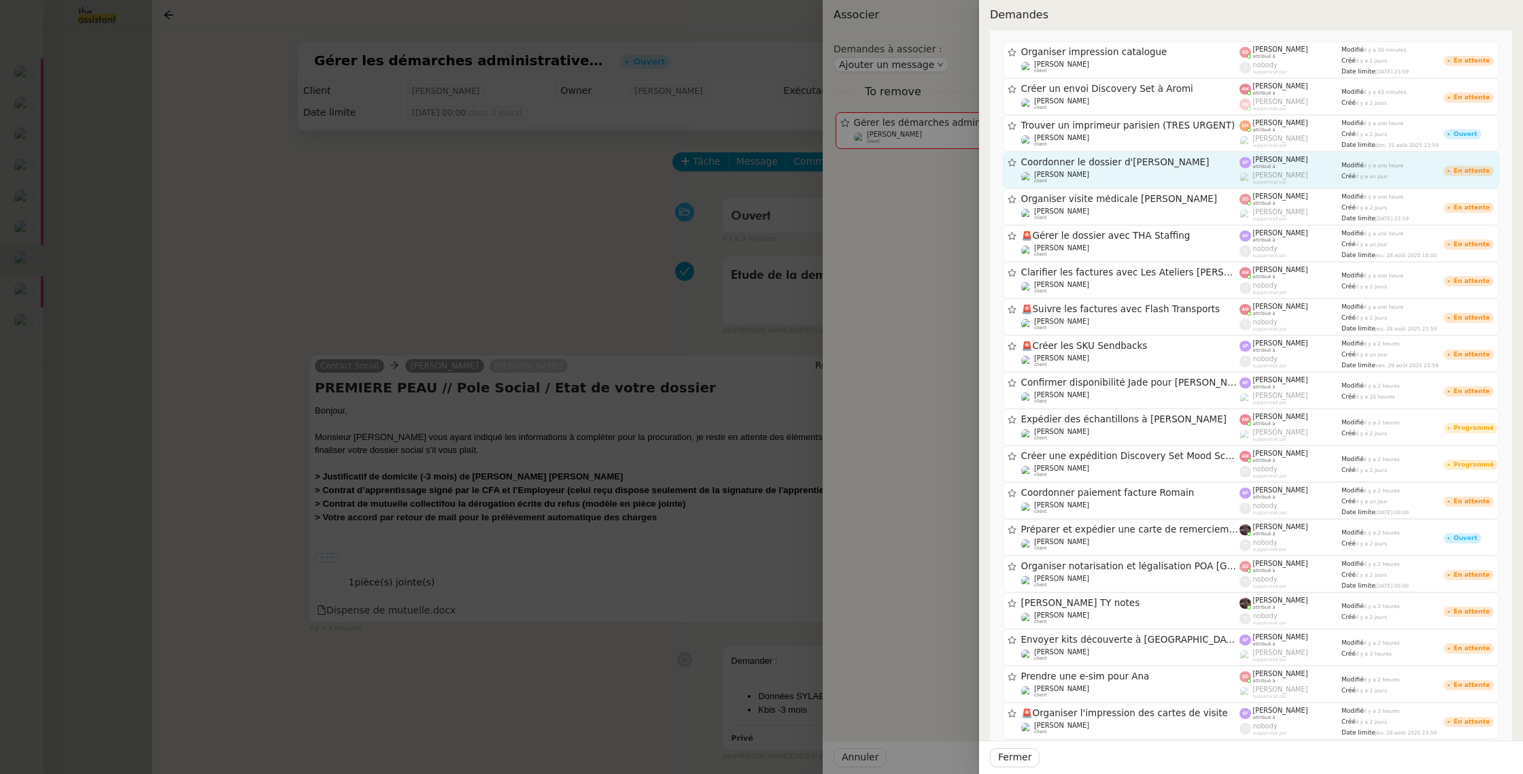
click at [1114, 170] on div "Coordonner le dossier d'Anastasia Vorontsova Pierre Mergui client" at bounding box center [1130, 169] width 219 height 27
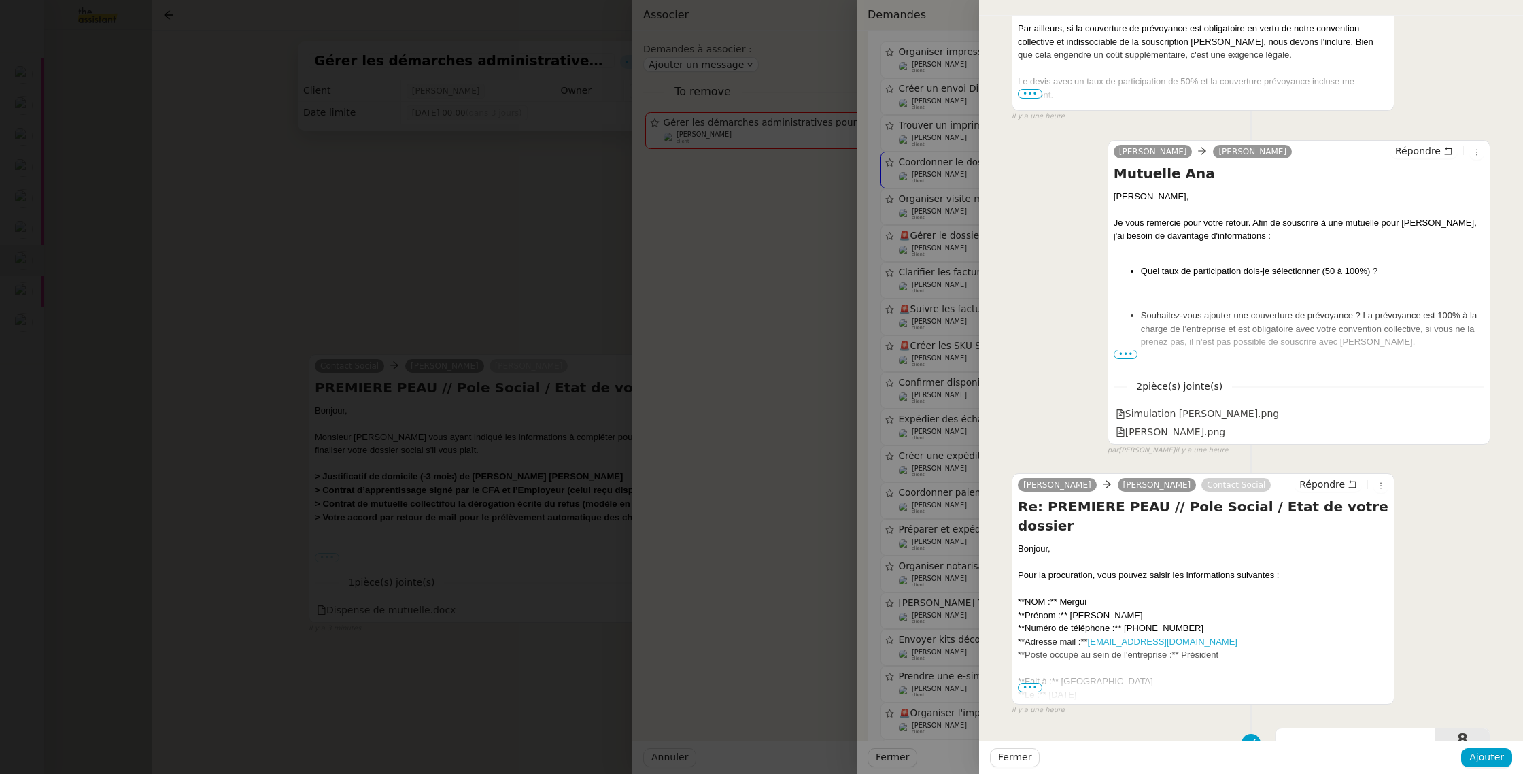
scroll to position [442, 0]
click at [1482, 753] on span "Ajouter" at bounding box center [1487, 757] width 35 height 16
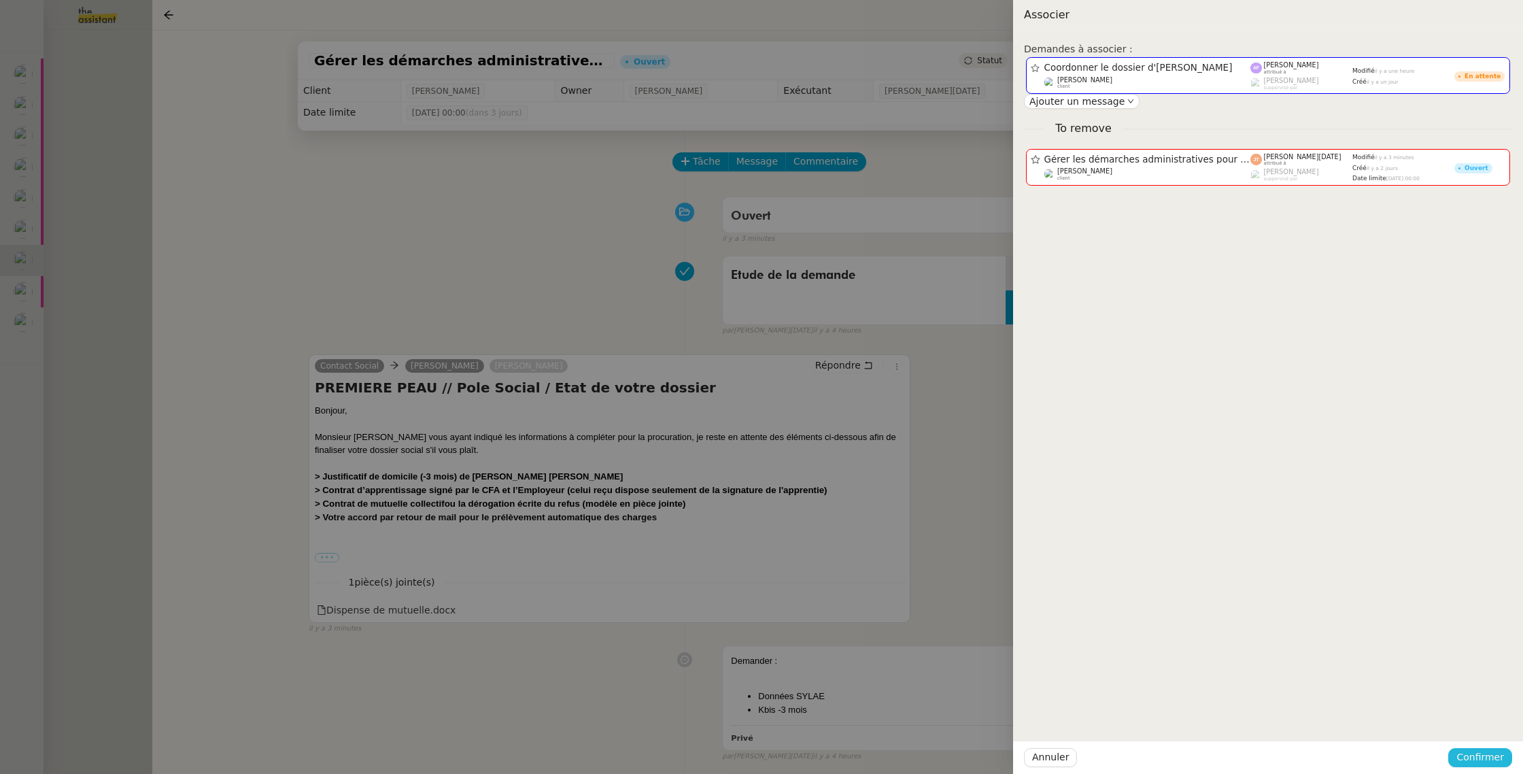
click at [1480, 760] on span "Confirmer" at bounding box center [1481, 757] width 48 height 16
click at [1488, 719] on span "Ajouter" at bounding box center [1481, 721] width 35 height 14
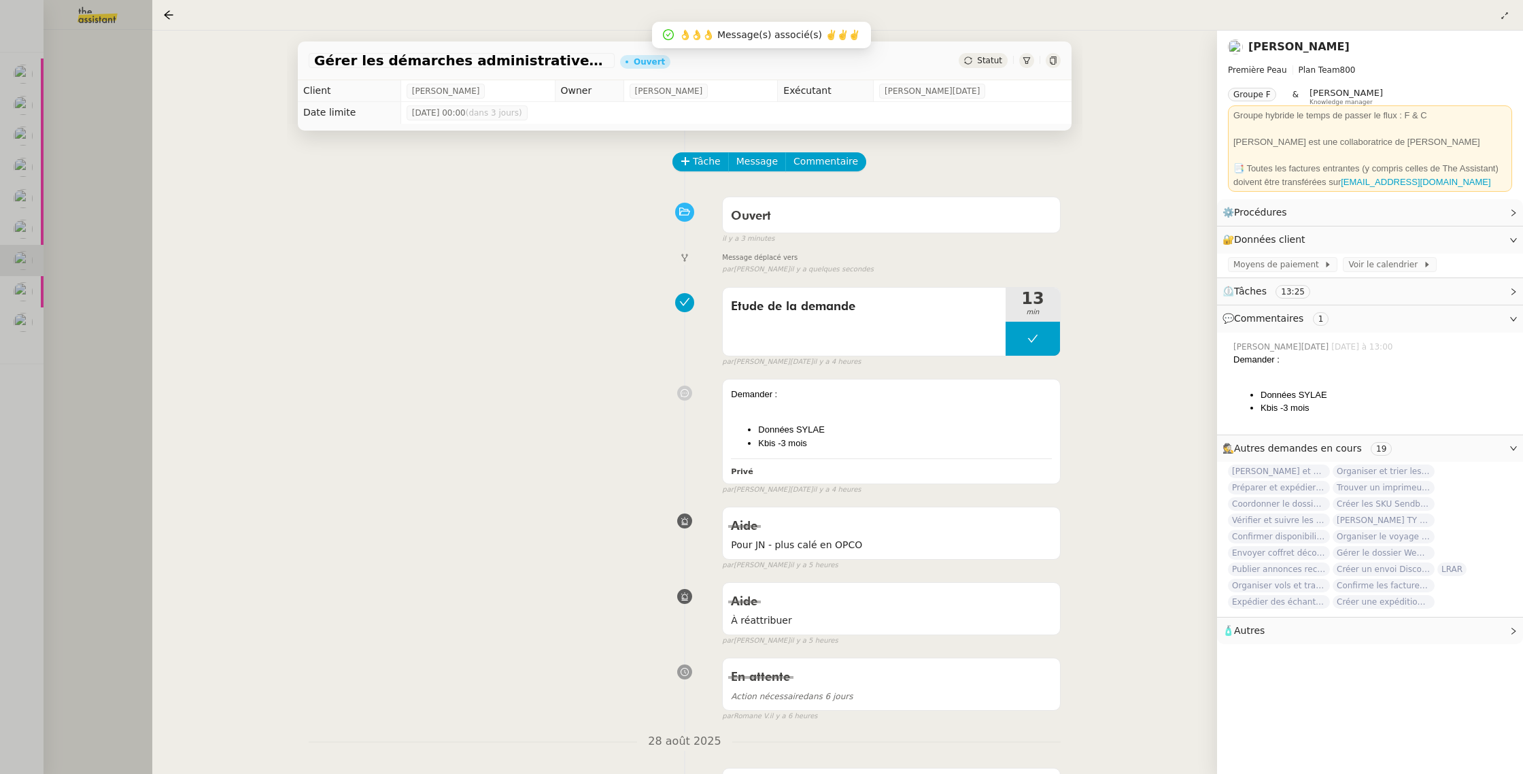
click at [121, 335] on div at bounding box center [761, 387] width 1523 height 774
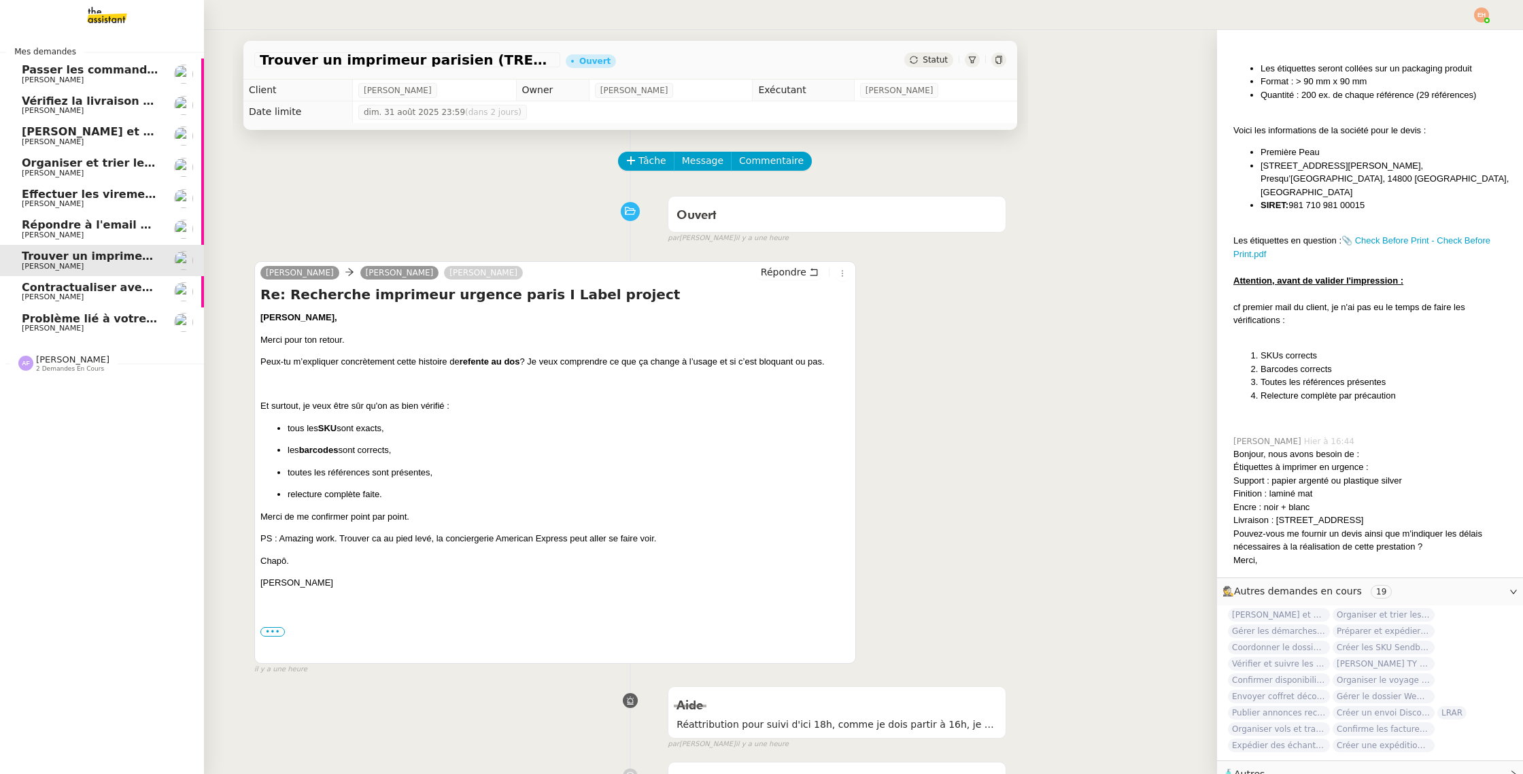
click at [71, 288] on span "Contractualiser avec SKEMA pour apprentissage" at bounding box center [170, 287] width 297 height 13
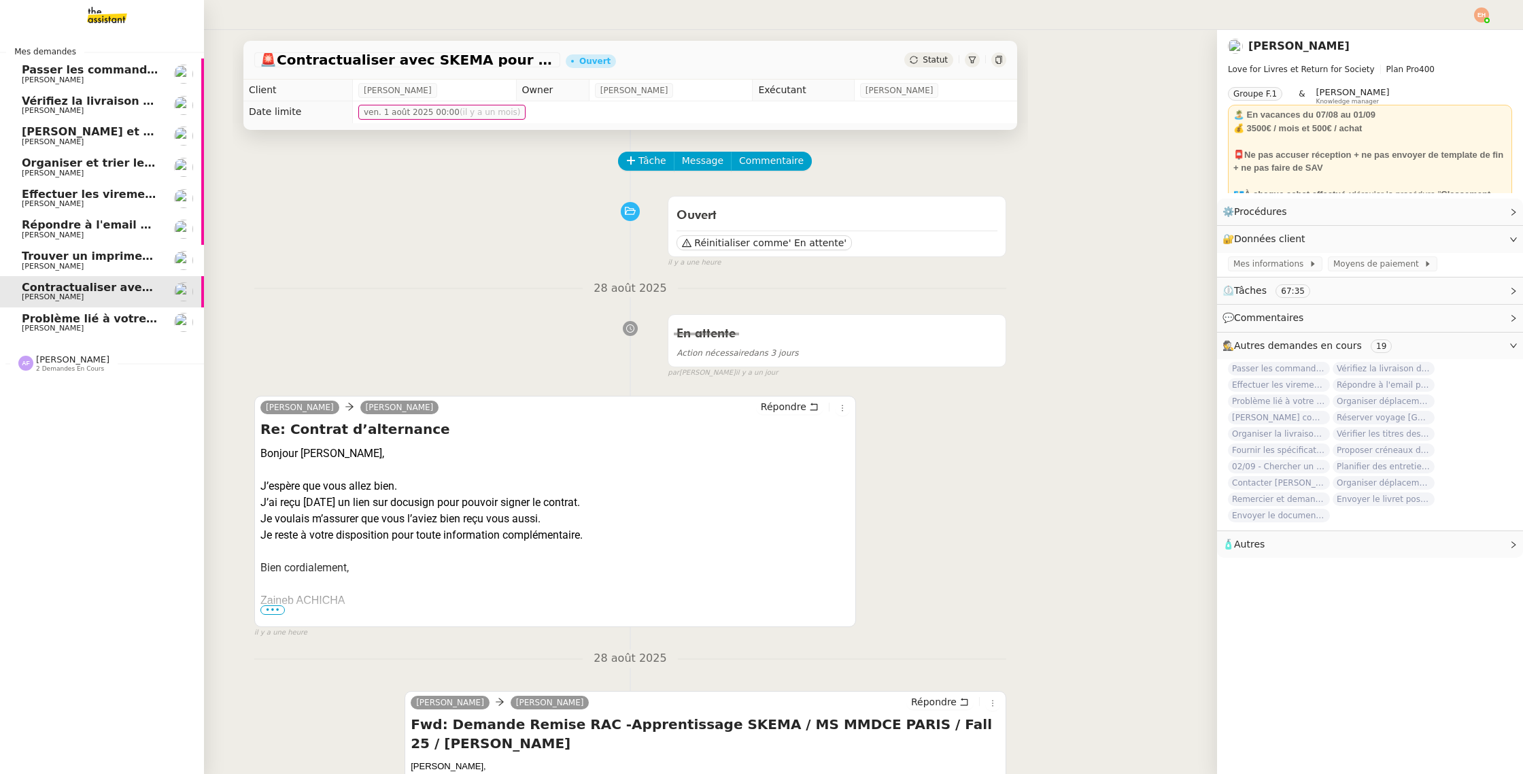
click at [29, 322] on span "Problème lié à votre paiement" at bounding box center [115, 318] width 186 height 13
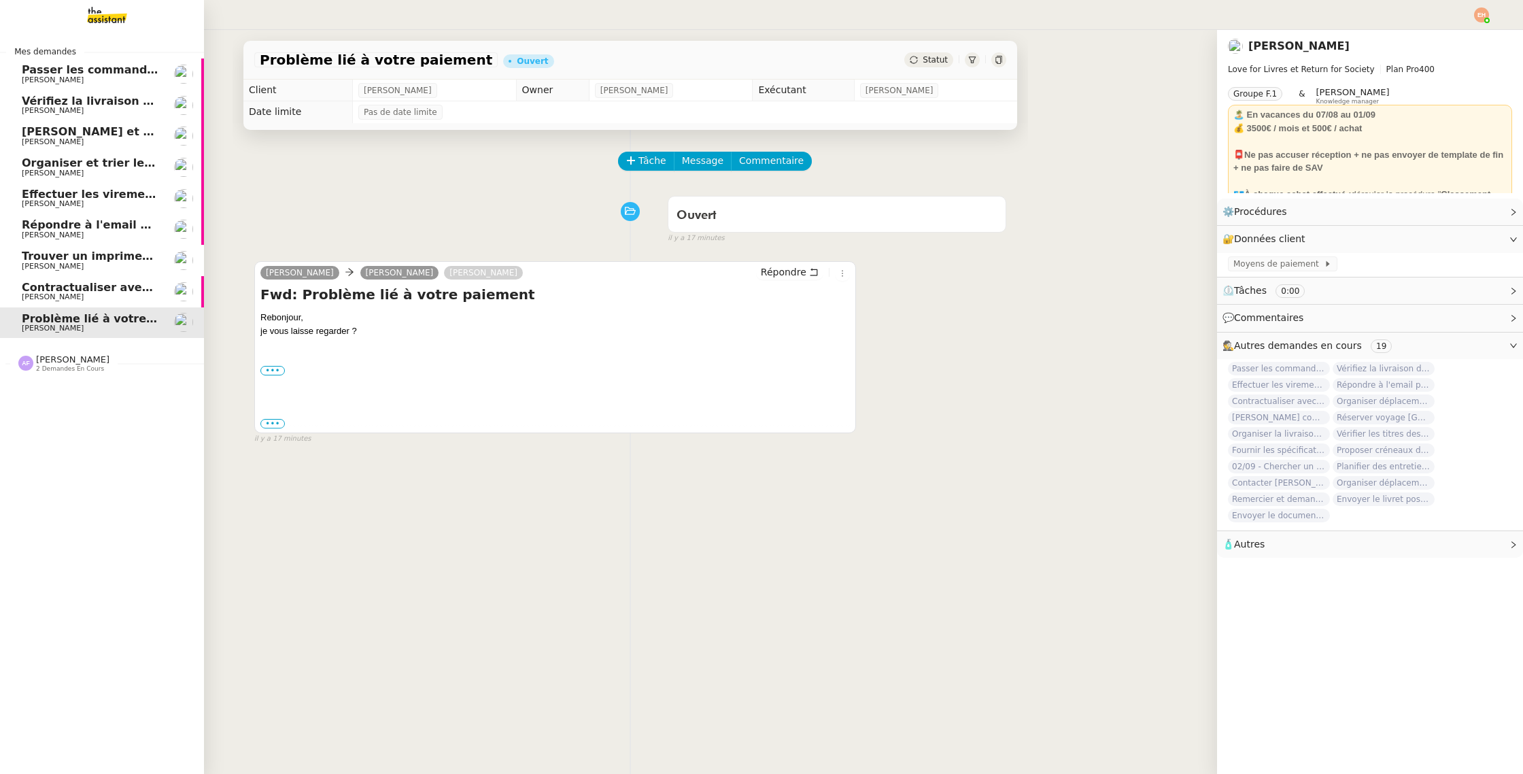
click at [106, 237] on span "[PERSON_NAME]" at bounding box center [90, 235] width 137 height 8
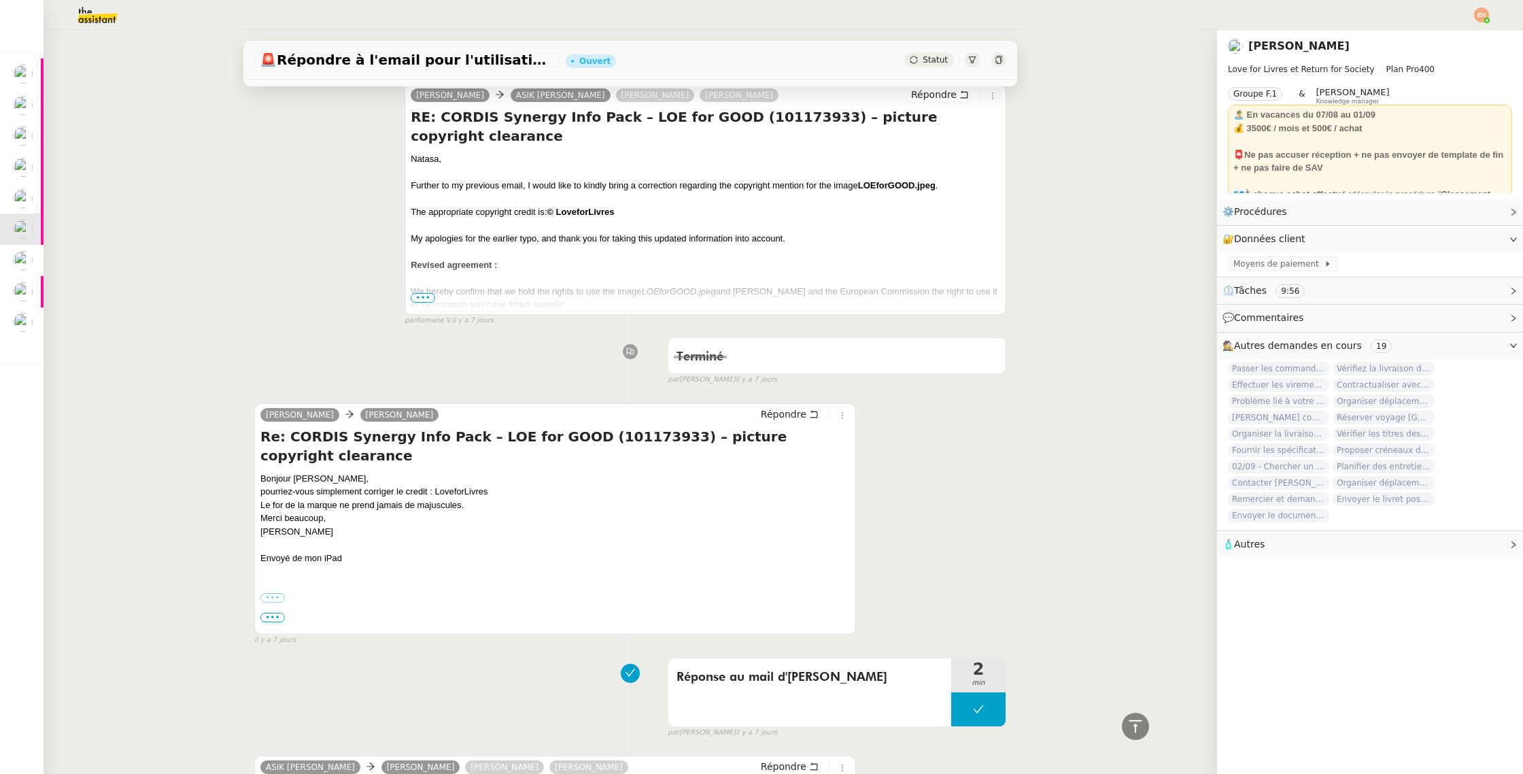
scroll to position [660, 0]
click at [794, 411] on span "Répondre" at bounding box center [784, 414] width 46 height 14
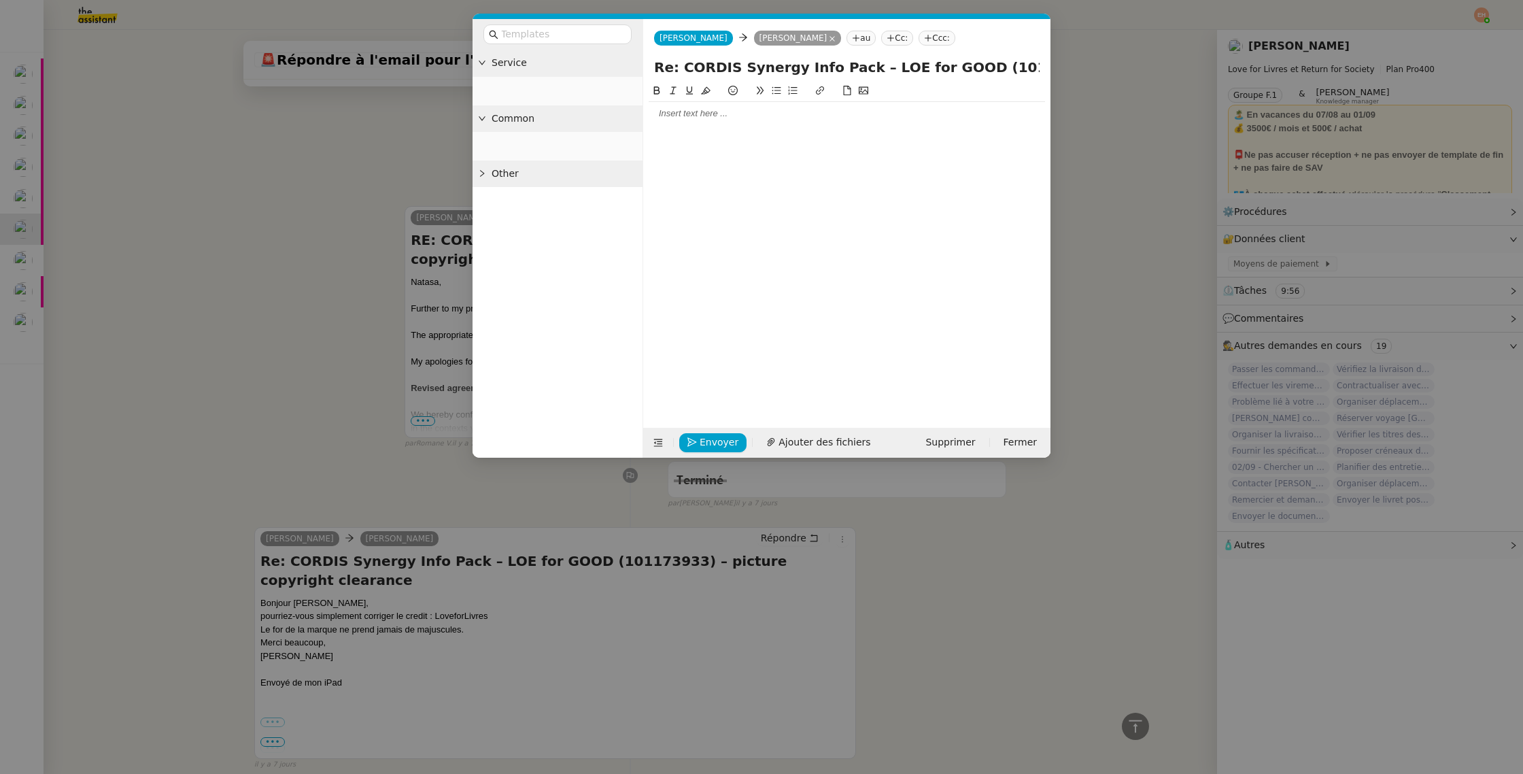
scroll to position [764, 0]
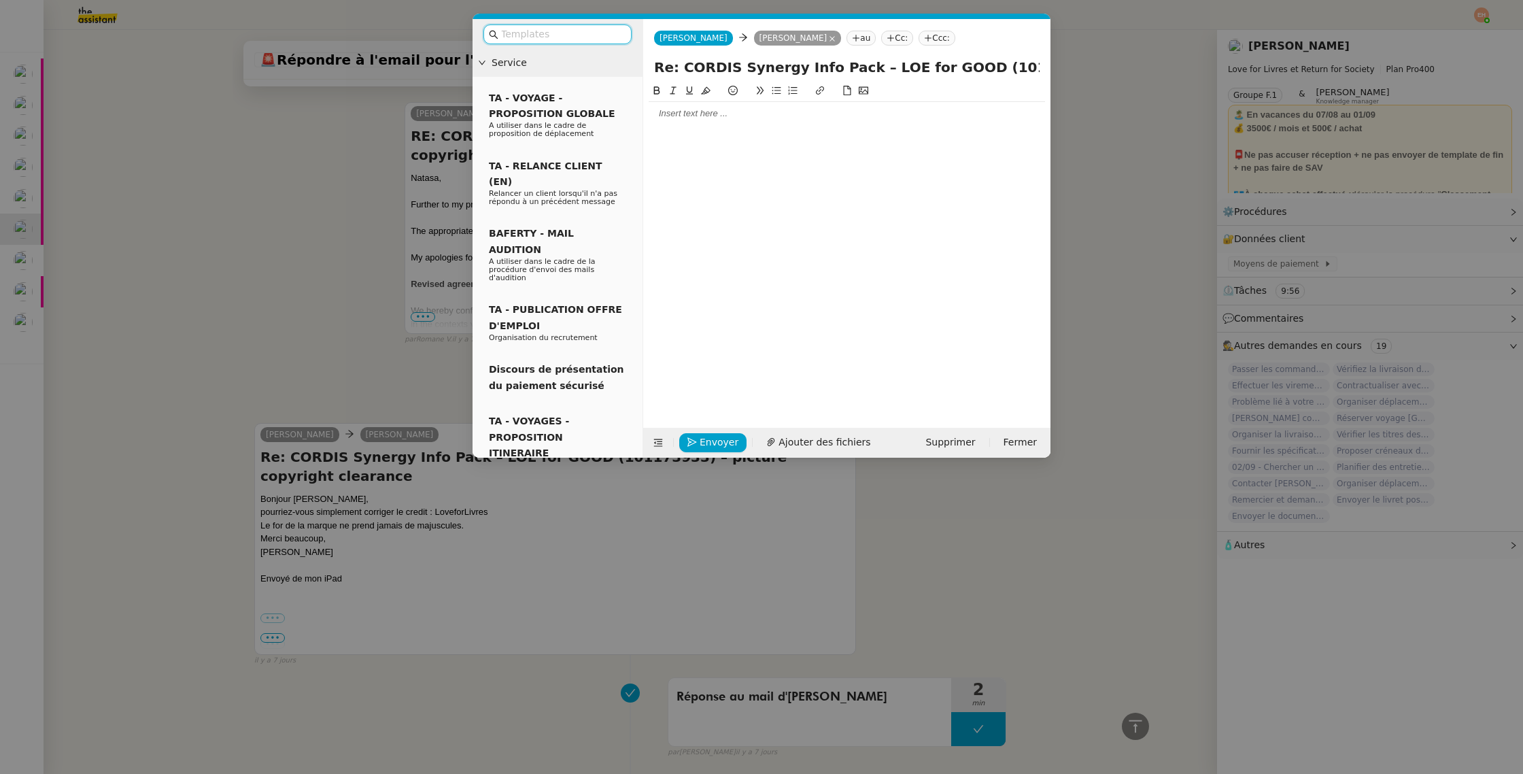
click at [690, 127] on div at bounding box center [847, 245] width 396 height 324
click at [705, 118] on div at bounding box center [847, 113] width 396 height 12
click at [328, 155] on nz-modal-container "Service TA - VOYAGE - PROPOSITION GLOBALE A utiliser dans le cadre de propositi…" at bounding box center [761, 387] width 1523 height 774
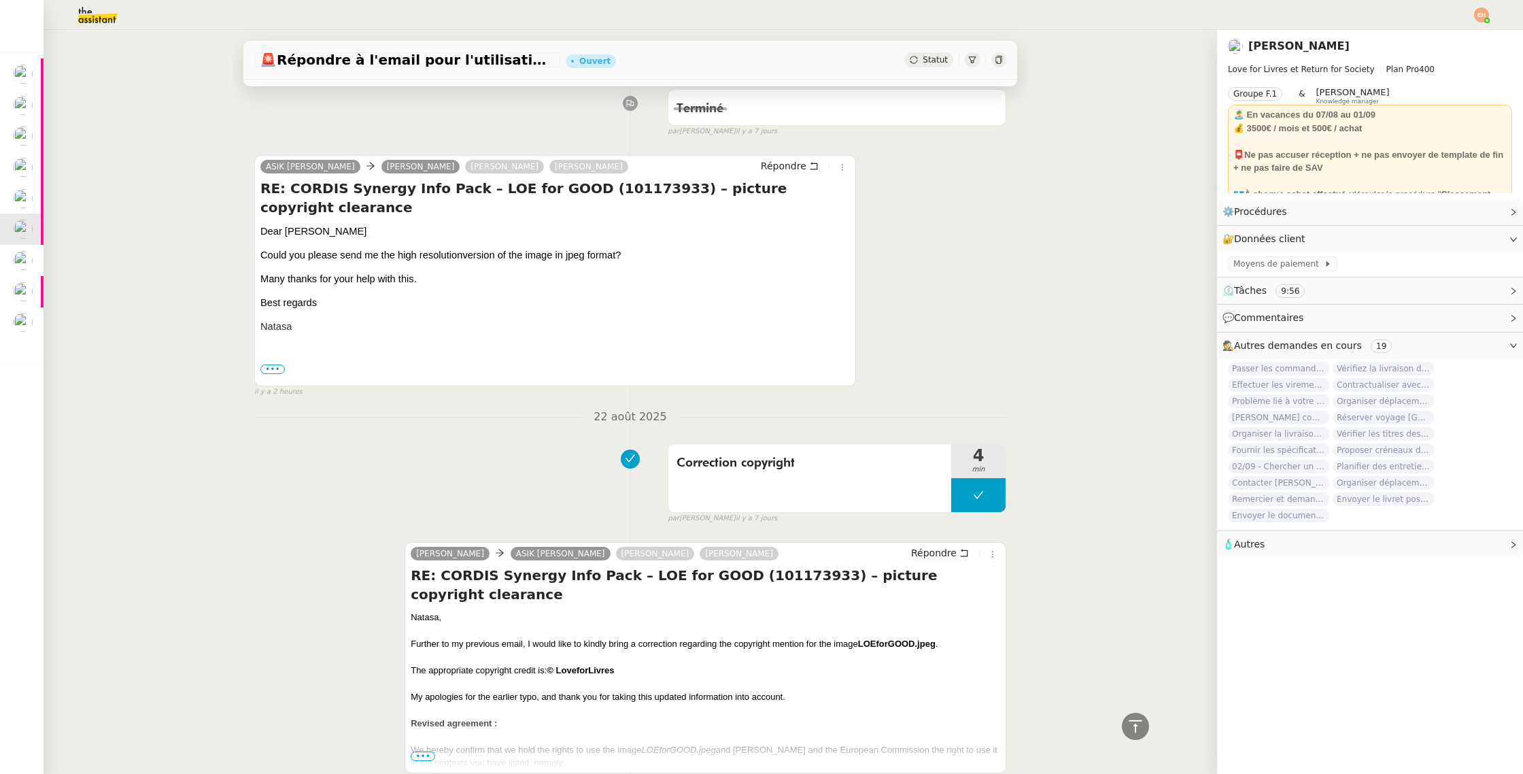
scroll to position [0, 0]
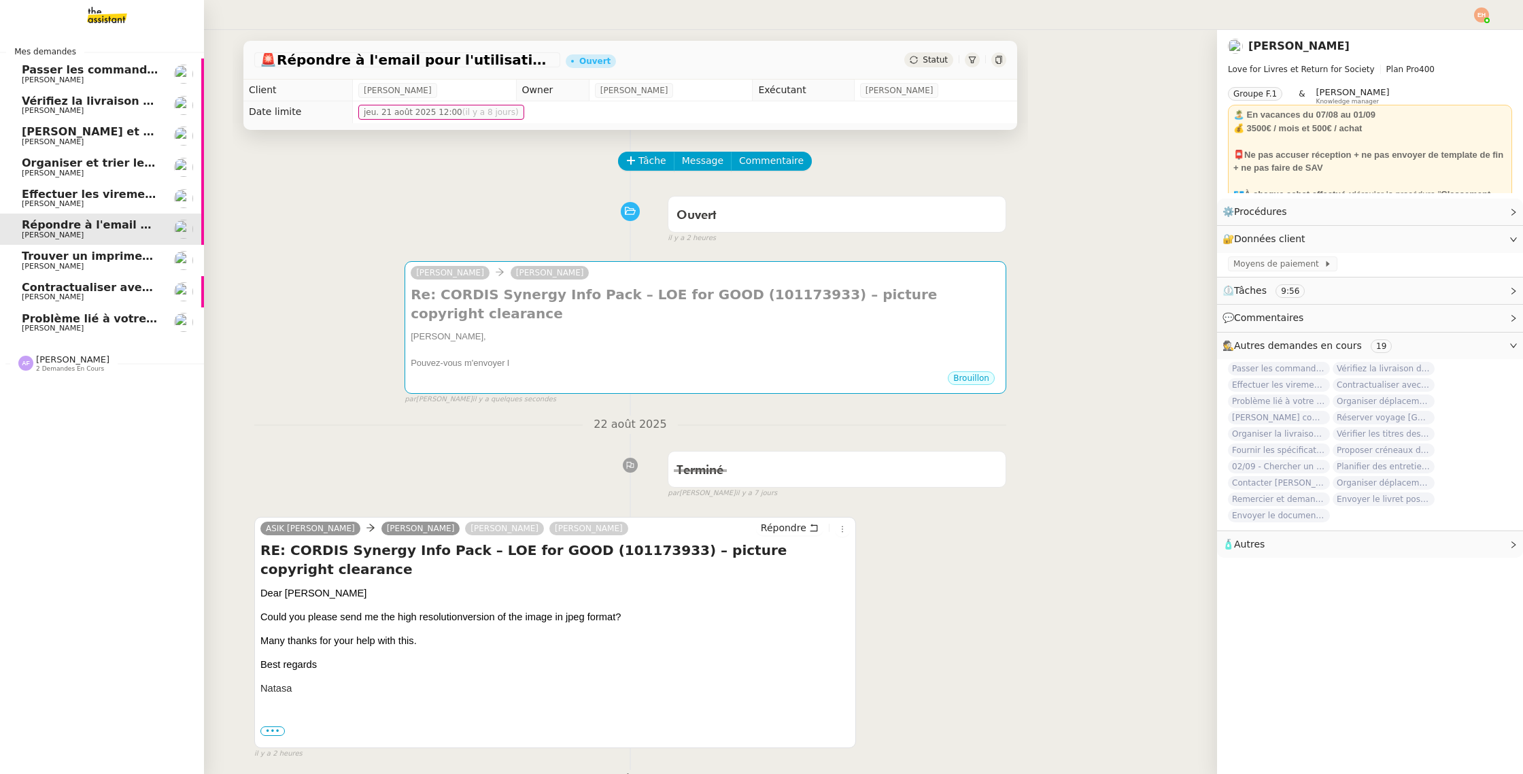
click at [69, 263] on span "[PERSON_NAME]" at bounding box center [90, 266] width 137 height 8
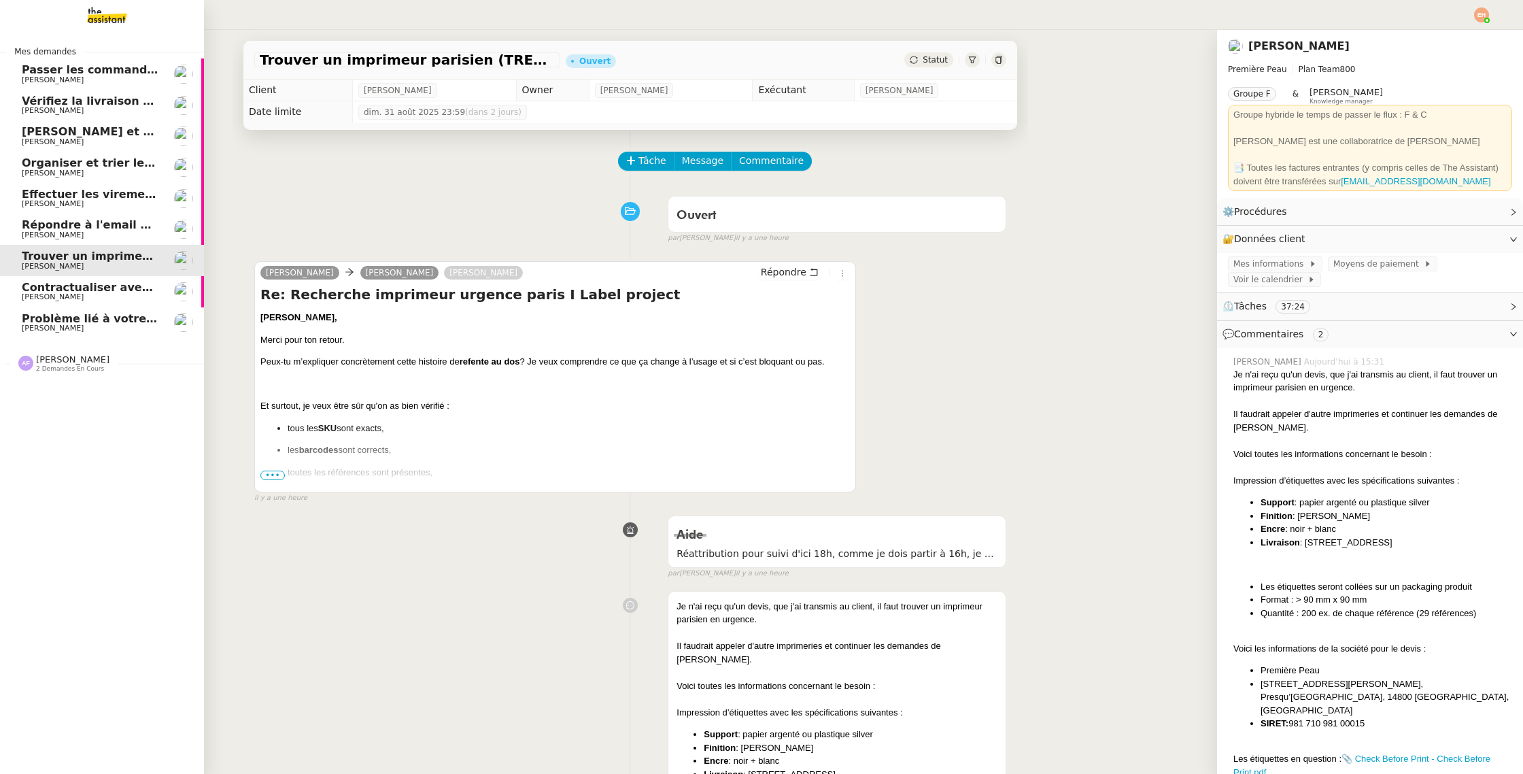
click at [109, 143] on span "[PERSON_NAME]" at bounding box center [90, 142] width 137 height 8
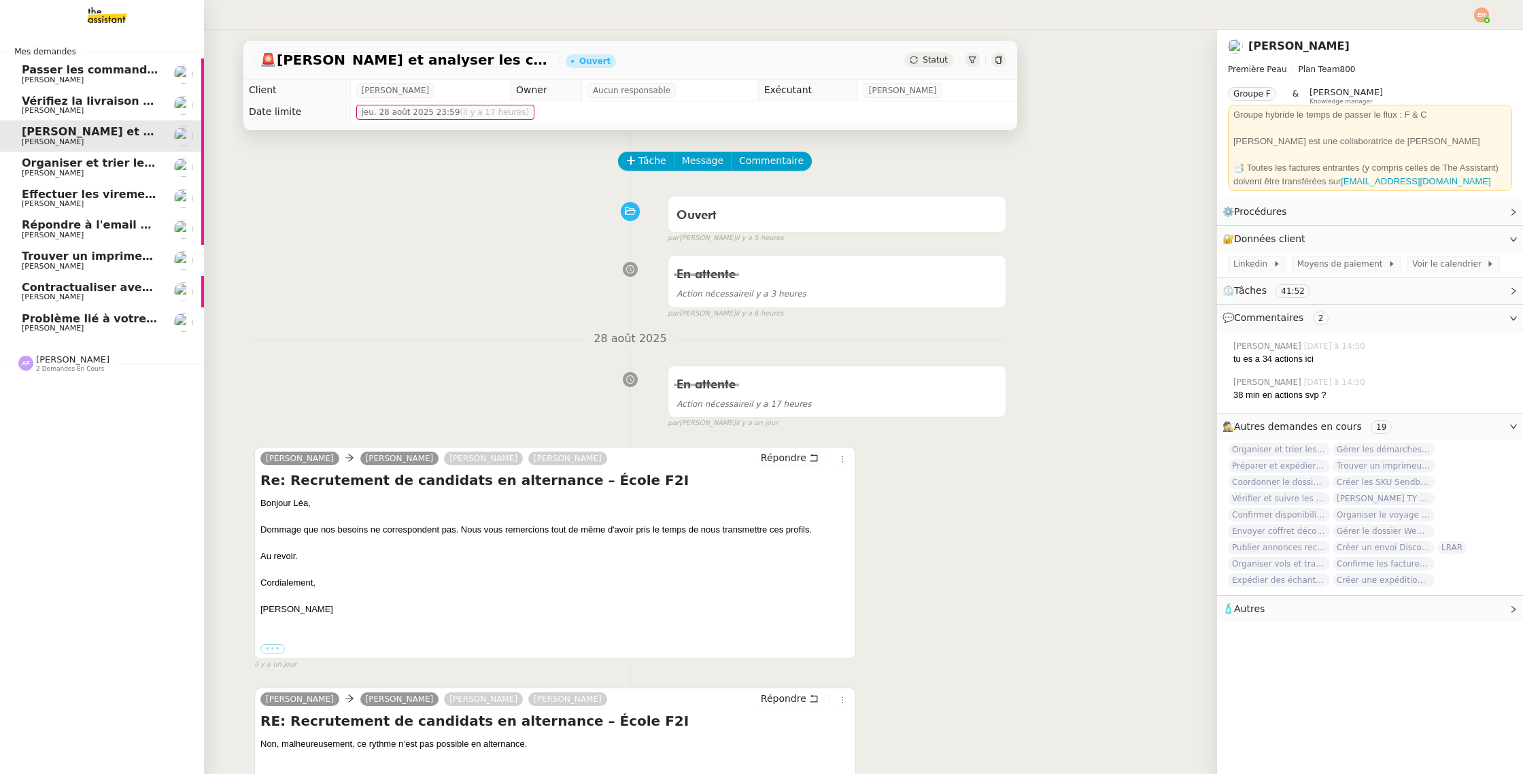
click at [103, 165] on span "Organiser et trier les documents sur Google Drive" at bounding box center [175, 162] width 307 height 13
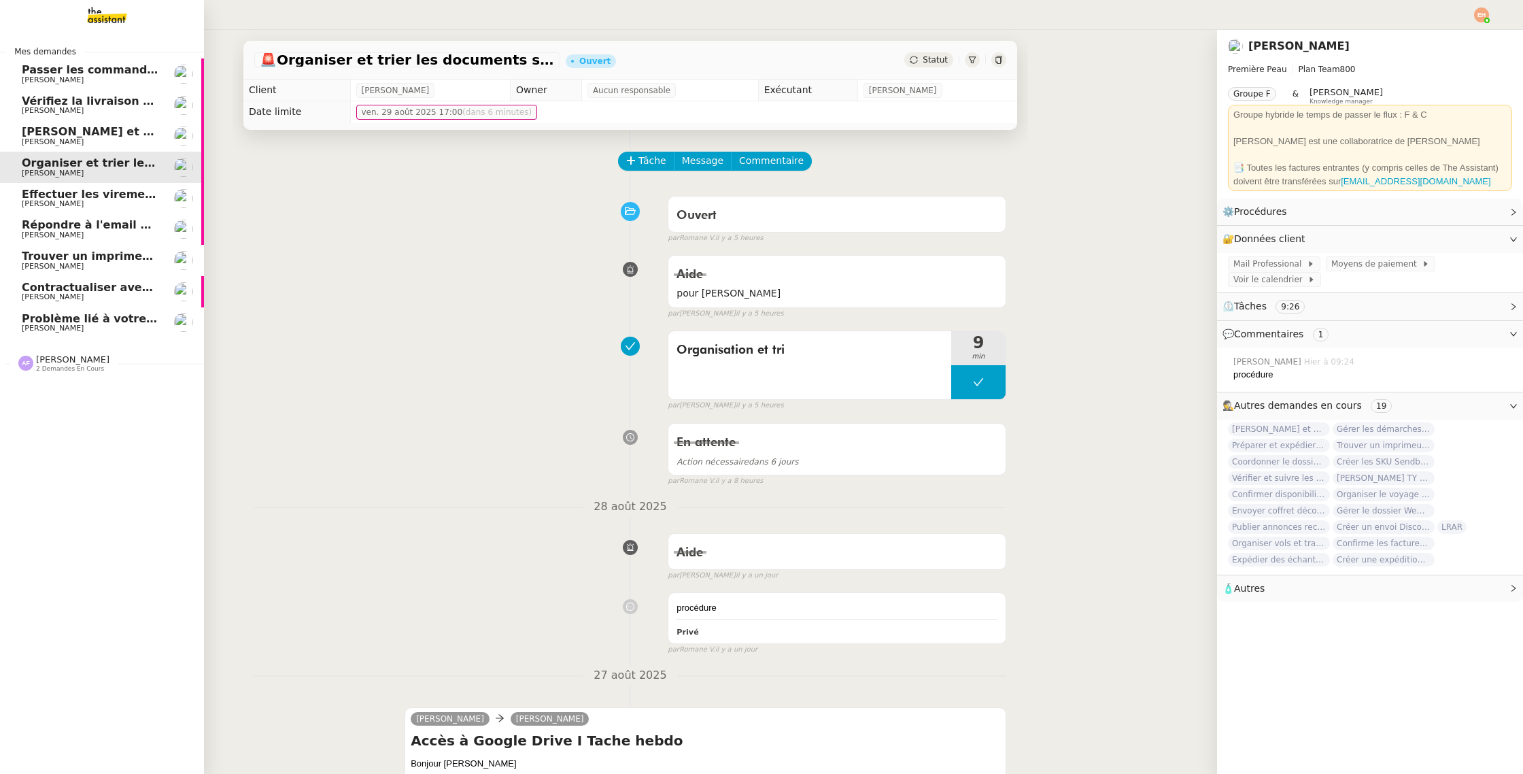
drag, startPoint x: 104, startPoint y: 132, endPoint x: 103, endPoint y: 142, distance: 10.3
click at [104, 132] on span "[PERSON_NAME] et analyser les candidatures LinkedIn" at bounding box center [189, 131] width 335 height 13
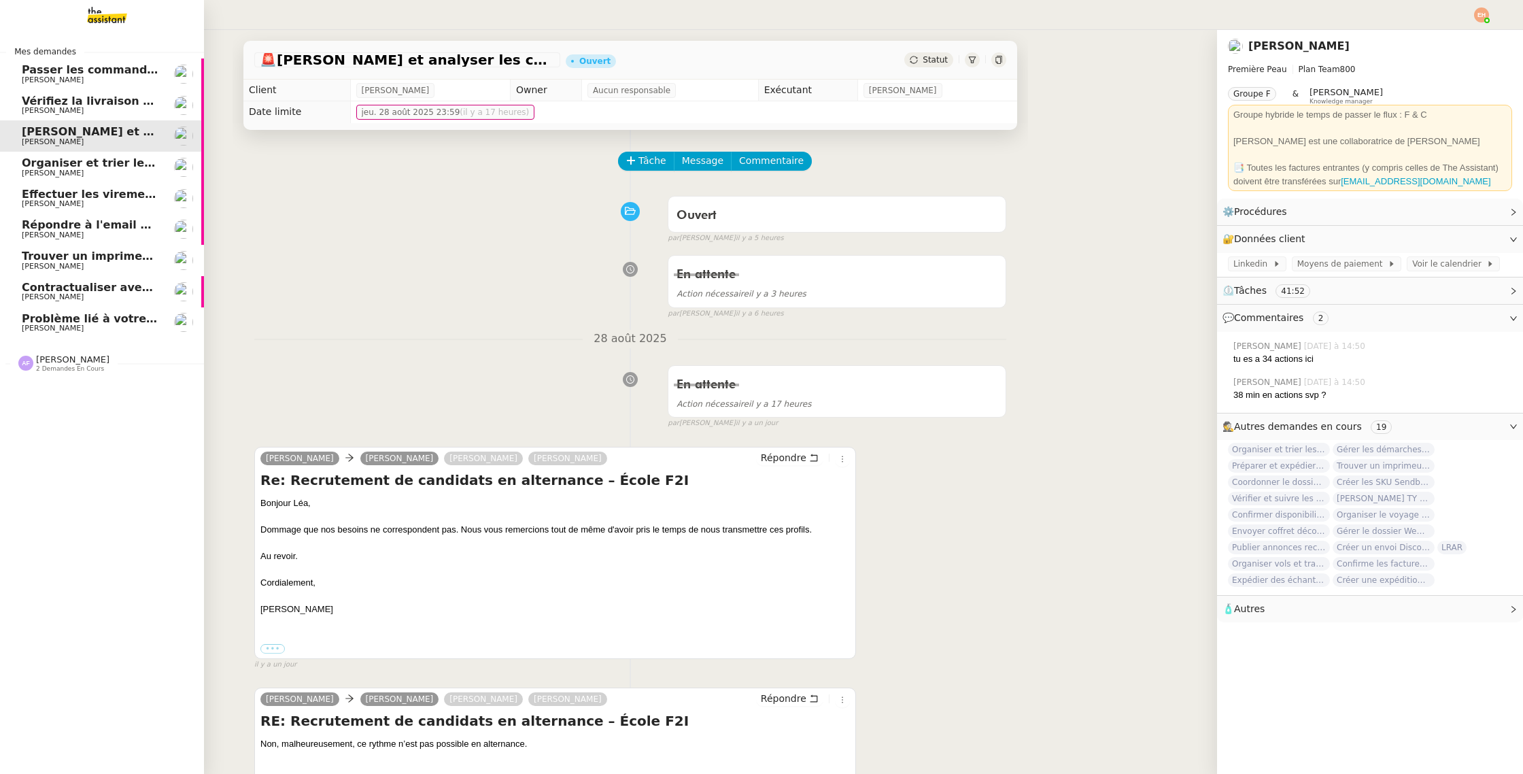
click at [103, 159] on span "Organiser et trier les documents sur Google Drive" at bounding box center [175, 162] width 307 height 13
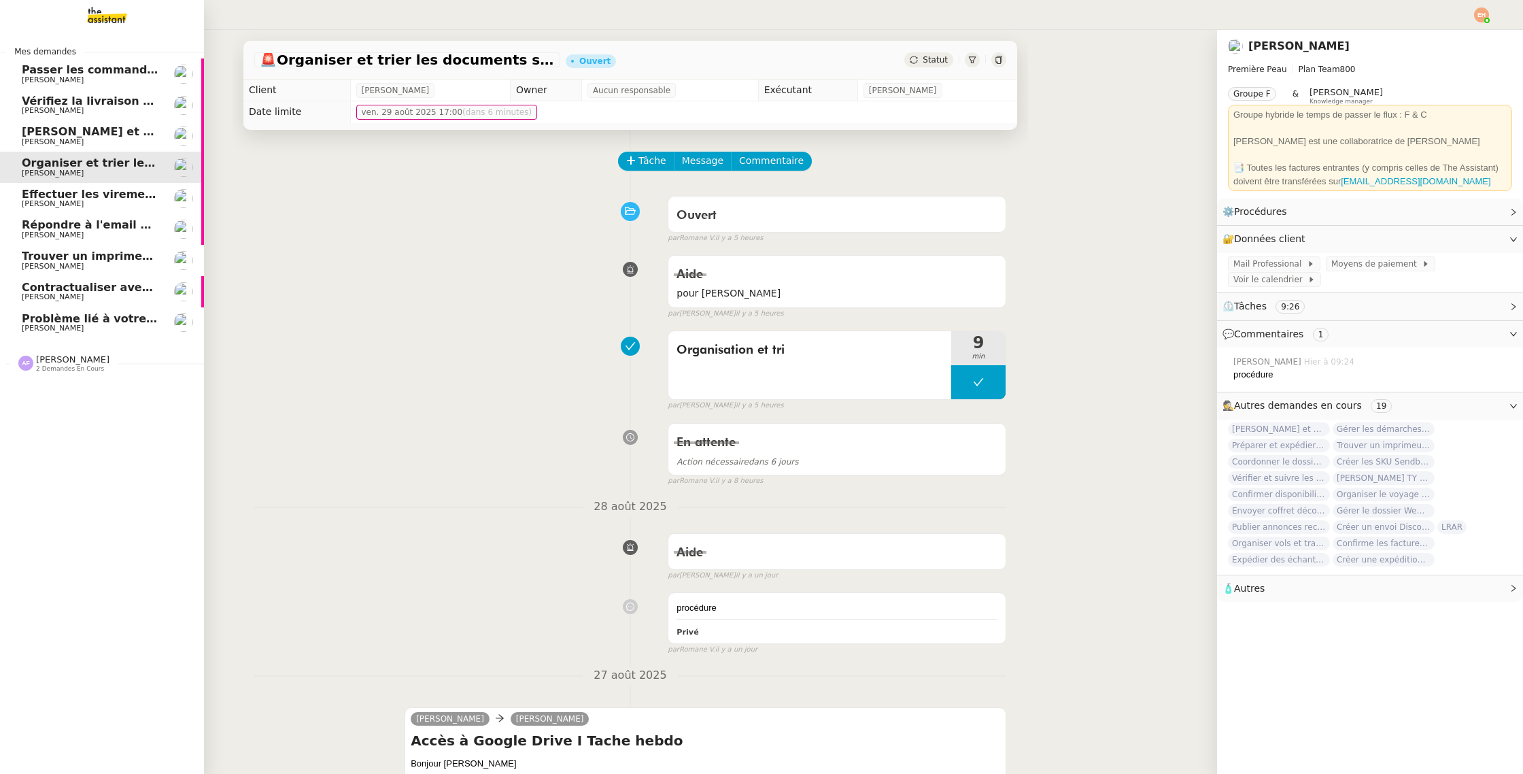
drag, startPoint x: 107, startPoint y: 137, endPoint x: 322, endPoint y: 126, distance: 215.2
click at [107, 137] on span "Clôturer et analyser les candidatures LinkedIn" at bounding box center [189, 131] width 335 height 13
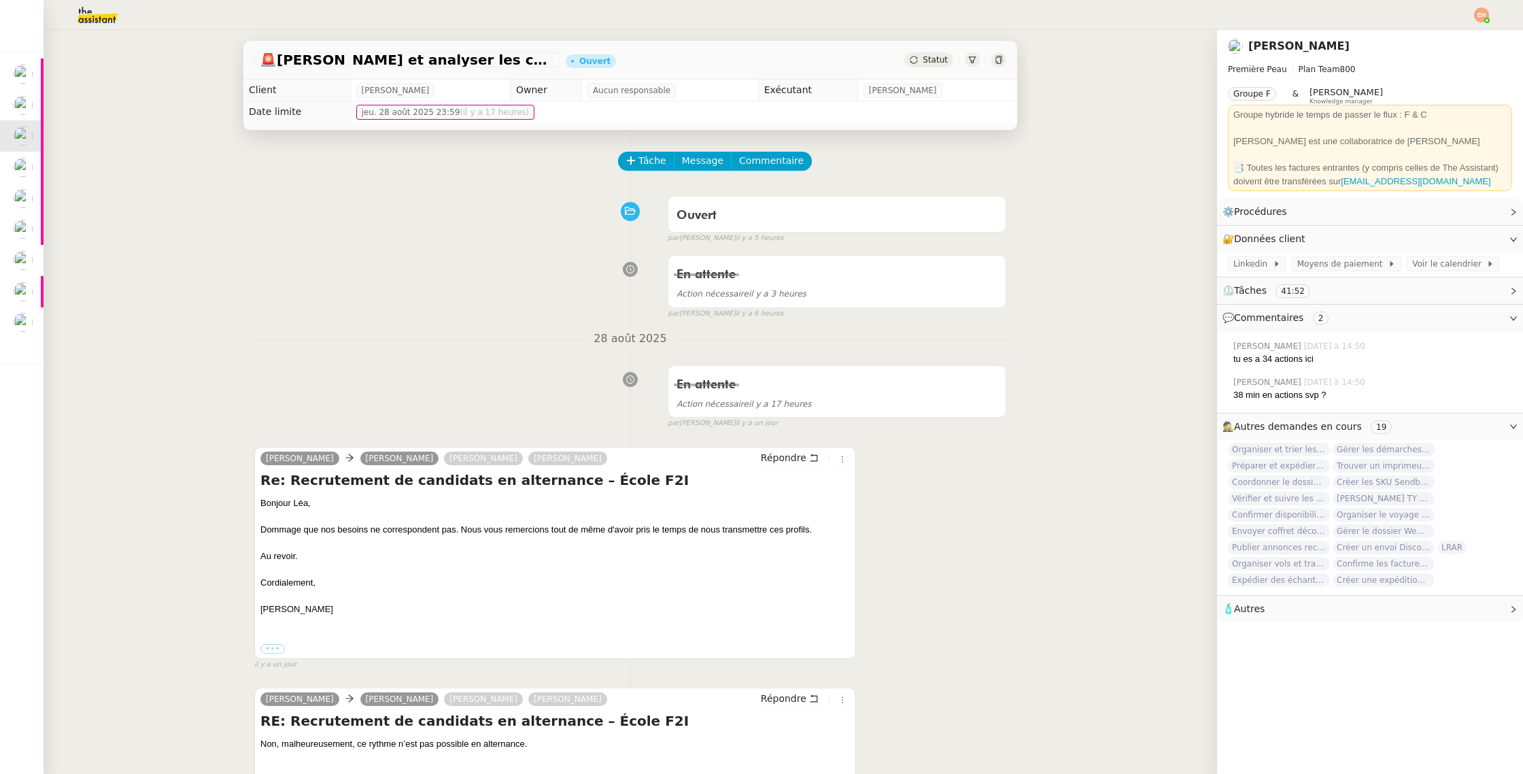
click at [913, 58] on icon at bounding box center [913, 59] width 7 height 7
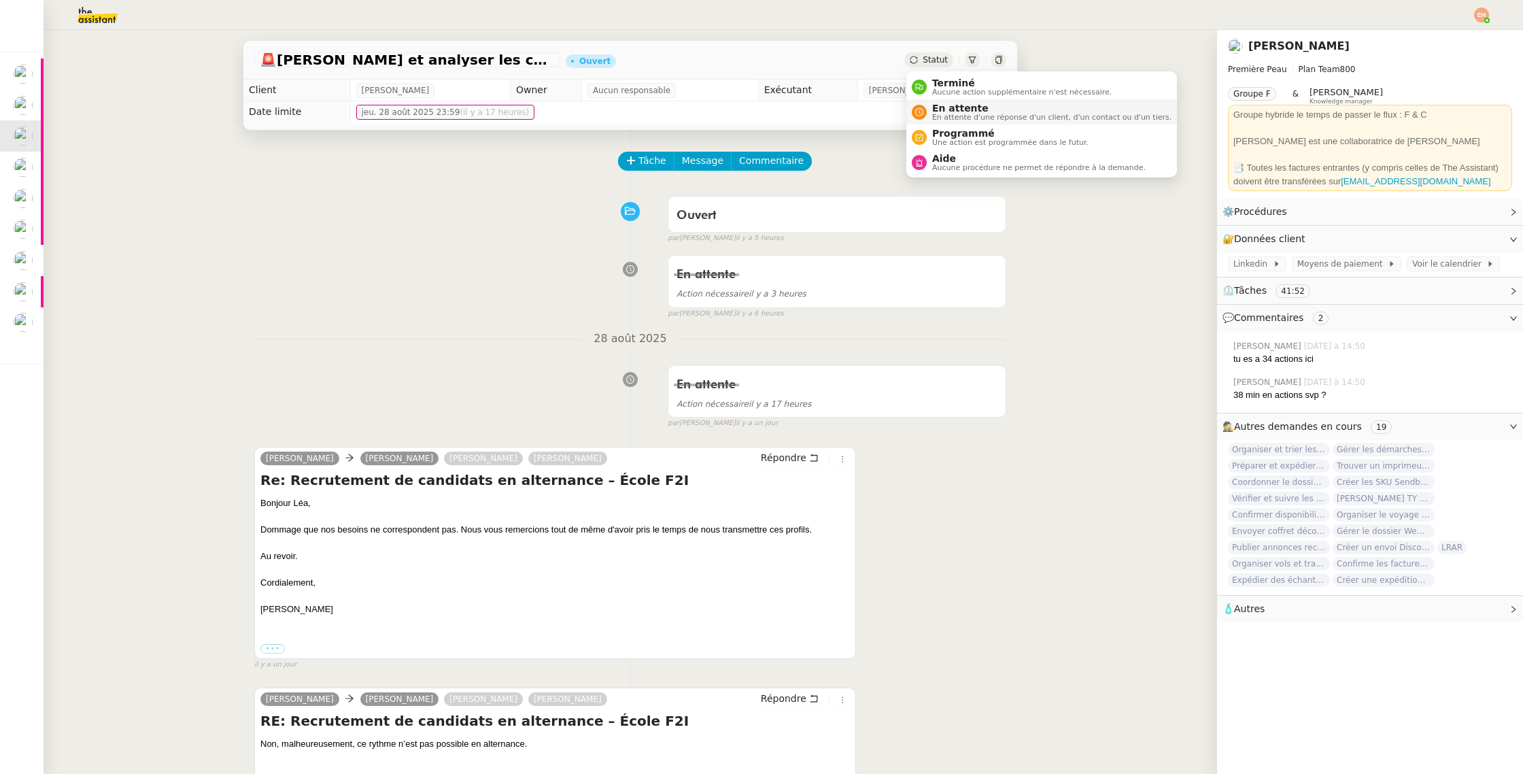
click at [971, 117] on span "En attente d'une réponse d'un client, d'un contact ou d'un tiers." at bounding box center [1051, 117] width 239 height 7
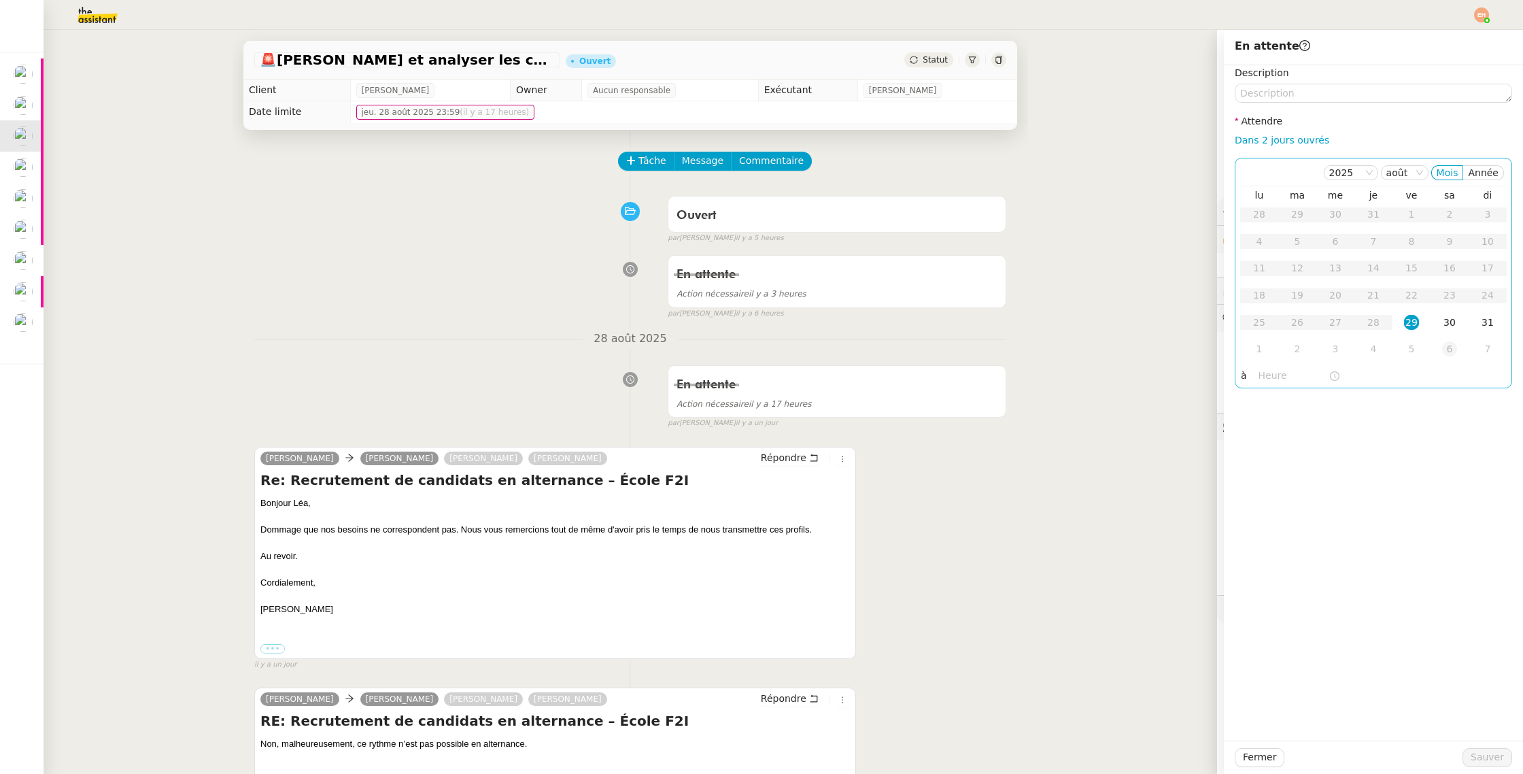
drag, startPoint x: 1447, startPoint y: 322, endPoint x: 1457, endPoint y: 358, distance: 36.6
click at [1447, 322] on div "30" at bounding box center [1449, 322] width 15 height 15
click at [1490, 754] on span "Sauver" at bounding box center [1487, 757] width 33 height 16
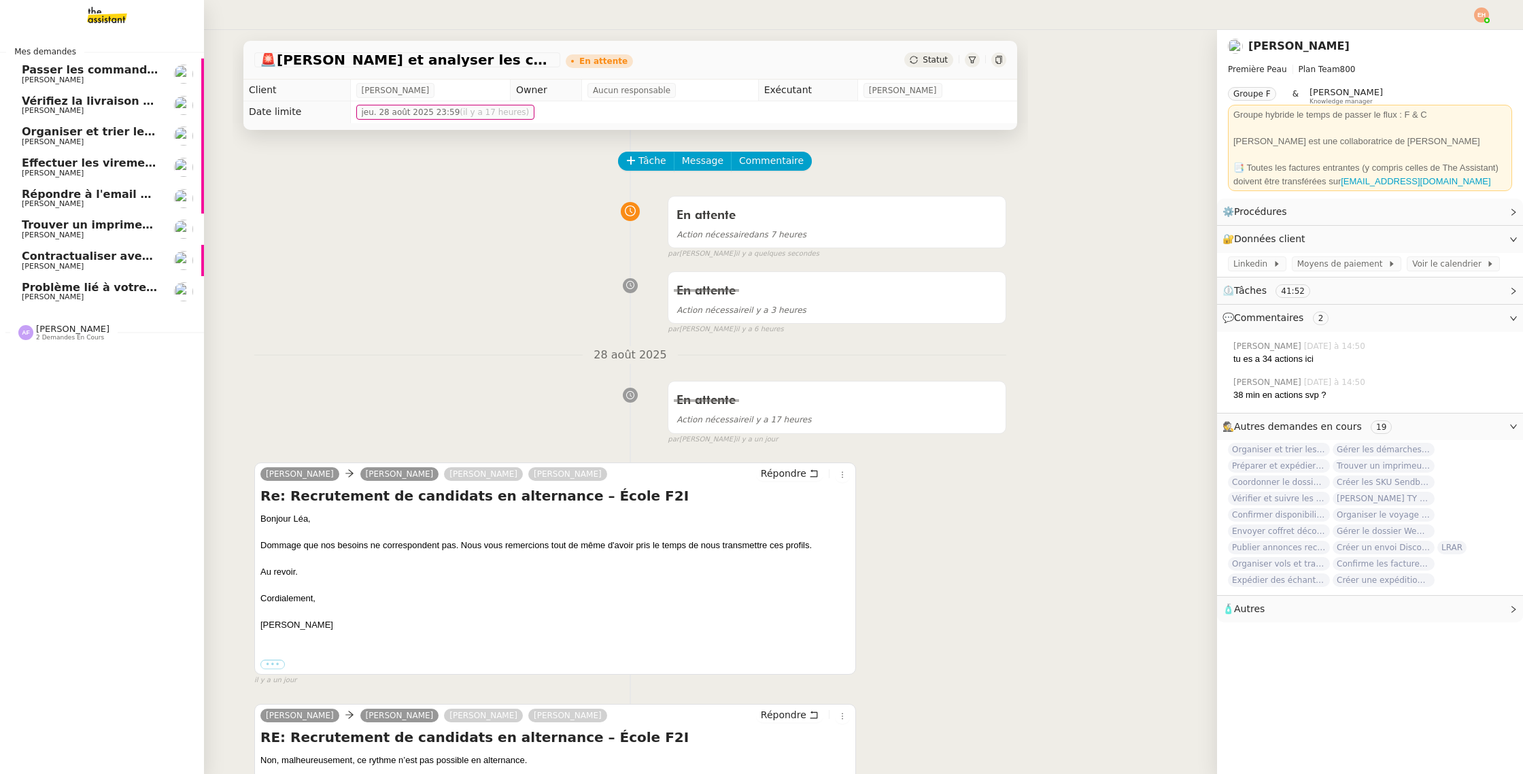
click at [67, 165] on span "Effectuer les virements des salaires" at bounding box center [132, 162] width 220 height 13
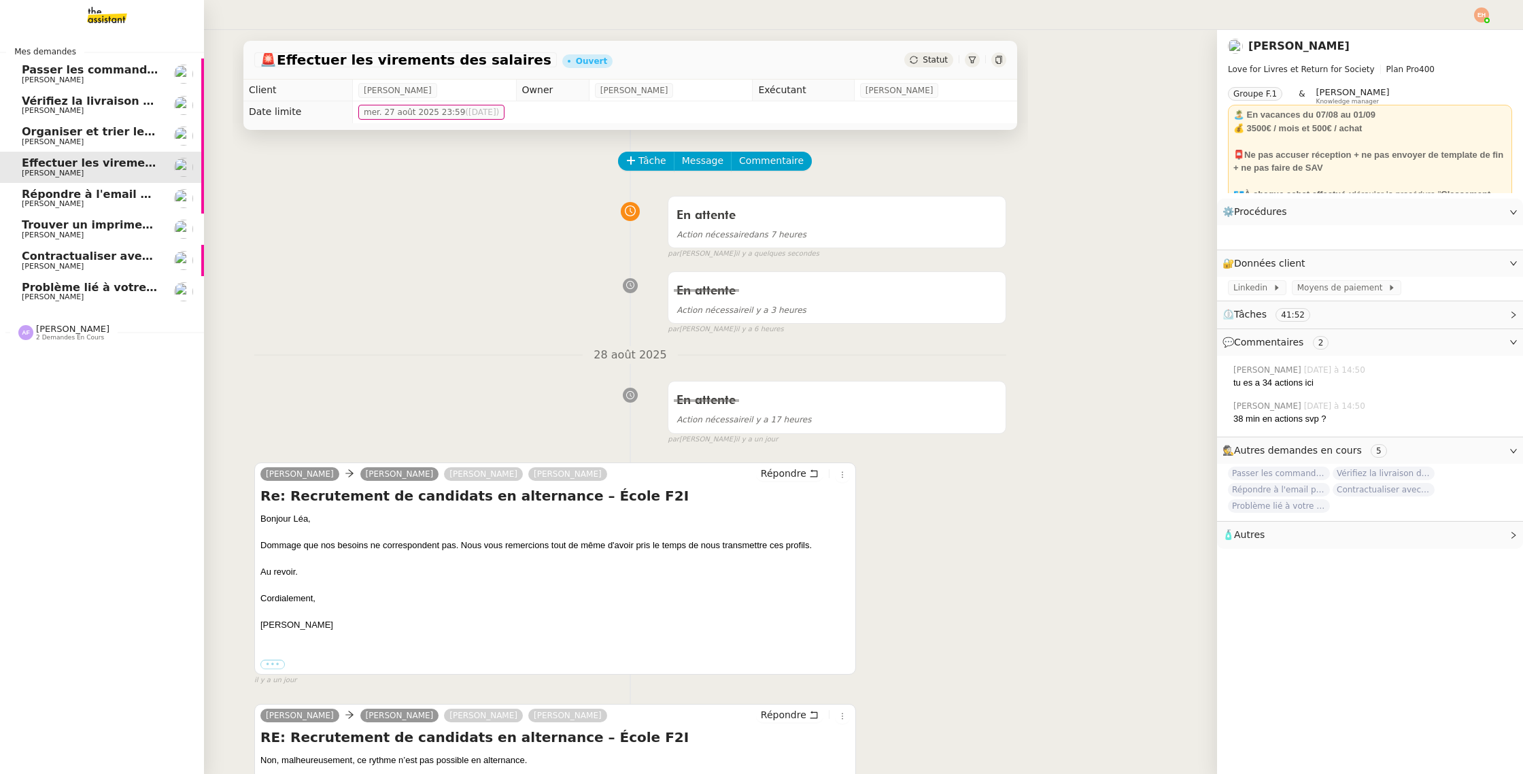
click at [75, 136] on span "Organiser et trier les documents sur Google Drive" at bounding box center [175, 131] width 307 height 13
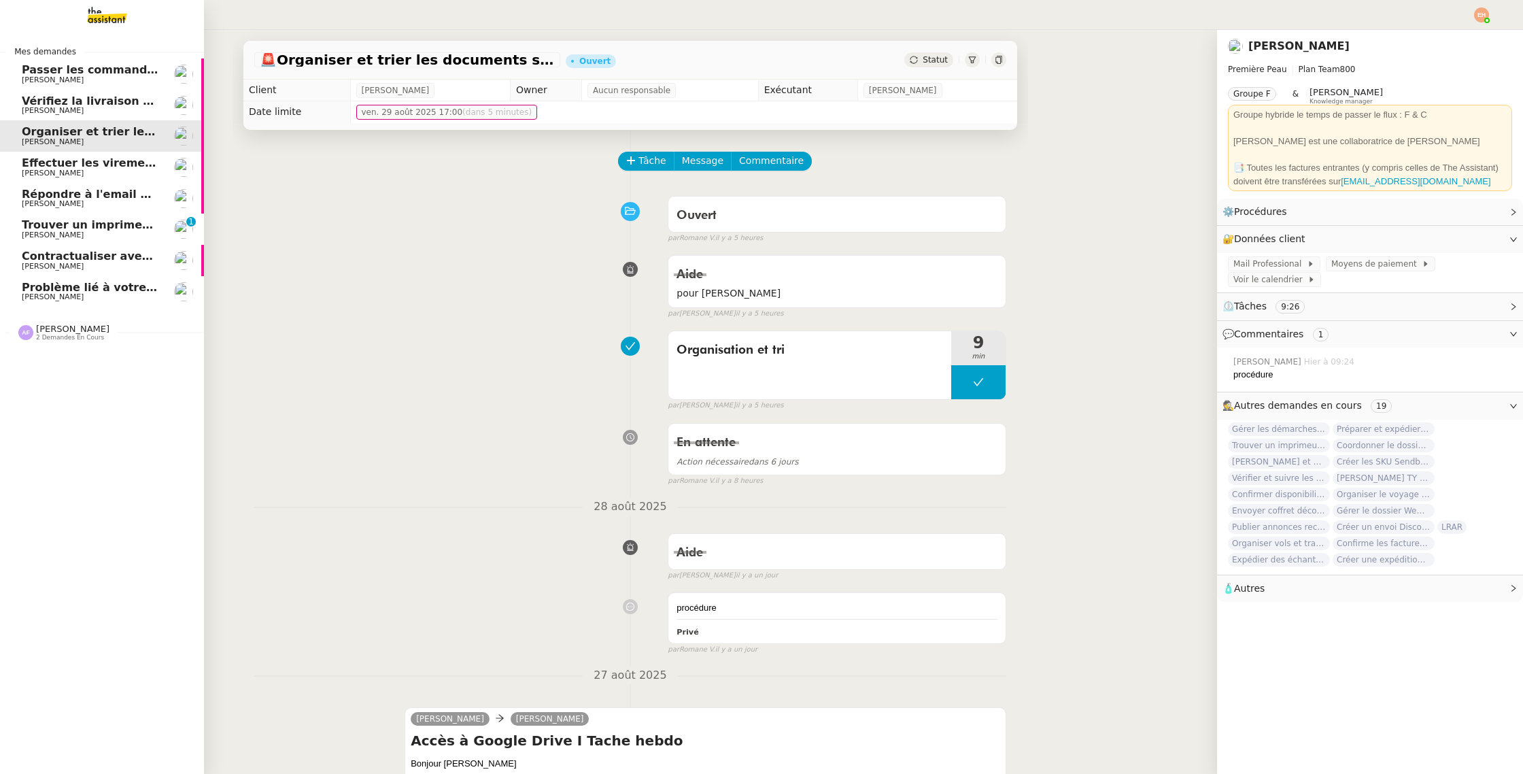
click at [118, 226] on span "Trouver un imprimeur parisien (TRES URGENT)" at bounding box center [165, 224] width 286 height 13
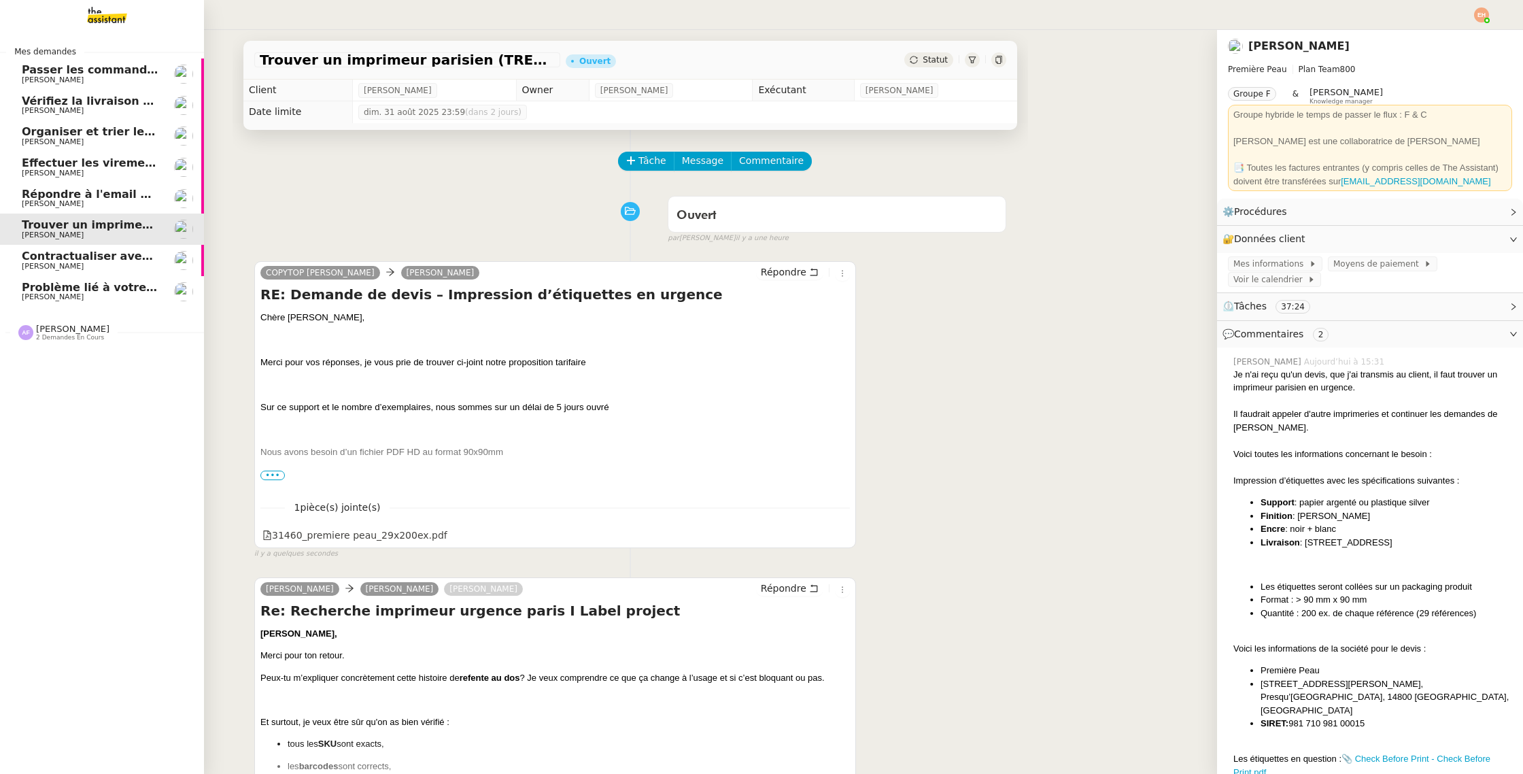
click at [116, 130] on span "Organiser et trier les documents sur Google Drive" at bounding box center [175, 131] width 307 height 13
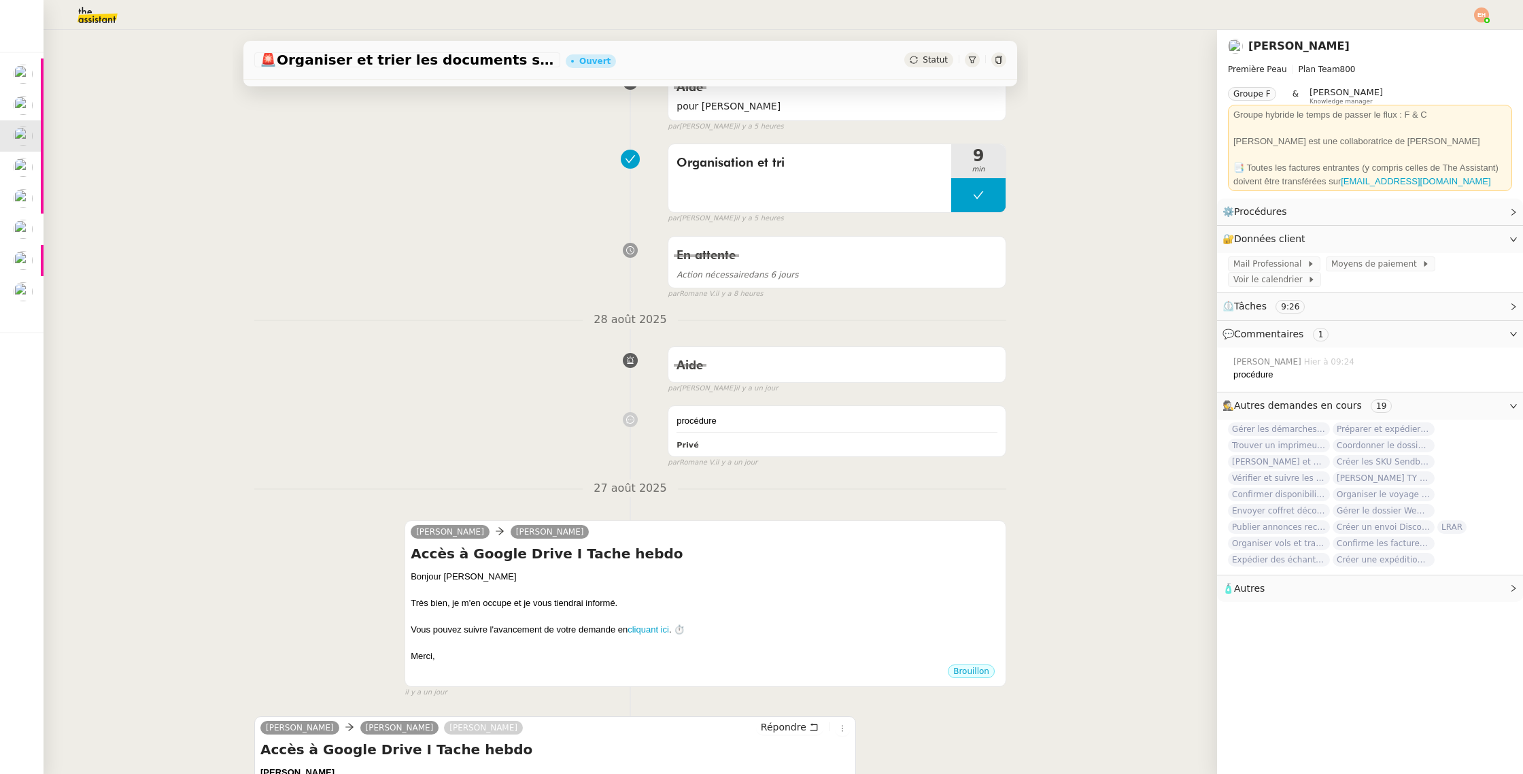
scroll to position [437, 0]
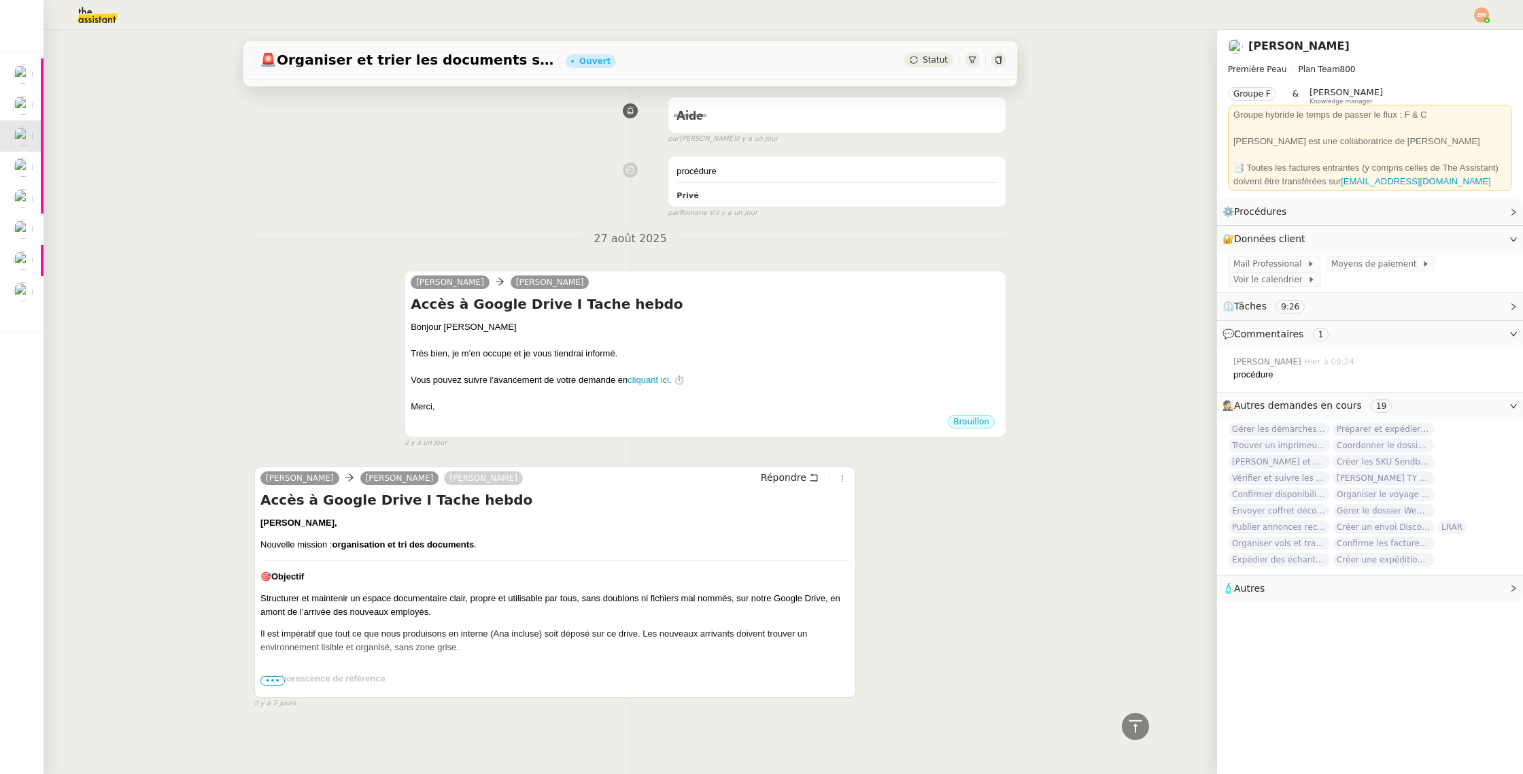
click at [262, 682] on span "•••" at bounding box center [272, 681] width 24 height 10
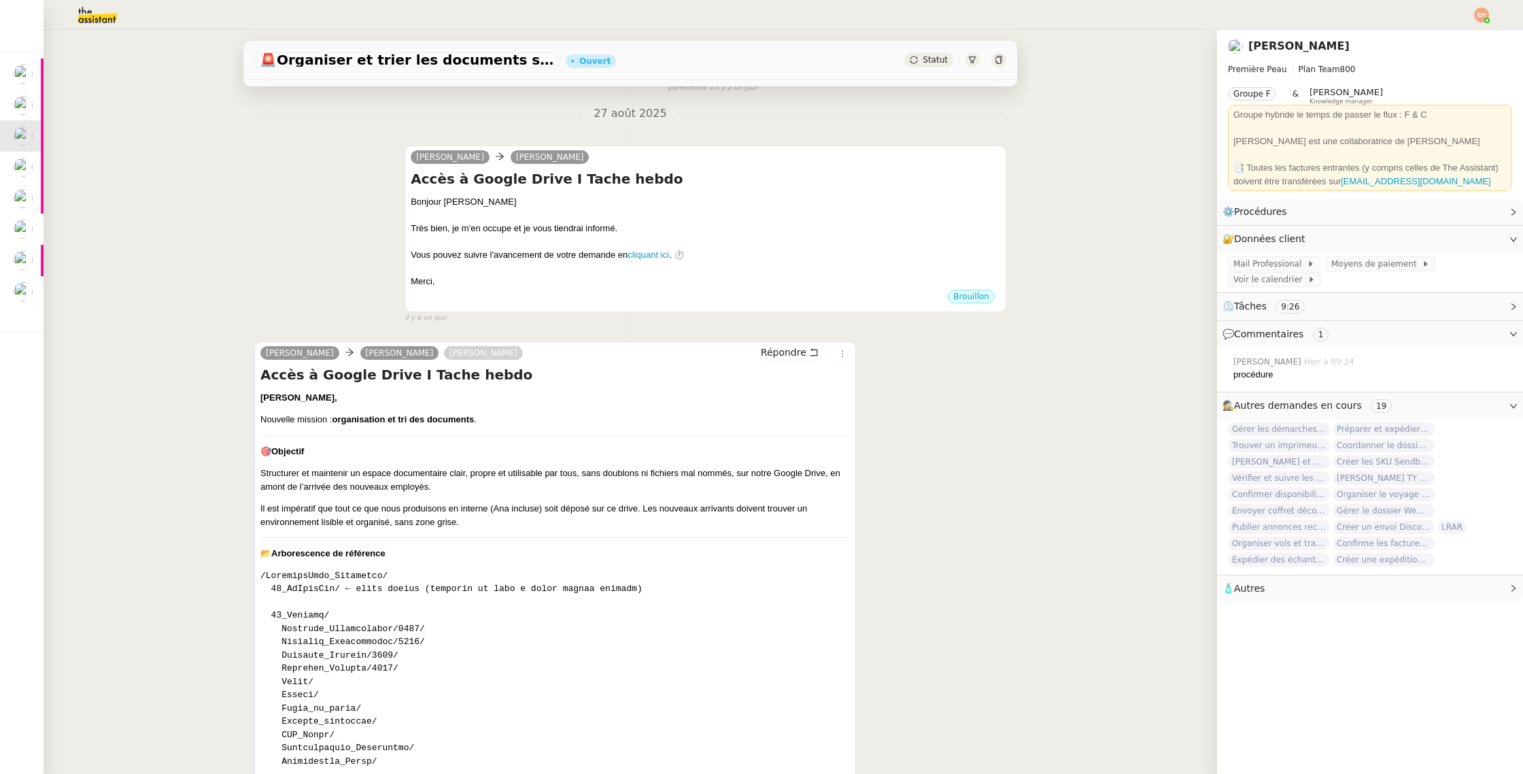
scroll to position [566, 0]
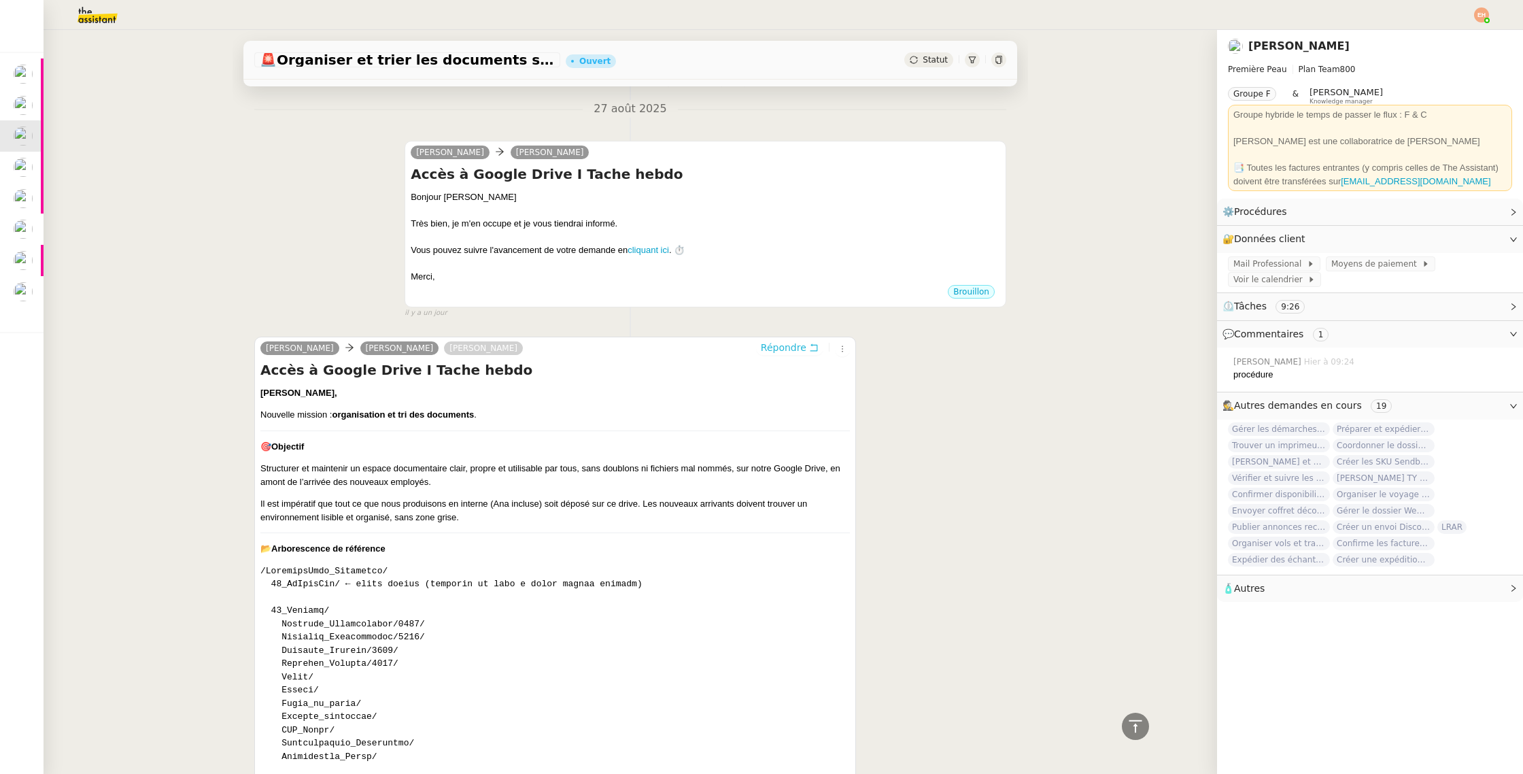
click at [779, 343] on span "Répondre" at bounding box center [784, 348] width 46 height 14
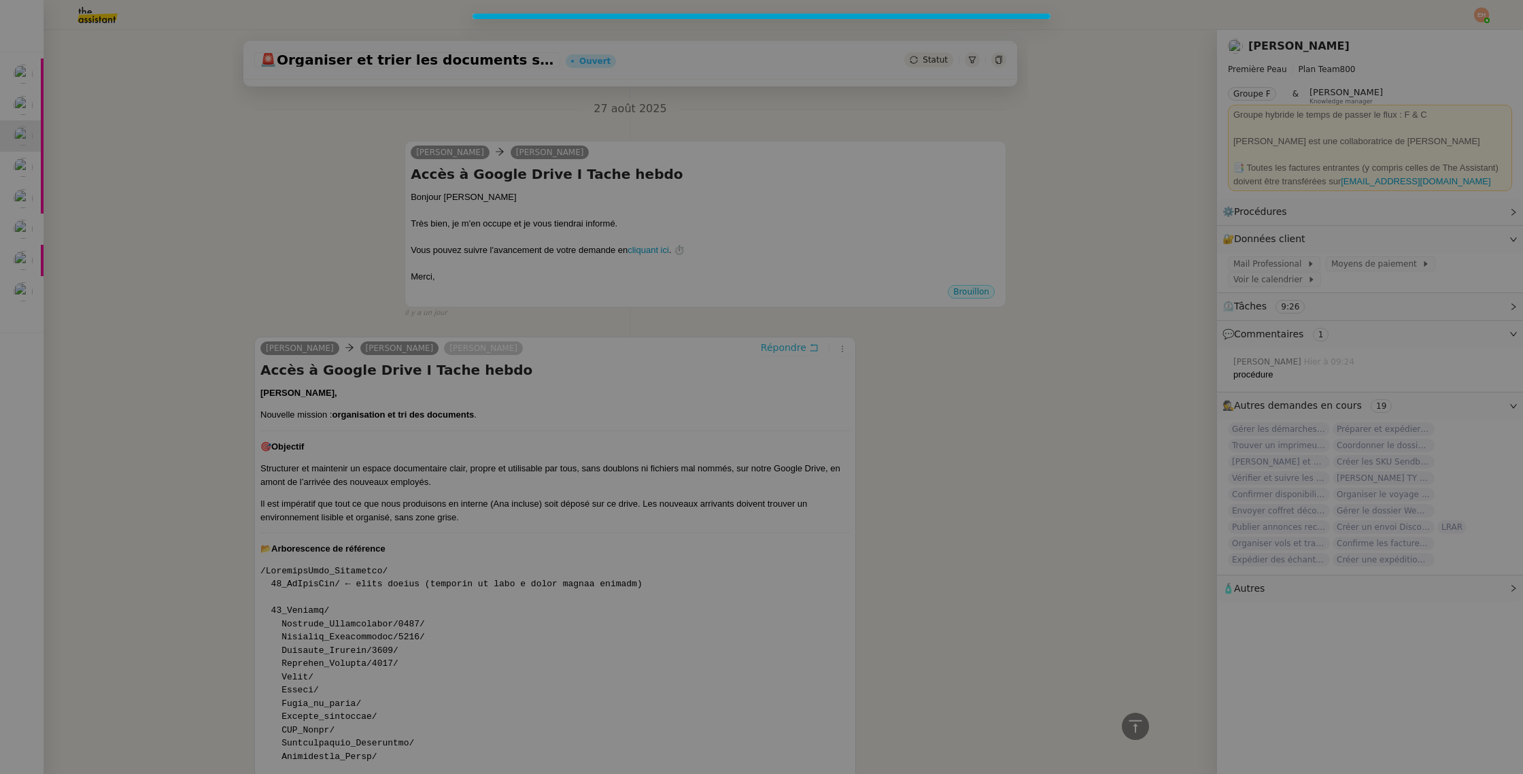
scroll to position [670, 0]
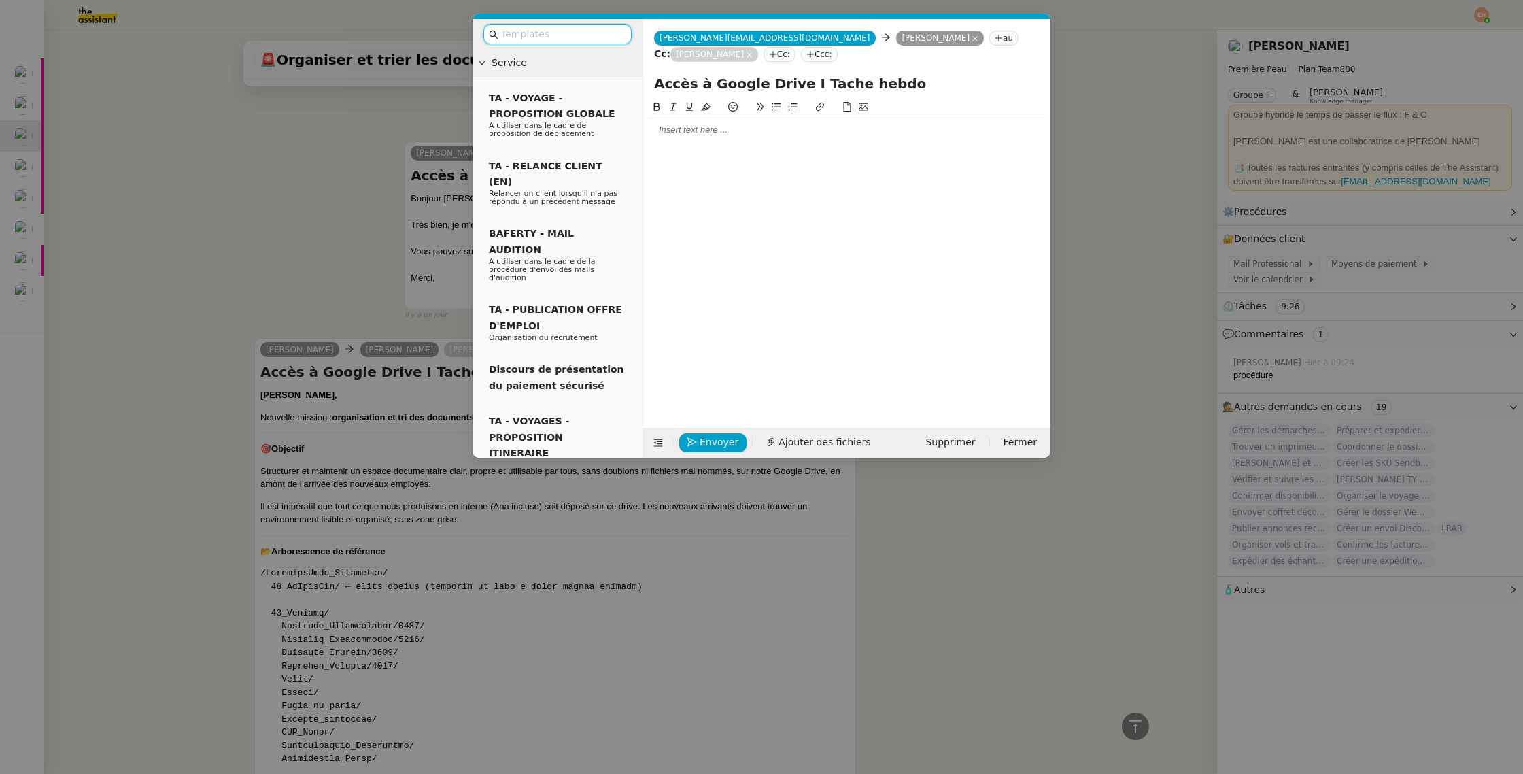
click at [754, 130] on div at bounding box center [847, 130] width 396 height 12
click at [726, 442] on span "Envoyer" at bounding box center [719, 443] width 39 height 16
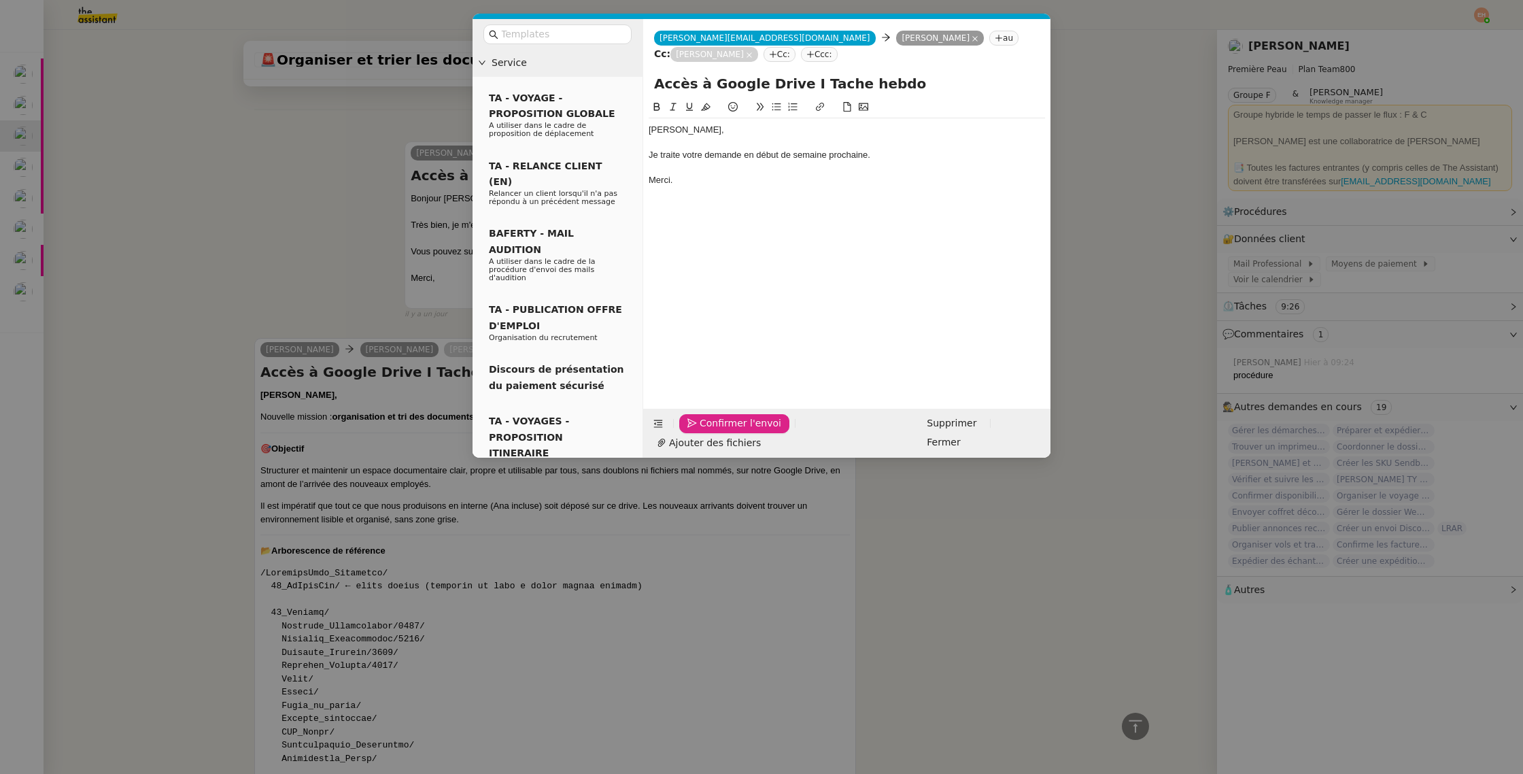
click at [726, 431] on span "Confirmer l'envoi" at bounding box center [741, 424] width 82 height 16
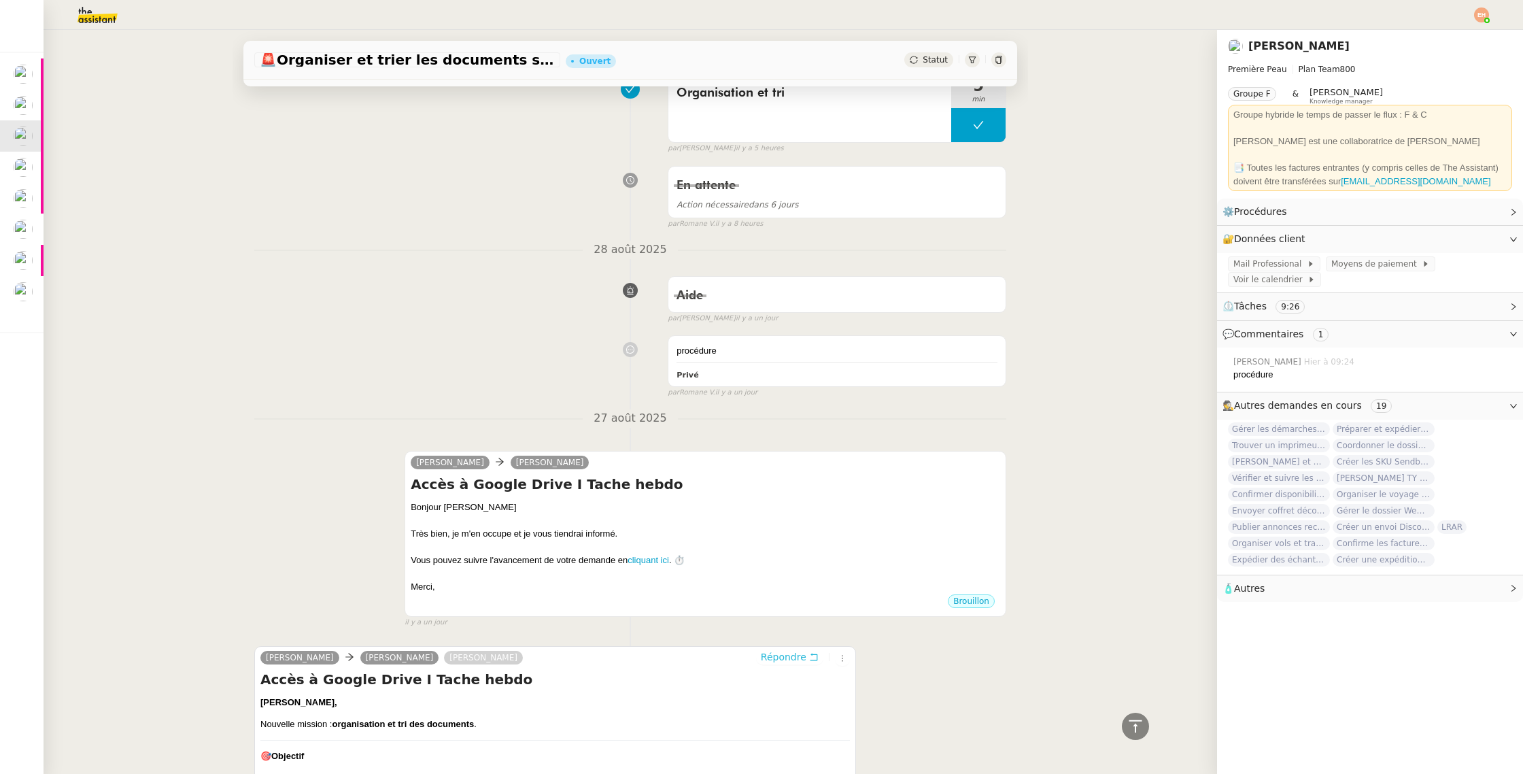
scroll to position [0, 0]
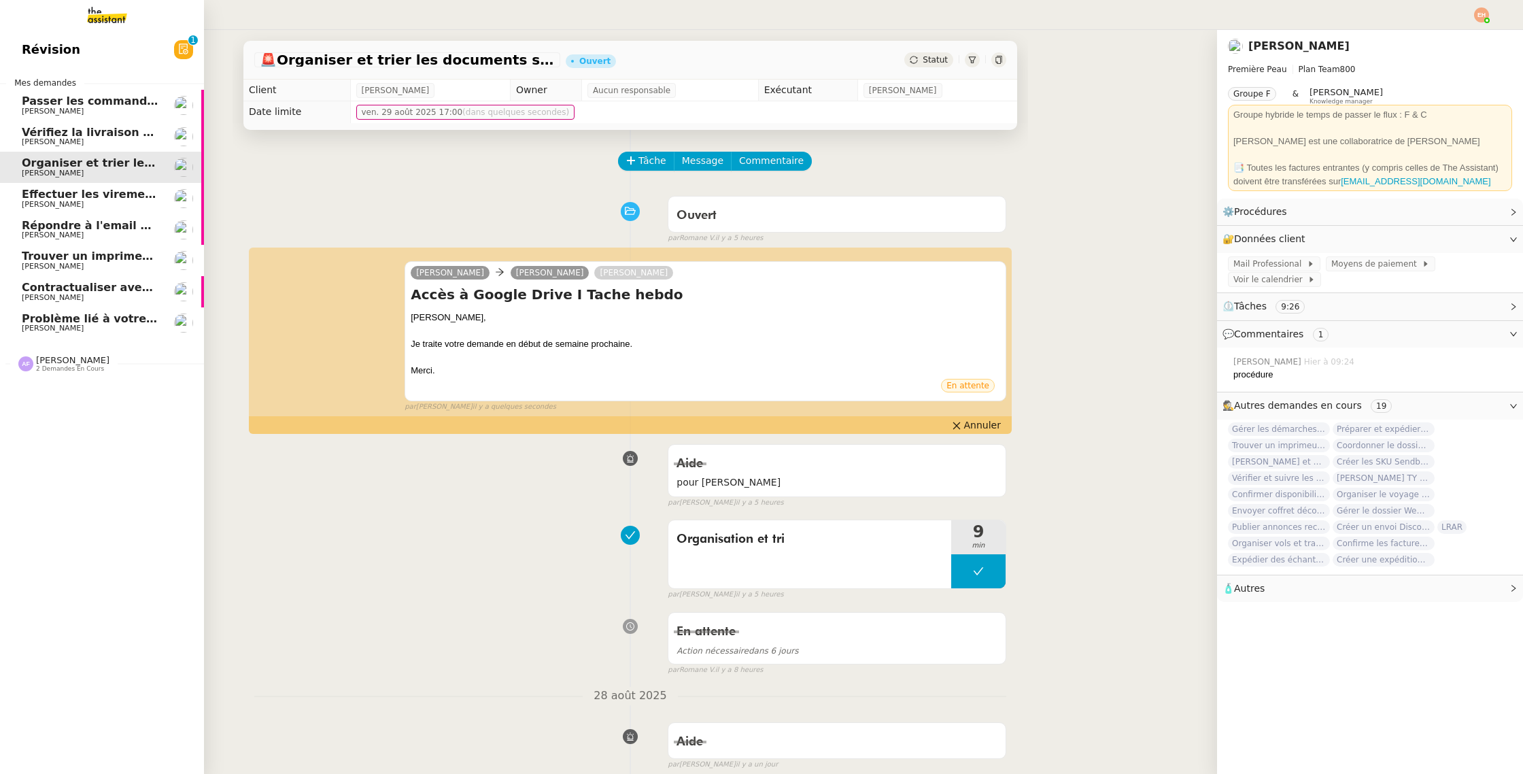
click at [74, 114] on span "[PERSON_NAME]" at bounding box center [90, 111] width 137 height 8
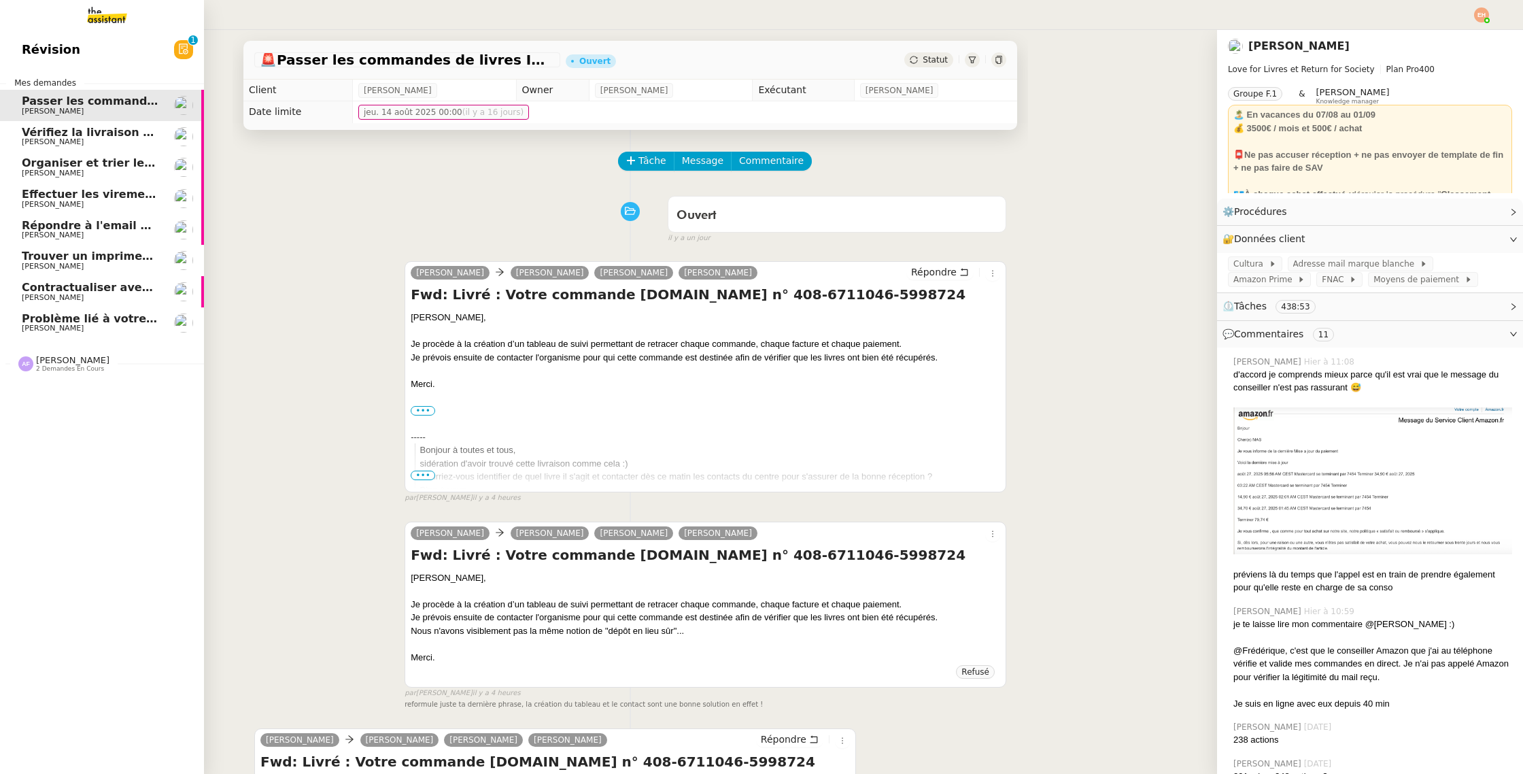
click at [91, 264] on span "[PERSON_NAME]" at bounding box center [90, 266] width 137 height 8
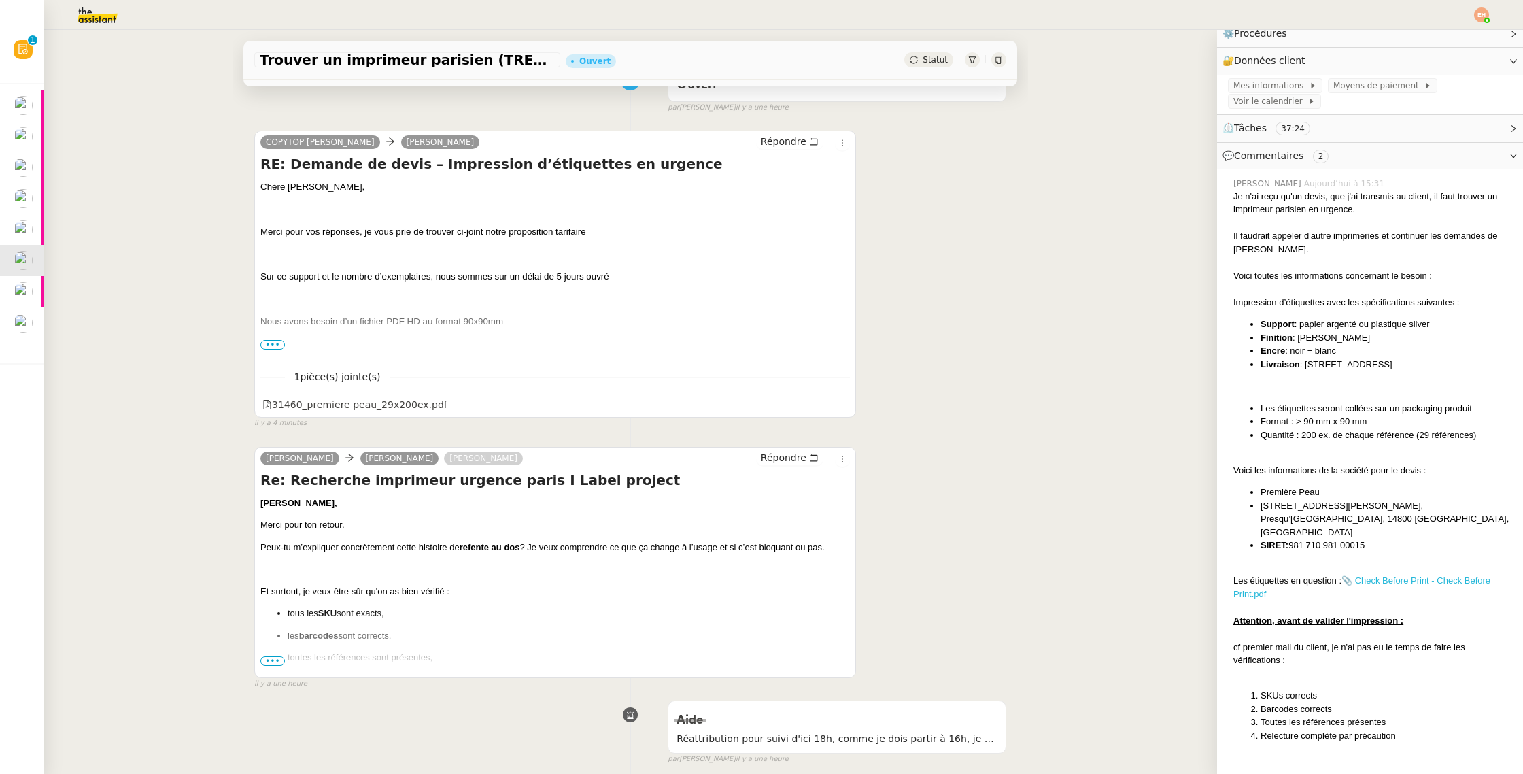
scroll to position [181, 0]
drag, startPoint x: 1393, startPoint y: 579, endPoint x: 1393, endPoint y: 566, distance: 13.6
click at [1393, 573] on link "📎 Check Before Print - Check Before Print.pdf" at bounding box center [1362, 585] width 257 height 24
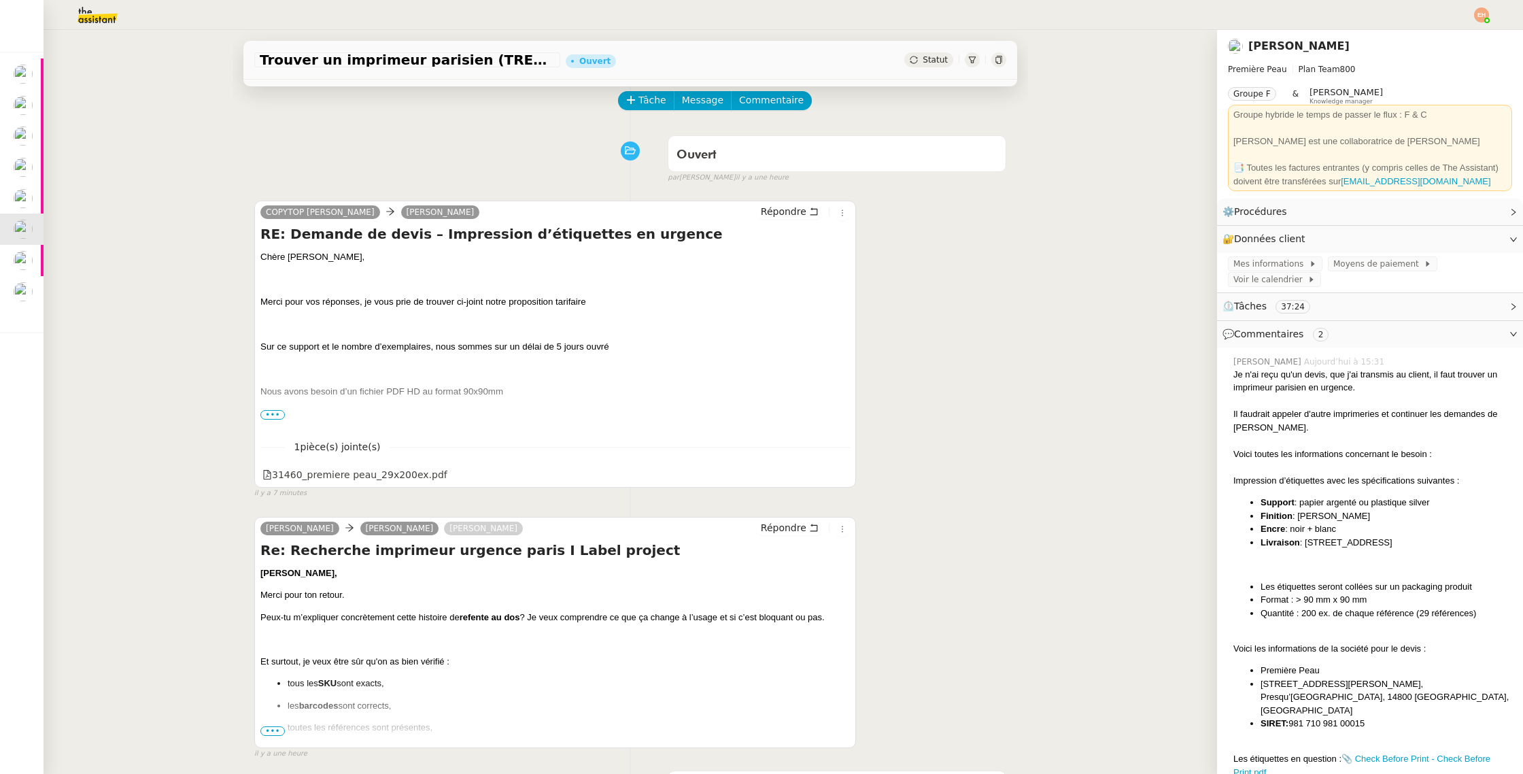
scroll to position [61, 0]
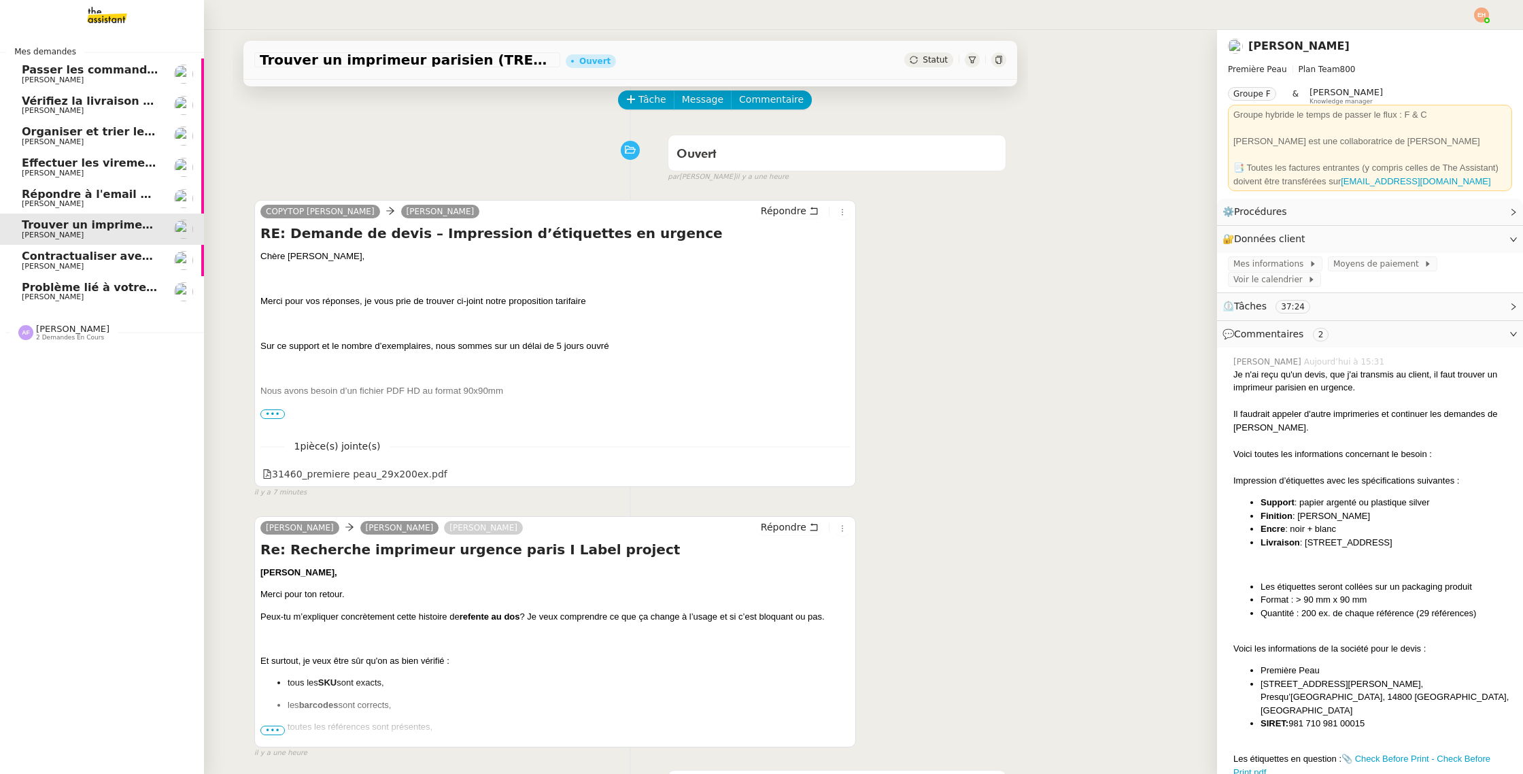
click at [111, 84] on span "[PERSON_NAME]" at bounding box center [90, 80] width 137 height 8
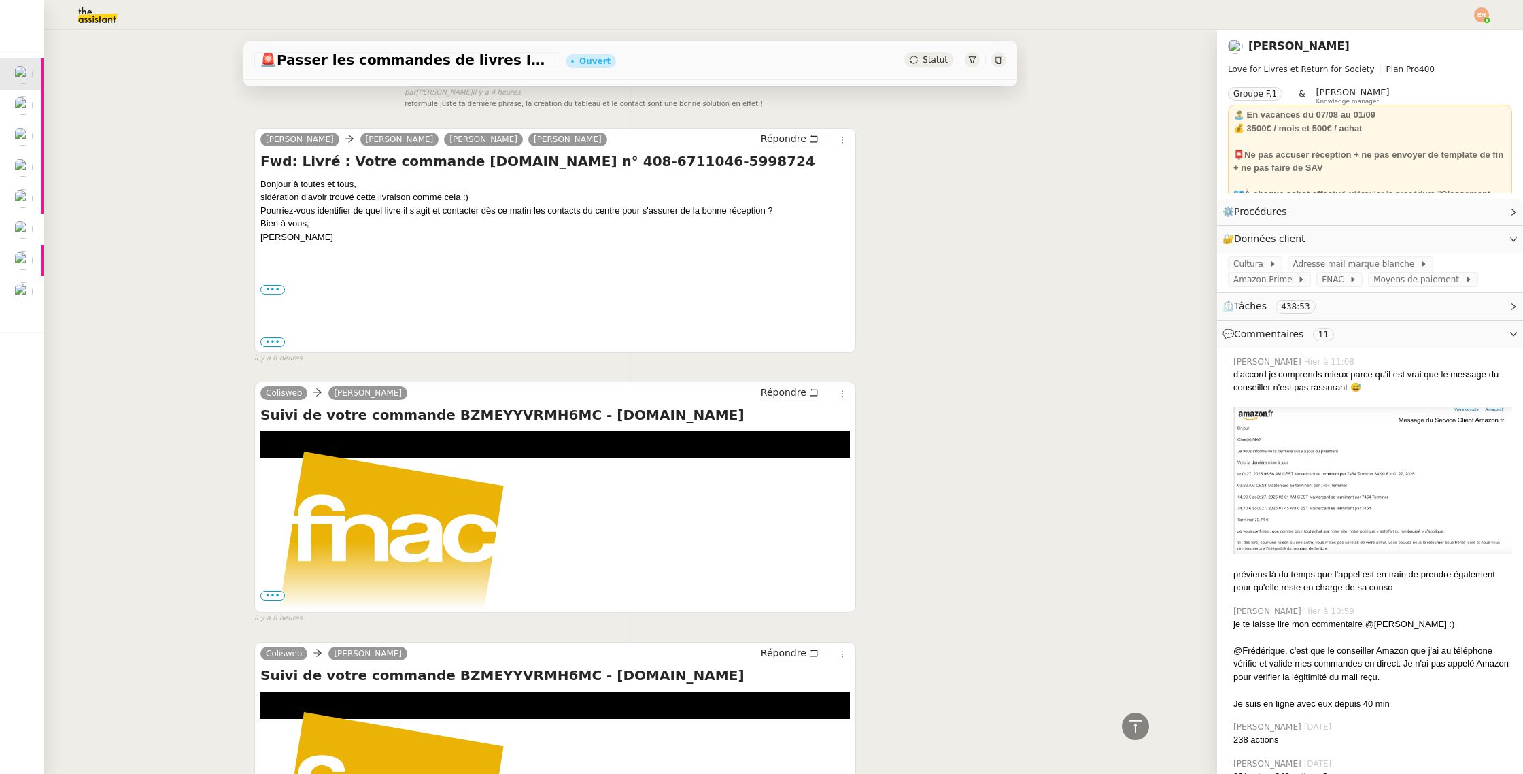
scroll to position [599, 0]
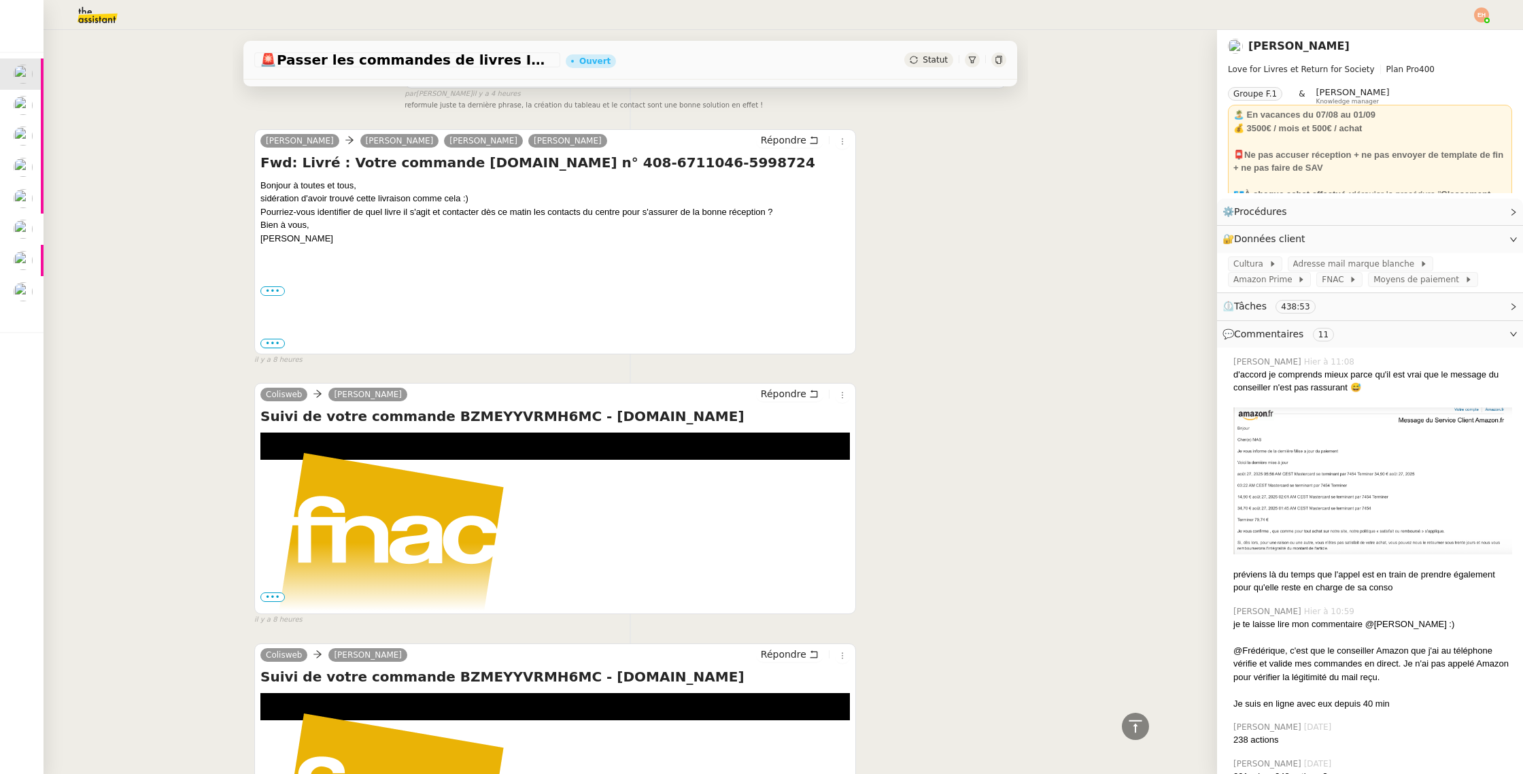
click at [279, 334] on div "Bonjour à toutes et tous, sidération d'avoir trouvé cette livraison comme cela …" at bounding box center [555, 265] width 590 height 172
click at [277, 344] on span "•••" at bounding box center [272, 344] width 24 height 10
click at [271, 294] on label "•••" at bounding box center [272, 291] width 24 height 10
click at [0, 0] on input "•••" at bounding box center [0, 0] width 0 height 0
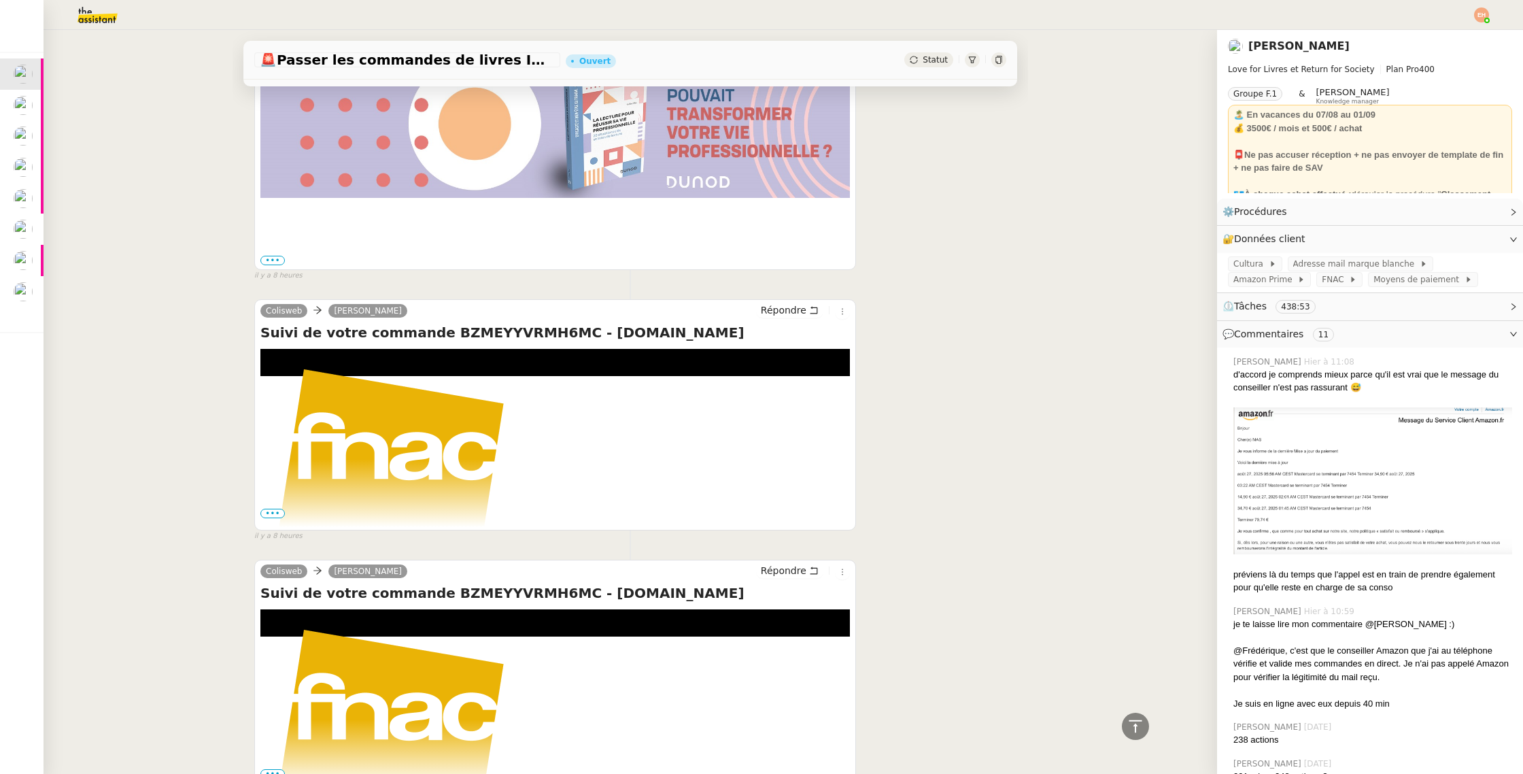
scroll to position [1162, 0]
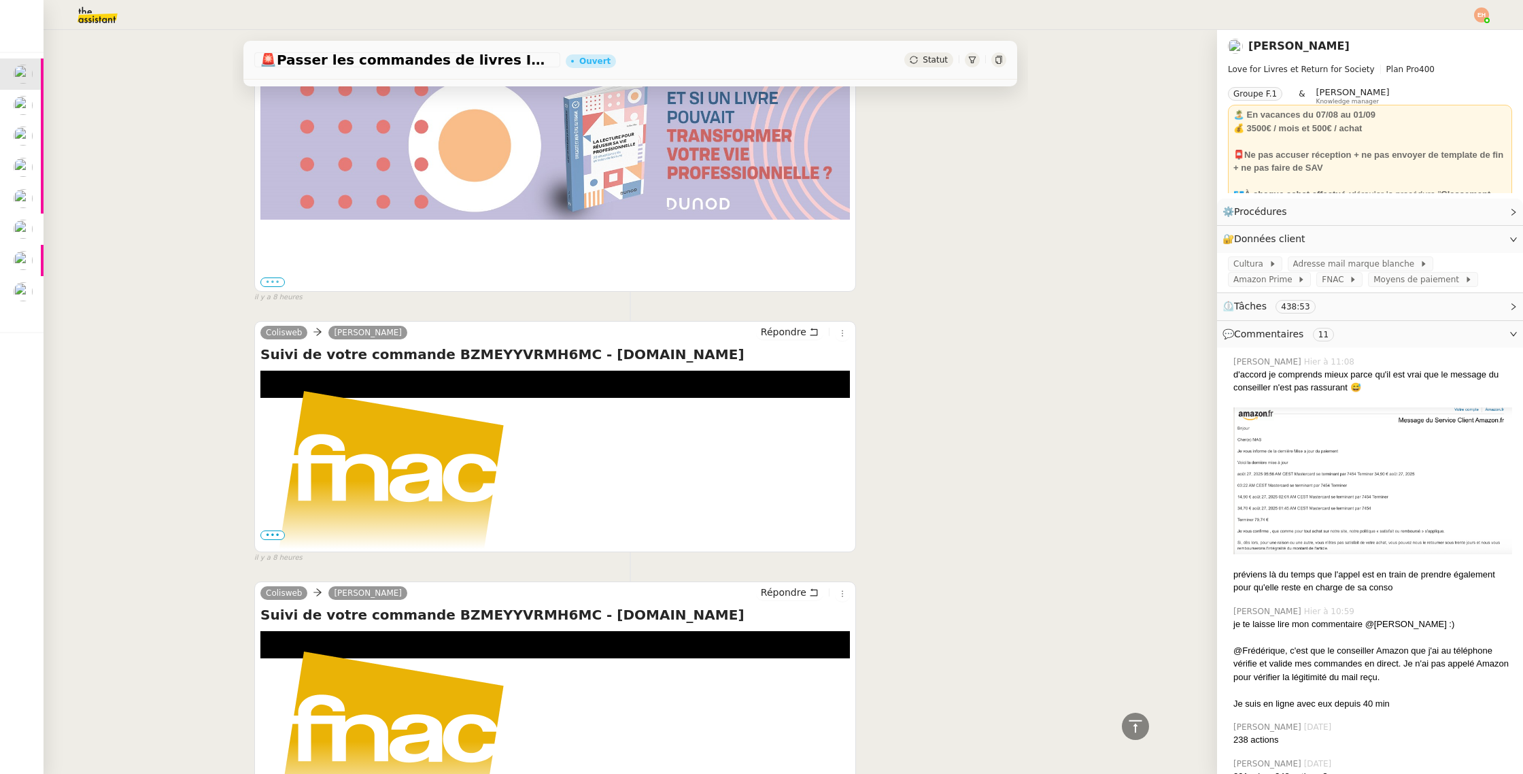
click at [277, 279] on label "•••" at bounding box center [272, 282] width 24 height 10
click at [0, 0] on input "•••" at bounding box center [0, 0] width 0 height 0
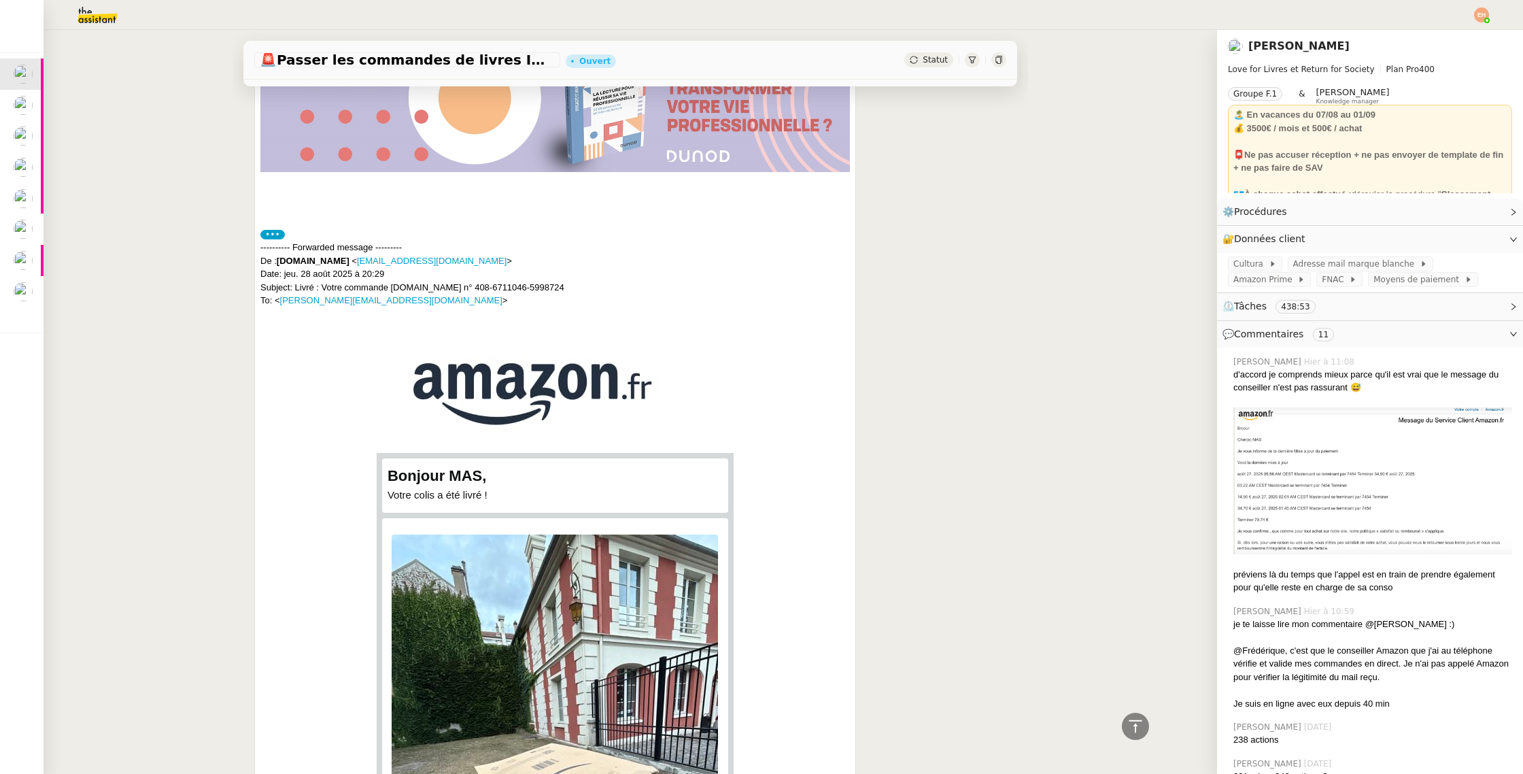
scroll to position [1208, 0]
drag, startPoint x: 443, startPoint y: 286, endPoint x: 632, endPoint y: 296, distance: 189.4
click at [631, 294] on div "---------- Forwarded message --------- De : Amazon.fr < order-update@amazon.fr …" at bounding box center [555, 274] width 590 height 67
copy div "408-6711046-5998724 To: < celine@loveforlivres.com >"
click at [536, 279] on div "---------- Forwarded message --------- De : Amazon.fr < order-update@amazon.fr …" at bounding box center [555, 274] width 590 height 67
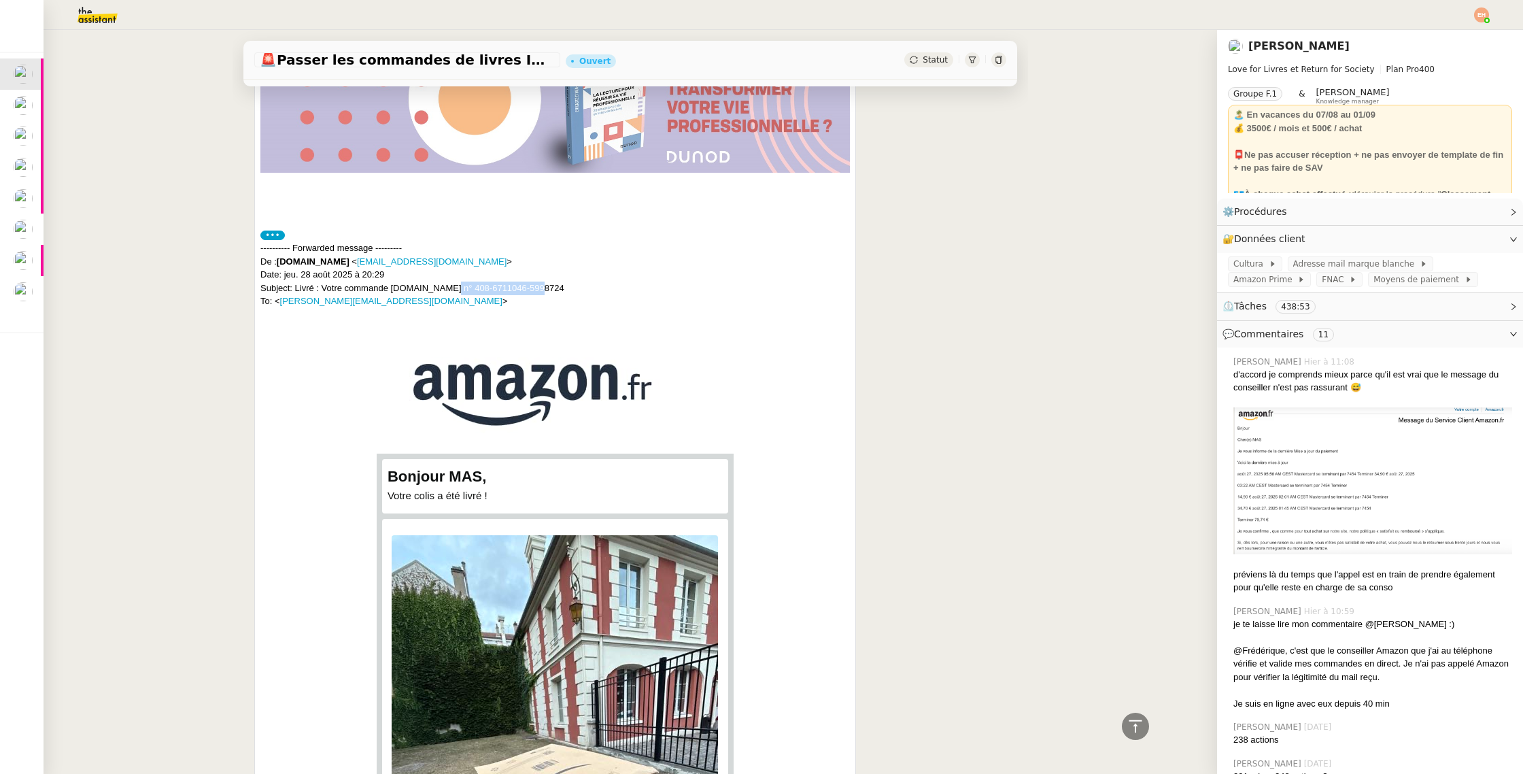
drag, startPoint x: 532, startPoint y: 286, endPoint x: 443, endPoint y: 288, distance: 89.1
click at [443, 288] on div "---------- Forwarded message --------- De : Amazon.fr < order-update@amazon.fr …" at bounding box center [555, 274] width 590 height 67
copy div "408-6711046-5998724"
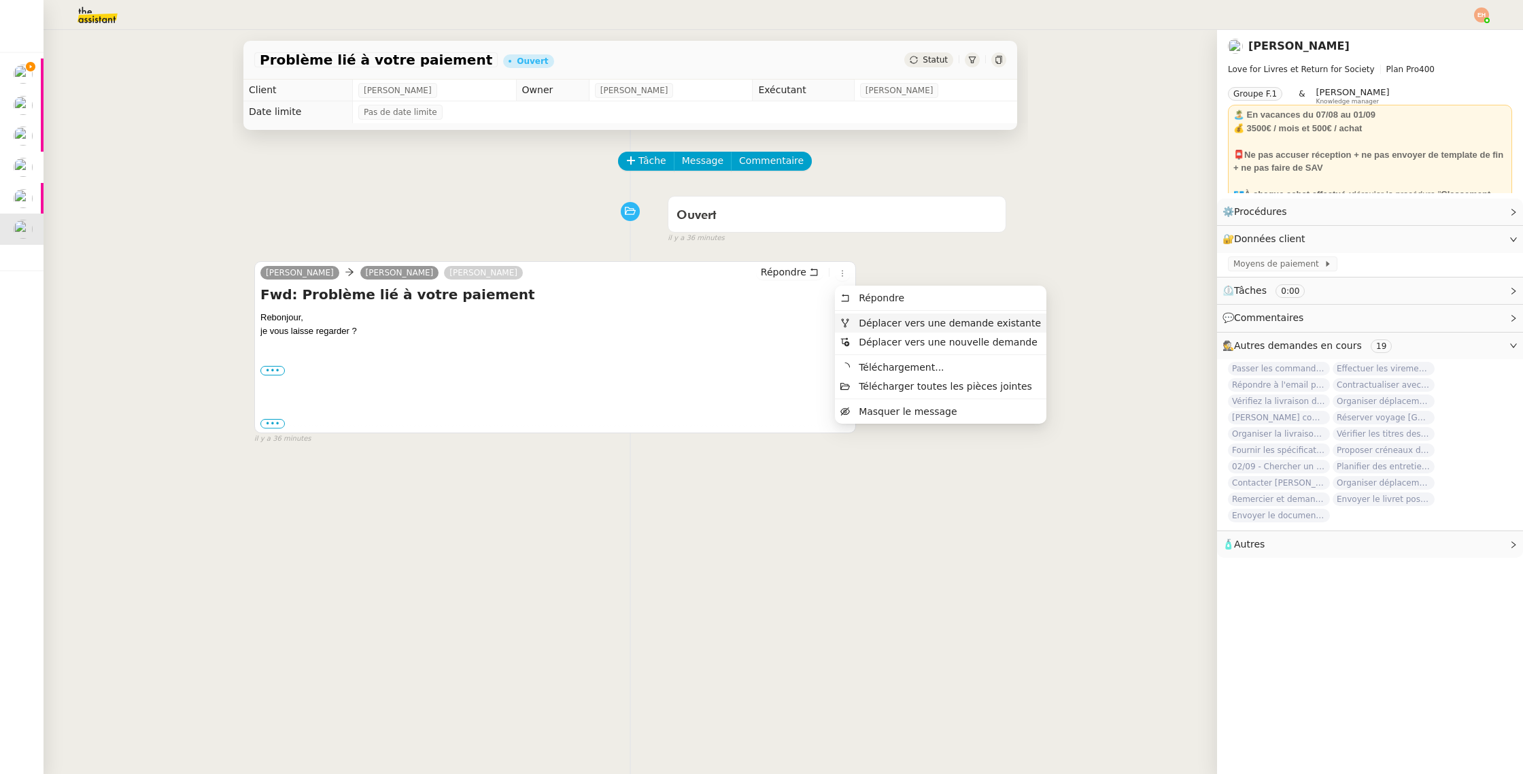
click at [885, 321] on span "Déplacer vers une demande existante" at bounding box center [950, 323] width 182 height 11
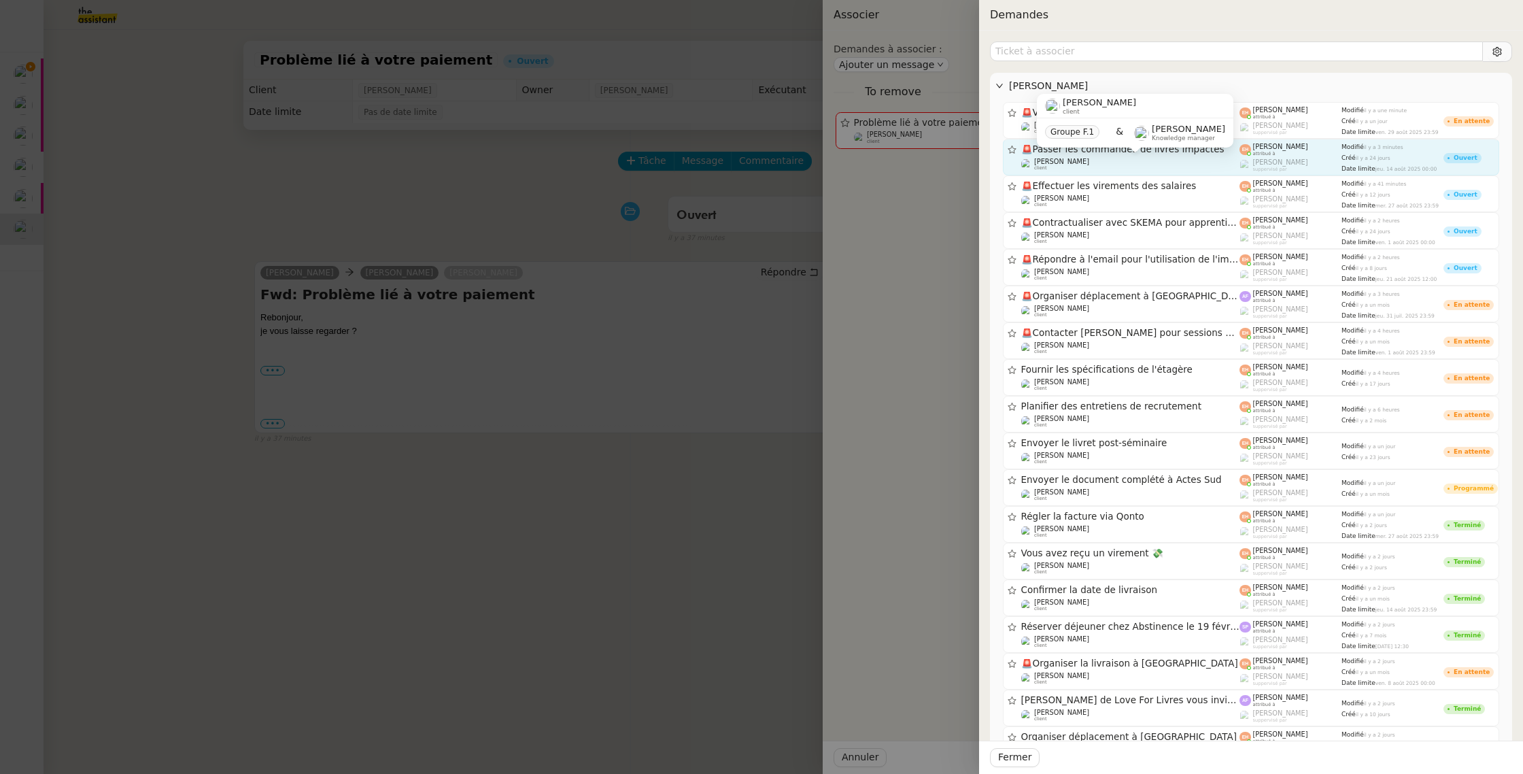
click at [1179, 166] on div "[PERSON_NAME] MAS client" at bounding box center [1130, 165] width 219 height 14
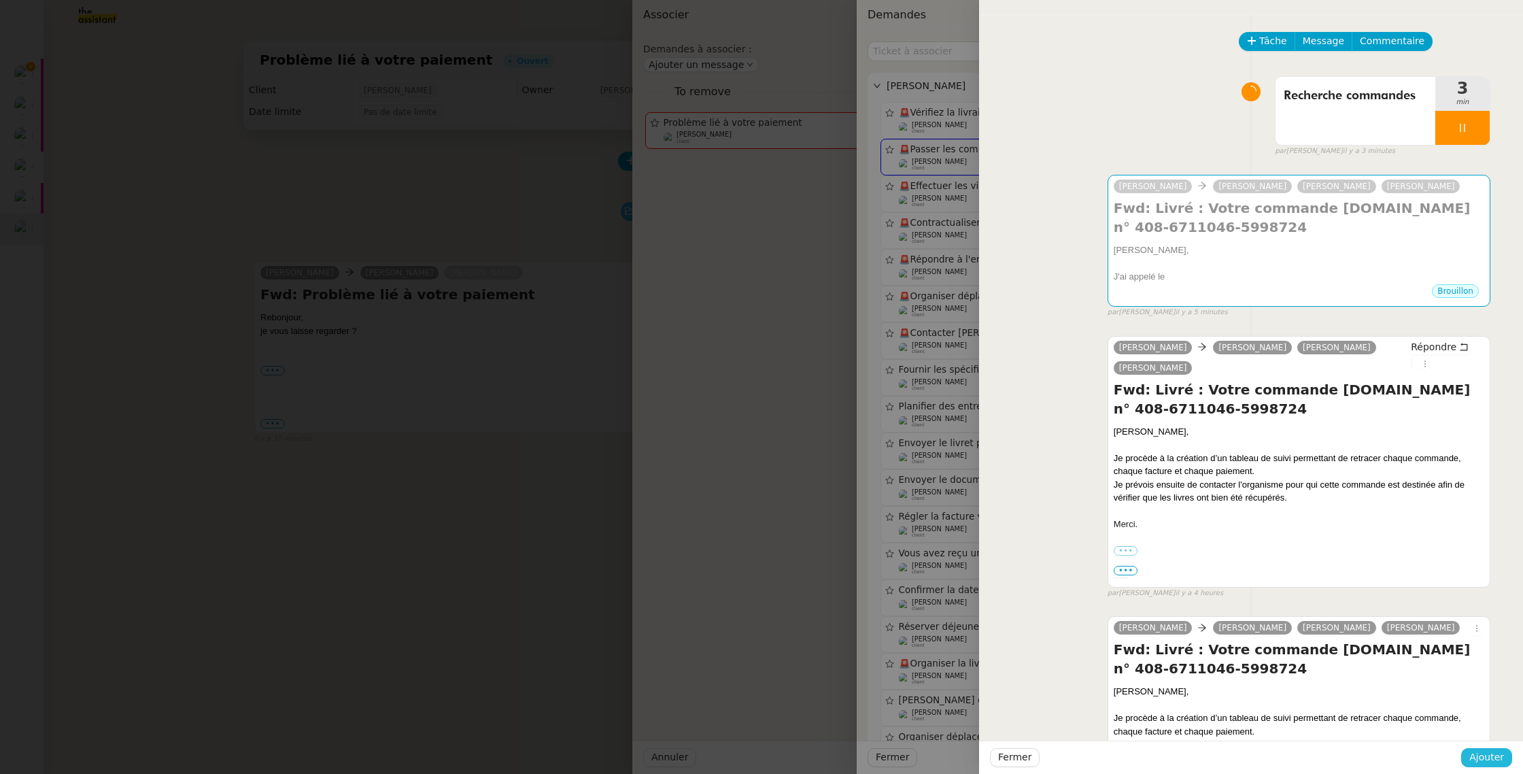
click at [1480, 753] on span "Ajouter" at bounding box center [1487, 757] width 35 height 16
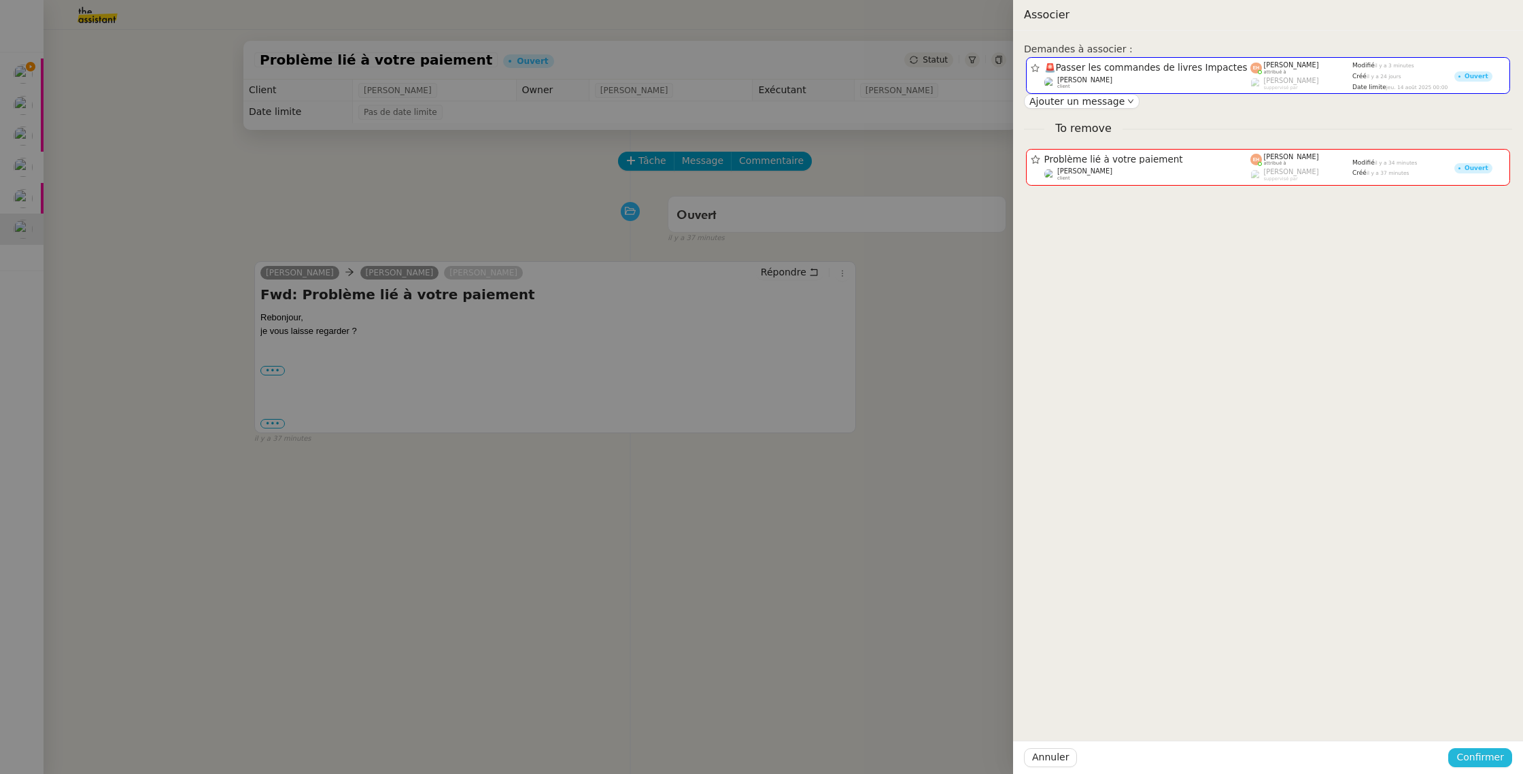
click at [1480, 753] on span "Confirmer" at bounding box center [1481, 757] width 48 height 16
click at [1489, 713] on button "Ajouter" at bounding box center [1482, 720] width 46 height 15
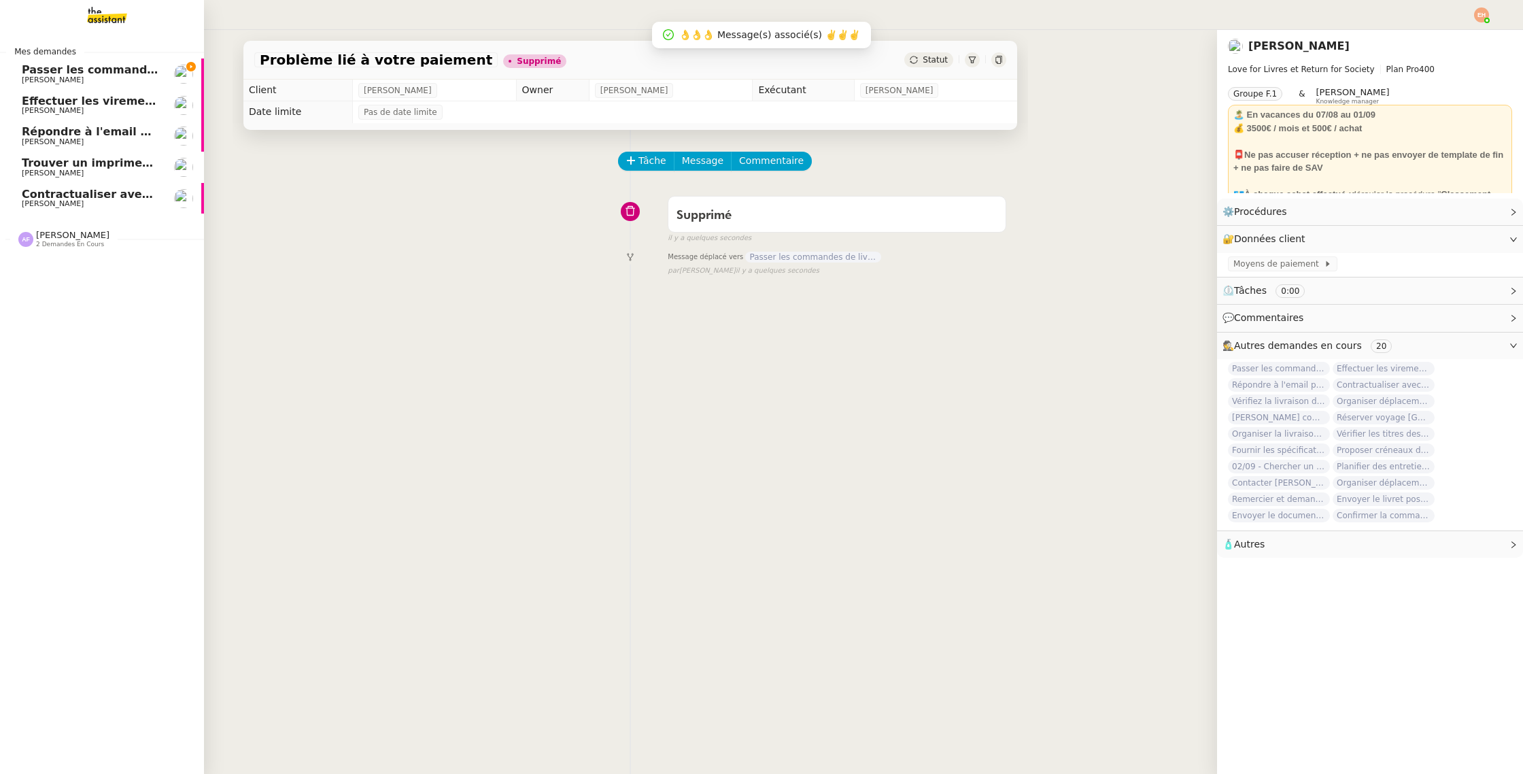
click at [109, 202] on span "[PERSON_NAME]" at bounding box center [90, 204] width 137 height 8
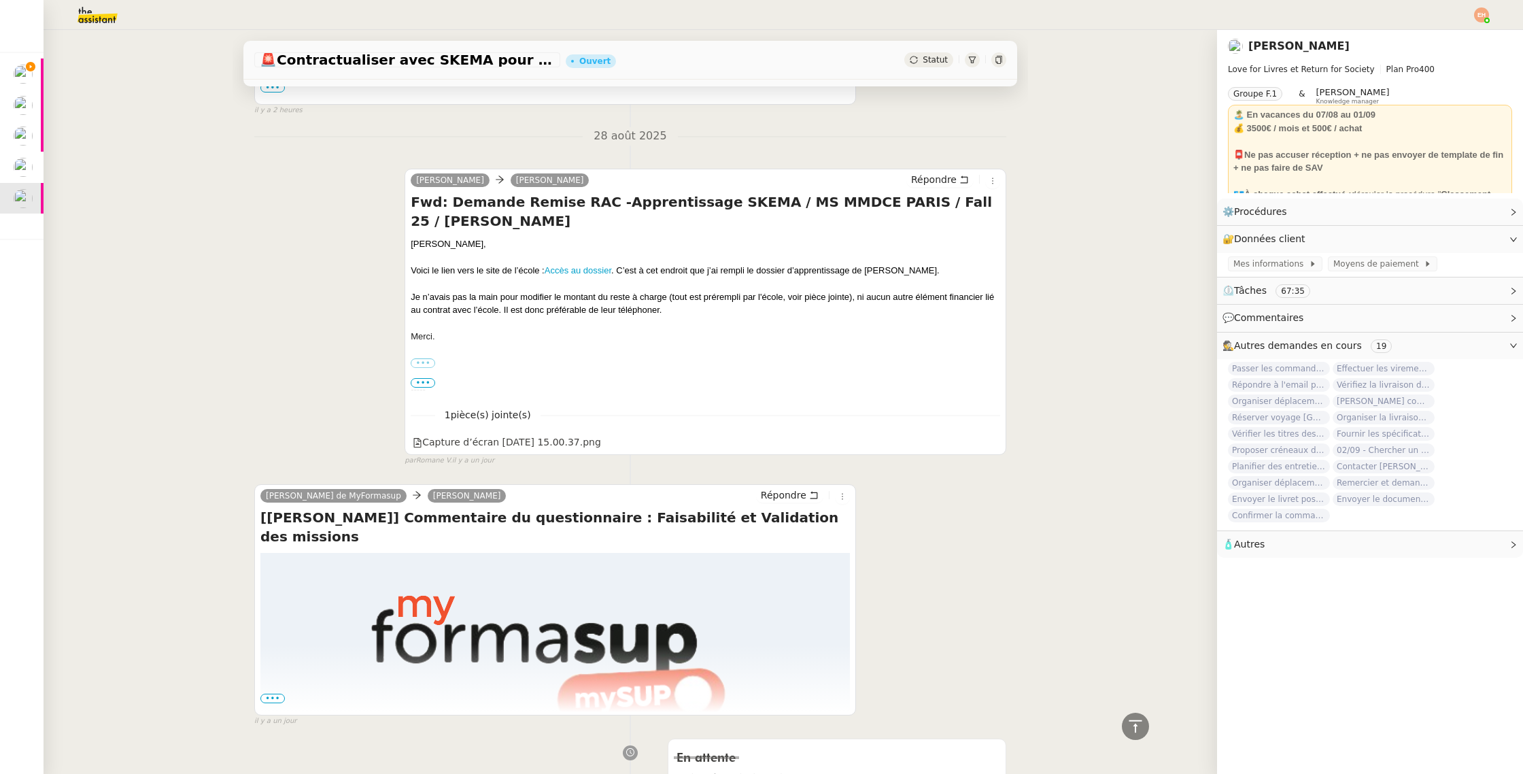
scroll to position [548, 0]
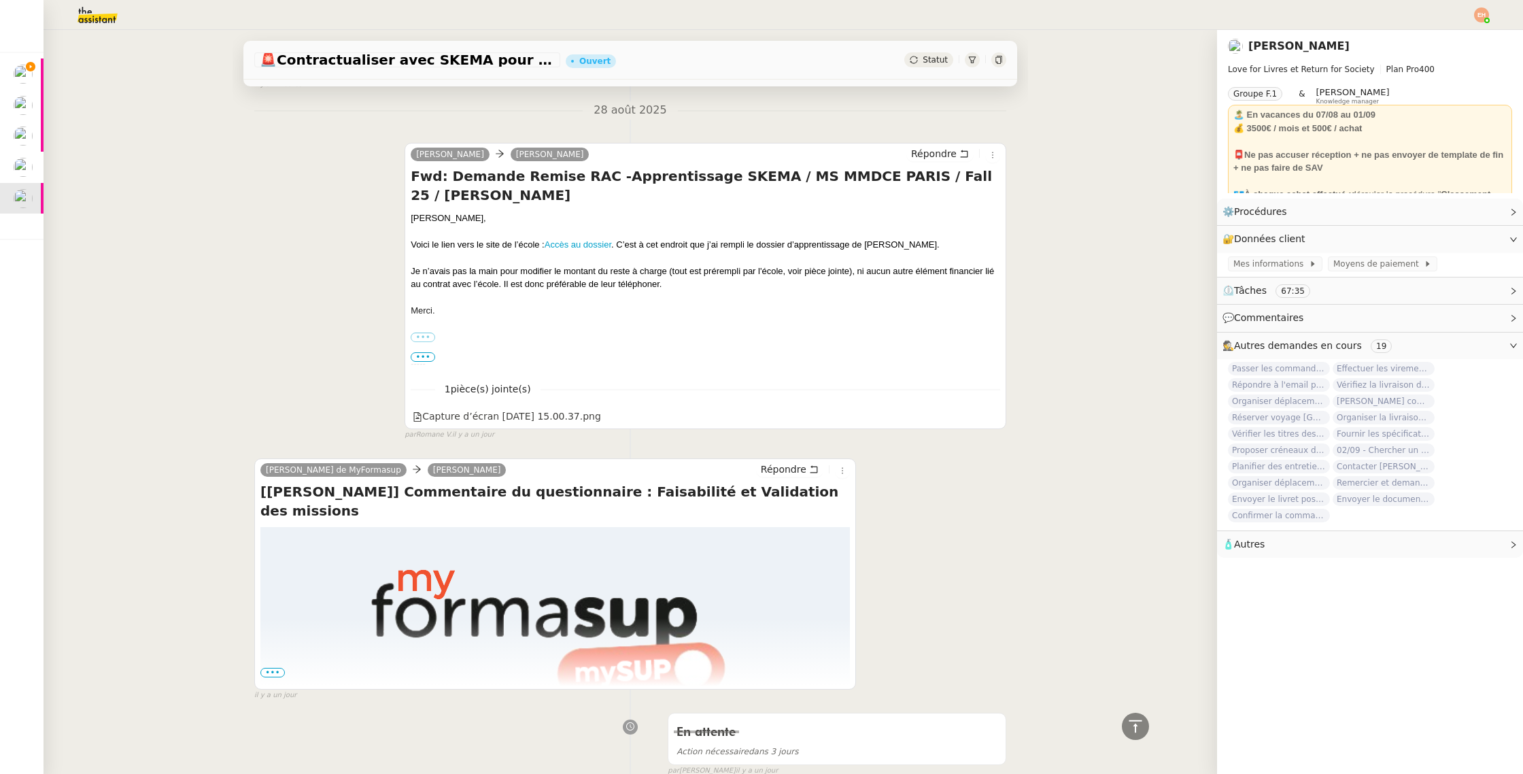
click at [459, 562] on img at bounding box center [554, 631] width 435 height 174
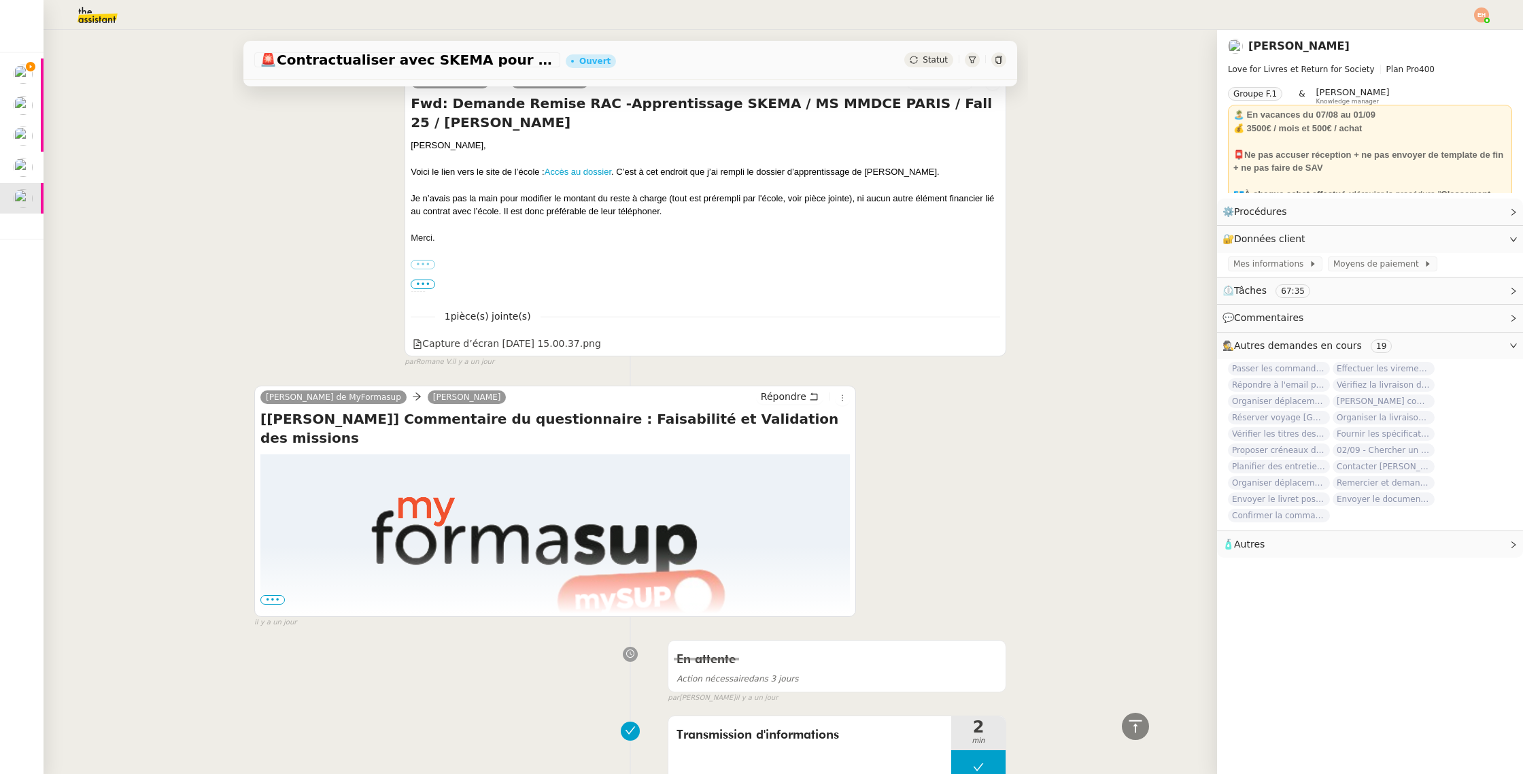
scroll to position [691, 0]
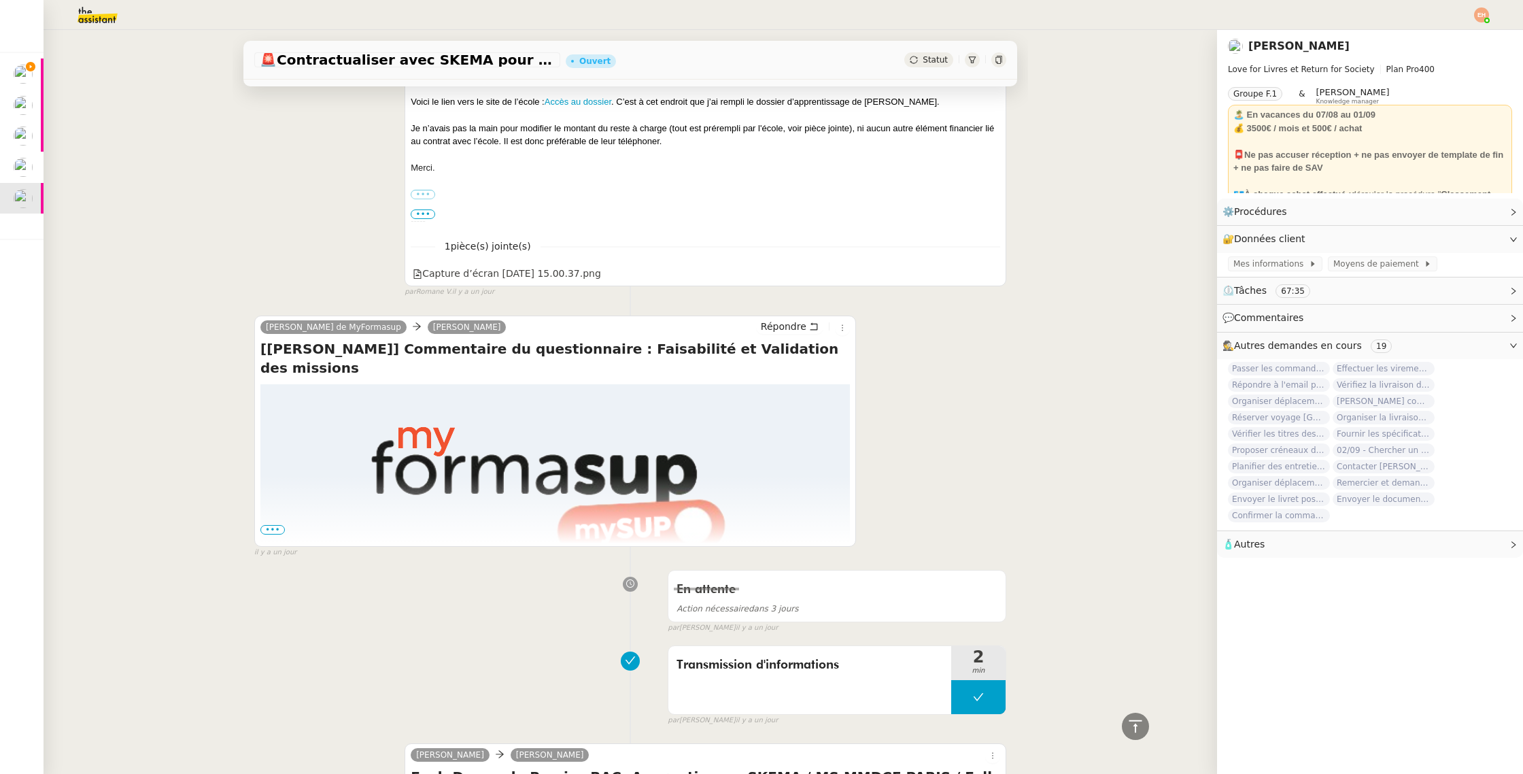
click at [276, 528] on span "•••" at bounding box center [272, 530] width 24 height 10
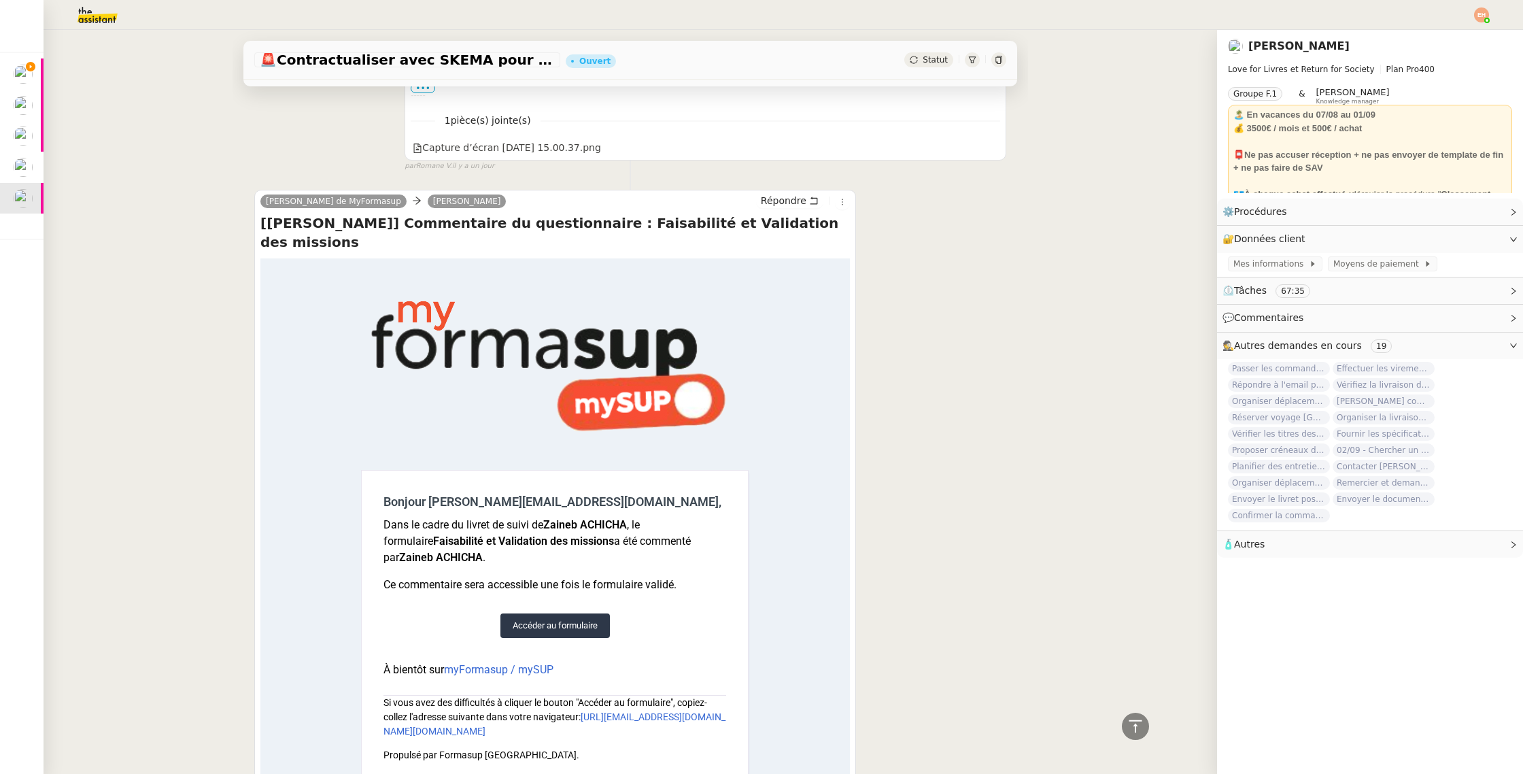
scroll to position [849, 0]
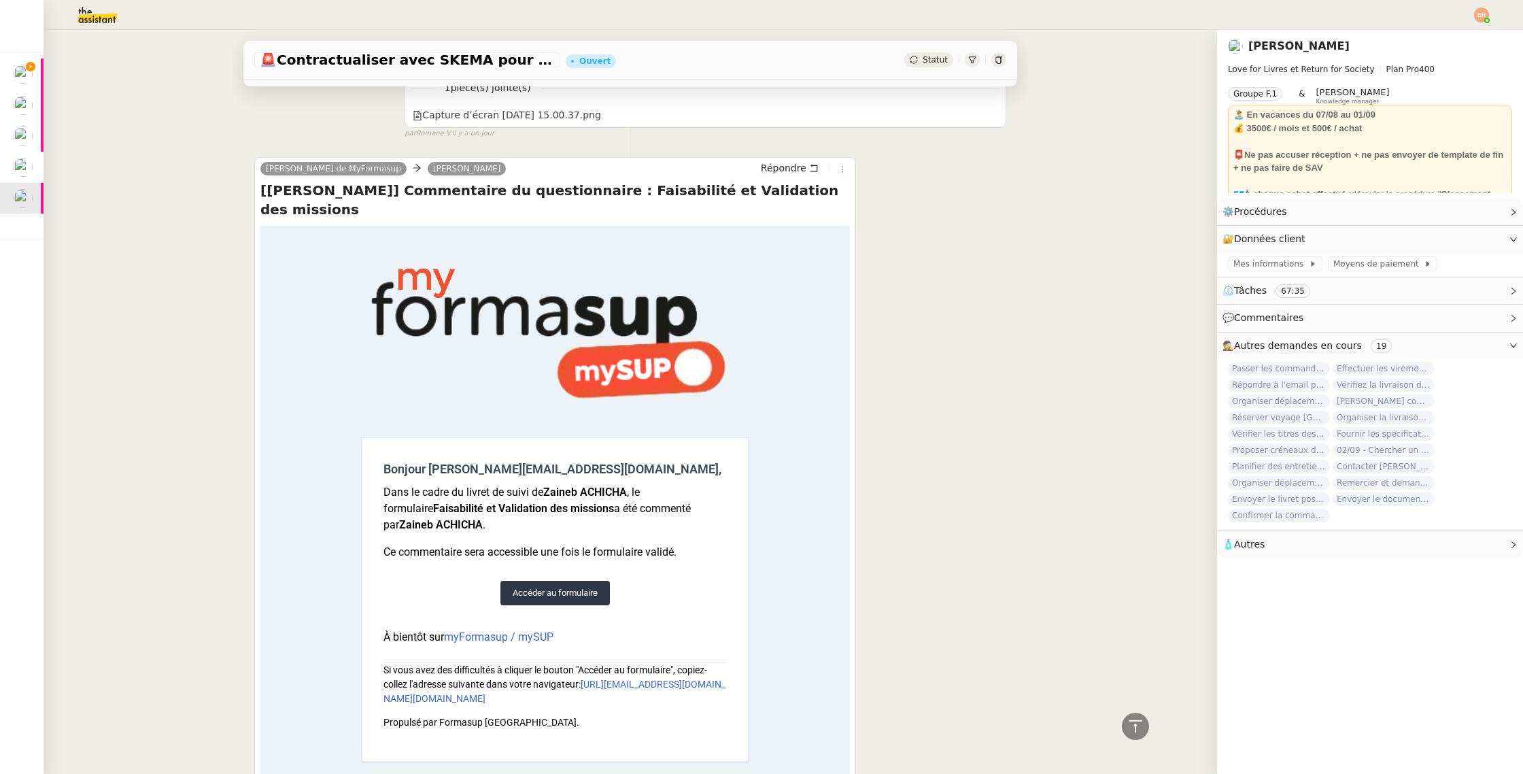
click at [586, 581] on link "Accéder au formulaire" at bounding box center [555, 593] width 109 height 24
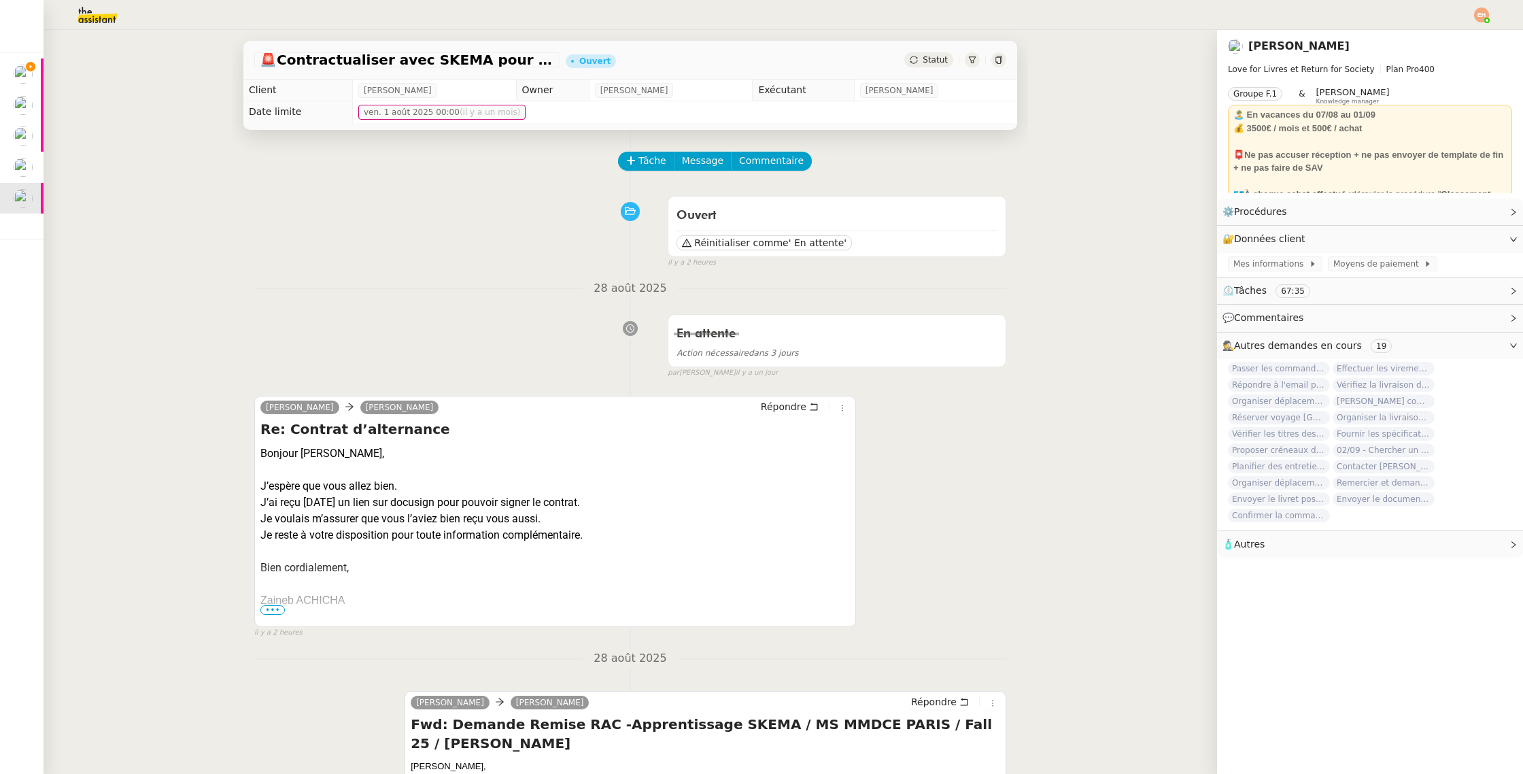
click at [914, 58] on icon at bounding box center [914, 60] width 8 height 8
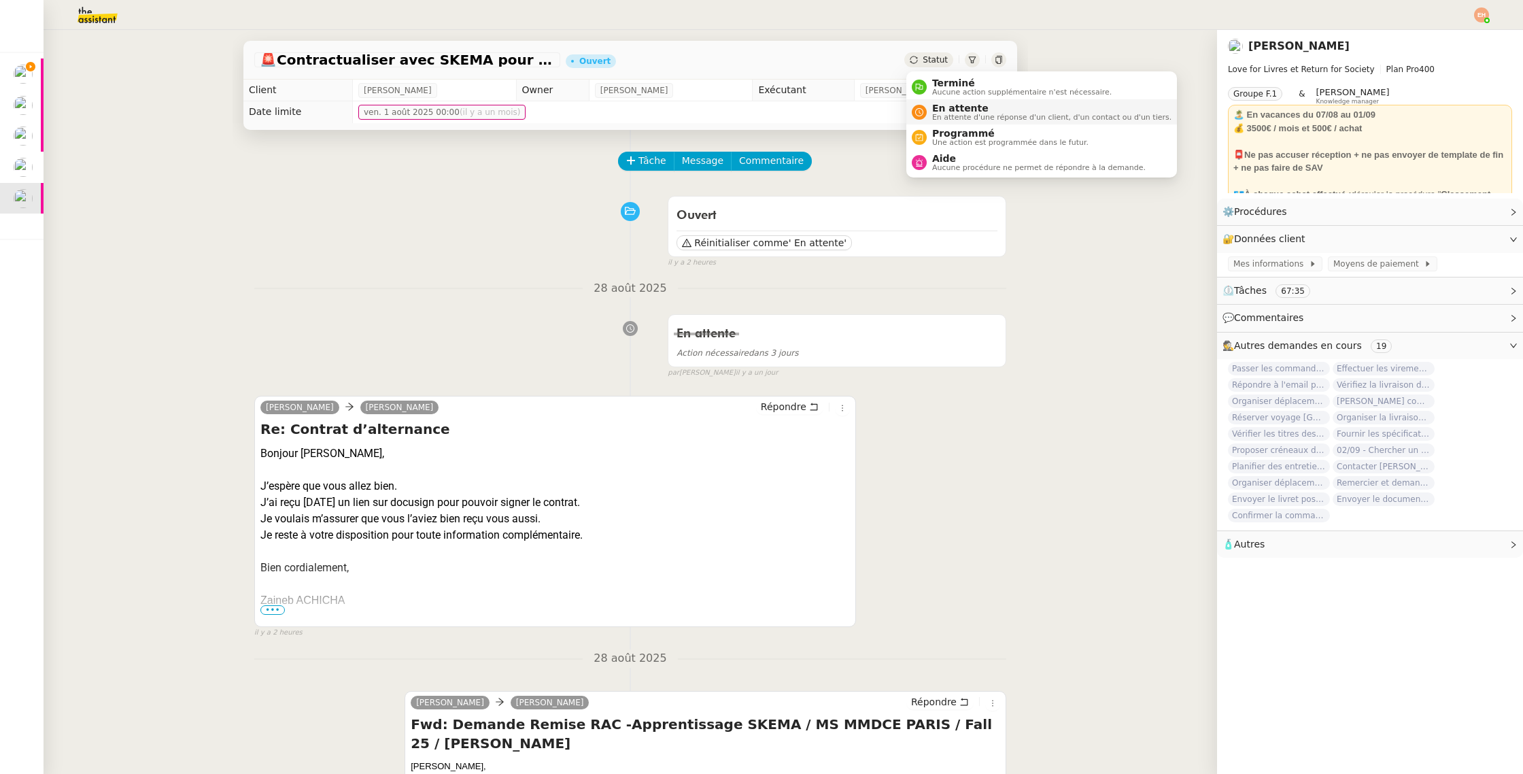
click at [932, 108] on span "En attente" at bounding box center [1051, 108] width 239 height 11
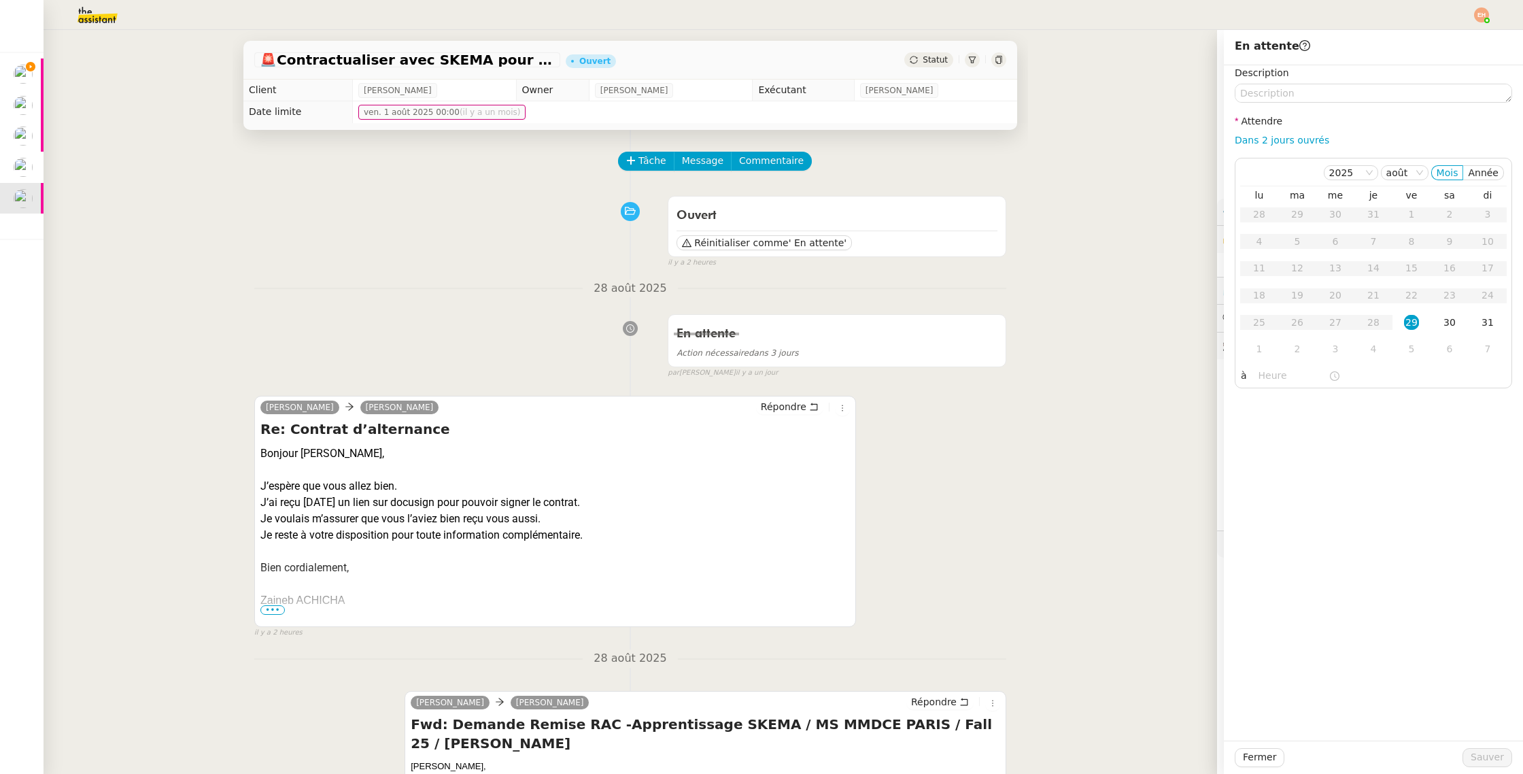
drag, startPoint x: 1259, startPoint y: 352, endPoint x: 1408, endPoint y: 717, distance: 393.8
click at [1259, 352] on div "1" at bounding box center [1259, 348] width 15 height 15
drag, startPoint x: 1492, startPoint y: 751, endPoint x: 1235, endPoint y: 569, distance: 315.1
click at [1492, 751] on span "Sauver" at bounding box center [1487, 757] width 33 height 16
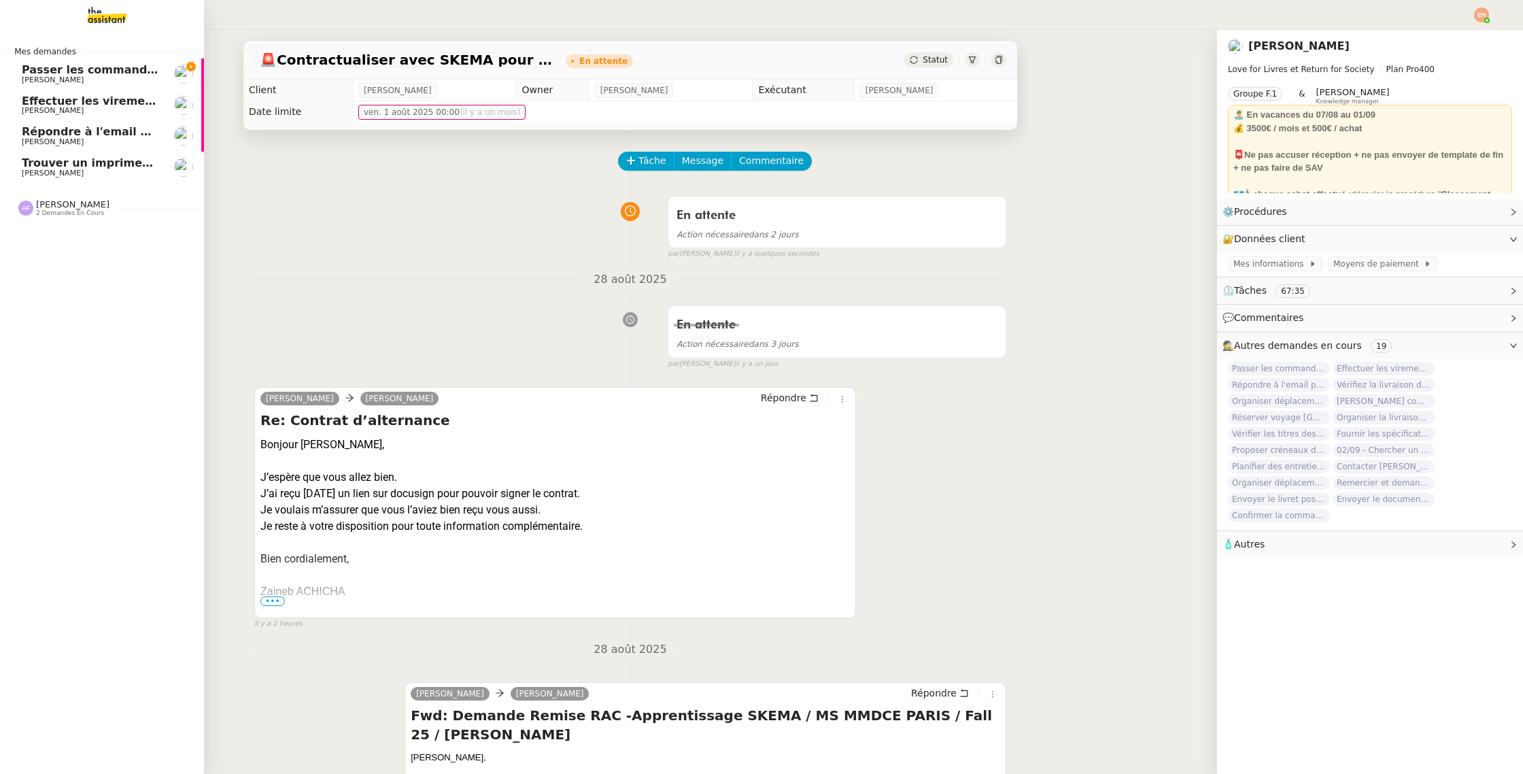
click at [80, 160] on span "Trouver un imprimeur parisien (TRES URGENT)" at bounding box center [165, 162] width 286 height 13
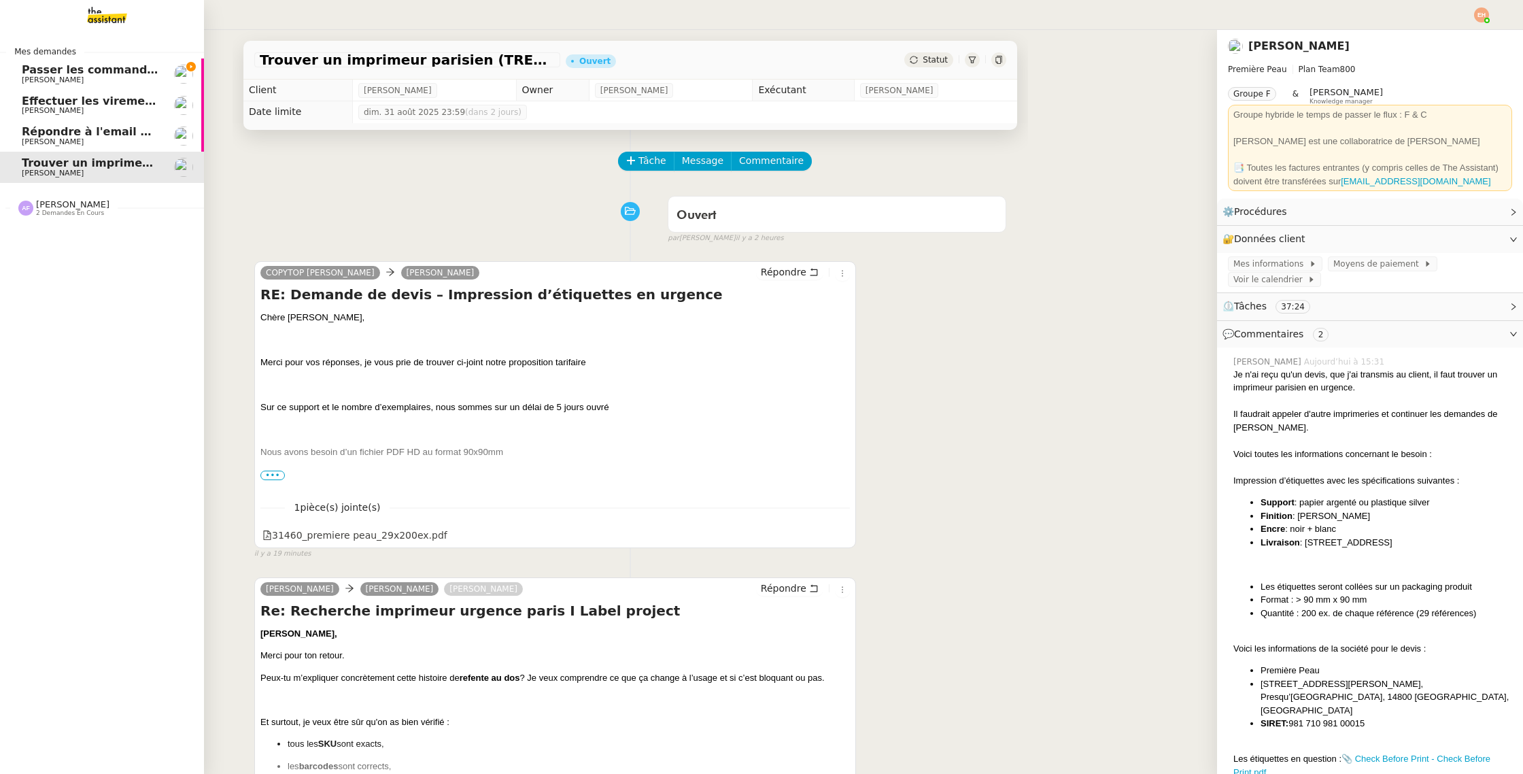
click at [112, 132] on span "Répondre à l'email pour l'utilisation de l'image" at bounding box center [165, 131] width 287 height 13
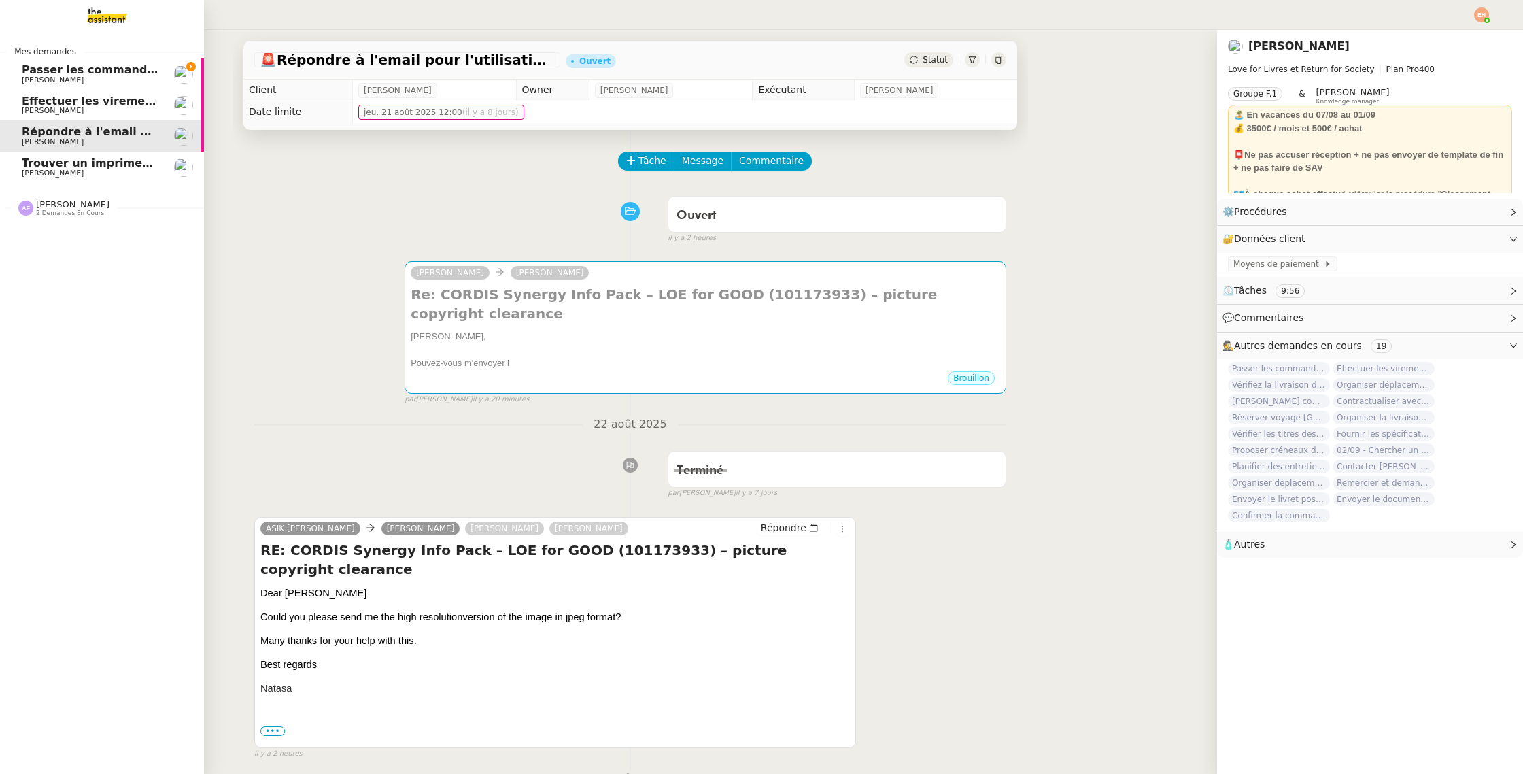
click at [99, 94] on link "Effectuer les virements des salaires [PERSON_NAME]" at bounding box center [102, 105] width 204 height 31
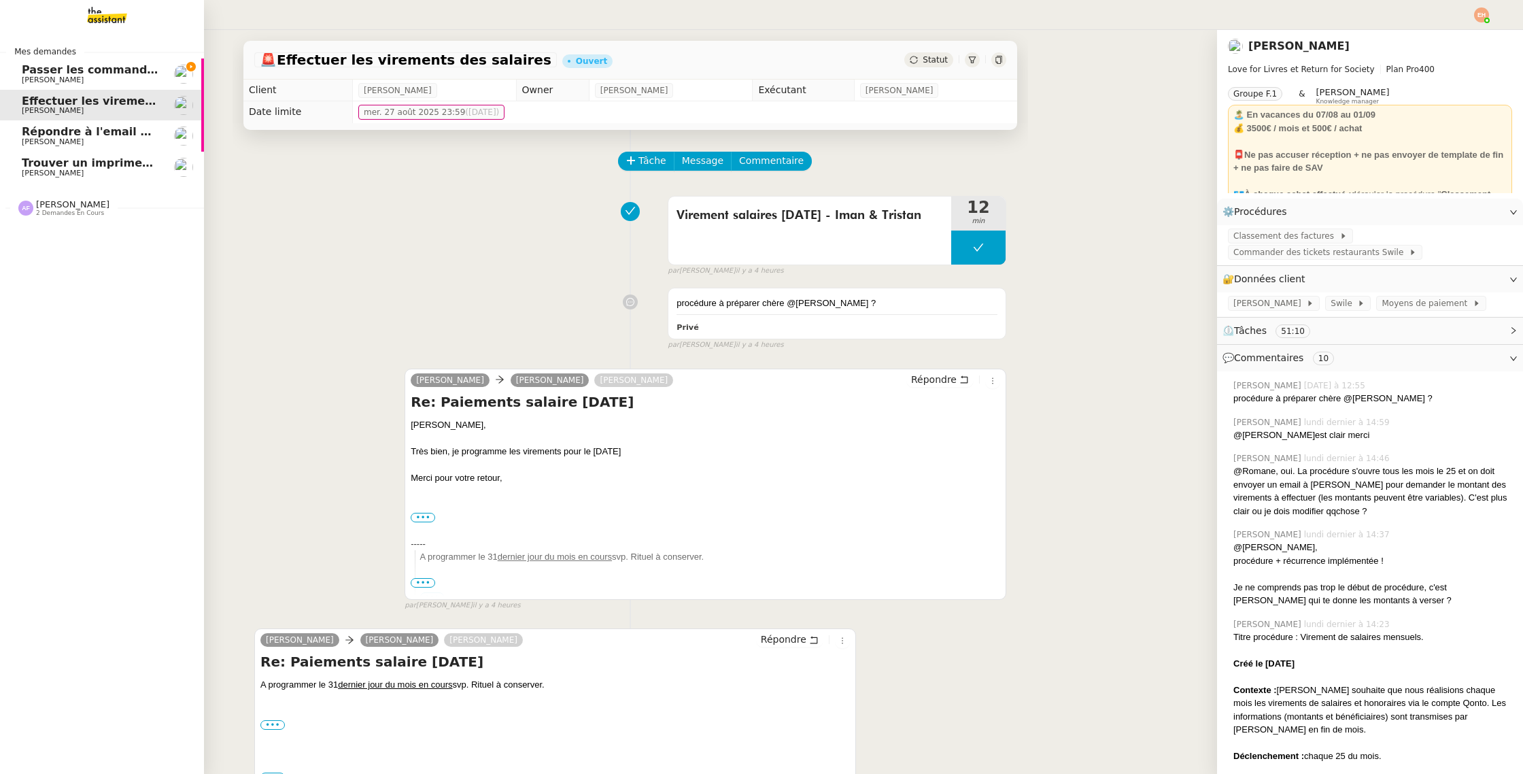
click at [126, 135] on span "Répondre à l'email pour l'utilisation de l'image" at bounding box center [165, 131] width 287 height 13
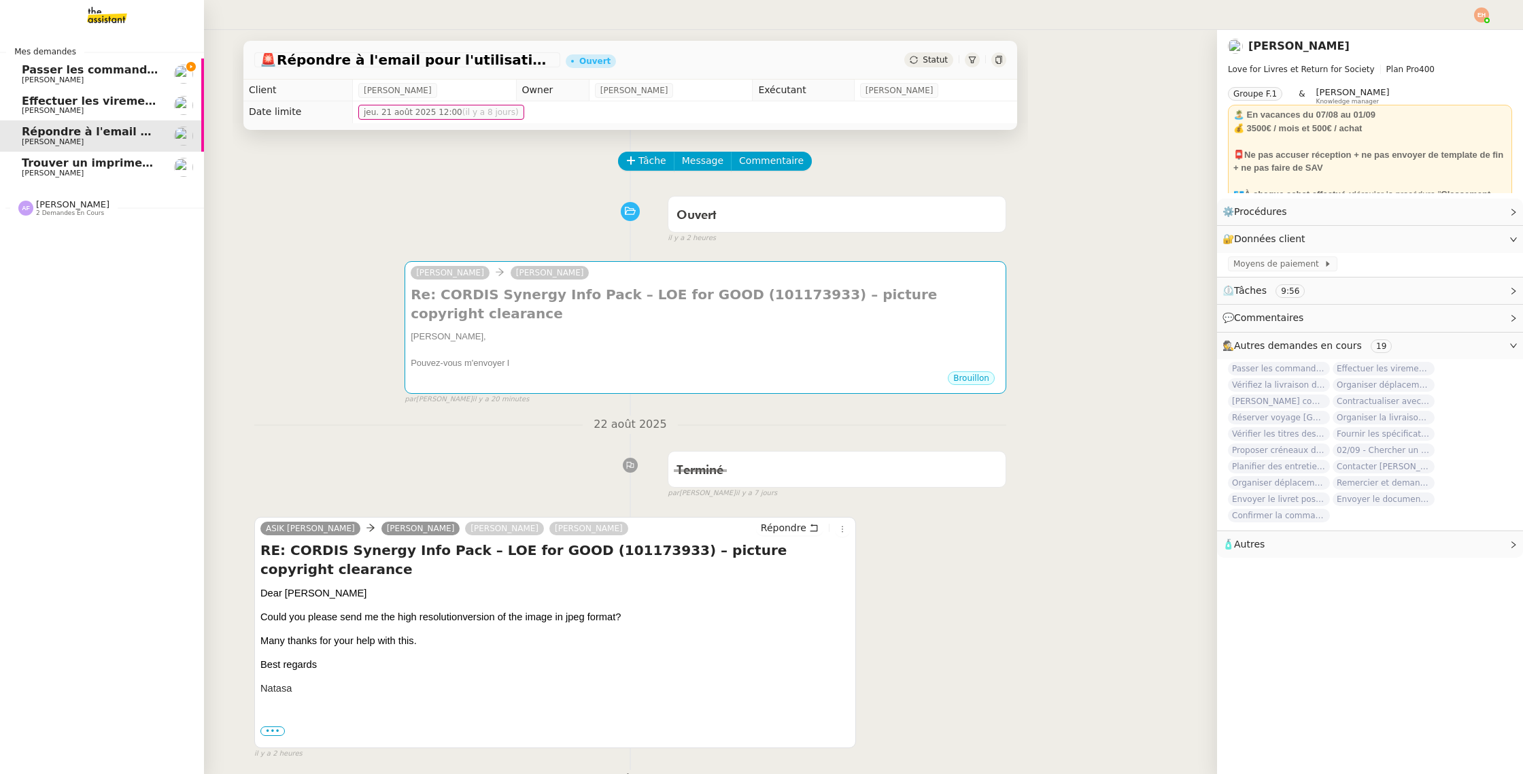
click at [74, 99] on span "Effectuer les virements des salaires" at bounding box center [132, 101] width 220 height 13
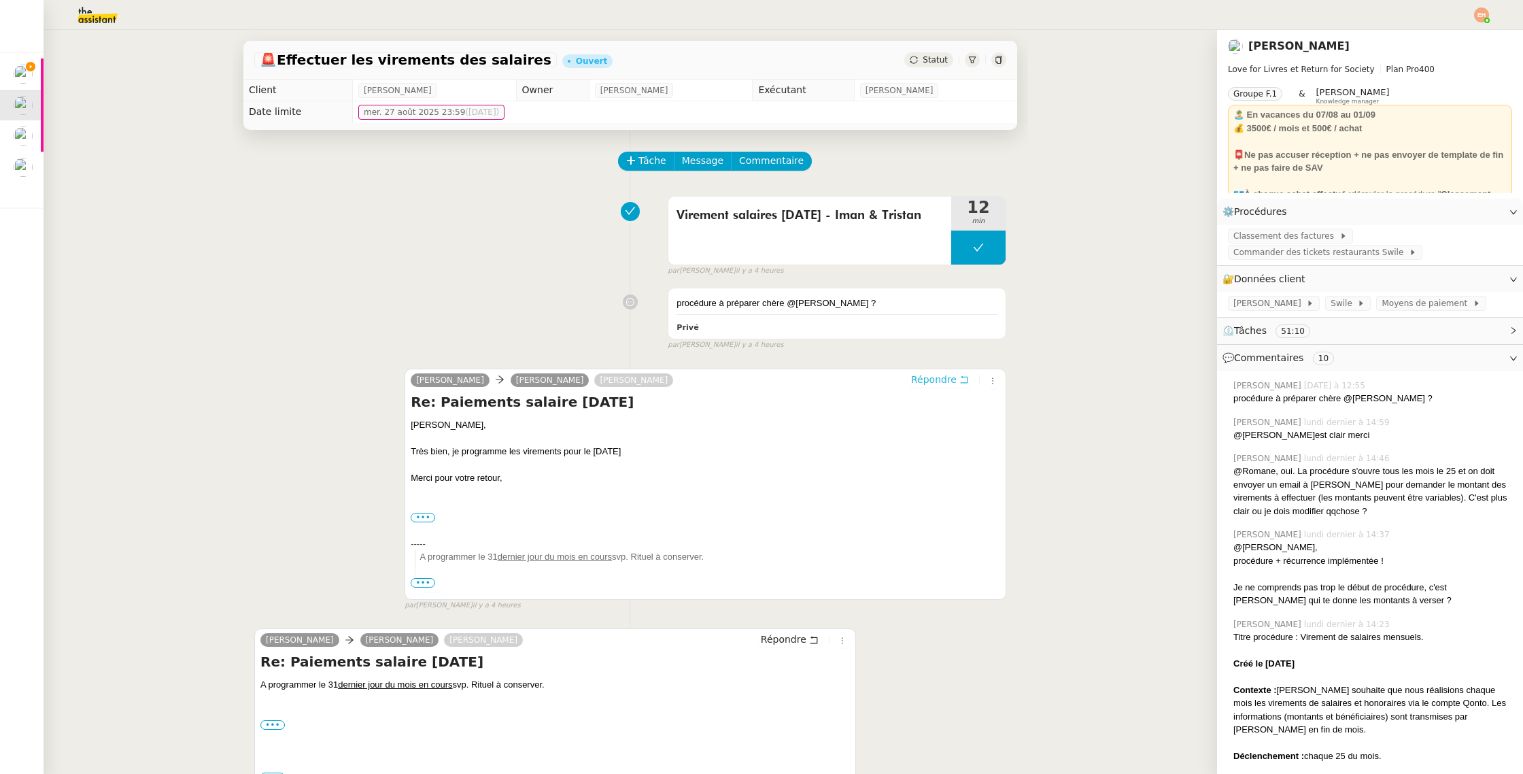
click at [943, 382] on span "Répondre" at bounding box center [934, 380] width 46 height 14
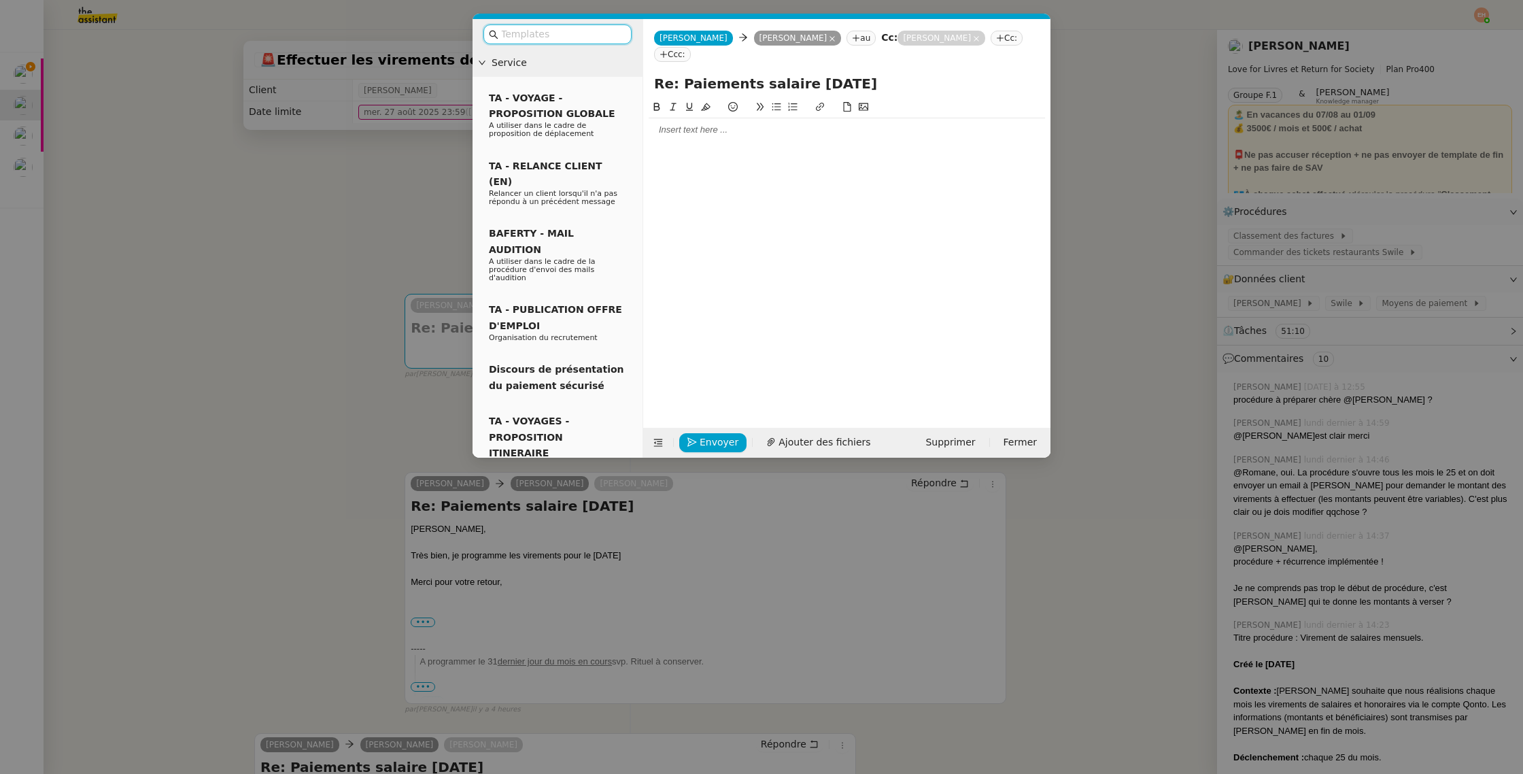
click at [787, 135] on div at bounding box center [847, 130] width 396 height 12
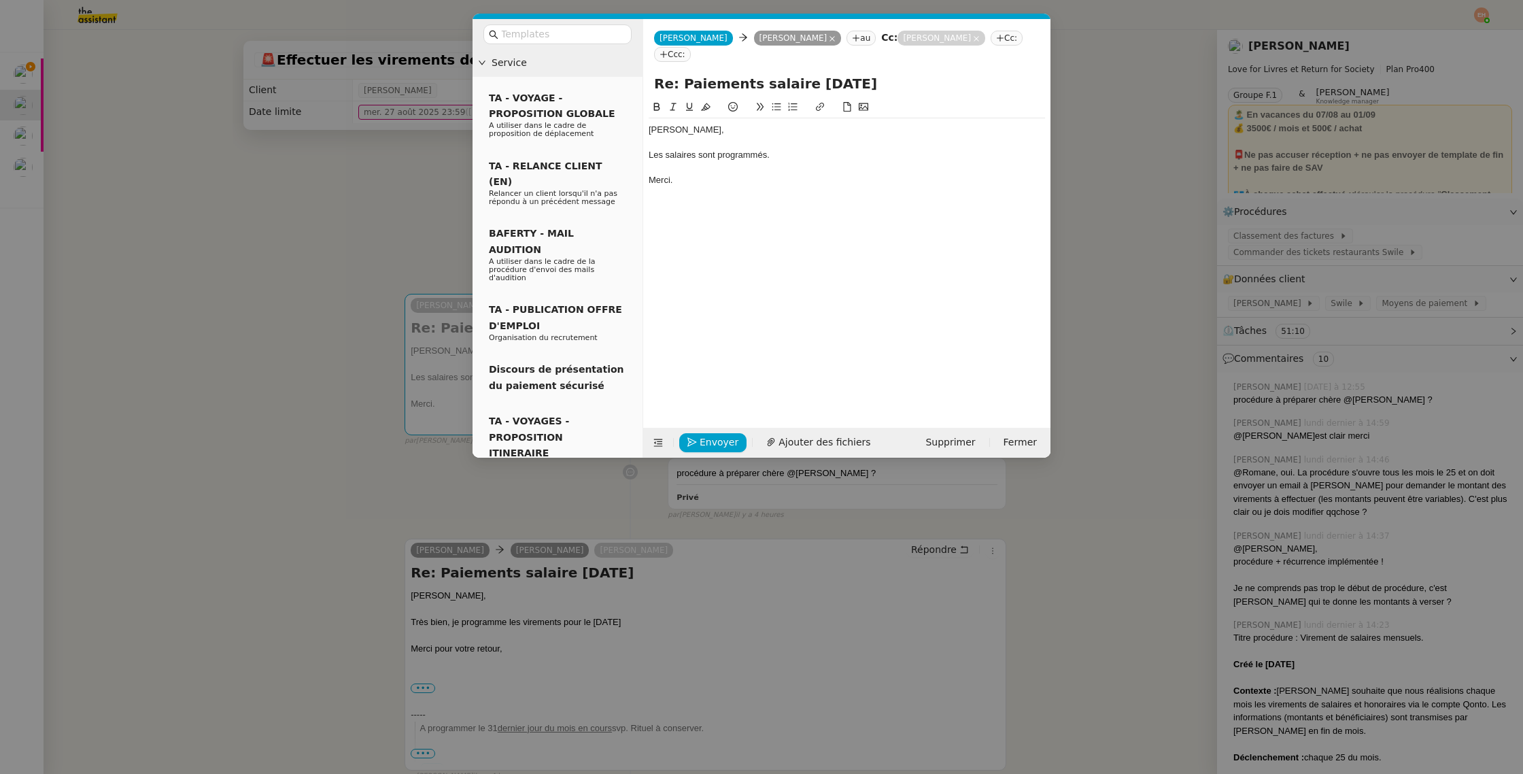
click at [664, 155] on div "Les salaires sont programmés." at bounding box center [847, 155] width 396 height 12
click at [797, 158] on div "Les virements concernant les salaires sont programmés." at bounding box center [847, 155] width 396 height 12
drag, startPoint x: 933, startPoint y: 152, endPoint x: 941, endPoint y: 152, distance: 8.2
click at [933, 152] on div "Les virements concernant les salaires d'Iman et [PERSON_NAME] sont programmés." at bounding box center [847, 155] width 396 height 12
click at [968, 158] on div "Les virements concernant les salaires d'Iman et [PERSON_NAME] sont programmés a…" at bounding box center [847, 161] width 396 height 25
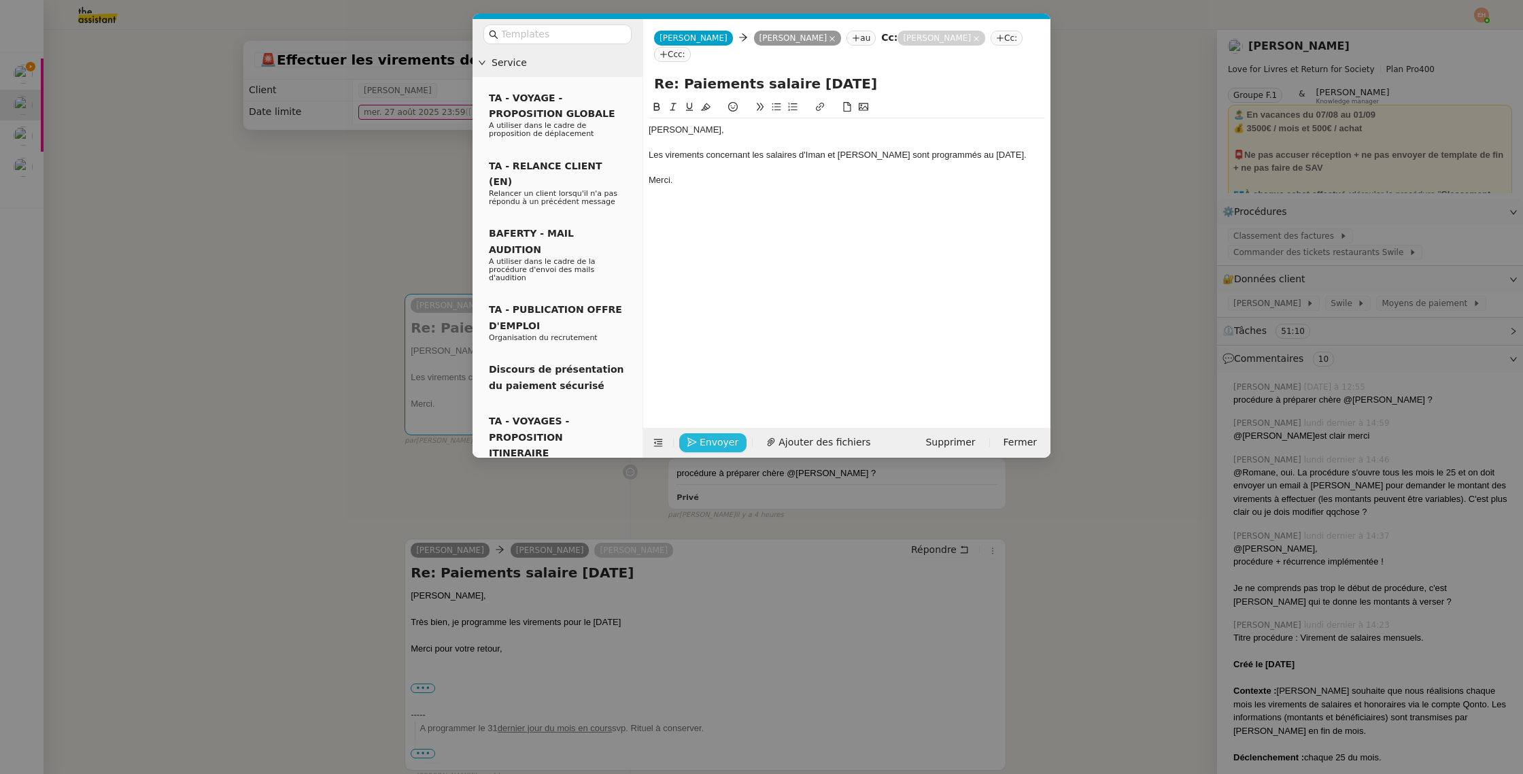
click at [707, 441] on span "Envoyer" at bounding box center [719, 443] width 39 height 16
click at [709, 431] on span "Confirmer l'envoi" at bounding box center [741, 424] width 82 height 16
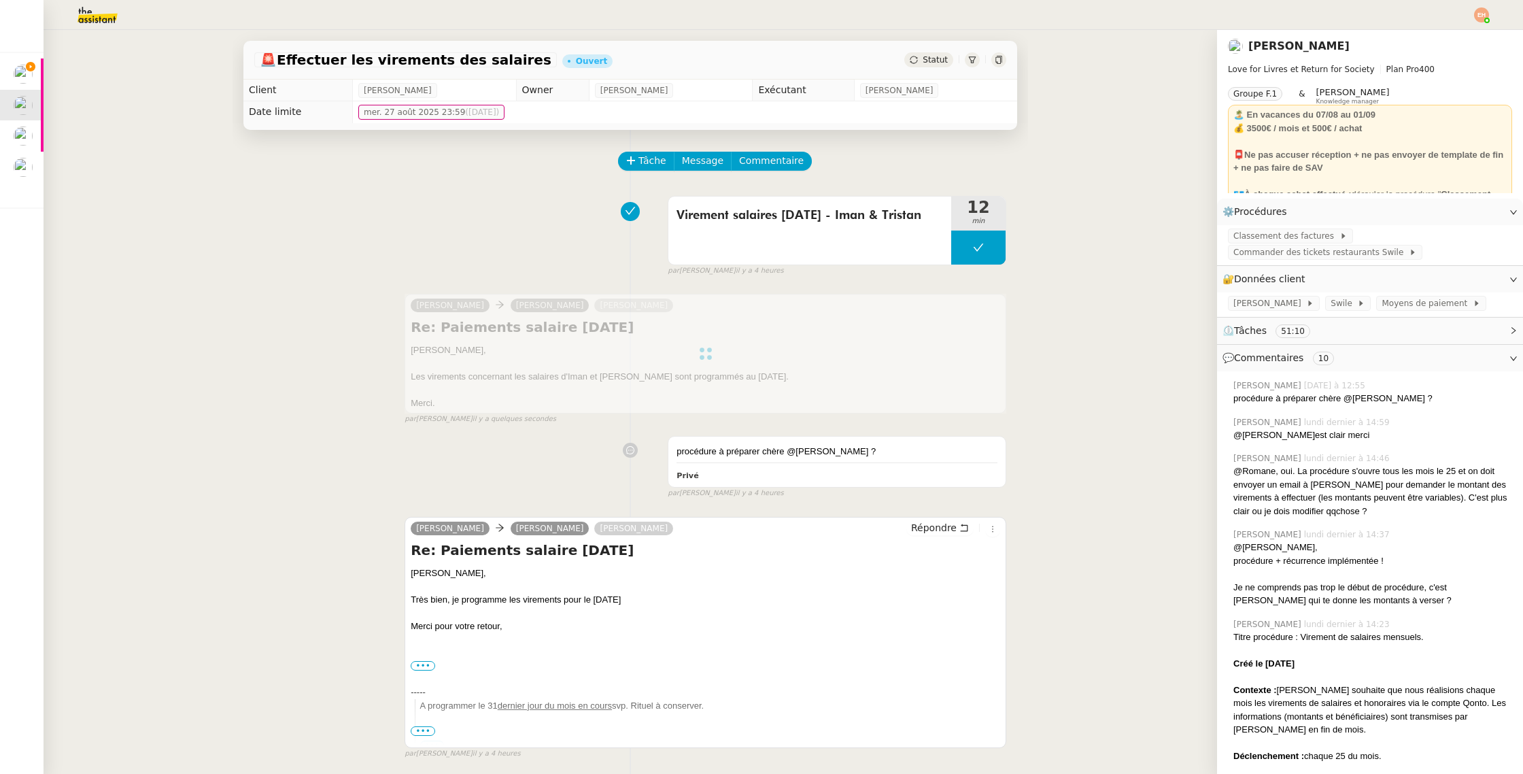
click at [931, 62] on span "Statut" at bounding box center [935, 60] width 25 height 10
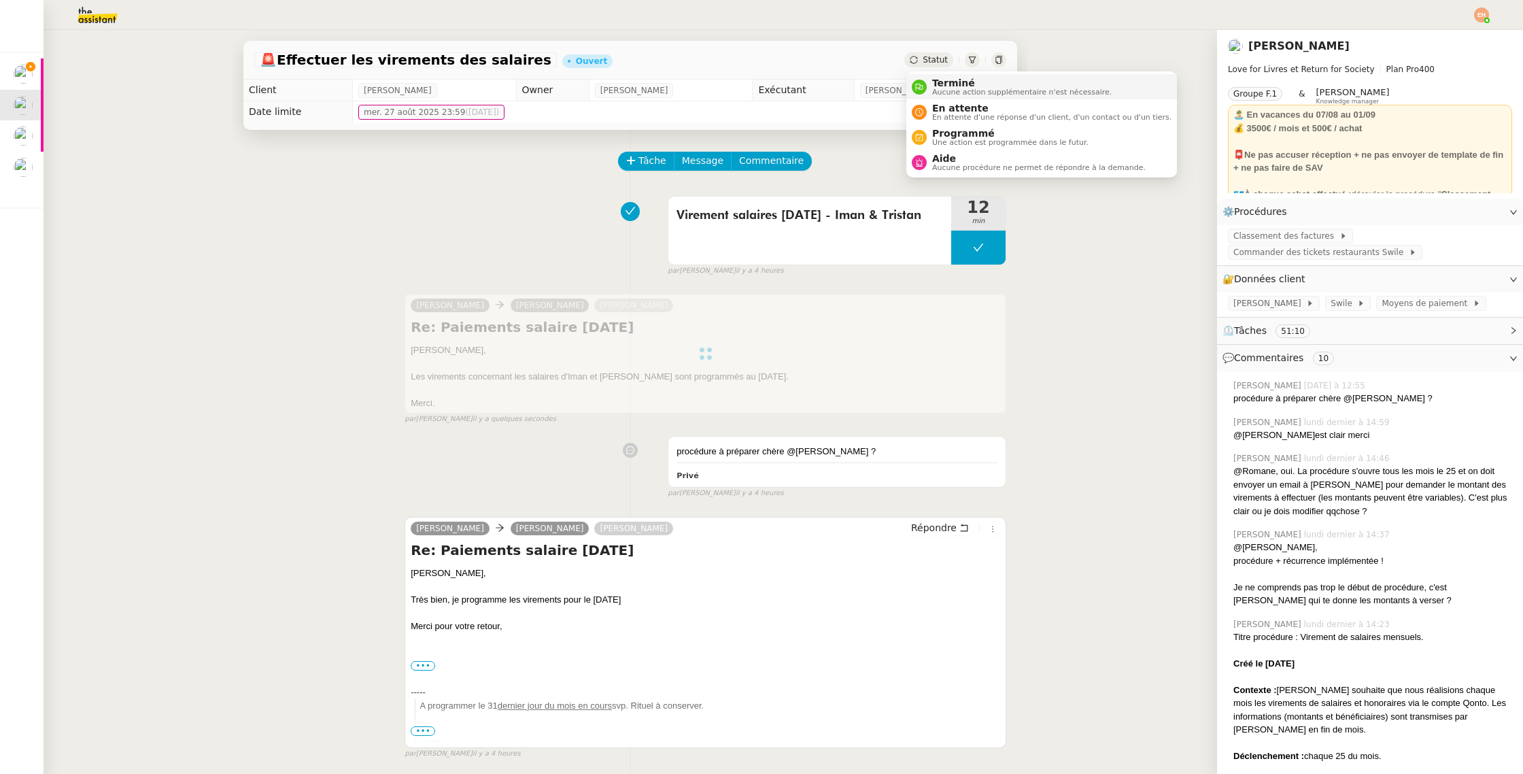
click at [967, 93] on span "Aucune action supplémentaire n'est nécessaire." at bounding box center [1022, 91] width 180 height 7
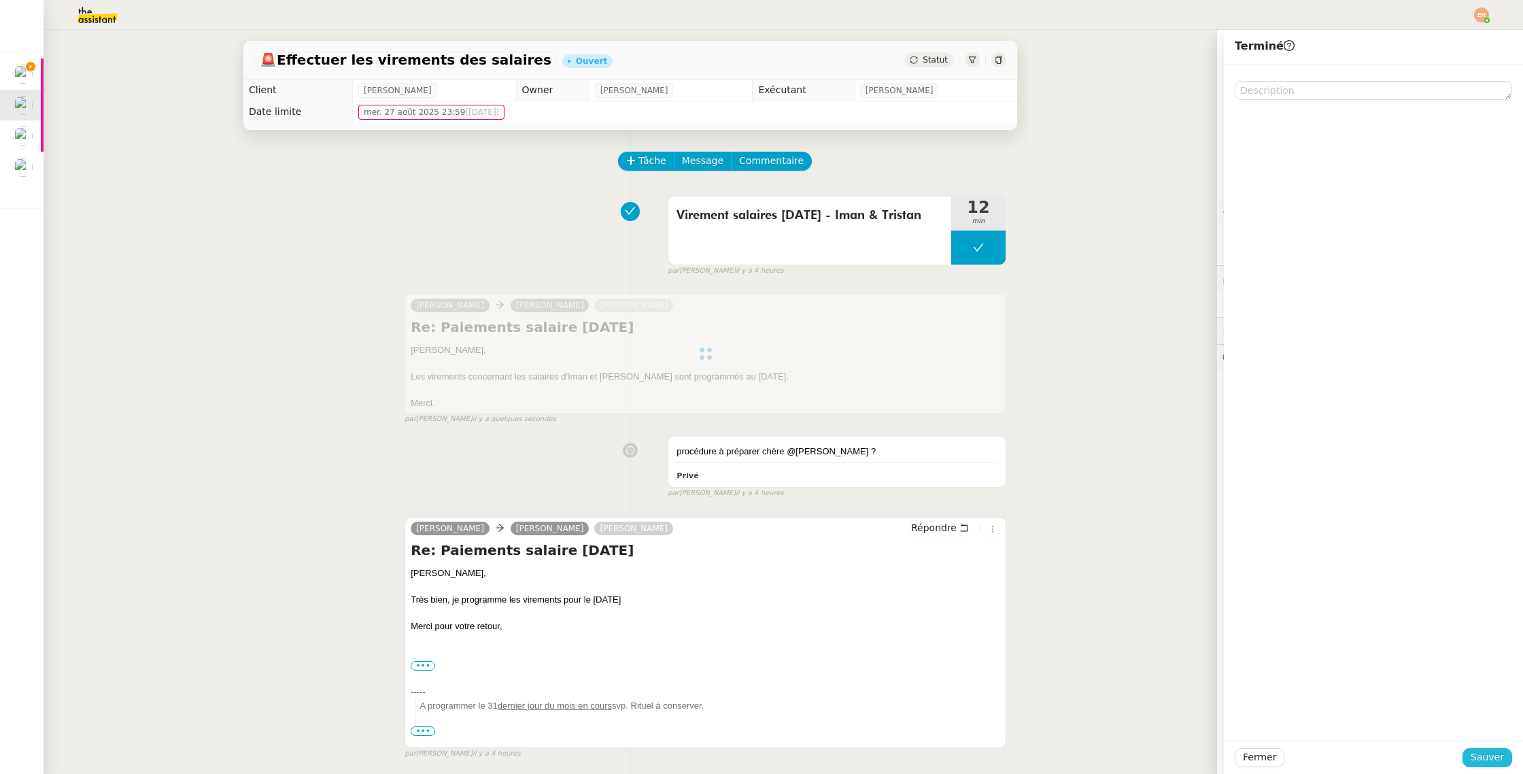
click at [1489, 758] on span "Sauver" at bounding box center [1487, 757] width 33 height 16
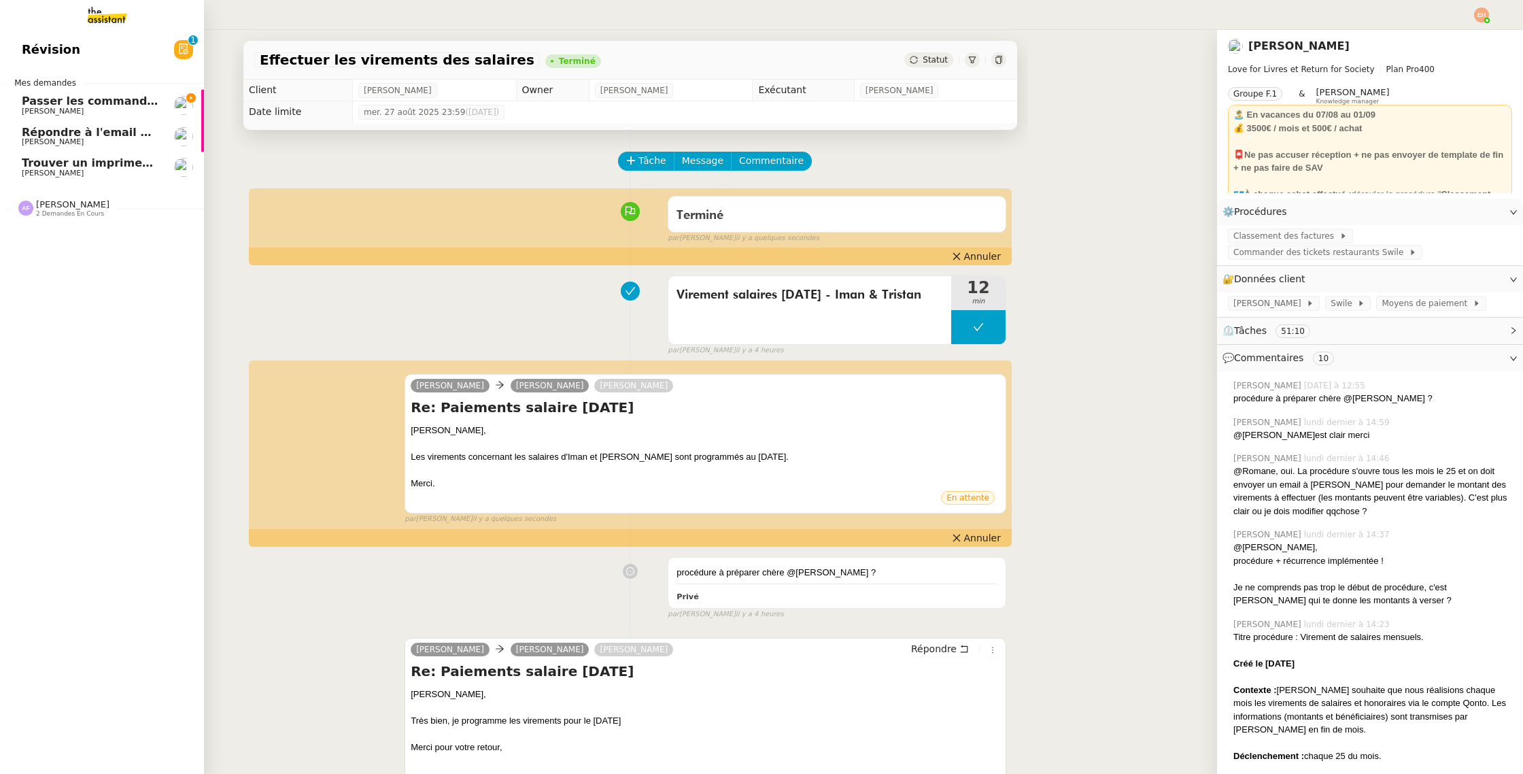
click at [51, 137] on span "[PERSON_NAME]" at bounding box center [53, 141] width 62 height 9
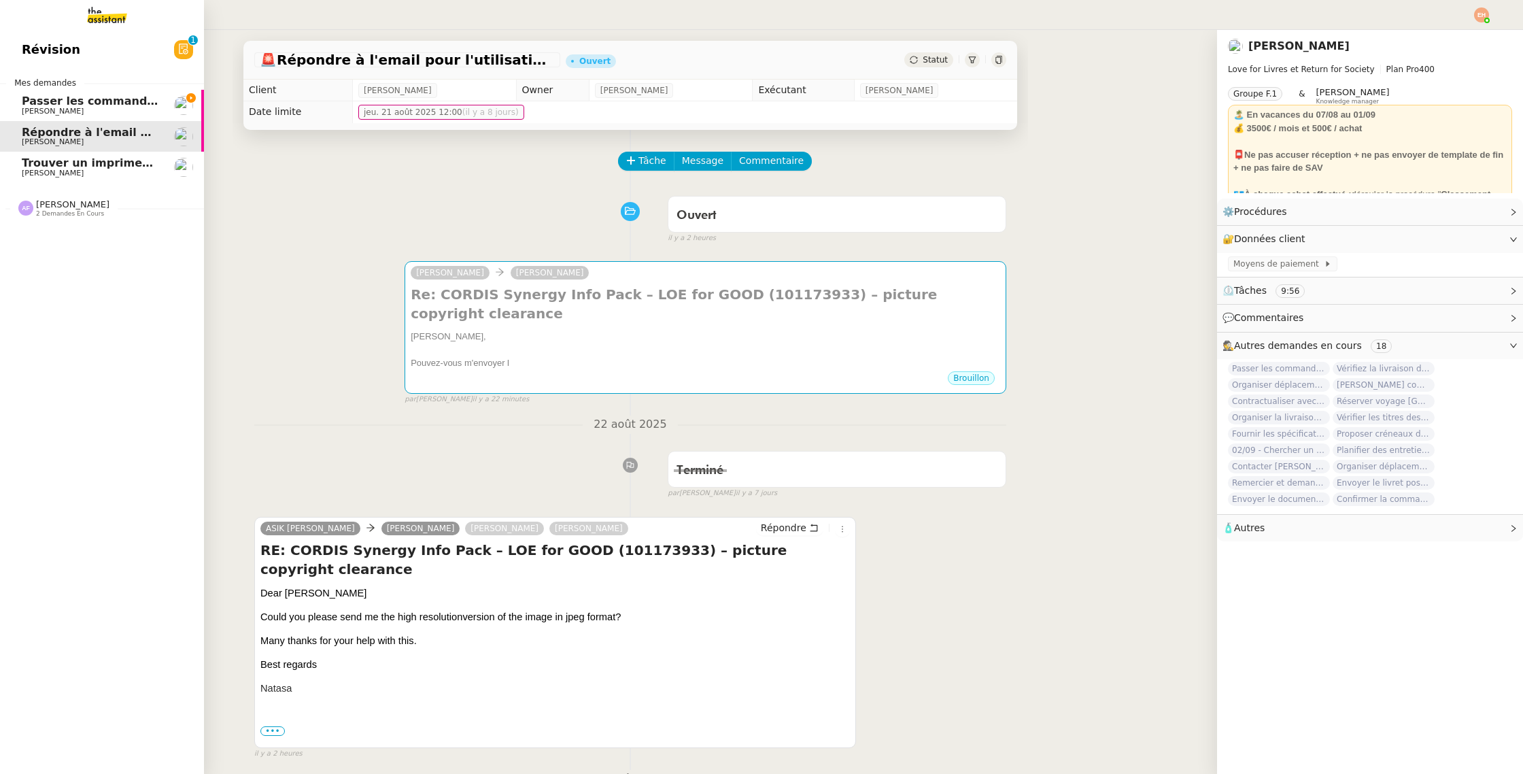
click at [93, 109] on span "[PERSON_NAME]" at bounding box center [90, 111] width 137 height 8
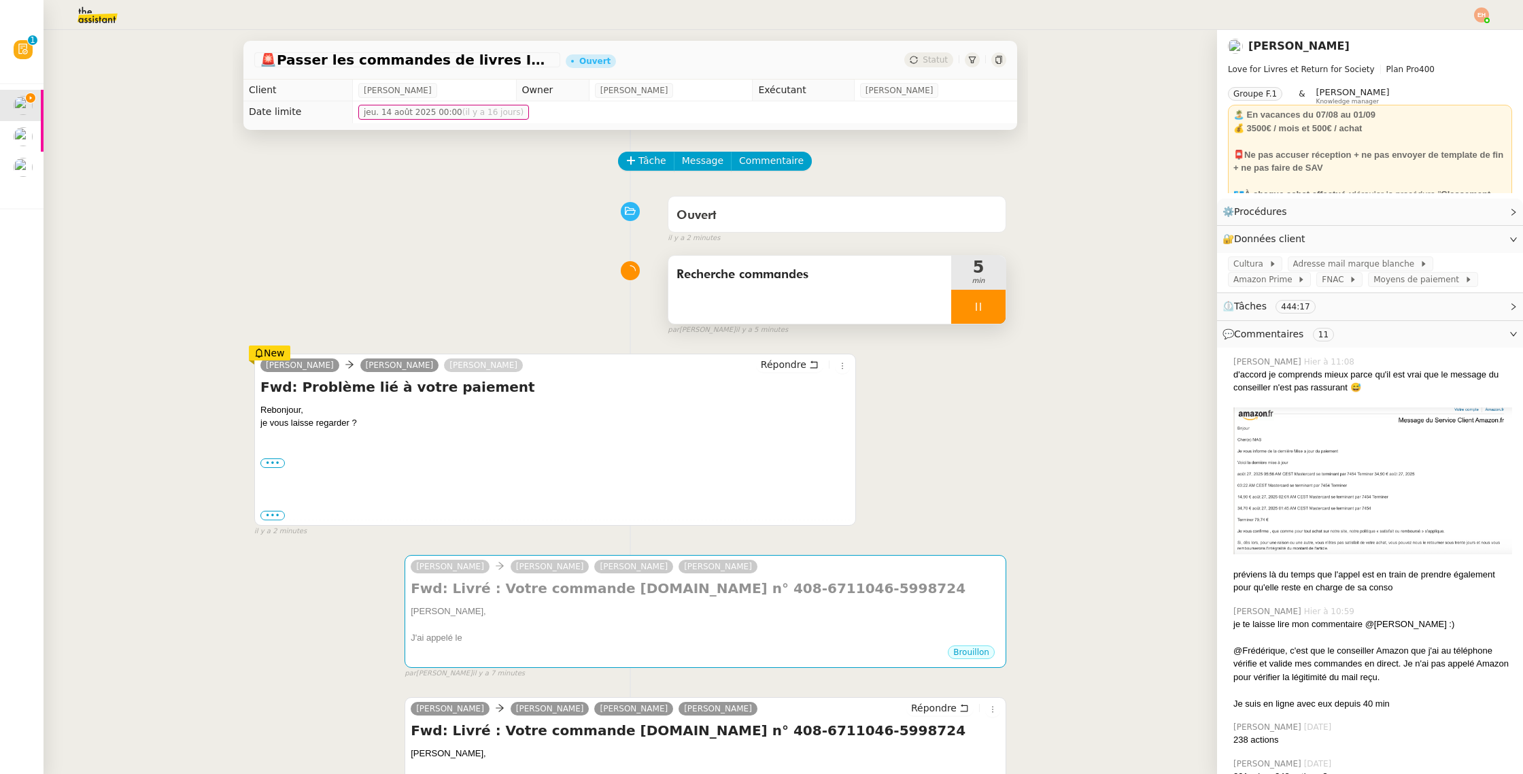
click at [975, 309] on icon at bounding box center [978, 306] width 11 height 11
click at [996, 305] on icon at bounding box center [992, 306] width 11 height 11
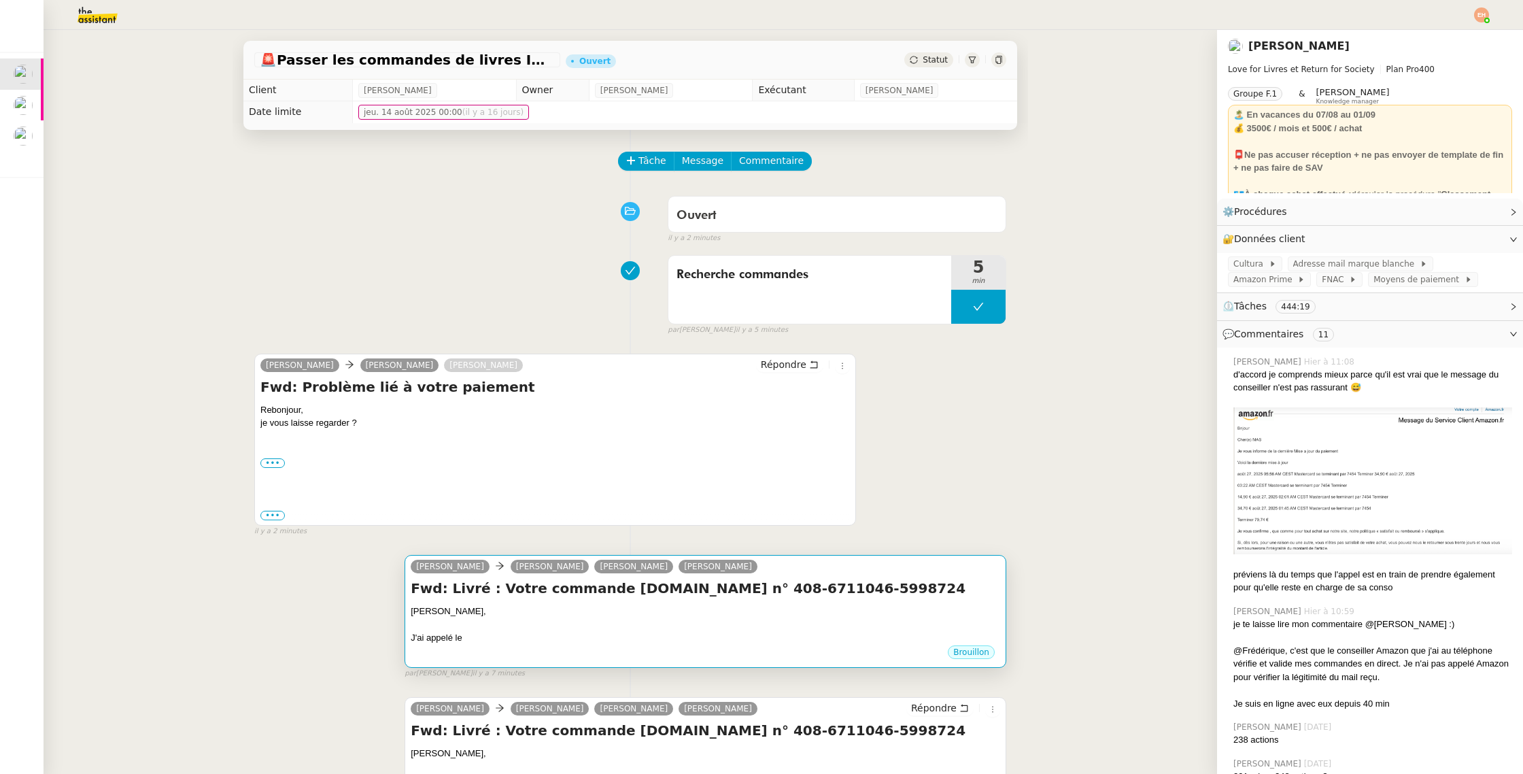
click at [770, 624] on div at bounding box center [706, 624] width 590 height 14
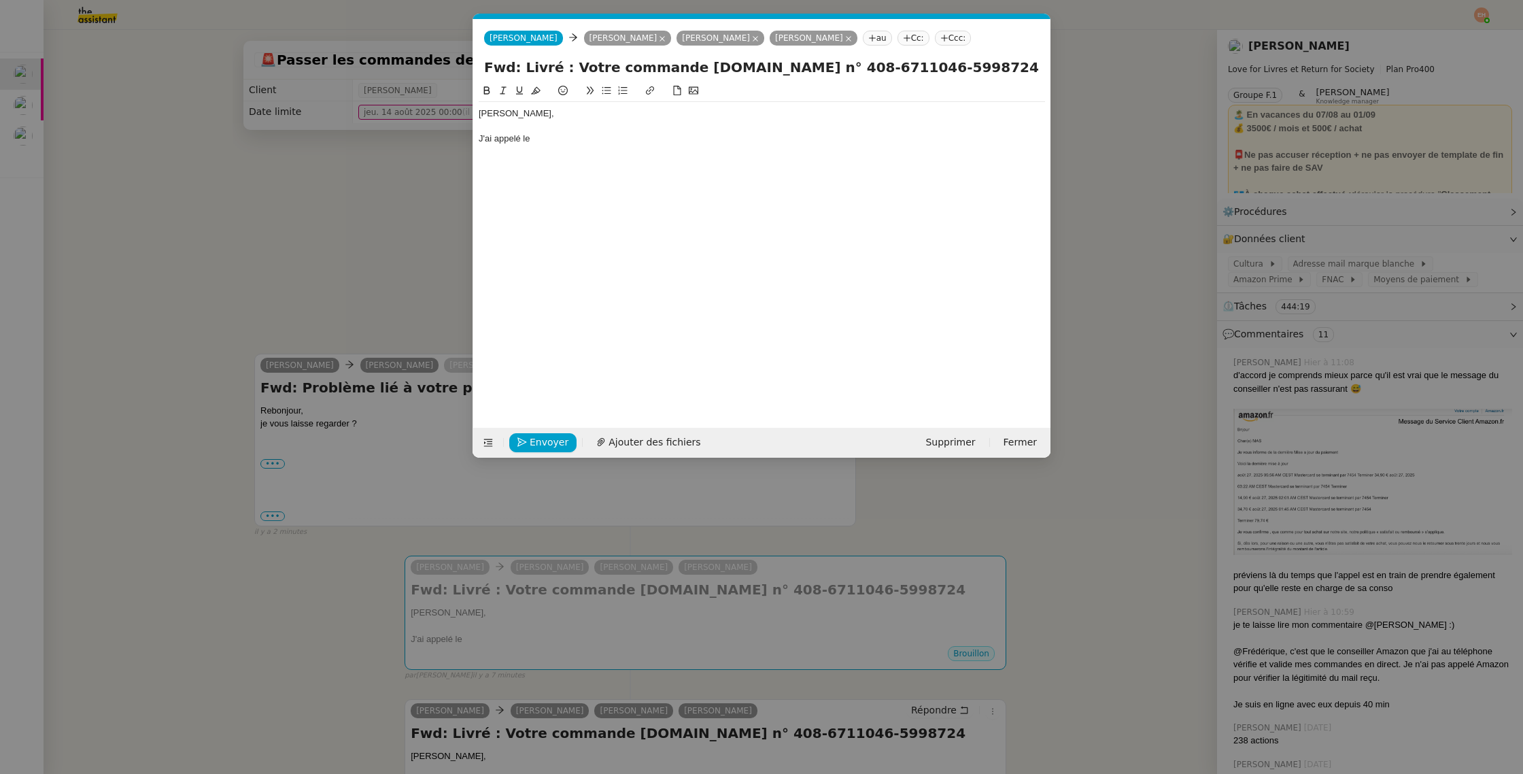
scroll to position [0, 29]
drag, startPoint x: 666, startPoint y: 154, endPoint x: 622, endPoint y: 149, distance: 44.5
click at [666, 154] on div "Céline, J'ai appelé le" at bounding box center [762, 245] width 566 height 324
click at [589, 146] on div "Céline, J'ai appelé le" at bounding box center [762, 126] width 566 height 48
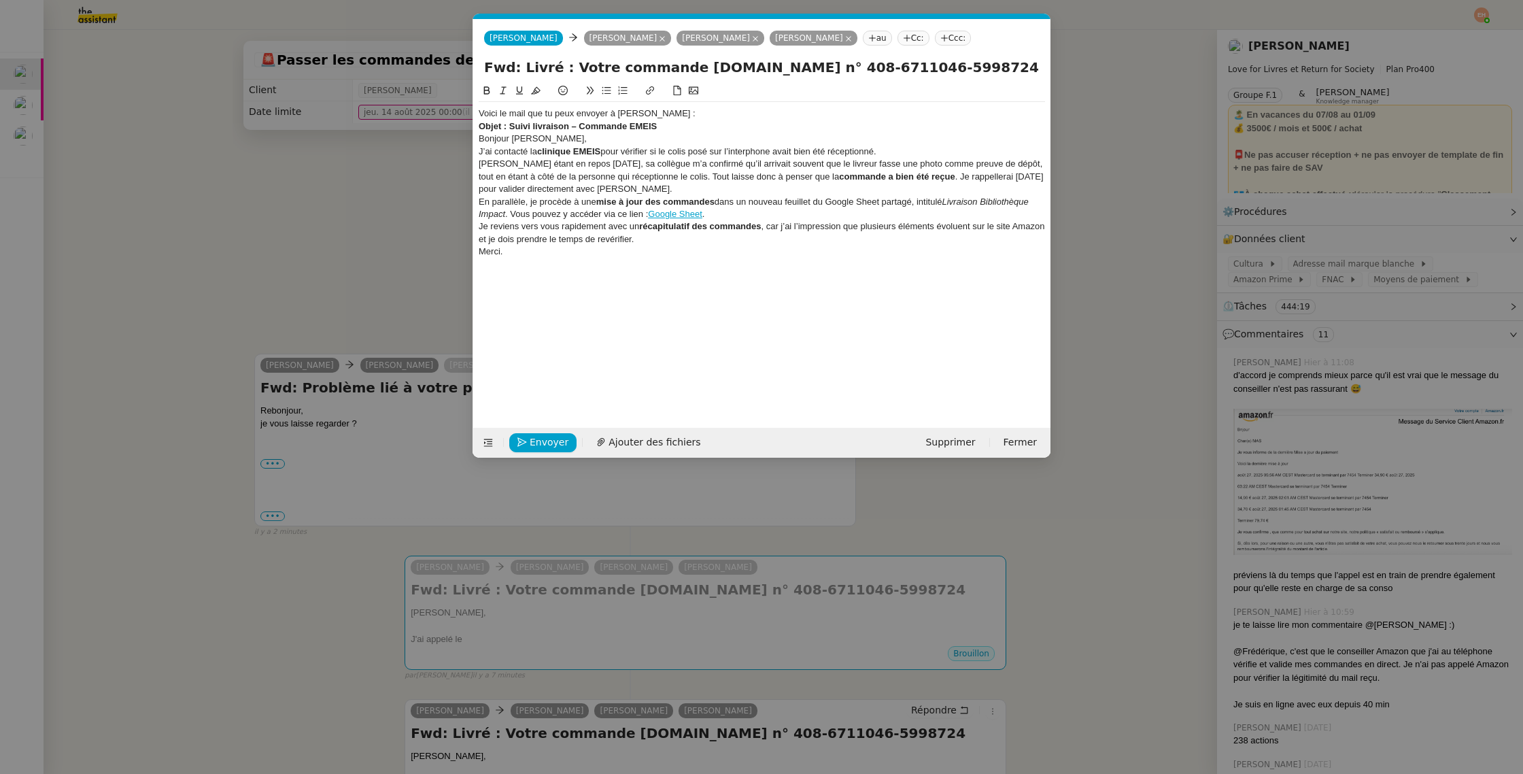
scroll to position [0, 0]
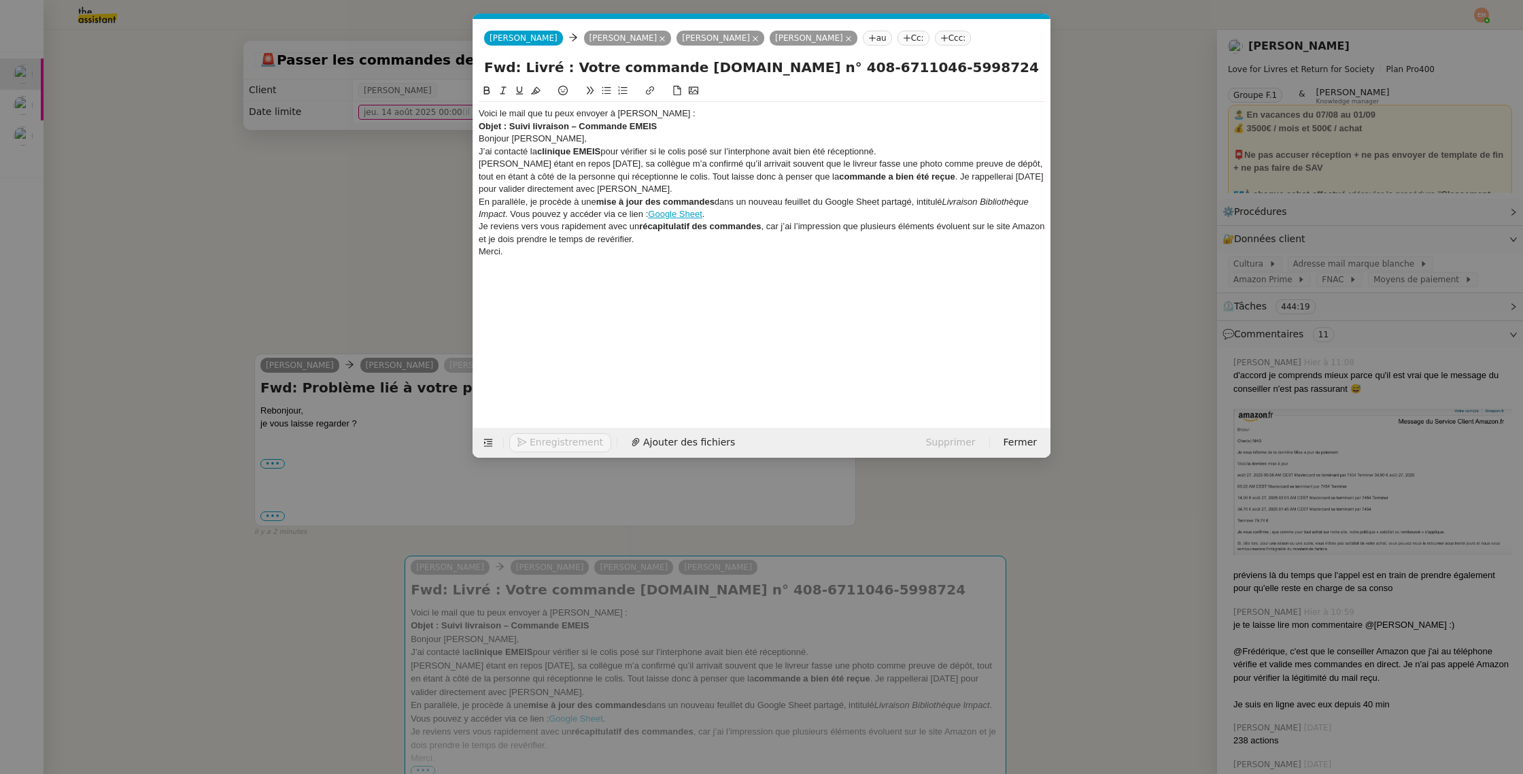
click at [535, 114] on div "Voici le mail que tu peux envoyer à Céline :" at bounding box center [762, 113] width 566 height 12
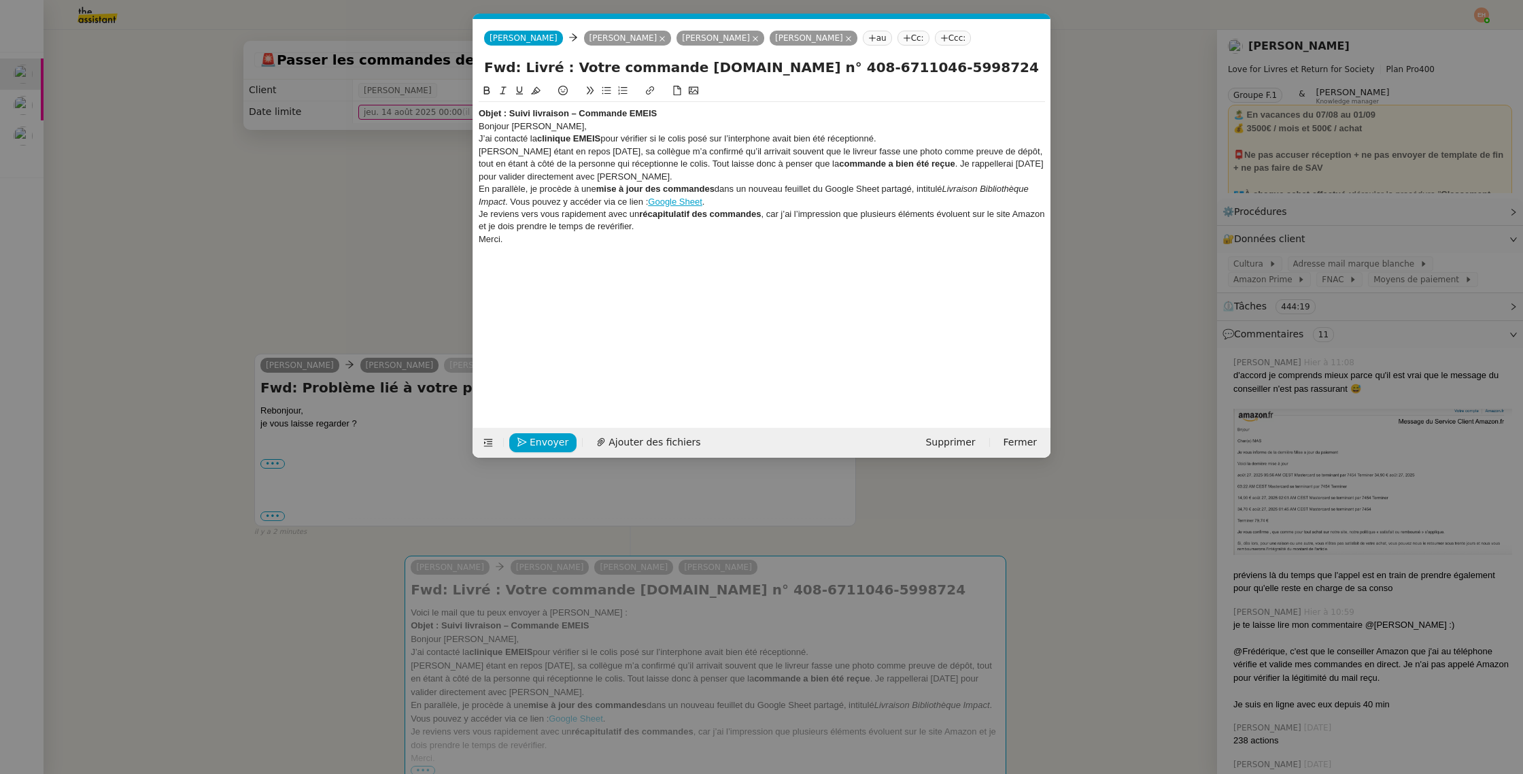
click at [543, 115] on strong "Objet : Suivi livraison – Commande EMEIS" at bounding box center [568, 113] width 178 height 10
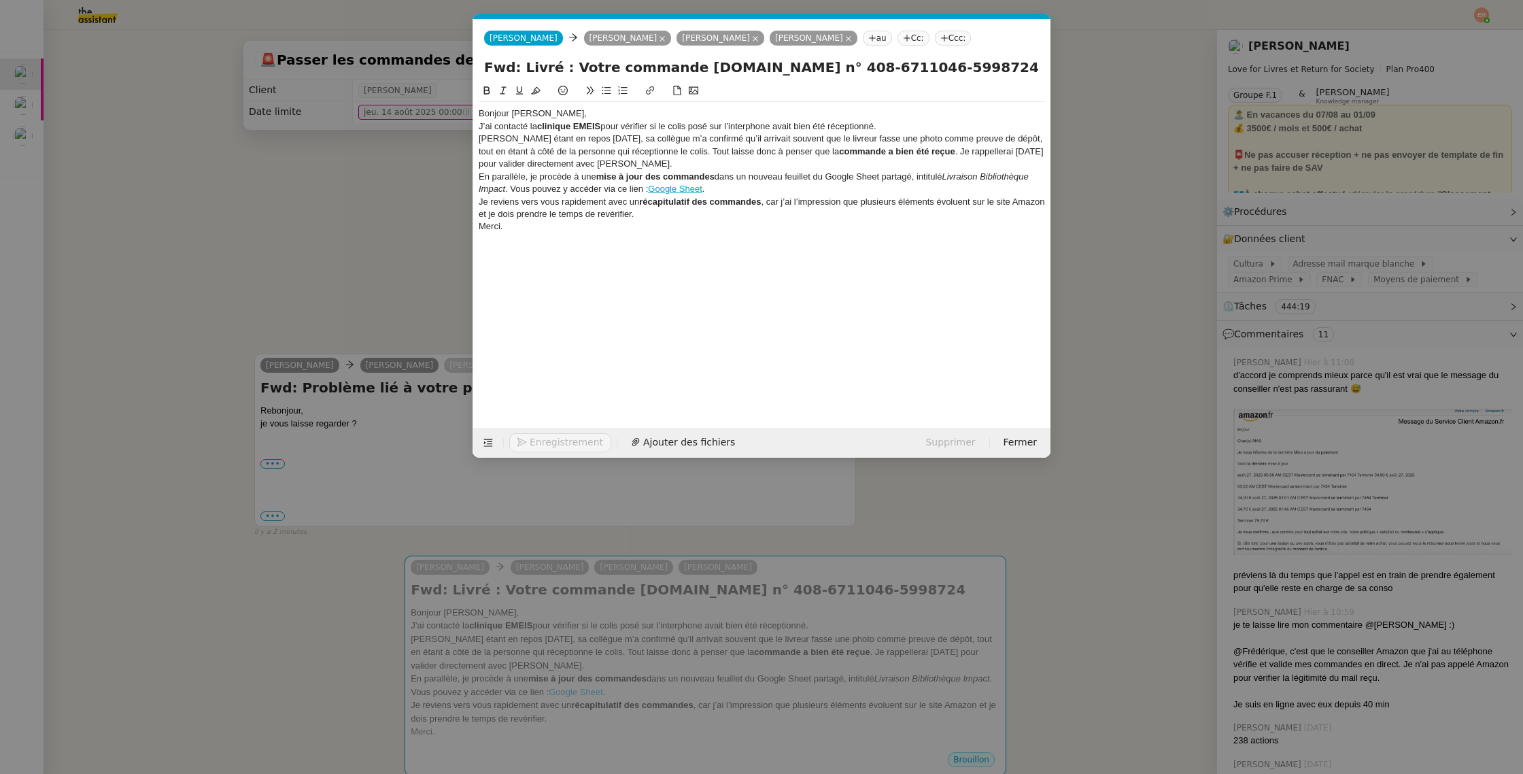
click at [544, 116] on div "Bonjour [PERSON_NAME]," at bounding box center [762, 113] width 566 height 12
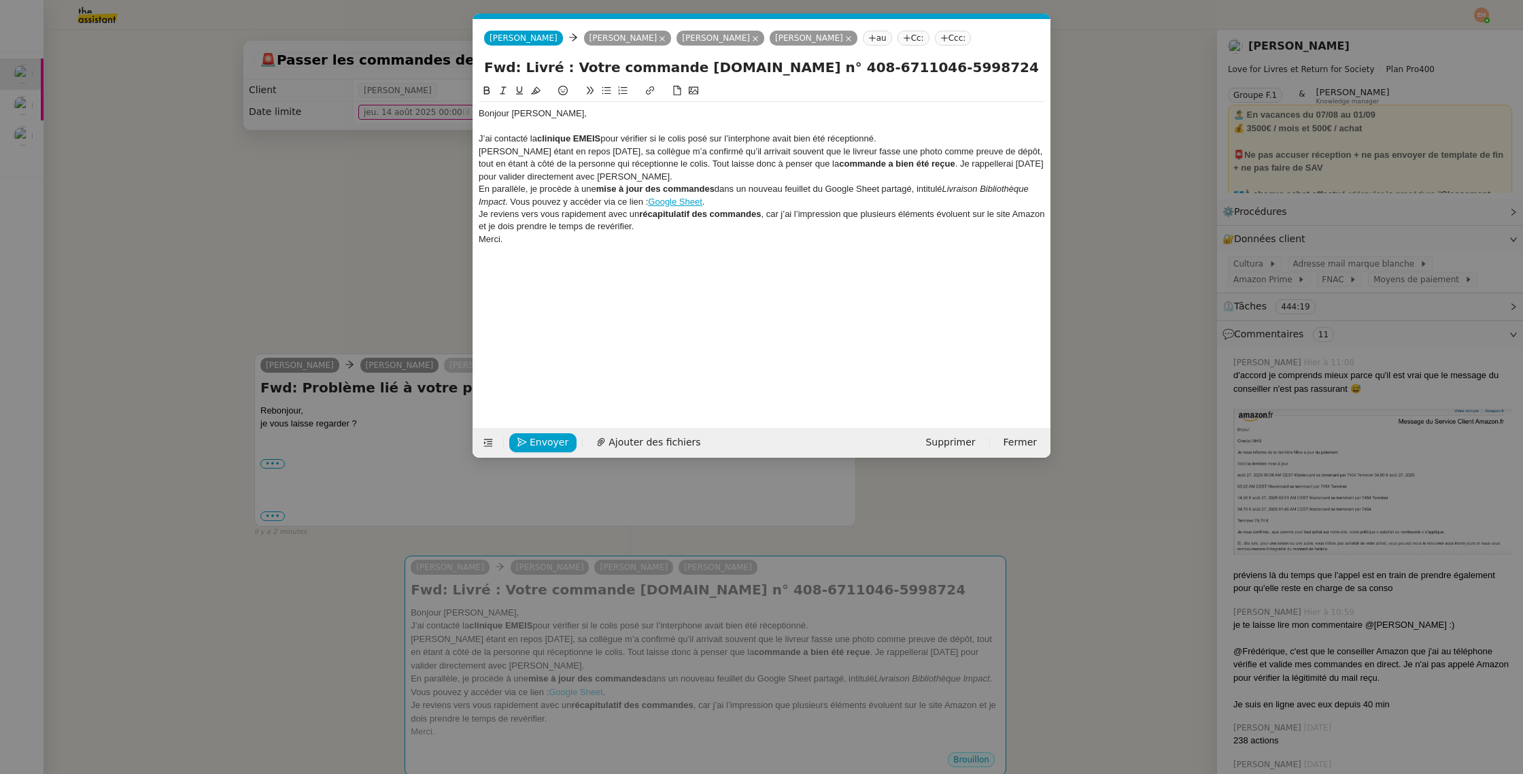
click at [500, 116] on div "Bonjour [PERSON_NAME]," at bounding box center [762, 113] width 566 height 12
click at [936, 138] on div "J’ai contacté la clinique EMEIS pour vérifier si le colis posé sur l’interphone…" at bounding box center [762, 139] width 566 height 12
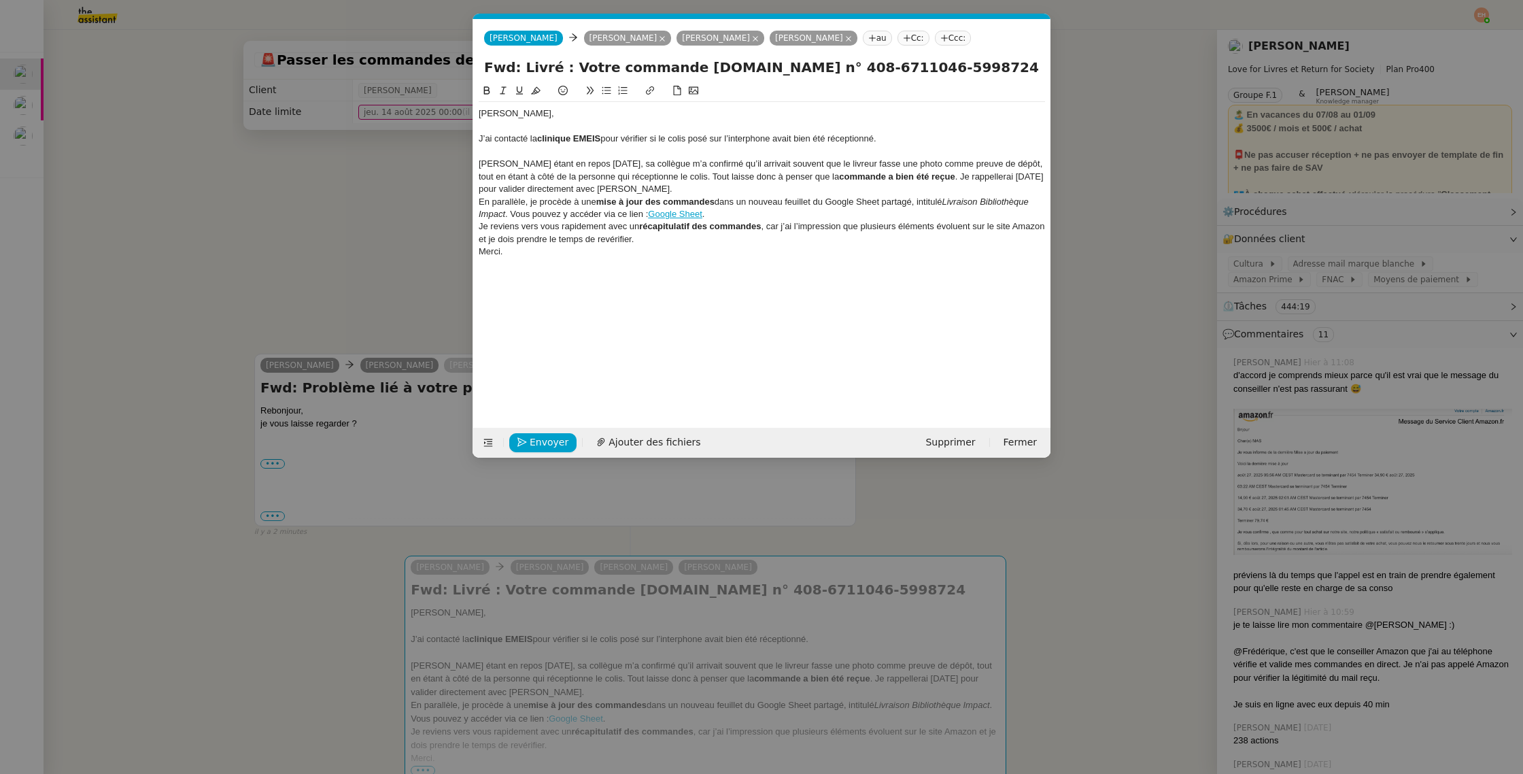
click at [644, 167] on div "Marie Druard étant en repos aujourd’hui, sa collègue m’a confirmé qu’il arrivai…" at bounding box center [762, 176] width 566 height 37
click at [702, 187] on div "Marie Druard étant en repos aujourd’hui, sa collègue m’a confirmé qu’il arrivai…" at bounding box center [762, 176] width 566 height 37
drag, startPoint x: 965, startPoint y: 176, endPoint x: 838, endPoint y: 180, distance: 126.6
click at [838, 180] on div "Marie Druard étant en repos aujourd’hui, sa collègue m’a confirmé qu’il arrivai…" at bounding box center [762, 176] width 566 height 37
click at [953, 172] on div "Marie Druard étant en repos aujourd’hui, sa collègue m’a confirmé qu’il arrivai…" at bounding box center [762, 176] width 566 height 37
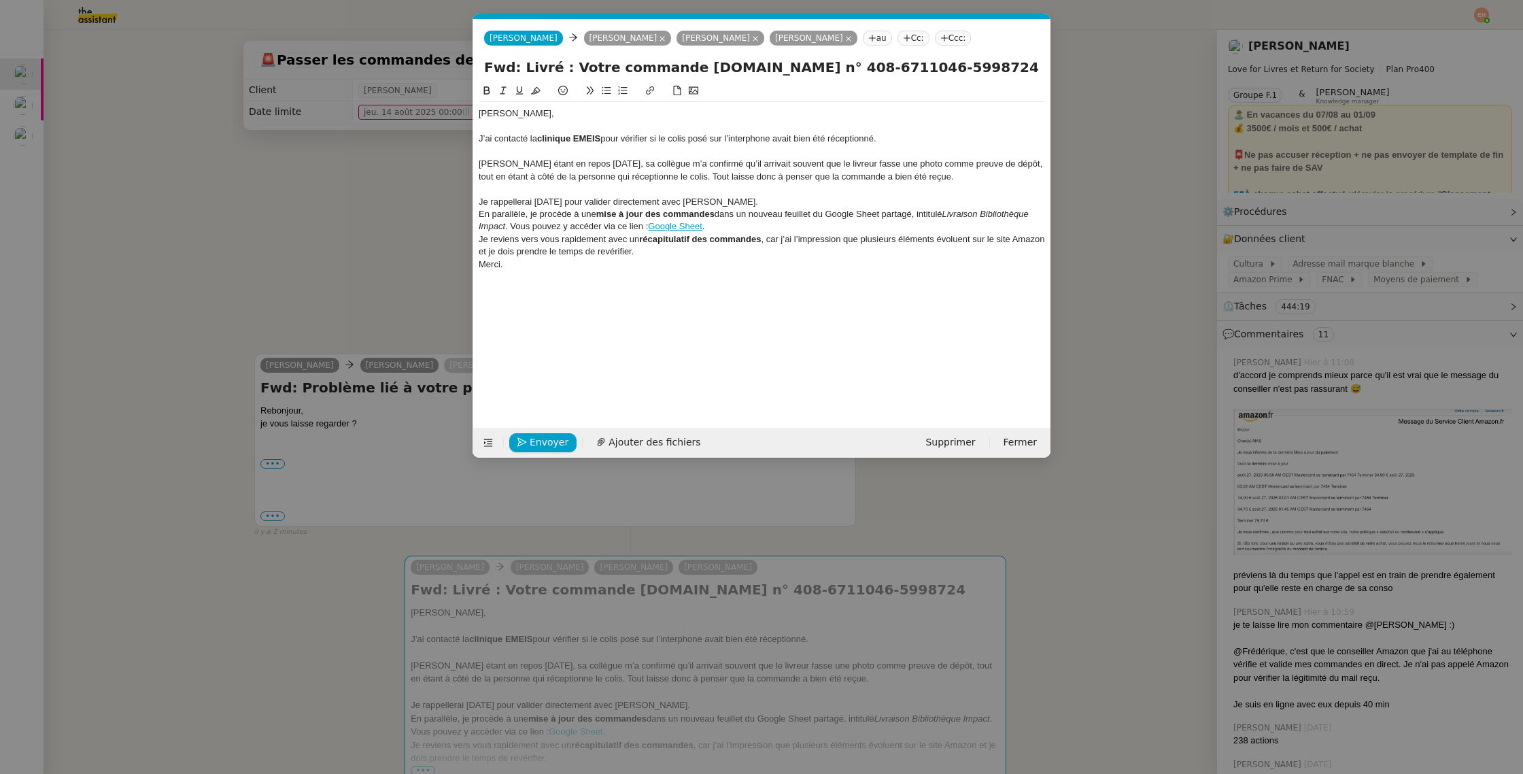
click at [762, 200] on div "Je rappellerai lundi pour valider directement avec [PERSON_NAME]." at bounding box center [762, 202] width 566 height 12
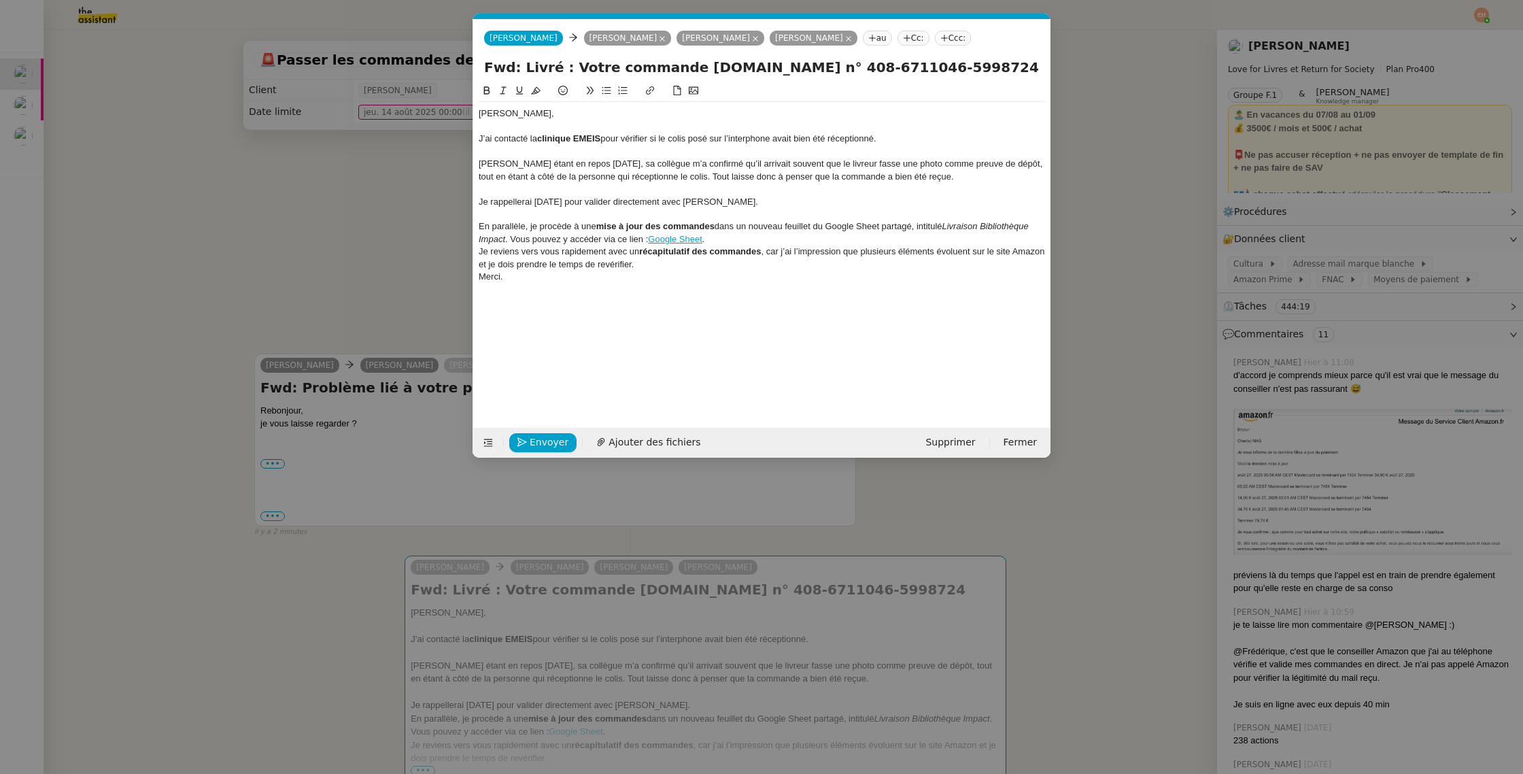
click at [684, 203] on div "Je rappellerai lundi pour valider directement avec [PERSON_NAME]." at bounding box center [762, 202] width 566 height 12
click at [684, 203] on div "Je rappellerai lundi pour valider directement avec Marie Druard." at bounding box center [762, 202] width 566 height 12
click at [565, 218] on div at bounding box center [762, 214] width 566 height 12
click at [553, 226] on div "En parallèle, je procède à une mise à jour des commandes dans un nouveau feuill…" at bounding box center [762, 232] width 566 height 25
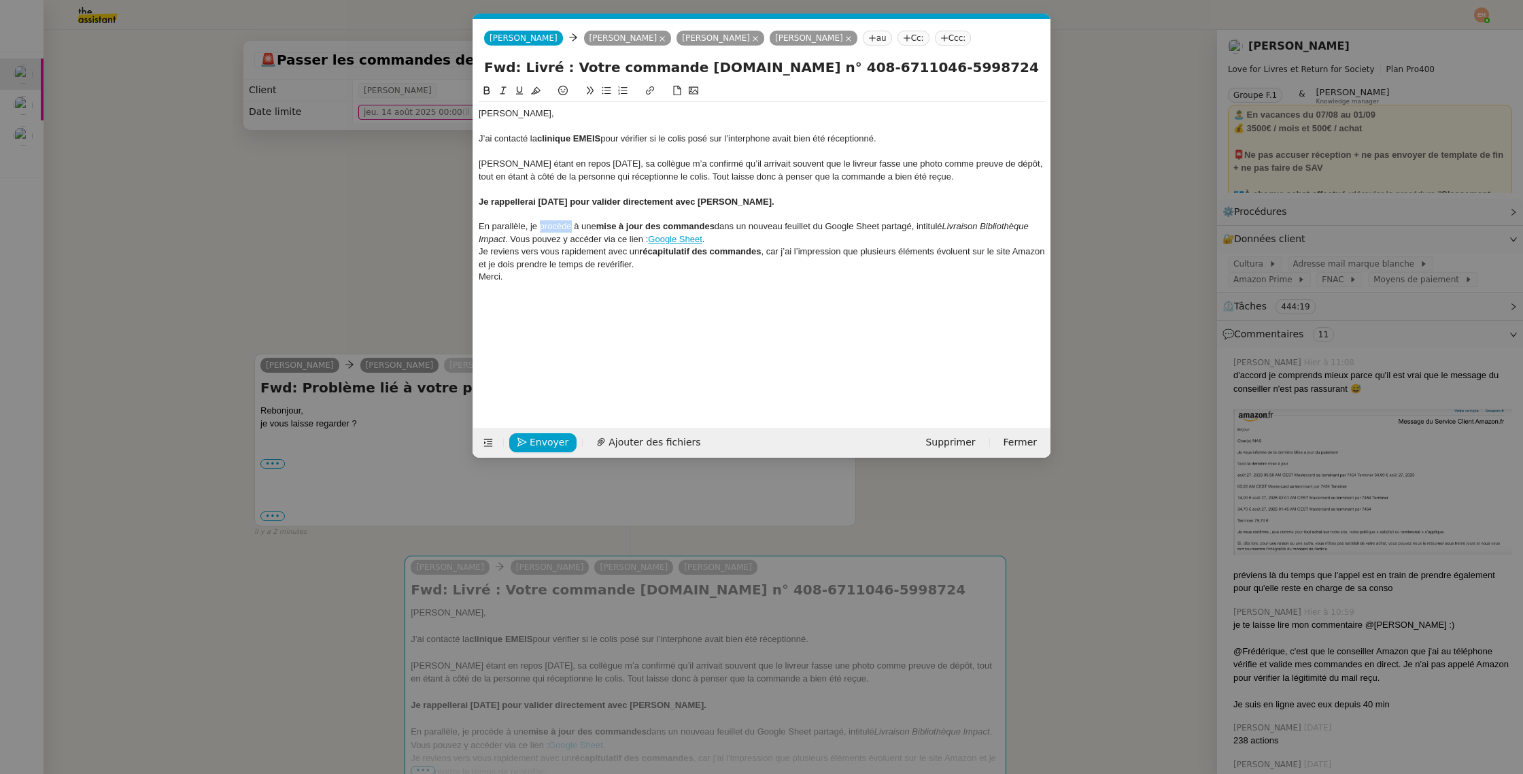
click at [552, 226] on div "En parallèle, je procède à une mise à jour des commandes dans un nouveau feuill…" at bounding box center [762, 232] width 566 height 25
click at [577, 224] on div "En parallèle, je procède à une mise à jour des commandes dans un nouveau feuill…" at bounding box center [762, 232] width 566 height 25
click at [587, 225] on div "En parallèle, je procède à une mise à jour des commandes dans un nouveau feuill…" at bounding box center [762, 232] width 566 height 25
drag, startPoint x: 603, startPoint y: 225, endPoint x: 724, endPoint y: 225, distance: 121.7
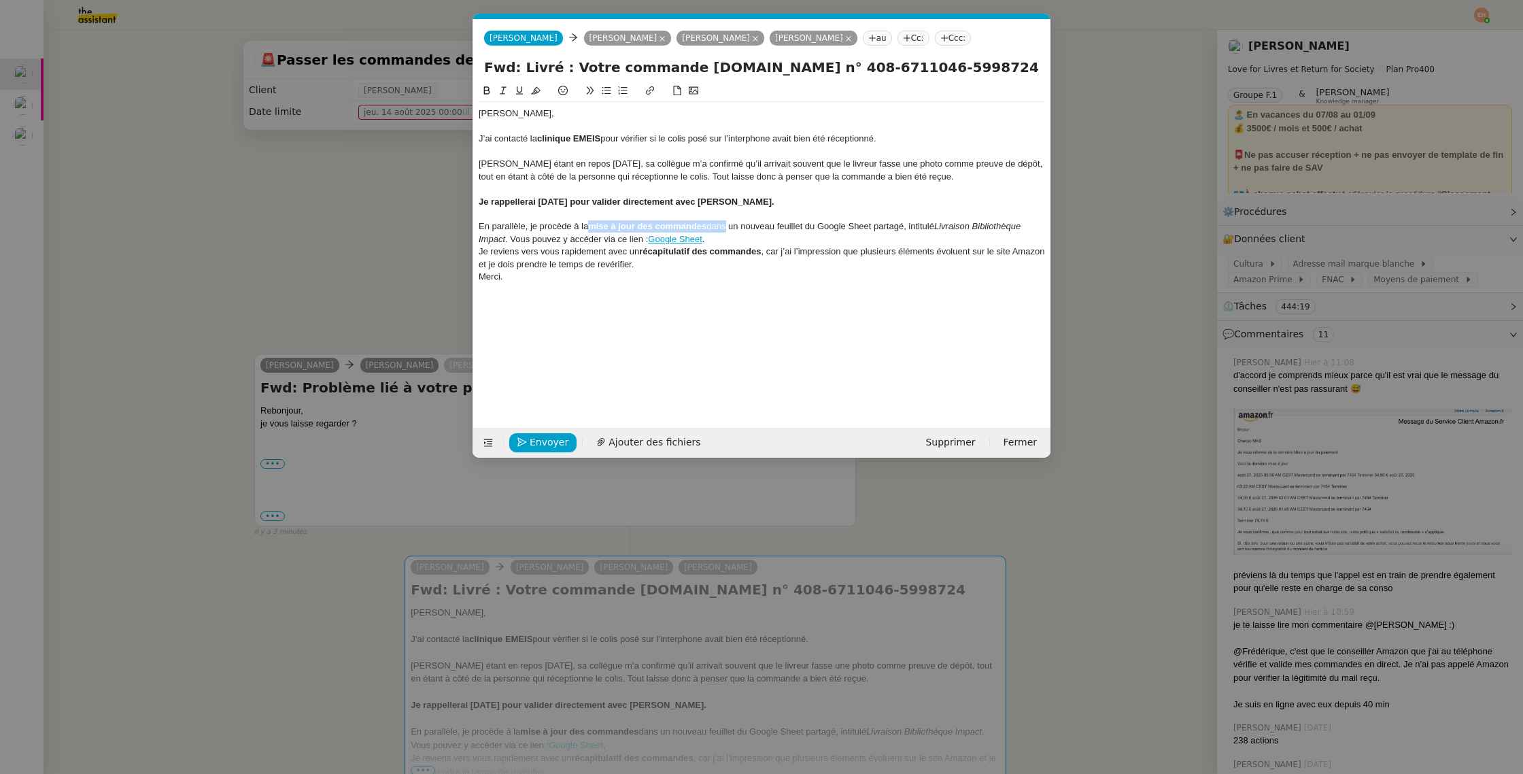
click at [724, 225] on div "En parallèle, je procède à la mise à jour des commandes dans un nouveau feuille…" at bounding box center [762, 232] width 566 height 25
click at [747, 229] on div "En parallèle, je procède à la mise à jour des commandes dans un nouveau feuille…" at bounding box center [762, 232] width 566 height 25
click at [775, 234] on div "En parallèle, je procède à la mise à jour des commandes dans un nouveau feuille…" at bounding box center [762, 232] width 566 height 25
click at [670, 242] on link "Google Sheet" at bounding box center [675, 239] width 54 height 10
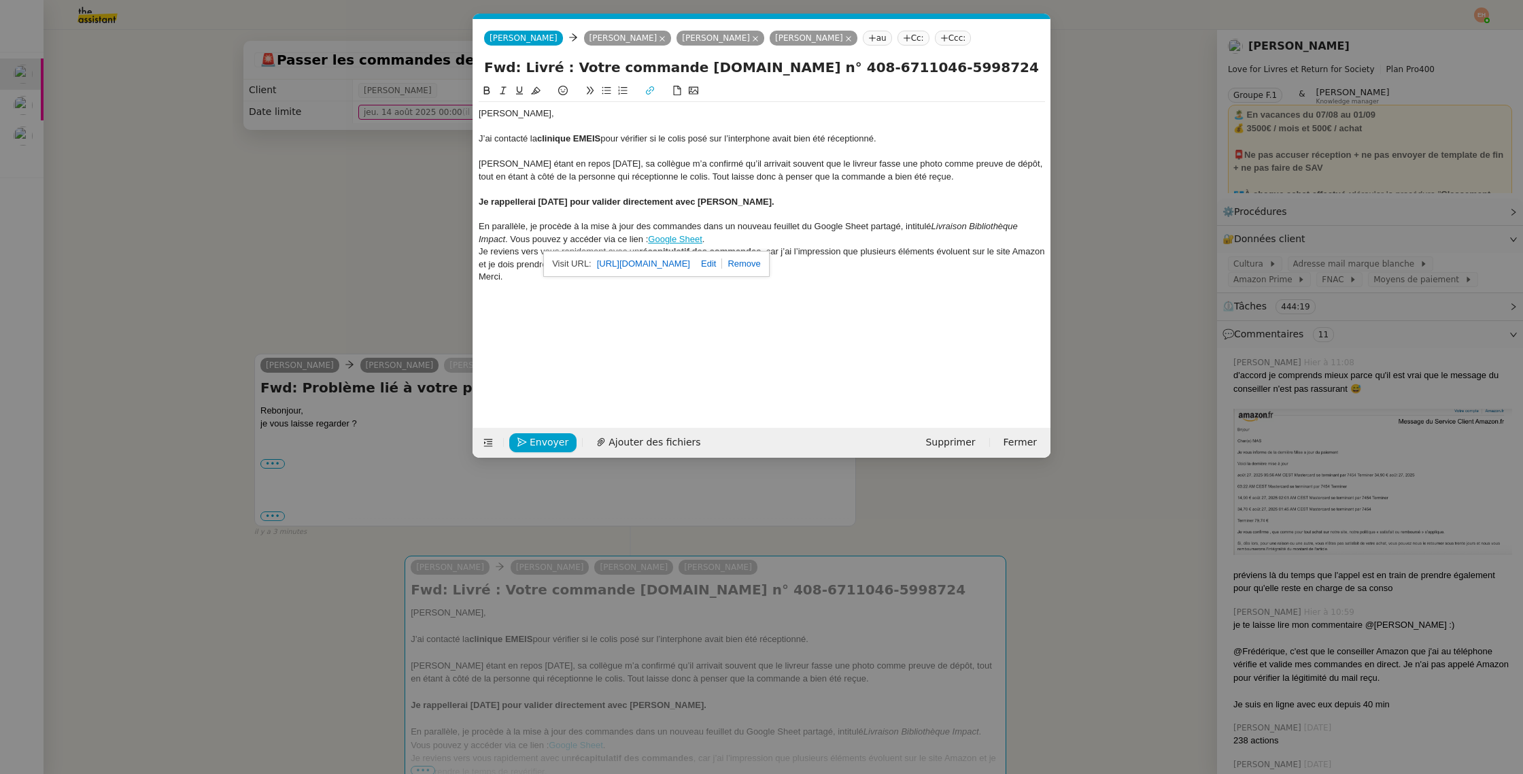
click at [674, 265] on link "https://docs.google.com/spreadsheets/d/1_YJP2qhlsIGxqDn7GFA-3y4M5IPEUQWgDRQZb6w…" at bounding box center [643, 264] width 93 height 18
click at [722, 265] on link at bounding box center [706, 263] width 32 height 10
click at [749, 265] on link at bounding box center [752, 264] width 31 height 10
click at [915, 227] on div "En parallèle, je procède à la mise à jour des commandes dans un nouveau feuille…" at bounding box center [762, 232] width 566 height 25
click at [914, 227] on div "En parallèle, je procède à la mise à jour des commandes dans un nouveau feuille…" at bounding box center [762, 232] width 566 height 25
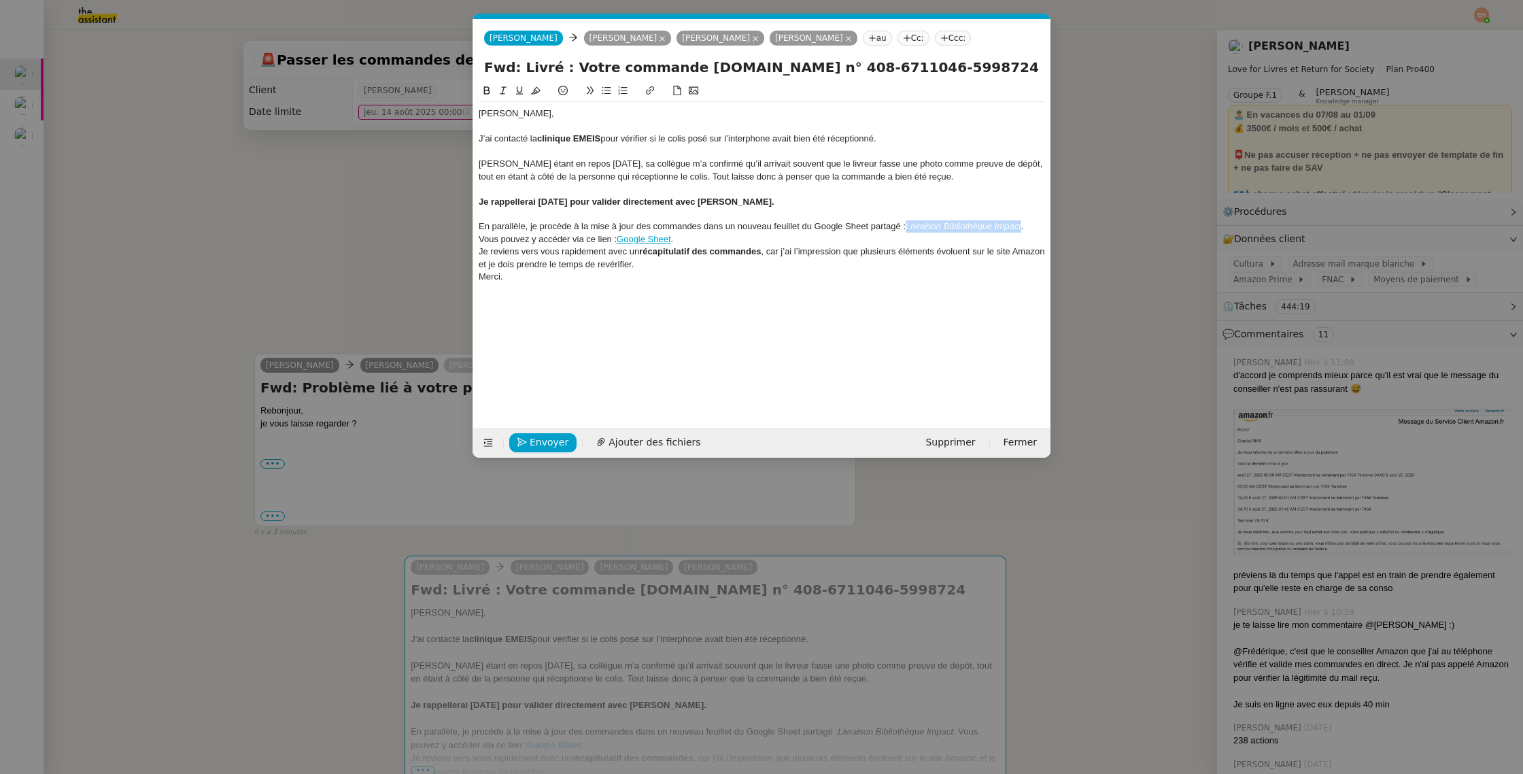
drag, startPoint x: 1023, startPoint y: 226, endPoint x: 867, endPoint y: 162, distance: 169.2
click at [907, 226] on div "En parallèle, je procède à la mise à jour des commandes dans un nouveau feuille…" at bounding box center [762, 232] width 566 height 25
click at [649, 93] on icon at bounding box center [650, 91] width 10 height 10
paste input "https://docs.google.com/spreadsheets/d/1_YJP2qhlsIGxqDn7GFA-3y4M5IPEUQWgDRQZb6w…"
type input "https://docs.google.com/spreadsheets/d/1_YJP2qhlsIGxqDn7GFA-3y4M5IPEUQWgDRQZb6w…"
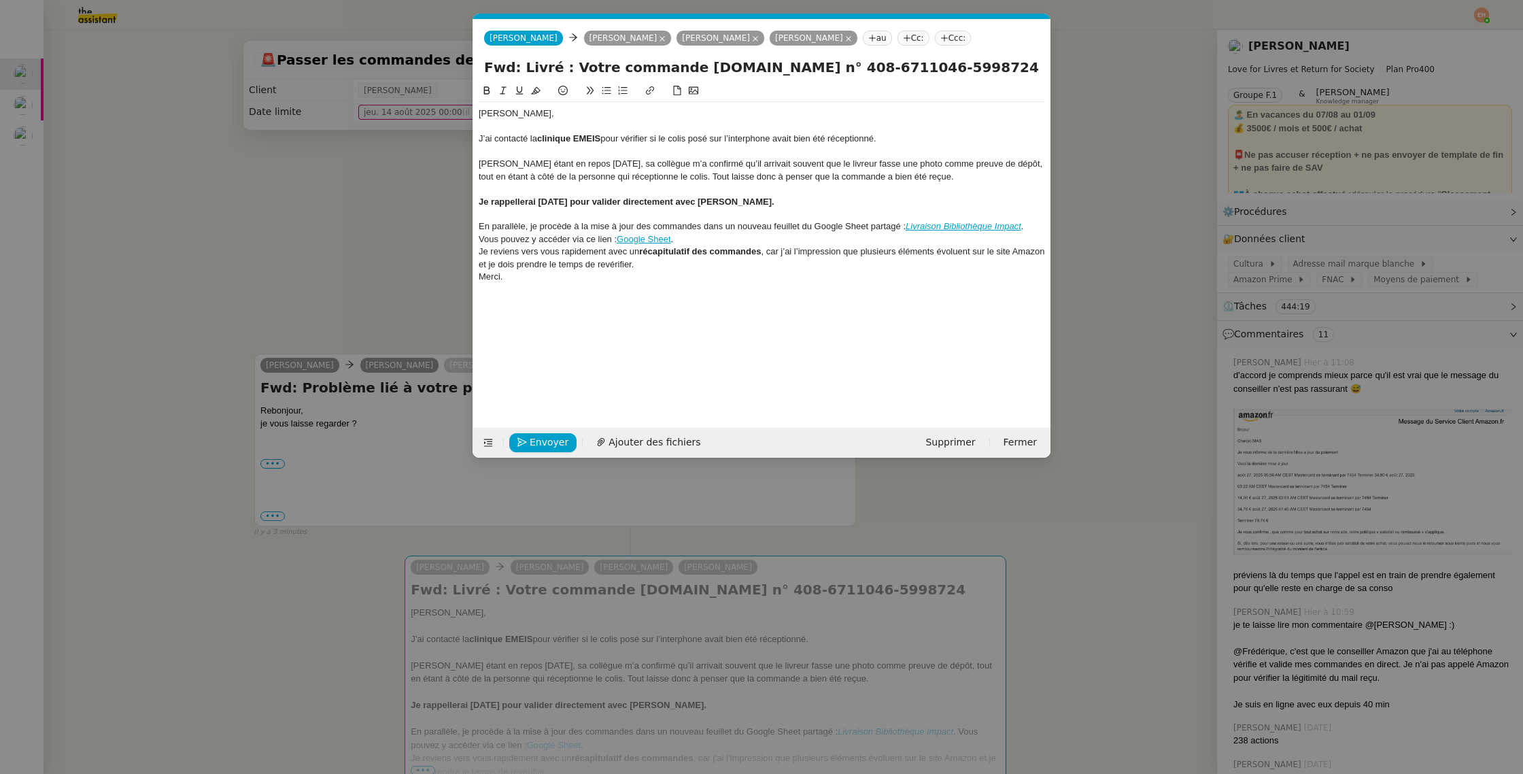
click at [713, 243] on div "En parallèle, je procède à la mise à jour des commandes dans un nouveau feuille…" at bounding box center [762, 232] width 566 height 25
drag, startPoint x: 705, startPoint y: 243, endPoint x: 484, endPoint y: 240, distance: 221.0
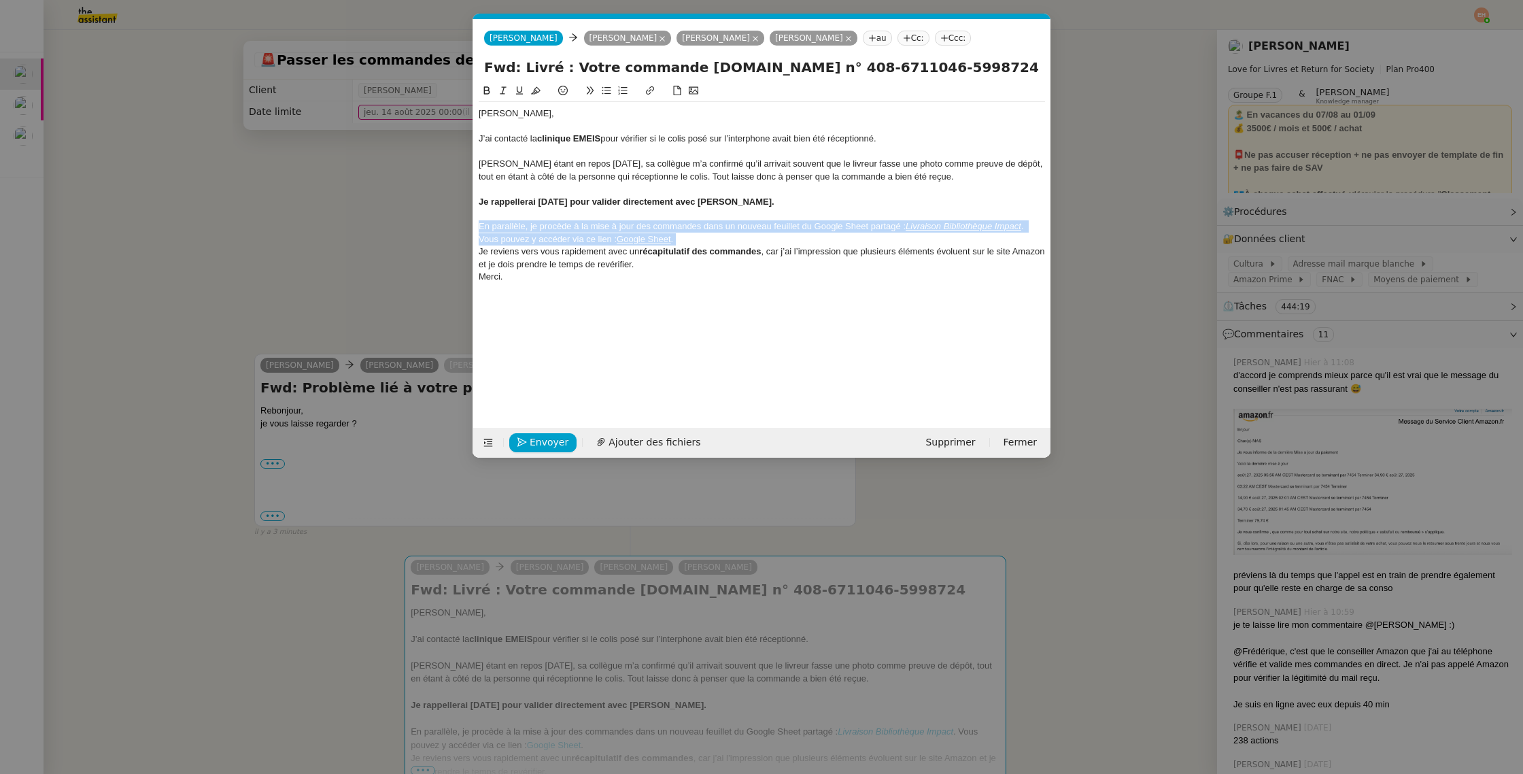
click at [486, 240] on div "En parallèle, je procède à la mise à jour des commandes dans un nouveau feuille…" at bounding box center [762, 232] width 566 height 25
click at [484, 240] on div "En parallèle, je procède à la mise à jour des commandes dans un nouveau feuille…" at bounding box center [762, 232] width 566 height 25
click at [485, 240] on div "En parallèle, je procède à la mise à jour des commandes dans un nouveau feuille…" at bounding box center [762, 232] width 566 height 25
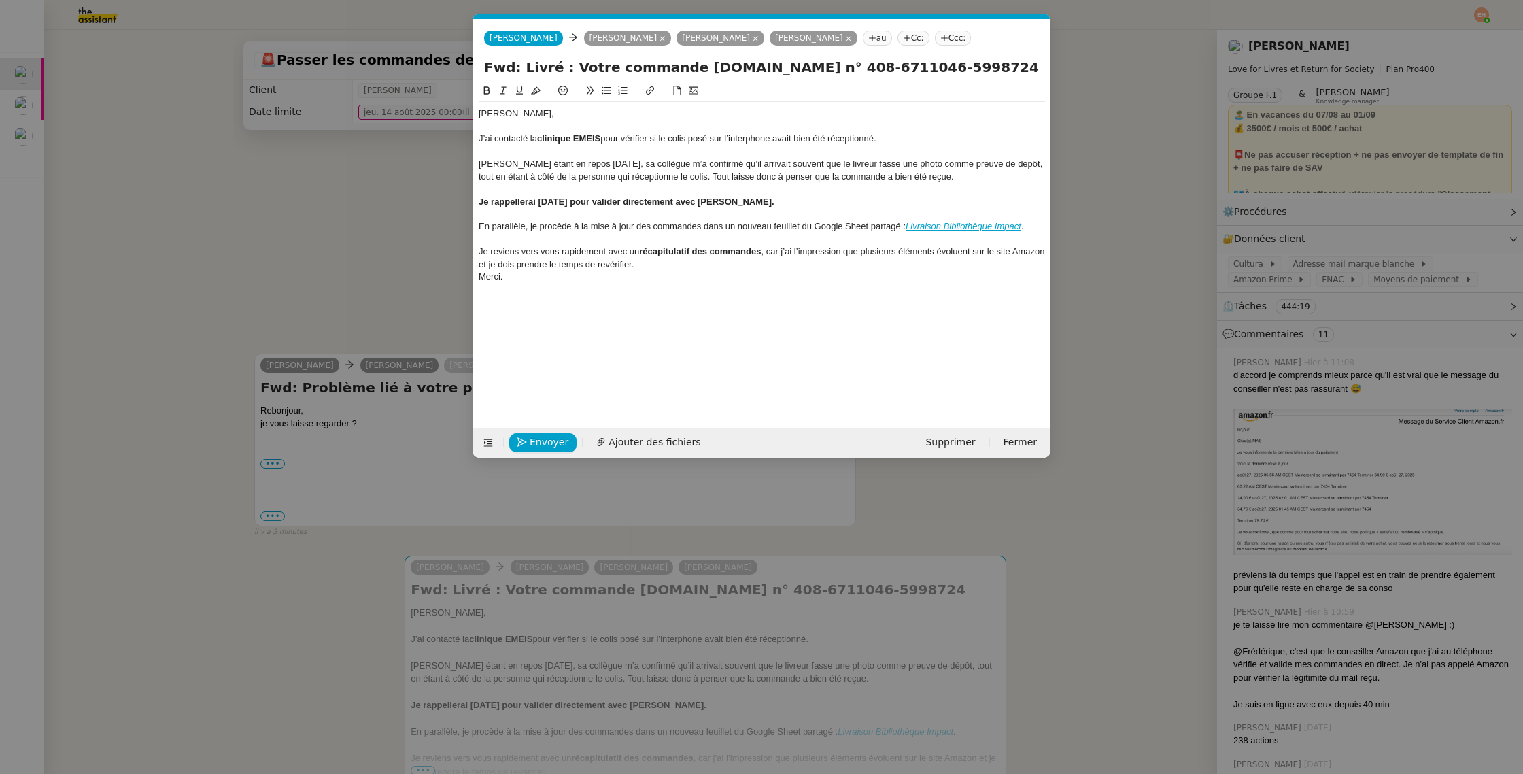
click at [685, 266] on div "Je reviens vers vous rapidement avec un récapitulatif des commandes , car j’ai …" at bounding box center [762, 257] width 566 height 25
click at [552, 441] on span "Envoyer" at bounding box center [549, 443] width 39 height 16
click at [552, 441] on span "Confirmer l'envoi" at bounding box center [571, 443] width 82 height 16
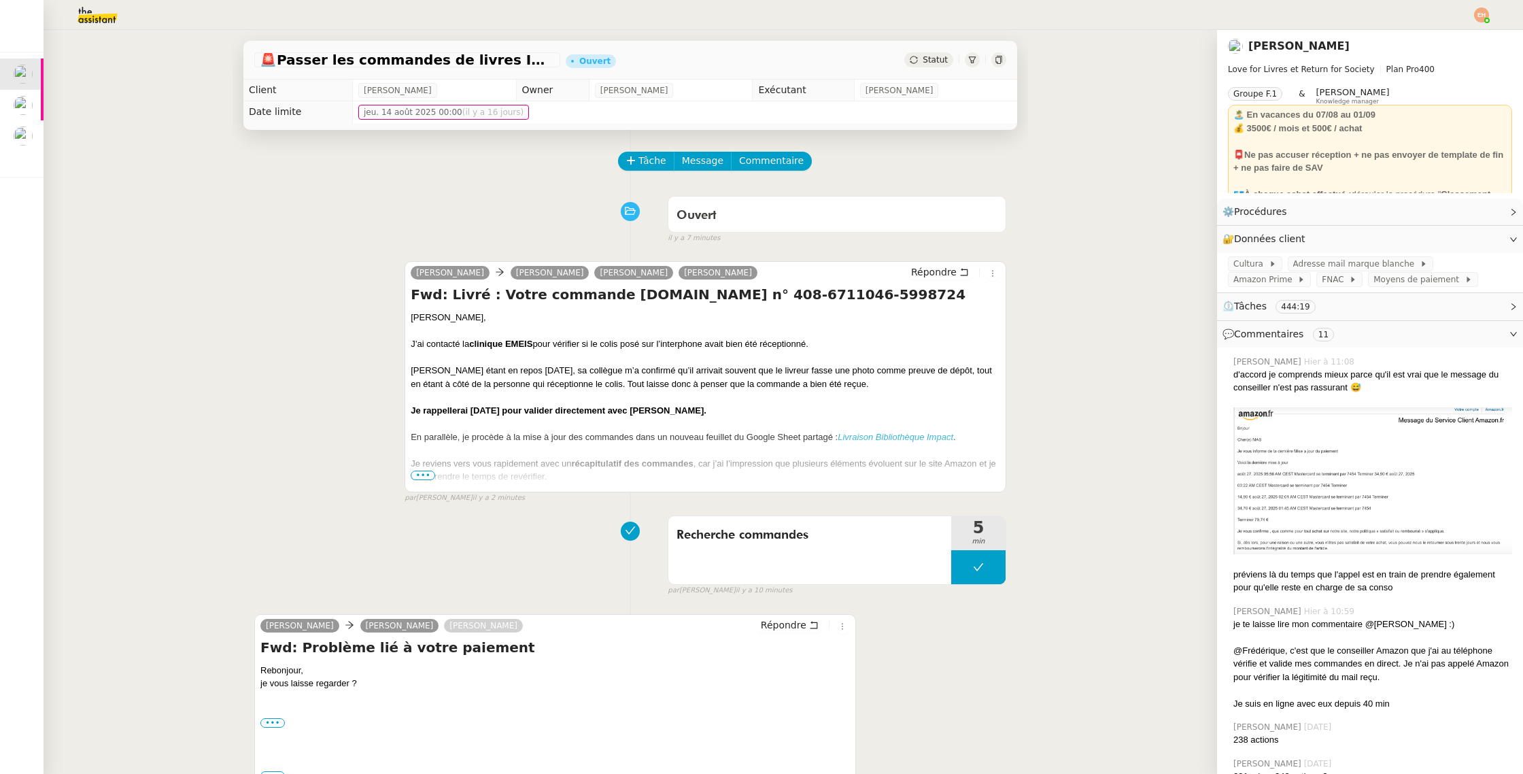
scroll to position [3, 0]
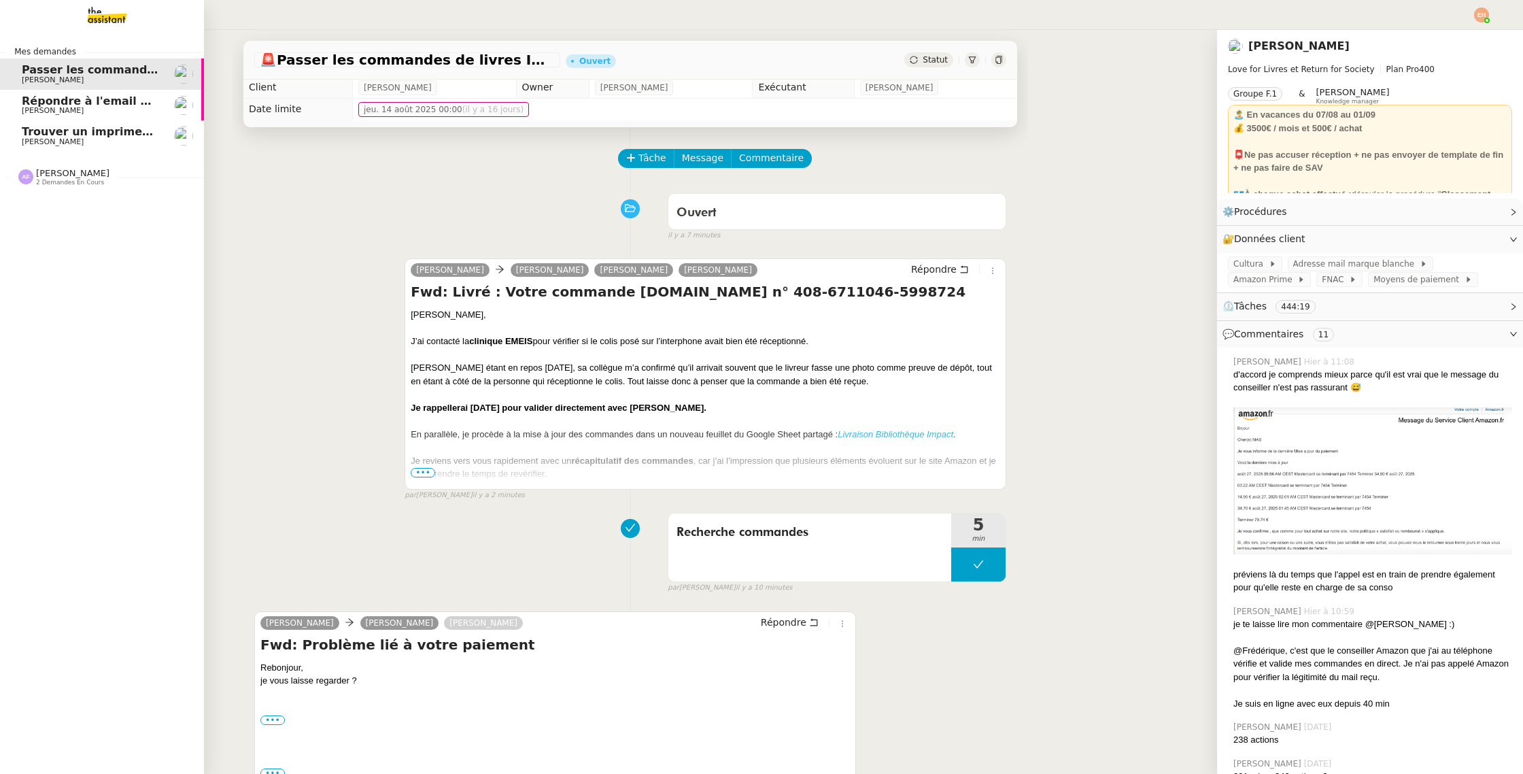
click at [37, 110] on span "[PERSON_NAME]" at bounding box center [53, 110] width 62 height 9
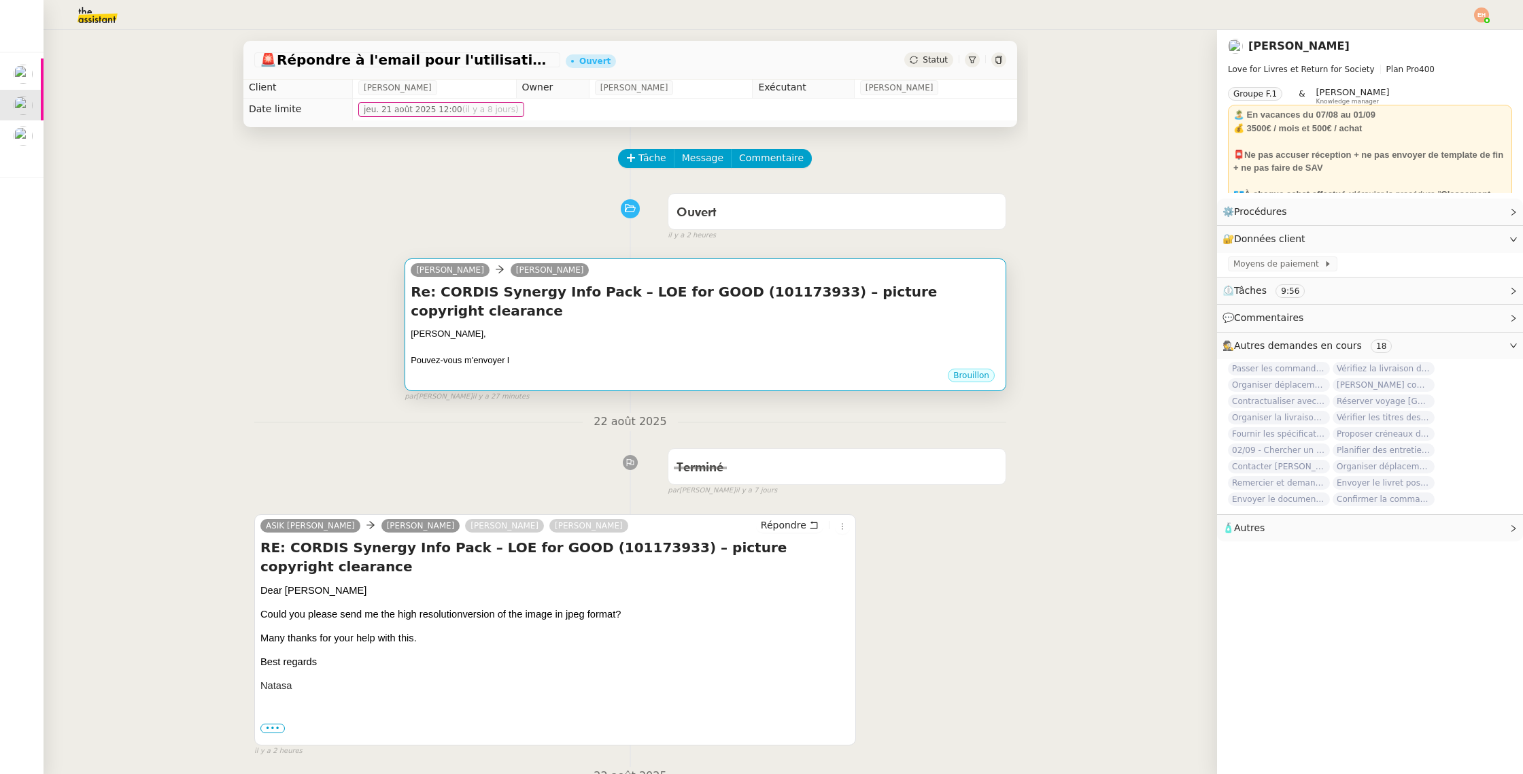
click at [590, 341] on div at bounding box center [706, 348] width 590 height 14
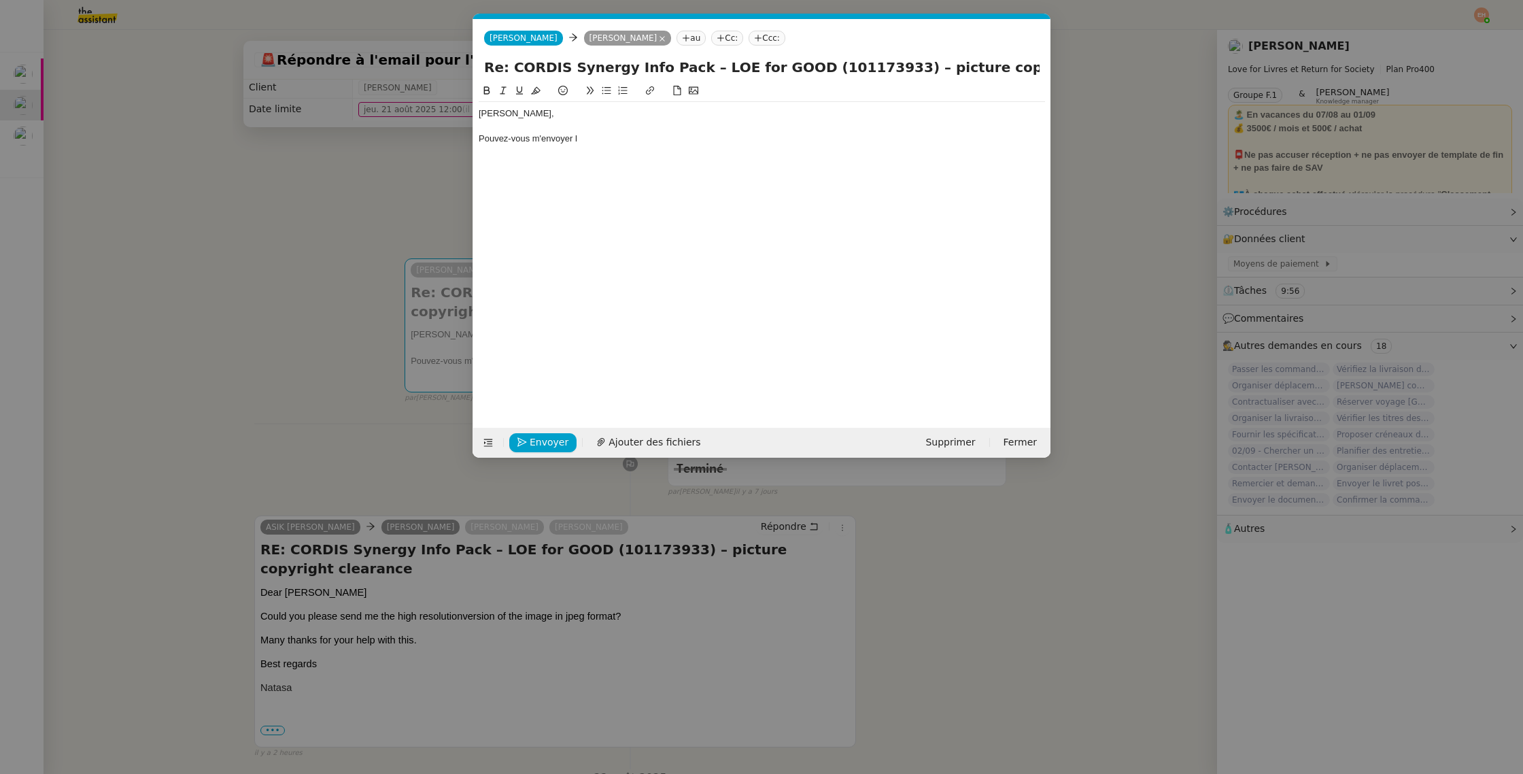
scroll to position [0, 29]
click at [611, 142] on div "Pouvez-vous m'envoyer l" at bounding box center [762, 139] width 566 height 12
drag, startPoint x: 603, startPoint y: 90, endPoint x: 641, endPoint y: 97, distance: 38.6
click at [603, 90] on icon at bounding box center [607, 91] width 10 height 10
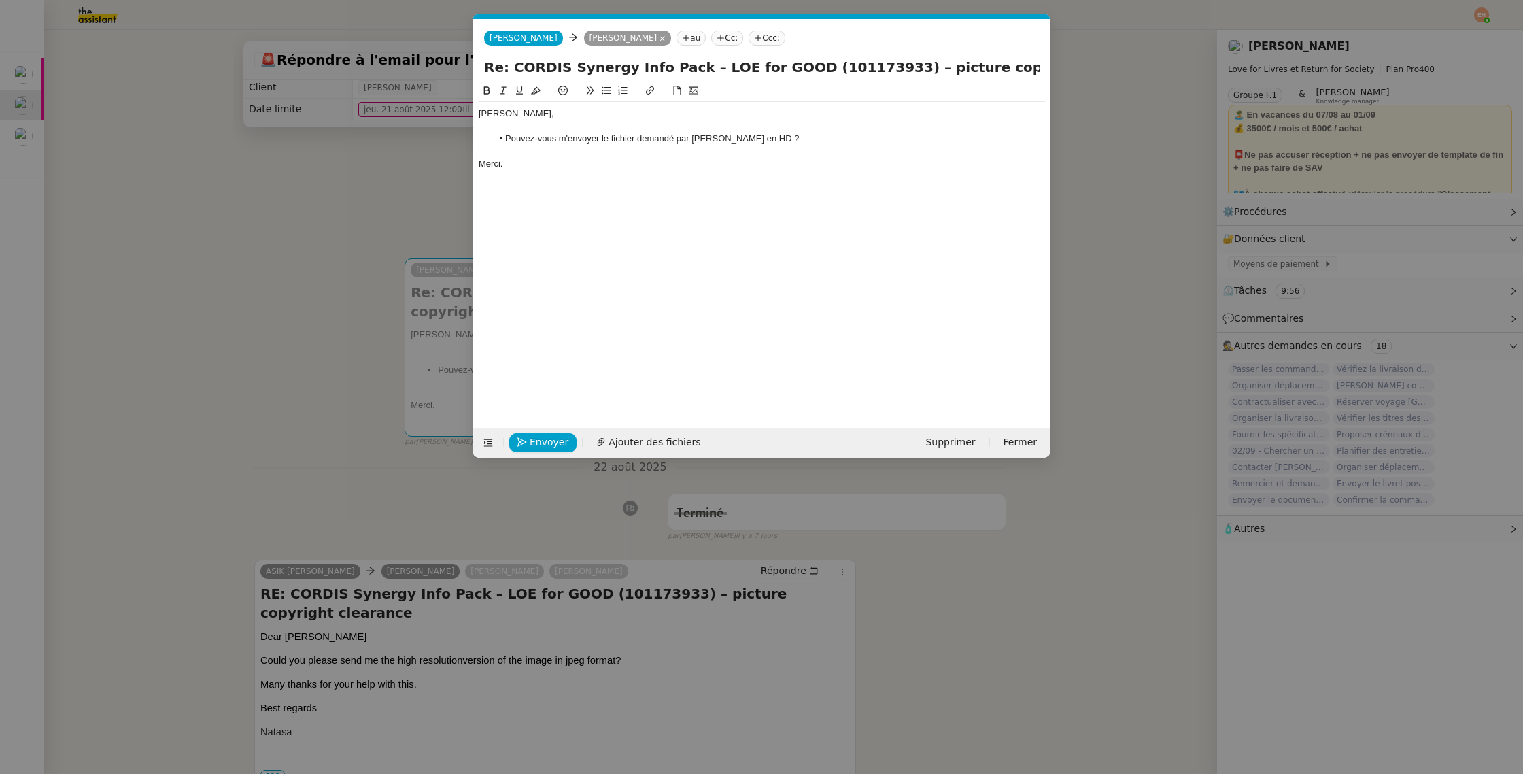
click at [777, 139] on li "Pouvez-vous m'envoyer le fichier demandé par Natasa en HD ?" at bounding box center [769, 139] width 554 height 12
click at [284, 253] on nz-modal-container "Service TA - VOYAGE - PROPOSITION GLOBALE A utiliser dans le cadre de propositi…" at bounding box center [761, 387] width 1523 height 774
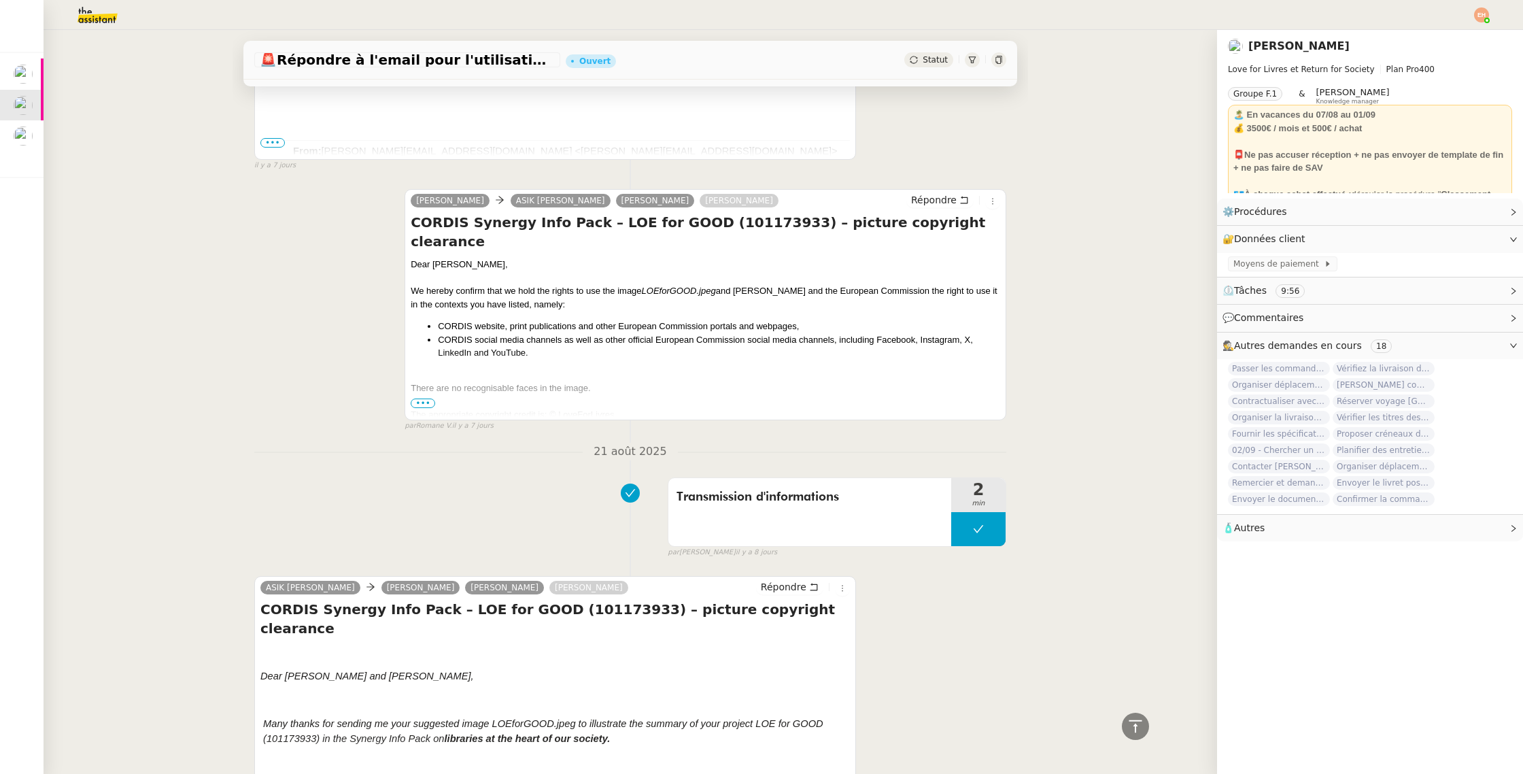
scroll to position [2118, 0]
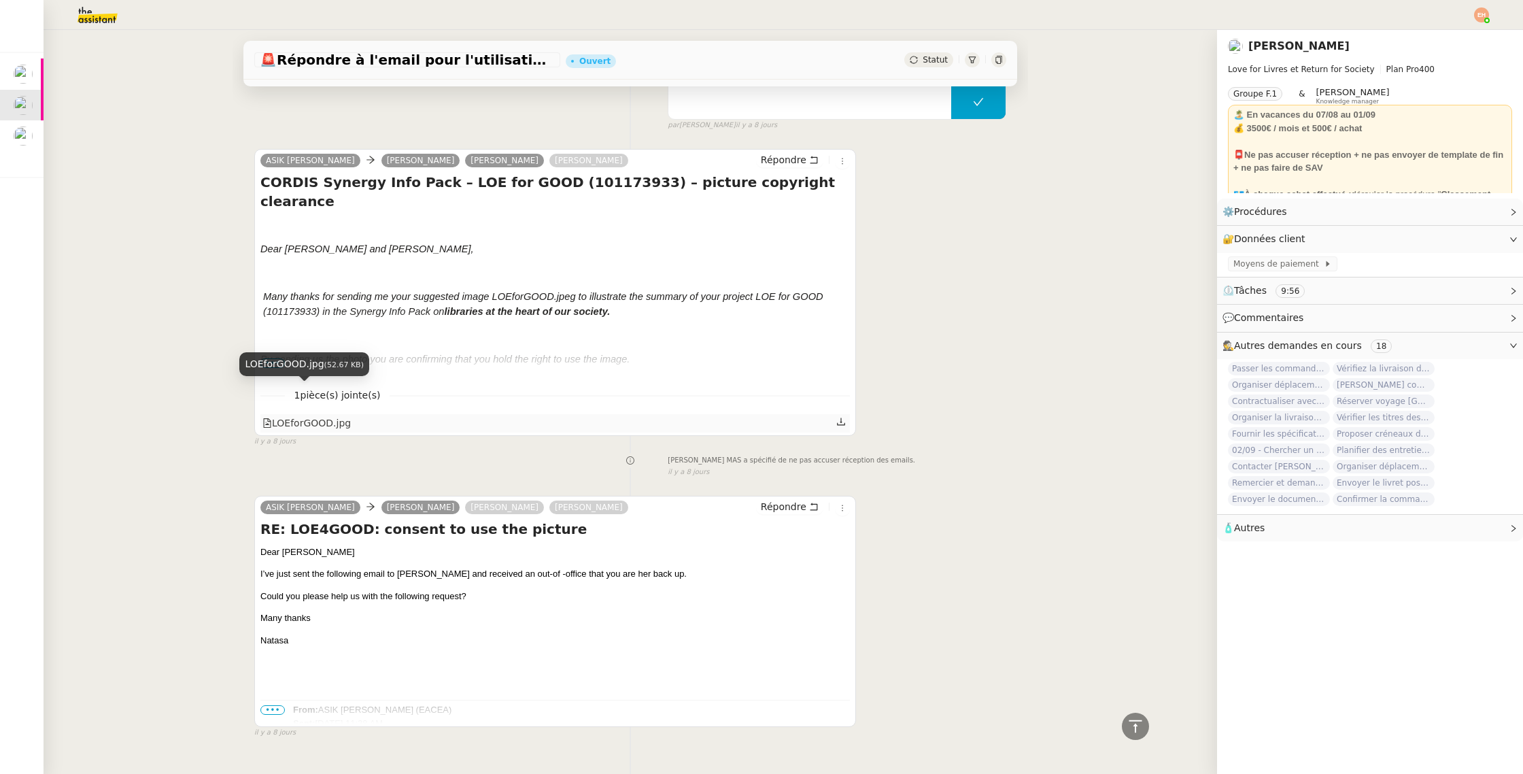
click at [312, 416] on div "LOEforGOOD.jpg" at bounding box center [306, 424] width 88 height 16
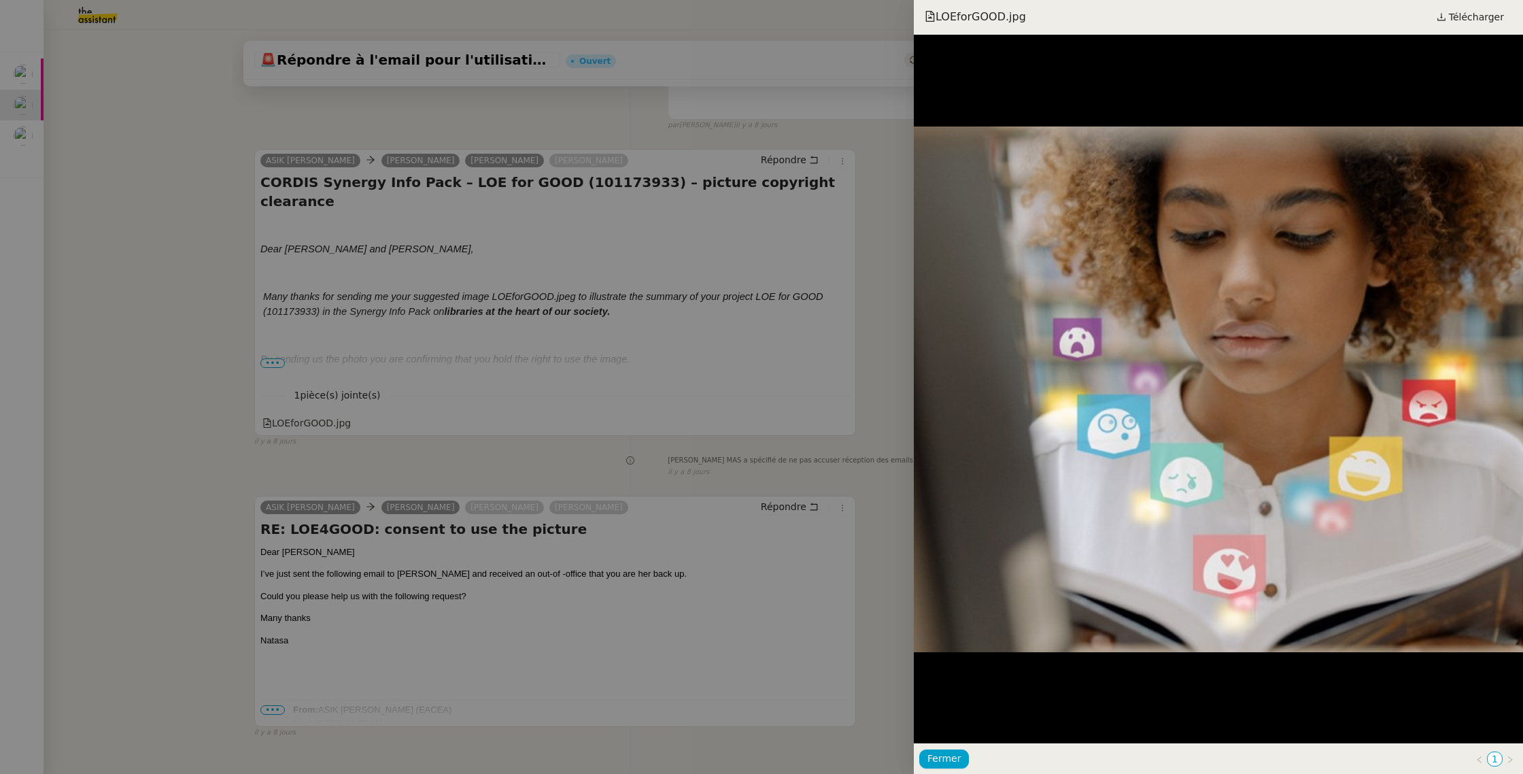
click at [688, 369] on div at bounding box center [761, 387] width 1523 height 774
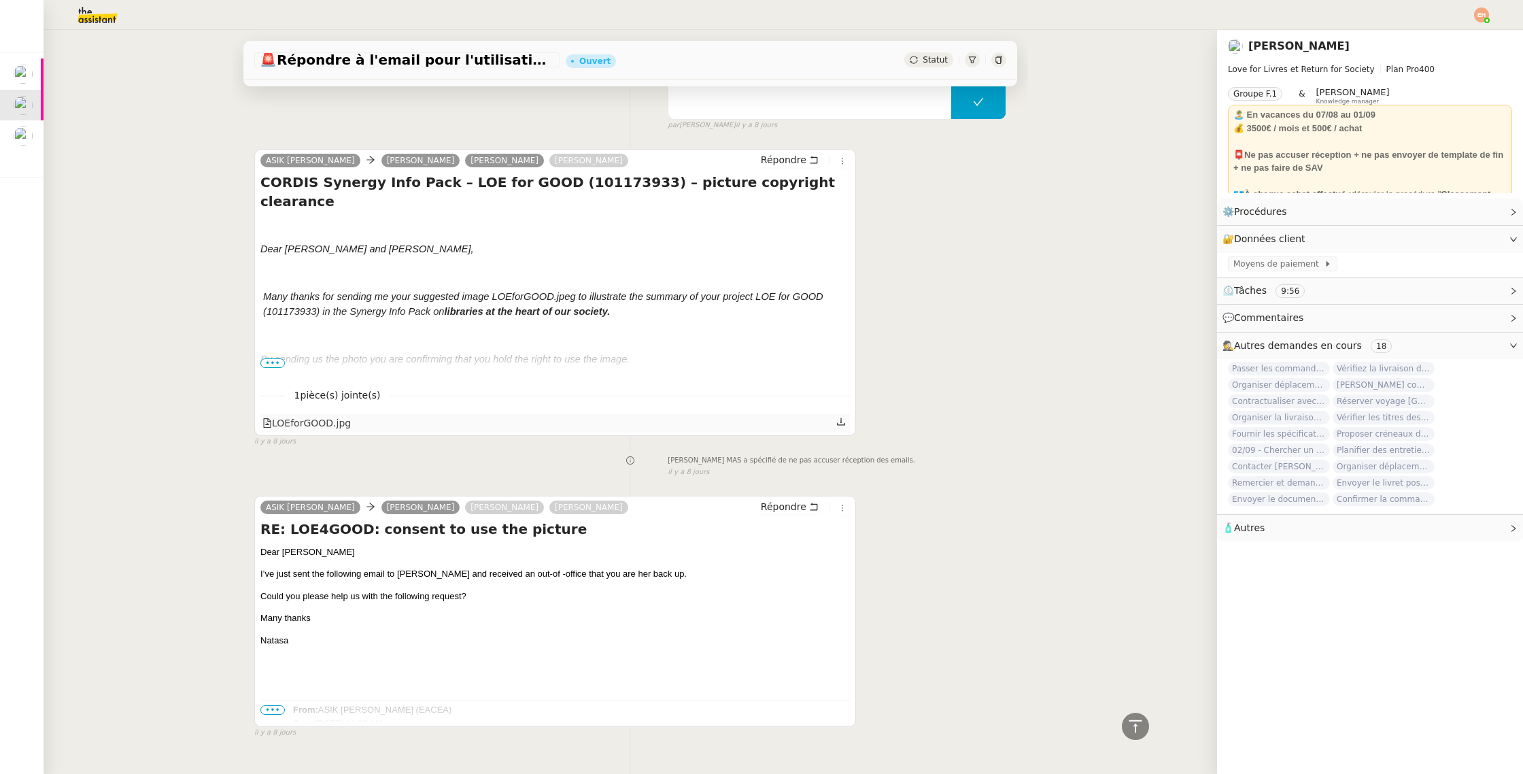
click at [841, 417] on icon at bounding box center [841, 422] width 10 height 10
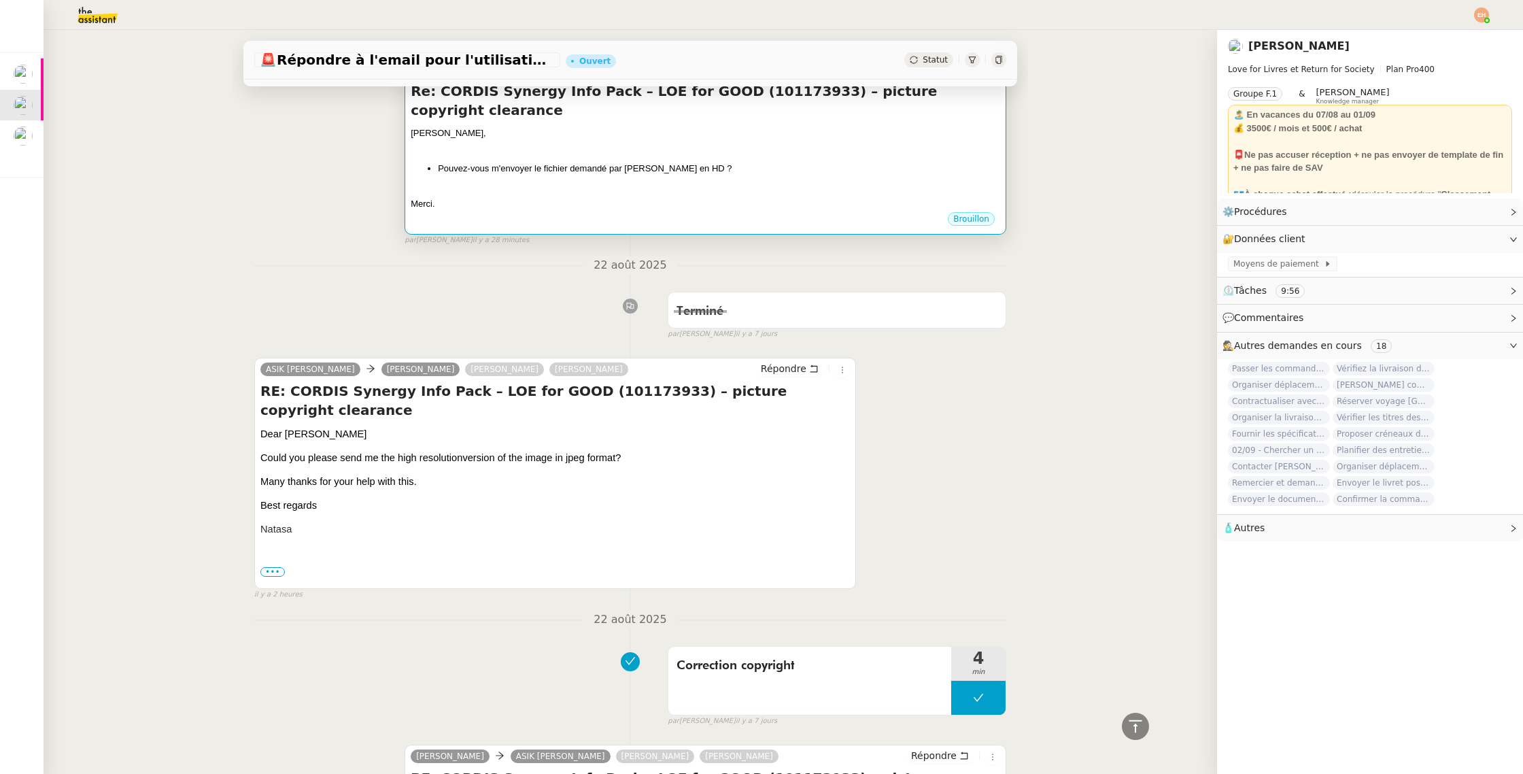
scroll to position [0, 0]
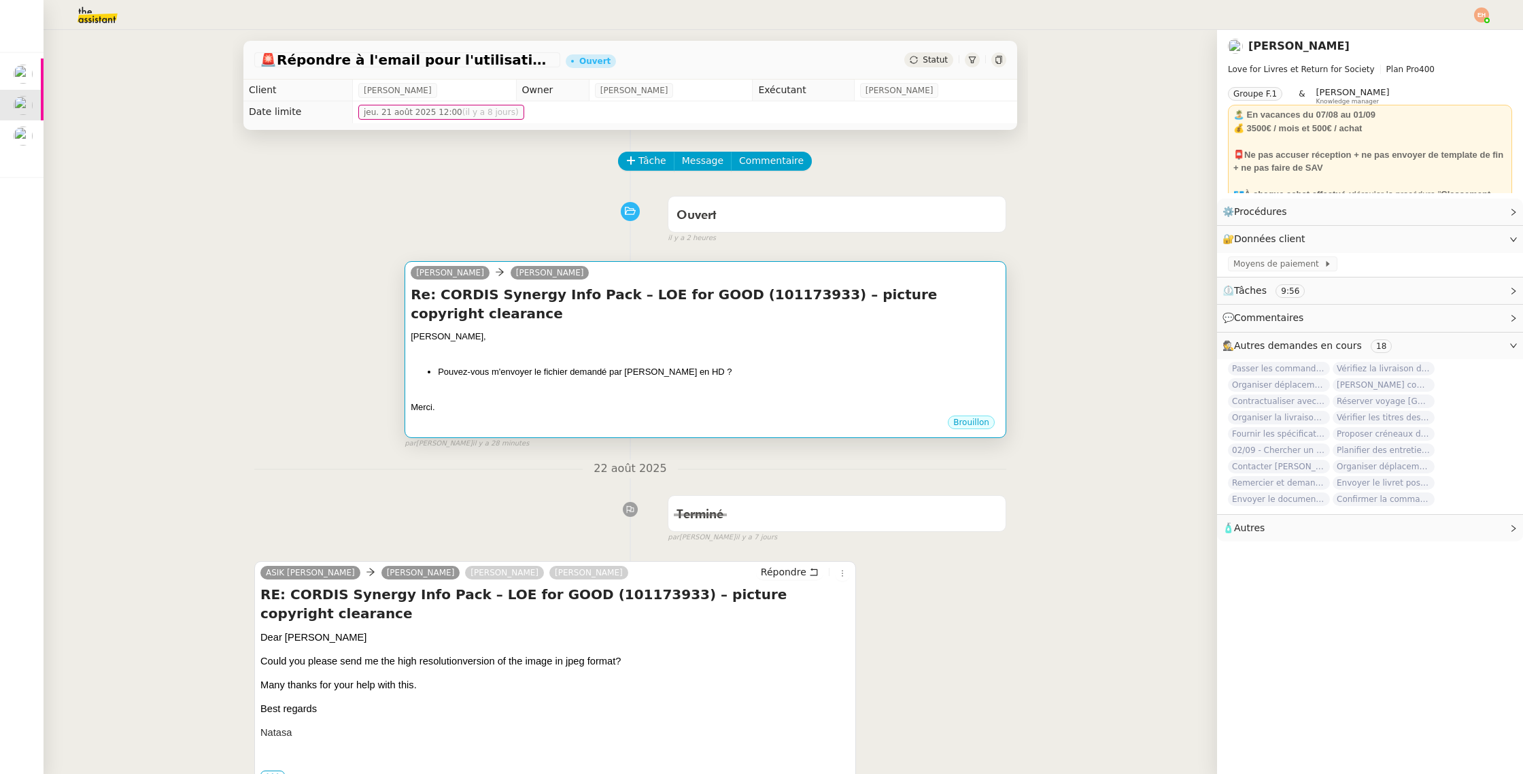
click at [639, 330] on div "Céline," at bounding box center [706, 337] width 590 height 14
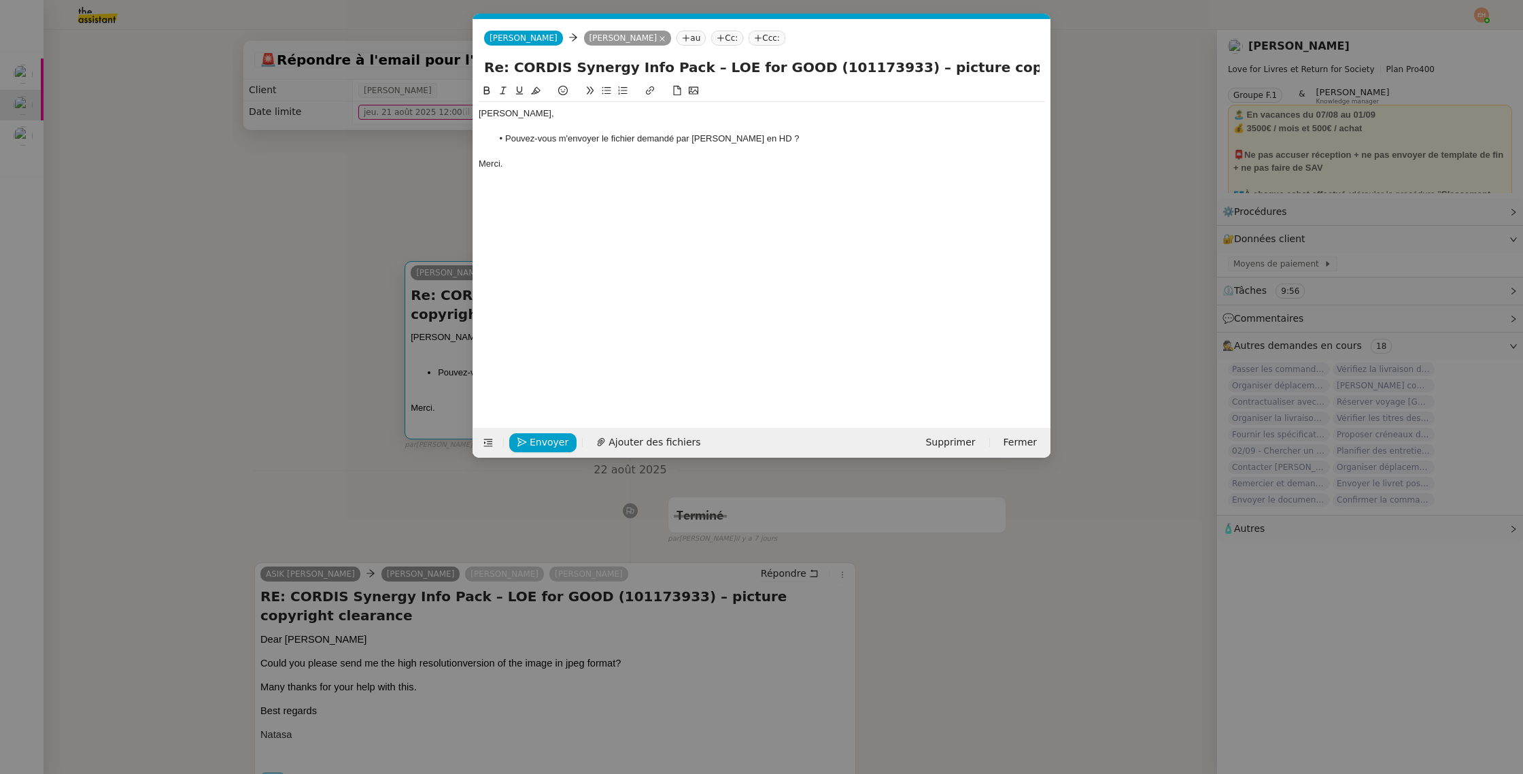
scroll to position [0, 29]
click at [640, 442] on span "Ajouter des fichiers" at bounding box center [655, 443] width 92 height 16
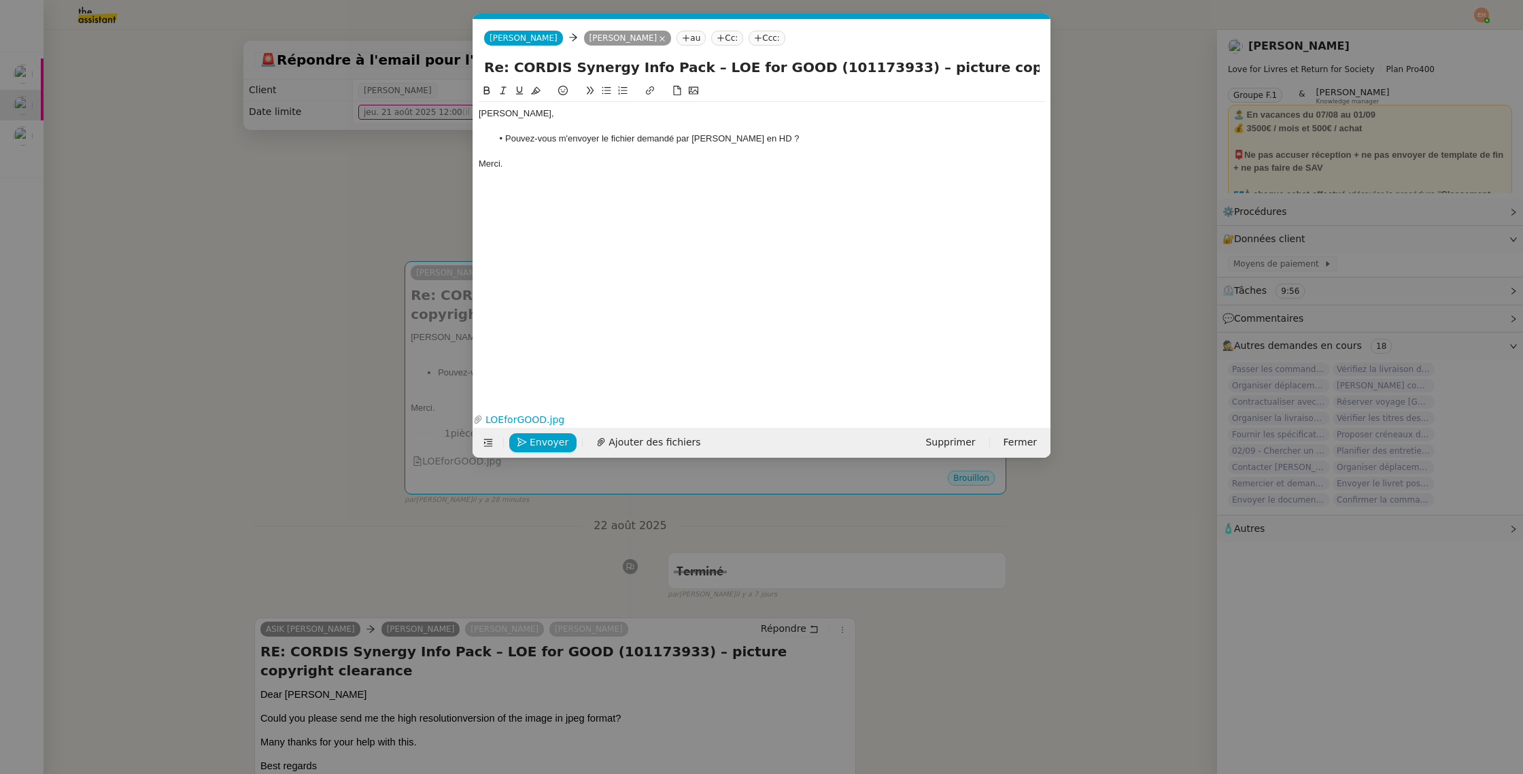
click at [654, 134] on li "Pouvez-vous m'envoyer le fichier demandé par Natasa en HD ?" at bounding box center [769, 139] width 554 height 12
click at [638, 135] on li "Pouvez-vous m'envoyer le fichier demandé par Natasa en HD ?" at bounding box center [769, 139] width 554 height 12
click at [762, 139] on li "Pouvez-vous m'envoyer le fichier demandé par Natasa en HD ?" at bounding box center [769, 139] width 554 height 12
click at [635, 140] on li "Pouvez-vous m'envoyer le fichier demandé par Natasa en HD ?" at bounding box center [769, 139] width 554 height 12
click at [549, 439] on span "Envoyer" at bounding box center [549, 443] width 39 height 16
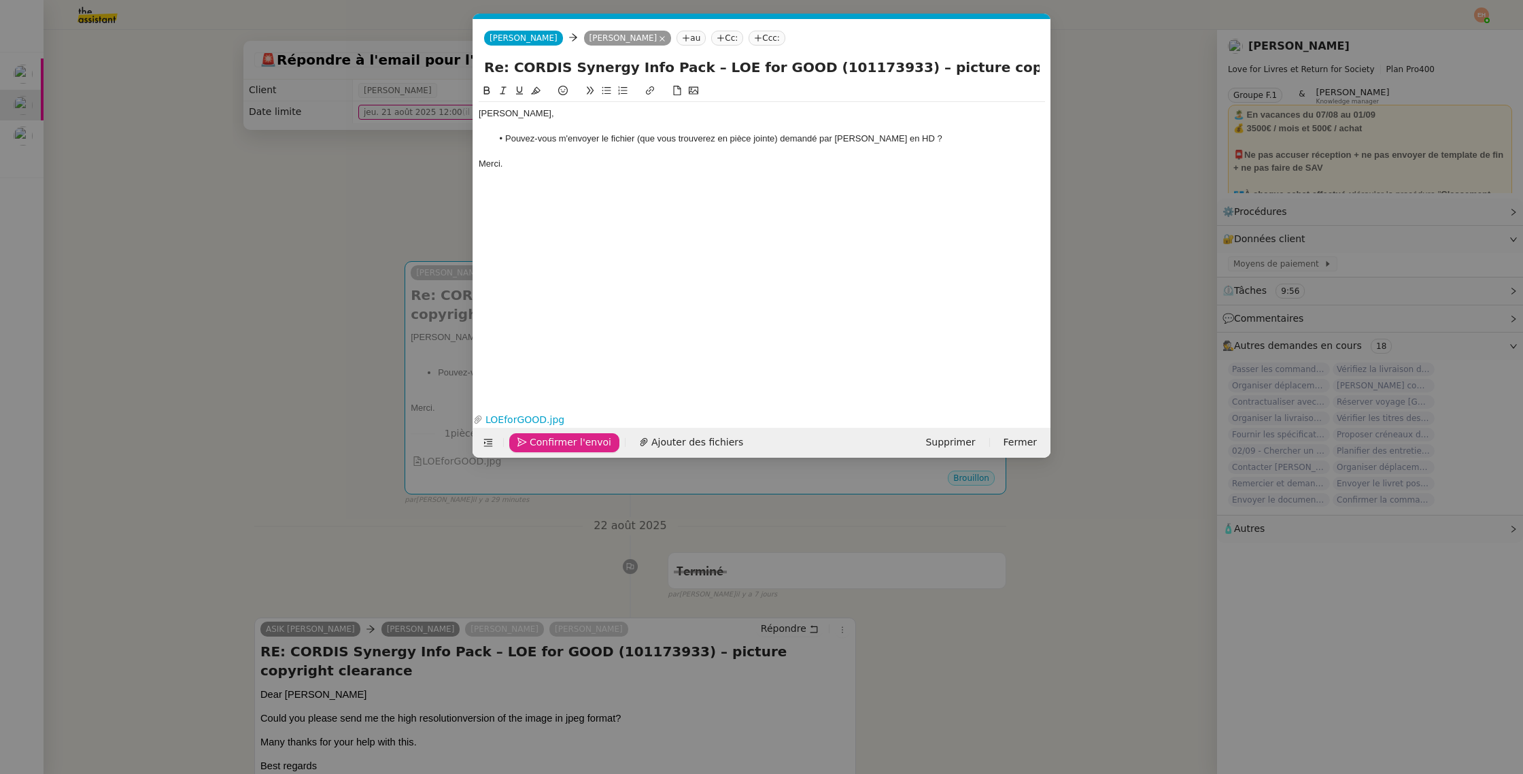
click at [549, 439] on span "Confirmer l'envoi" at bounding box center [571, 443] width 82 height 16
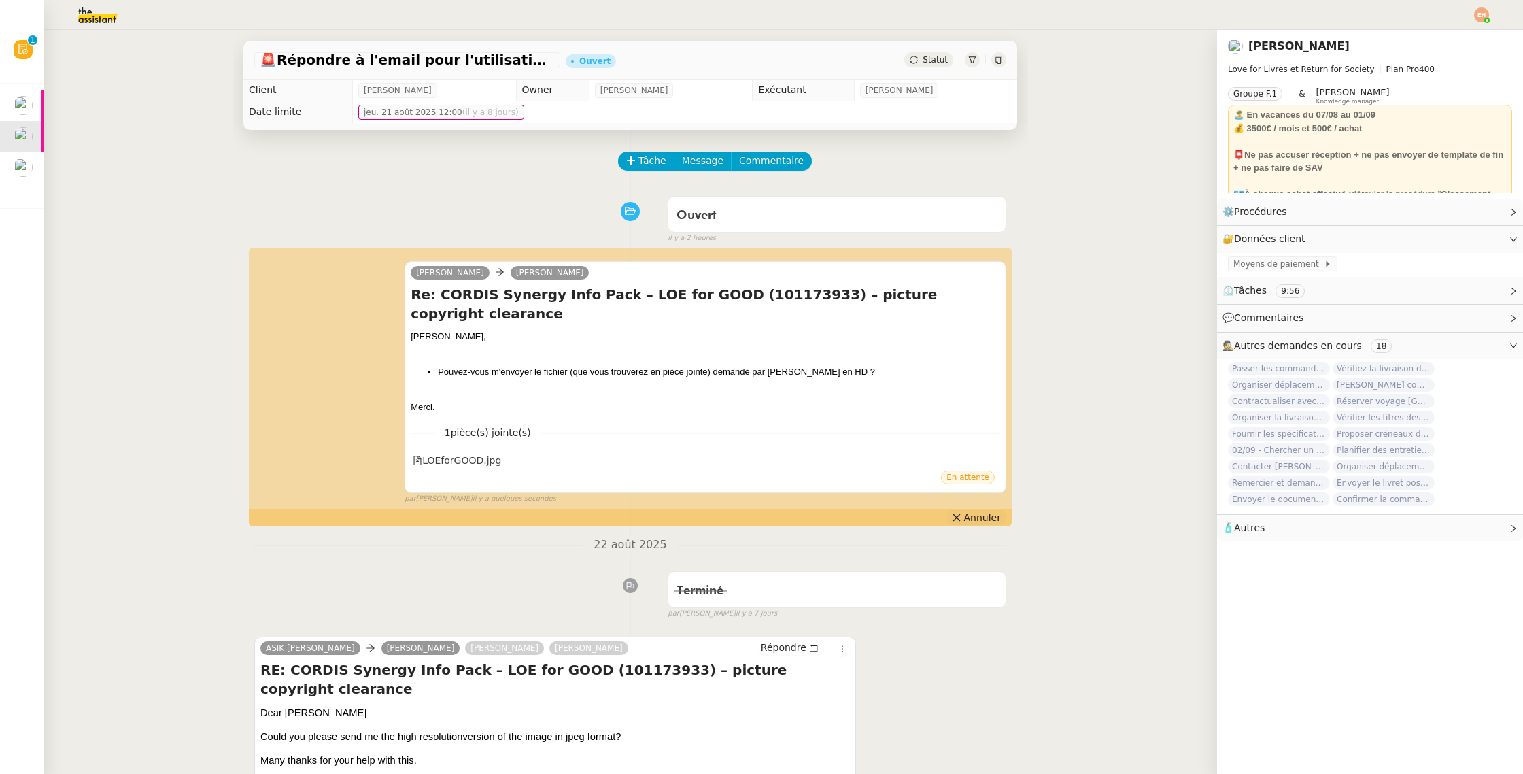
click at [985, 511] on span "Annuler" at bounding box center [982, 518] width 37 height 14
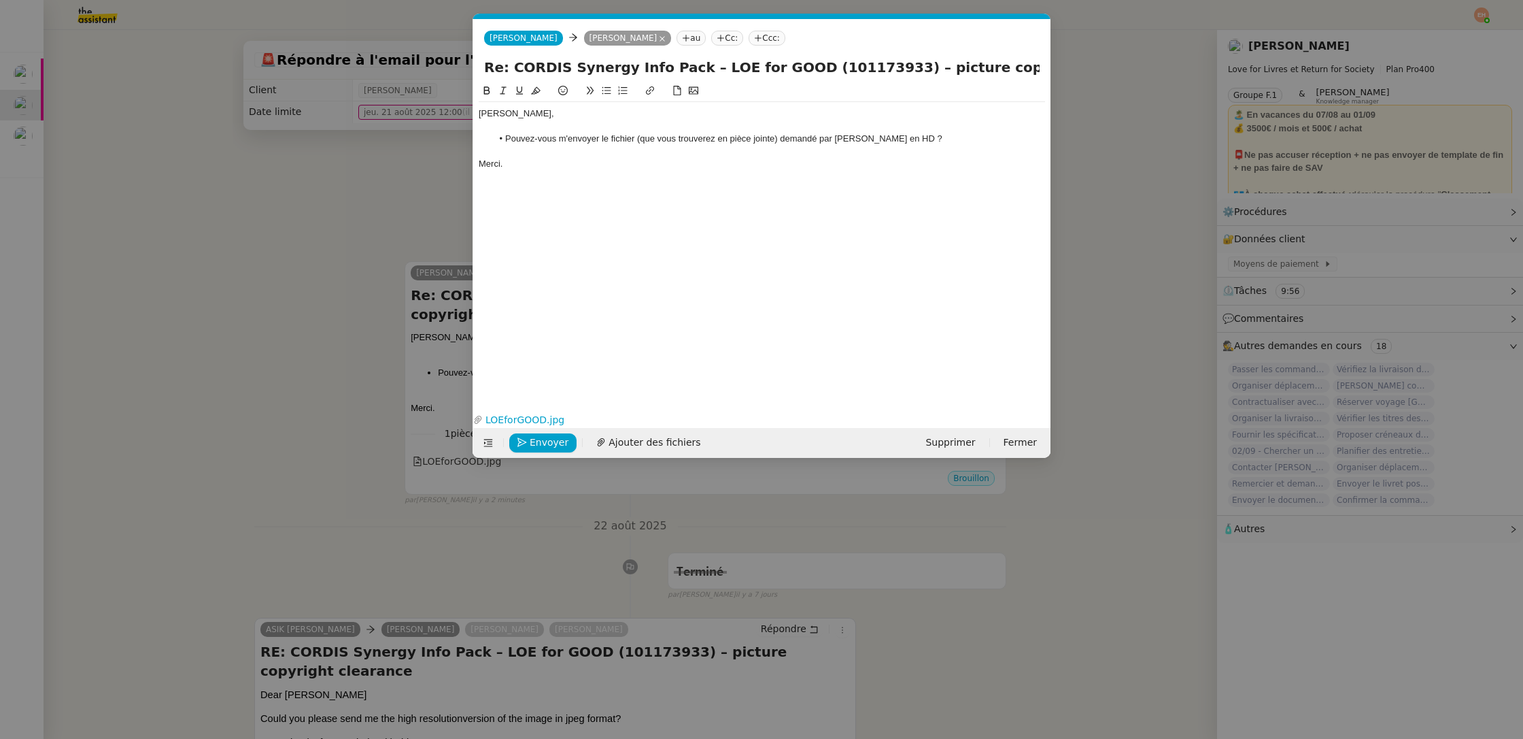
click at [584, 143] on li "Pouvez-vous m'envoyer le fichier (que vous trouverez en pièce jointe) demandé p…" at bounding box center [769, 139] width 554 height 12
click at [928, 133] on li "Pouvez-vous m'envoyer le fichier (que vous trouverez en pièce jointe) demandé p…" at bounding box center [769, 139] width 554 height 12
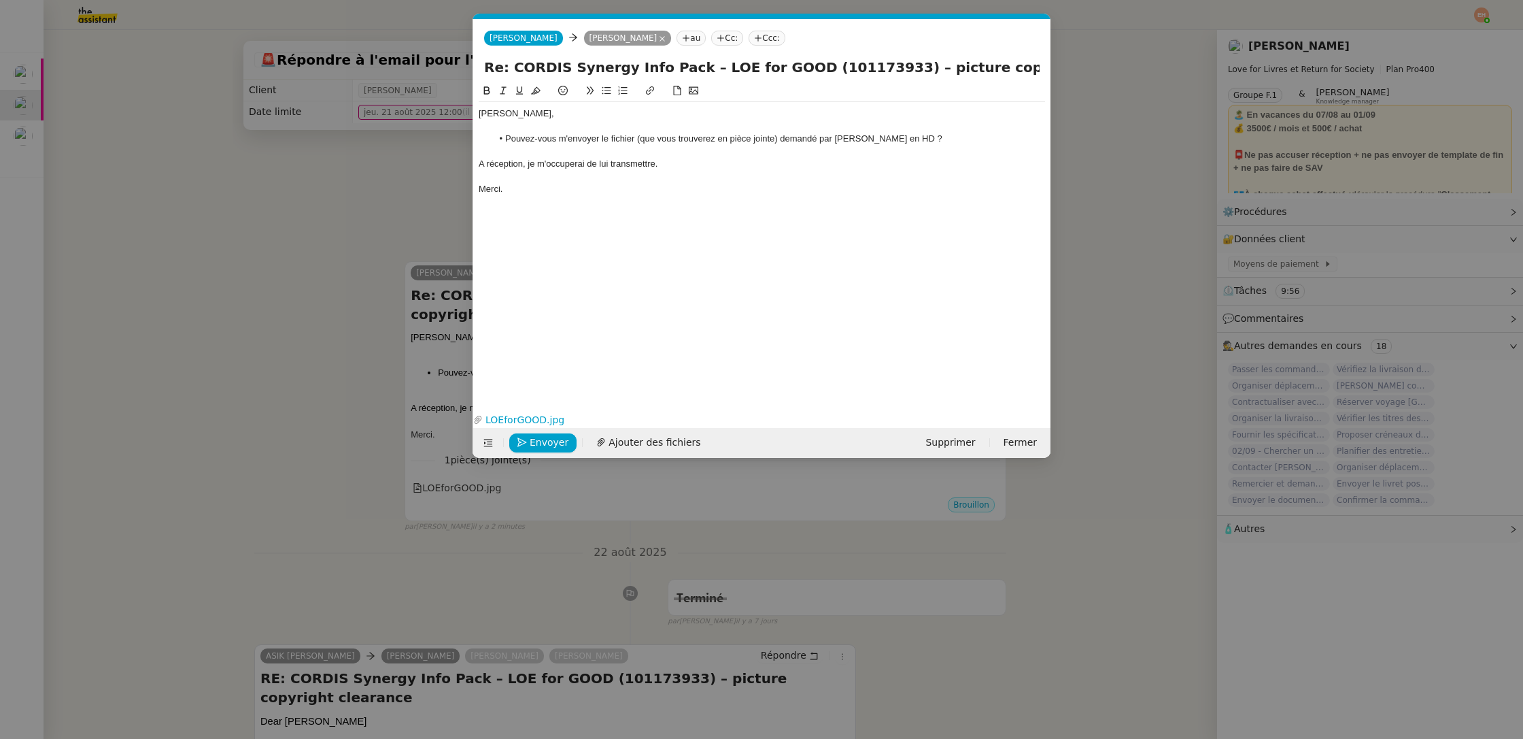
click at [678, 156] on div at bounding box center [762, 152] width 566 height 12
click at [669, 164] on div "A réception, je m'occuperai de lui transmettre." at bounding box center [762, 164] width 566 height 12
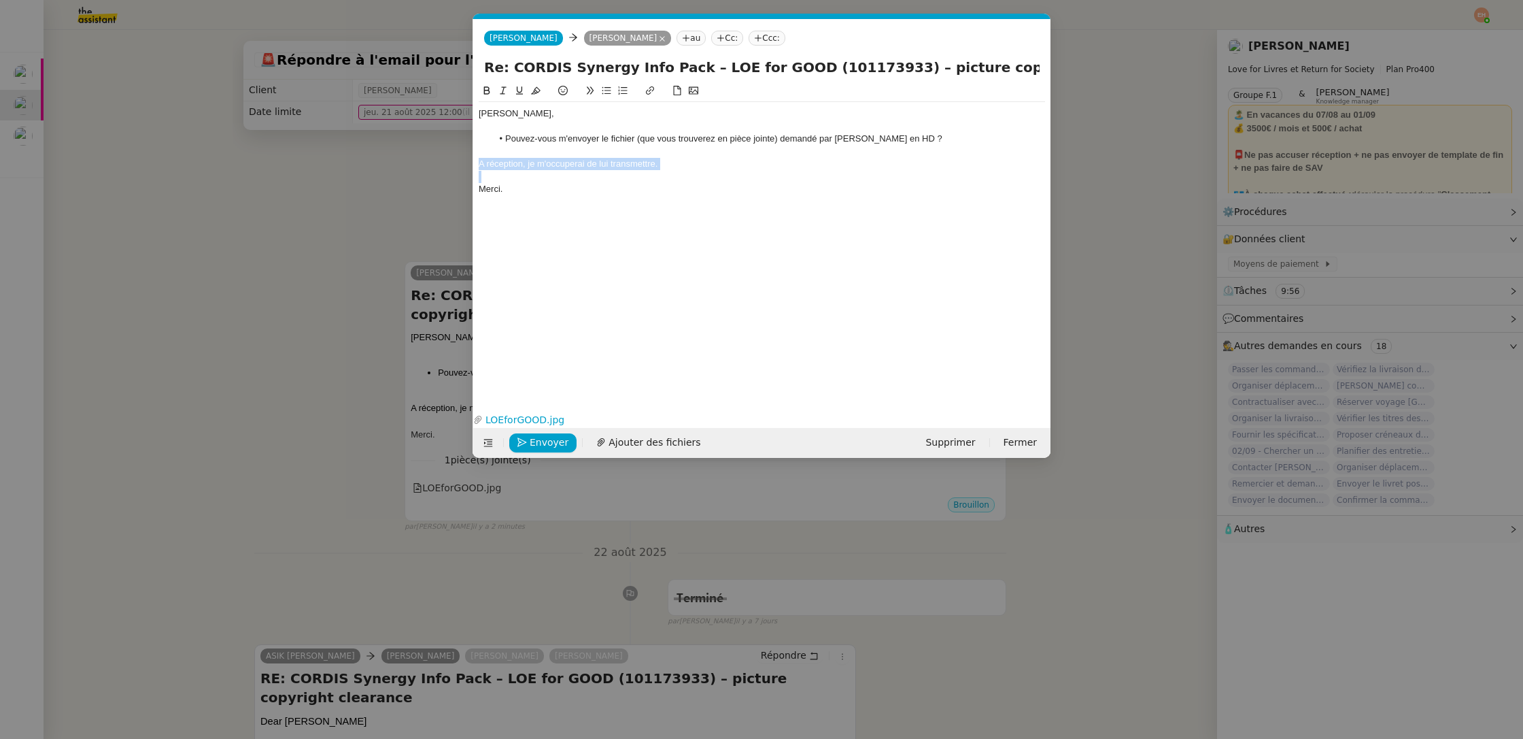
click at [668, 164] on div "A réception, je m'occuperai de lui transmettre." at bounding box center [762, 164] width 566 height 12
click at [674, 166] on div "A réception, je m'occuperai de lui transmettre." at bounding box center [762, 164] width 566 height 12
click at [480, 167] on em "A réception, je m'occuperai de lui transmettre." at bounding box center [569, 163] width 180 height 10
click at [0, 0] on lt-em "À" at bounding box center [0, 0] width 0 height 0
click at [526, 439] on icon "button" at bounding box center [523, 442] width 10 height 10
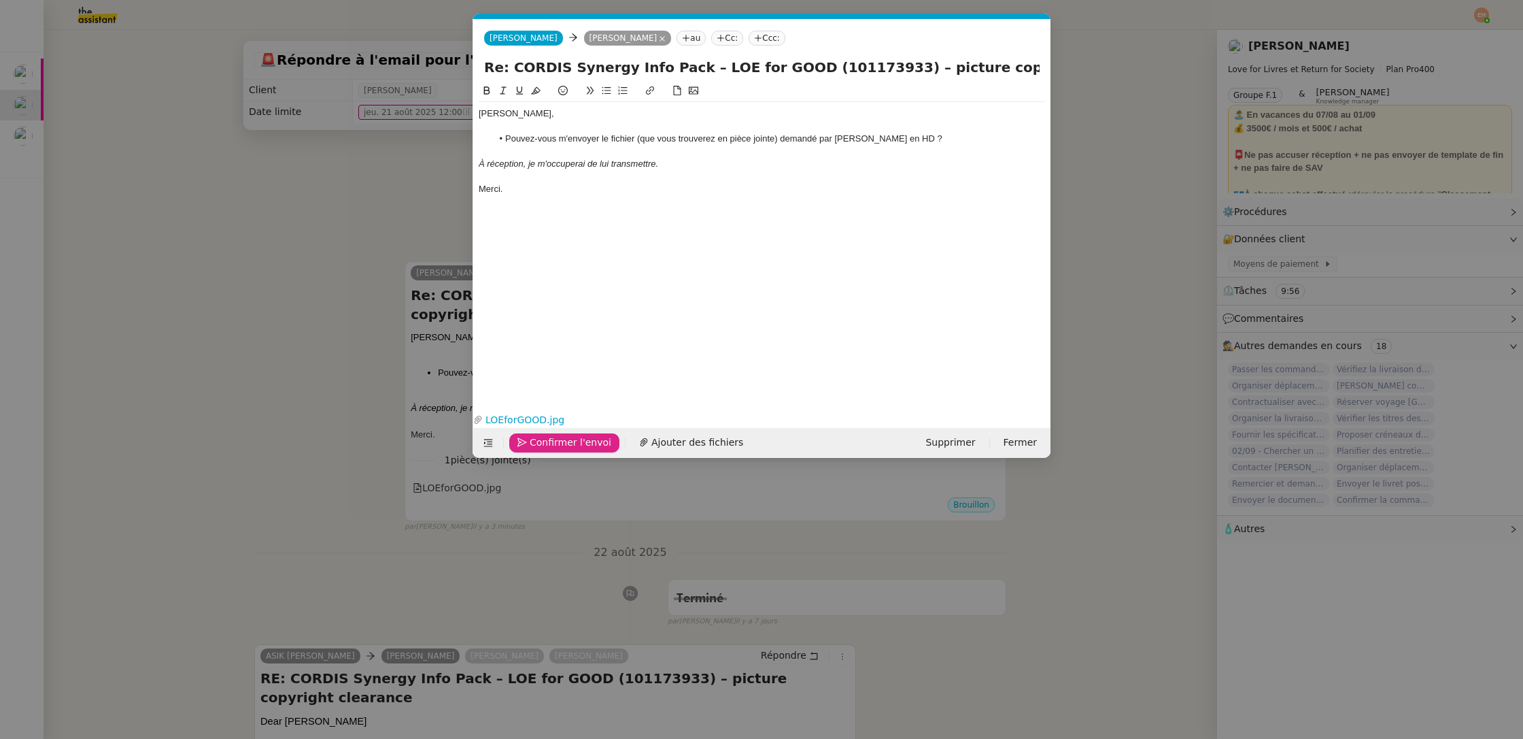
click at [526, 439] on icon "button" at bounding box center [523, 442] width 10 height 10
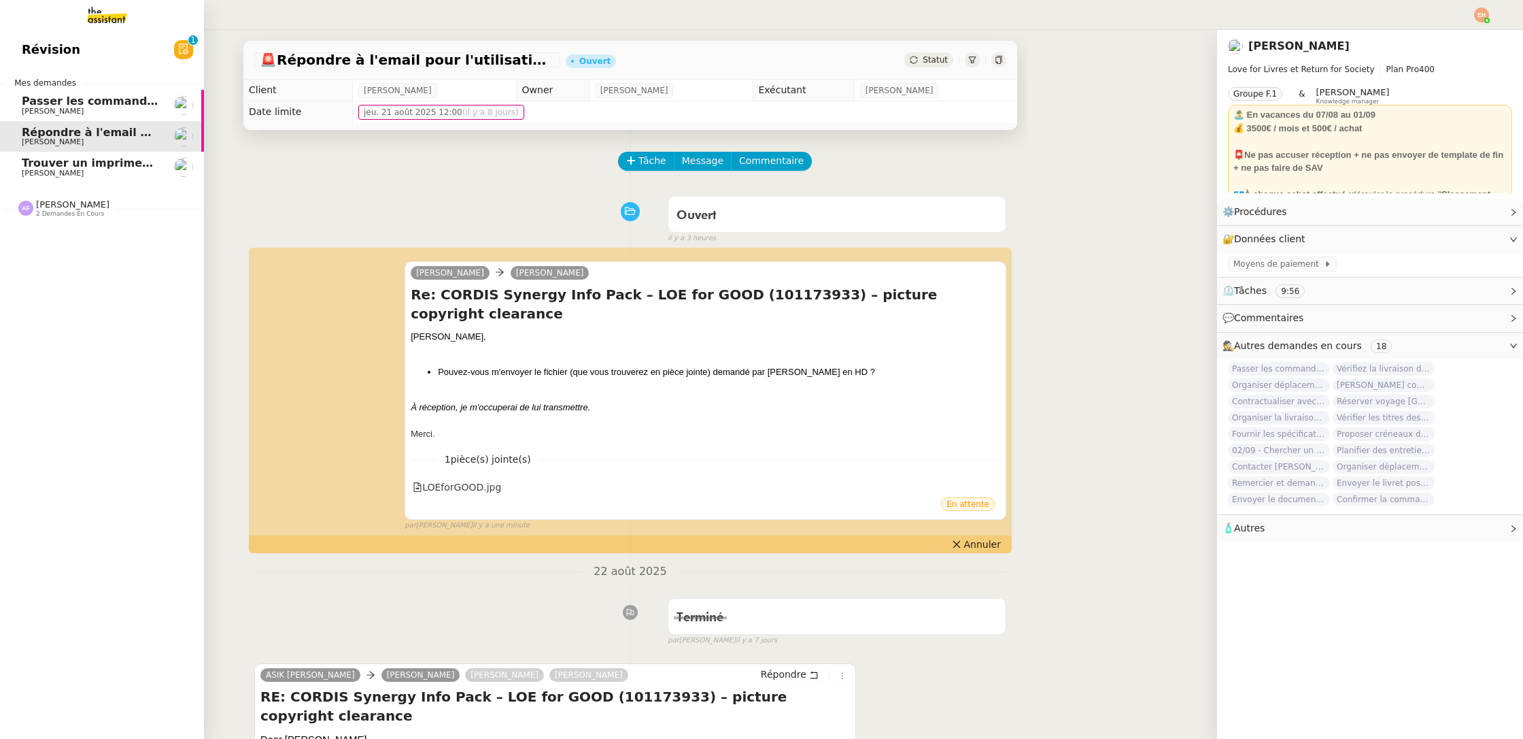
click at [65, 105] on span "Passer les commandes de livres Impactes" at bounding box center [150, 101] width 256 height 13
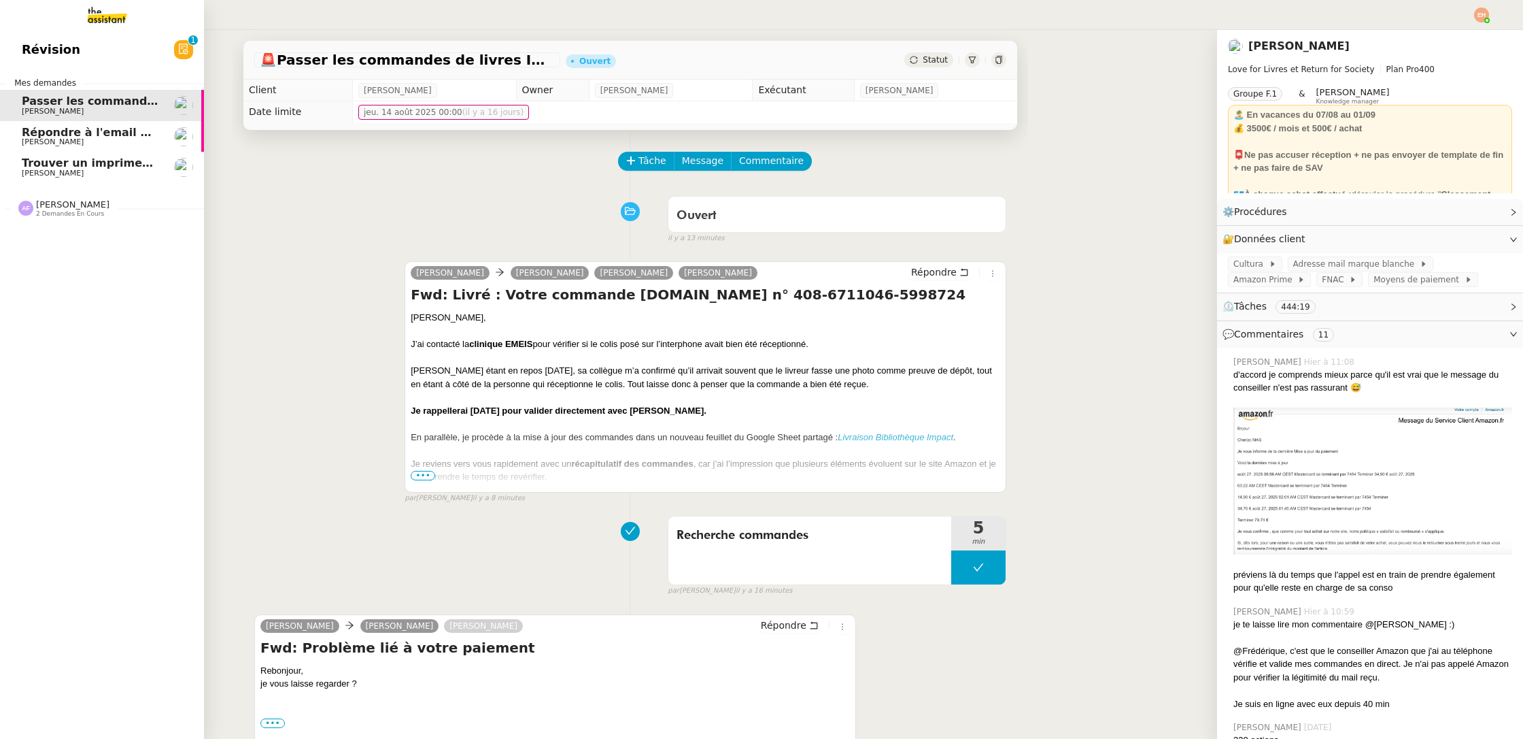
click at [116, 135] on span "Répondre à l'email pour l'utilisation de l'image" at bounding box center [165, 132] width 287 height 13
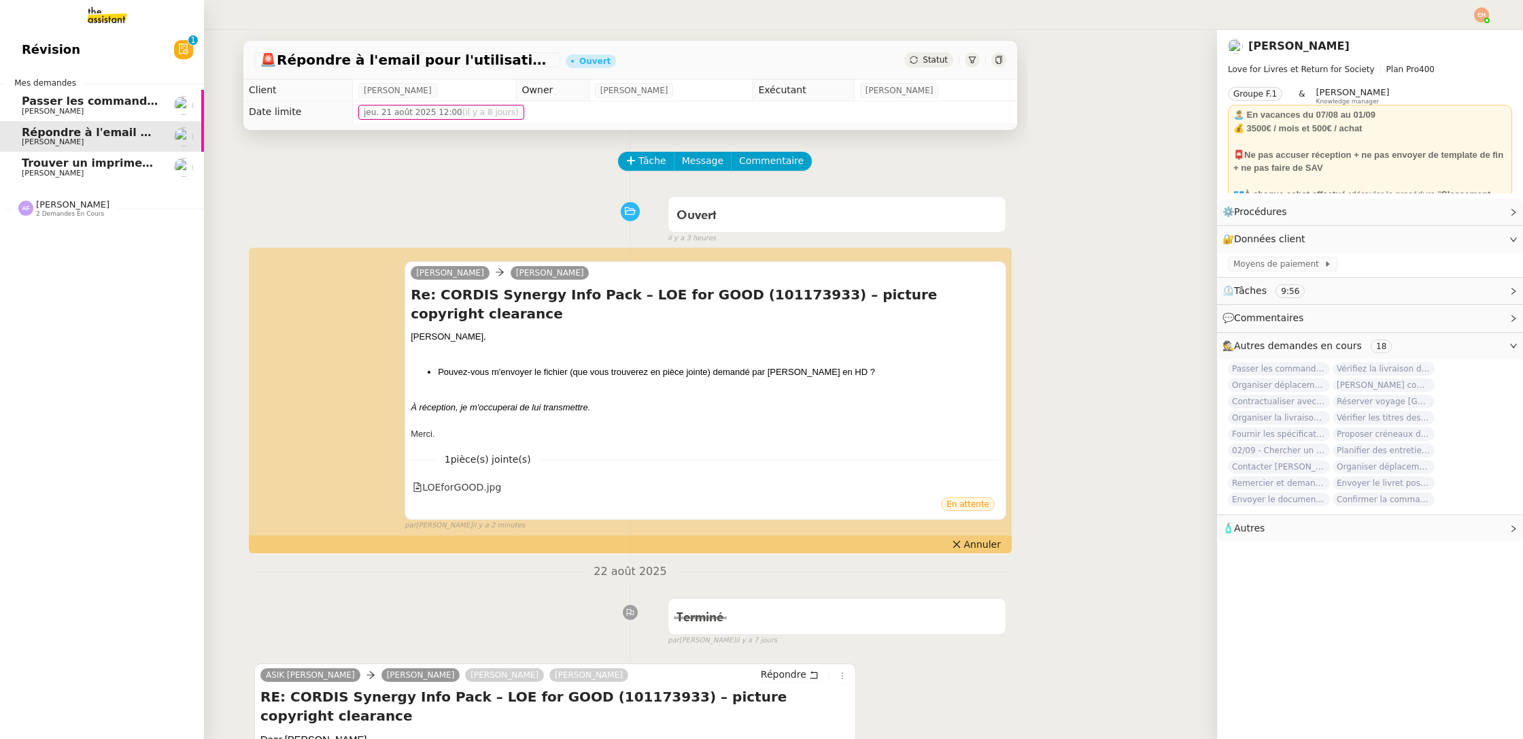
click at [48, 107] on span "[PERSON_NAME]" at bounding box center [53, 111] width 62 height 9
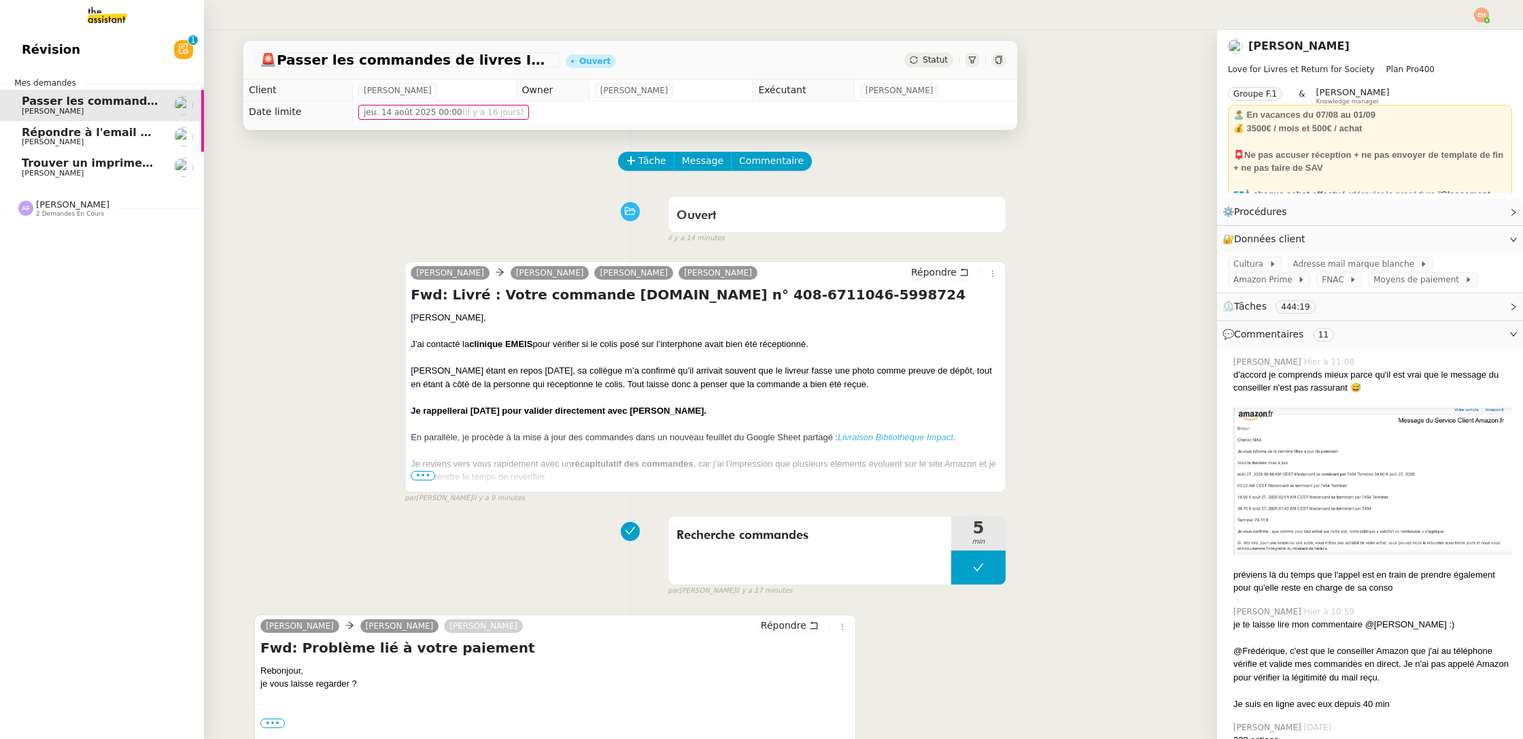
drag, startPoint x: 90, startPoint y: 156, endPoint x: 335, endPoint y: 6, distance: 286.3
click at [90, 156] on link "Trouver un imprimeur parisien (TRES URGENT) Pierre Mergui" at bounding box center [102, 167] width 204 height 31
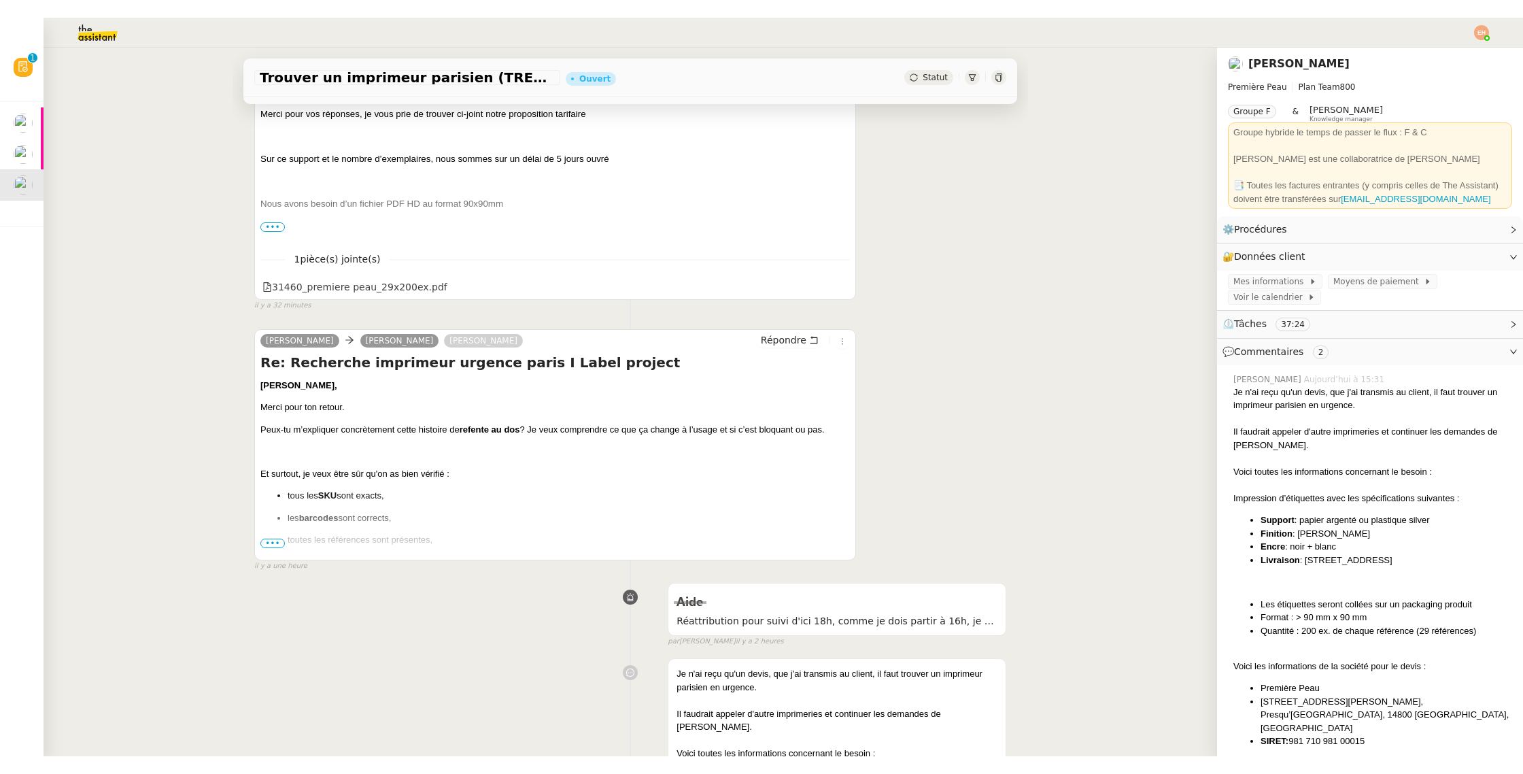
scroll to position [269, 0]
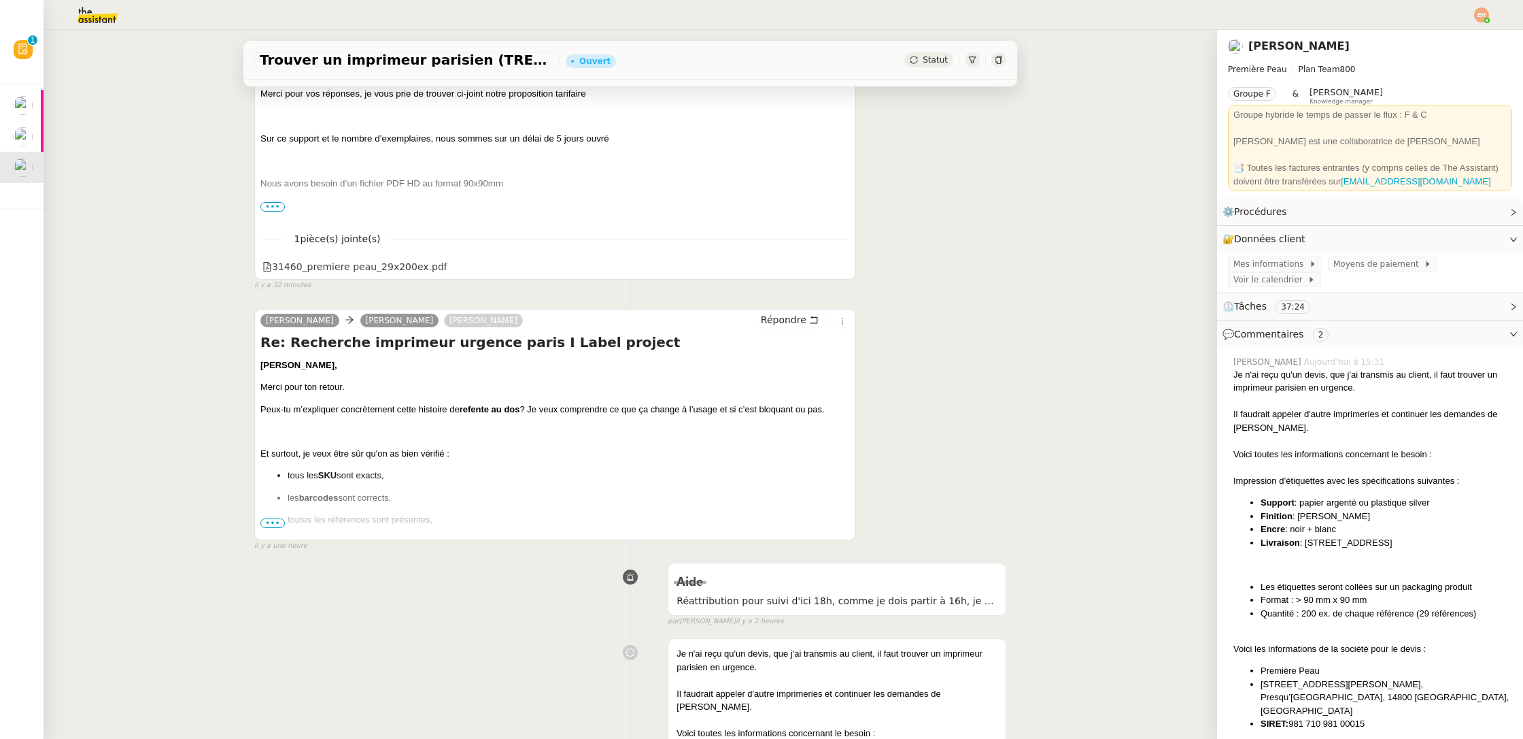
click at [275, 520] on span "•••" at bounding box center [272, 523] width 24 height 10
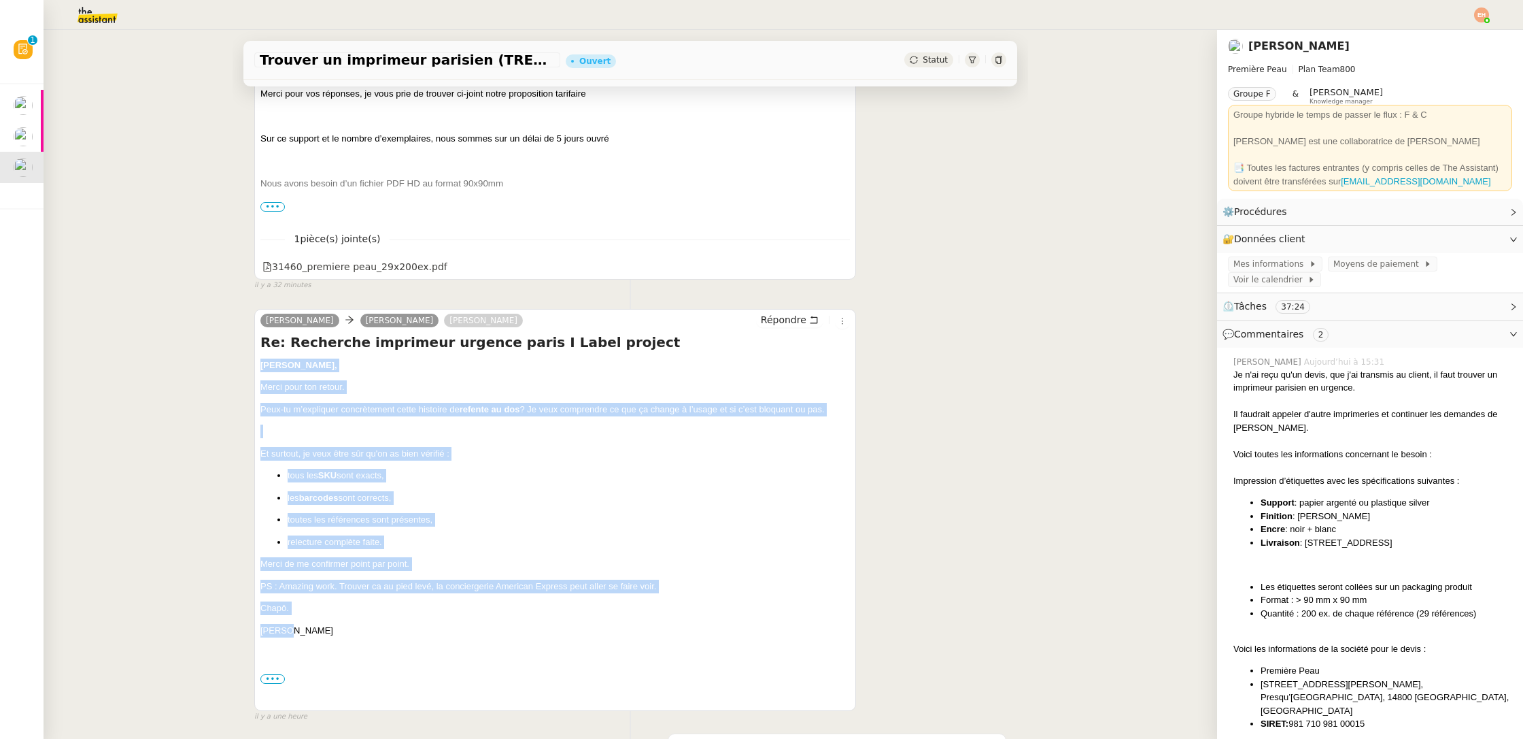
drag, startPoint x: 333, startPoint y: 627, endPoint x: 254, endPoint y: 367, distance: 272.1
copy div "Camille, Merci pour ton retour. Peux-tu m’expliquer concrètement cette histoire…"
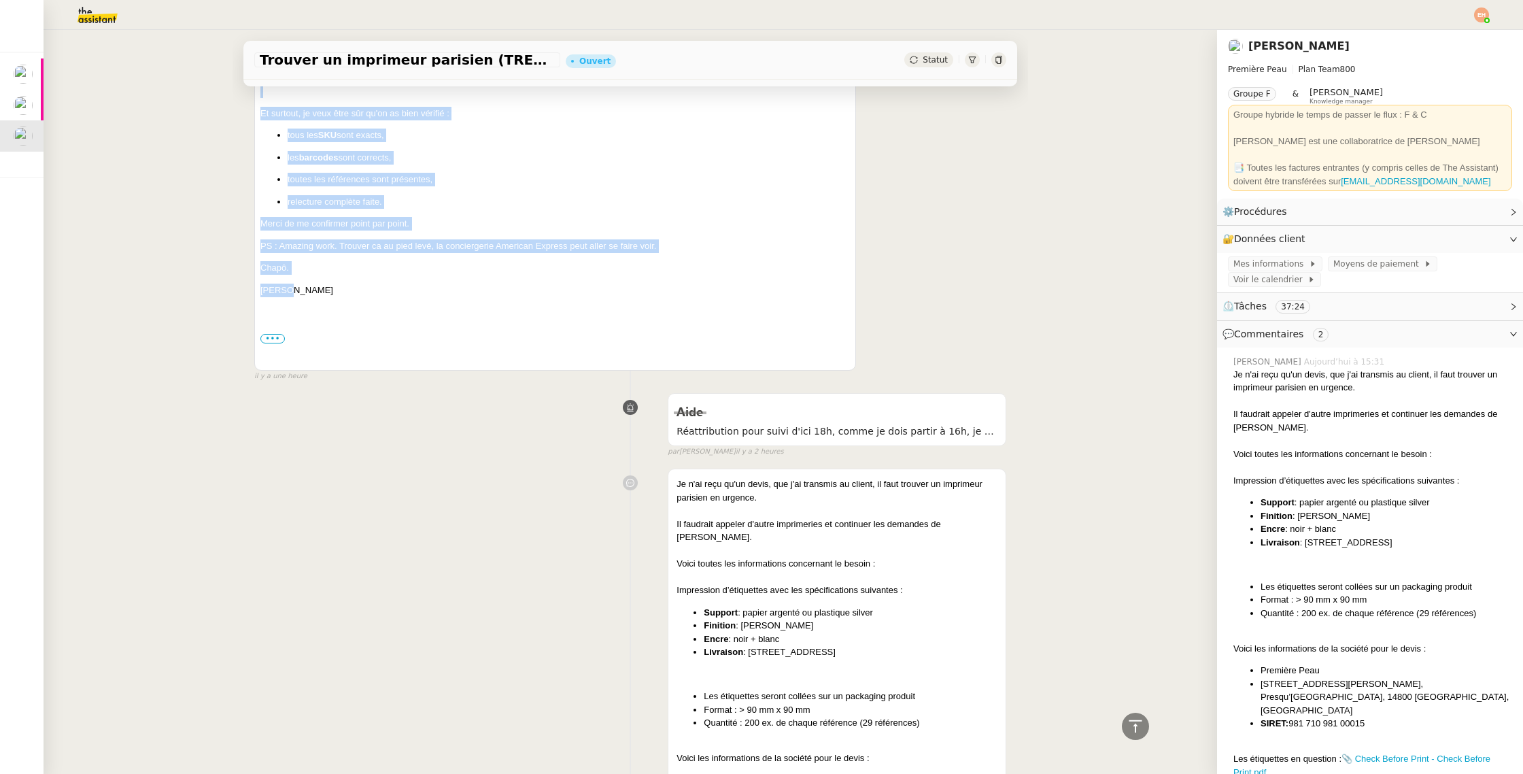
scroll to position [392, 0]
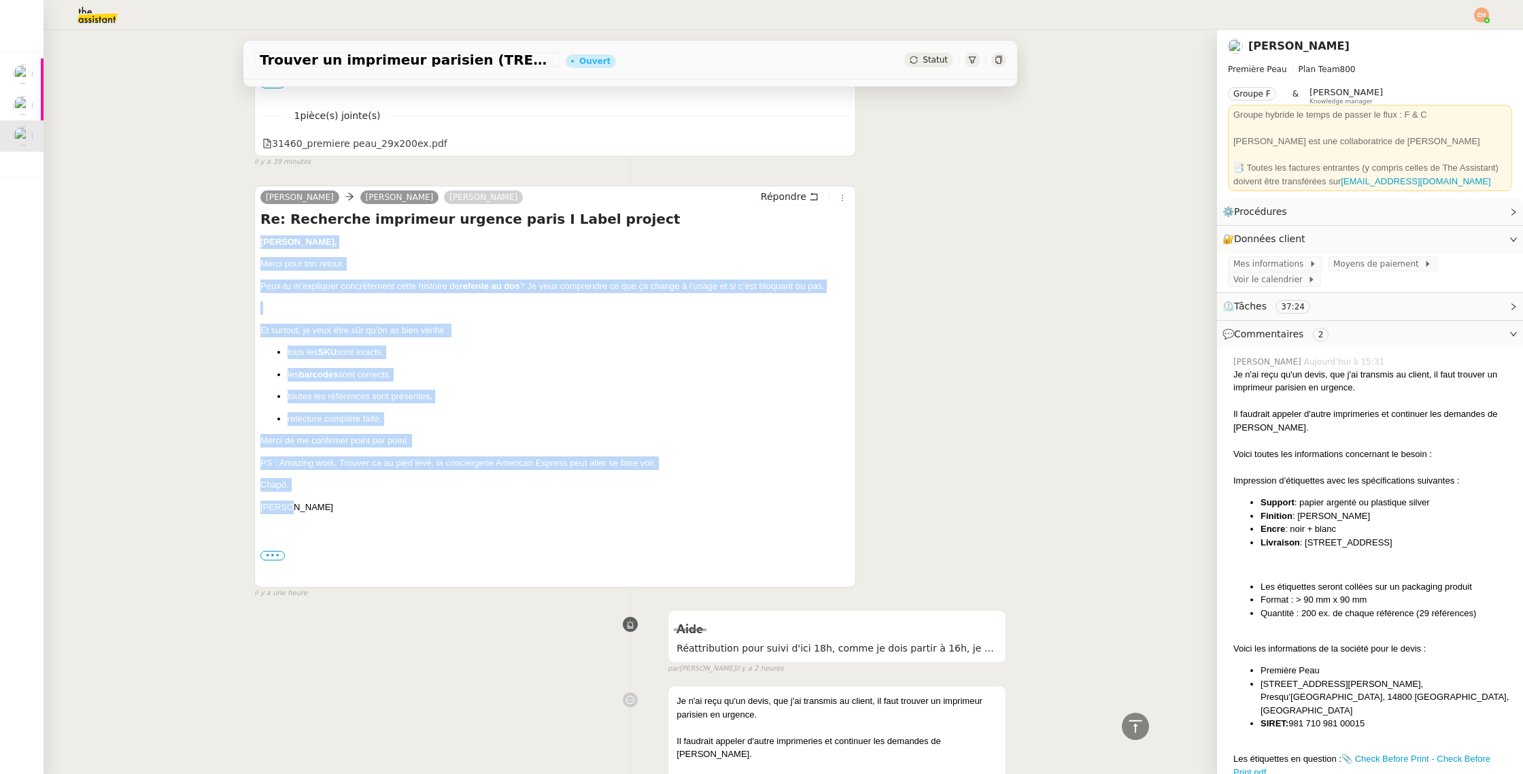
click at [526, 297] on div "Camille, Merci pour ton retour. Peux-tu m’expliquer concrètement cette histoire…" at bounding box center [555, 409] width 590 height 349
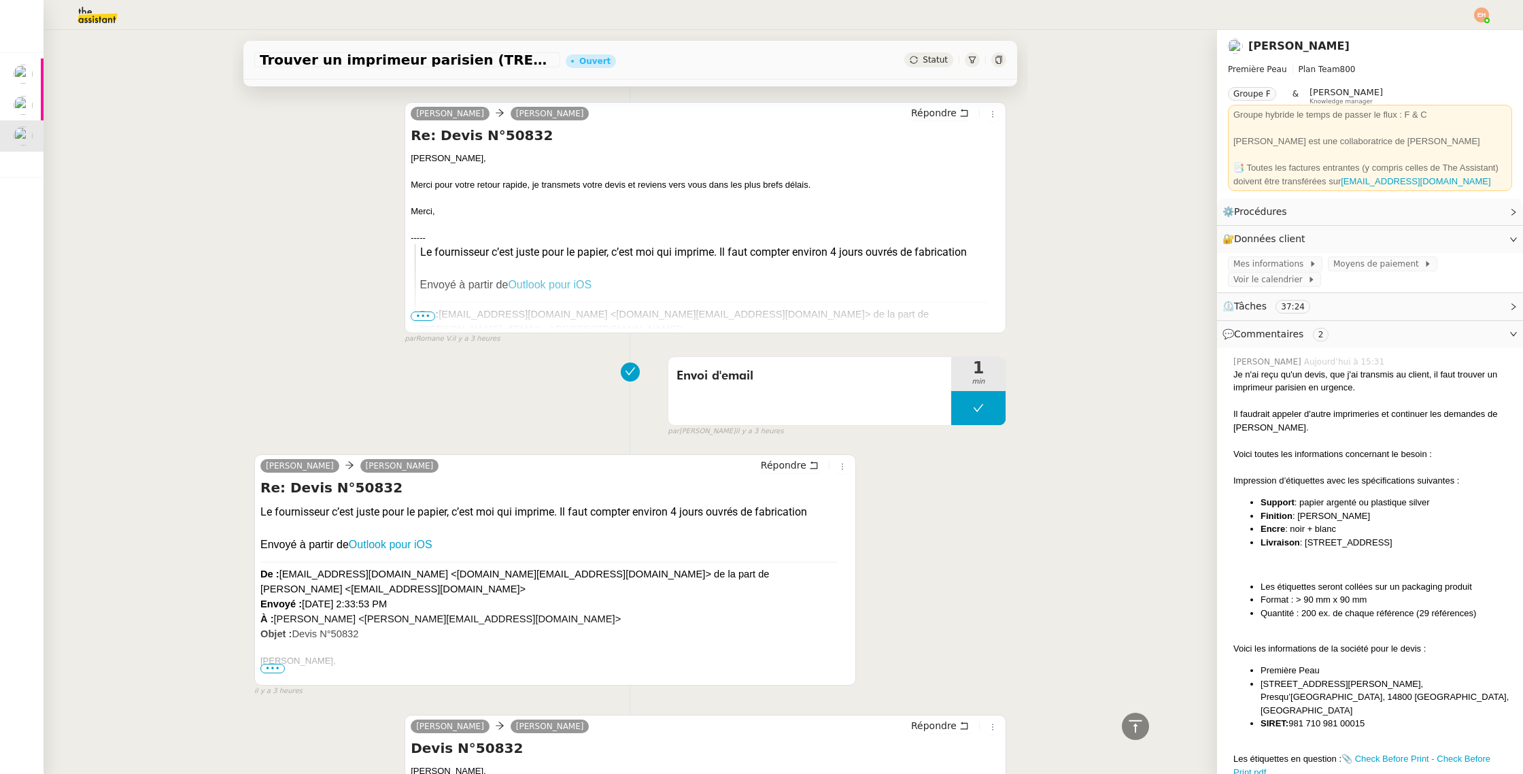
scroll to position [2063, 0]
click at [277, 662] on span "•••" at bounding box center [272, 667] width 24 height 10
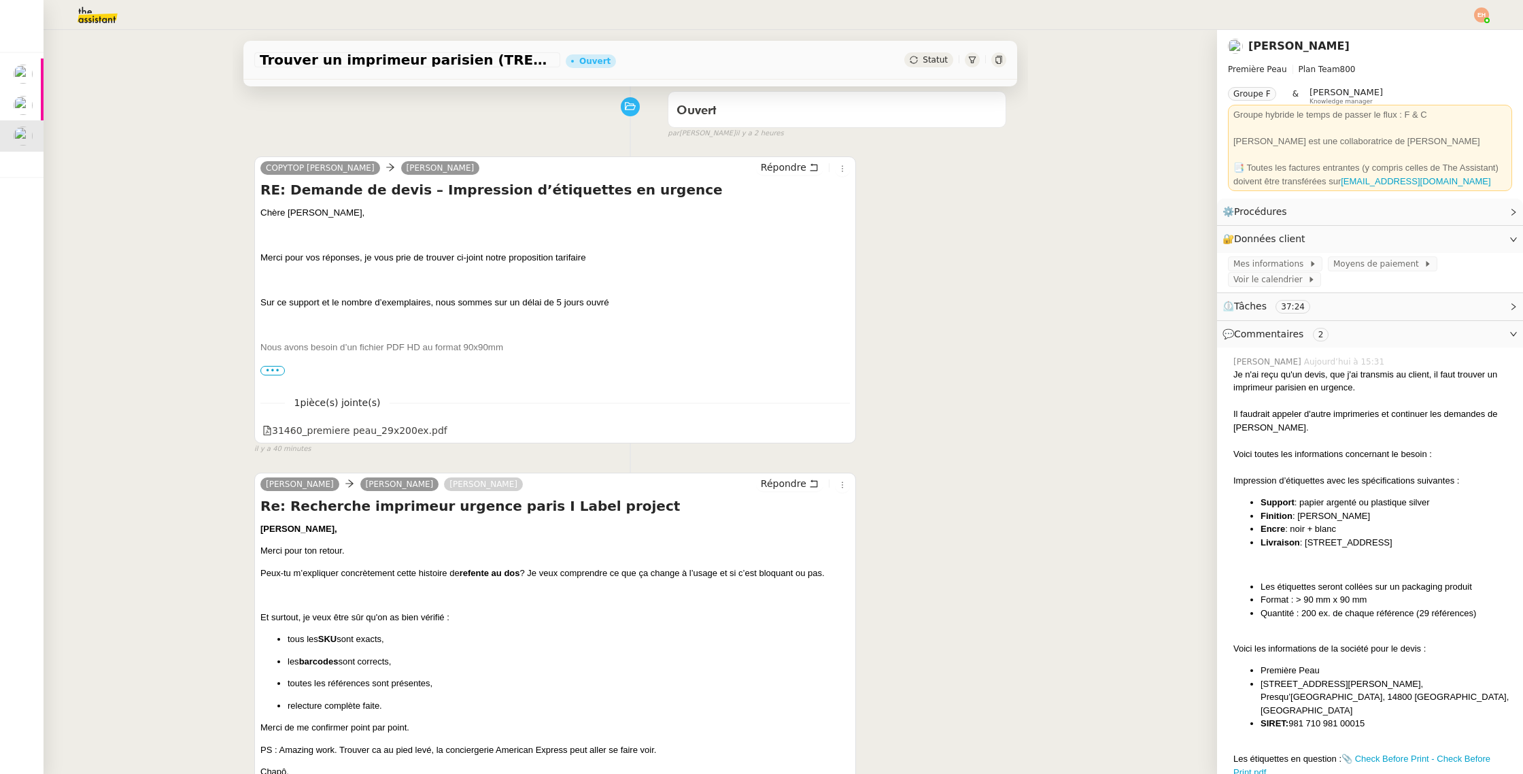
scroll to position [101, 0]
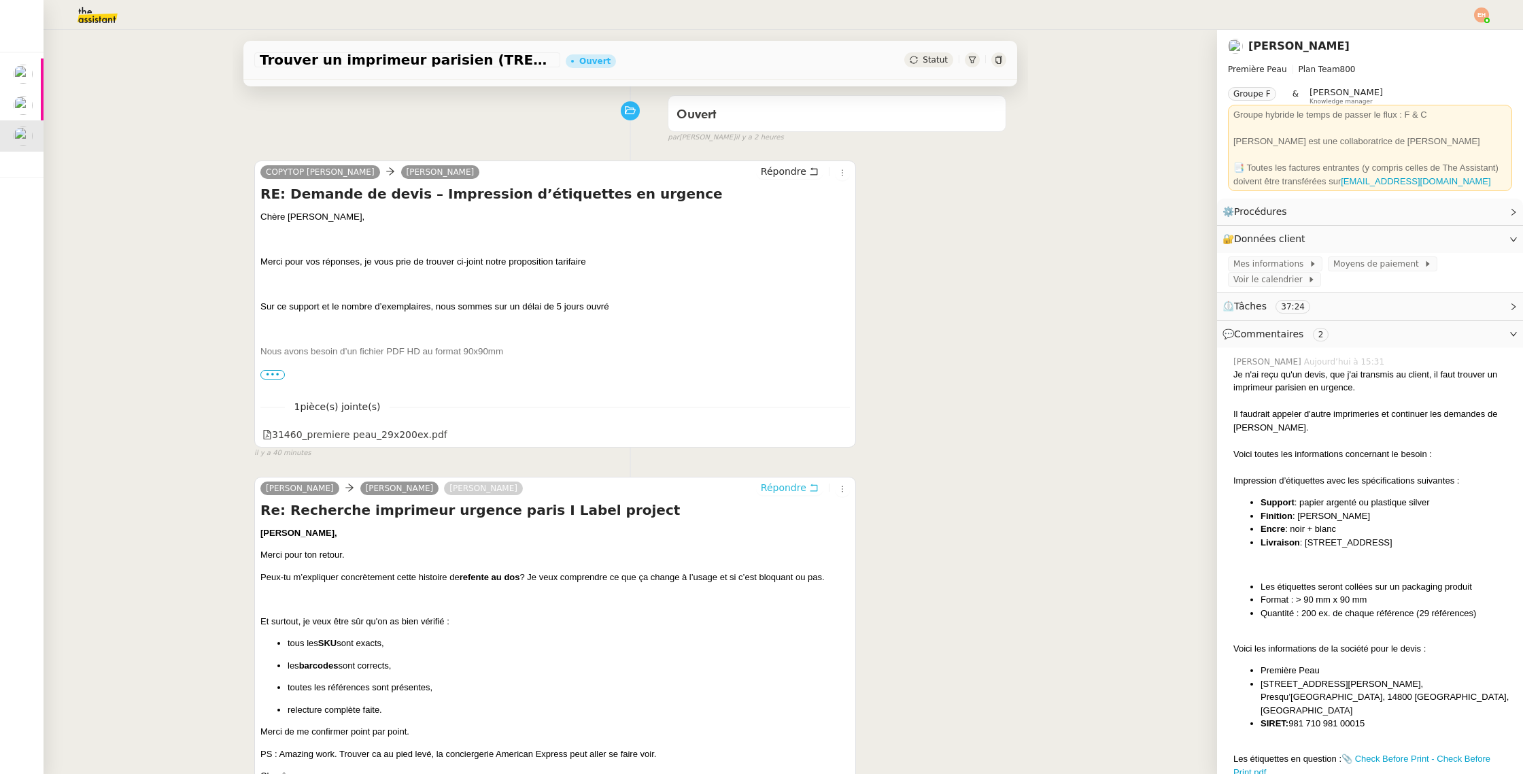
click at [799, 481] on span "Répondre" at bounding box center [784, 488] width 46 height 14
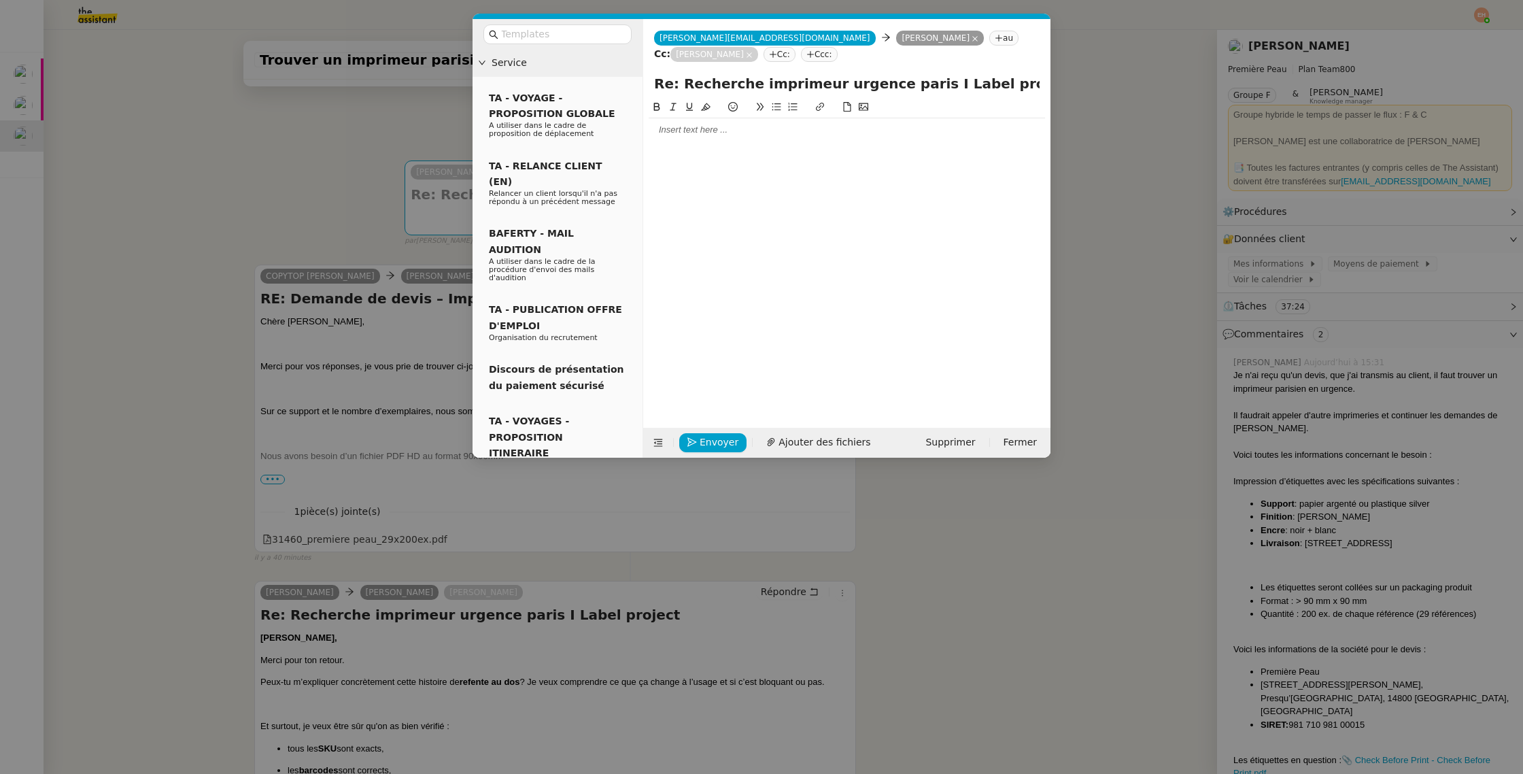
click at [694, 139] on div at bounding box center [847, 129] width 396 height 23
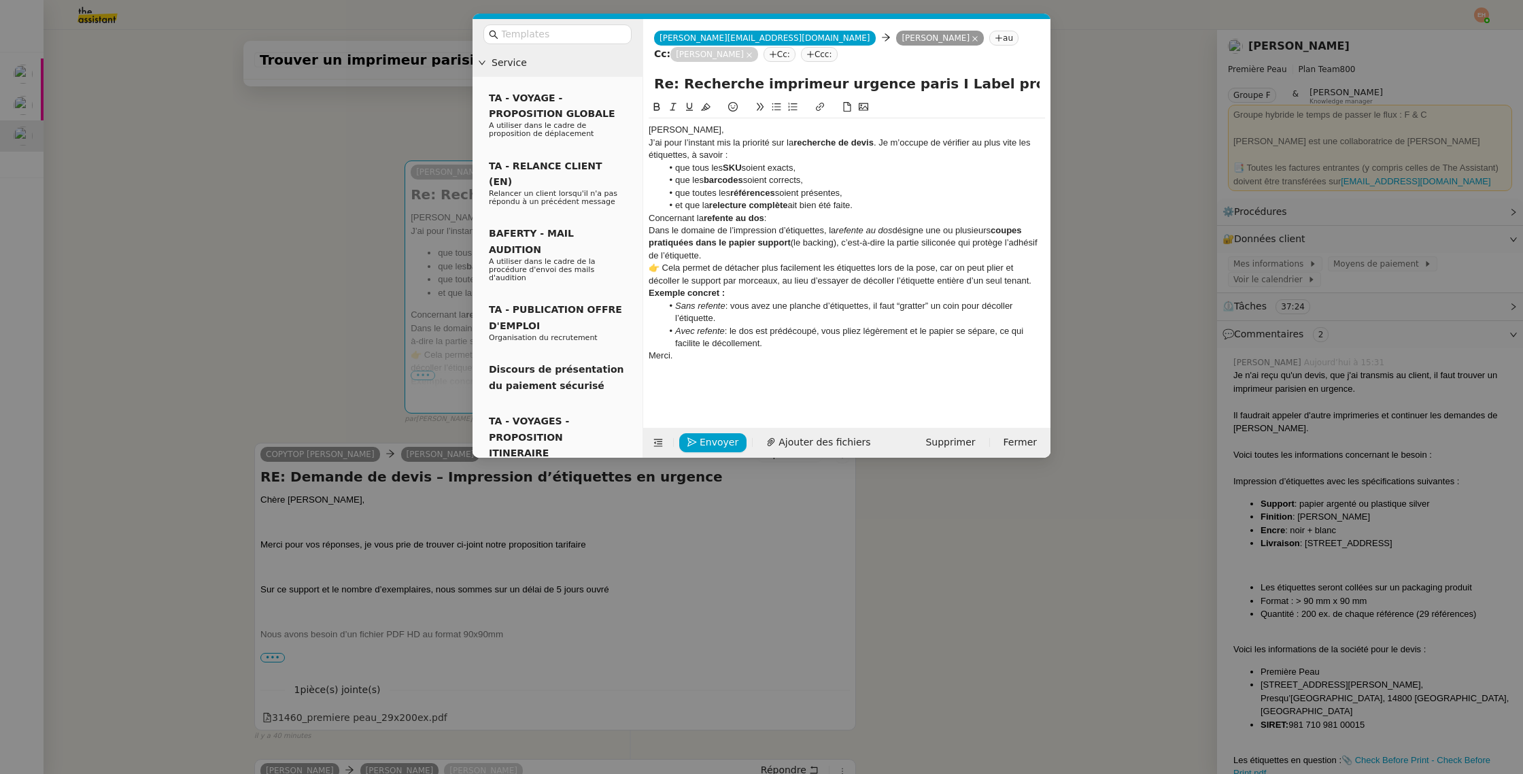
click at [649, 131] on div "Pierre," at bounding box center [847, 130] width 396 height 12
click at [704, 129] on div "Pierre," at bounding box center [847, 130] width 396 height 12
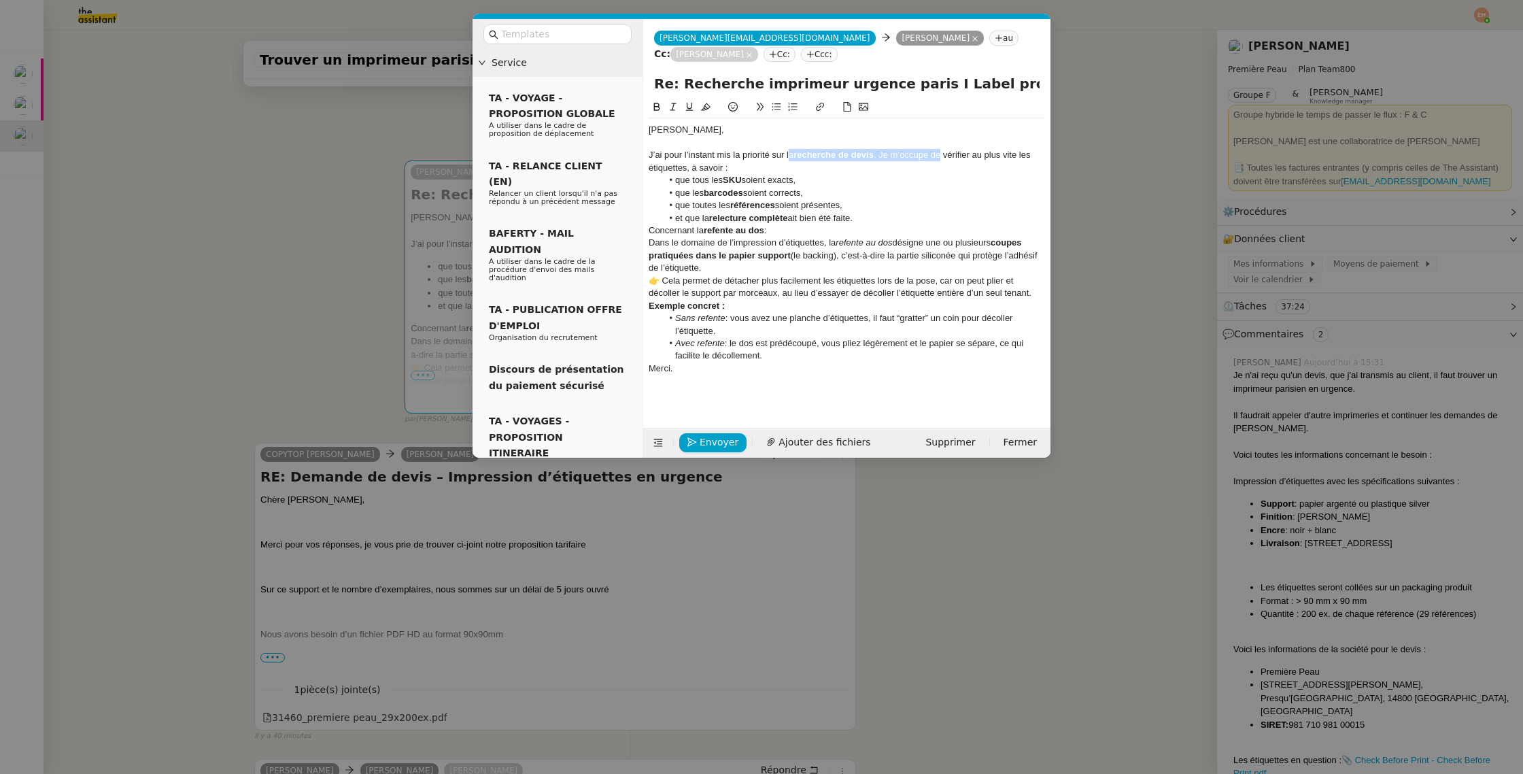
drag, startPoint x: 793, startPoint y: 156, endPoint x: 943, endPoint y: 156, distance: 150.3
click at [943, 156] on div "J’ai pour l’instant mis la priorité sur la recherche de devis . Je m’occupe de …" at bounding box center [847, 161] width 396 height 25
click at [915, 164] on div "J’ai pour l’instant mis la priorité sur la recherche de devis. Je m’occupe de v…" at bounding box center [847, 161] width 396 height 25
click at [884, 226] on div "Concernant la refente au dos :" at bounding box center [847, 230] width 396 height 12
click at [885, 220] on li "et que la relecture complète ait bien été faite." at bounding box center [854, 218] width 384 height 12
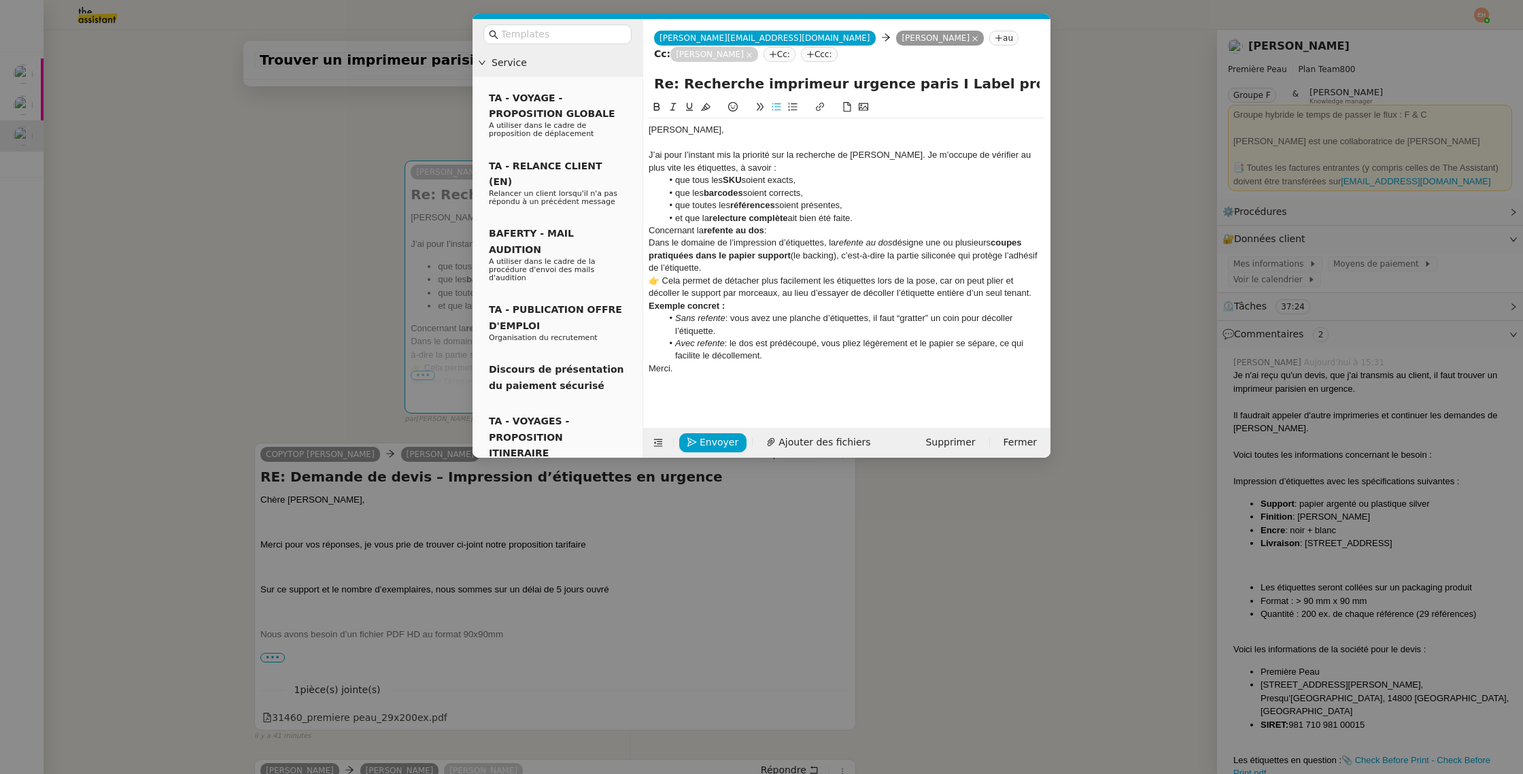
drag, startPoint x: 875, startPoint y: 218, endPoint x: 704, endPoint y: 182, distance: 174.5
click at [704, 182] on ul "que tous les SKU soient exacts, que les barcodes soient corrects, que toutes le…" at bounding box center [847, 199] width 396 height 50
click at [892, 213] on li "et que la relecture complète ait bien été faite." at bounding box center [854, 218] width 384 height 12
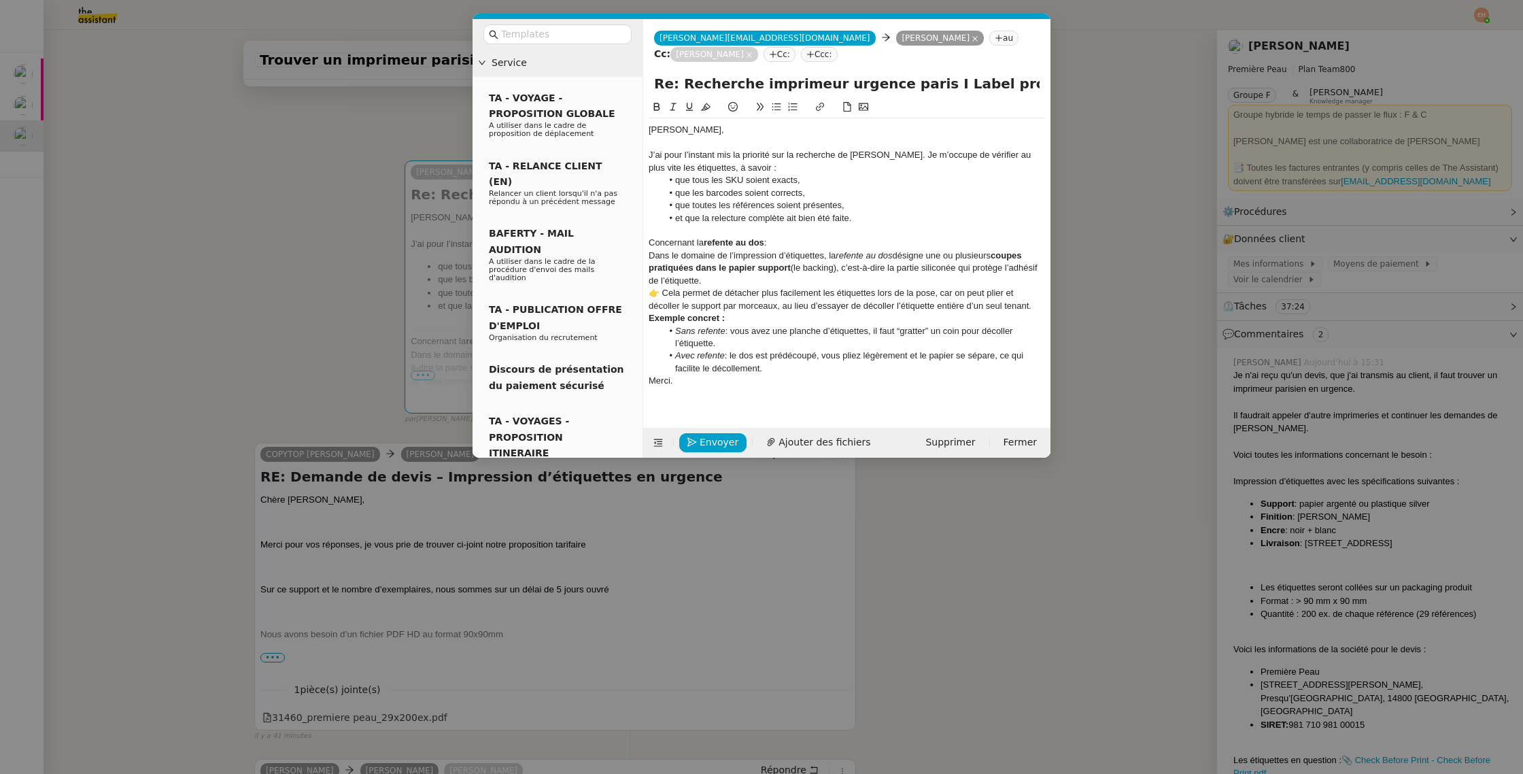
drag, startPoint x: 705, startPoint y: 238, endPoint x: 796, endPoint y: 248, distance: 91.6
click at [796, 248] on div "Concernant la refente au dos :" at bounding box center [847, 243] width 396 height 12
drag, startPoint x: 788, startPoint y: 247, endPoint x: 698, endPoint y: 244, distance: 90.5
click at [698, 244] on div "Concernant la refente au dos :" at bounding box center [847, 243] width 396 height 12
click at [798, 241] on div "Concernant la refente au dos :" at bounding box center [847, 243] width 396 height 12
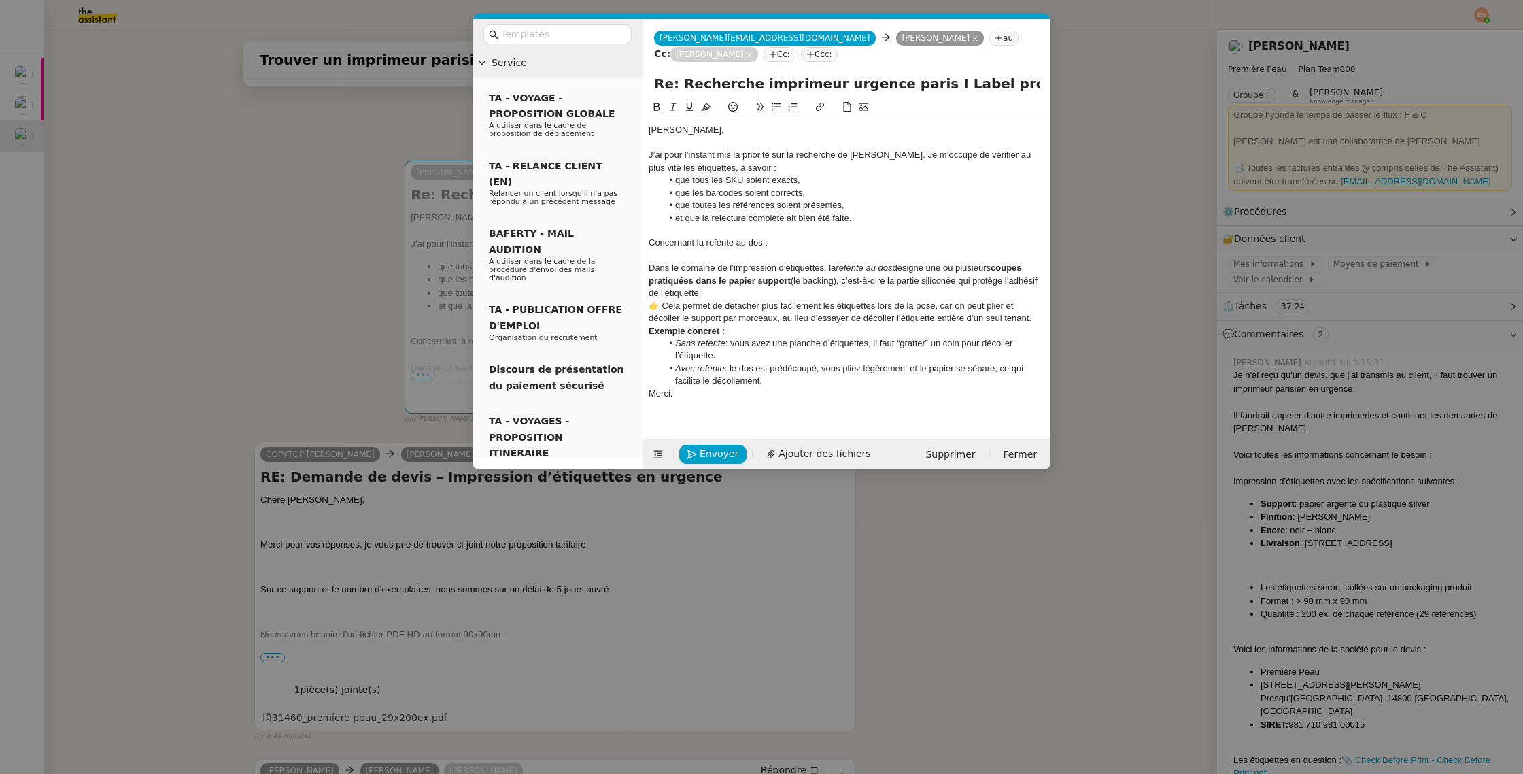
click at [747, 243] on div "Concernant la refente au dos :" at bounding box center [847, 243] width 396 height 12
click at [785, 255] on div at bounding box center [847, 256] width 396 height 12
drag, startPoint x: 720, startPoint y: 290, endPoint x: 682, endPoint y: 267, distance: 44.9
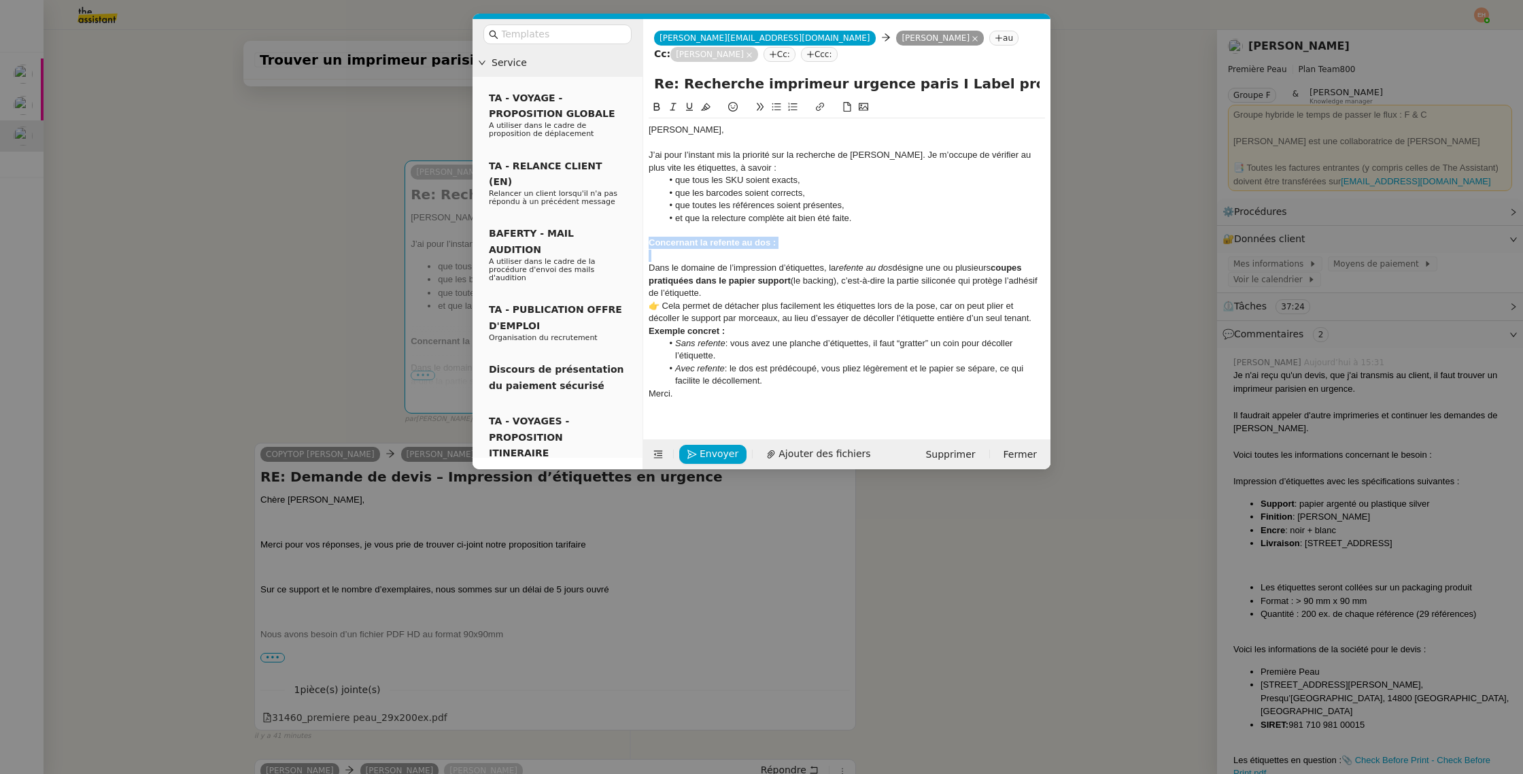
click at [682, 267] on div "Dans le domaine de l’impression d’étiquettes, la refente au dos désigne une ou …" at bounding box center [847, 280] width 396 height 37
click at [665, 300] on div "👉 Cela permet de détacher plus facilement les étiquettes lors de la pose, car o…" at bounding box center [847, 312] width 396 height 25
click at [659, 303] on div "👉 Cela permet de détacher plus facilement les étiquettes lors de la pose, car o…" at bounding box center [847, 312] width 396 height 25
click at [1003, 319] on div "Cela permet de détacher plus facilement les étiquettes lors de la pose, car on …" at bounding box center [847, 312] width 396 height 25
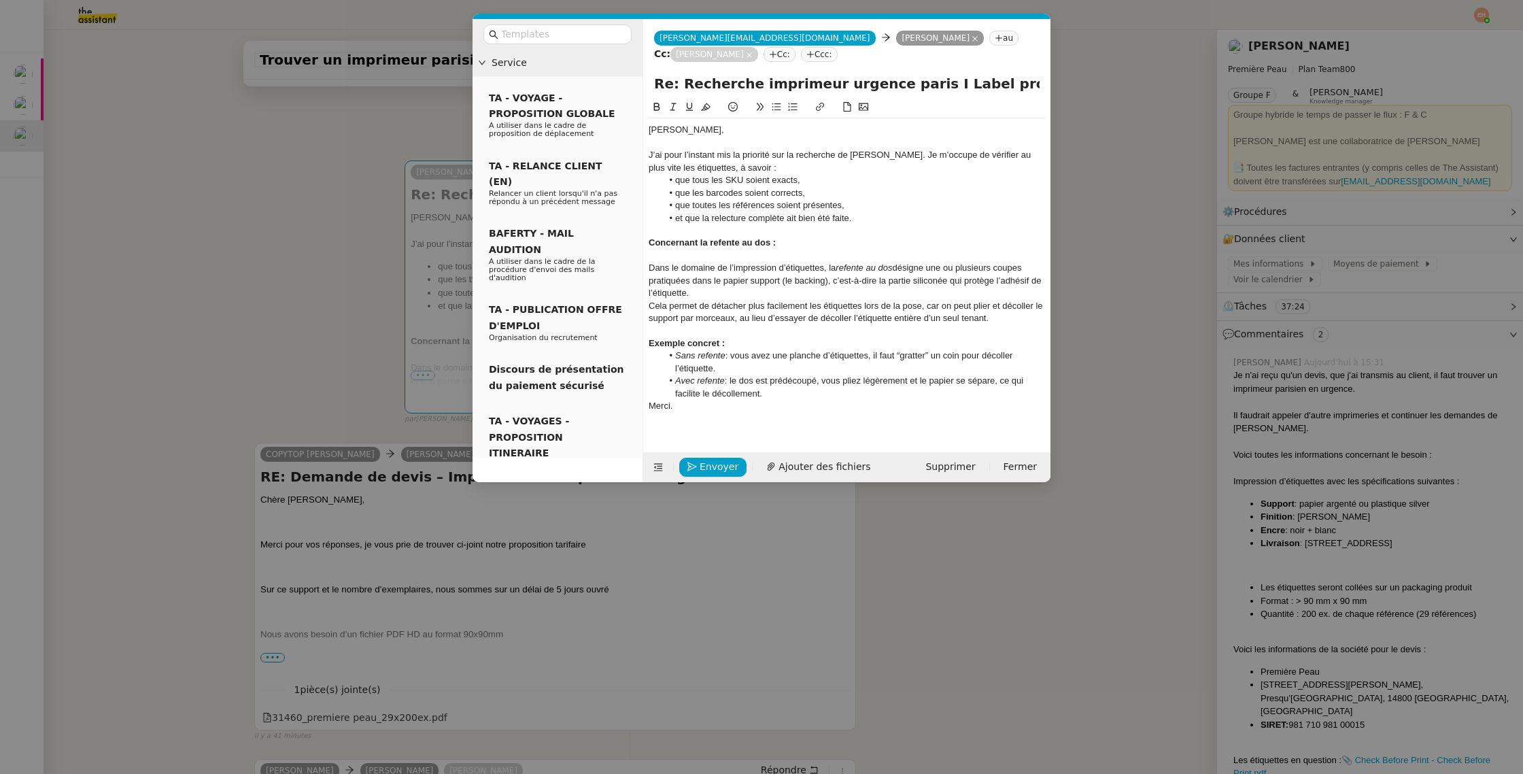
click at [701, 339] on strong "Exemple concret :" at bounding box center [687, 343] width 76 height 10
click at [666, 343] on strong "Exemple :" at bounding box center [669, 343] width 41 height 10
click at [666, 342] on strong "Exemple :" at bounding box center [669, 343] width 41 height 10
click at [803, 387] on li "Avec refente : le dos est prédécoupé, vous pliez légèrement et le papier se sép…" at bounding box center [854, 387] width 384 height 25
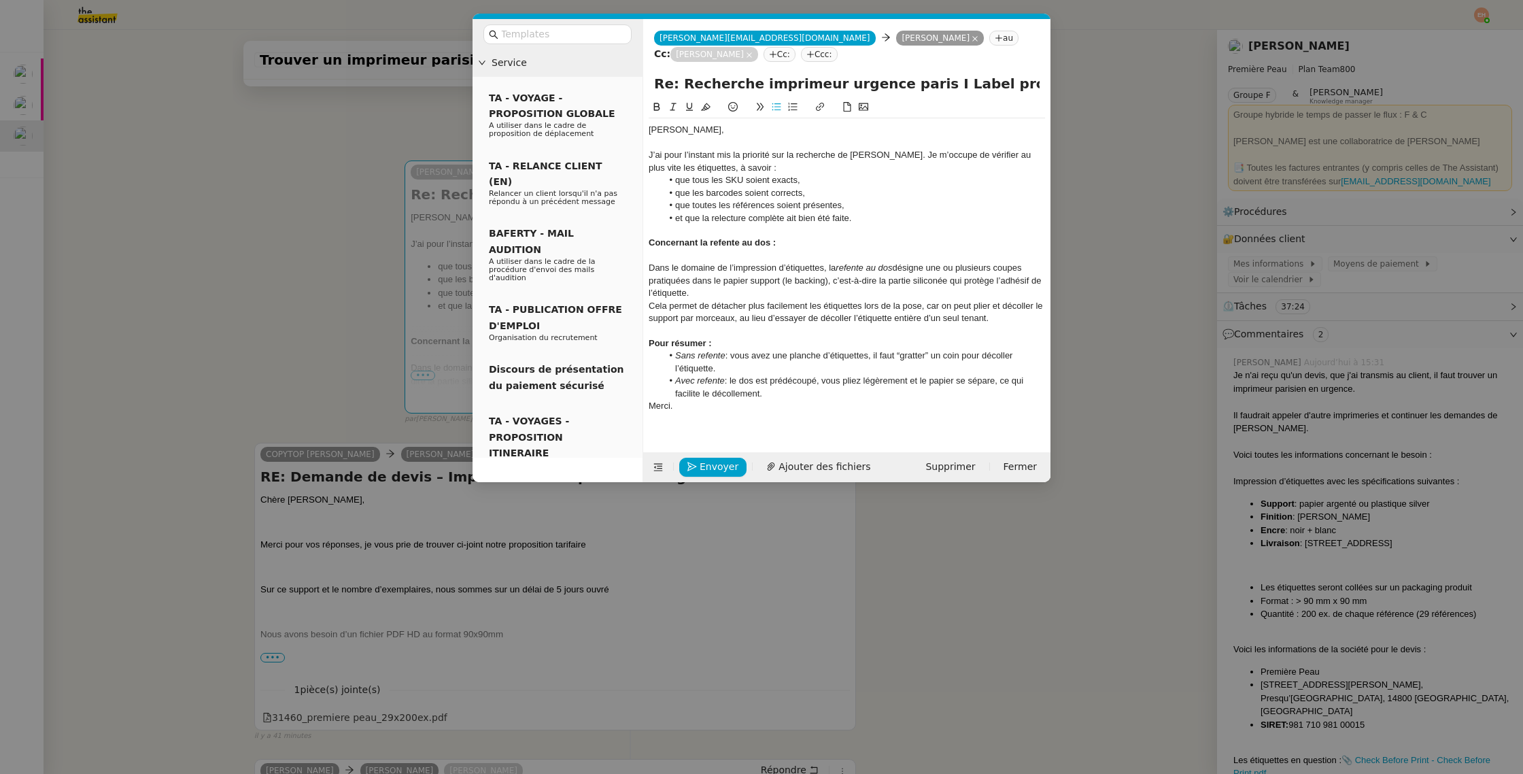
click at [798, 391] on li "Avec refente : le dos est prédécoupé, vous pliez légèrement et le papier se sép…" at bounding box center [854, 387] width 384 height 25
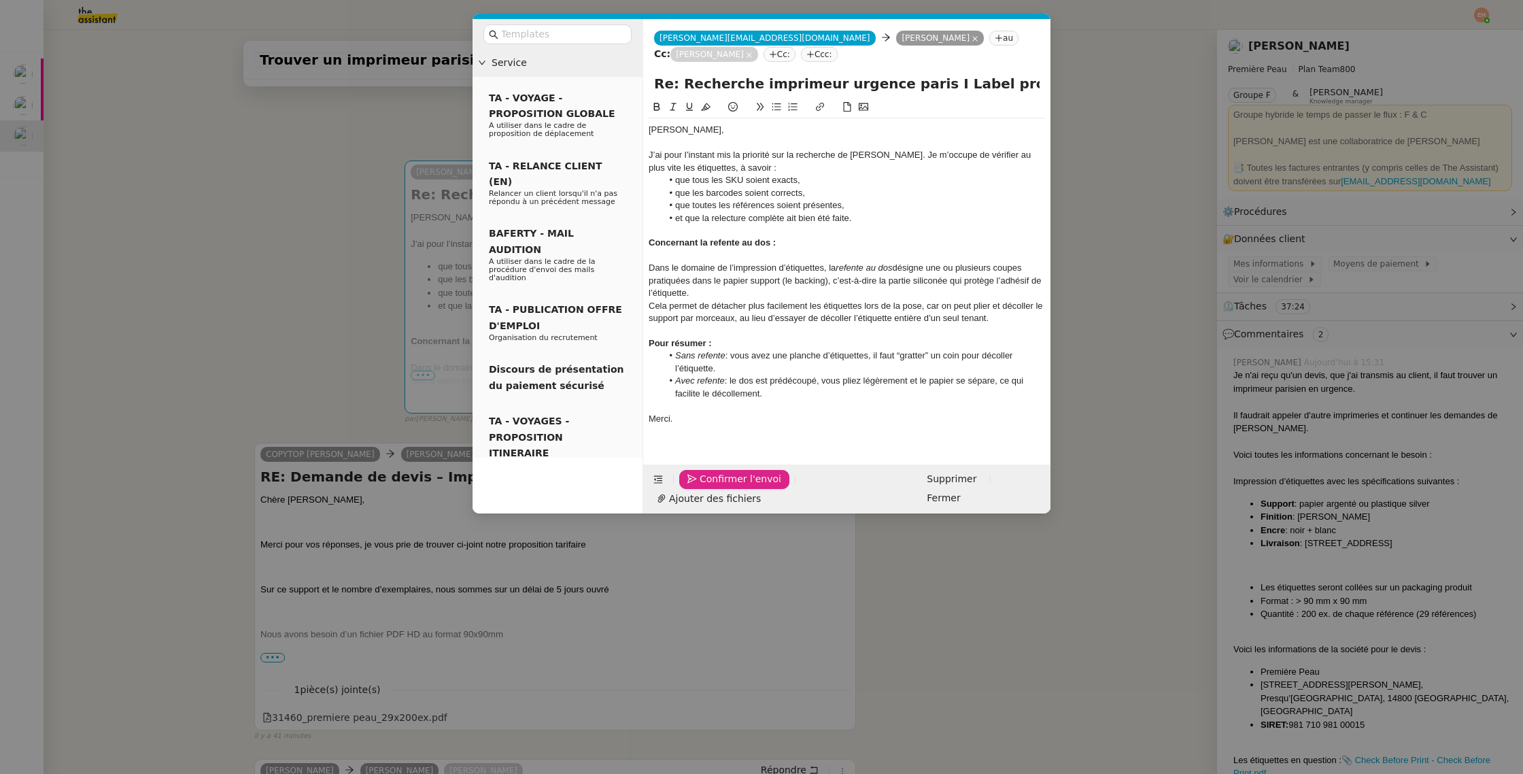
click at [717, 479] on span "Confirmer l'envoi" at bounding box center [741, 479] width 82 height 16
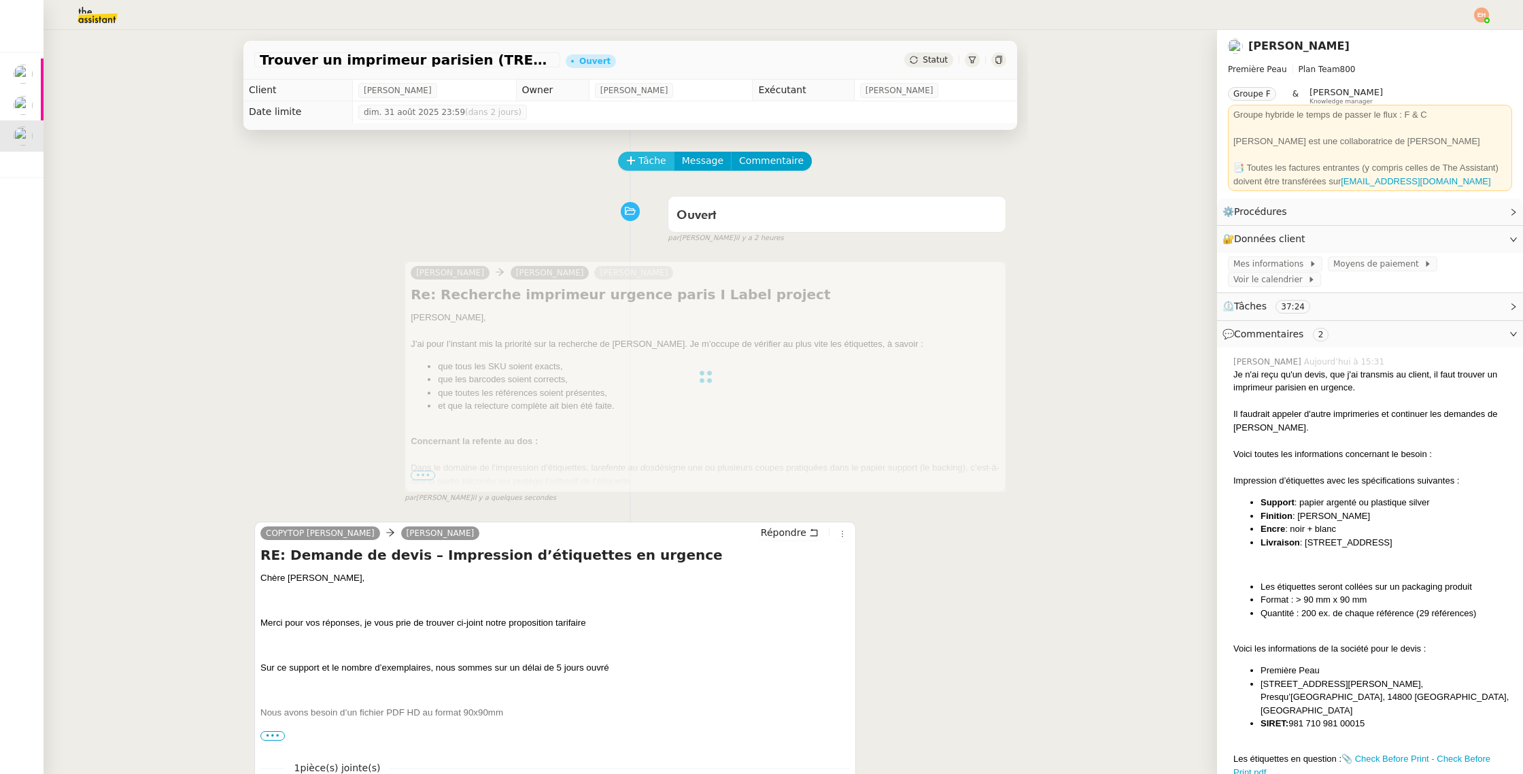
click at [645, 157] on span "Tâche" at bounding box center [653, 161] width 28 height 16
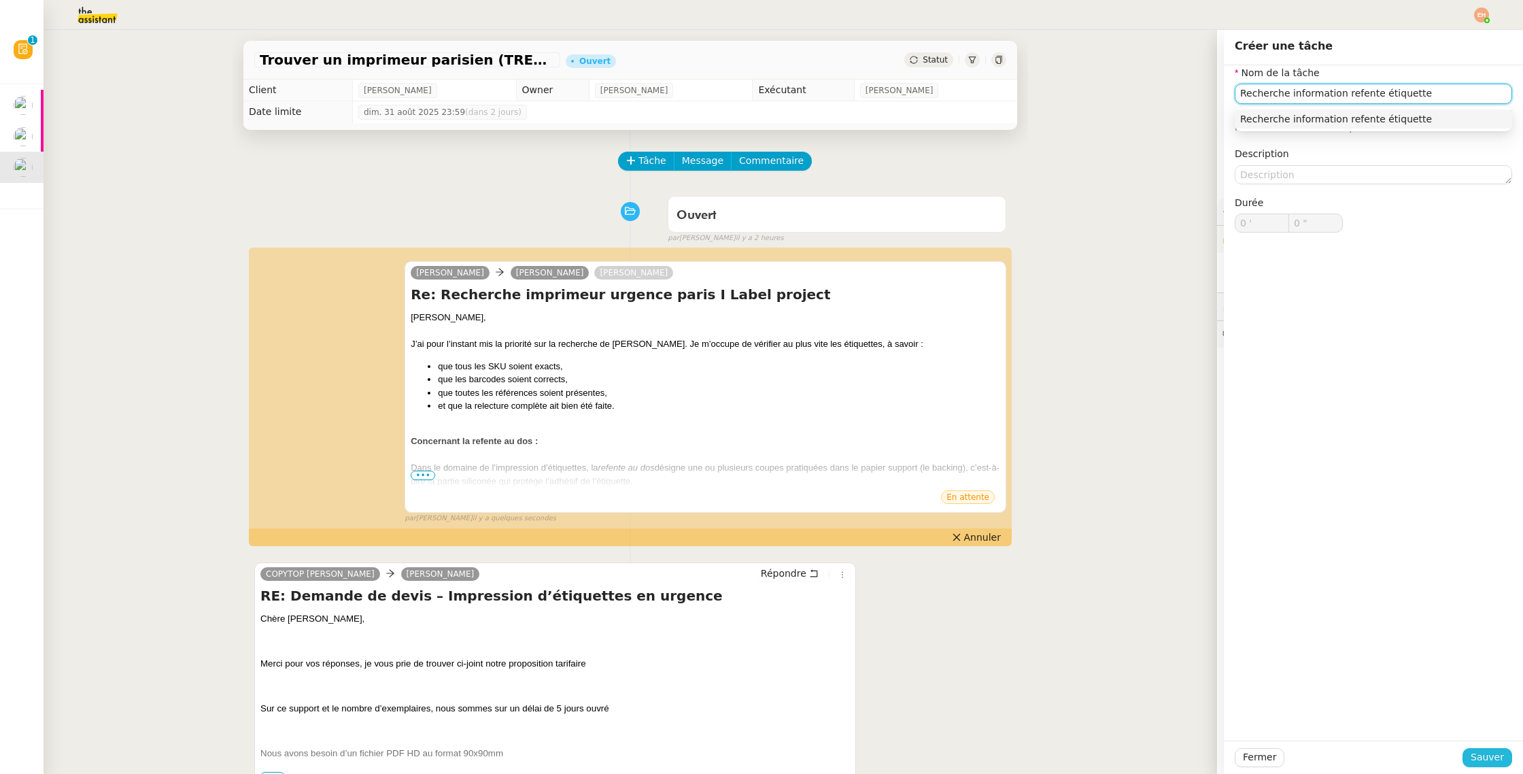
type input "Recherche information refente étiquette"
drag, startPoint x: 1494, startPoint y: 763, endPoint x: 1474, endPoint y: 750, distance: 23.6
click at [1494, 764] on span "Sauver" at bounding box center [1487, 757] width 33 height 16
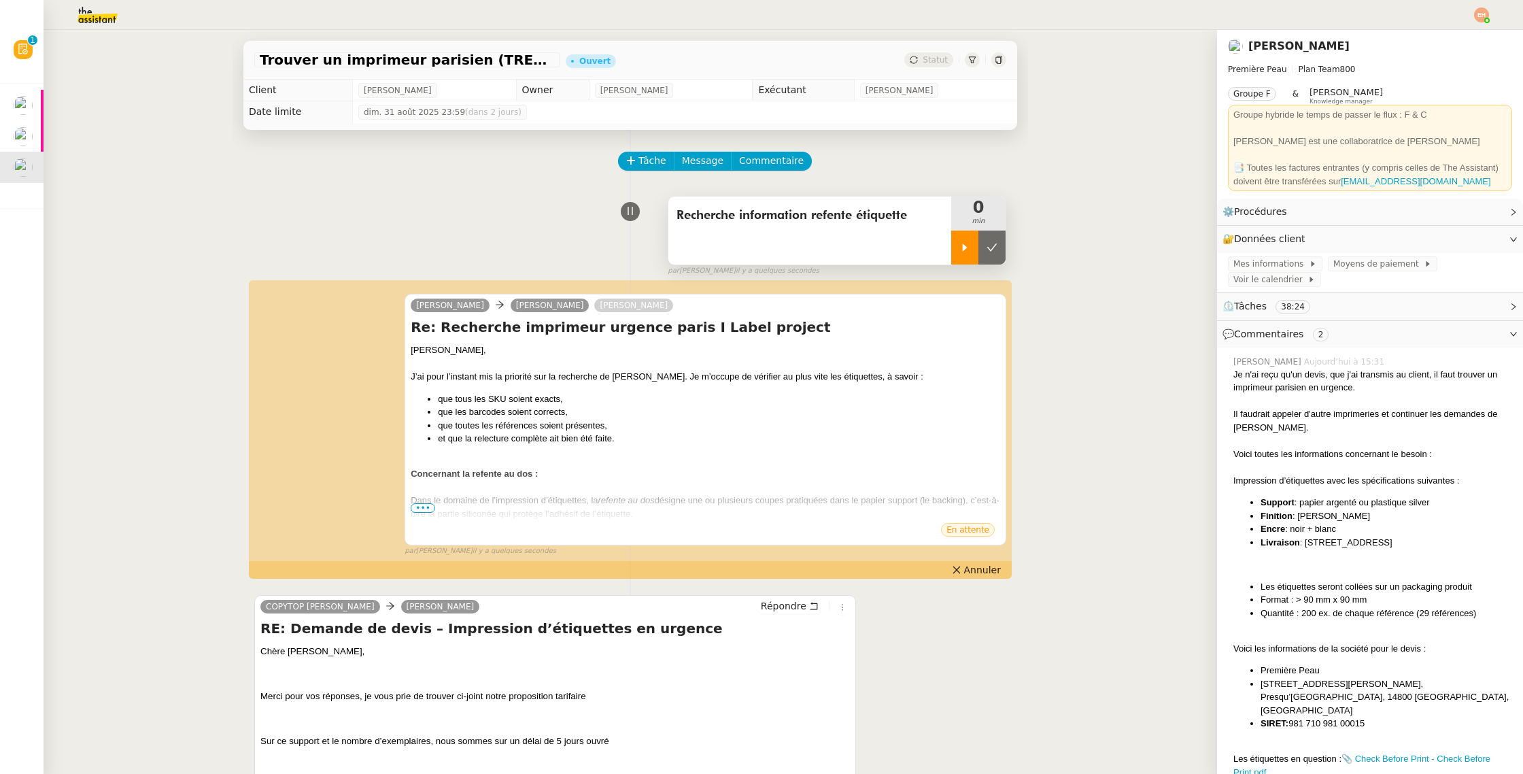
click at [962, 247] on icon at bounding box center [965, 247] width 11 height 11
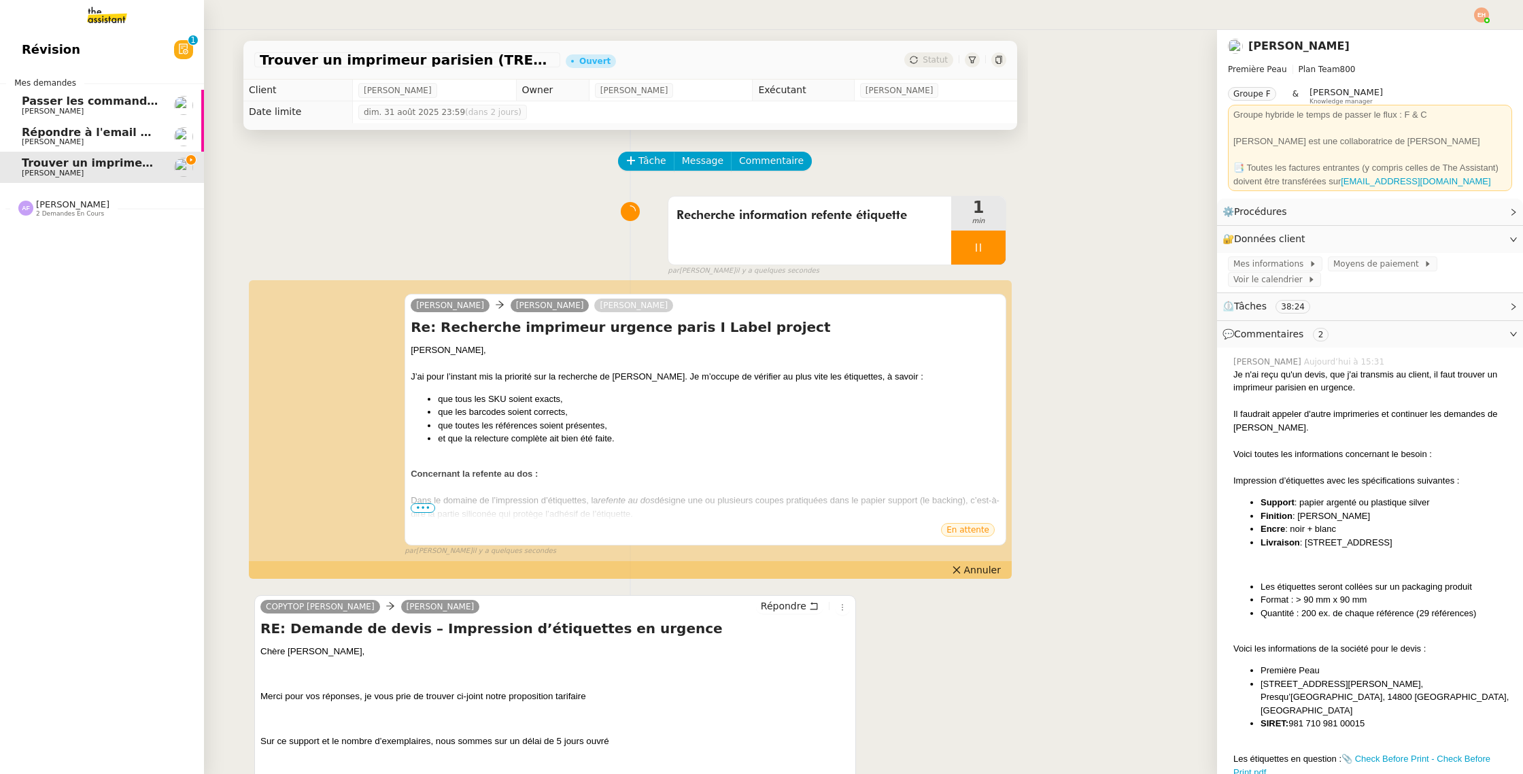
click at [70, 133] on span "Répondre à l'email pour l'utilisation de l'image" at bounding box center [165, 132] width 287 height 13
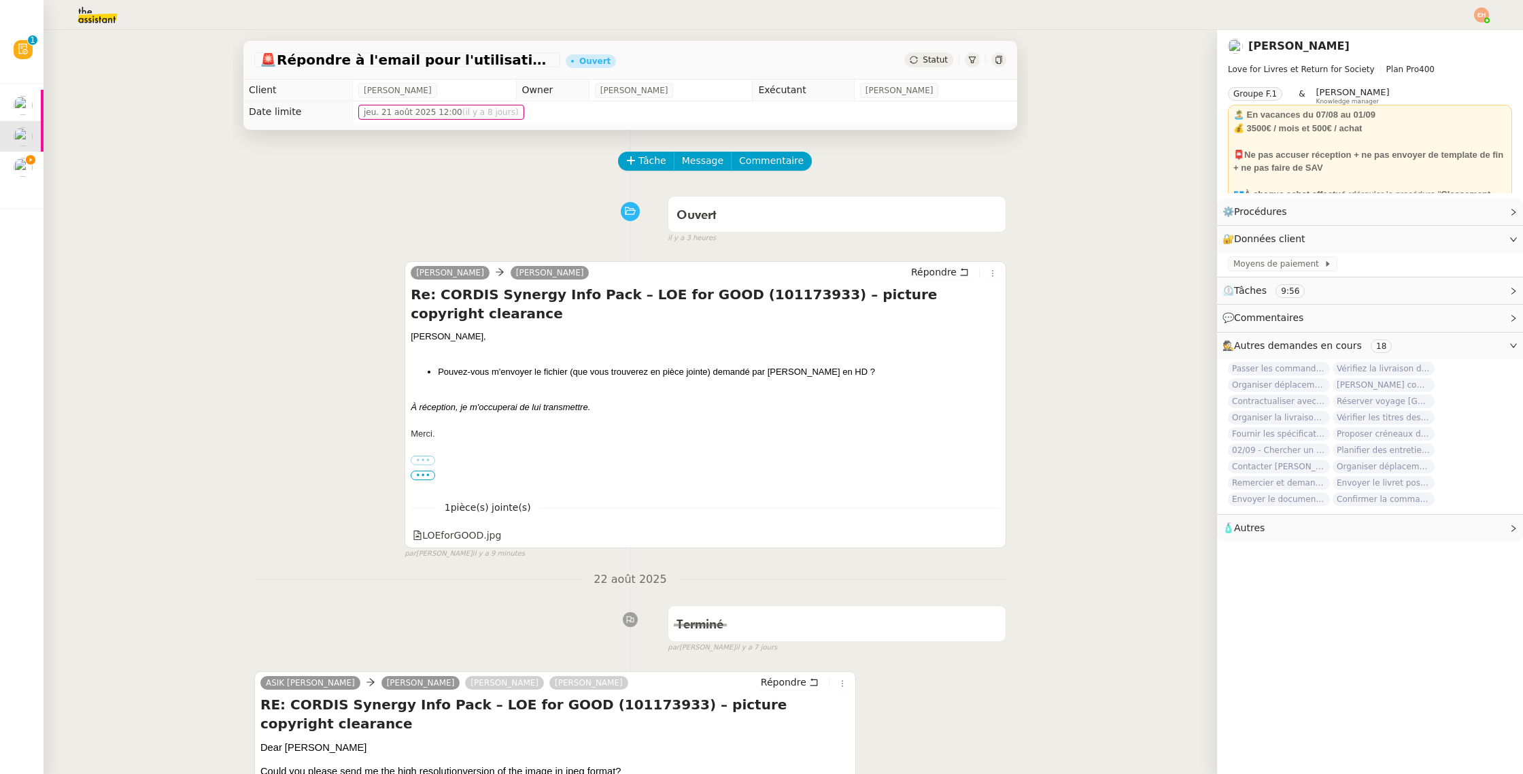
click at [932, 56] on span "Statut" at bounding box center [935, 60] width 25 height 10
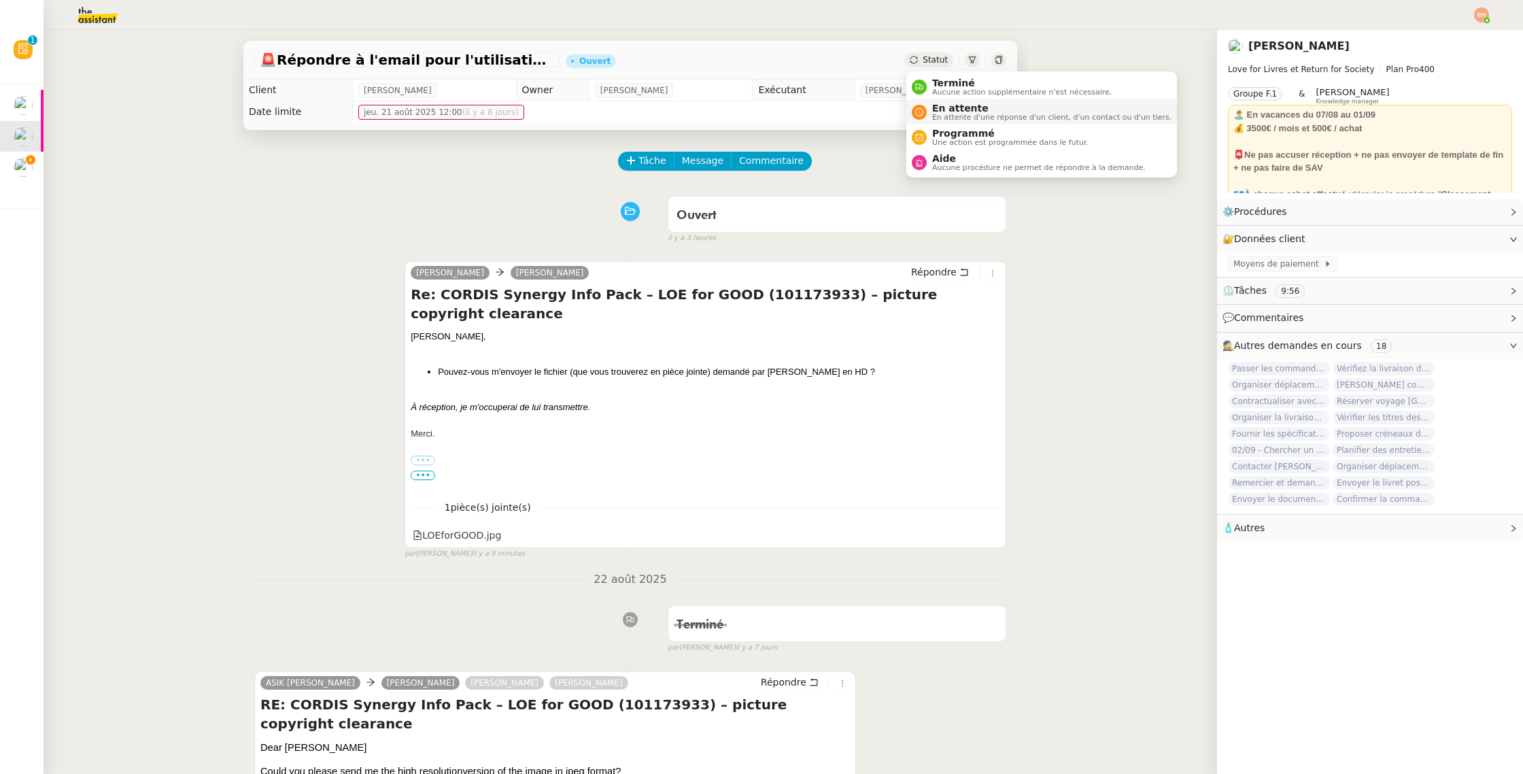
drag, startPoint x: 968, startPoint y: 116, endPoint x: 961, endPoint y: 116, distance: 6.8
click at [967, 116] on span "En attente d'une réponse d'un client, d'un contact ou d'un tiers." at bounding box center [1051, 117] width 239 height 7
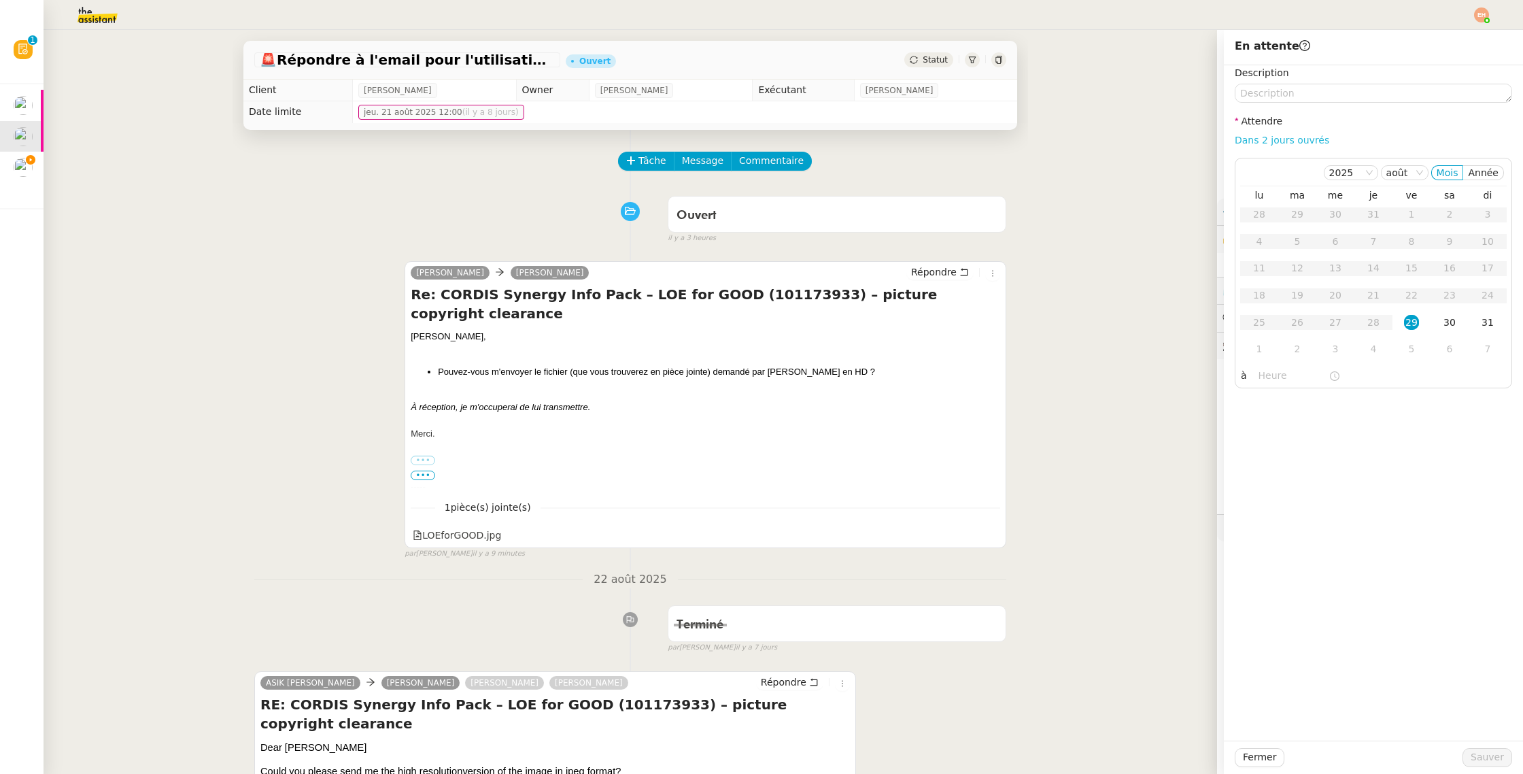
click at [1286, 143] on link "Dans 2 jours ouvrés" at bounding box center [1282, 140] width 95 height 11
type input "07:00"
click at [1483, 751] on span "Sauver" at bounding box center [1487, 757] width 33 height 16
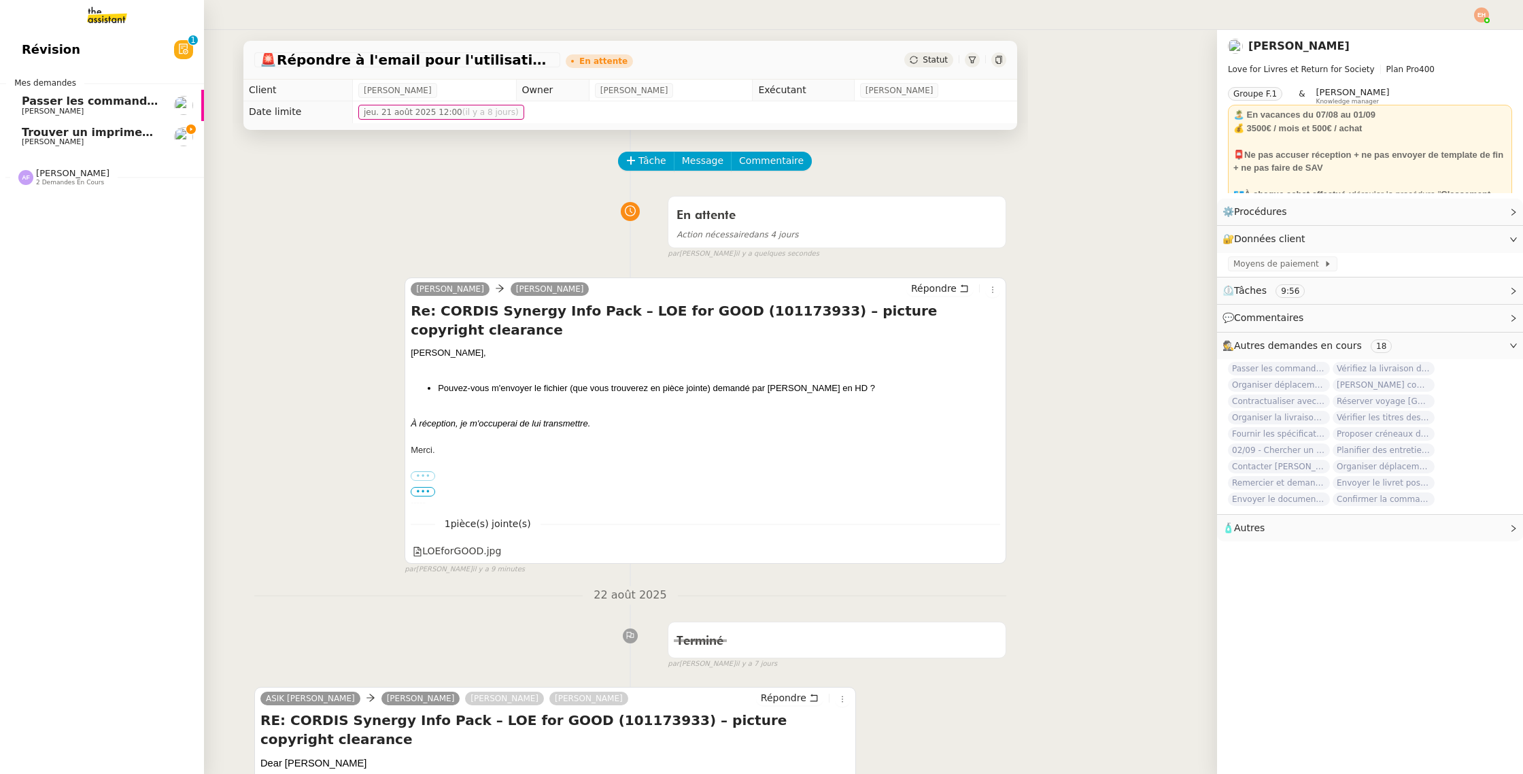
click at [27, 99] on span "Passer les commandes de livres Impactes" at bounding box center [150, 101] width 256 height 13
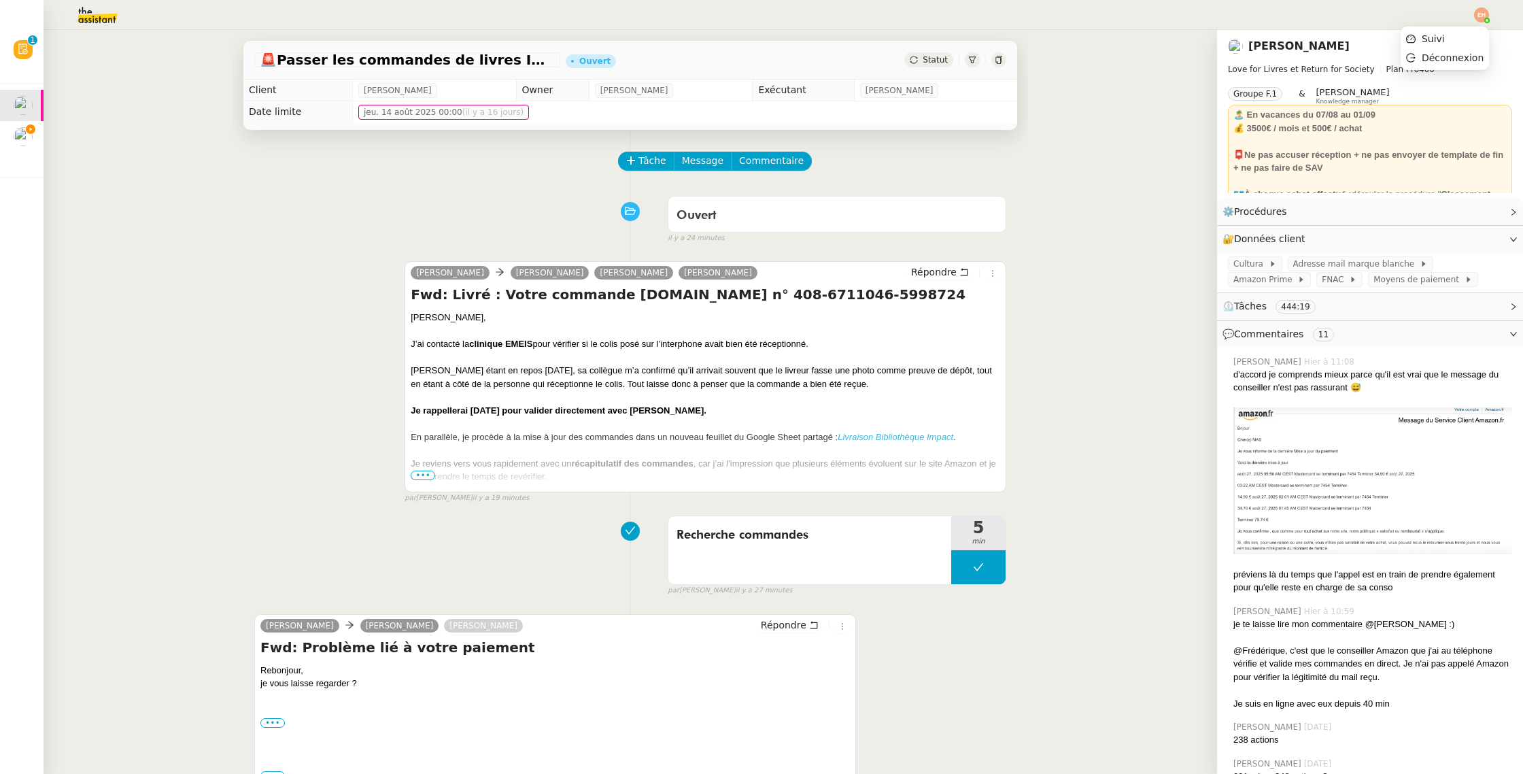
click at [1478, 7] on div at bounding box center [1481, 14] width 15 height 15
click at [1449, 41] on li "Suivi" at bounding box center [1445, 38] width 88 height 19
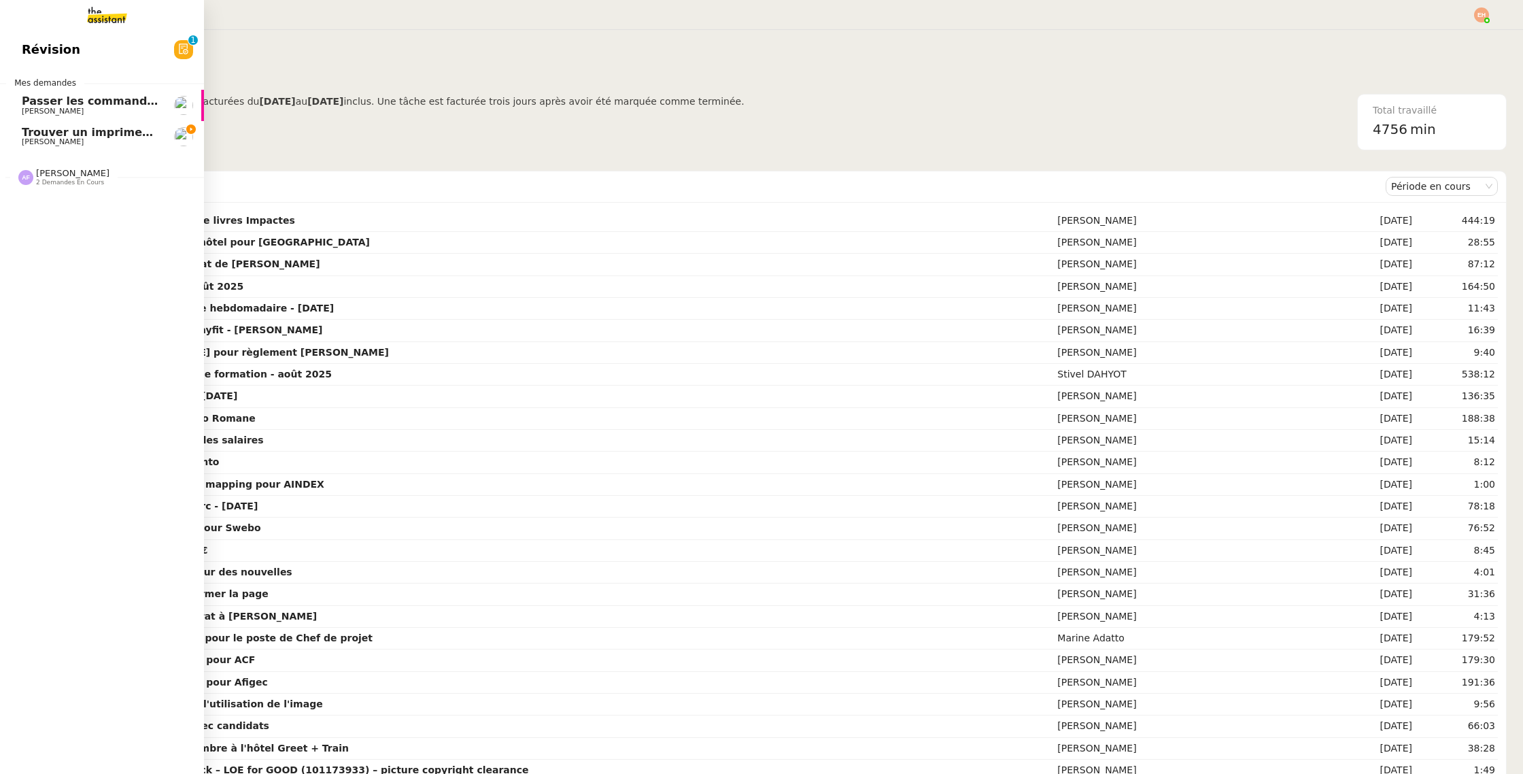
click at [91, 122] on link "Trouver un imprimeur parisien (TRES URGENT) Pierre Mergui" at bounding box center [102, 136] width 204 height 31
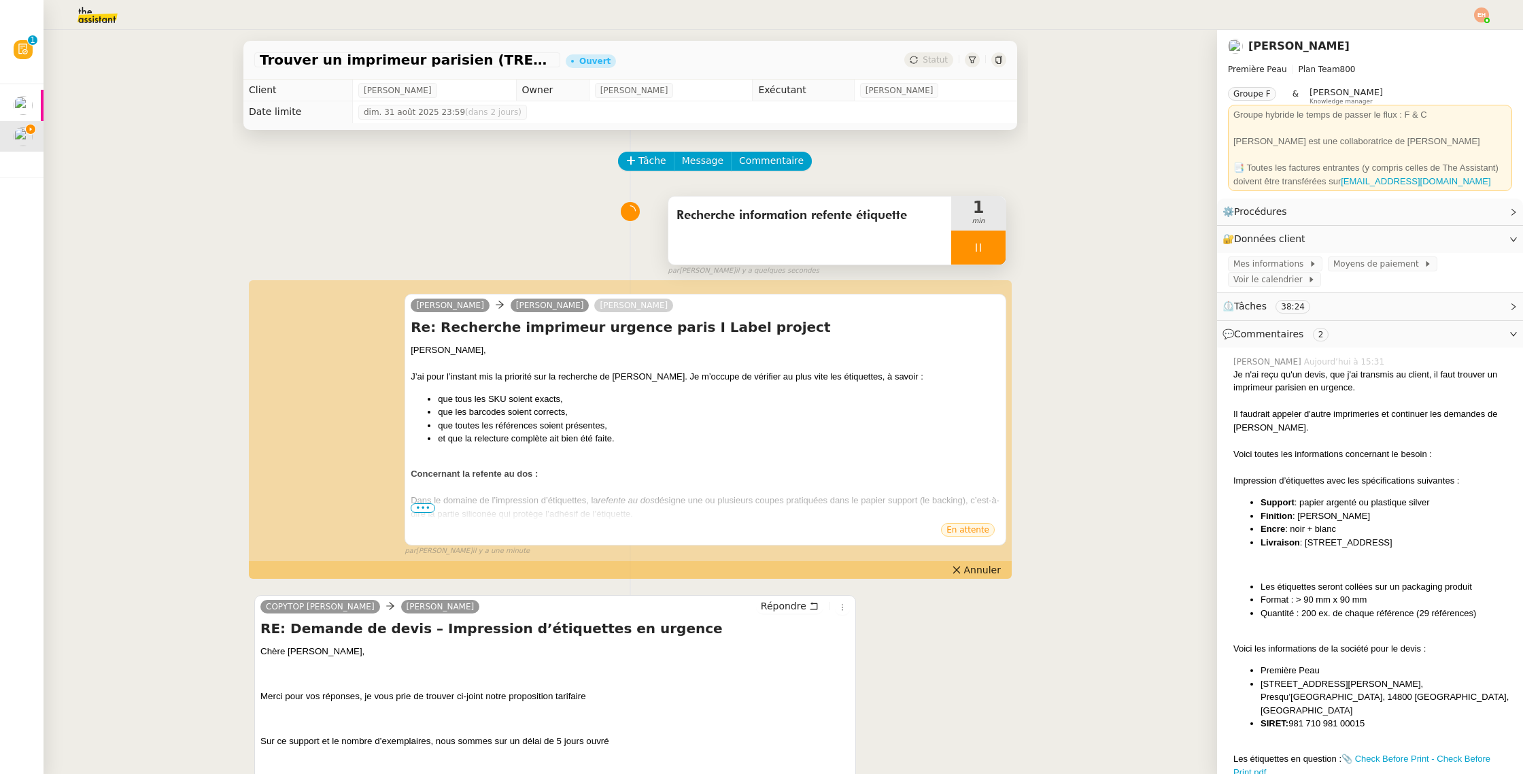
click at [974, 248] on icon at bounding box center [978, 247] width 11 height 11
click at [991, 245] on icon at bounding box center [992, 247] width 11 height 11
click at [987, 245] on button at bounding box center [978, 248] width 54 height 34
click at [966, 263] on div at bounding box center [964, 248] width 27 height 34
click at [977, 248] on icon at bounding box center [978, 247] width 11 height 11
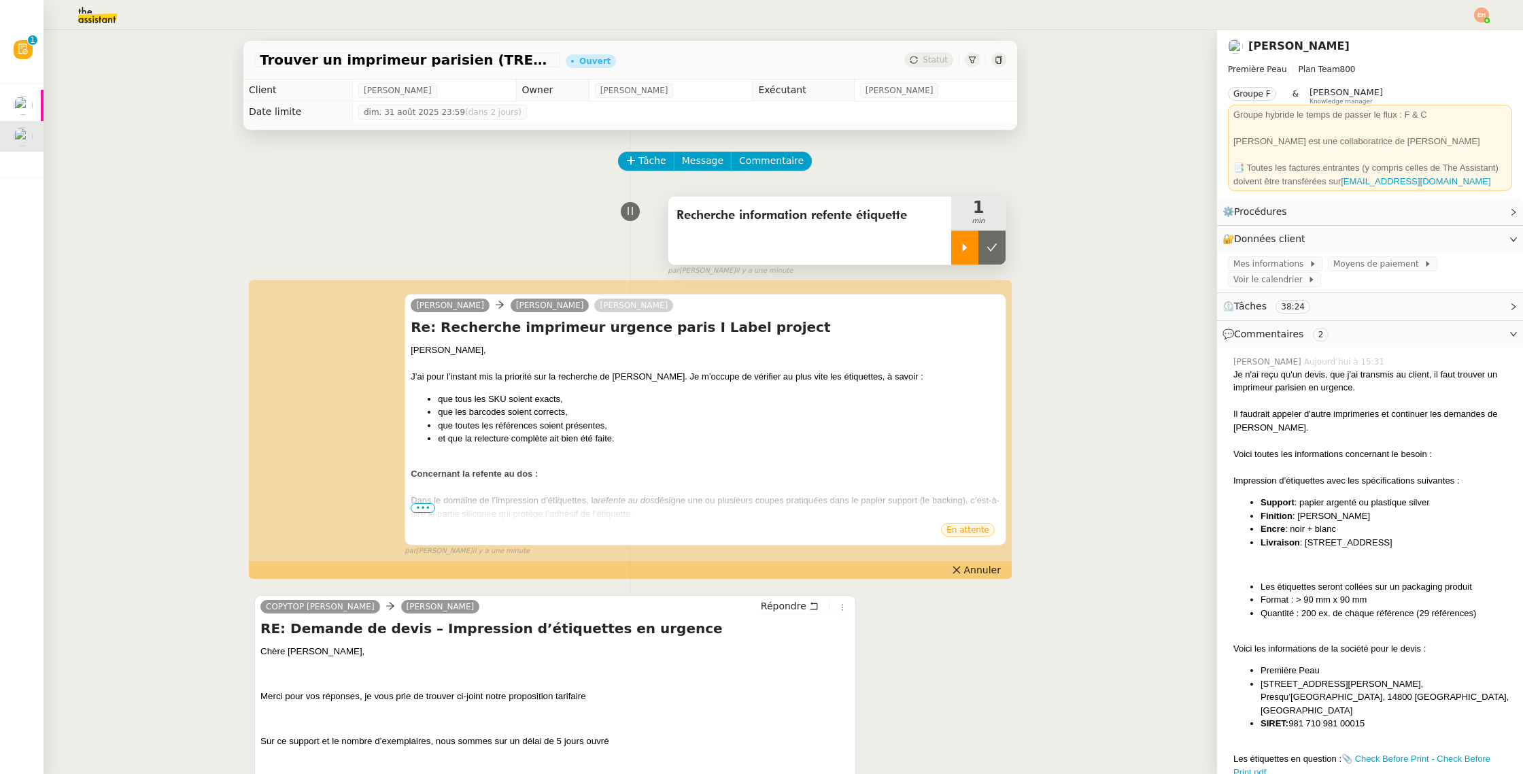
drag, startPoint x: 987, startPoint y: 250, endPoint x: 833, endPoint y: 262, distance: 154.1
click at [987, 250] on icon at bounding box center [992, 247] width 11 height 11
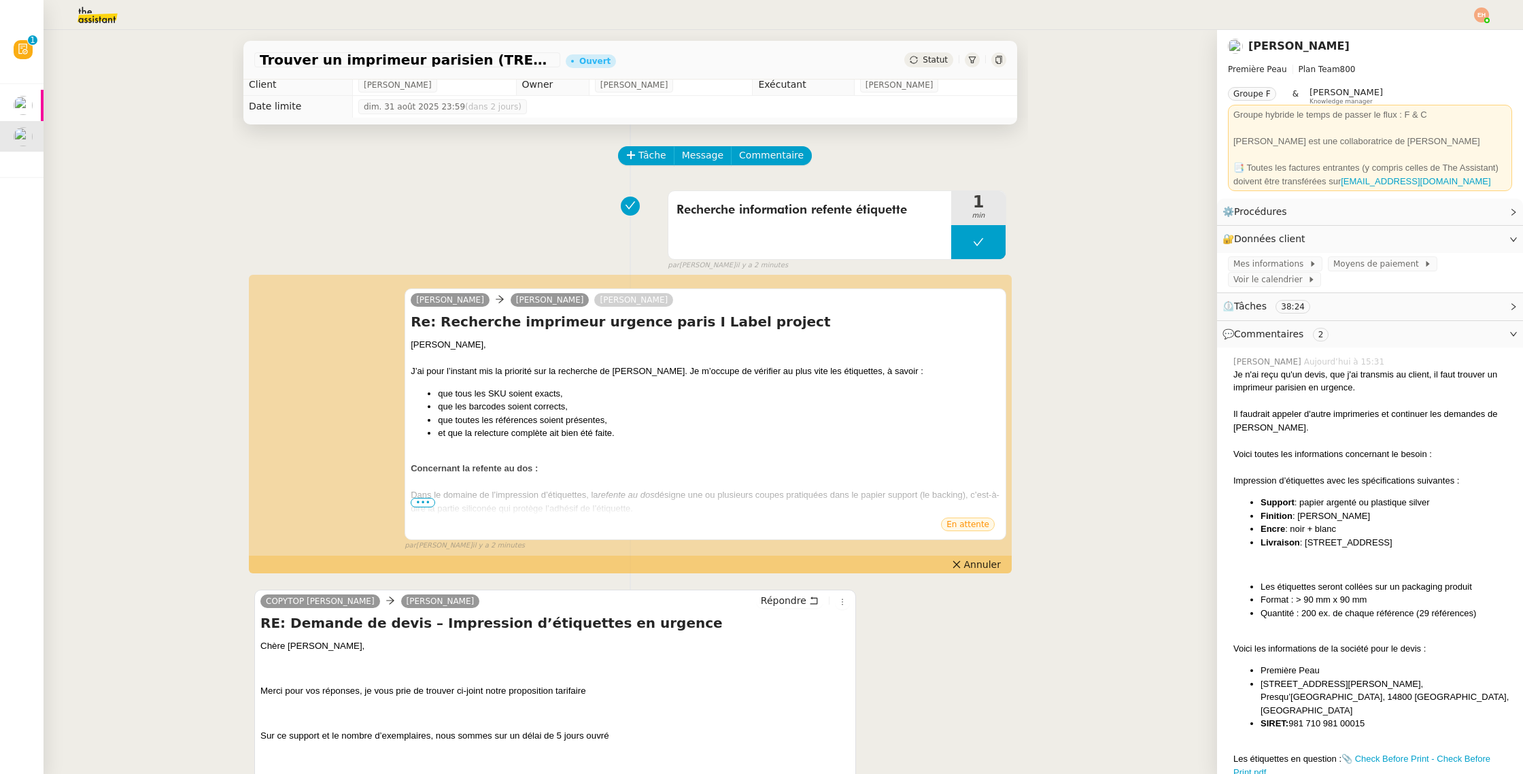
click at [95, 16] on img at bounding box center [86, 15] width 105 height 30
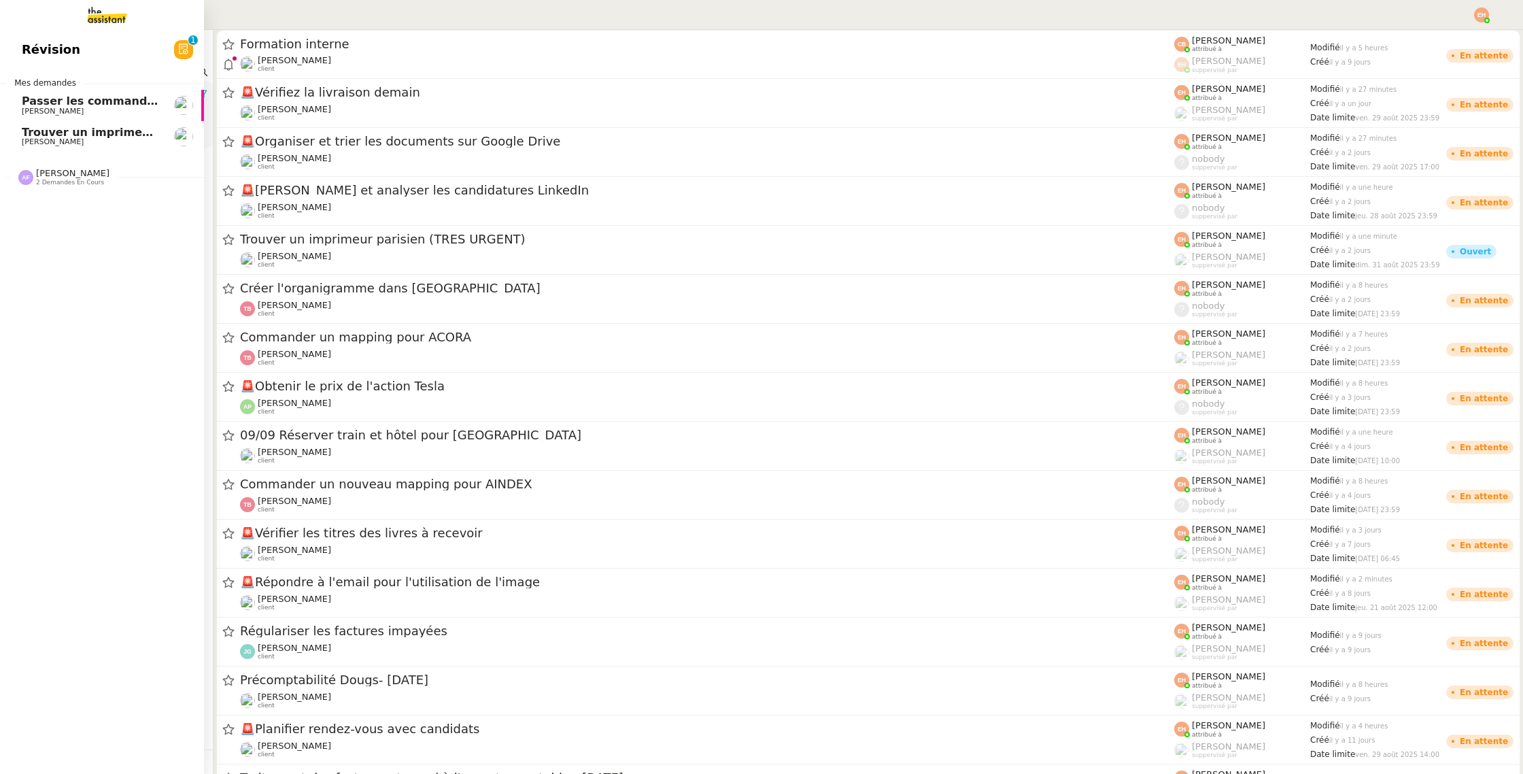
click at [27, 103] on span "Passer les commandes de livres Impactes" at bounding box center [150, 101] width 256 height 13
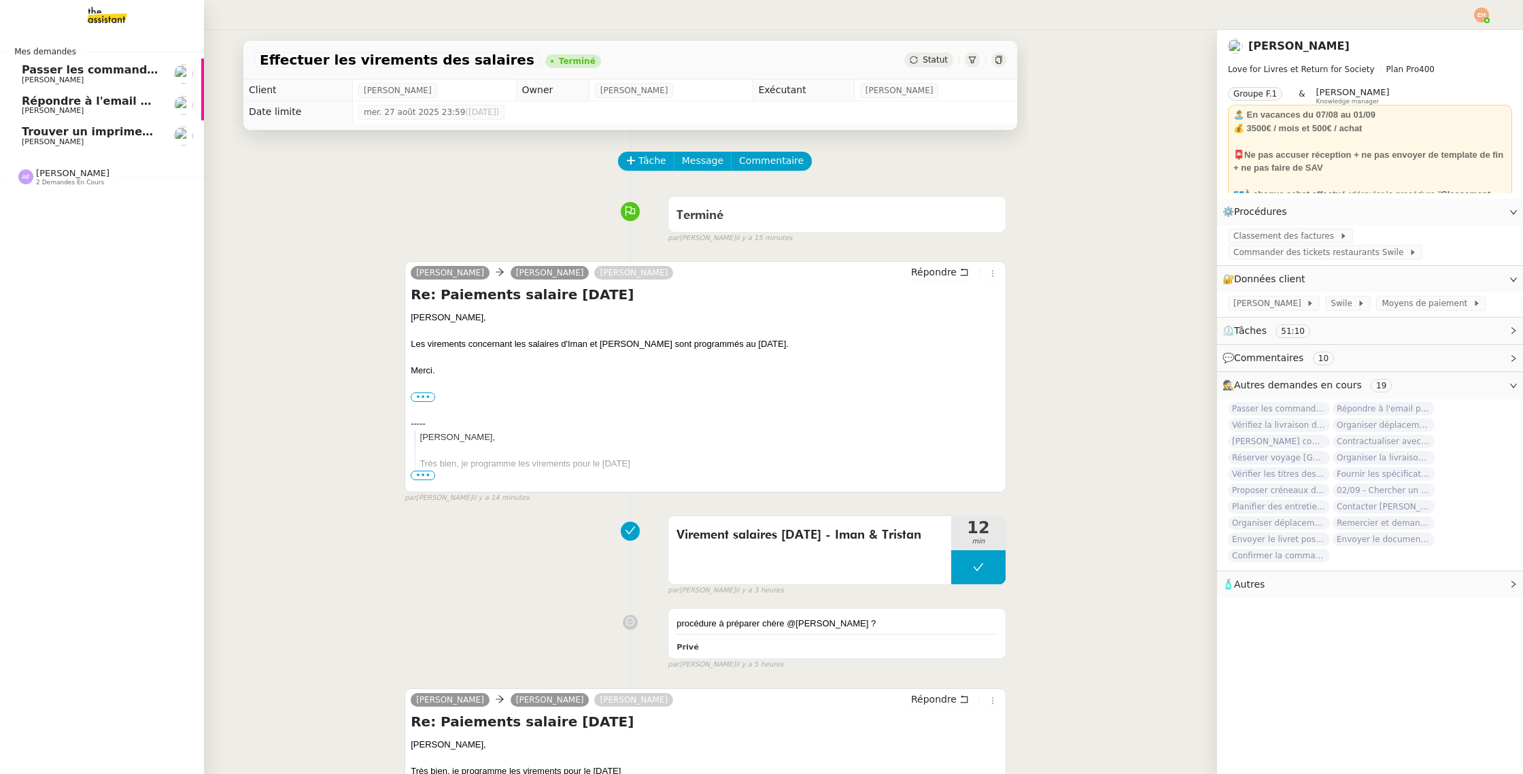
click at [15, 83] on link "Passer les commandes de livres Impactes [PERSON_NAME]" at bounding box center [102, 73] width 204 height 31
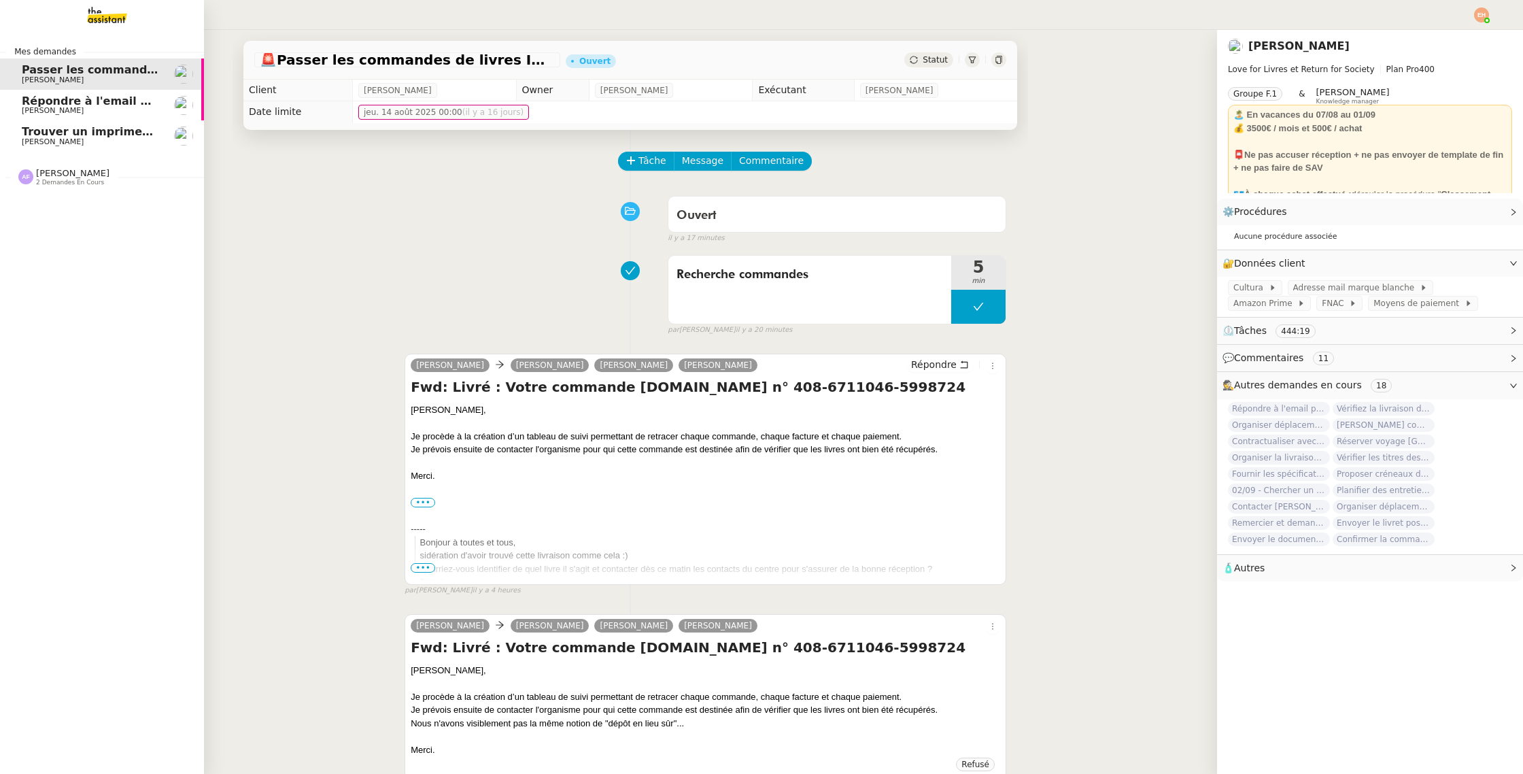
click at [90, 112] on span "[PERSON_NAME]" at bounding box center [90, 111] width 137 height 8
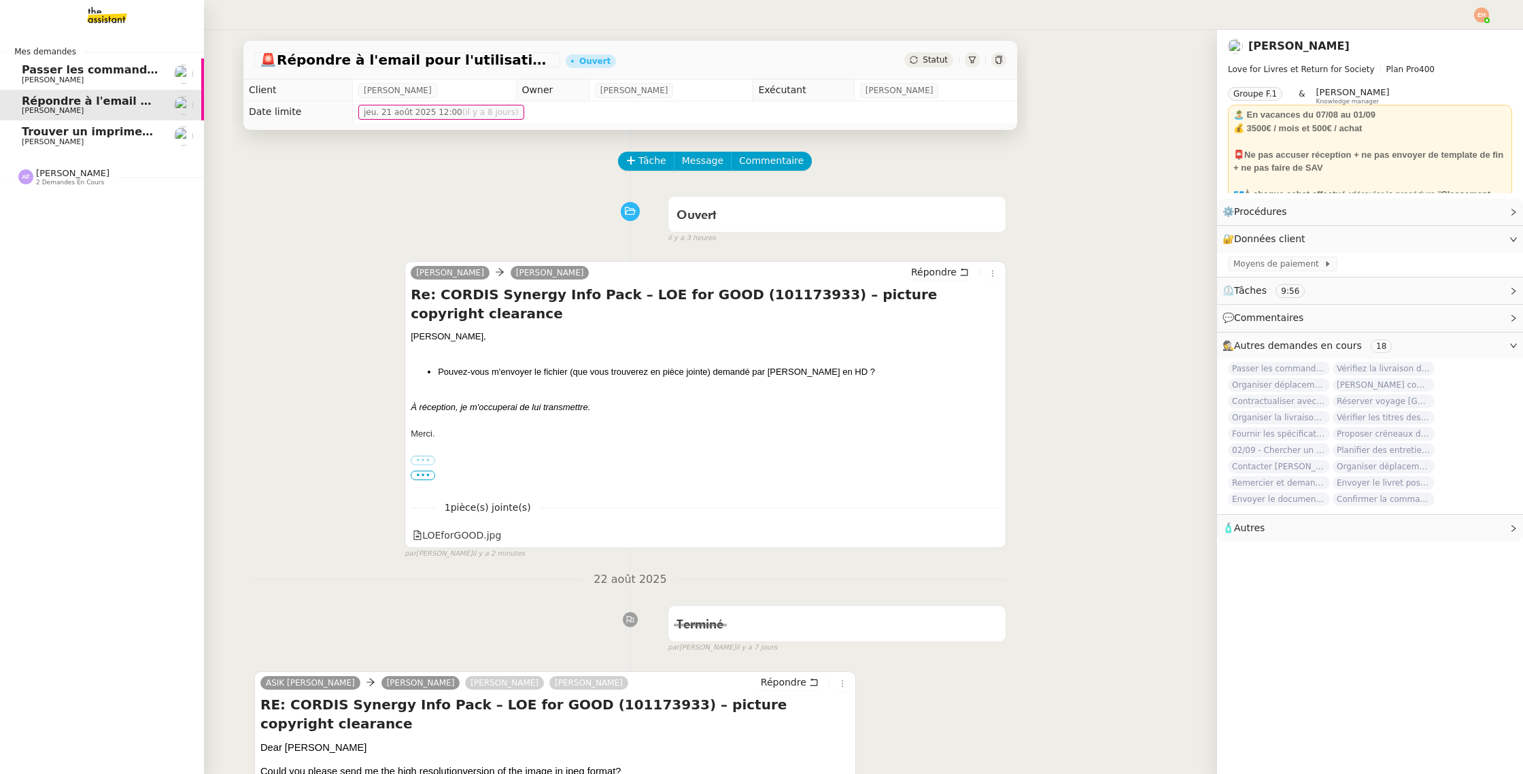
click at [88, 137] on span "Trouver un imprimeur parisien (TRES URGENT)" at bounding box center [165, 131] width 286 height 13
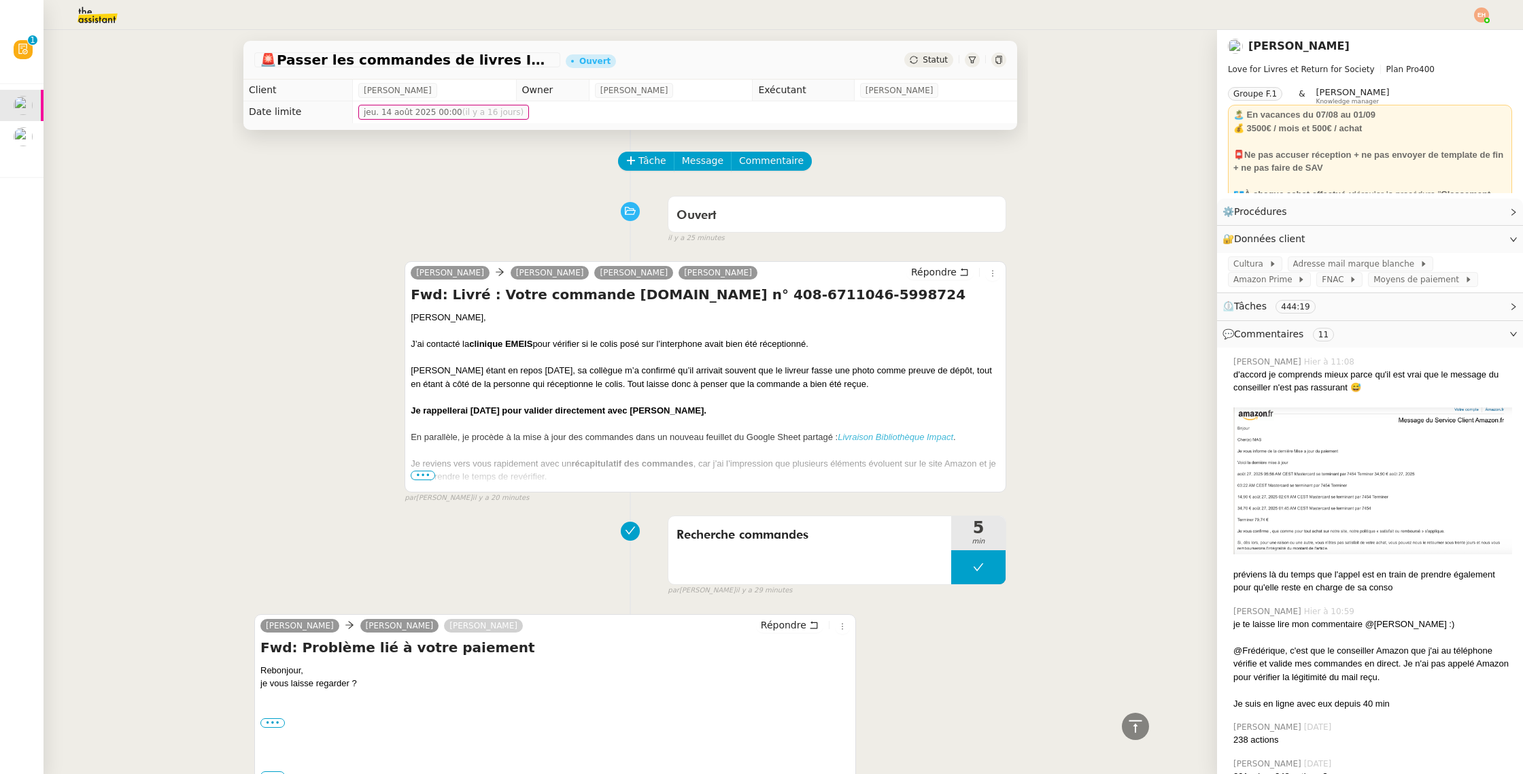
scroll to position [1762, 0]
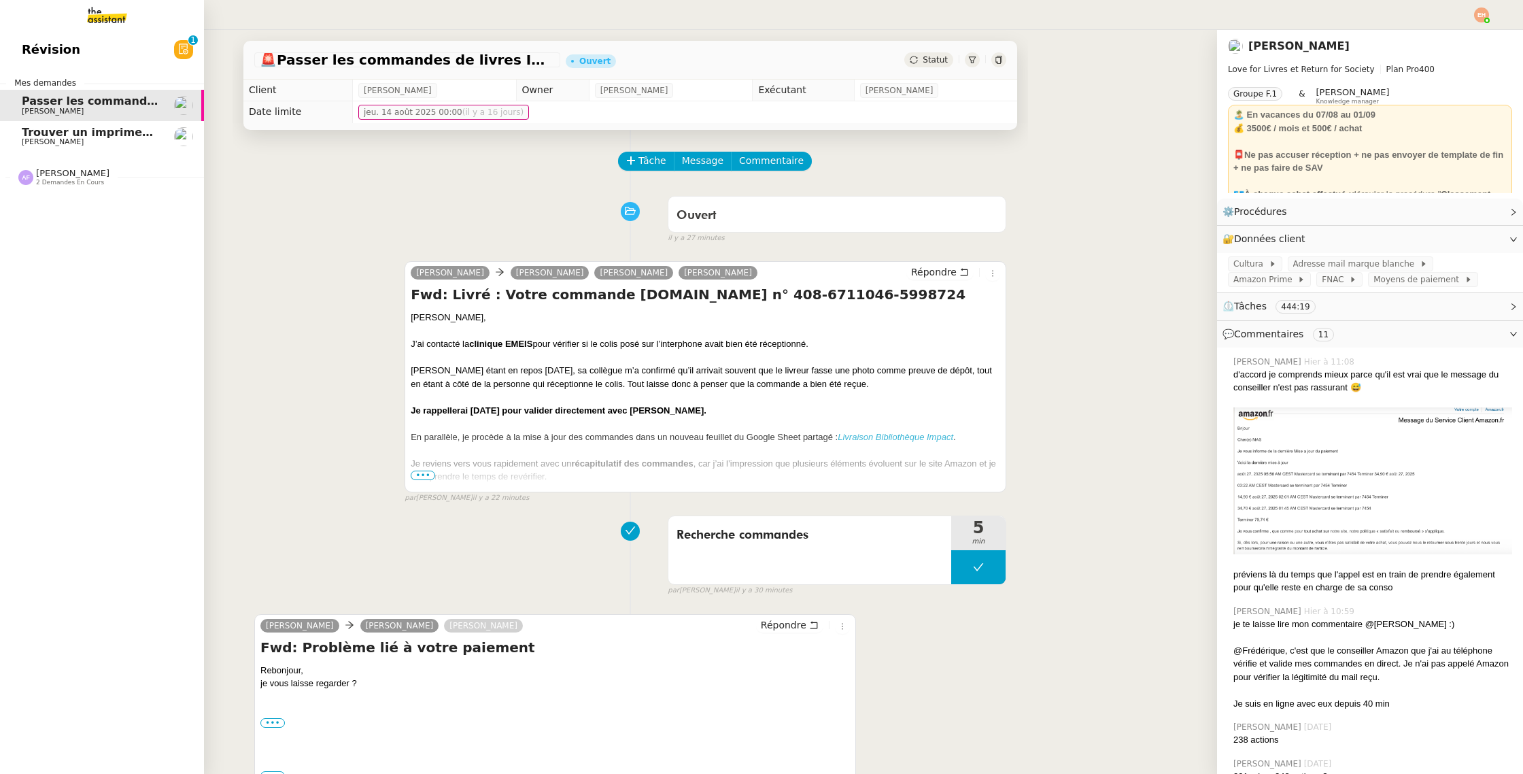
click at [20, 132] on link "Trouver un imprimeur parisien (TRES URGENT) [PERSON_NAME]" at bounding box center [102, 136] width 204 height 31
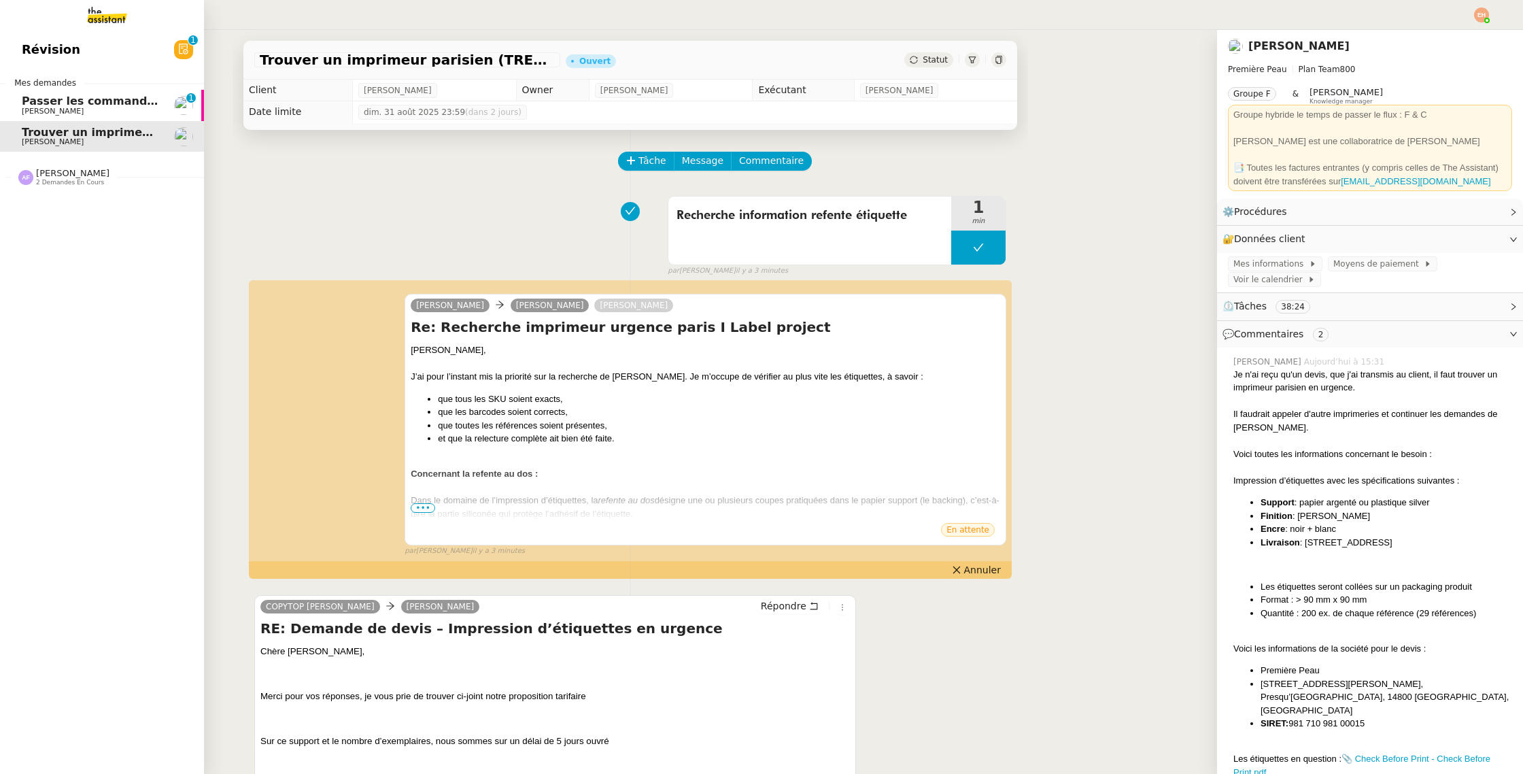
click at [33, 112] on span "[PERSON_NAME]" at bounding box center [53, 111] width 62 height 9
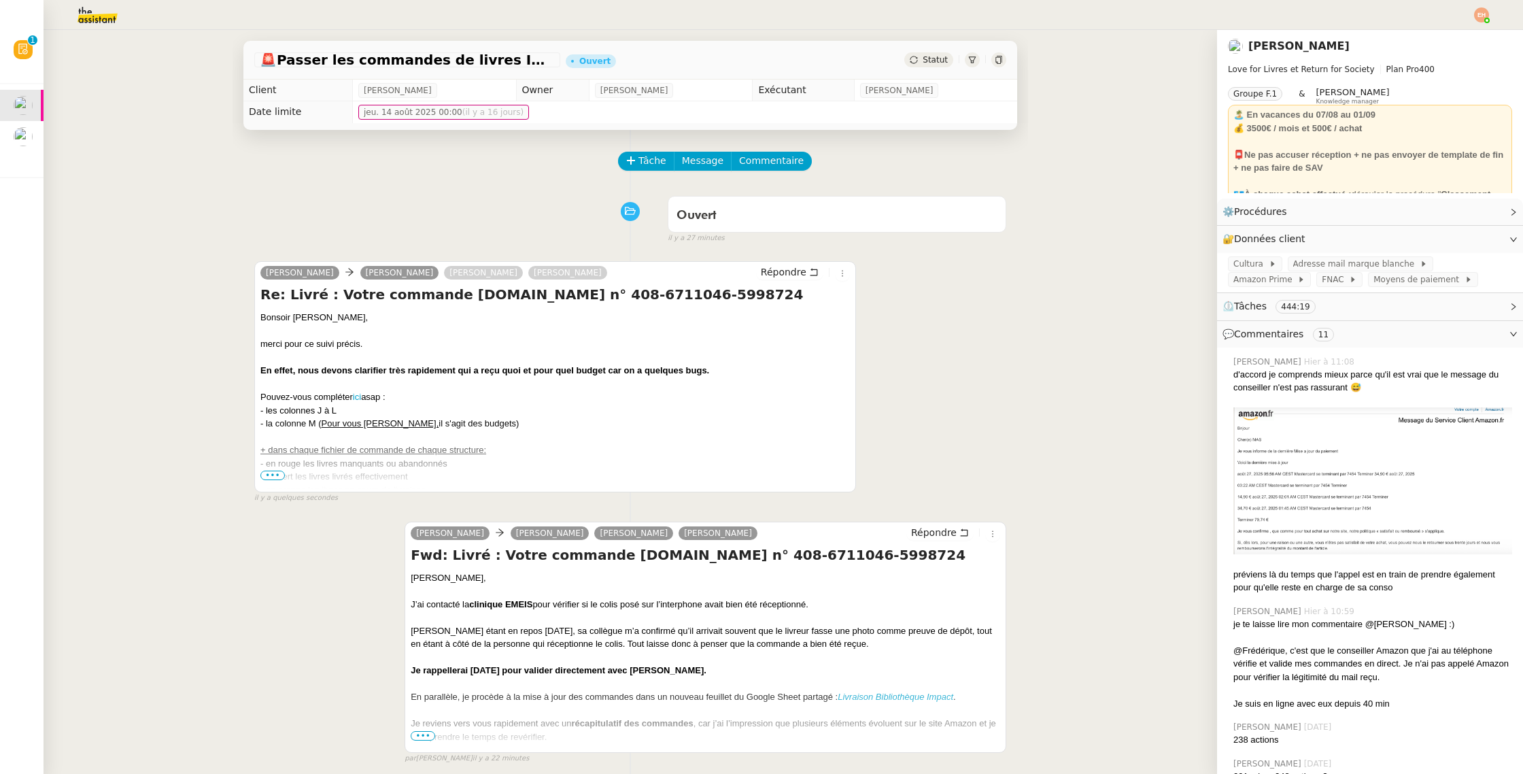
click at [286, 464] on div "- en rouge les livres manquants ou abandonnés" at bounding box center [555, 464] width 590 height 14
click at [280, 472] on span "•••" at bounding box center [272, 476] width 24 height 10
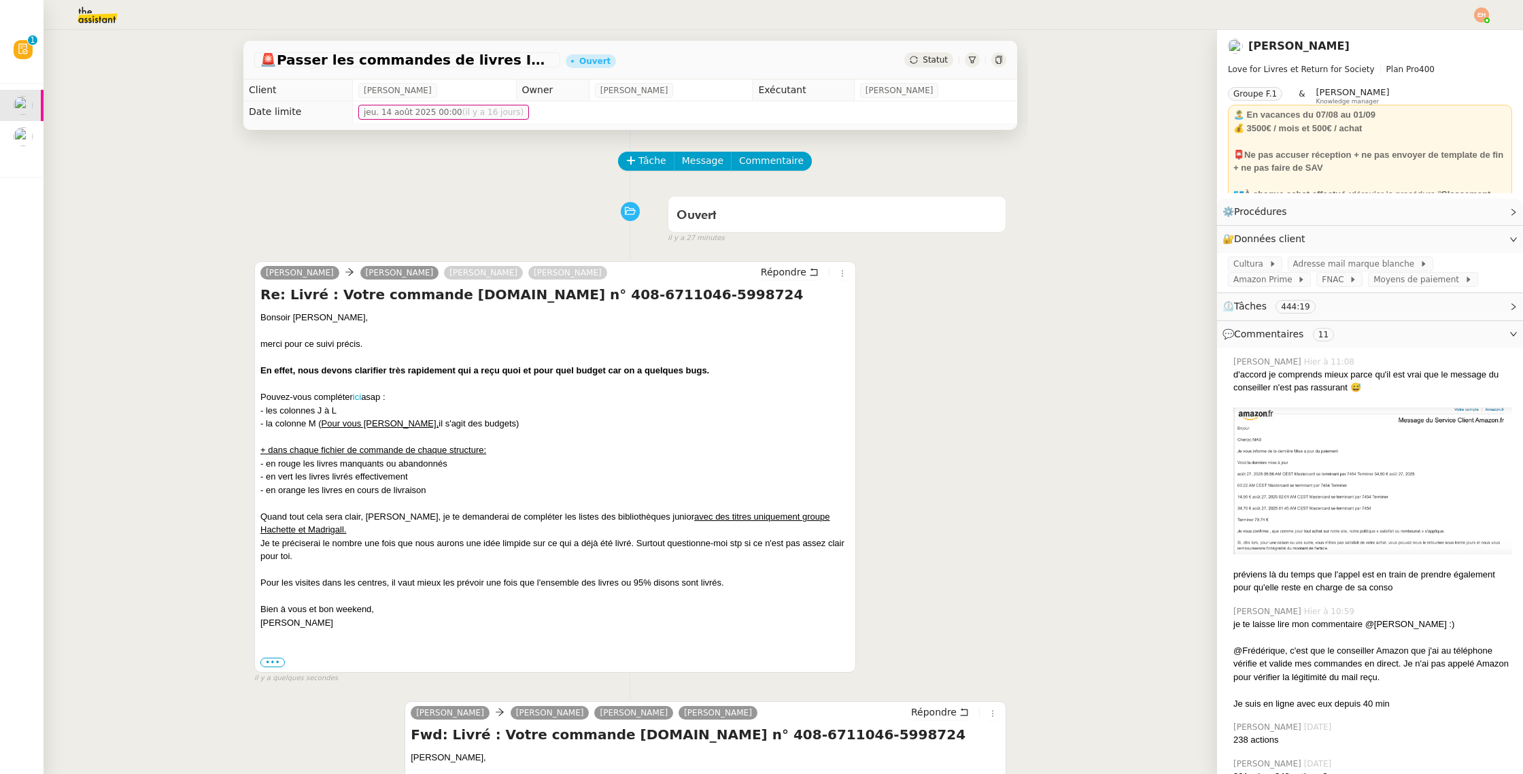
click at [339, 400] on div "Pouvez-vous compléter ici asap :" at bounding box center [555, 397] width 590 height 14
click at [356, 396] on link "ici" at bounding box center [357, 397] width 8 height 10
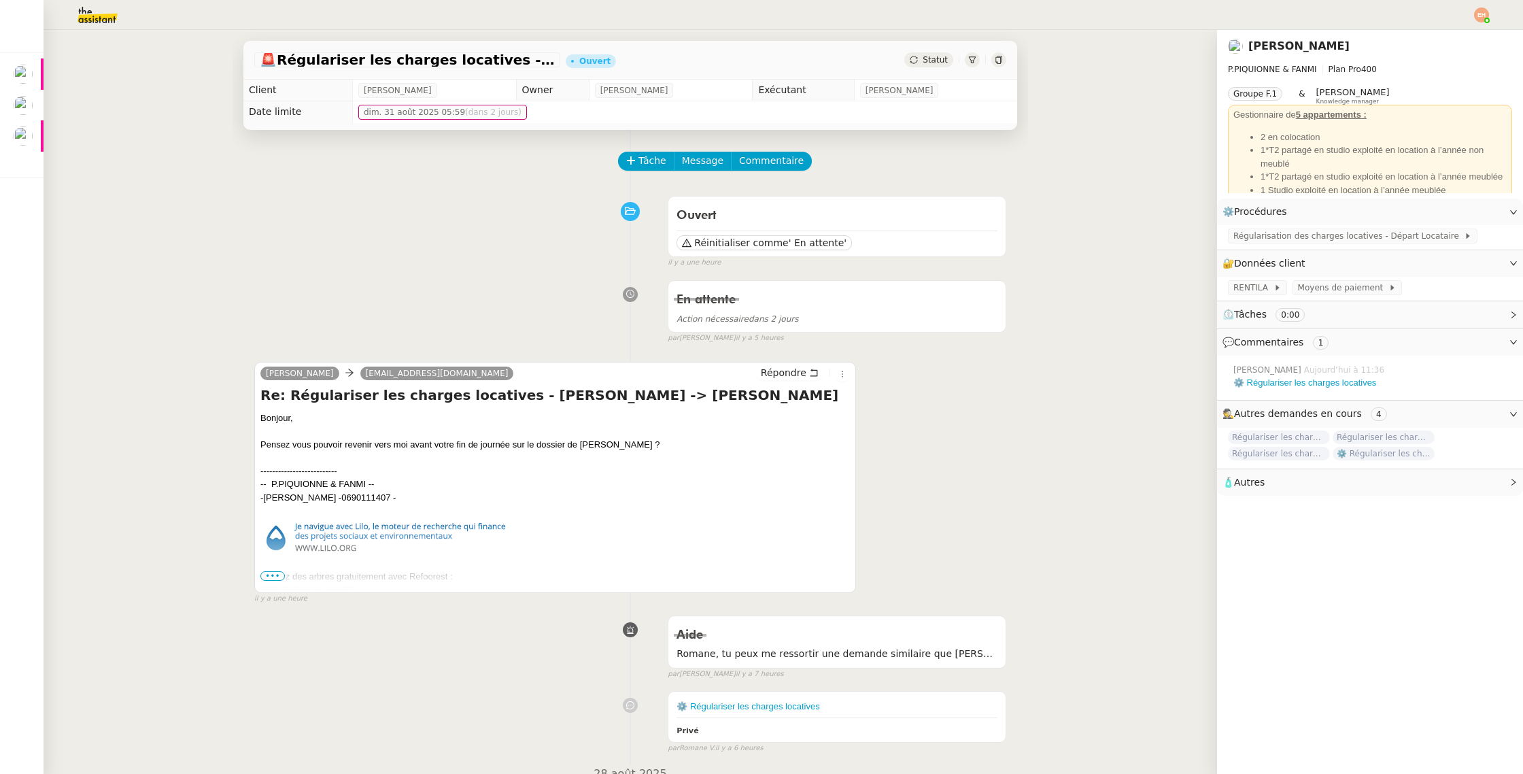
click at [273, 575] on span "•••" at bounding box center [272, 576] width 24 height 10
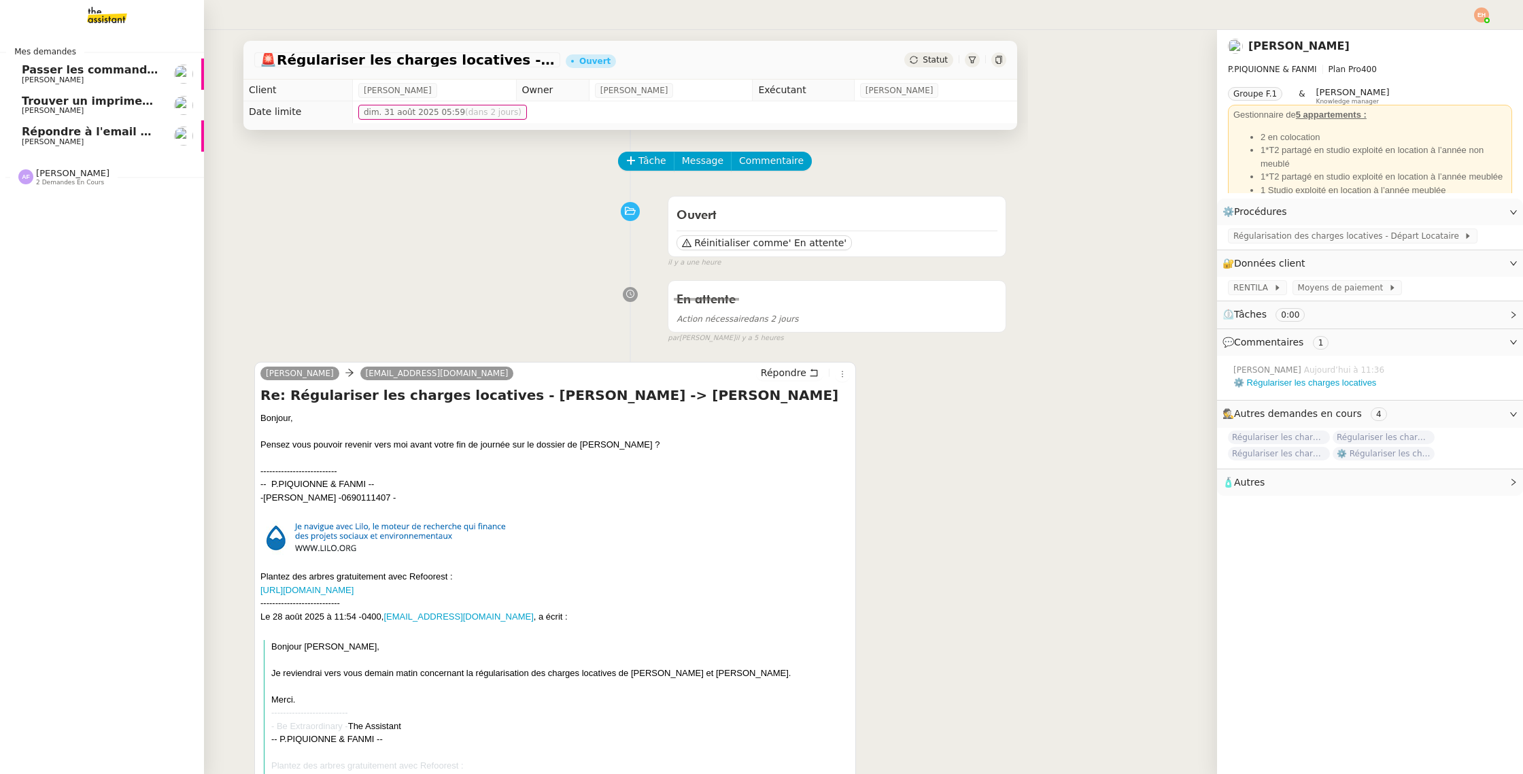
click at [106, 124] on link "Répondre à l'email pour l'utilisation de l'image [PERSON_NAME]" at bounding box center [102, 135] width 204 height 31
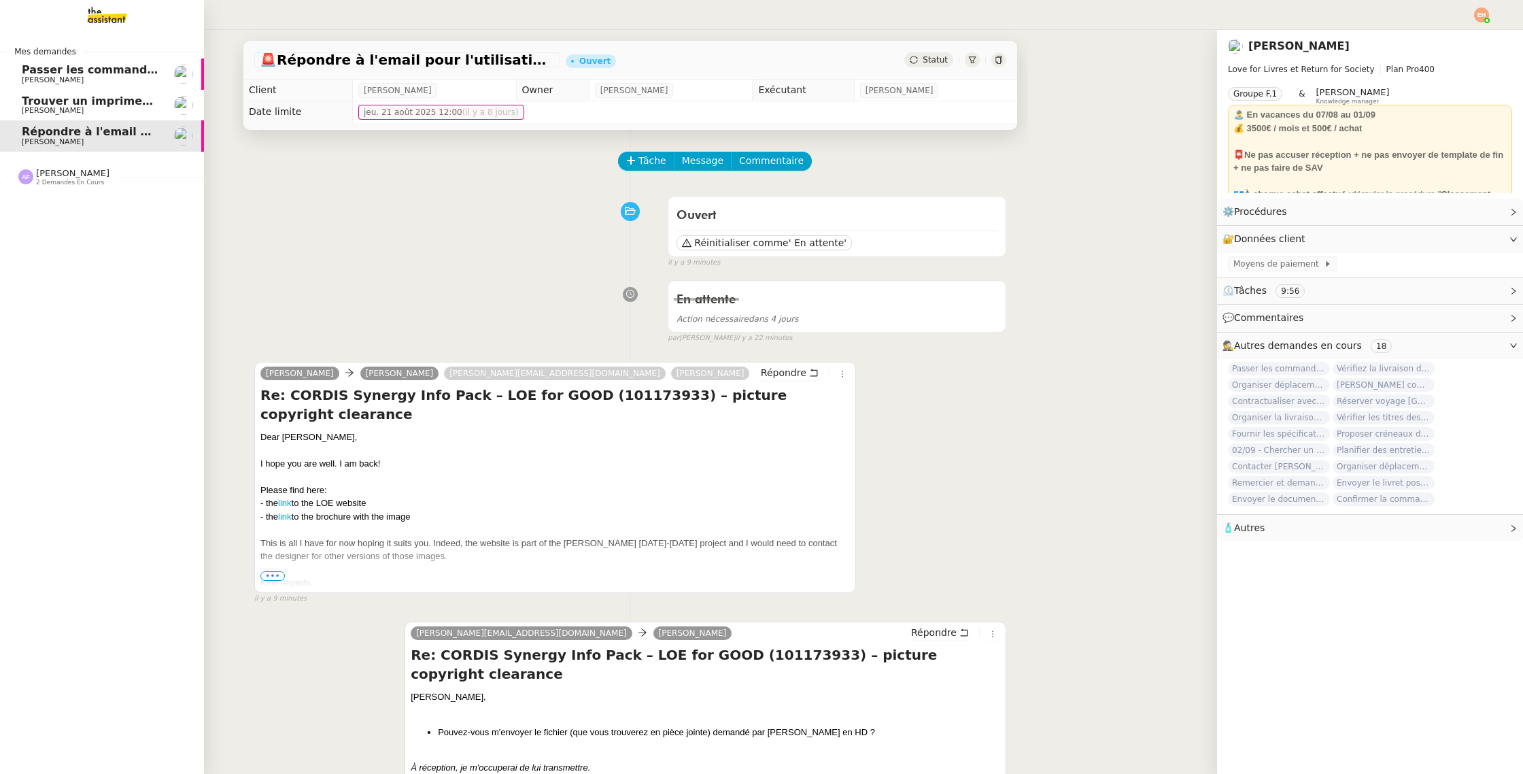
click at [116, 62] on link "Passer les commandes de livres Impactes [PERSON_NAME]" at bounding box center [102, 73] width 204 height 31
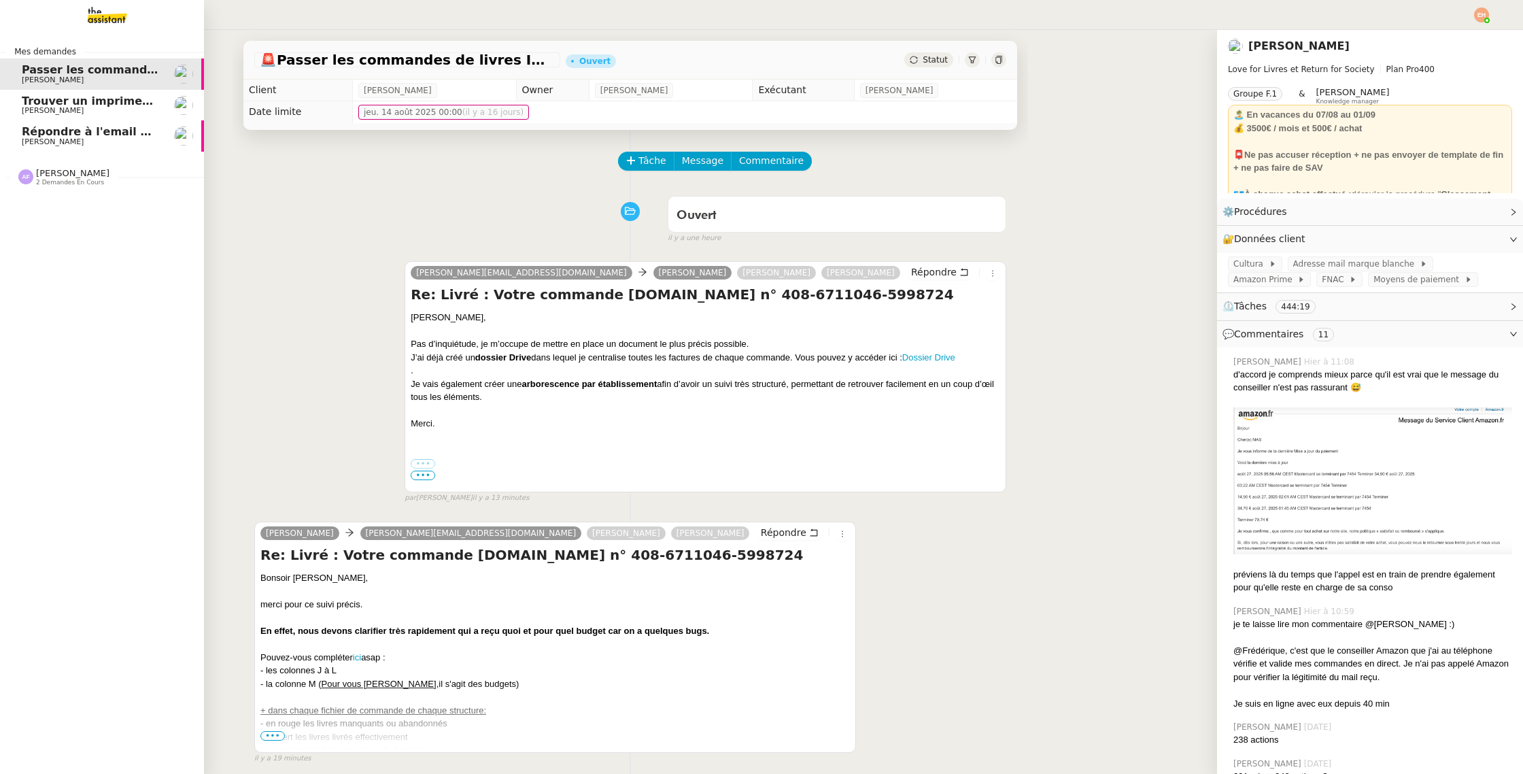
click at [103, 95] on span "Trouver un imprimeur parisien (TRES URGENT)" at bounding box center [165, 101] width 286 height 13
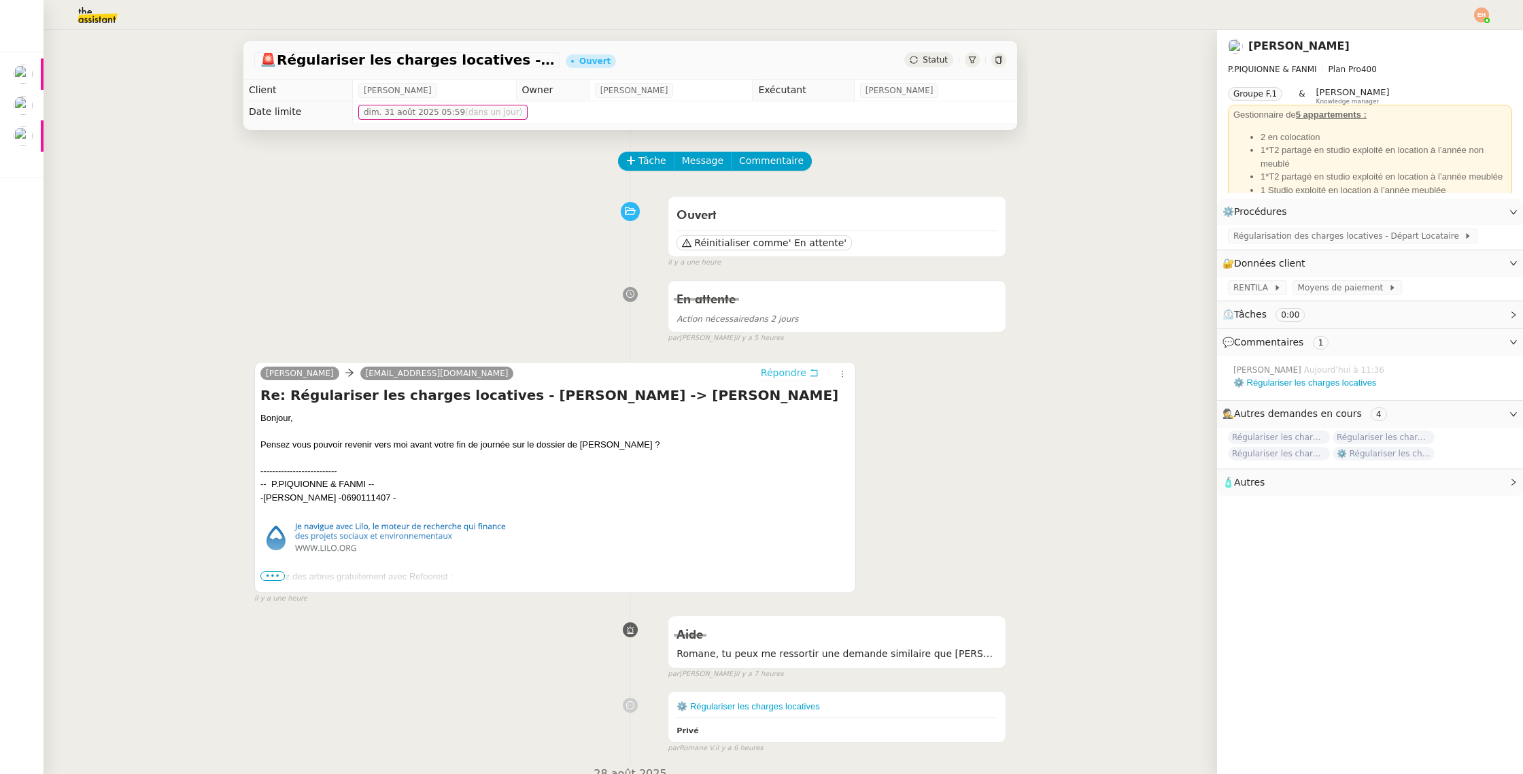
click at [794, 377] on span "Répondre" at bounding box center [784, 373] width 46 height 14
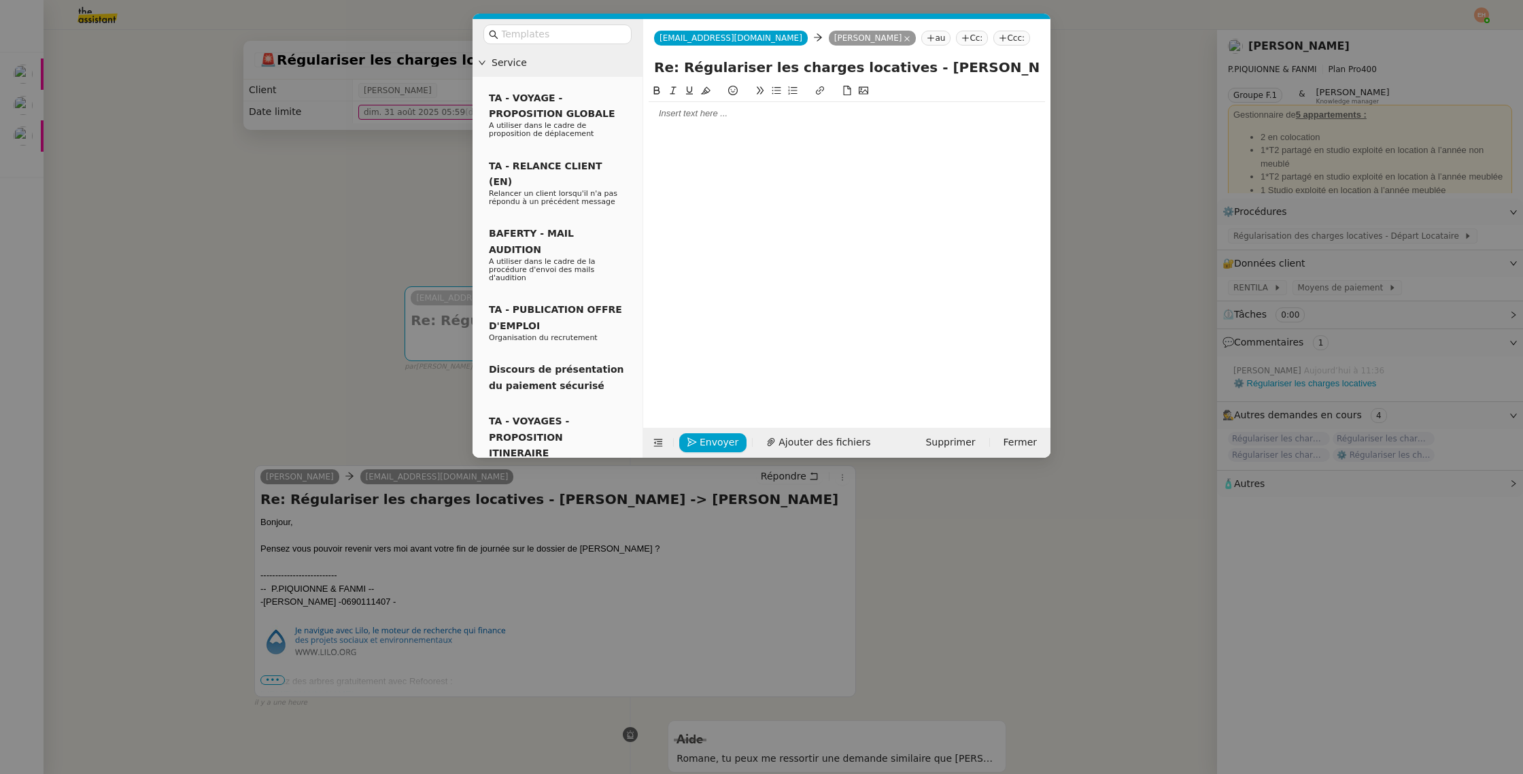
click at [680, 124] on div at bounding box center [847, 113] width 396 height 23
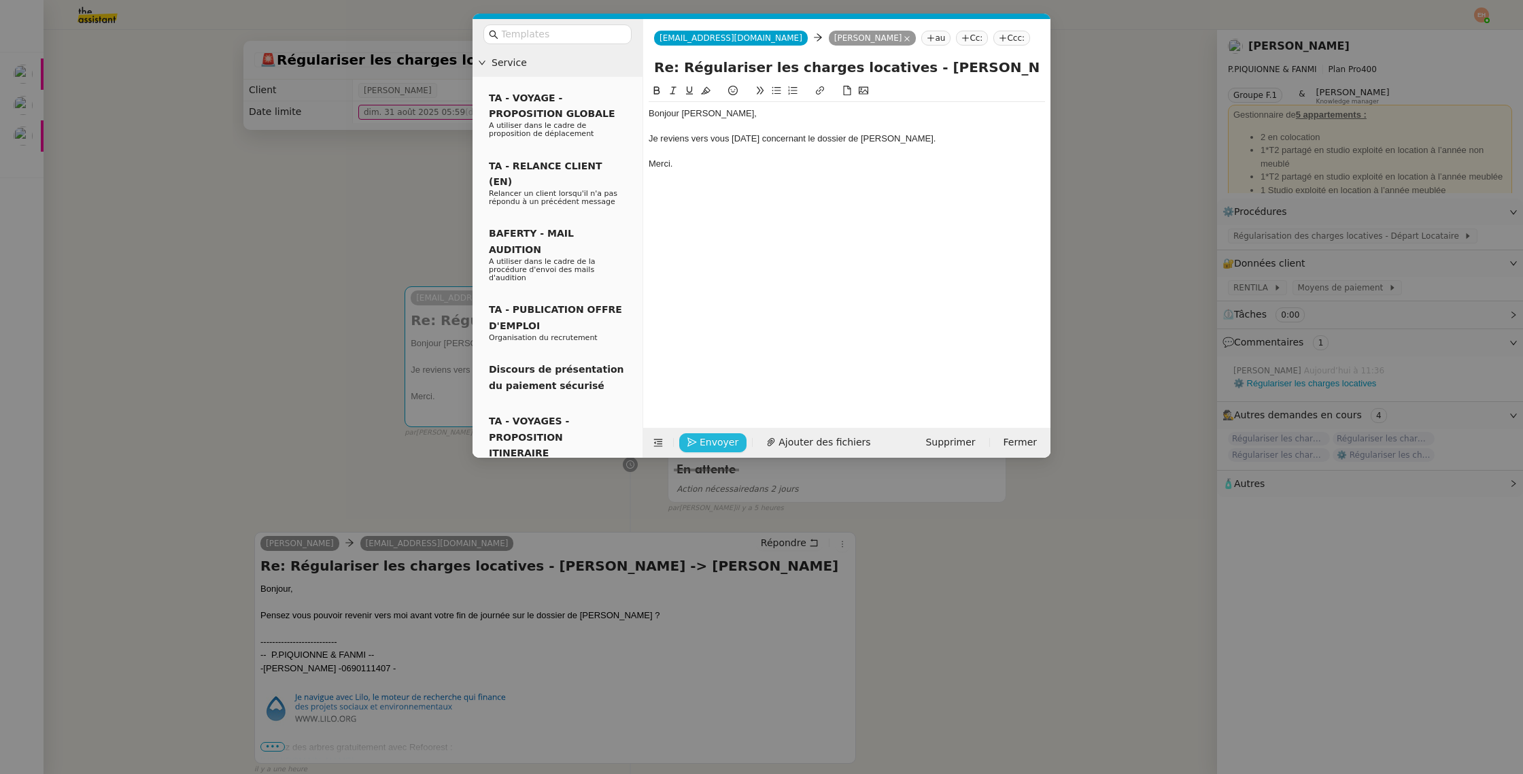
click at [695, 445] on icon "button" at bounding box center [693, 442] width 10 height 10
click at [695, 428] on icon "button" at bounding box center [693, 423] width 10 height 10
